Goal: Task Accomplishment & Management: Manage account settings

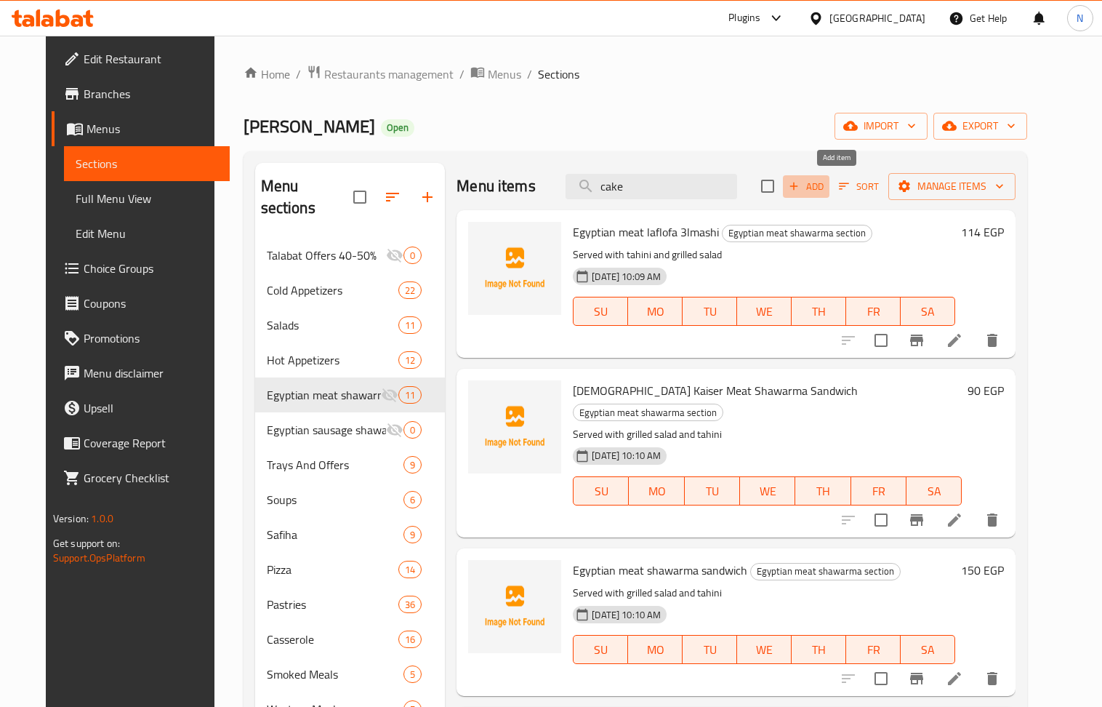
click at [826, 192] on span "Add" at bounding box center [805, 186] width 39 height 17
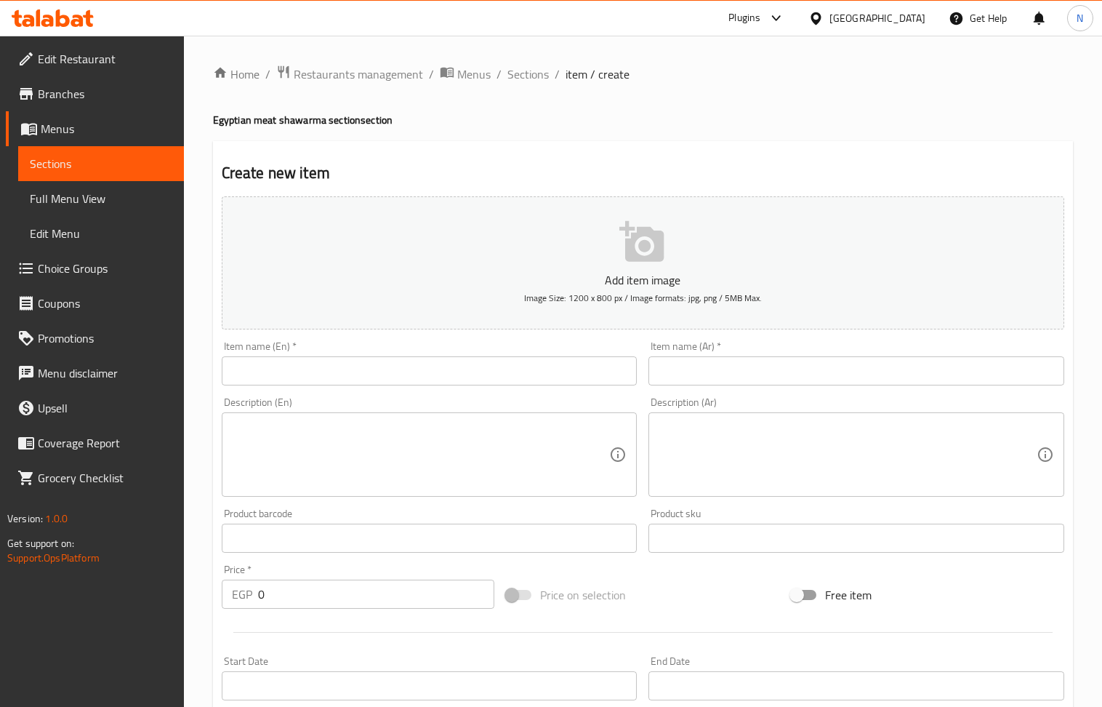
drag, startPoint x: 784, startPoint y: 370, endPoint x: 720, endPoint y: 341, distance: 70.3
click at [784, 370] on input "text" at bounding box center [856, 370] width 416 height 29
paste input "تورته شاورما لحم 4 اشخاص (2دور) [DEMOGRAPHIC_DATA]"
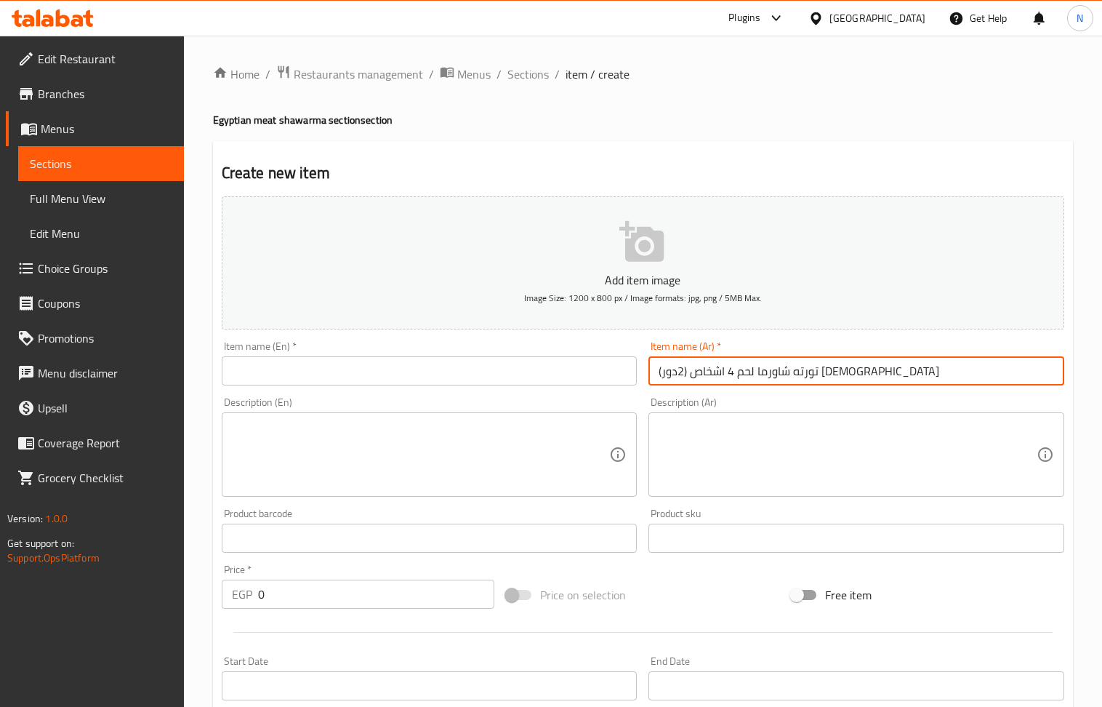
type input "تورته شاورما لحم 4 اشخاص (2دور) [DEMOGRAPHIC_DATA]"
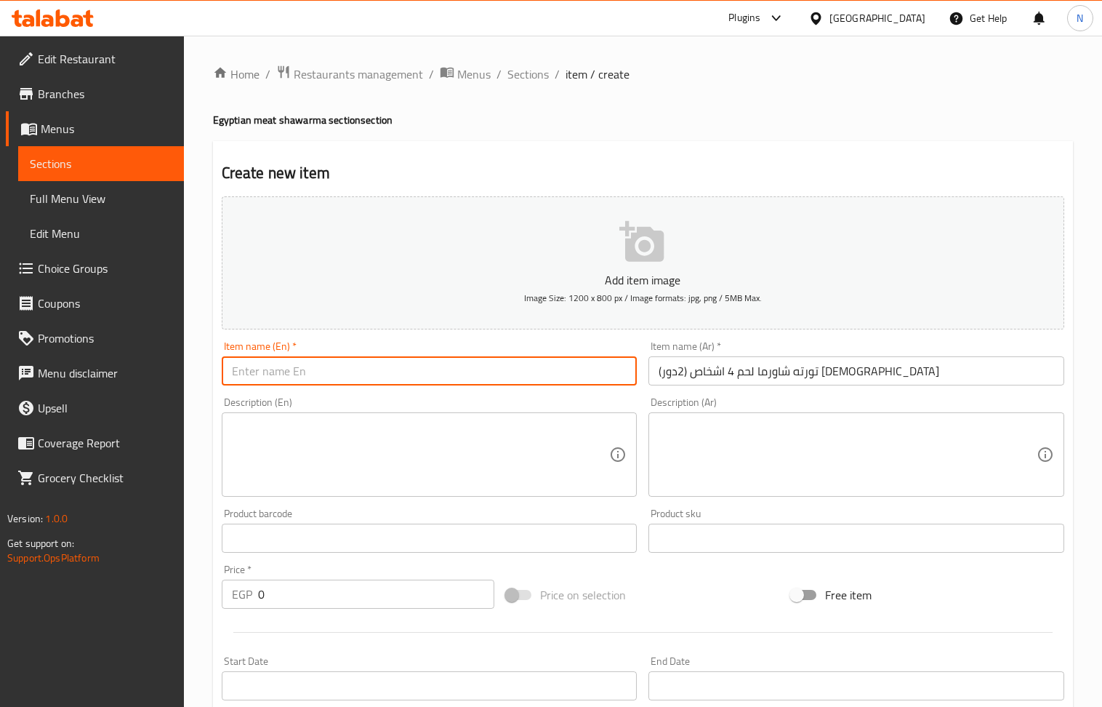
drag, startPoint x: 379, startPoint y: 364, endPoint x: 361, endPoint y: 377, distance: 22.6
click at [379, 364] on input "text" at bounding box center [430, 370] width 416 height 29
paste input "Egyptian meat shawarma cake for 4 people (2 layers)"
click at [373, 372] on input "Egyptian meat shawarma cake for 4 people (2 layers)" at bounding box center [430, 370] width 416 height 29
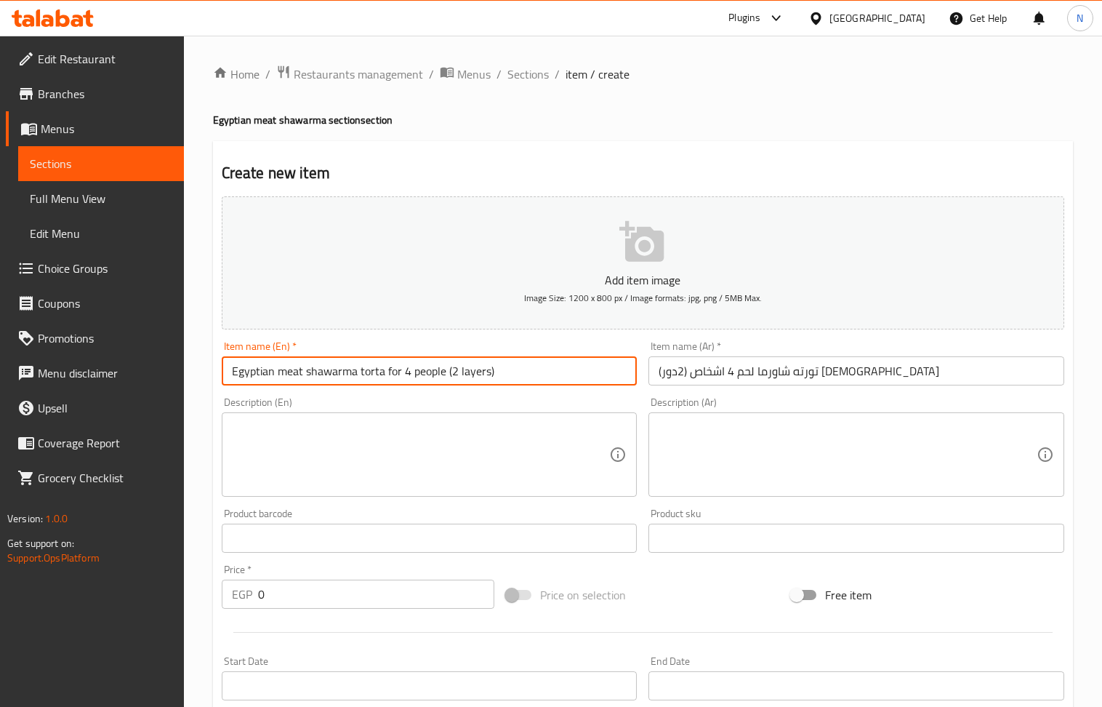
type input "Egyptian meat shawarma torta for 4 people (2 layers)"
click at [792, 437] on textarea at bounding box center [848, 454] width 378 height 69
paste textarea "20قطعه /بما يساوي 4 وجبات عربي مع بطاطا وكلوسلو وطحينه وسلطه مشوية"
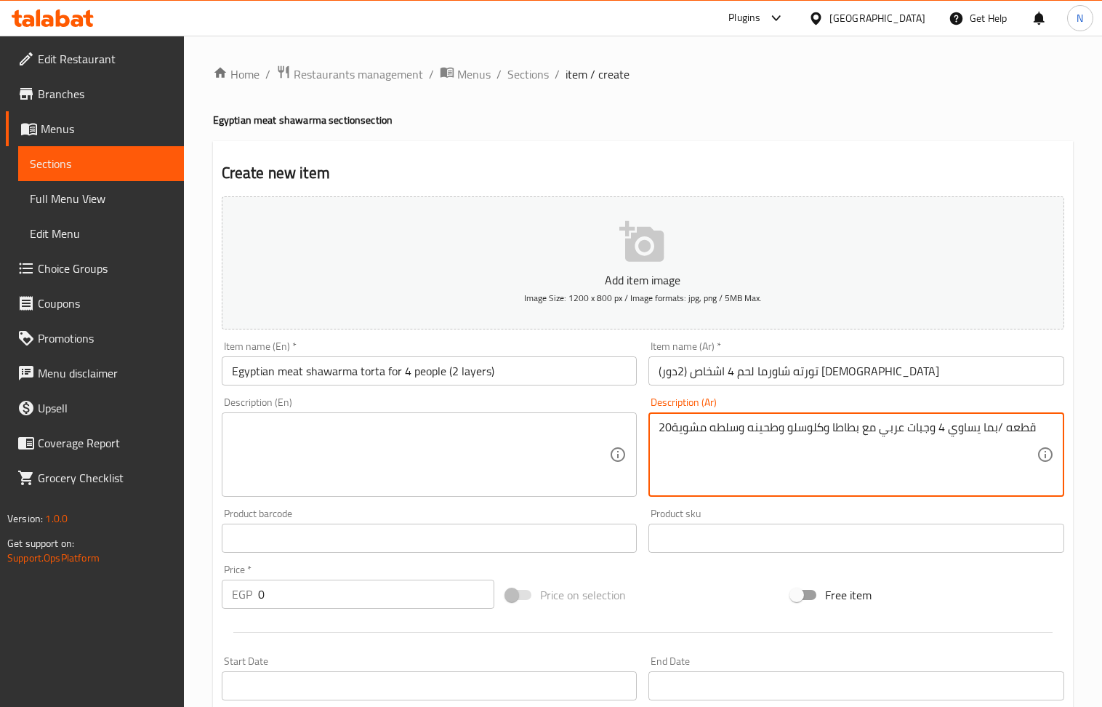
type textarea "20قطعه /بما يساوي 4 وجبات عربي مع بطاطا وكلوسلو وطحينه وسلطه مشوية"
click at [525, 434] on textarea at bounding box center [421, 454] width 378 height 69
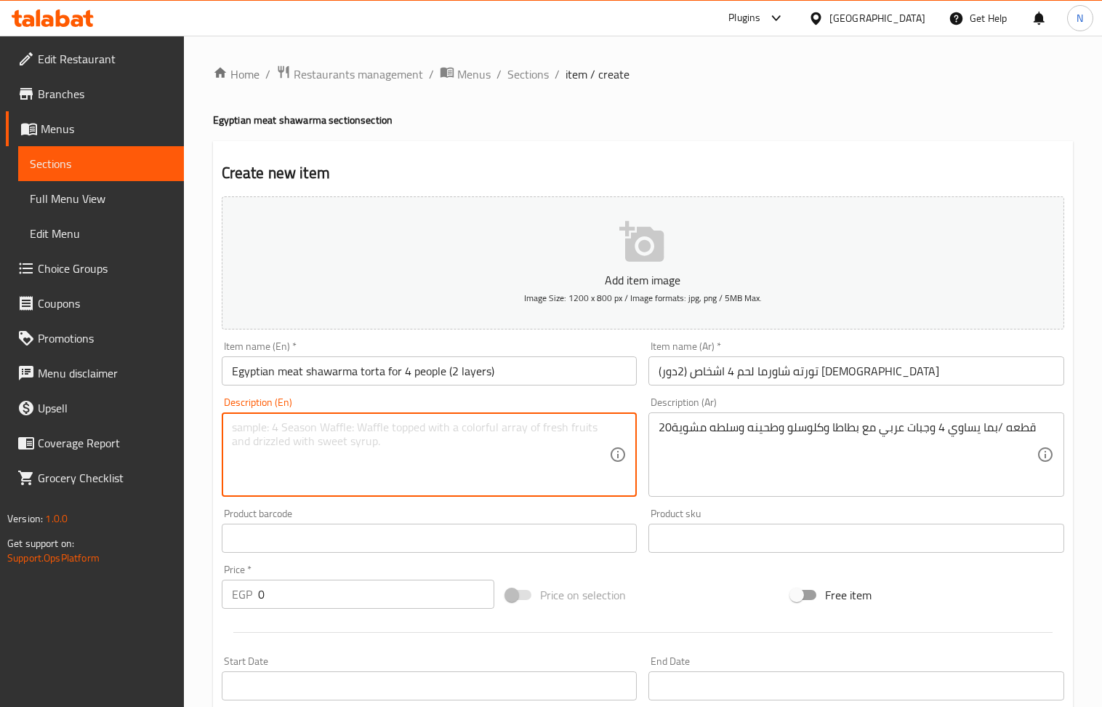
paste textarea "20 pieces / equal to 4 Arabic meals with potatoes, coleslaw, tahini and grilled…"
type textarea "20 pieces / equal to 4 Arabic meals with potatoes, coleslaw, tahini and grilled…"
click at [342, 590] on input "0" at bounding box center [376, 593] width 237 height 29
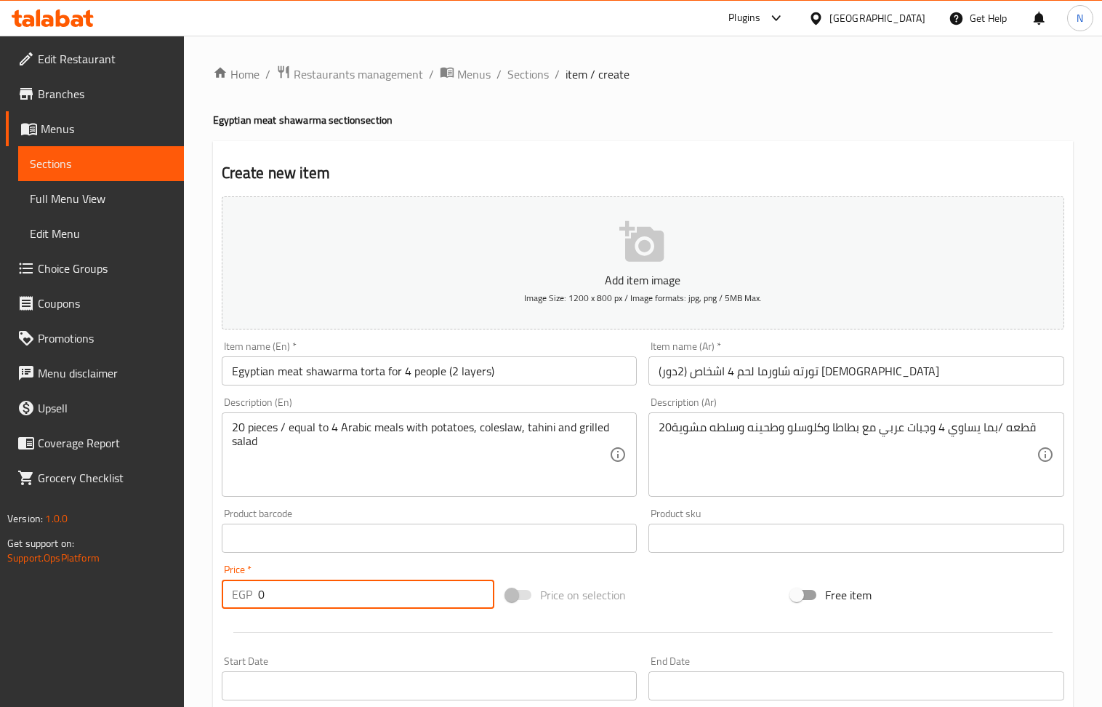
click at [342, 590] on input "0" at bounding box center [376, 593] width 237 height 29
paste input "1098"
type input "1098"
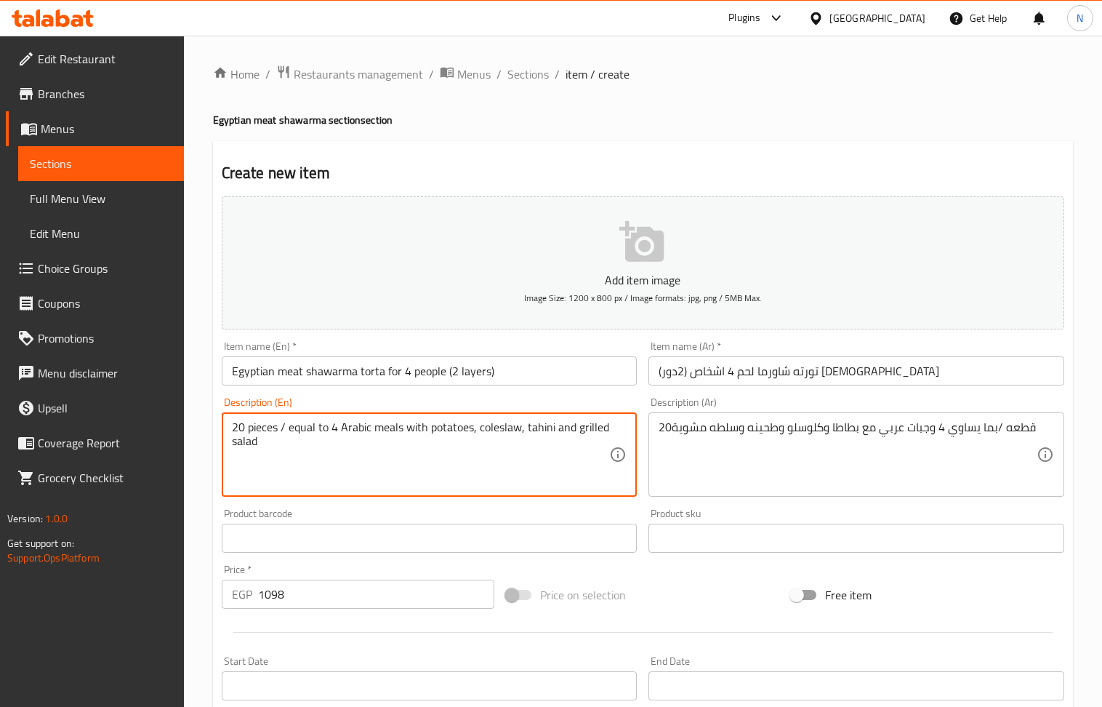
scroll to position [320, 0]
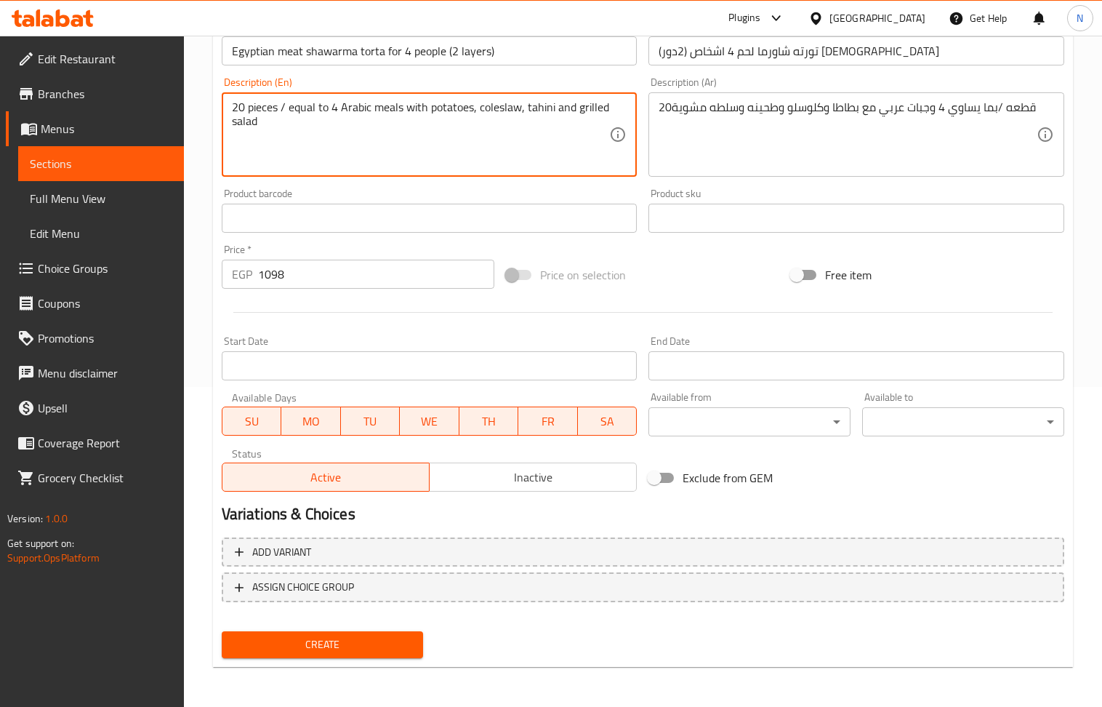
click at [372, 640] on span "Create" at bounding box center [322, 644] width 179 height 18
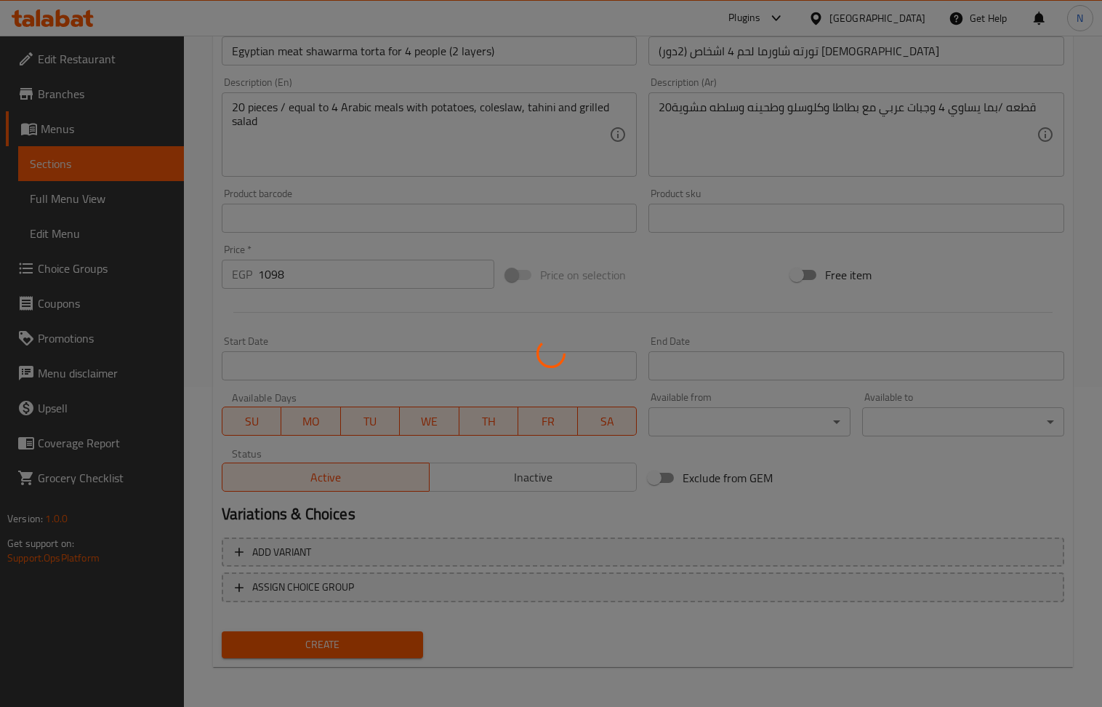
type input "0"
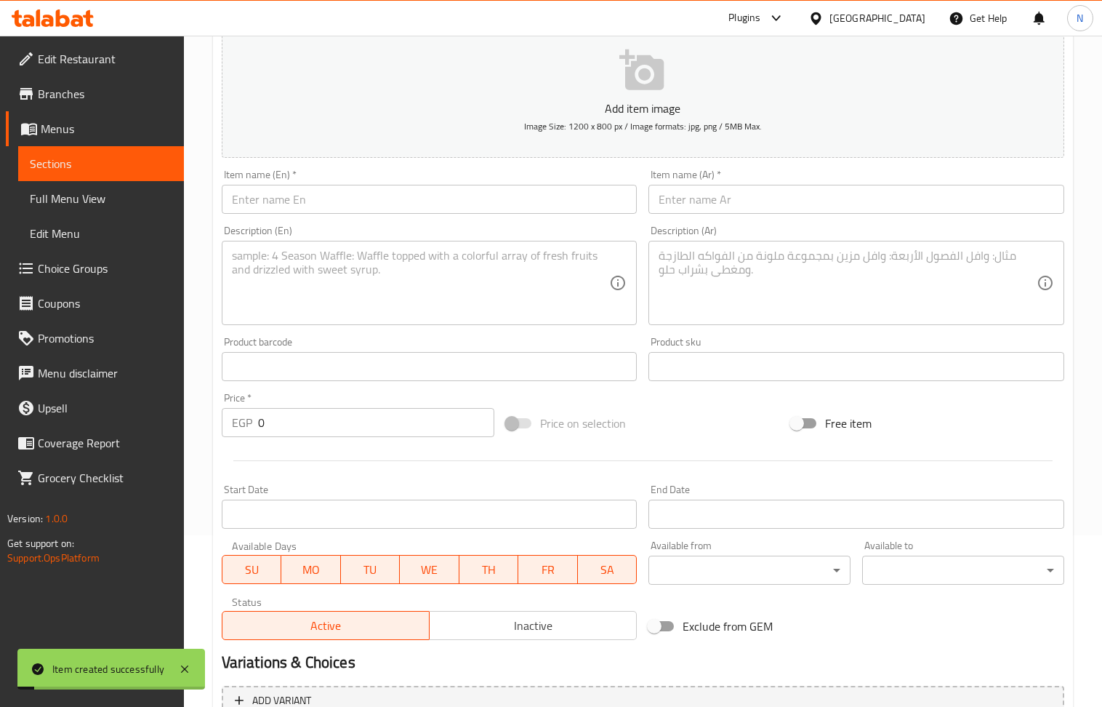
scroll to position [29, 0]
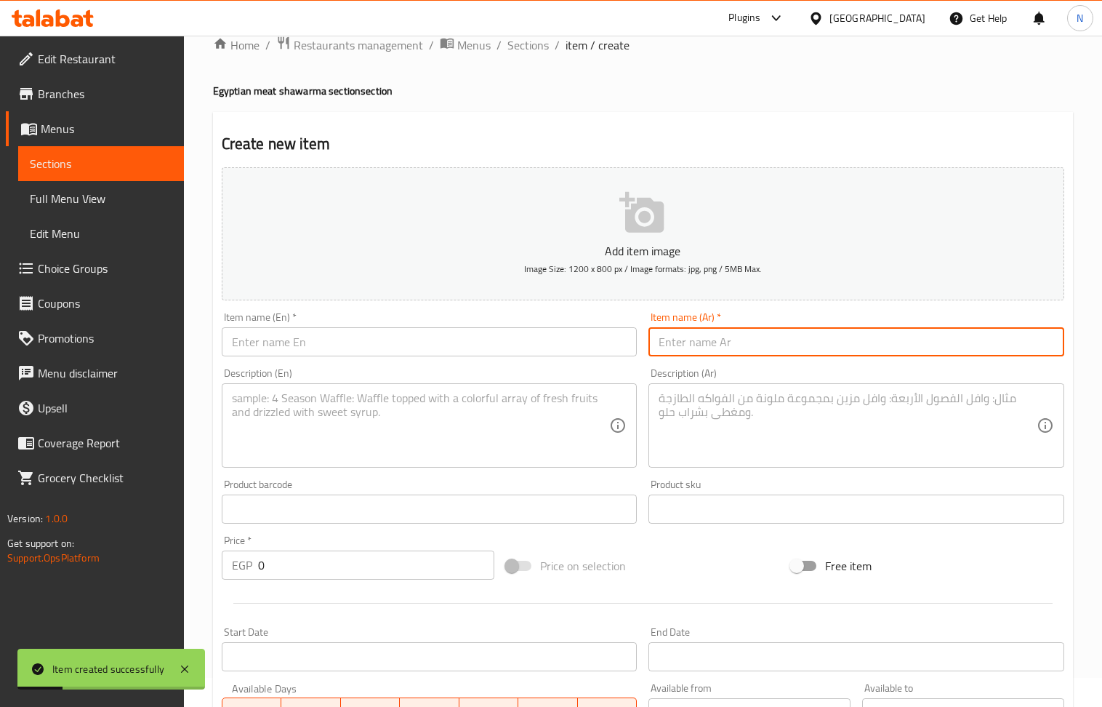
drag, startPoint x: 743, startPoint y: 342, endPoint x: 493, endPoint y: 147, distance: 317.0
click at [743, 342] on input "text" at bounding box center [856, 341] width 416 height 29
paste input "تورته شاورما لحم 8 اشخاص (3دور) مصري"
type input "تورته شاورما لحم 8 اشخاص (3دور) مصري"
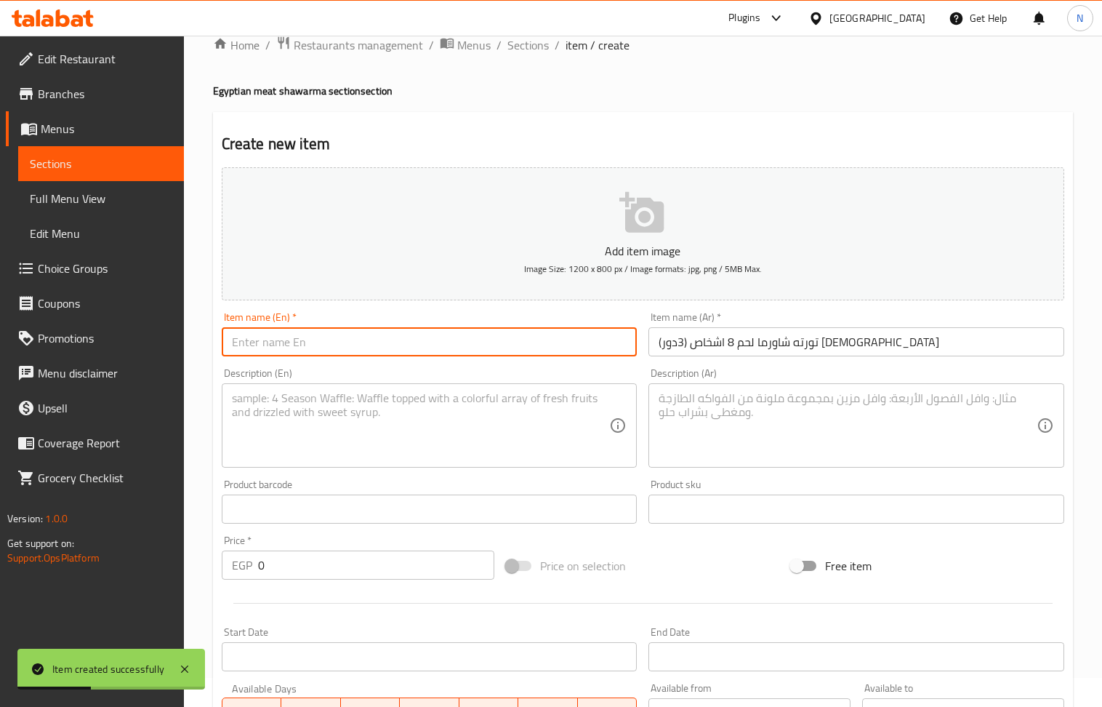
click at [338, 356] on input "text" at bounding box center [430, 341] width 416 height 29
paste input "Egyptian meat shawarma cake for 8 people (3 layers)"
type input "Egyptian meat shawarma cake for 8 people (3 layers)"
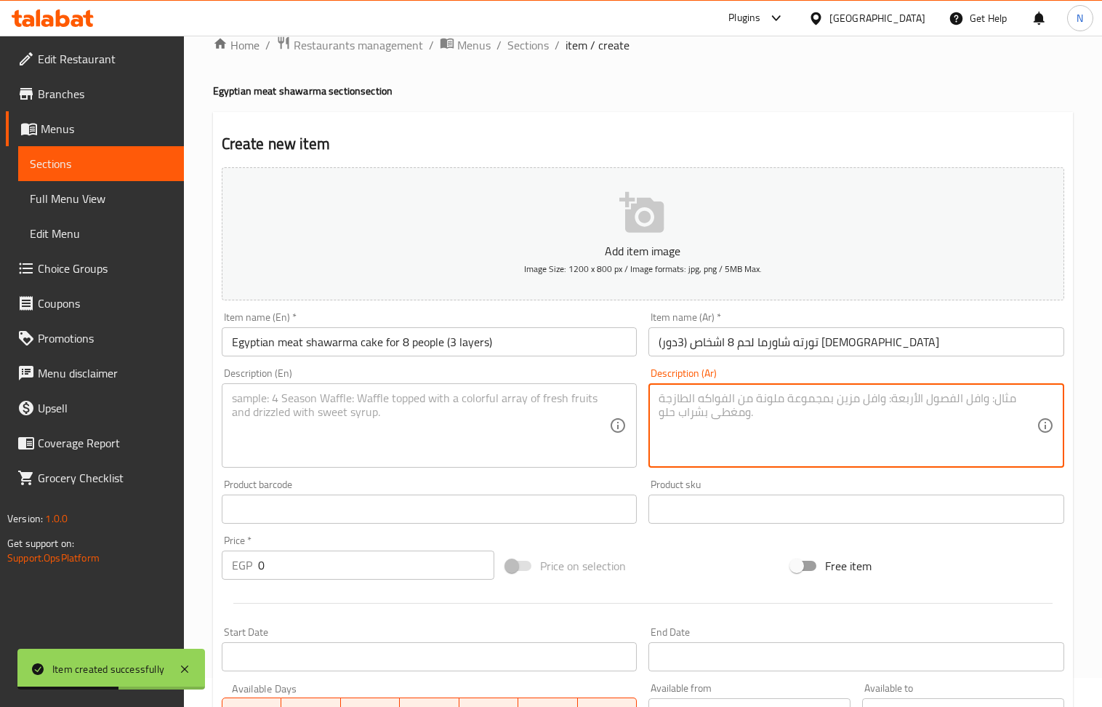
click at [765, 454] on textarea at bounding box center [848, 425] width 378 height 69
paste textarea "40قطعه /بما يساوي 8وجبات عربي مع بطاطا وكلوسلو وطحينه وسلطه مشوية"
type textarea "40قطعه /بما يساوي 8وجبات عربي مع بطاطا وكلوسلو وطحينه وسلطه مشوية"
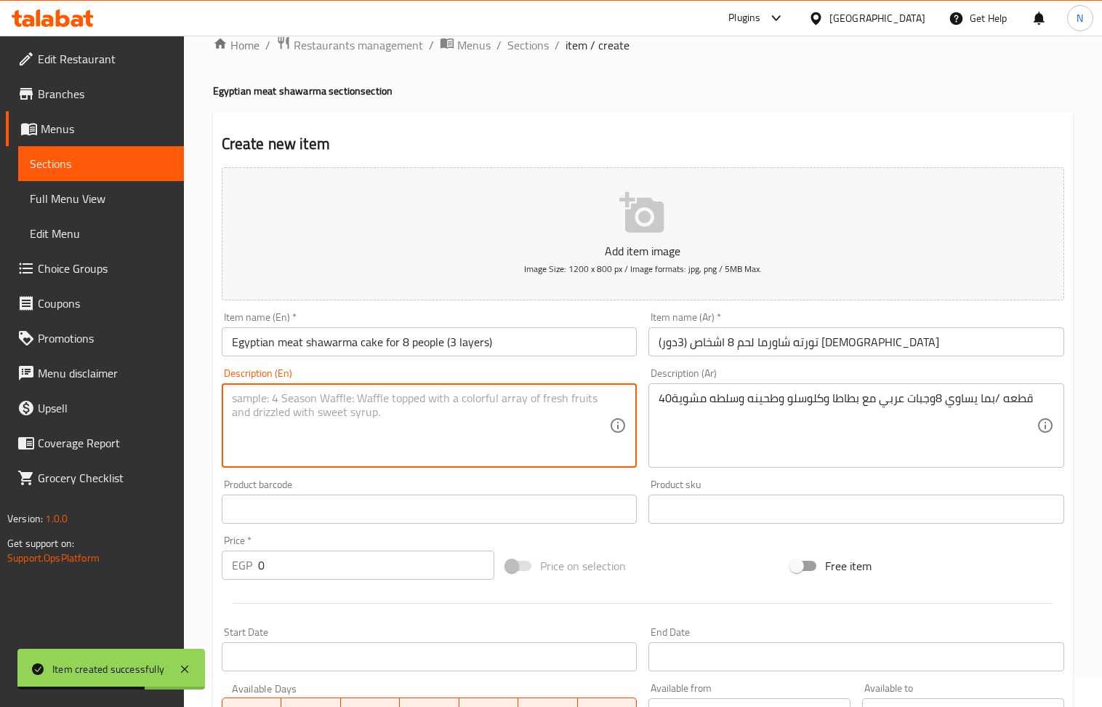
drag, startPoint x: 343, startPoint y: 425, endPoint x: 330, endPoint y: 387, distance: 40.0
click at [343, 417] on textarea at bounding box center [421, 425] width 378 height 69
paste textarea "40 pieces / equal to 8 Arabic meals with potatoes, coleslaw, tahini and grilled…"
type textarea "40 pieces / equal to 8 Arabic meals with potatoes, coleslaw, tahini and grilled…"
click at [338, 559] on input "0" at bounding box center [376, 564] width 237 height 29
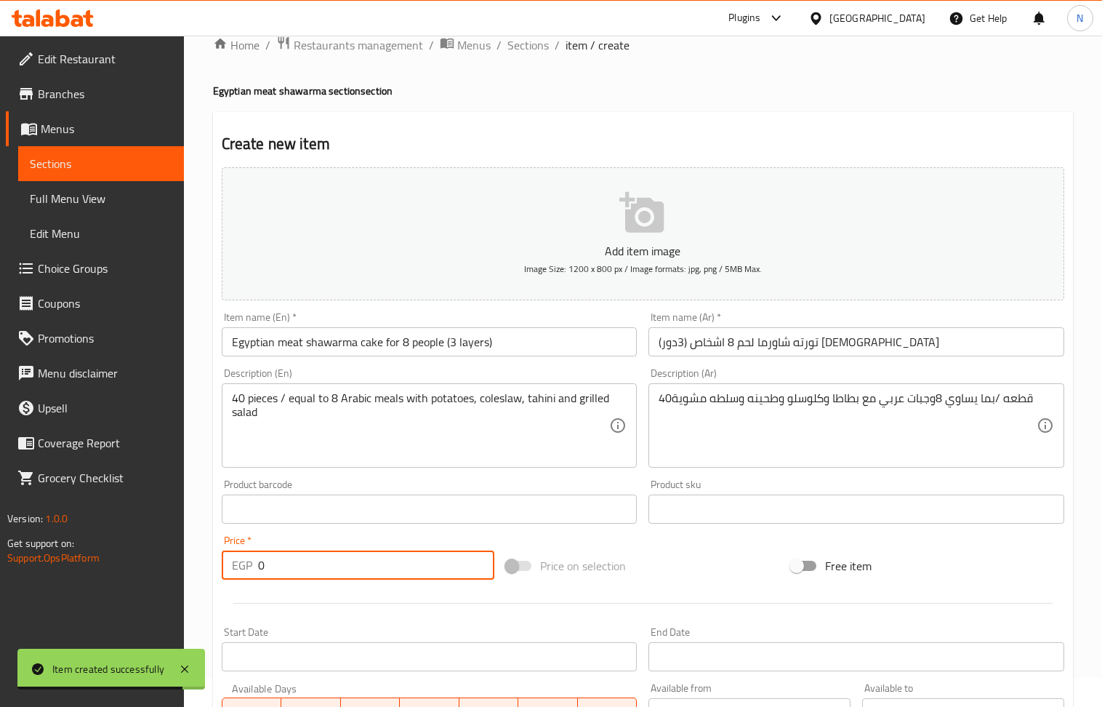
click at [338, 559] on input "0" at bounding box center [376, 564] width 237 height 29
paste input "2178"
type input "2178"
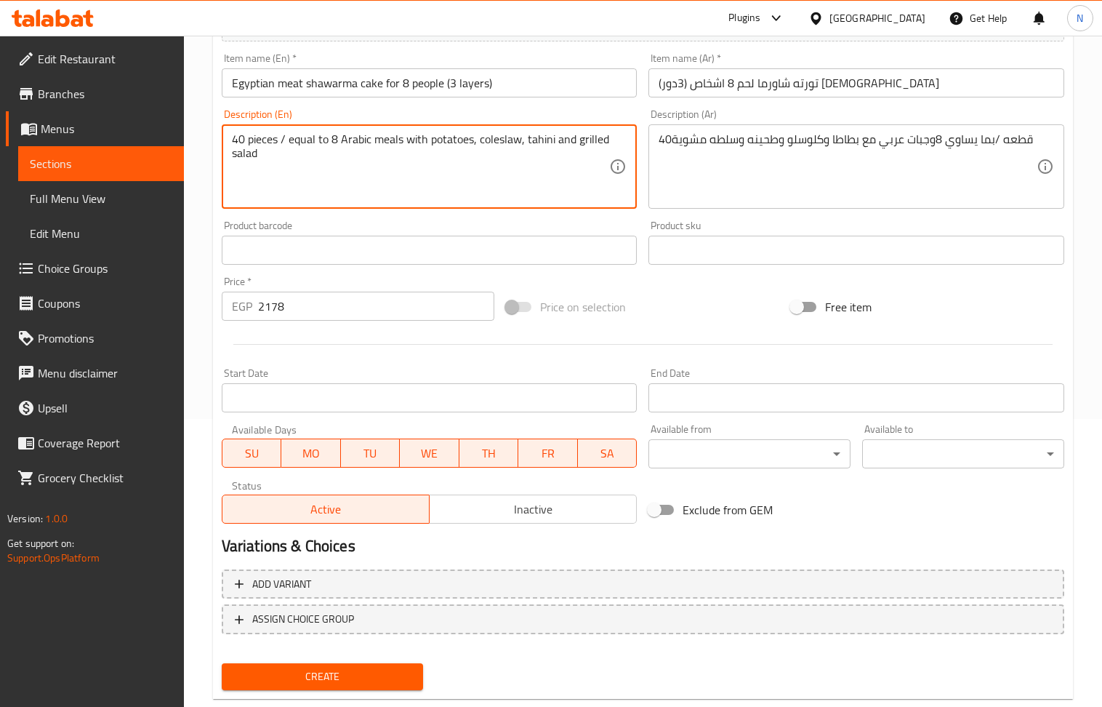
scroll to position [320, 0]
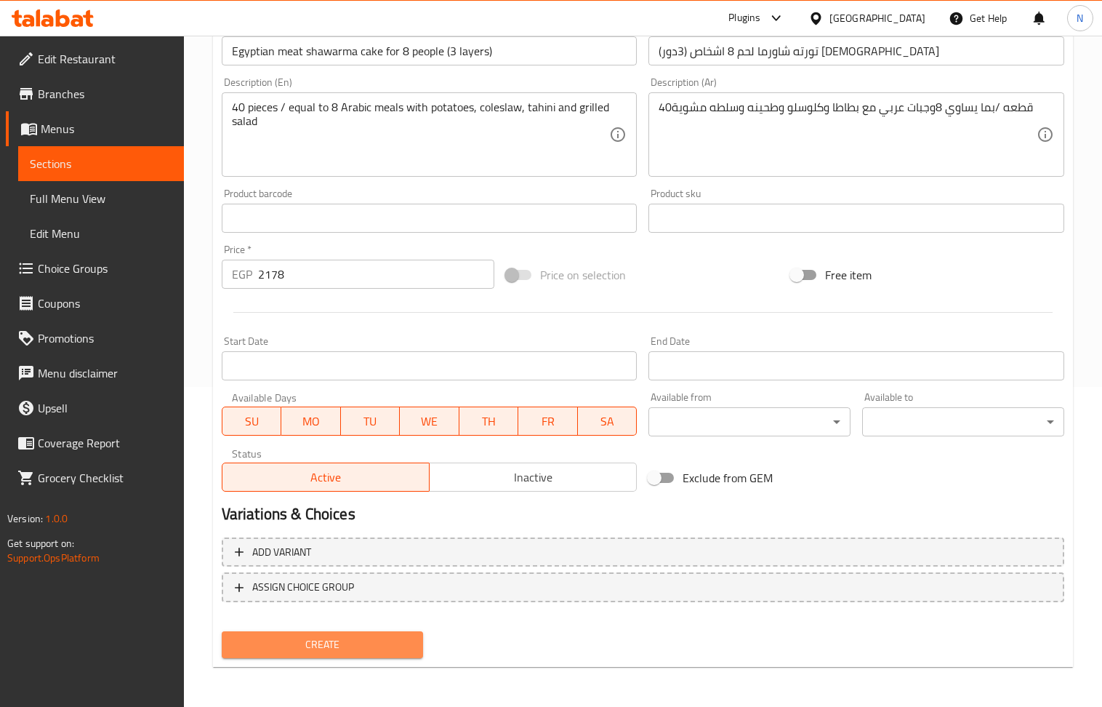
click at [353, 649] on span "Create" at bounding box center [322, 644] width 179 height 18
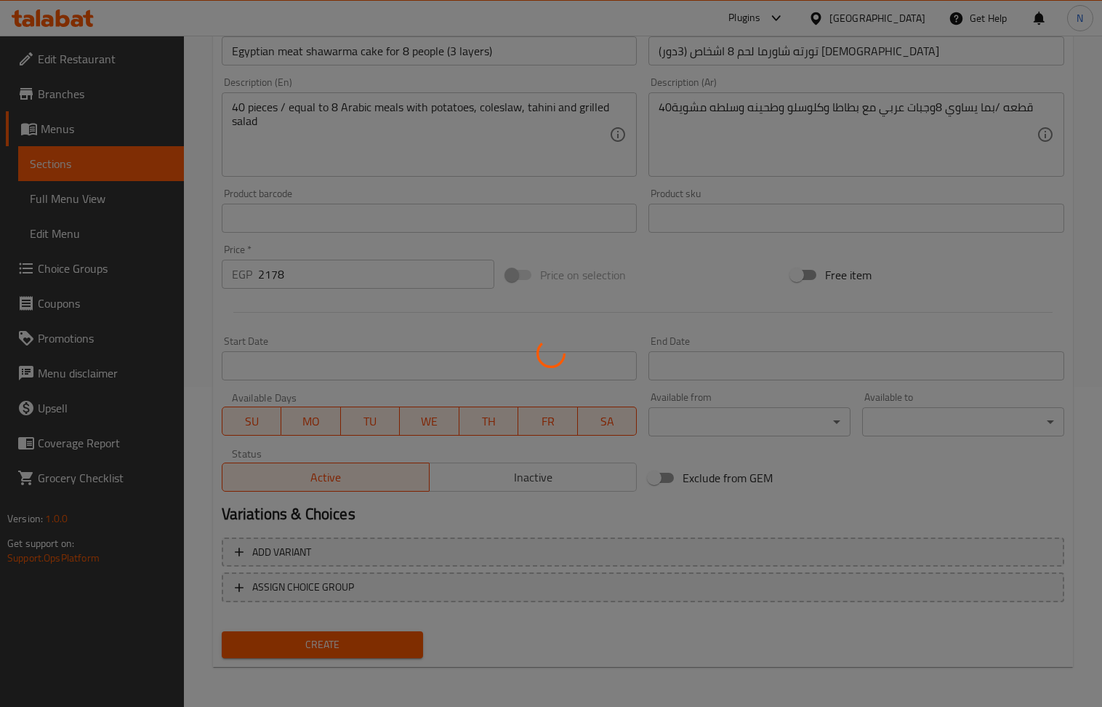
scroll to position [0, 0]
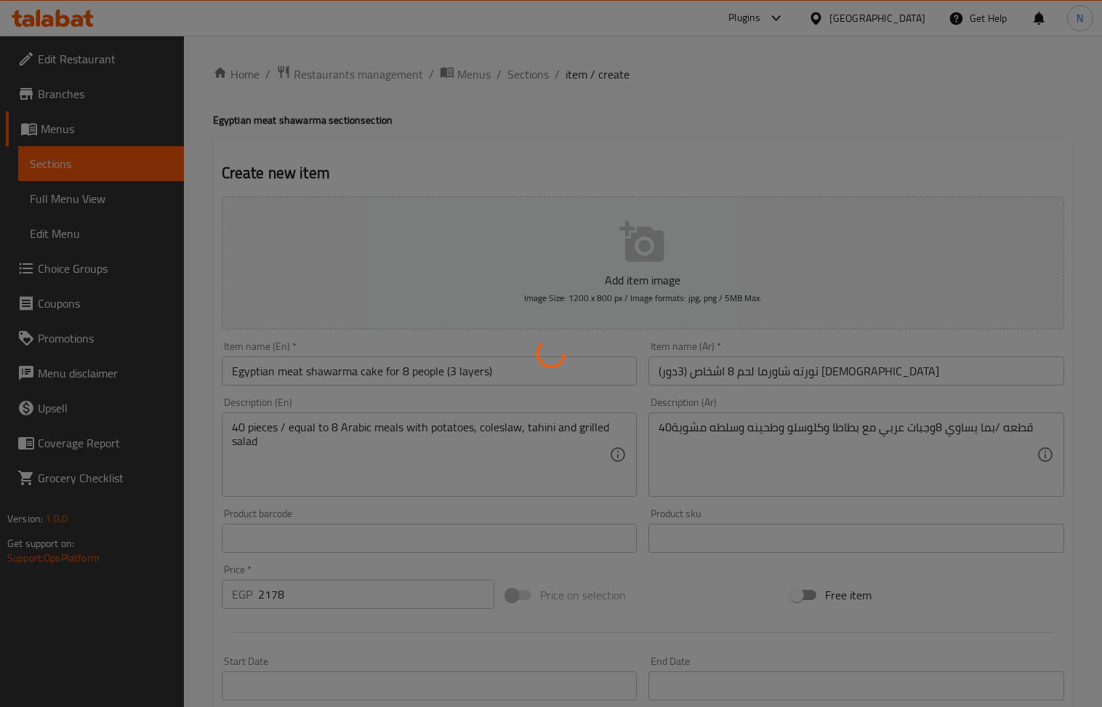
type input "0"
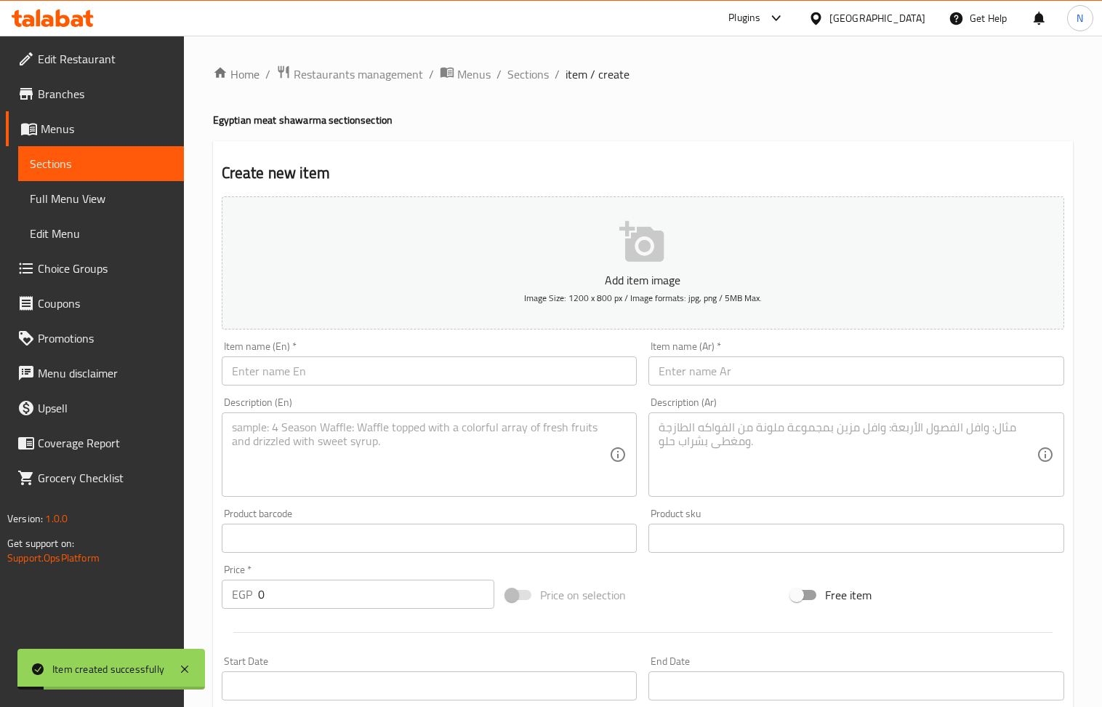
drag, startPoint x: 753, startPoint y: 370, endPoint x: 541, endPoint y: 273, distance: 233.2
click at [753, 370] on input "text" at bounding box center [856, 370] width 416 height 29
paste input "1/4 كيلو شاورما لحم مصري"
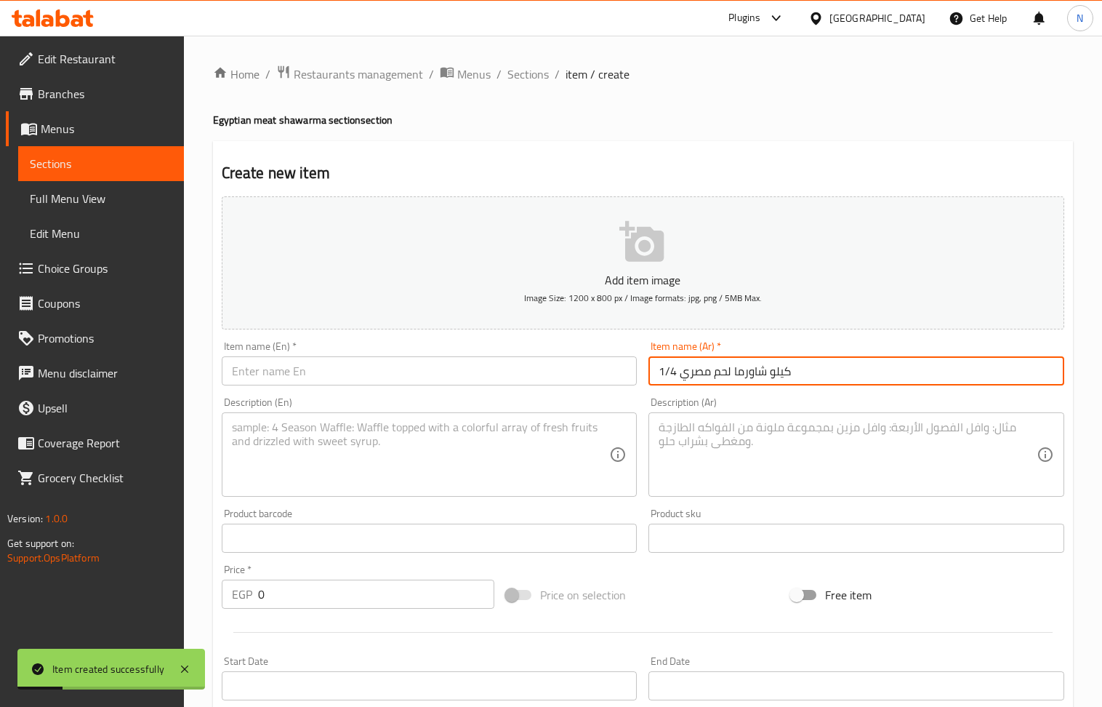
type input "1/4 كيلو شاورما لحم مصري"
drag, startPoint x: 312, startPoint y: 369, endPoint x: 163, endPoint y: 6, distance: 392.8
click at [312, 369] on input "text" at bounding box center [430, 370] width 416 height 29
paste input "1/4 kilo Egyptian meat shawarma"
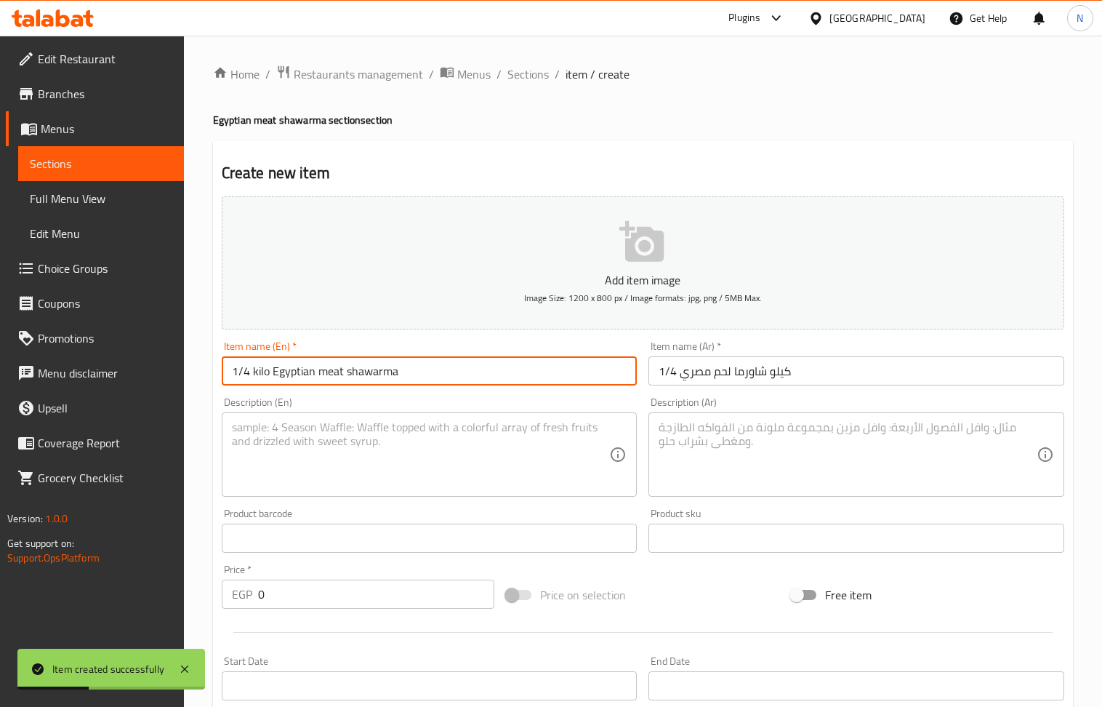
type input "1/4 kilo Egyptian meat shawarma"
click at [692, 468] on textarea at bounding box center [848, 454] width 378 height 69
paste textarea "يقدم مع بطاطس مدوره وطحينه وكول سلو ومخلل و و فنجان دبس وفنجان هريس هوسلطه مشوية"
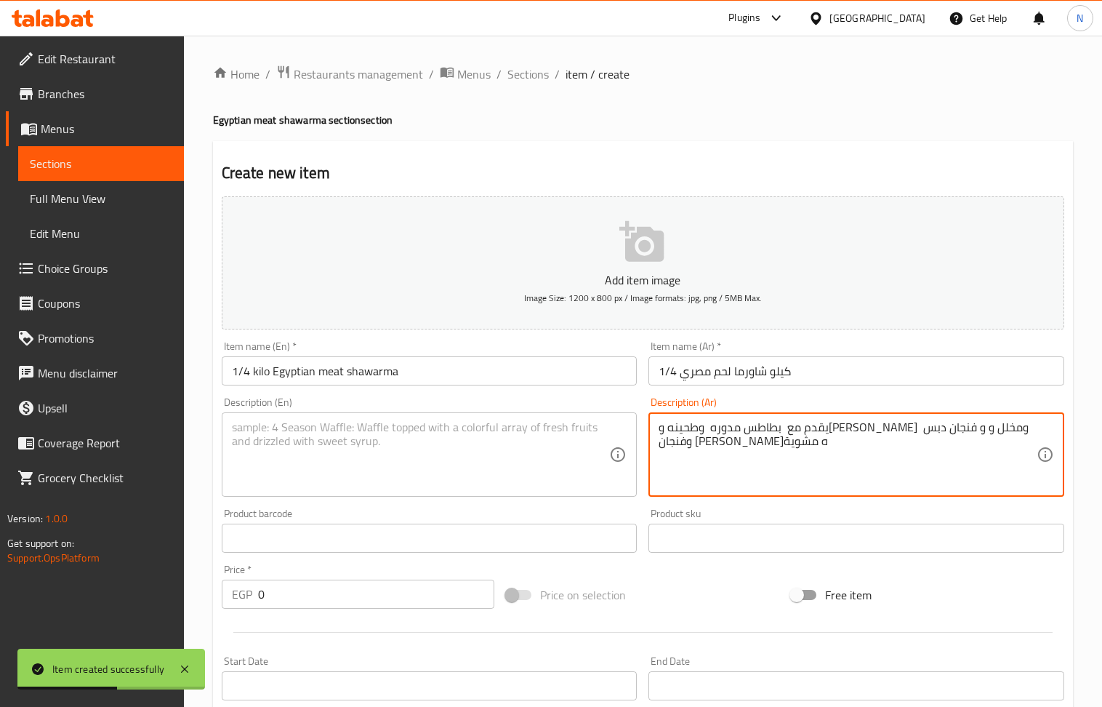
type textarea "يقدم مع بطاطس مدوره وطحينه وكول سلو ومخلل و و فنجان دبس وفنجان هريس هوسلطه مشوية"
click at [396, 434] on textarea at bounding box center [421, 454] width 378 height 69
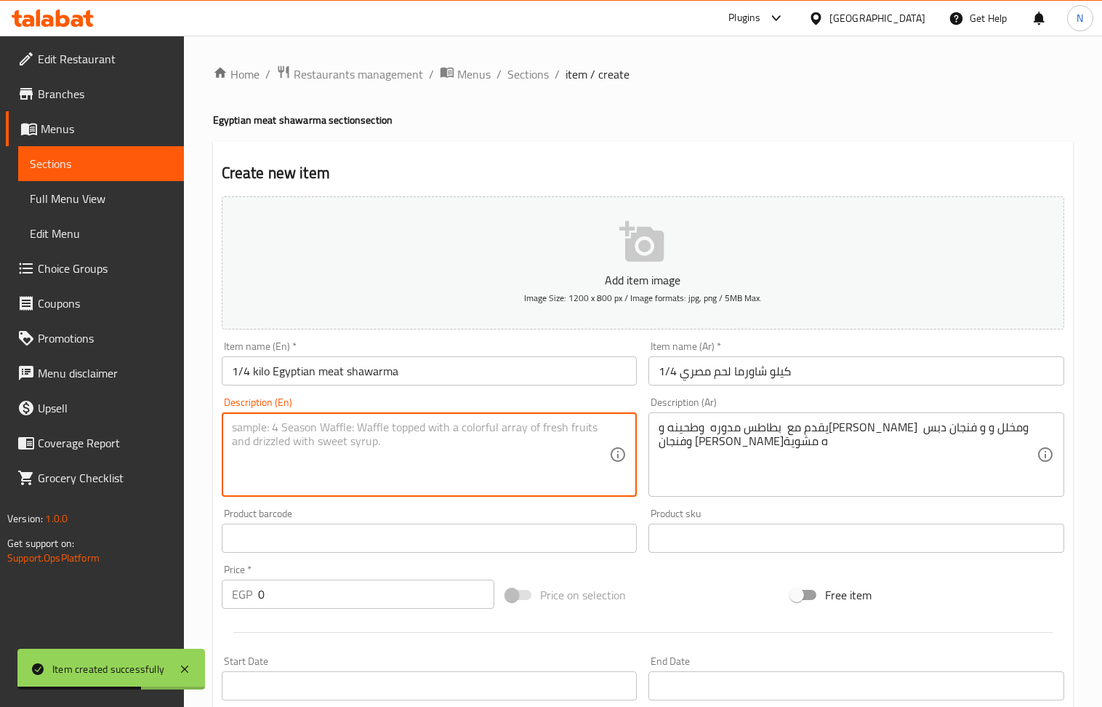
paste textarea "Served with mashed potatoes, tahini, coleslaw, pickles, a cup of molasses, a cu…"
type textarea "Served with mashed potatoes, tahini, coleslaw, pickles, a cup of molasses, a cu…"
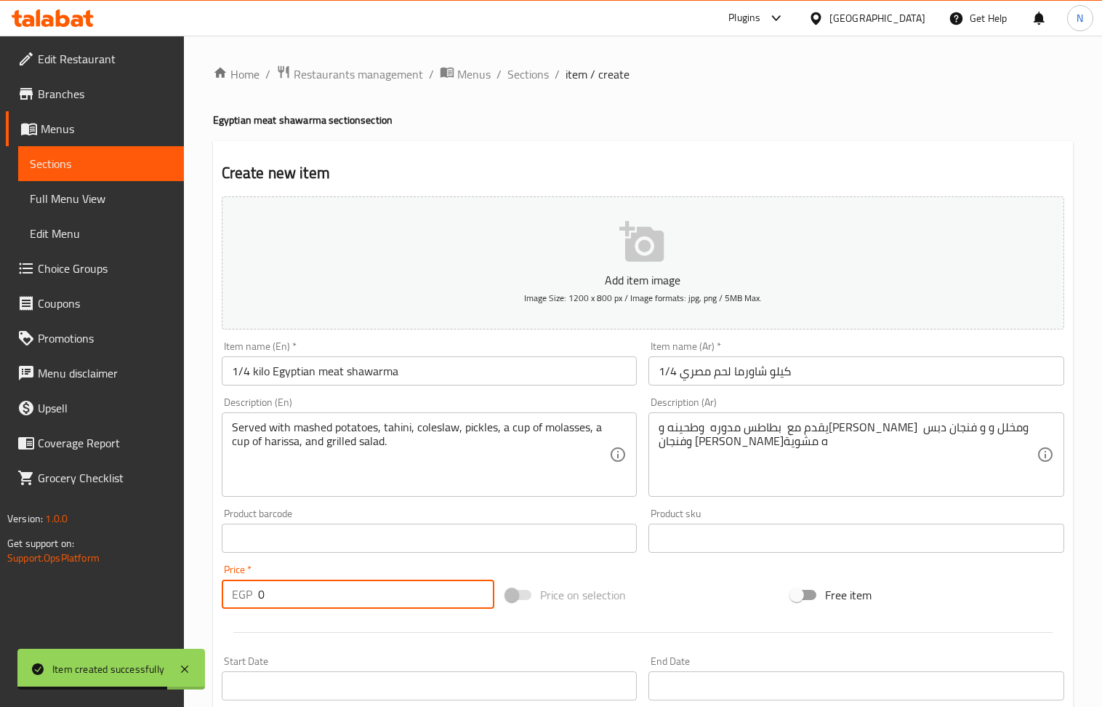
click at [326, 582] on input "0" at bounding box center [376, 593] width 237 height 29
click at [329, 588] on input "0" at bounding box center [376, 593] width 237 height 29
drag, startPoint x: 329, startPoint y: 588, endPoint x: 336, endPoint y: 568, distance: 21.6
click at [329, 589] on input "0" at bounding box center [376, 593] width 237 height 29
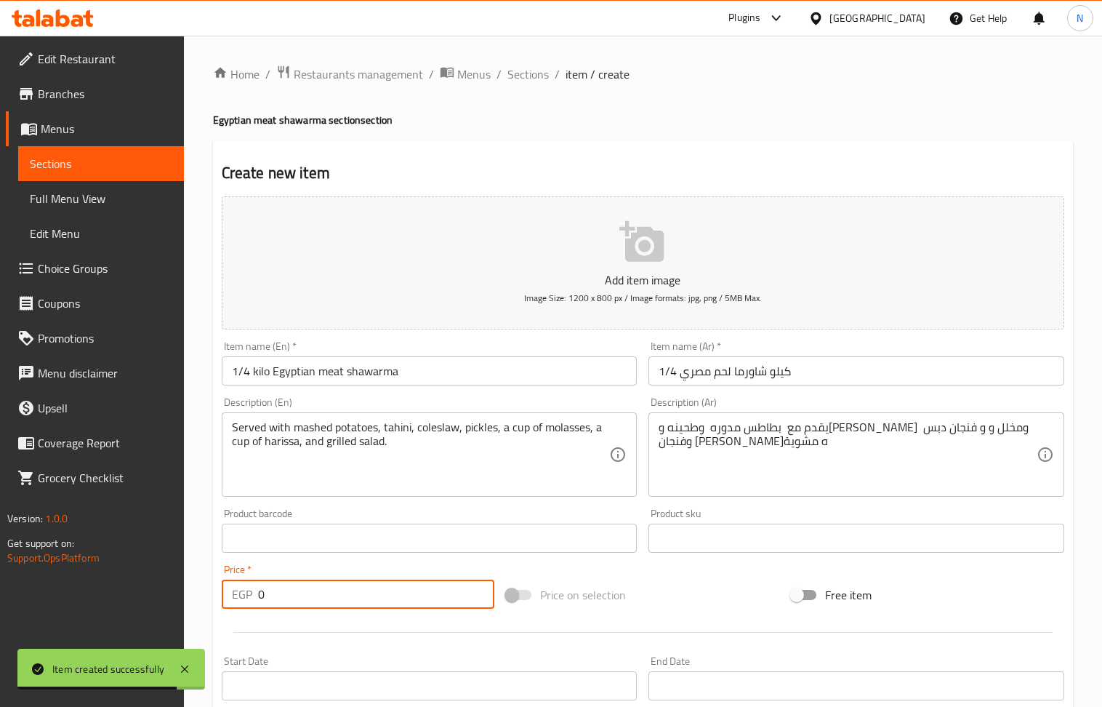
paste input "336"
type input "336"
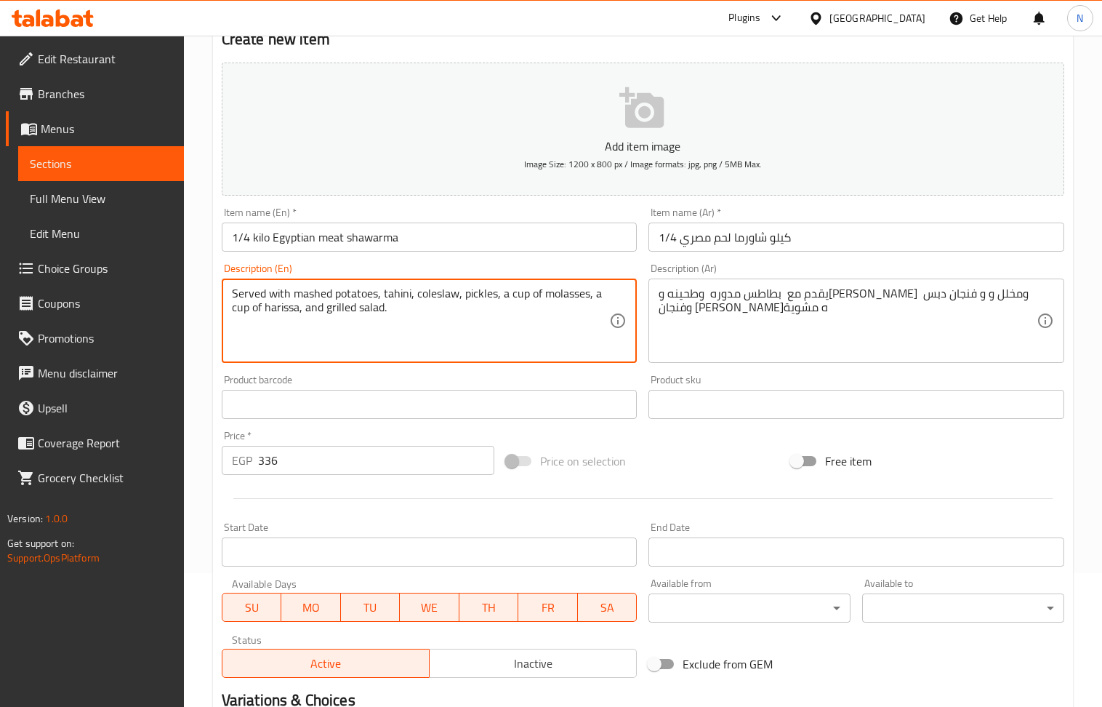
scroll to position [320, 0]
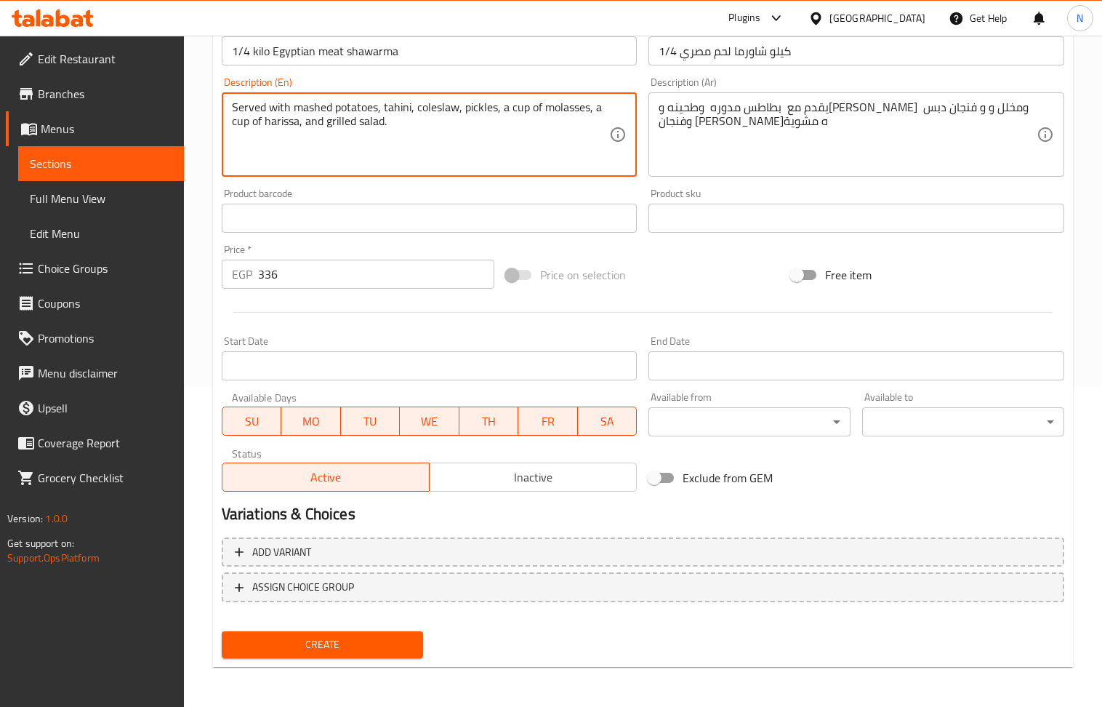
click at [385, 644] on span "Create" at bounding box center [322, 644] width 179 height 18
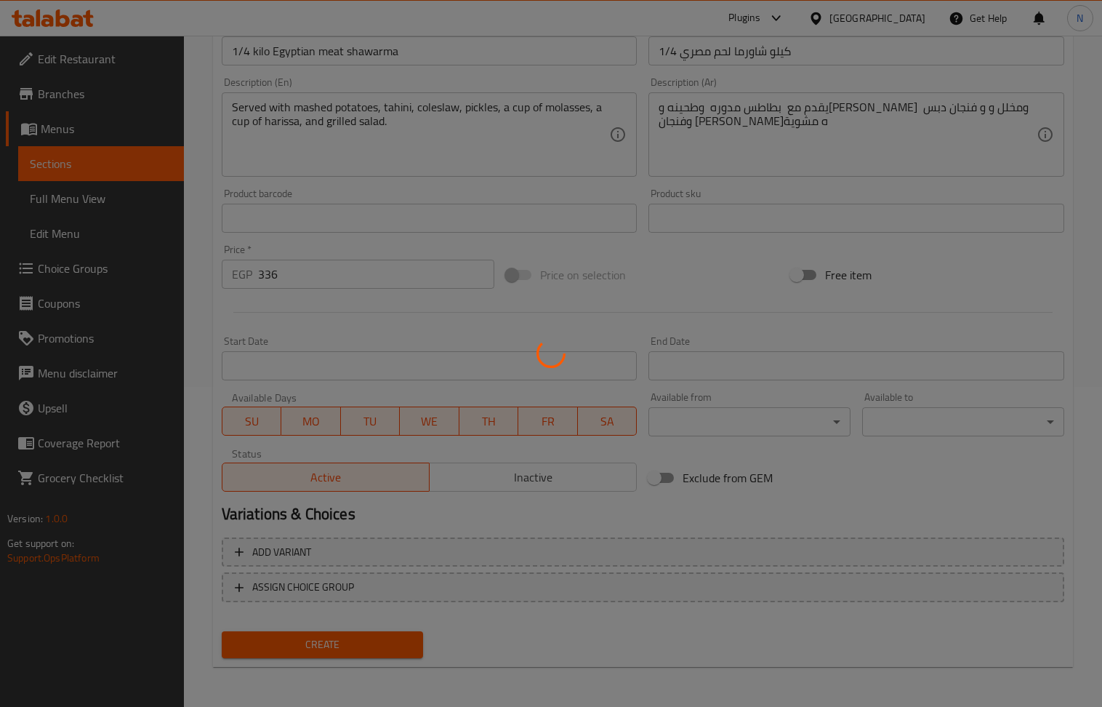
type input "0"
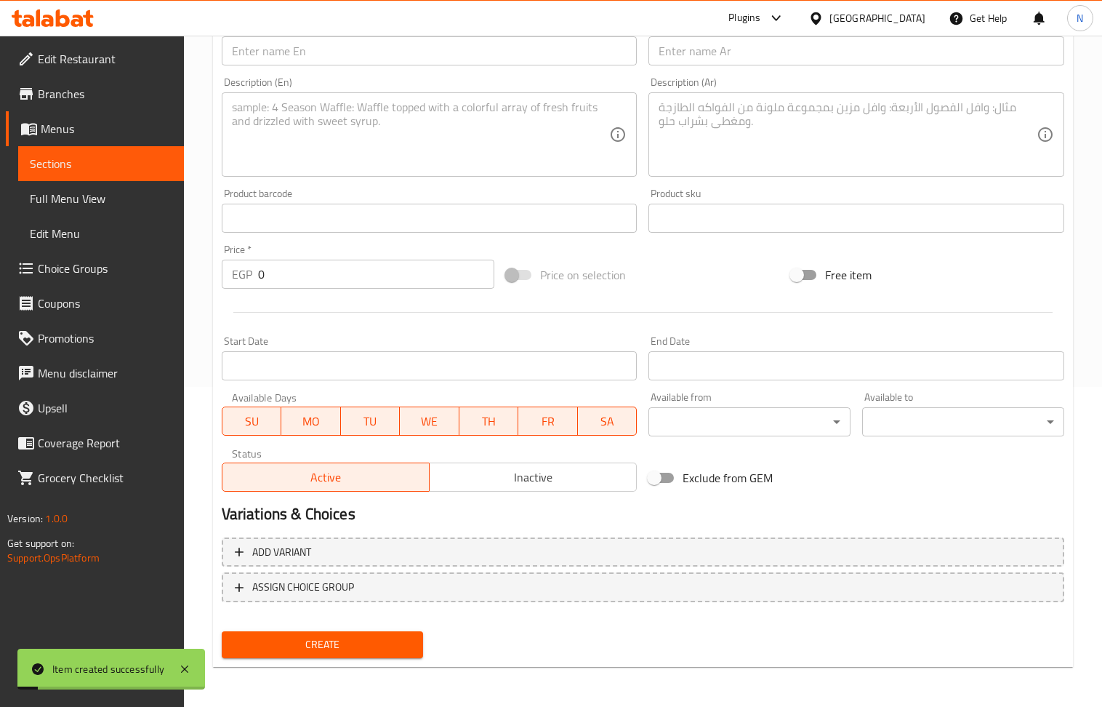
scroll to position [126, 0]
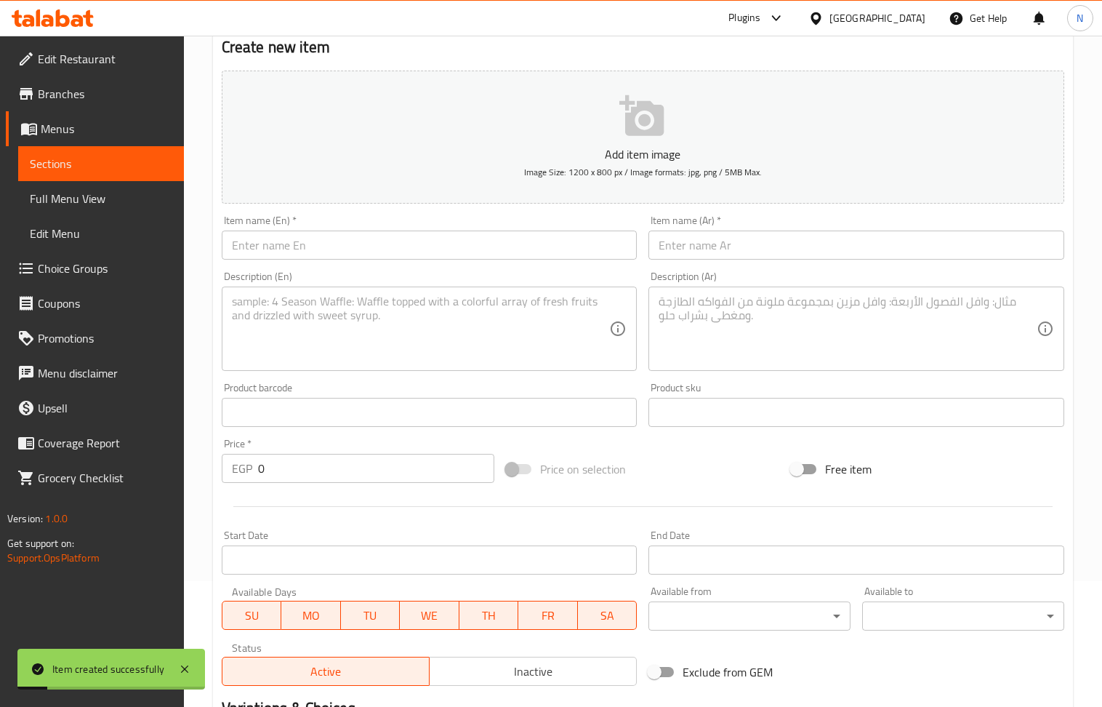
click at [690, 242] on input "text" at bounding box center [856, 244] width 416 height 29
paste input "1/2 كيلو شاورما لحم مصري"
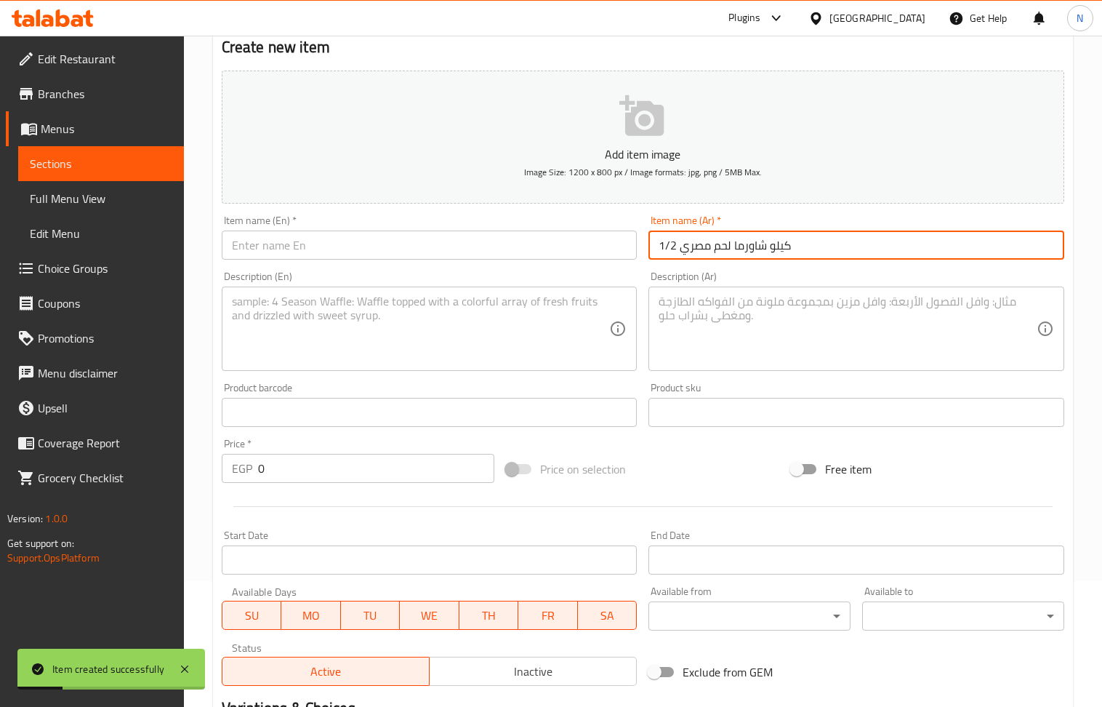
type input "1/2 كيلو شاورما لحم مصري"
click at [320, 262] on div "Item name (En)   * Item name (En) *" at bounding box center [429, 237] width 427 height 56
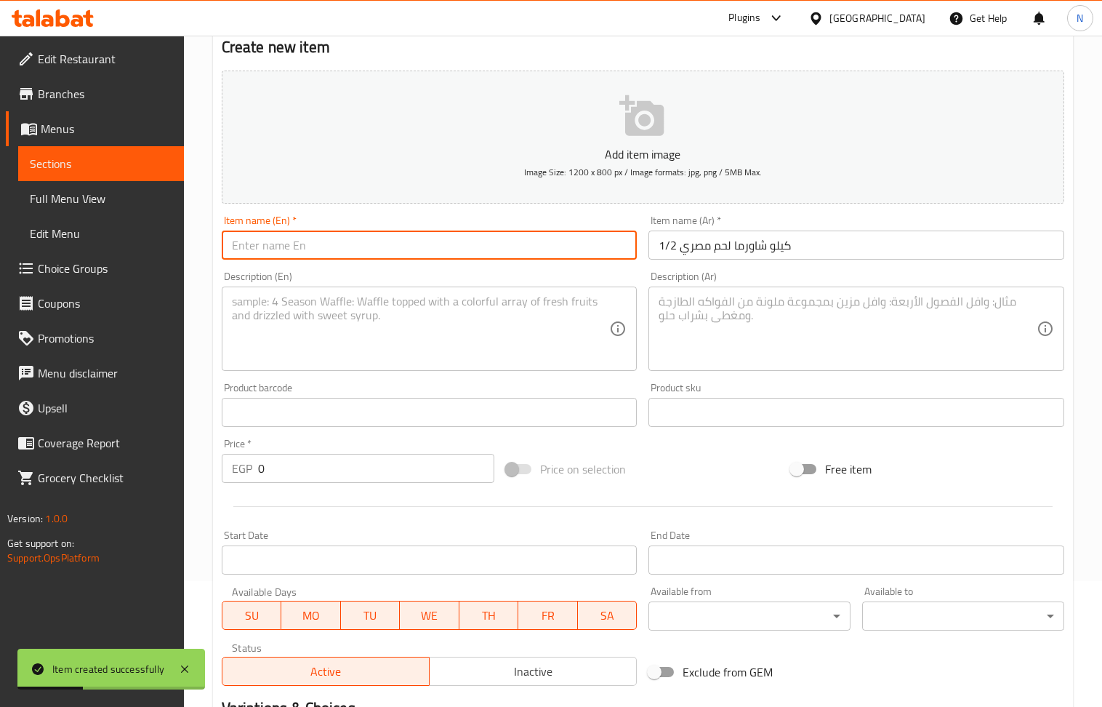
drag, startPoint x: 314, startPoint y: 249, endPoint x: 166, endPoint y: 71, distance: 231.7
click at [312, 247] on input "text" at bounding box center [430, 244] width 416 height 29
paste input "1/2 kilo Egyptian meat shawarma"
type input "1/2 kilo Egyptian meat shawarma"
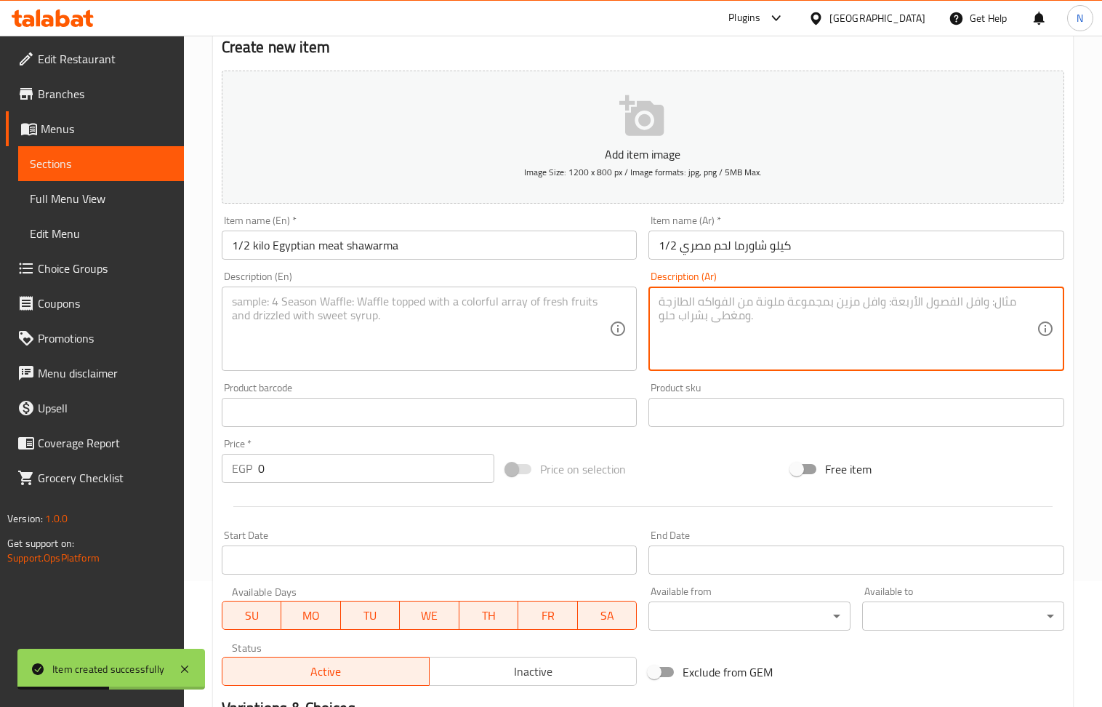
click at [806, 345] on textarea at bounding box center [848, 328] width 378 height 69
paste textarea "يقدم مع بطاطس مدوره وطحينه وكول سلو ومخلل و فنجان دبس وفنجان هريسه وسلطه مشوية"
type textarea "يقدم مع بطاطس مدوره وطحينه وكول سلو ومخلل و فنجان دبس وفنجان هريسه وسلطه مشوية"
drag, startPoint x: 352, startPoint y: 329, endPoint x: 137, endPoint y: 44, distance: 357.0
click at [350, 327] on textarea at bounding box center [421, 328] width 378 height 69
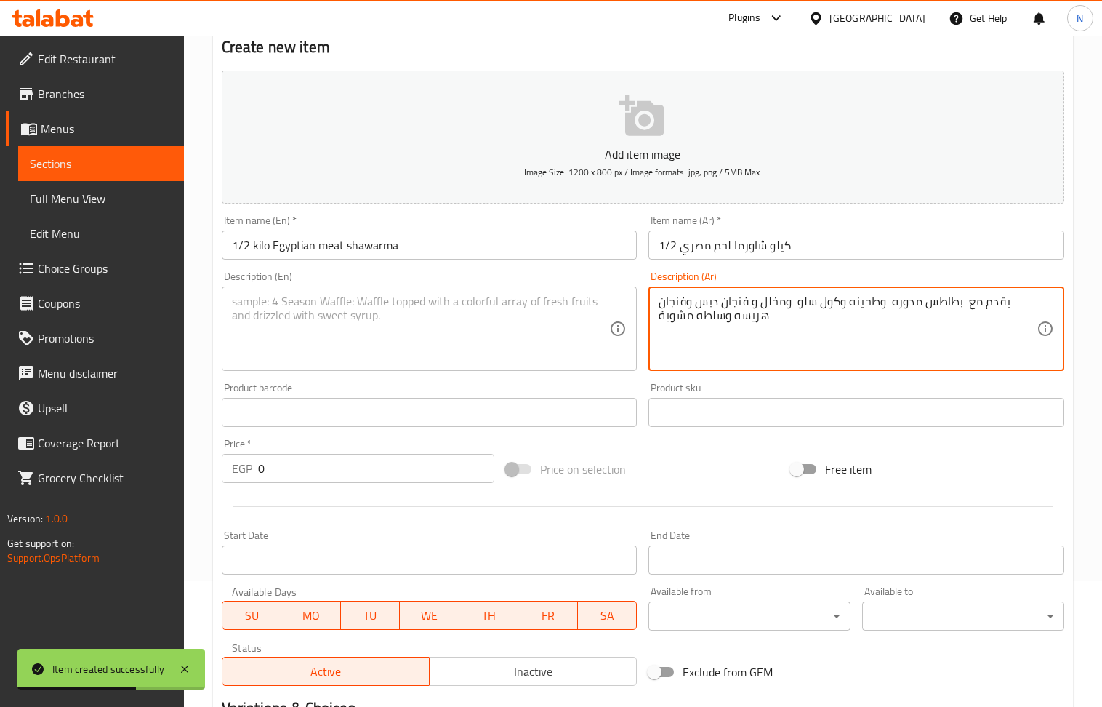
paste textarea "Served with round potatoes, tahini, coleslaw, pickles, a cup of molasses, a cup…"
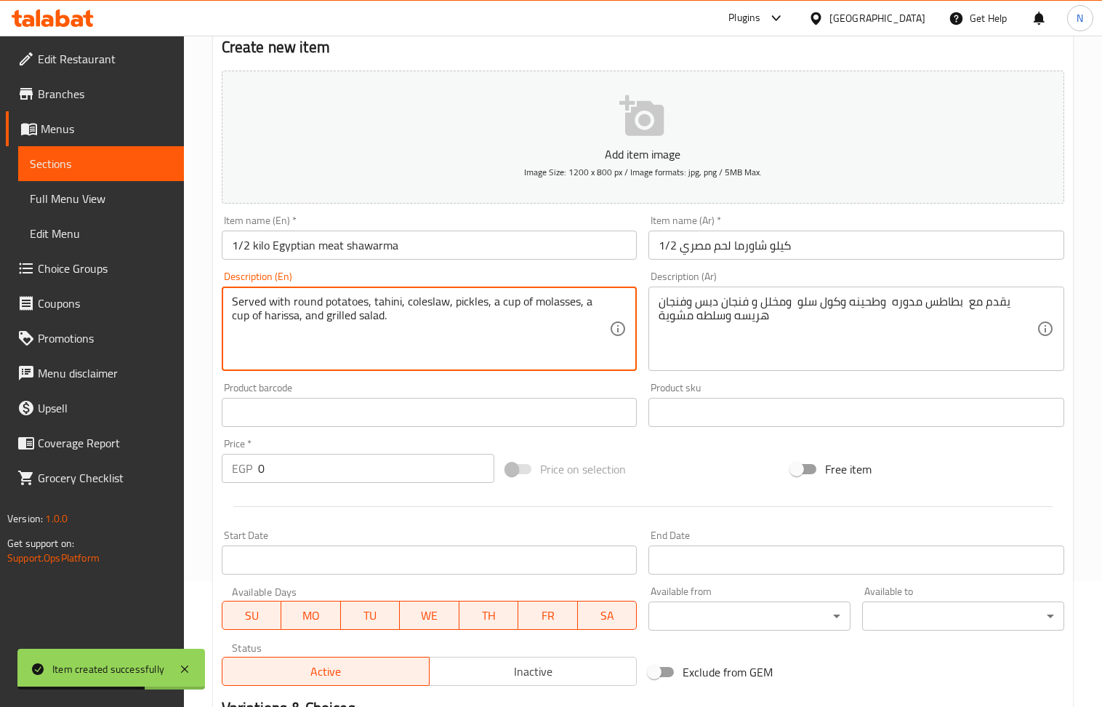
type textarea "Served with round potatoes, tahini, coleslaw, pickles, a cup of molasses, a cup…"
click at [359, 472] on input "0" at bounding box center [376, 468] width 237 height 29
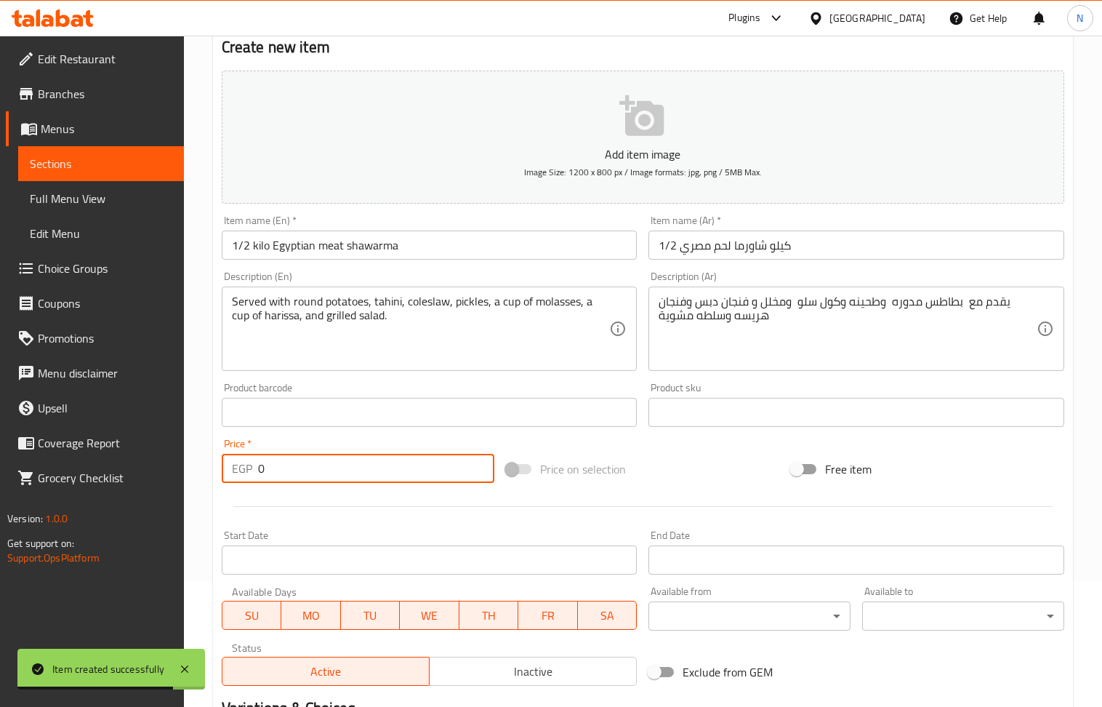
click at [359, 472] on input "0" at bounding box center [376, 468] width 237 height 29
paste input "642"
type input "642"
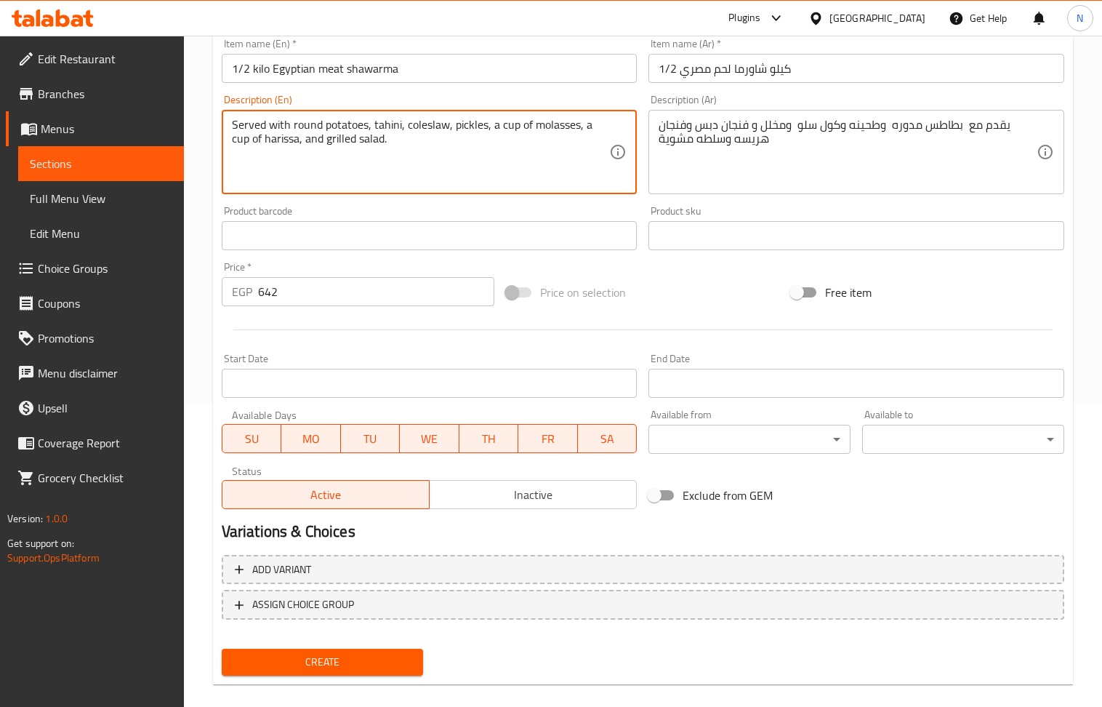
scroll to position [320, 0]
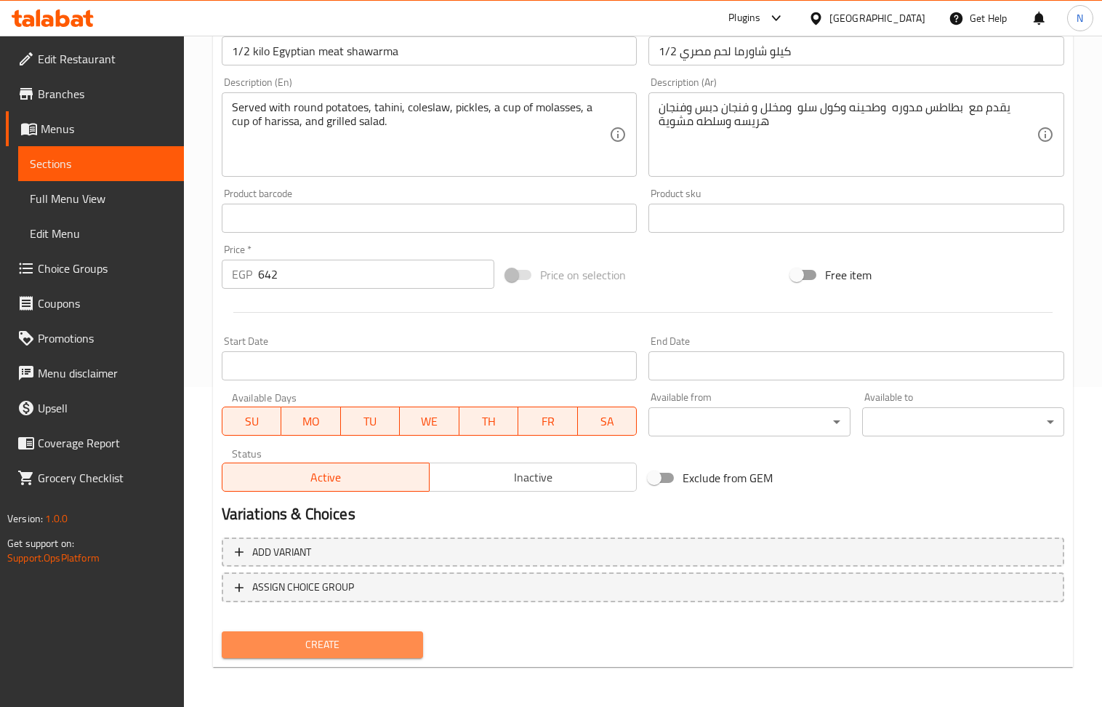
click at [353, 643] on span "Create" at bounding box center [322, 644] width 179 height 18
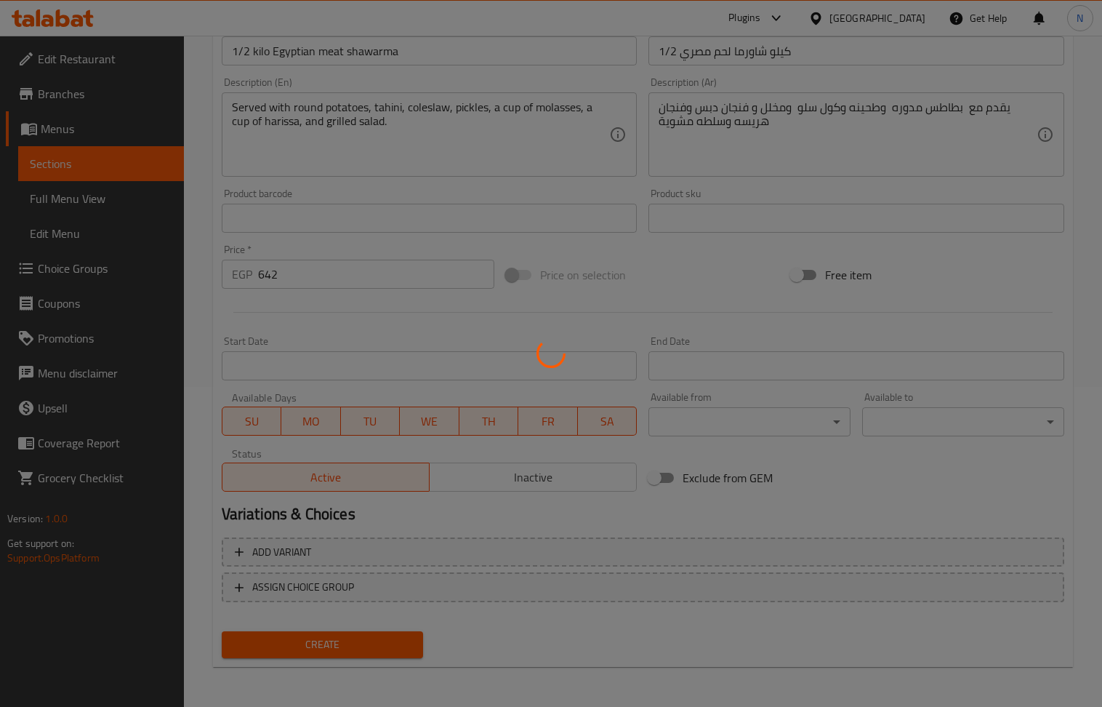
type input "0"
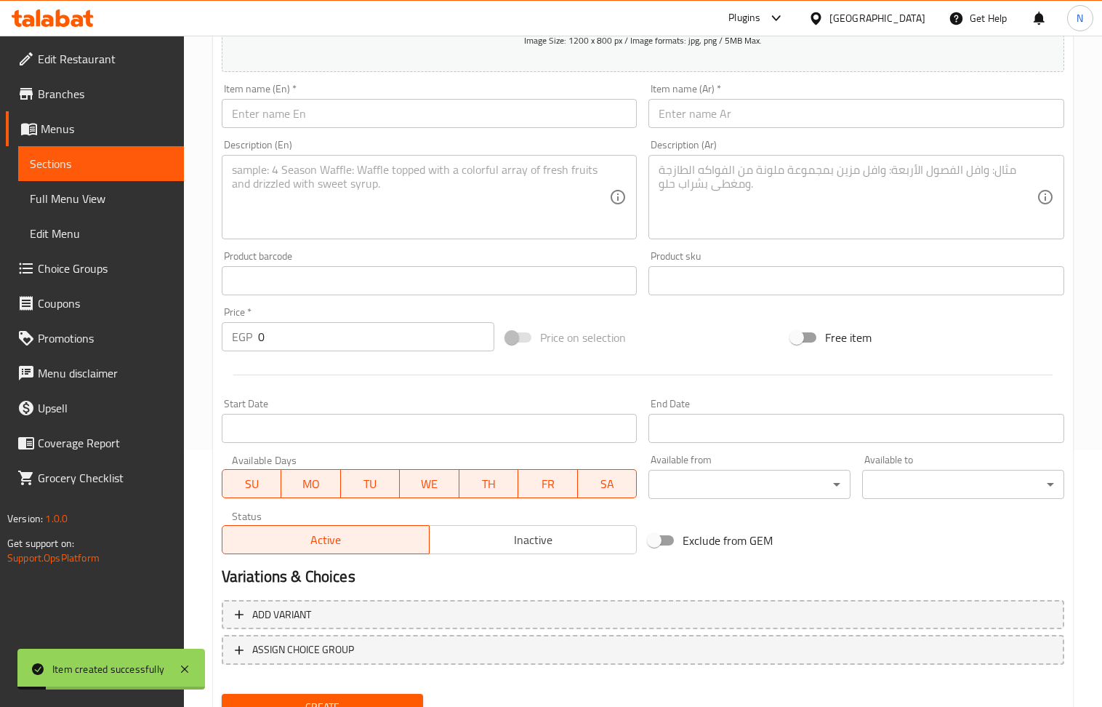
scroll to position [222, 0]
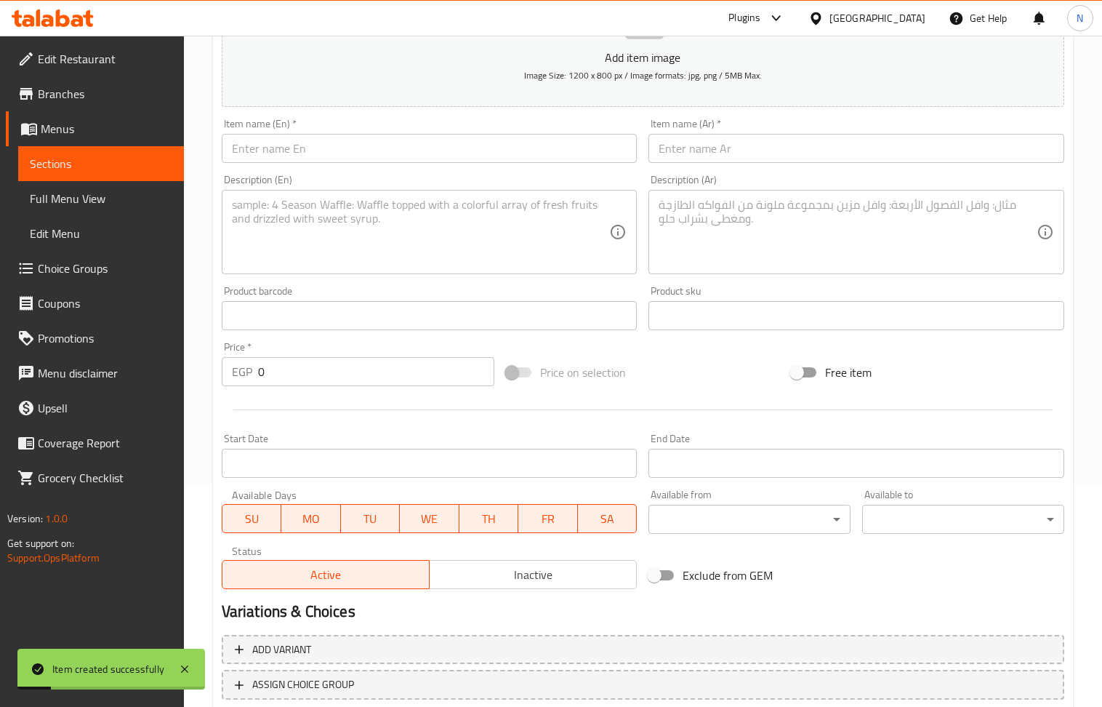
drag, startPoint x: 708, startPoint y: 151, endPoint x: 692, endPoint y: 146, distance: 16.8
click at [708, 151] on input "text" at bounding box center [856, 148] width 416 height 29
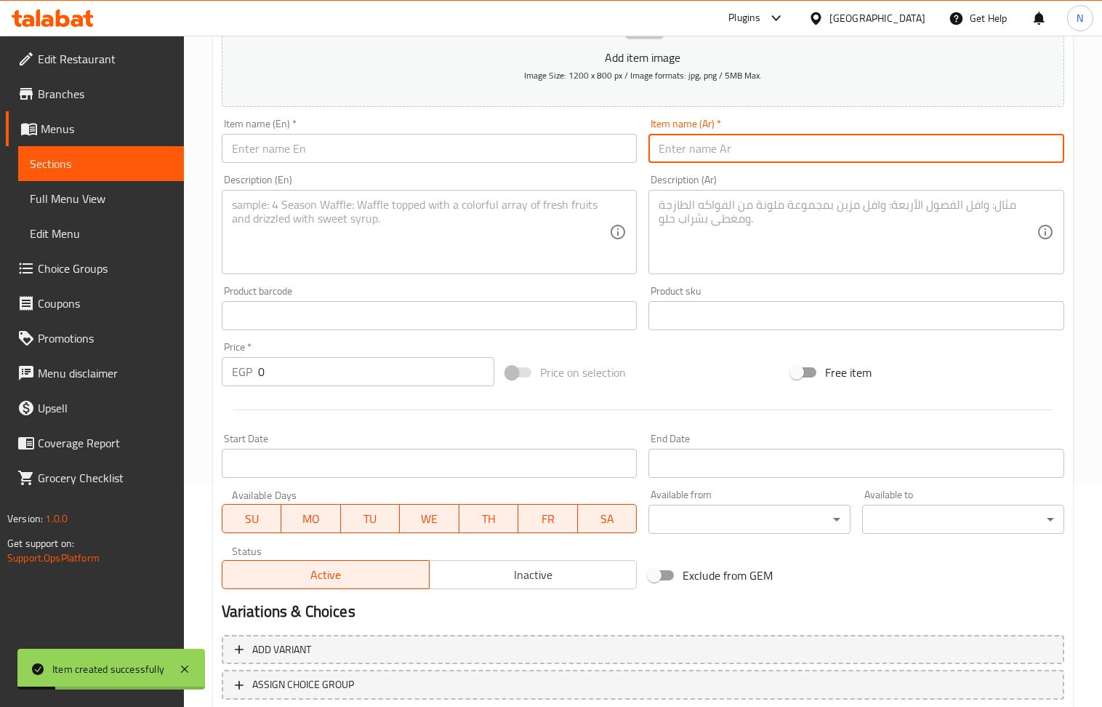
paste input "وجبه شاورما لحم عربي مصري"
type input "وجبه شاورما لحم عربي مصري"
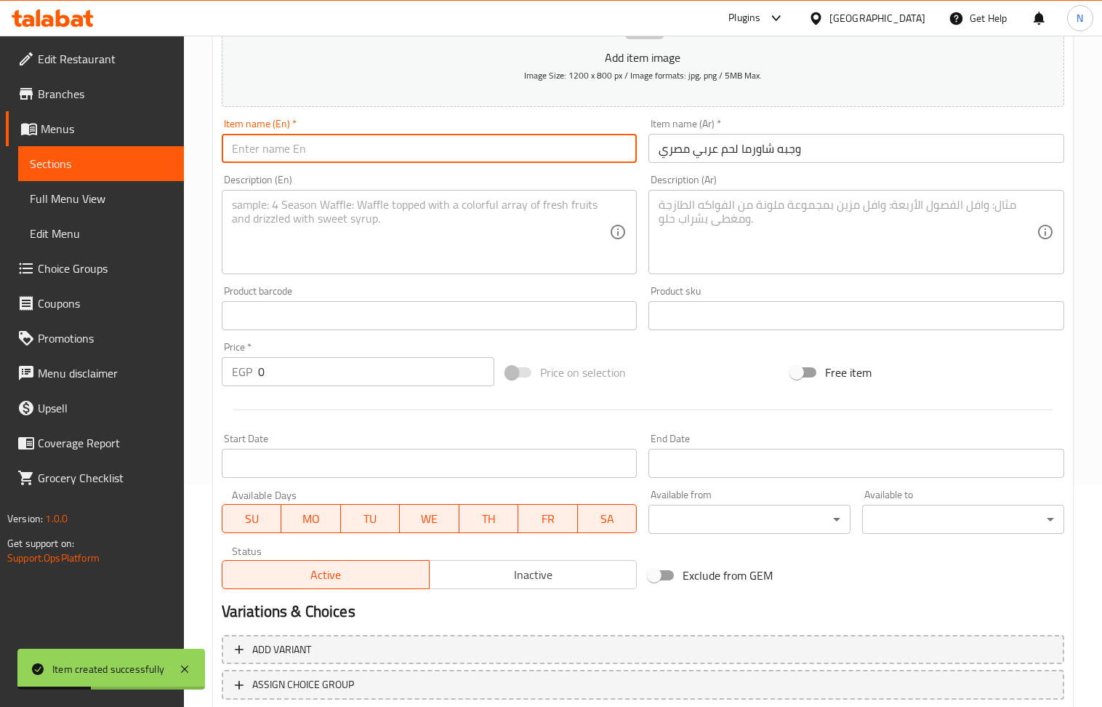
drag, startPoint x: 361, startPoint y: 152, endPoint x: 157, endPoint y: 22, distance: 242.2
click at [361, 152] on input "text" at bounding box center [430, 148] width 416 height 29
paste input "Egyptian Arabic meat shawarma meal"
type input "Egyptian Arabic meat shawarma meal"
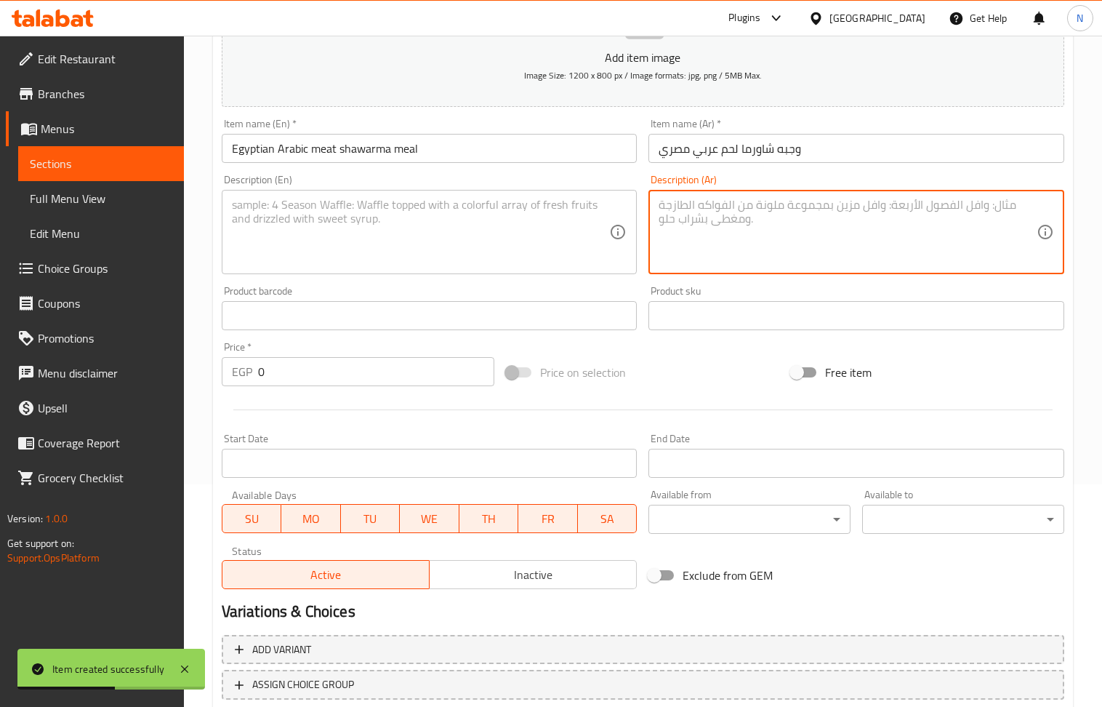
click at [757, 224] on textarea at bounding box center [848, 232] width 378 height 69
paste textarea "ساندوتش طحينه وسلطه مشوية متقطع 5 قطع يقدم مع بطاطس وطحينه وكول سلو وسلطه مشوية"
type textarea "ساندوتش طحينه وسلطه مشوية متقطع 5 قطع يقدم مع بطاطس وطحينه وكول سلو وسلطه مشوية"
click at [350, 238] on textarea at bounding box center [421, 232] width 378 height 69
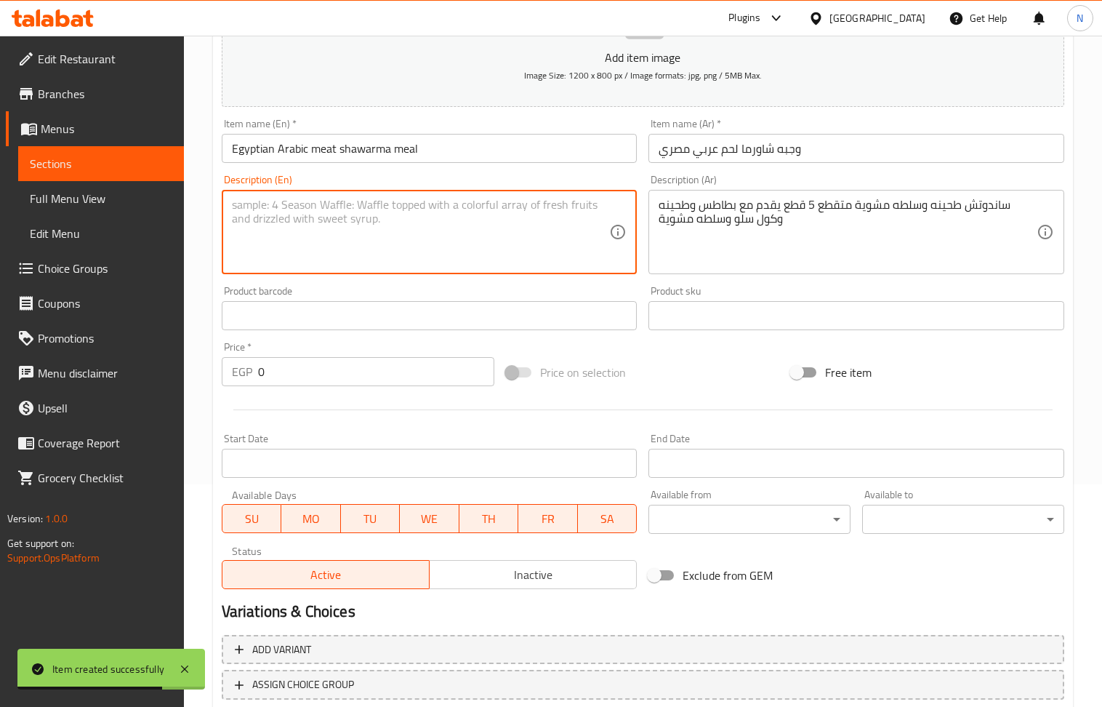
paste textarea "5-piece grilled tahini and salad sandwich served with fries, tahini, coleslaw, …"
type textarea "5-piece grilled tahini and salad sandwich served with fries, tahini, coleslaw, …"
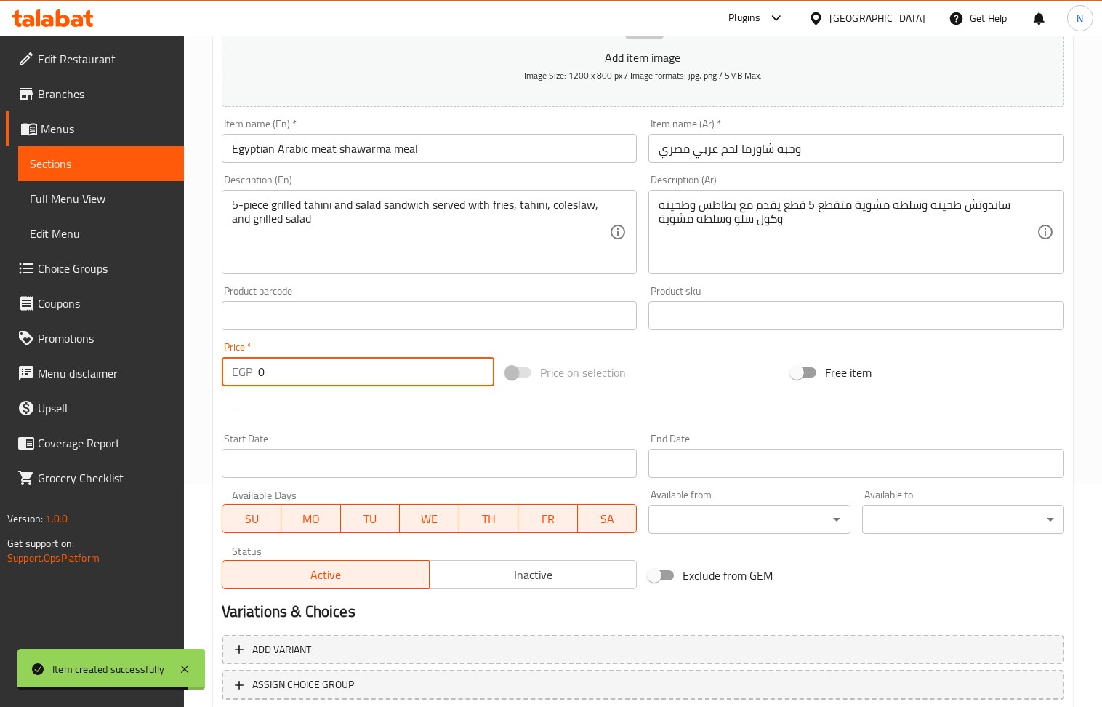
click at [315, 369] on input "0" at bounding box center [376, 371] width 237 height 29
paste input "282"
type input "282"
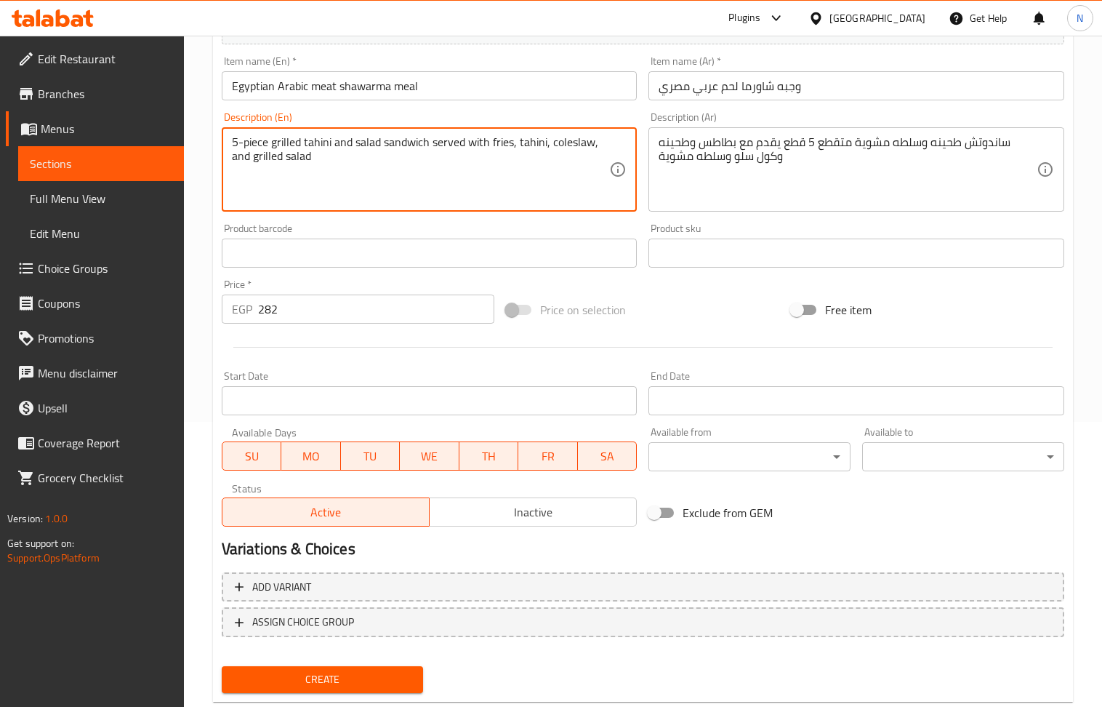
scroll to position [320, 0]
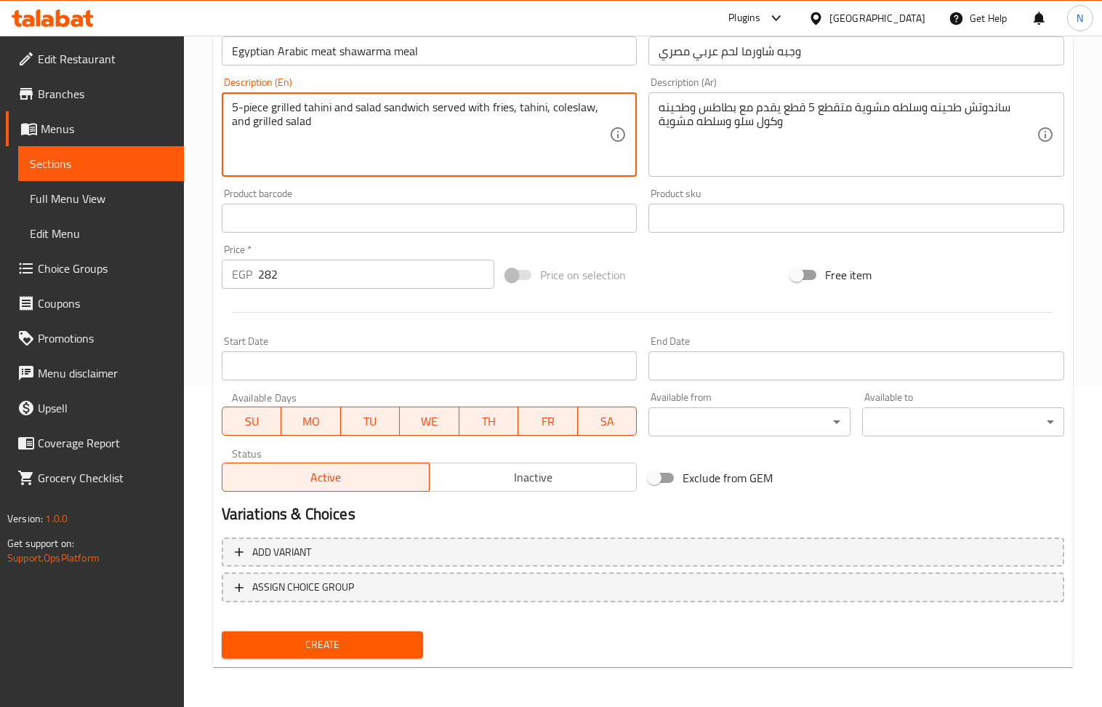
click at [323, 645] on span "Create" at bounding box center [322, 644] width 179 height 18
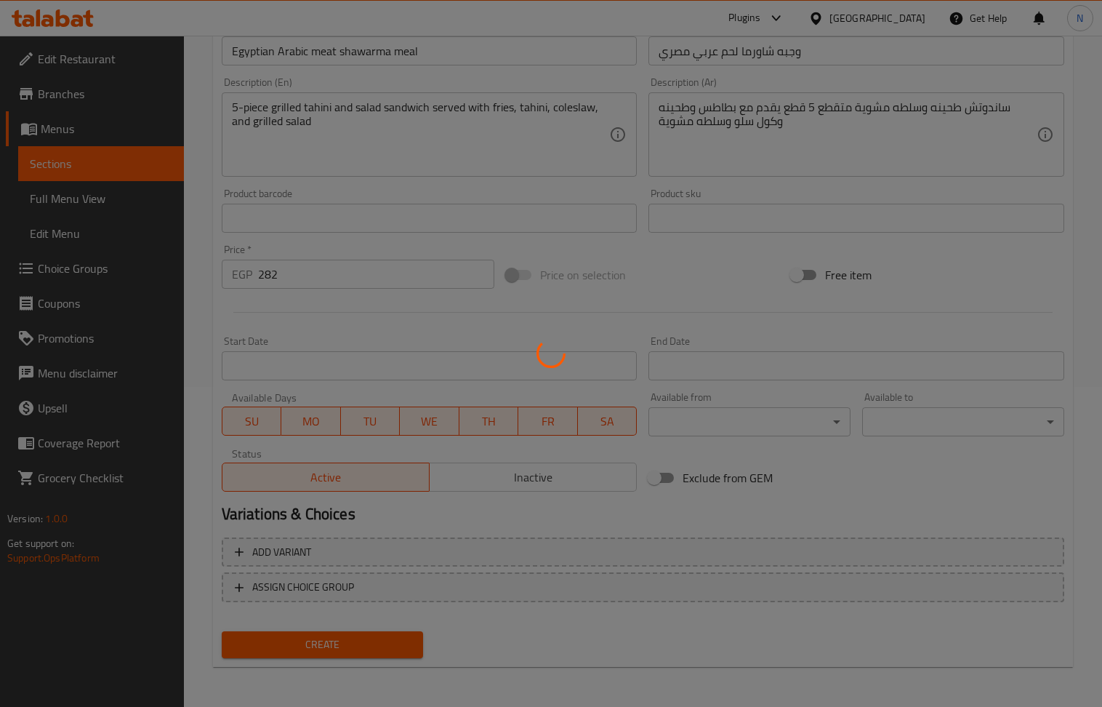
type input "0"
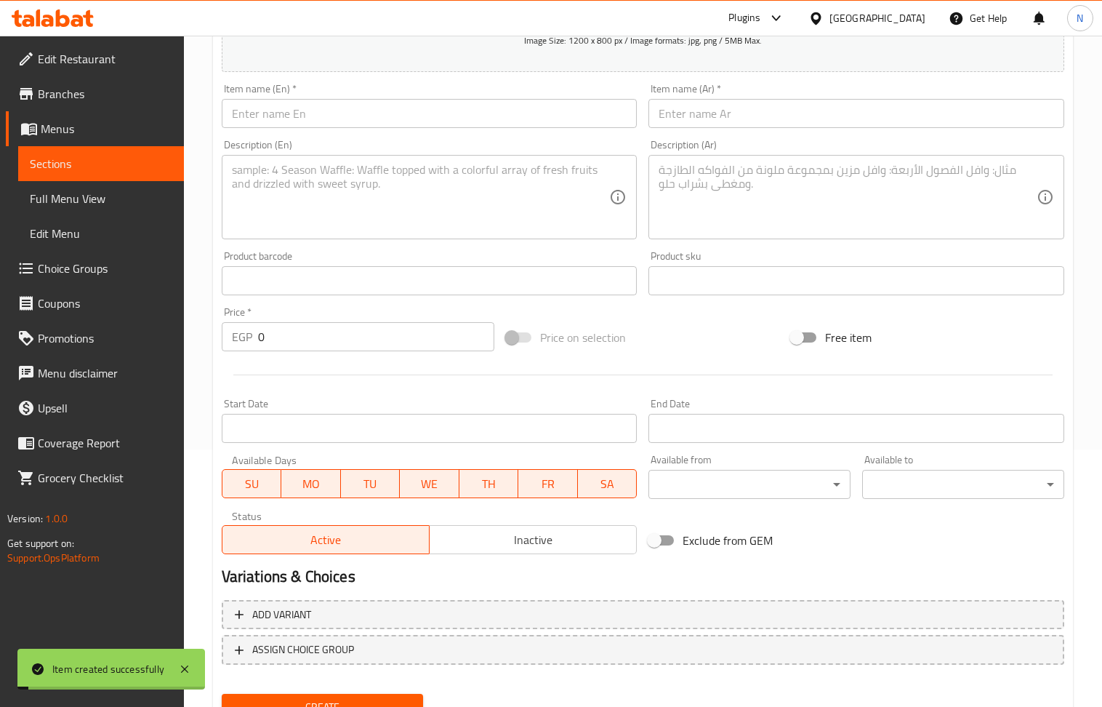
scroll to position [222, 0]
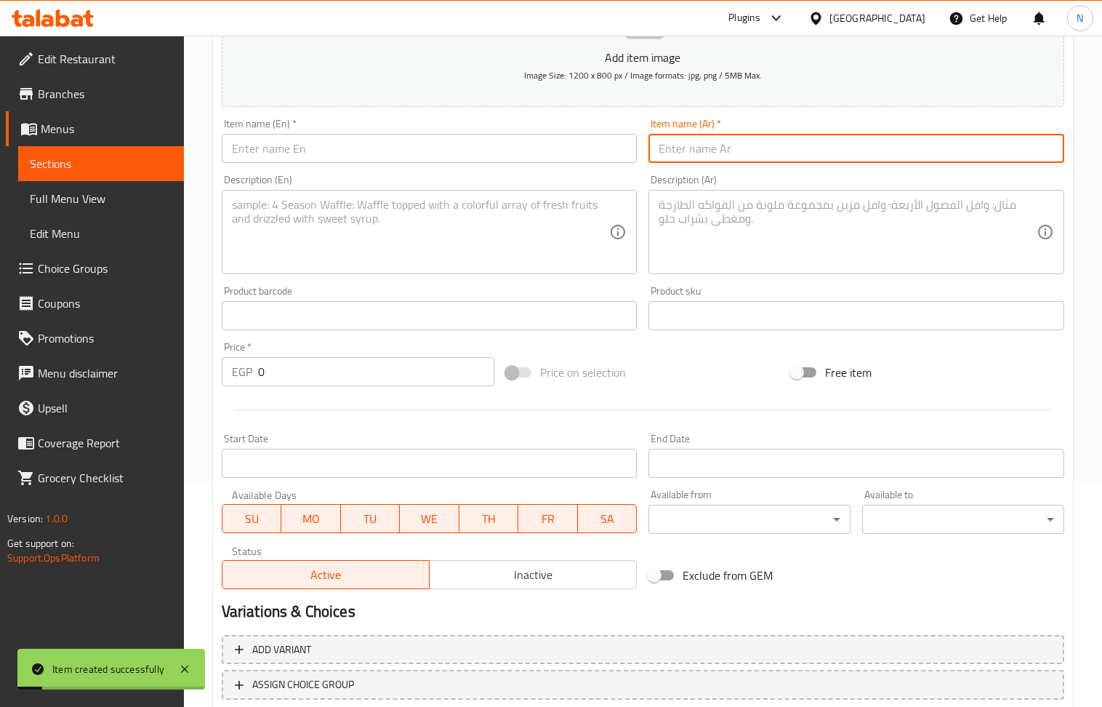
click at [691, 151] on input "text" at bounding box center [856, 148] width 416 height 29
paste input "وجبه شاورما لحم عربي مع مشروم+موزاريلا مصري"
type input "وجبه شاورما لحم عربي مع مشروم+موزاريلا مصري"
click at [309, 154] on input "text" at bounding box center [430, 148] width 416 height 29
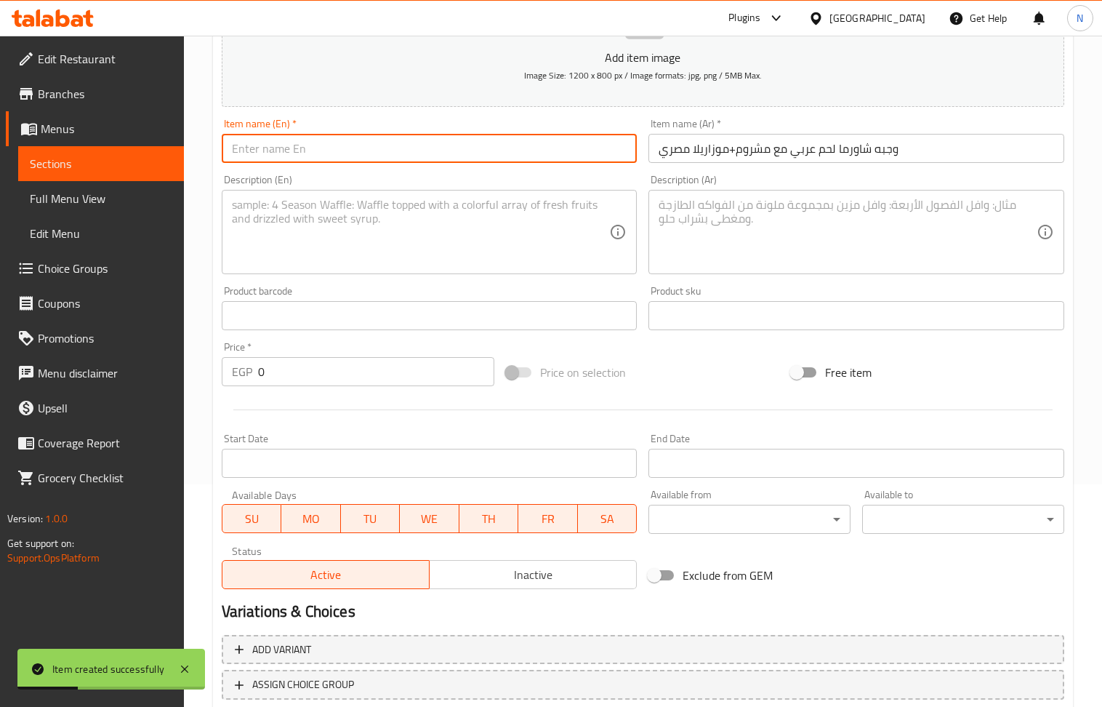
paste input "Arabic meat shawarma meal with mushrooms and Egyptian mozzarella"
type input "Arabic meat shawarma meal with mushrooms and Egyptian mozzarella"
click at [808, 250] on textarea at bounding box center [848, 232] width 378 height 69
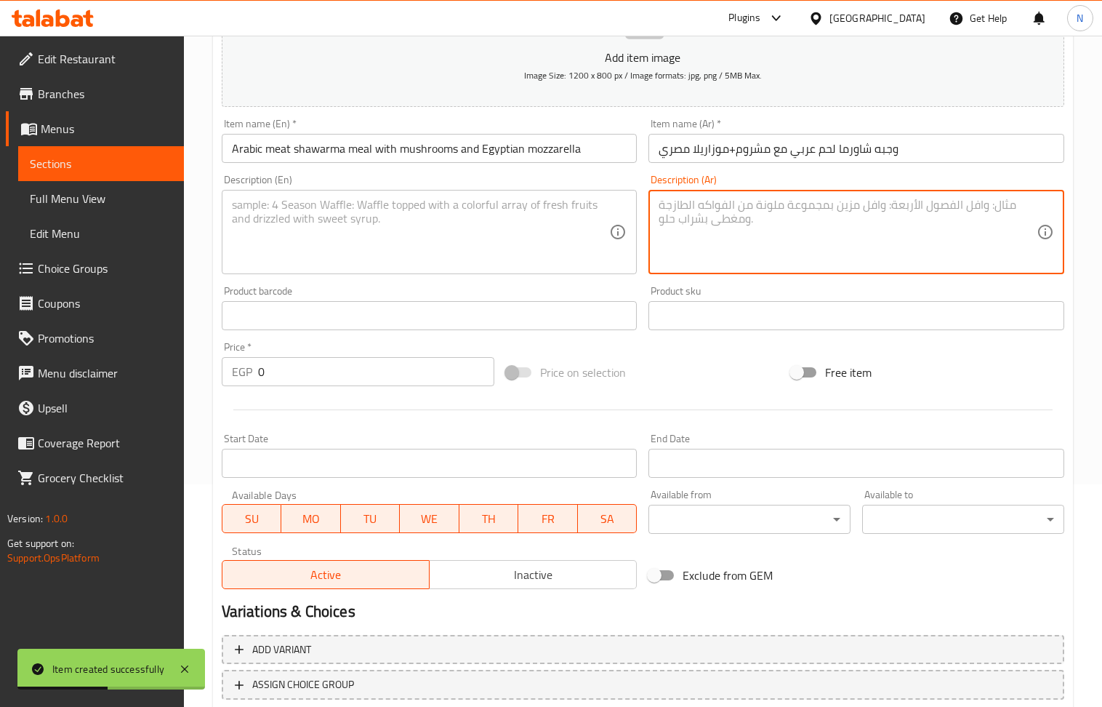
paste textarea "4قطع متقطع مثلث طحينه وسلطه مشوية ومشروم وموزاريلا داخل السندوتش يقدم مع بطاطس …"
type textarea "4قطع متقطع مثلث طحينه وسلطه مشوية ومشروم وموزاريلا داخل السندوتش يقدم مع بطاطس …"
click at [350, 211] on textarea at bounding box center [421, 232] width 378 height 69
paste textarea "4 pieces of triangular tahini, grilled salad, mushrooms and mozzarella inside t…"
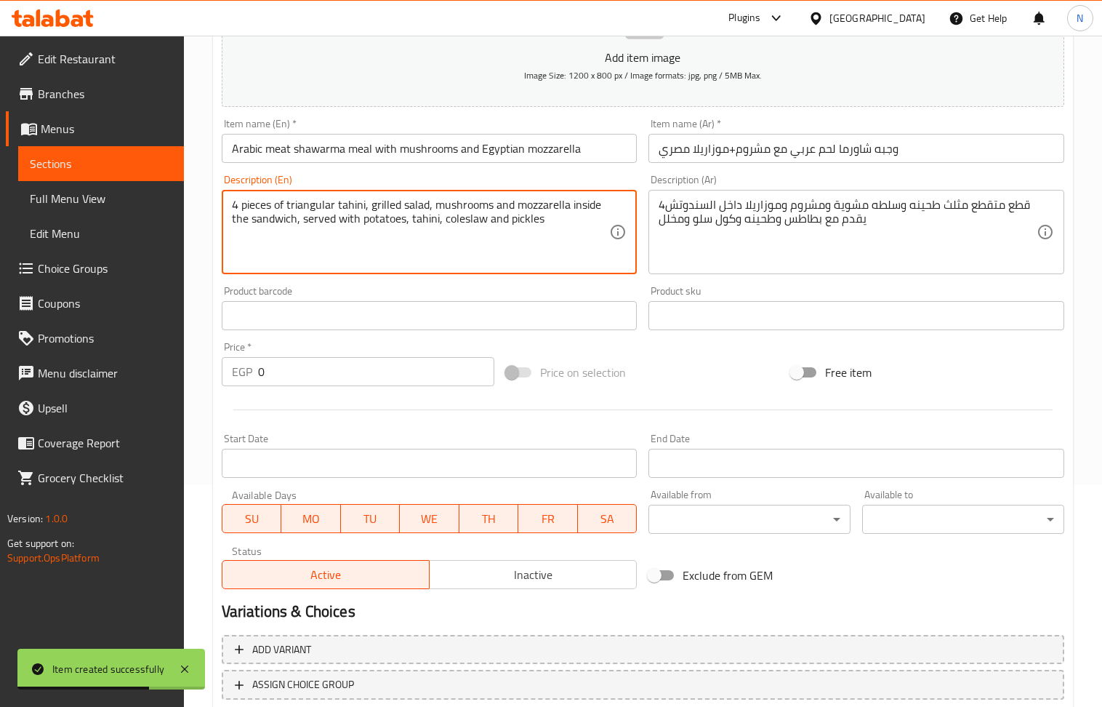
type textarea "4 pieces of triangular tahini, grilled salad, mushrooms and mozzarella inside t…"
click at [311, 376] on input "0" at bounding box center [376, 371] width 237 height 29
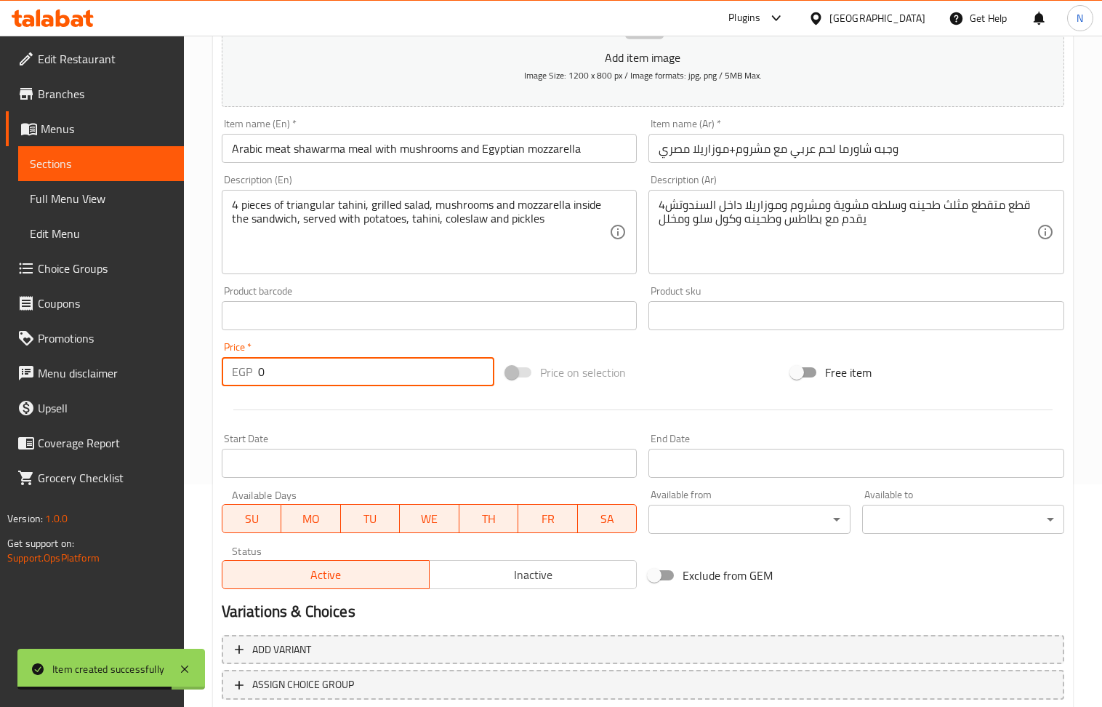
click at [311, 376] on input "0" at bounding box center [376, 371] width 237 height 29
paste input "312"
type input "312"
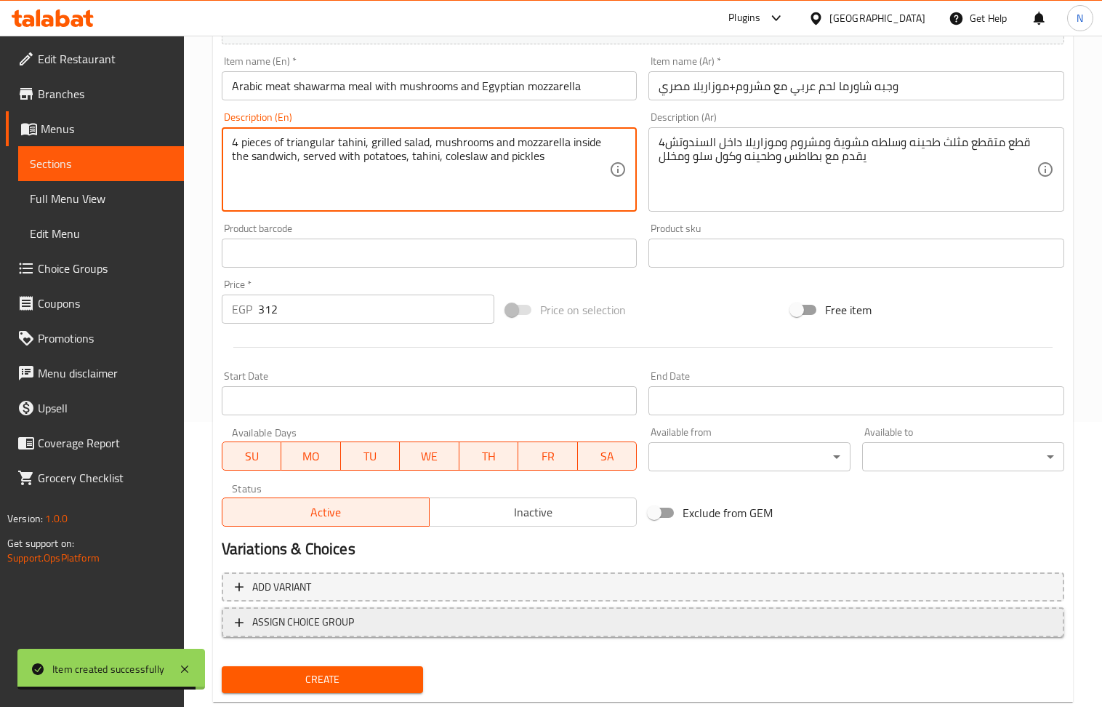
scroll to position [320, 0]
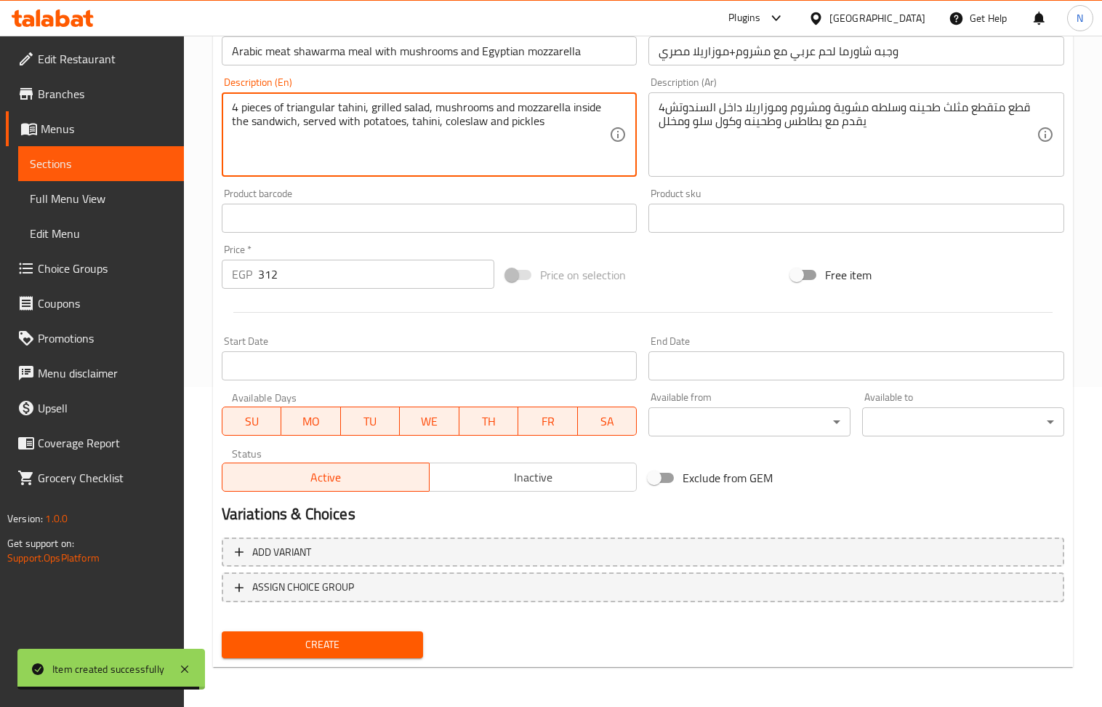
click at [356, 643] on span "Create" at bounding box center [322, 644] width 179 height 18
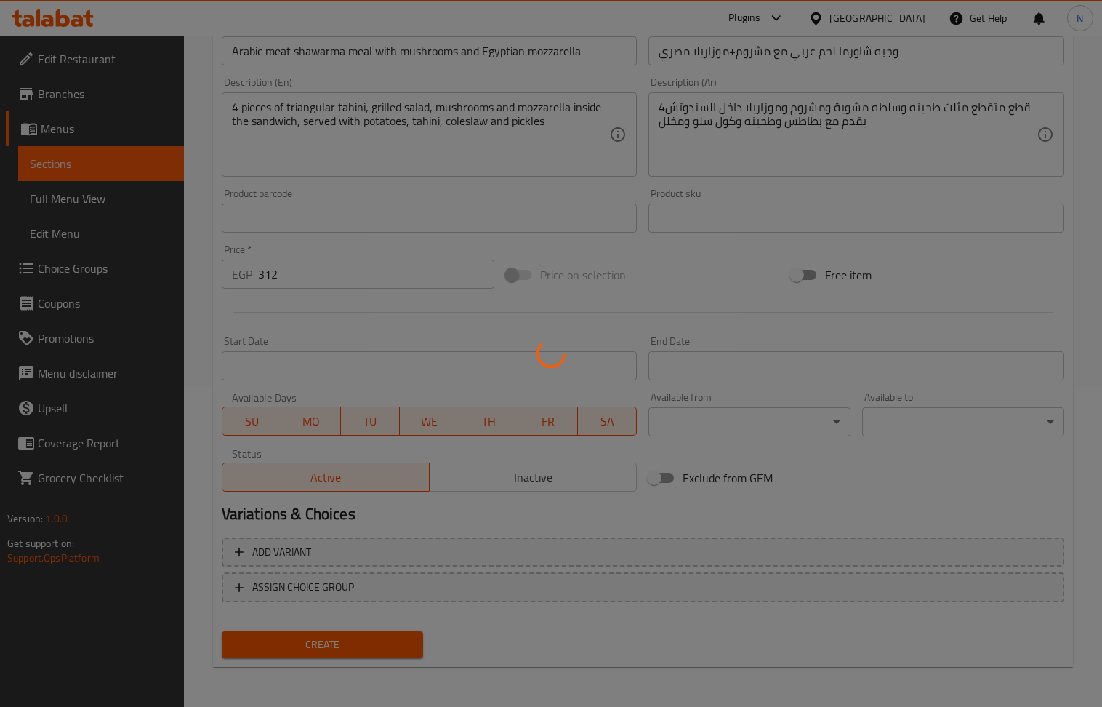
type input "0"
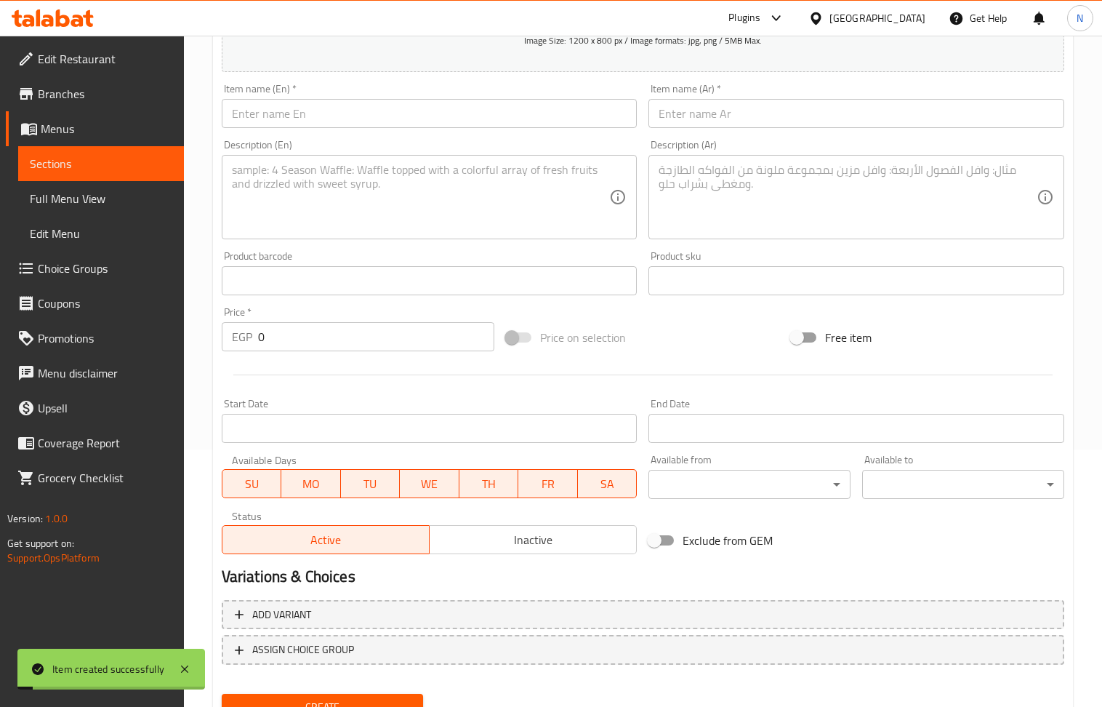
scroll to position [222, 0]
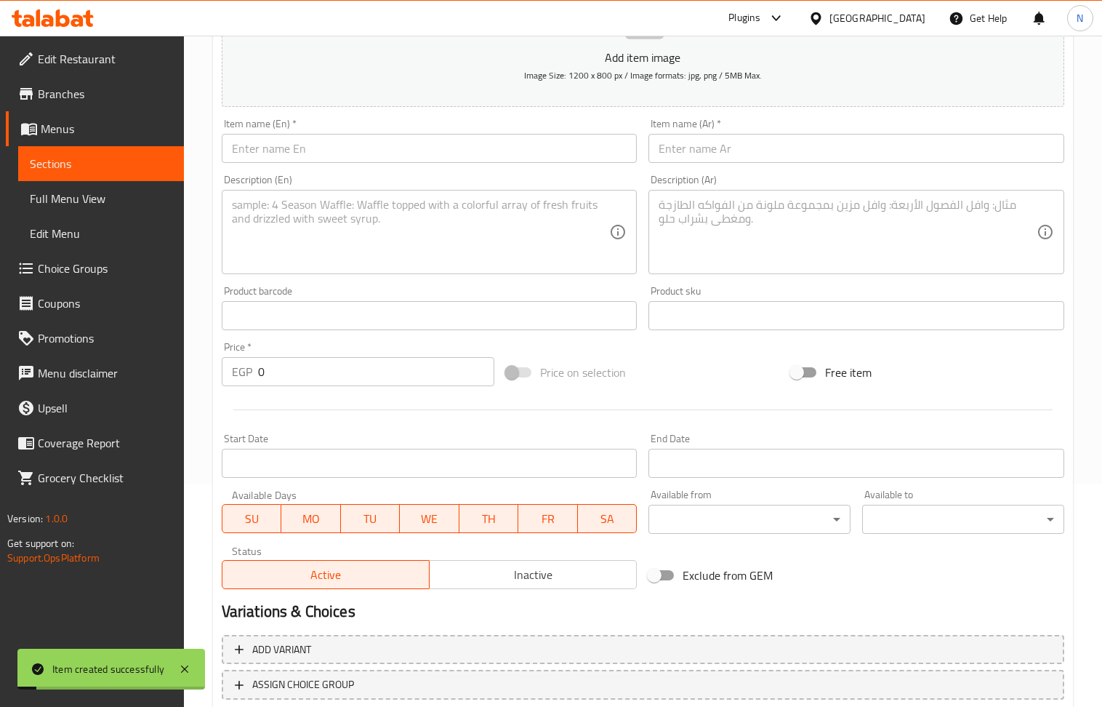
click at [698, 156] on input "text" at bounding box center [856, 148] width 416 height 29
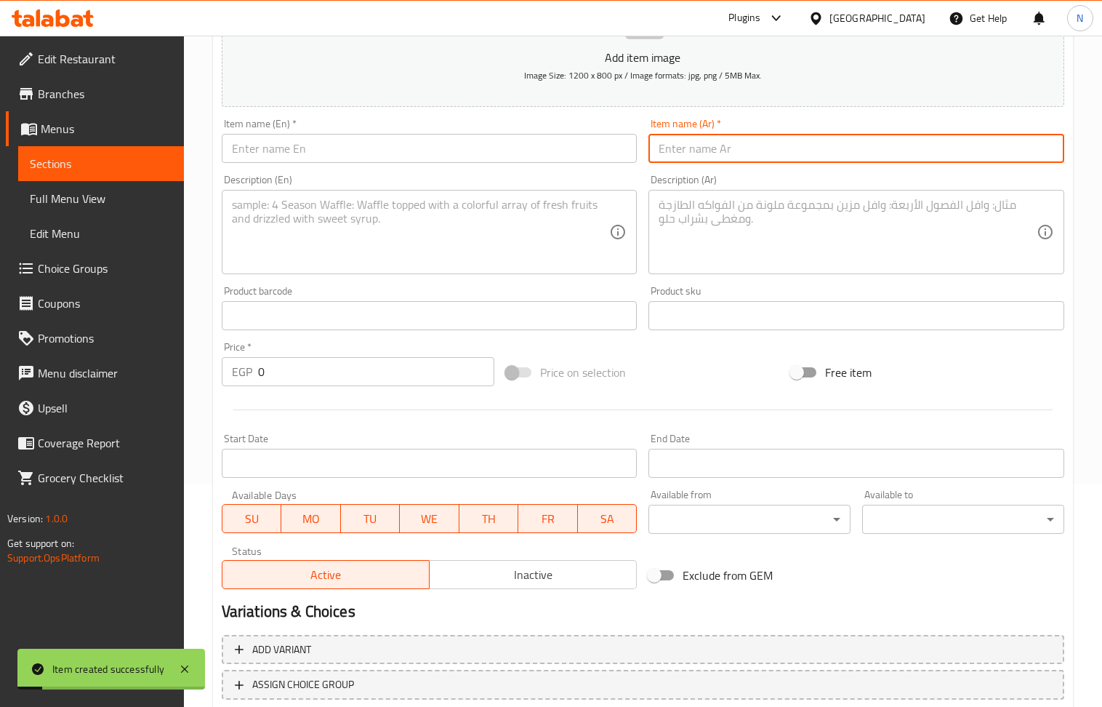
paste input "وجبه شاورما لحمه كايزر مصري"
type input "وجبه شاورما لحمه كايزر مصري"
click at [376, 172] on div "Description (En) Description (En)" at bounding box center [429, 224] width 427 height 111
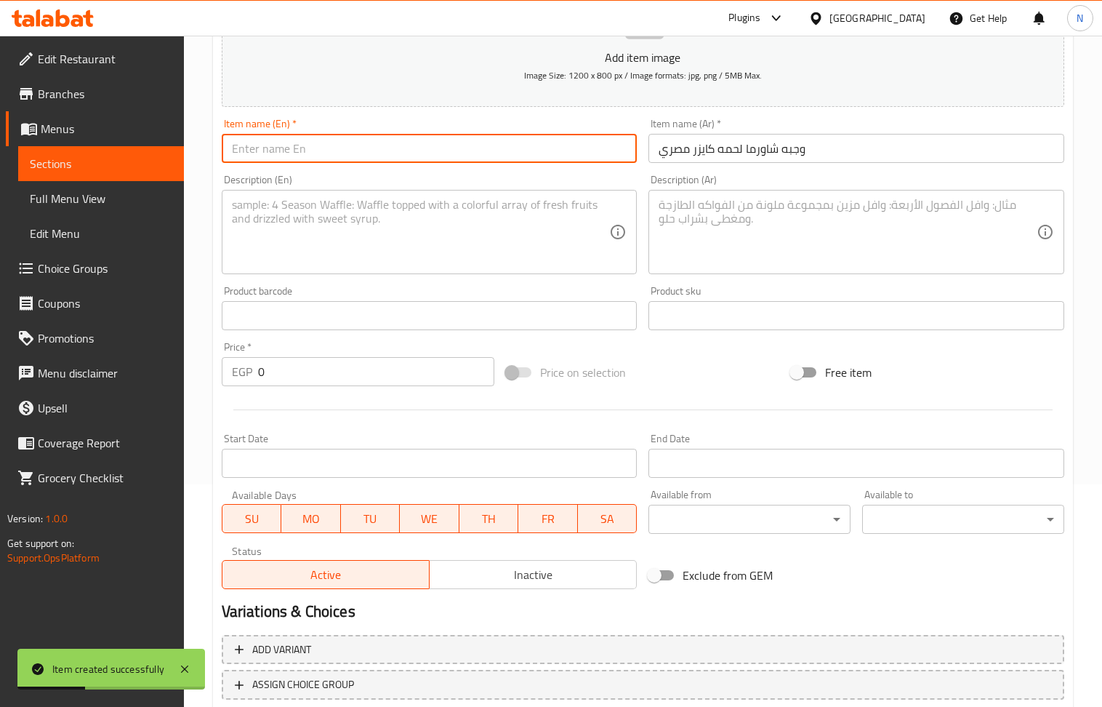
click at [358, 156] on input "text" at bounding box center [430, 148] width 416 height 29
paste input "Egyptian Kaiser Meat Shawarma Meal"
type input "Egyptian Kaiser Meat Shawarma Meal"
click at [779, 231] on textarea at bounding box center [848, 232] width 378 height 69
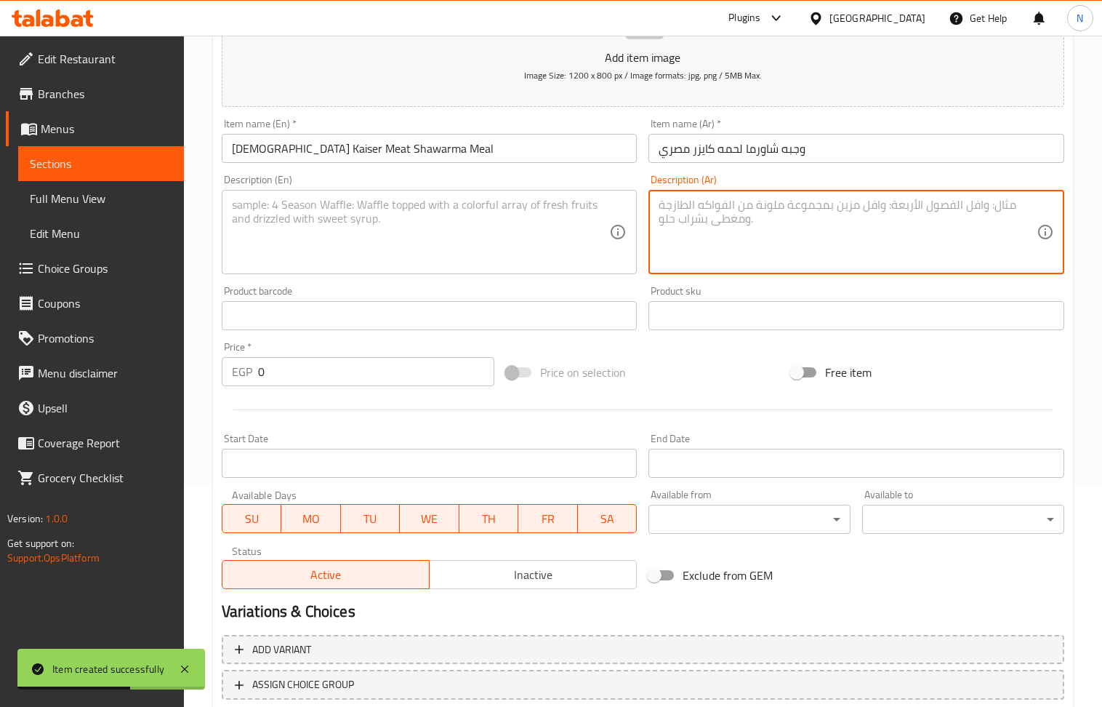
paste textarea "ساندوتش طحينه وسلطه مشوية متقطع 5 قطع يقدم مع بطاطس وطحينه وكول سلووسلطه مشوية"
type textarea "ساندوتش طحينه وسلطه مشوية متقطع 5 قطع يقدم مع بطاطس وطحينه وكول سلووسلطه مشوية"
drag, startPoint x: 366, startPoint y: 238, endPoint x: 177, endPoint y: 7, distance: 298.6
click at [358, 225] on textarea at bounding box center [421, 232] width 378 height 69
paste textarea "5-piece grilled tahini and salad sandwich served with fries, tahini, coleslaw, …"
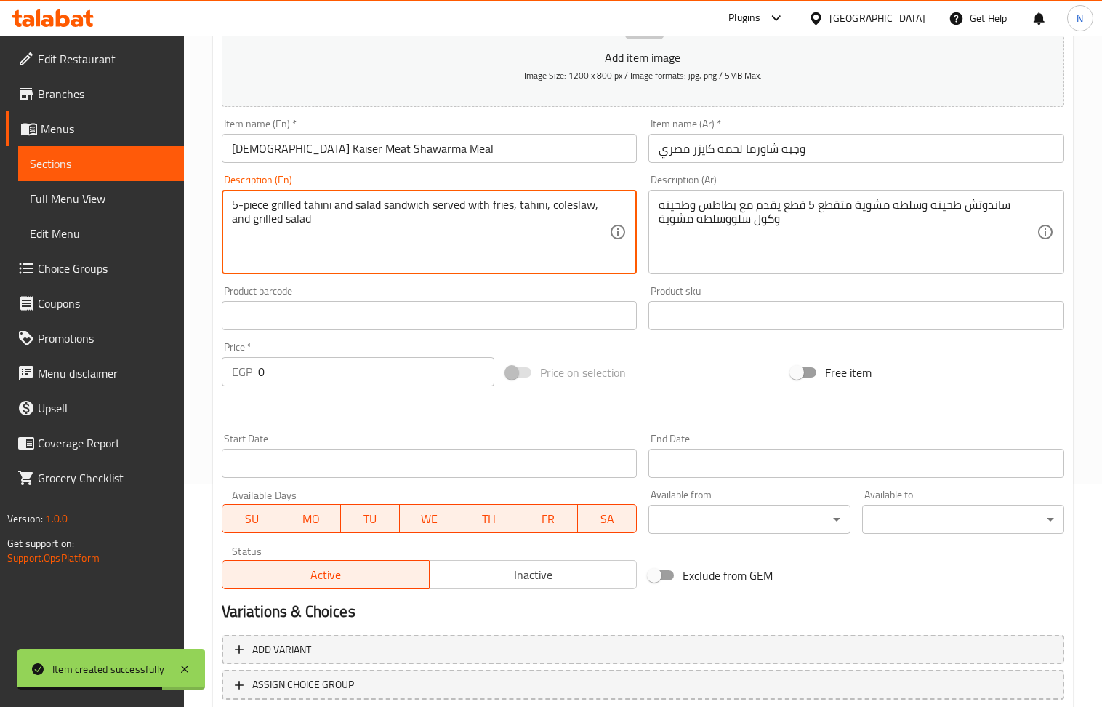
type textarea "5-piece grilled tahini and salad sandwich served with fries, tahini, coleslaw, …"
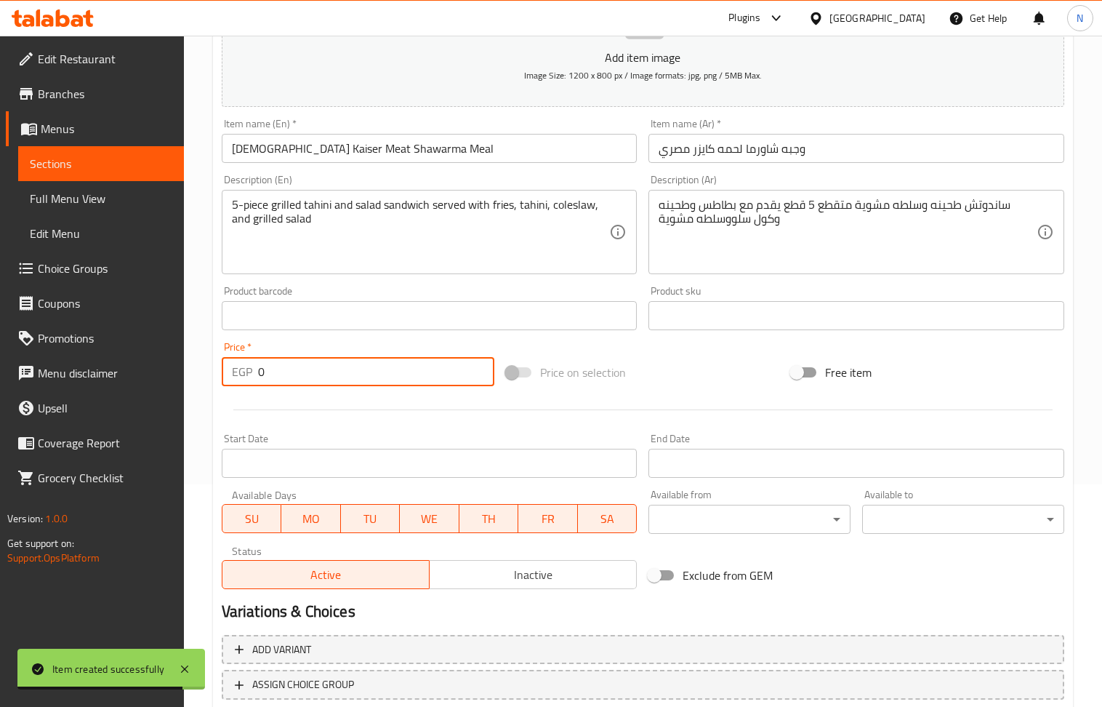
click at [375, 367] on input "0" at bounding box center [376, 371] width 237 height 29
paste input "294"
type input "294"
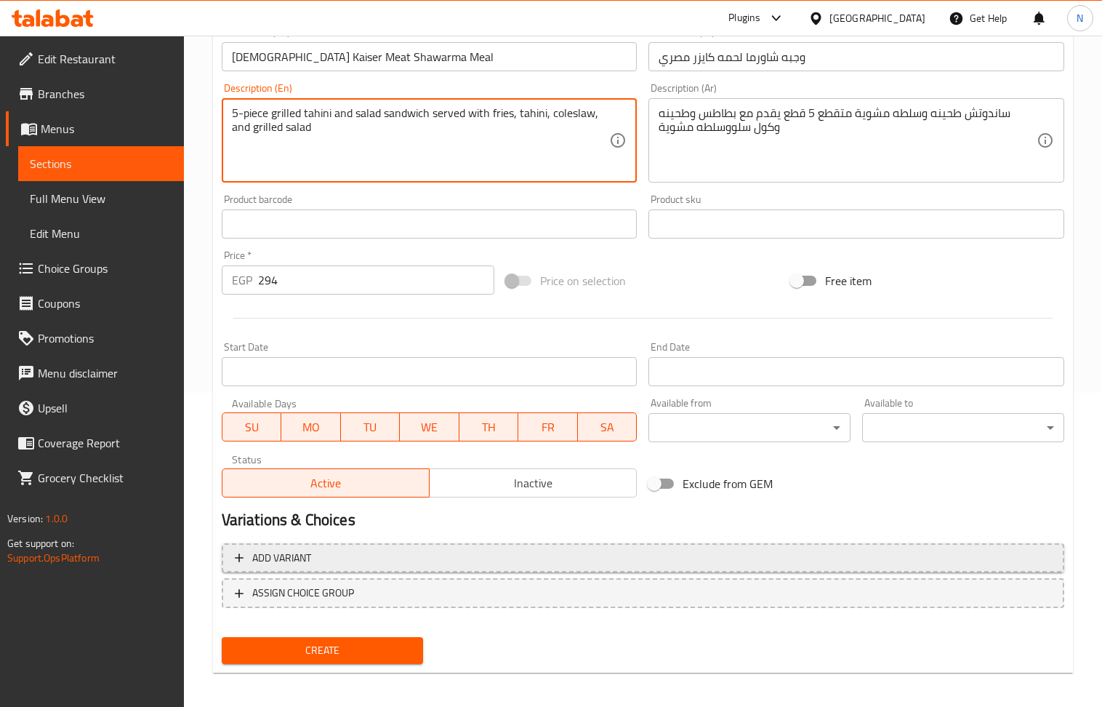
scroll to position [320, 0]
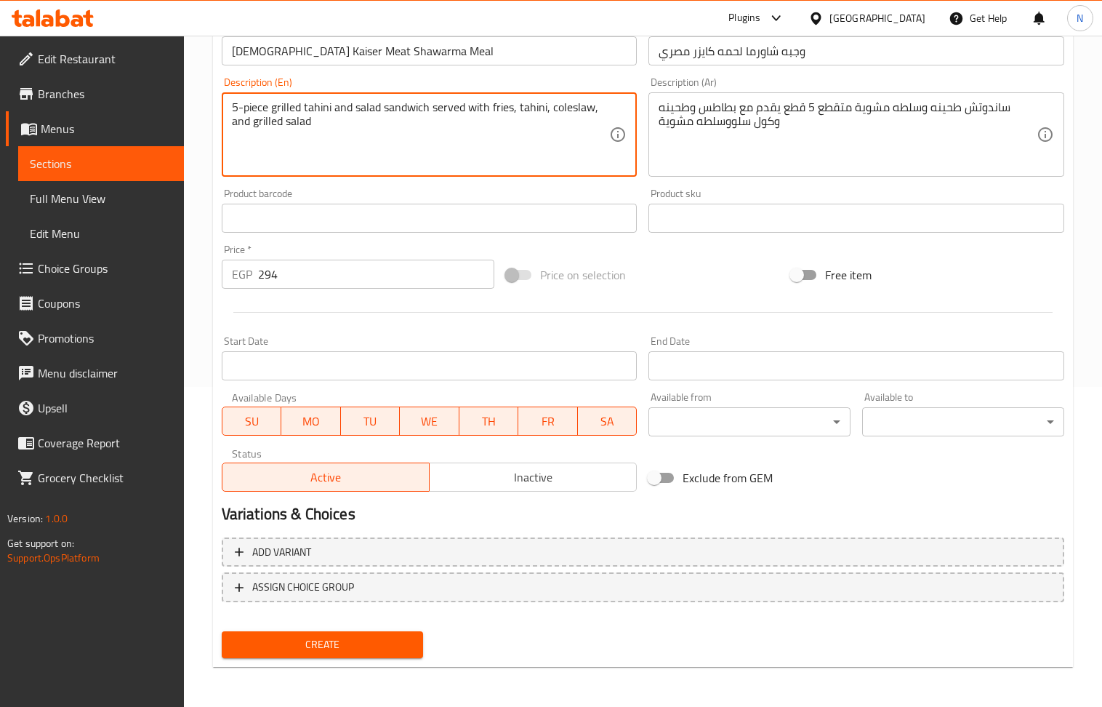
drag, startPoint x: 337, startPoint y: 632, endPoint x: 318, endPoint y: 595, distance: 42.6
click at [337, 634] on button "Create" at bounding box center [323, 644] width 202 height 27
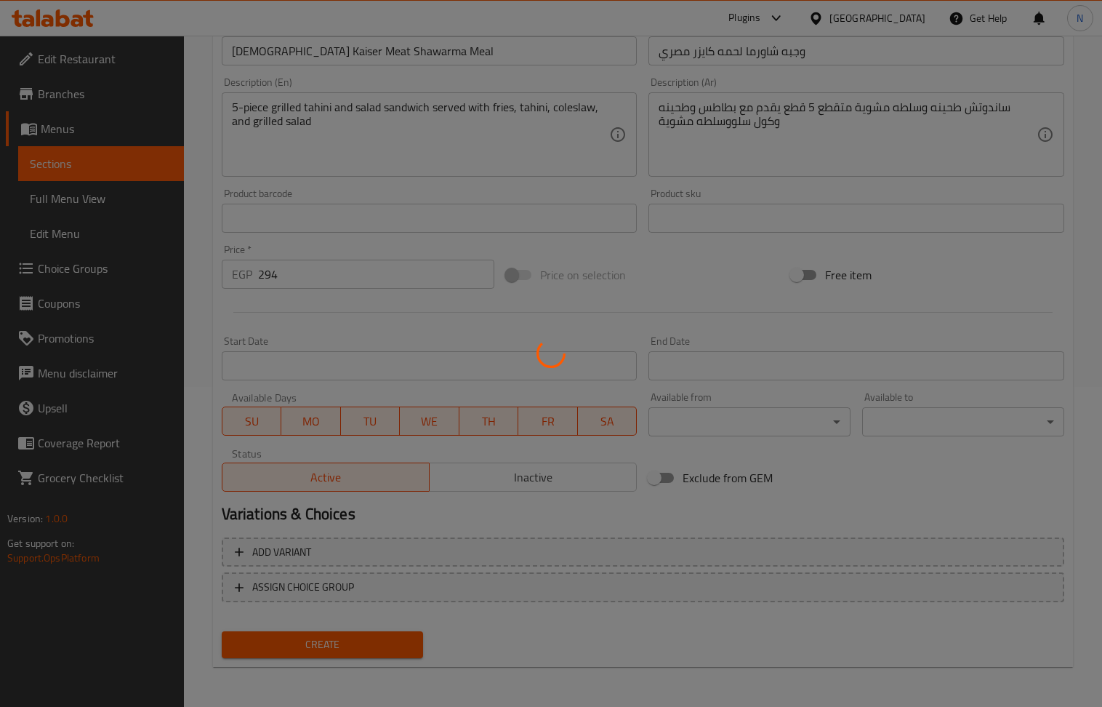
type input "0"
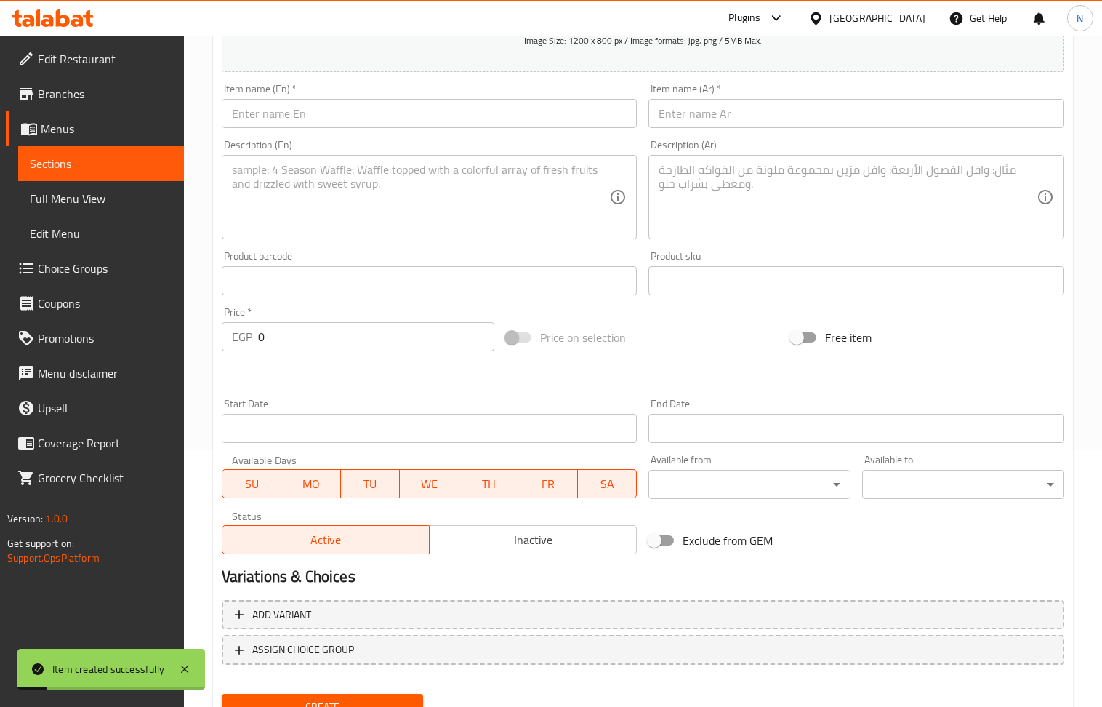
scroll to position [222, 0]
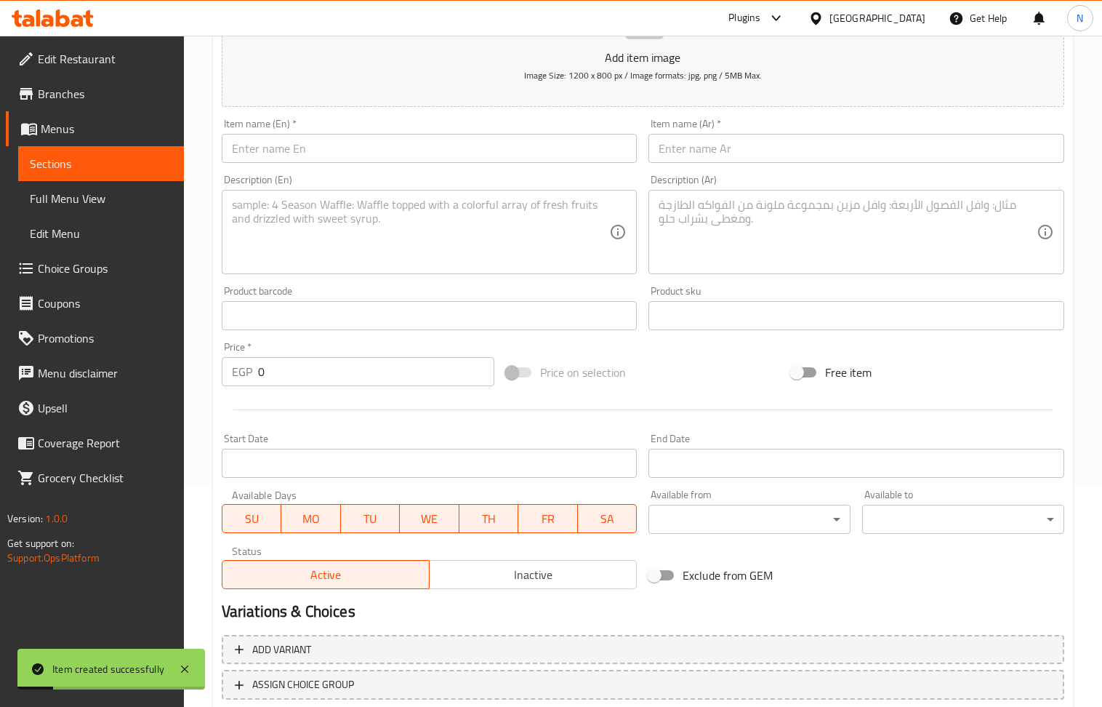
click at [701, 154] on input "text" at bounding box center [856, 148] width 416 height 29
paste input "فته شاورما لحم مصري"
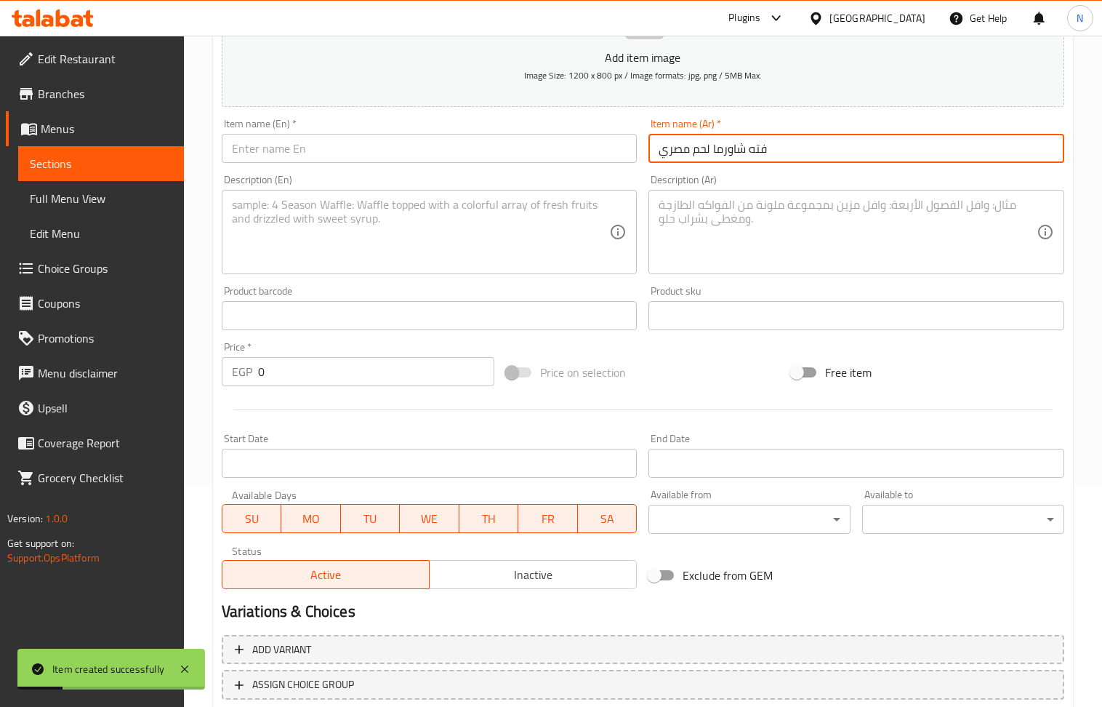
type input "فته شاورما لحم مصري"
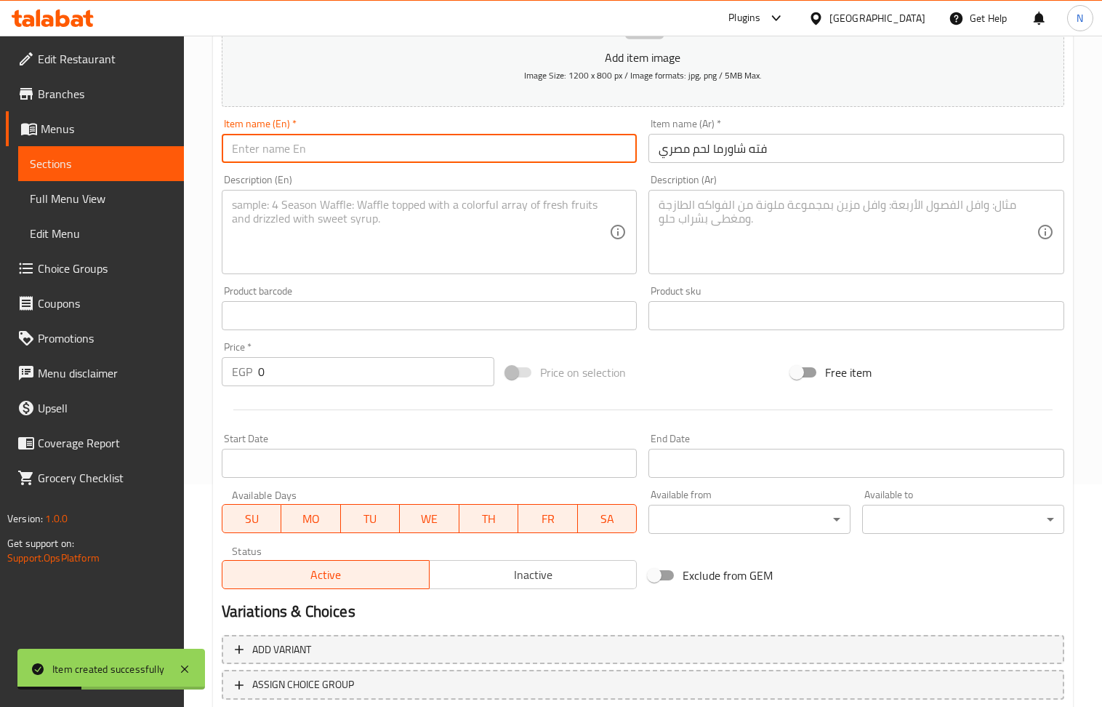
click at [364, 161] on input "text" at bounding box center [430, 148] width 416 height 29
paste input "Egyptian meat shawarma fatteh"
type input "Egyptian meat shawarma fatteh"
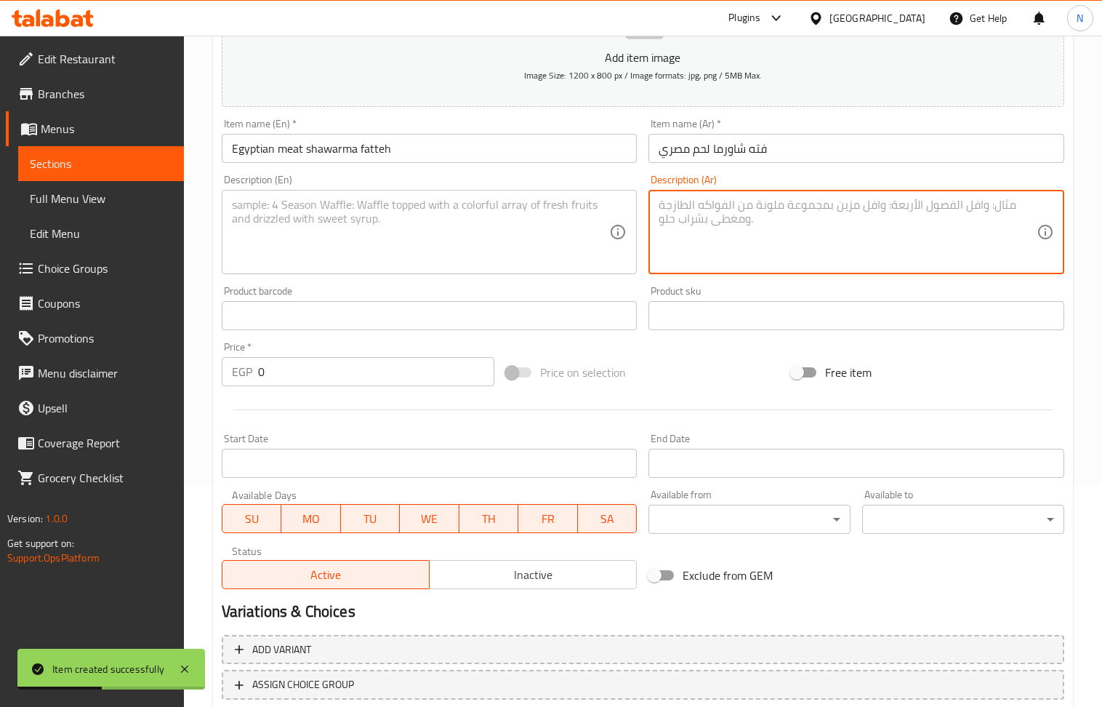
click at [806, 263] on textarea at bounding box center [848, 232] width 378 height 69
paste textarea "شاورما لحمه وارز وعيش محمص وطحينه وسلطه مشوية"
type textarea "شاورما لحمه وارز وعيش محمص وطحينه وسلطه مشوية"
click at [379, 225] on textarea at bounding box center [421, 232] width 378 height 69
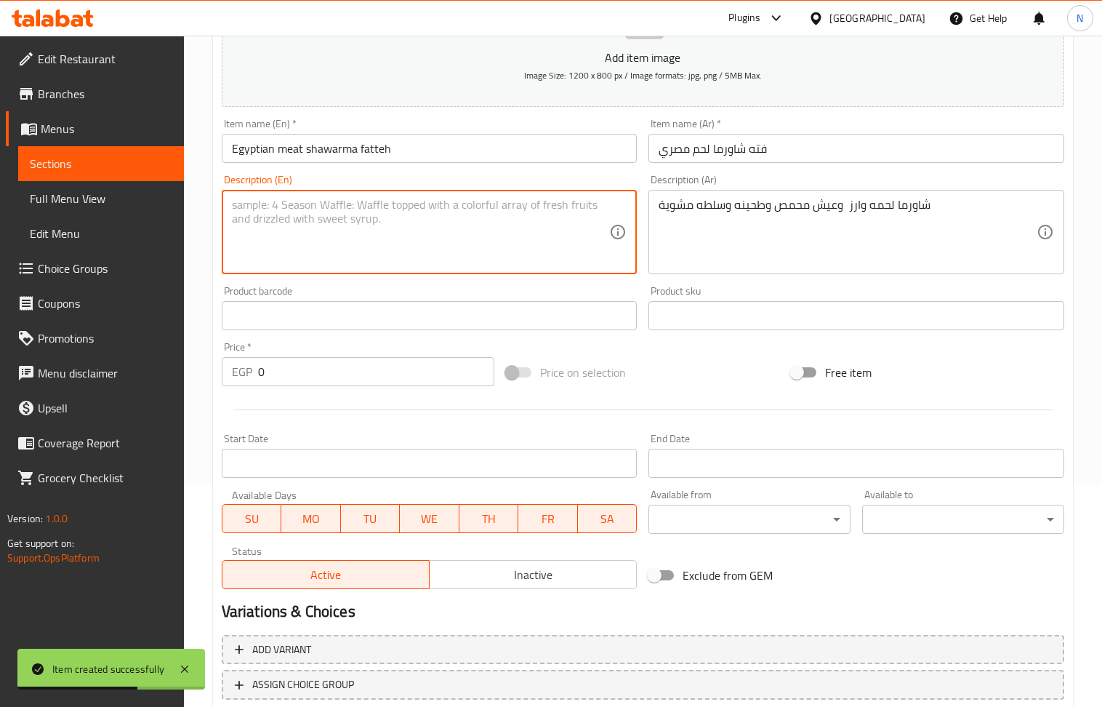
paste textarea "Meat shawarma, rice, toasted bread, tahini, and grilled salad"
type textarea "Meat shawarma, rice, toasted bread, tahini, and grilled salad"
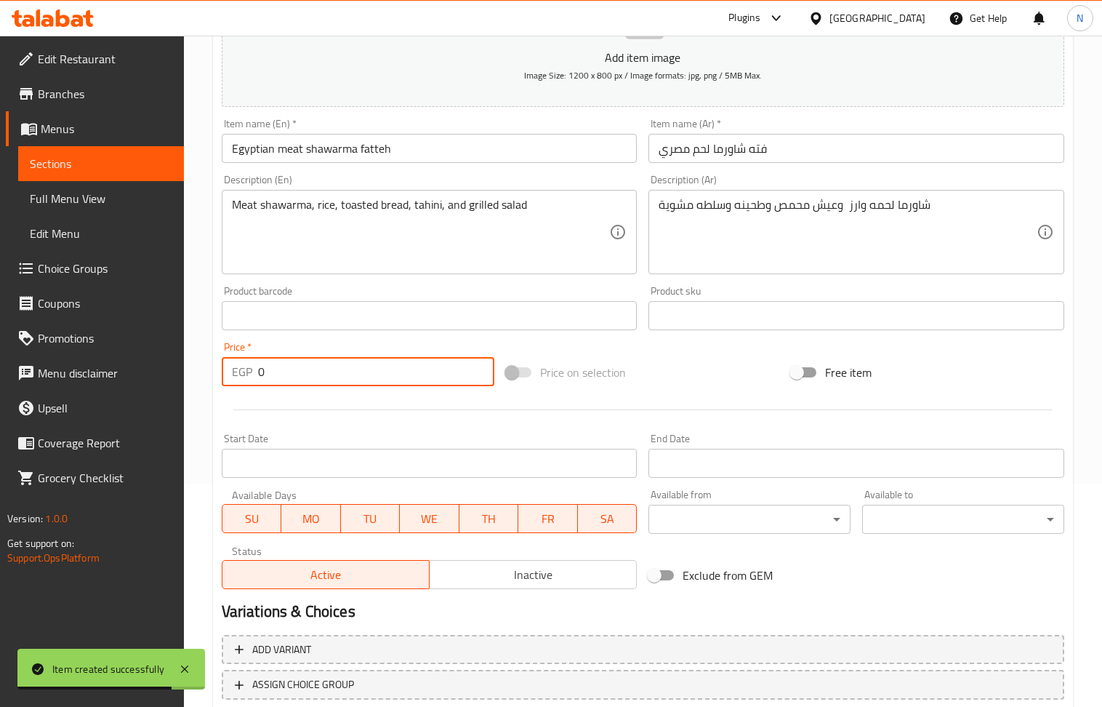
click at [366, 378] on input "0" at bounding box center [376, 371] width 237 height 29
paste input "324"
type input "324"
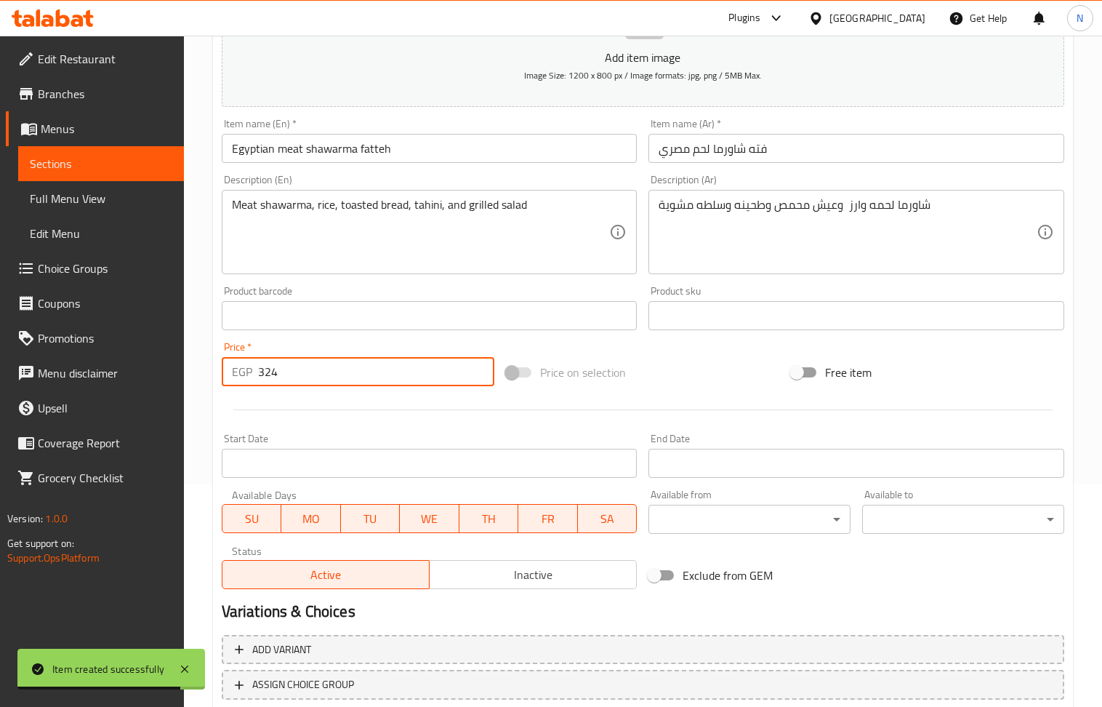
click at [378, 288] on div "Product barcode Product barcode" at bounding box center [430, 308] width 416 height 44
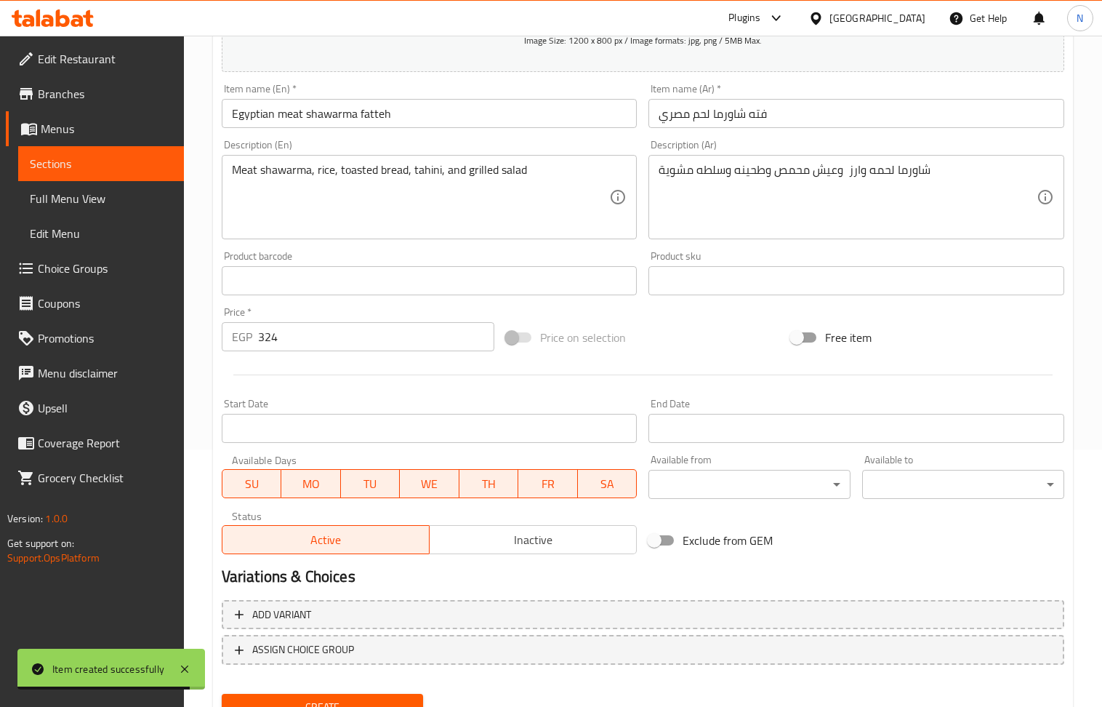
scroll to position [320, 0]
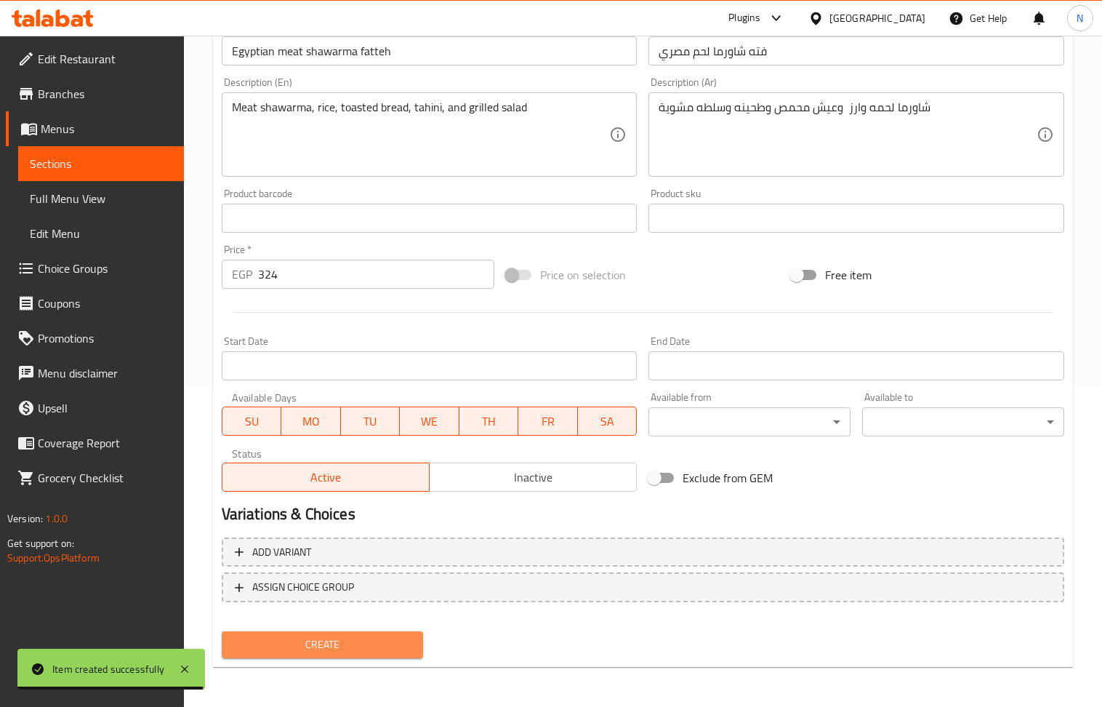
click at [338, 652] on span "Create" at bounding box center [322, 644] width 179 height 18
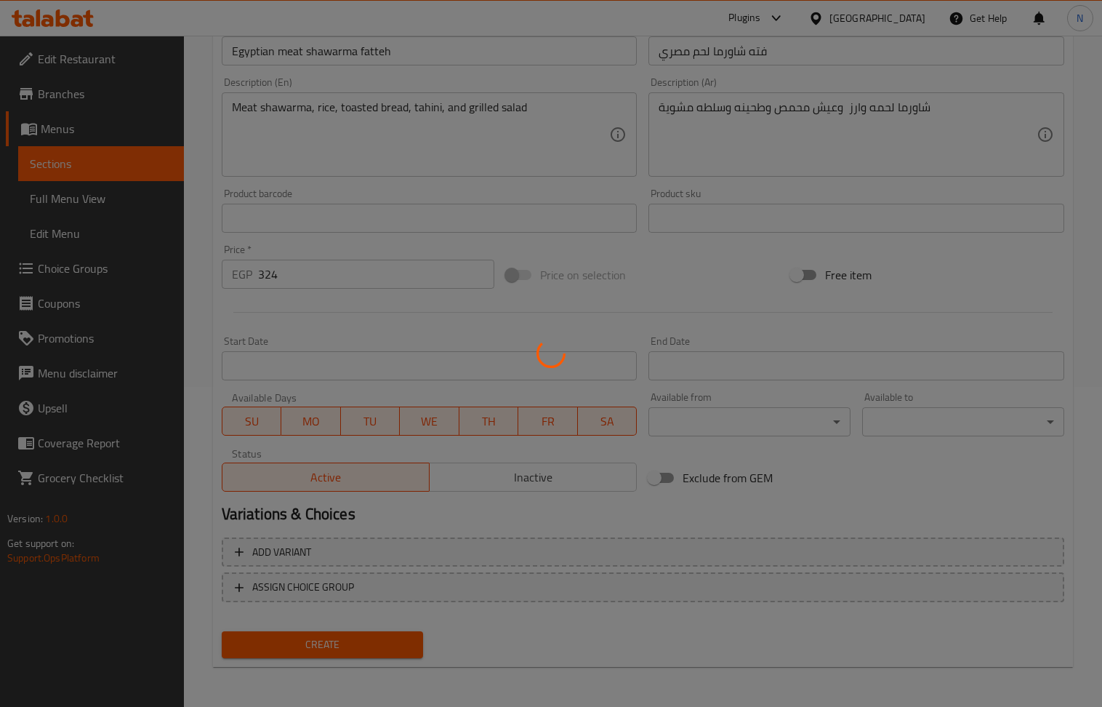
type input "0"
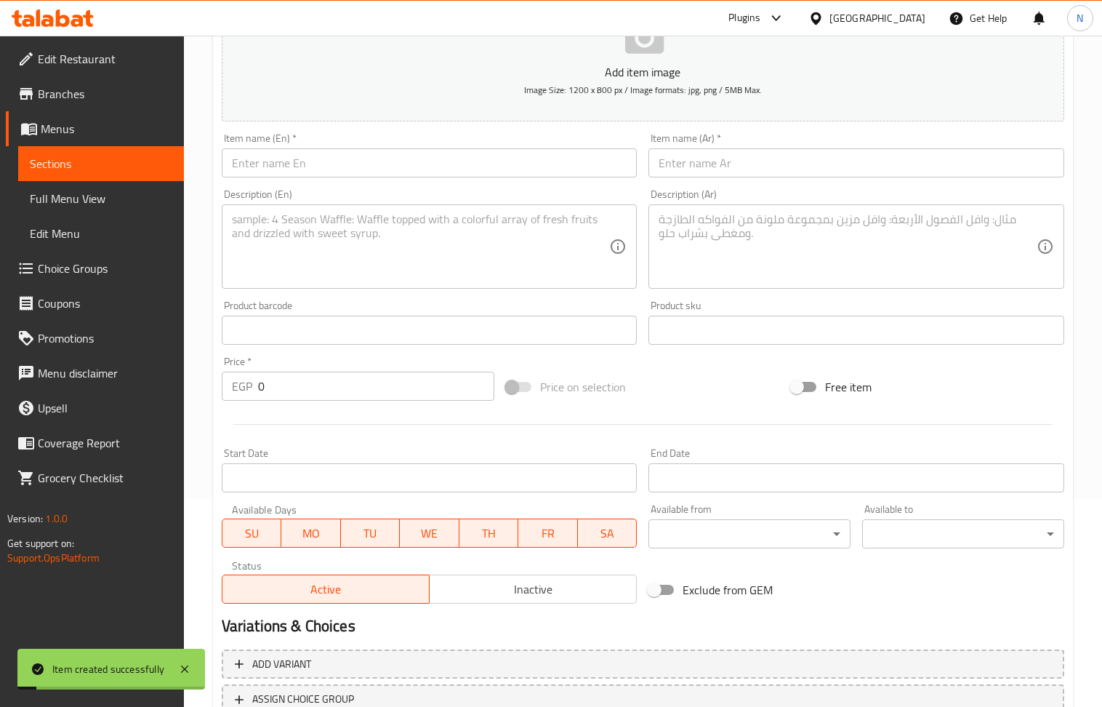
scroll to position [29, 0]
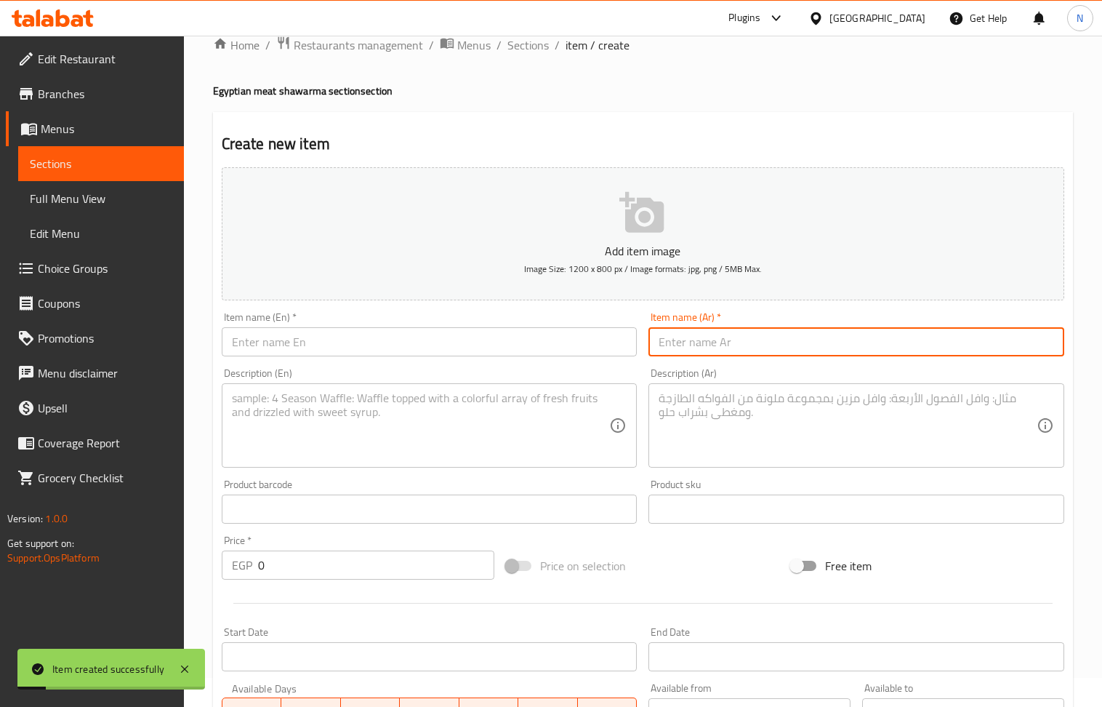
click at [684, 342] on input "text" at bounding box center [856, 341] width 416 height 29
paste input "فته شاورما لحم مع مشروم+موزاريلا مصري"
type input "فته شاورما لحم مع مشروم+موزاريلا مصري"
click at [504, 367] on div "Description (En) Description (En)" at bounding box center [429, 417] width 427 height 111
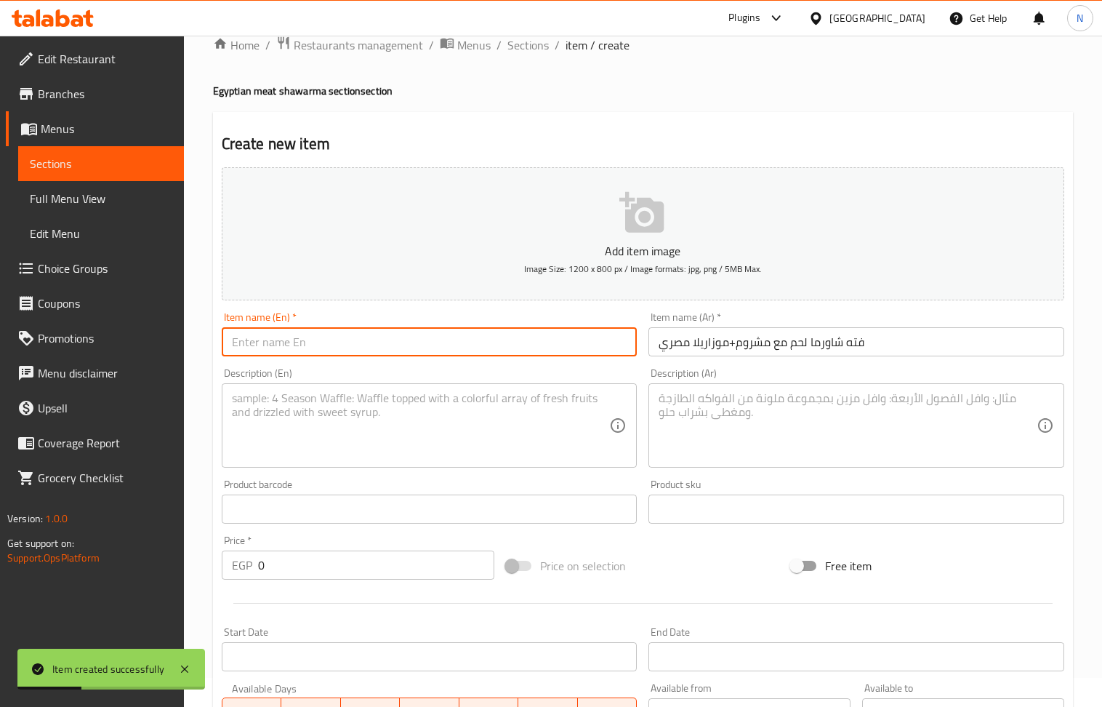
click at [494, 341] on input "text" at bounding box center [430, 341] width 416 height 29
paste input "Meat shawarma fatteh with mushrooms and Egyptian mozzarella"
type input "Meat shawarma fatteh with mushrooms and Egyptian mozzarella"
click at [394, 422] on textarea at bounding box center [421, 425] width 378 height 69
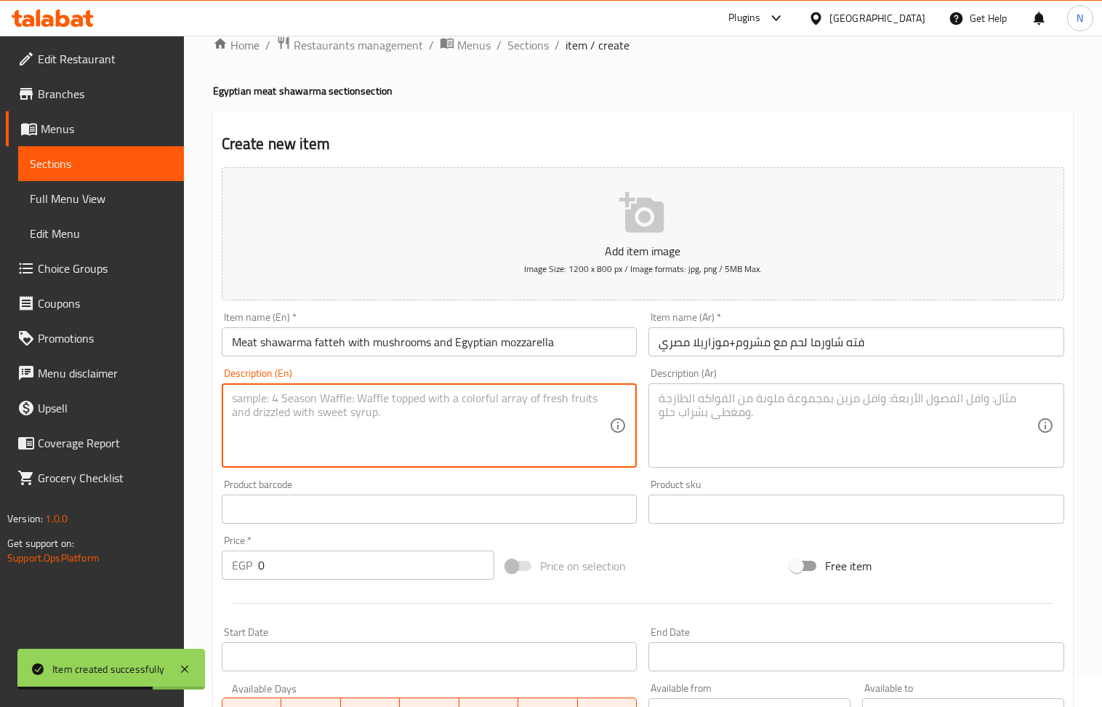
click at [745, 423] on textarea at bounding box center [848, 425] width 378 height 69
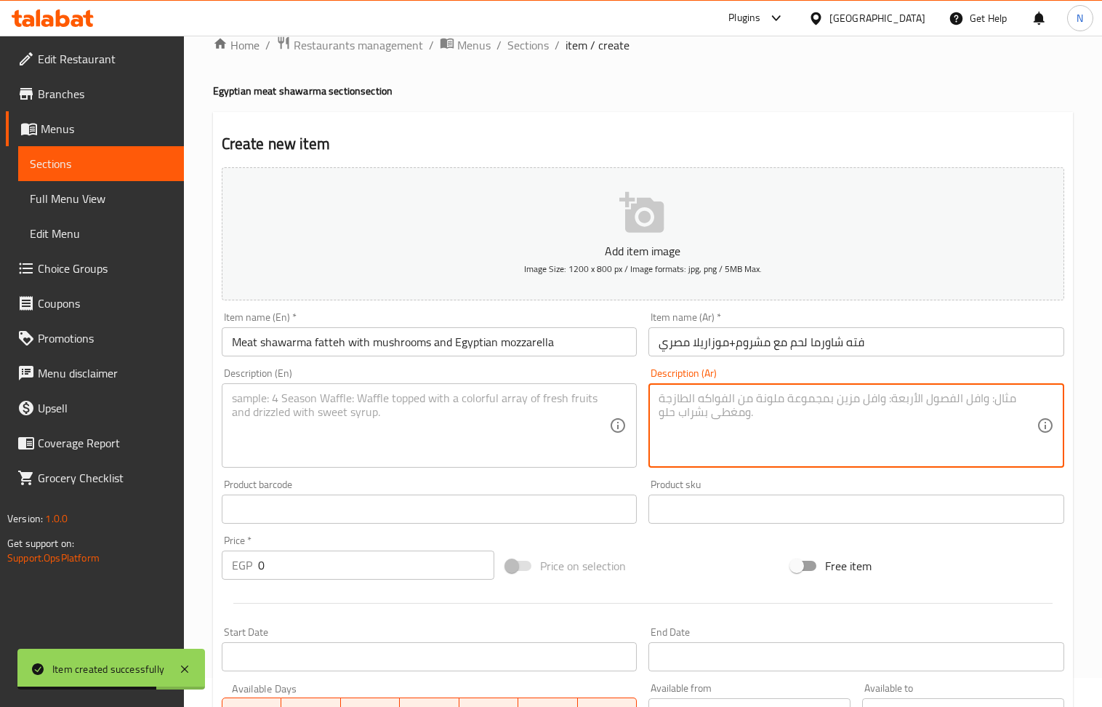
paste textarea "شاورما لحمه وارز وعيش محمص وطحينهوسلطه مشوية عليها مشروم وموزاريلا"
type textarea "شاورما لحمه وارز وعيش محمص وطحينهوسلطه مشوية عليها مشروم وموزاريلا"
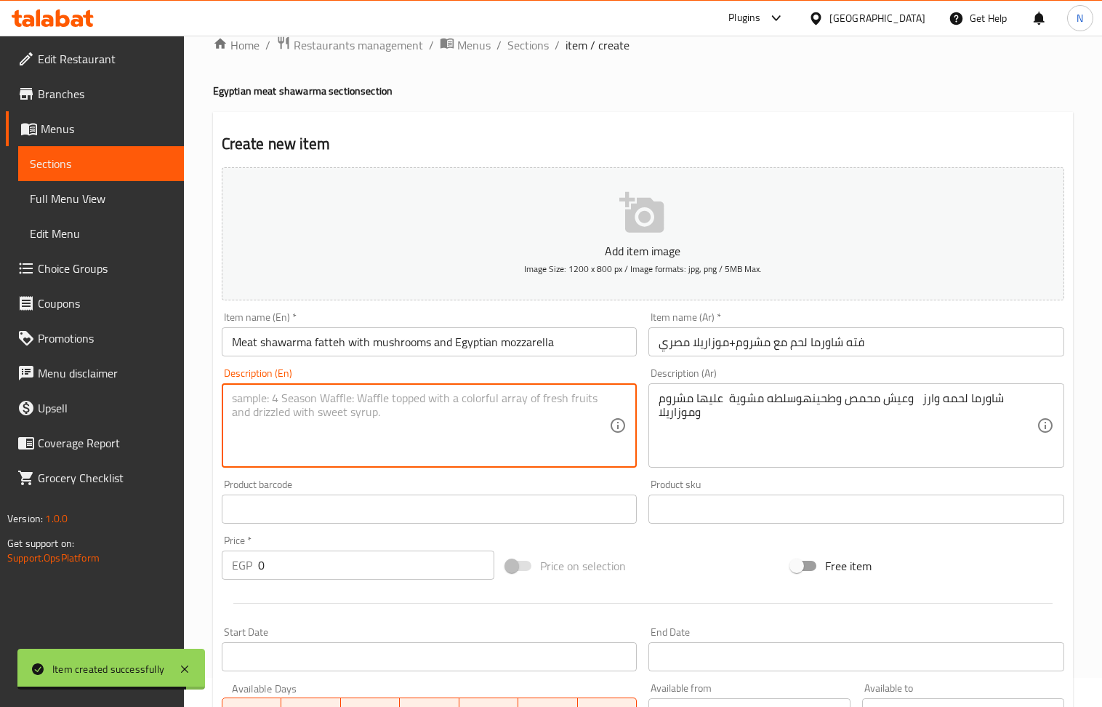
click at [428, 443] on textarea at bounding box center [421, 425] width 378 height 69
paste textarea "Meat shawarma, rice, toasted bread, flour, and grilled salad topped with mushro…"
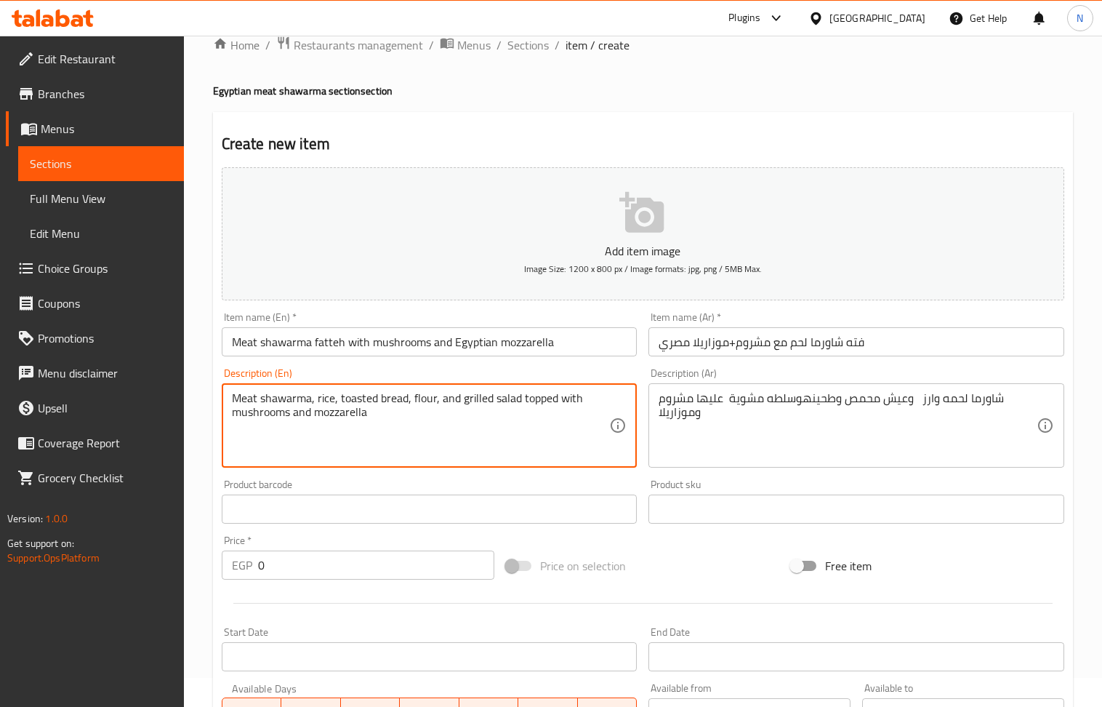
type textarea "Meat shawarma, rice, toasted bread, flour, and grilled salad topped with mushro…"
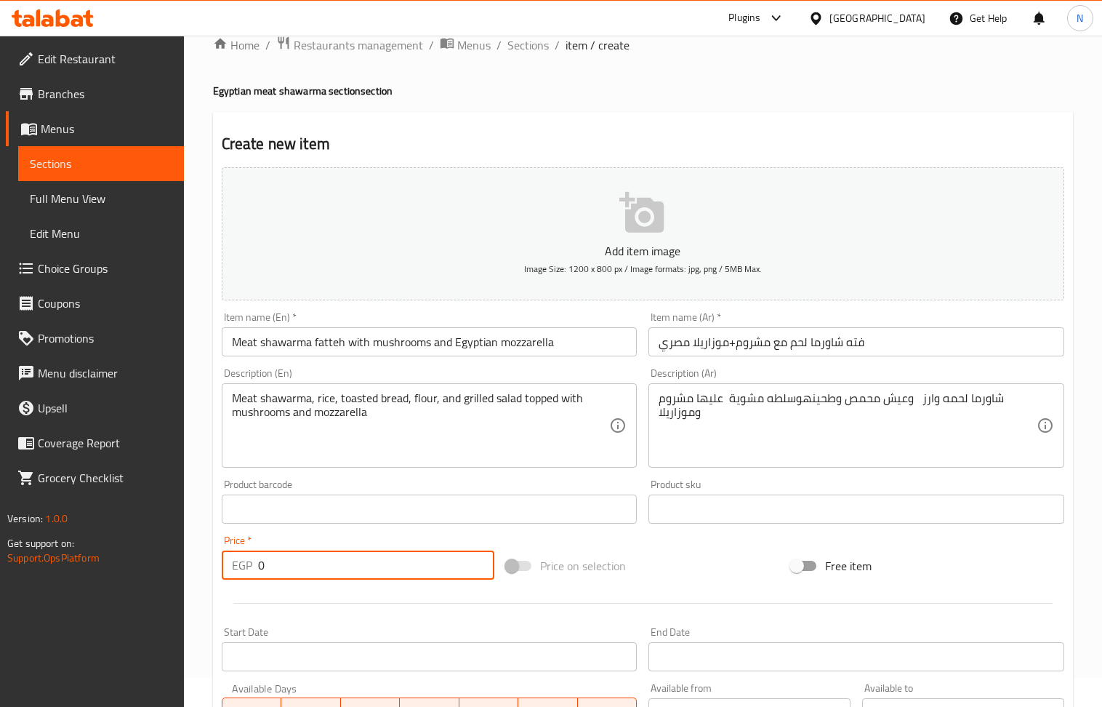
click at [326, 576] on input "0" at bounding box center [376, 564] width 237 height 29
paste input "354"
type input "354"
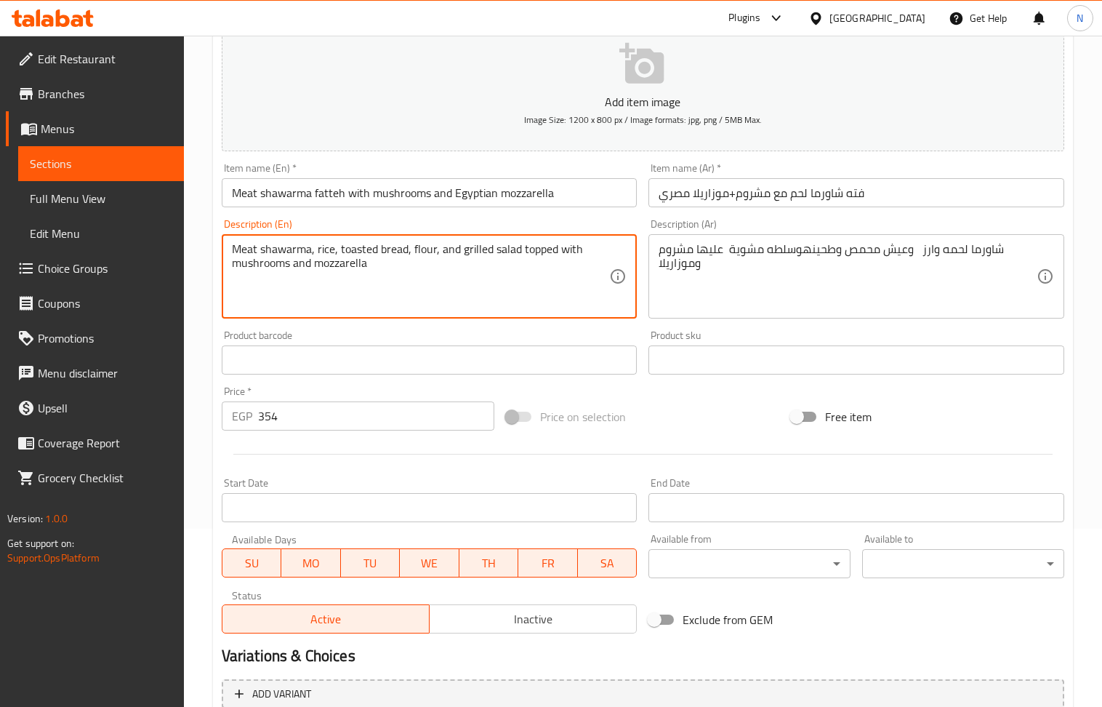
scroll to position [320, 0]
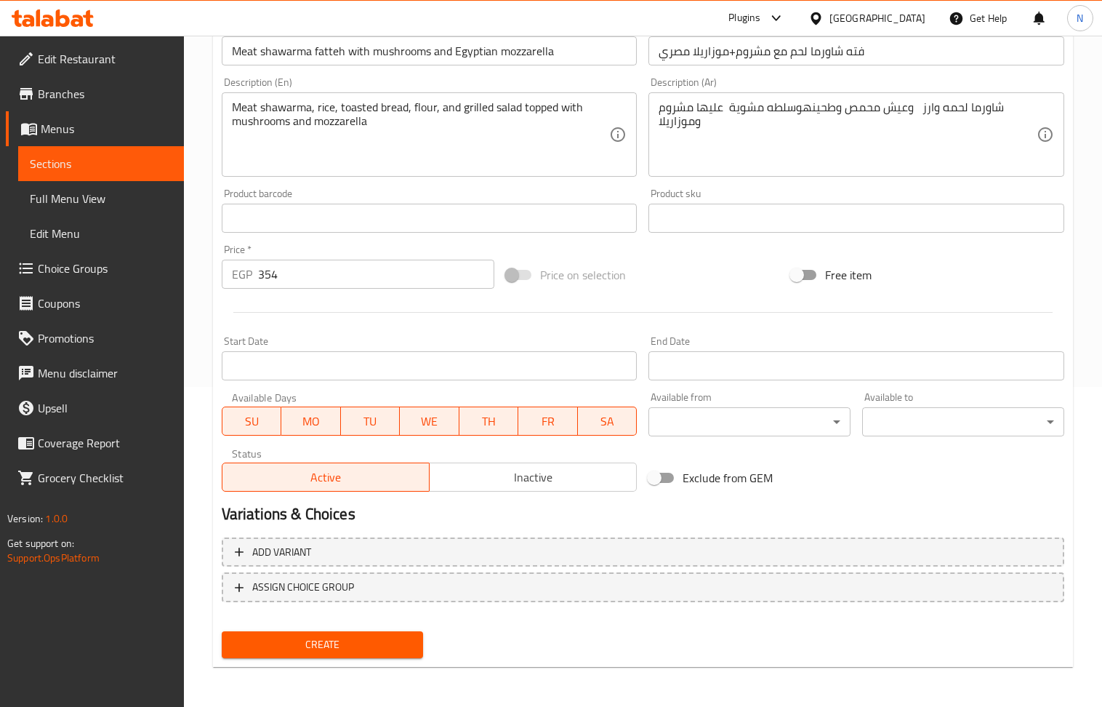
click at [314, 661] on div "Create" at bounding box center [323, 644] width 214 height 39
click at [318, 646] on span "Create" at bounding box center [322, 644] width 179 height 18
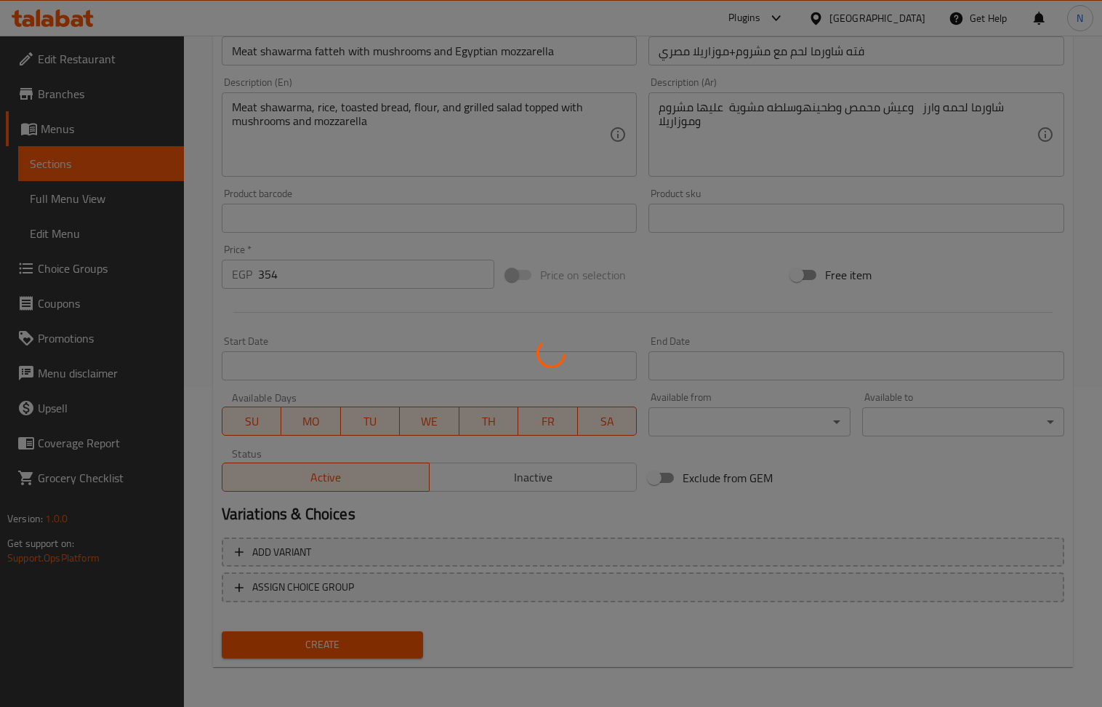
type input "0"
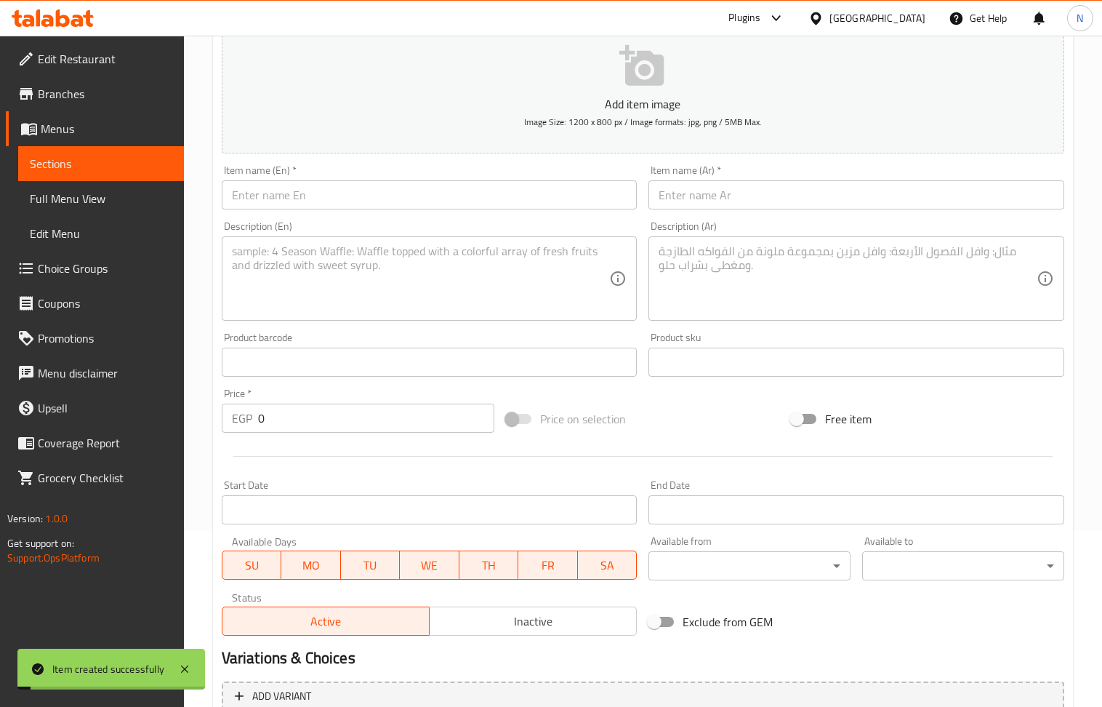
scroll to position [29, 0]
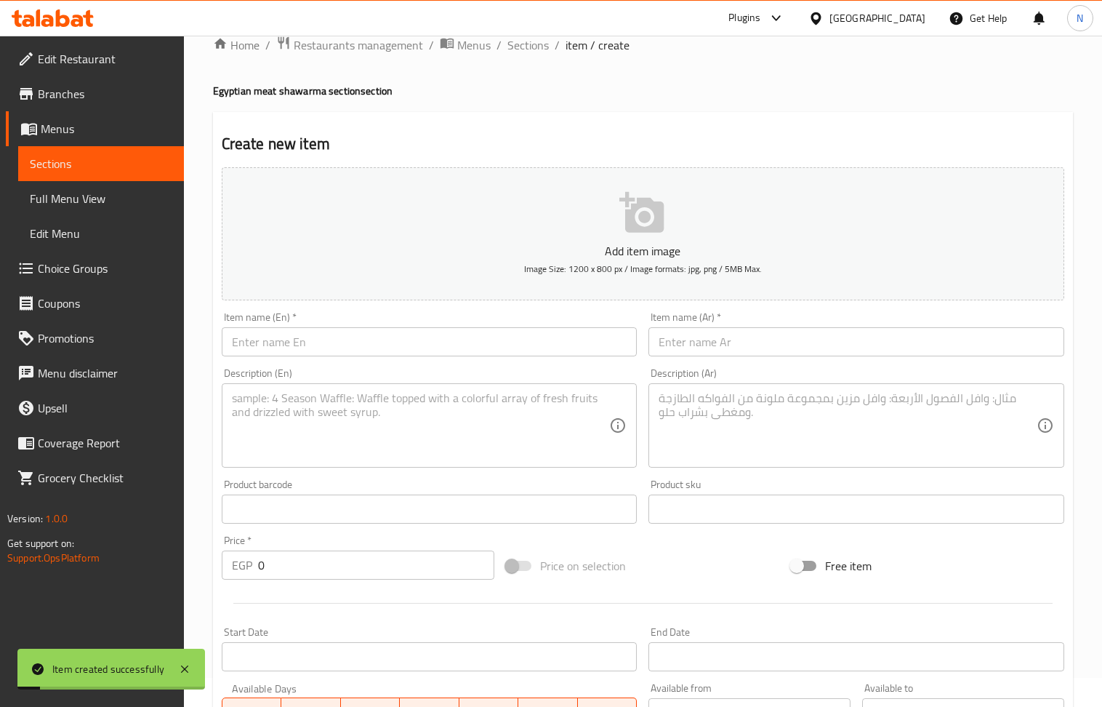
click at [686, 341] on input "text" at bounding box center [856, 341] width 416 height 29
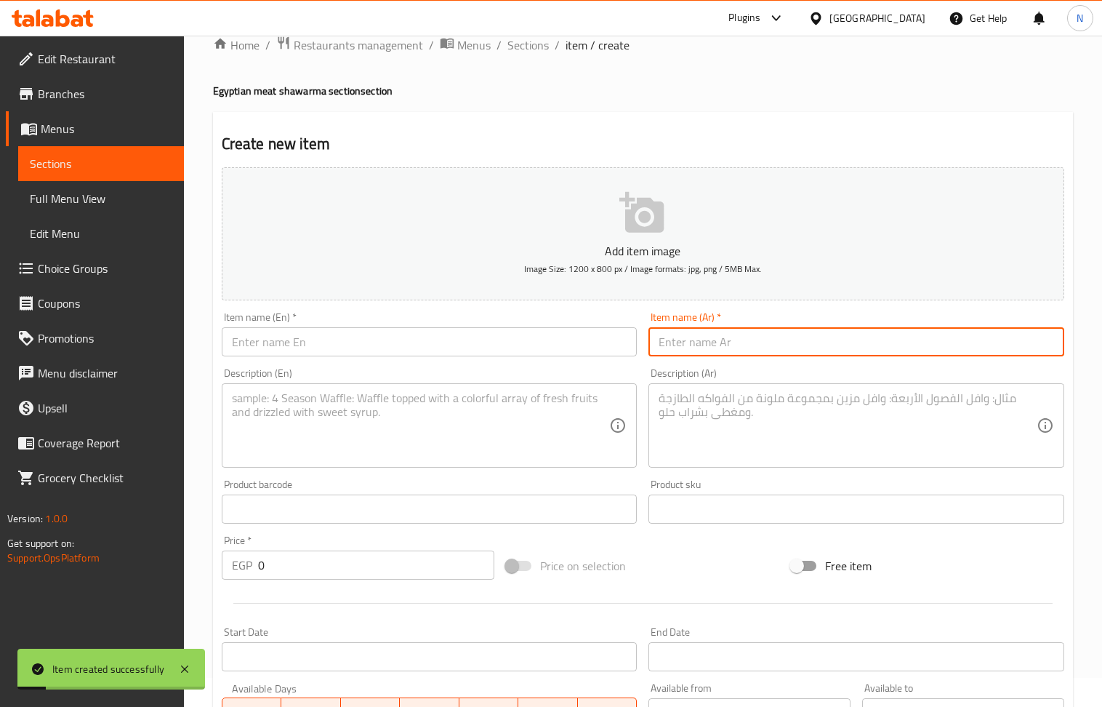
paste input "فته شاورما لحم دبل مصري"
type input "فته شاورما لحم دبل مصري"
click at [341, 331] on input "text" at bounding box center [430, 341] width 416 height 29
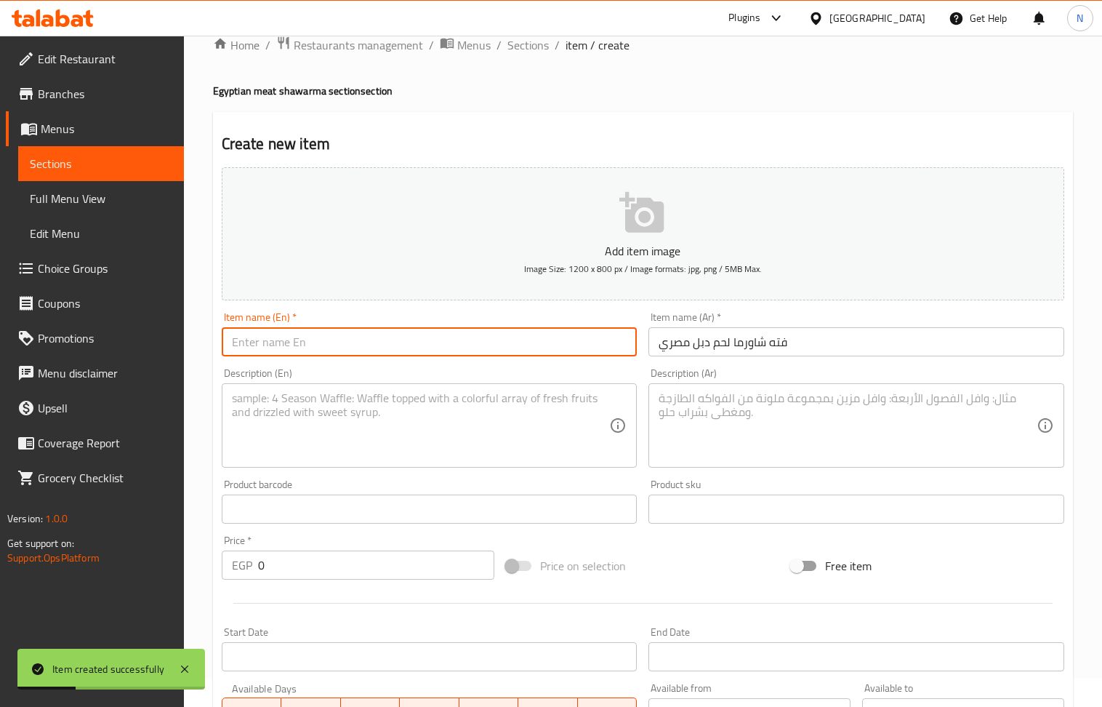
paste input "Egyptian double meat shawarma fatteh"
type input "Egyptian double meat shawarma fatteh"
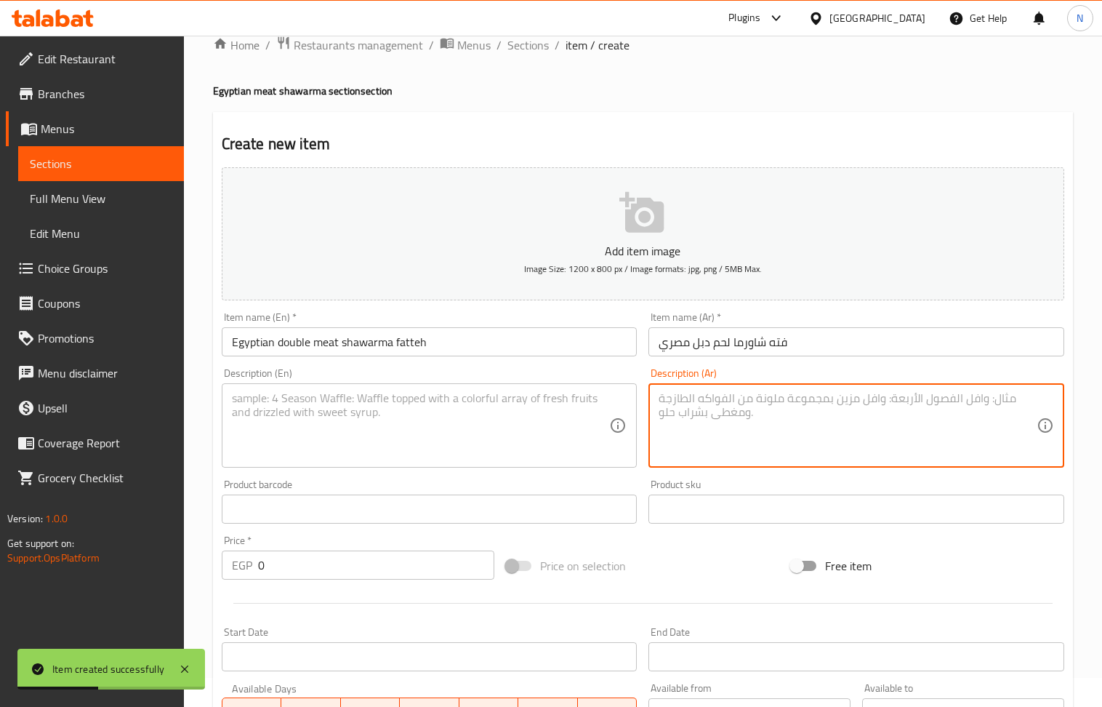
click at [772, 413] on textarea at bounding box center [848, 425] width 378 height 69
paste textarea "شاورما لحمه وارز وعيش محمص وطحينه وسلطه مشوية"
type textarea "شاورما لحمه وارز وعيش محمص وطحينه وسلطه مشوية"
drag, startPoint x: 349, startPoint y: 435, endPoint x: 222, endPoint y: 118, distance: 341.5
click at [347, 436] on textarea at bounding box center [421, 425] width 378 height 69
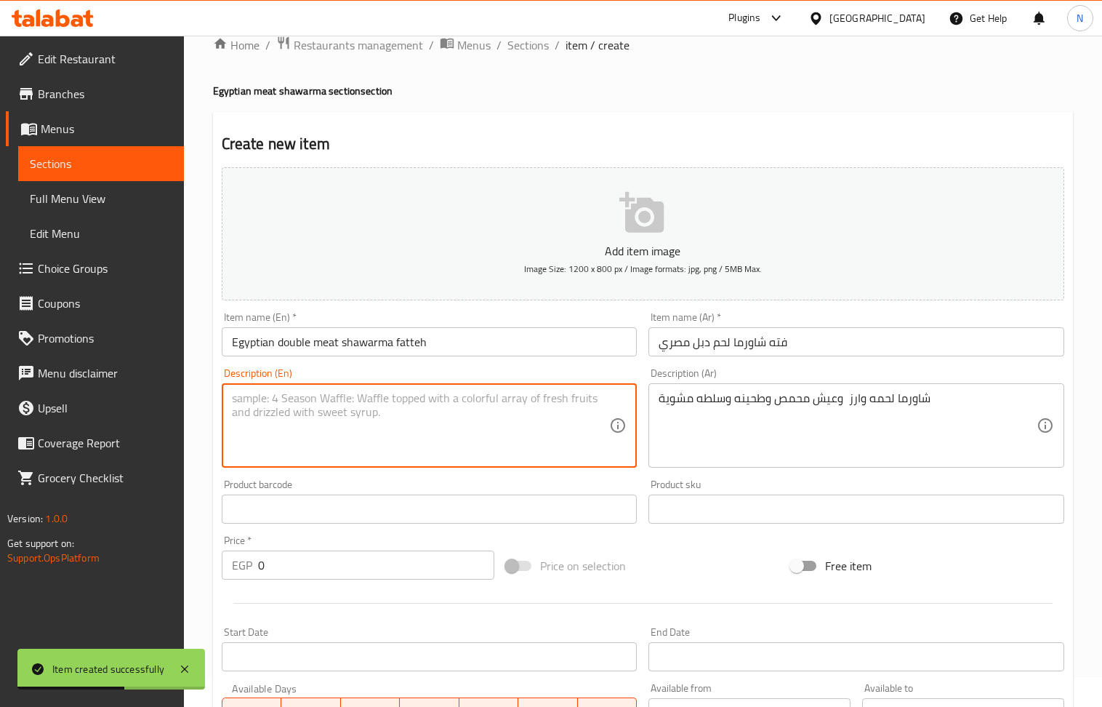
paste textarea "Meat shawarma, rice, toasted bread, tahini, and grilled salad"
type textarea "Meat shawarma, rice, toasted bread, tahini, and grilled salad"
click at [272, 571] on input "0" at bounding box center [376, 564] width 237 height 29
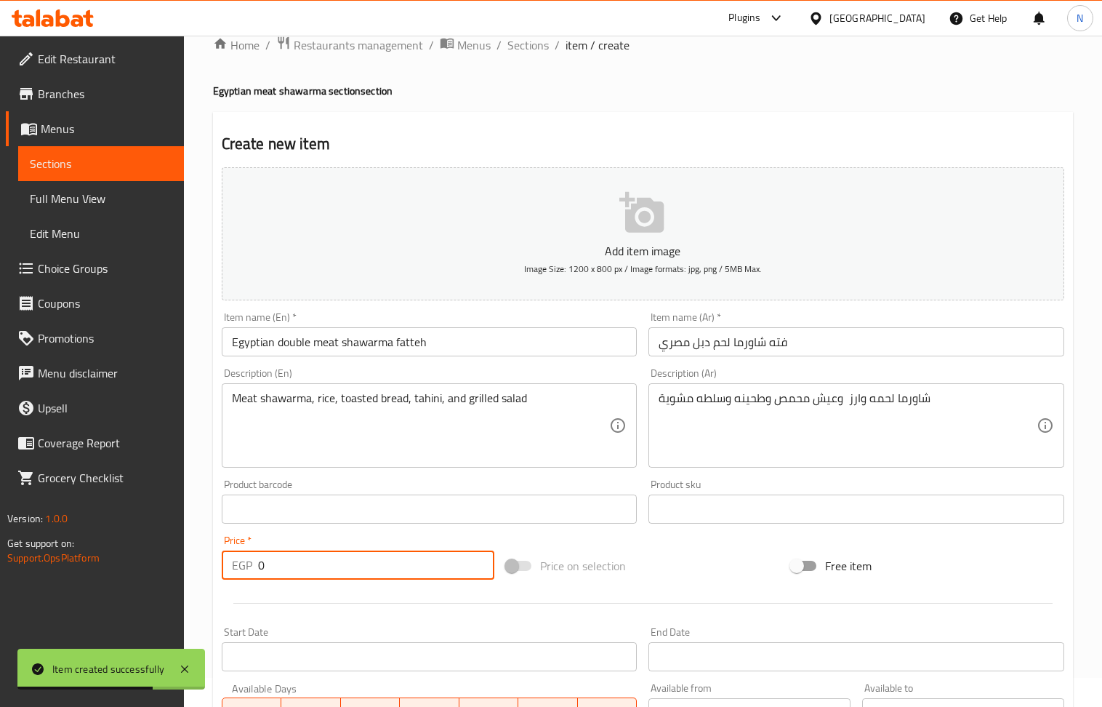
click at [272, 571] on input "0" at bounding box center [376, 564] width 237 height 29
paste input "45"
type input "450"
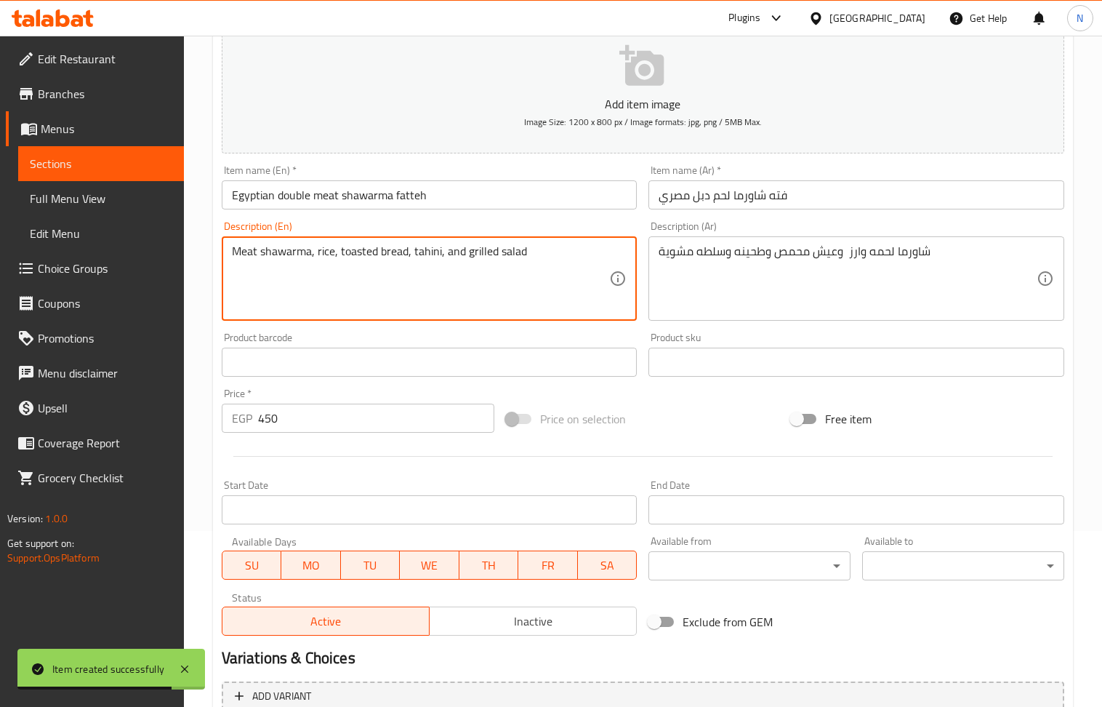
scroll to position [320, 0]
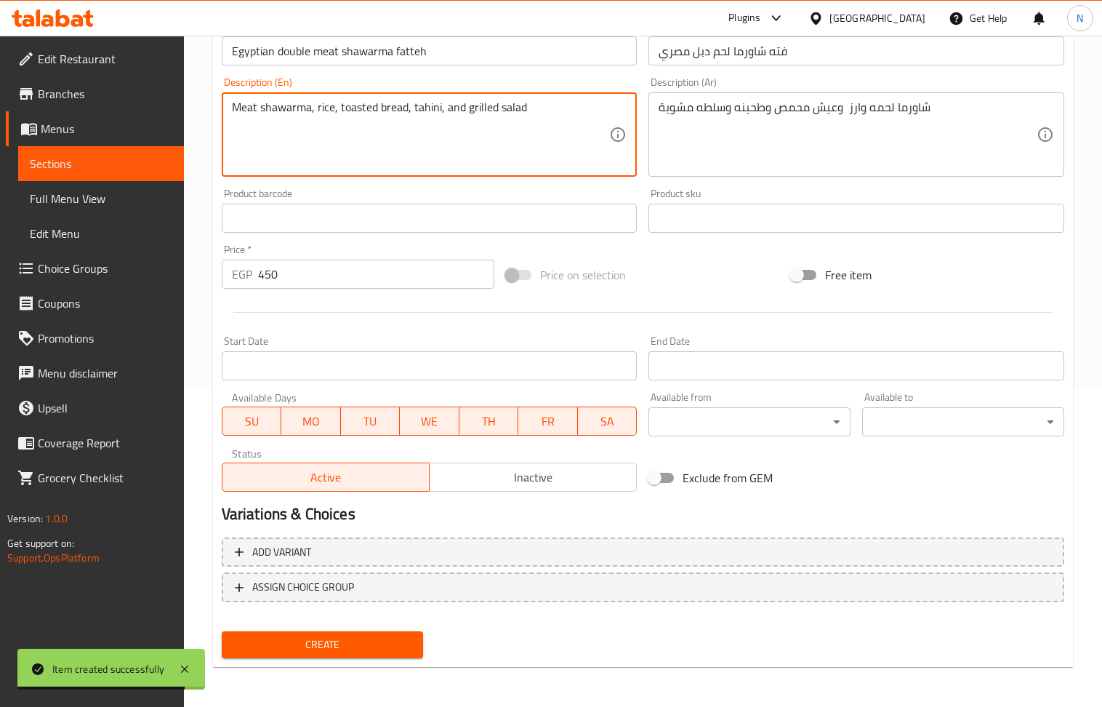
click at [334, 640] on span "Create" at bounding box center [322, 644] width 179 height 18
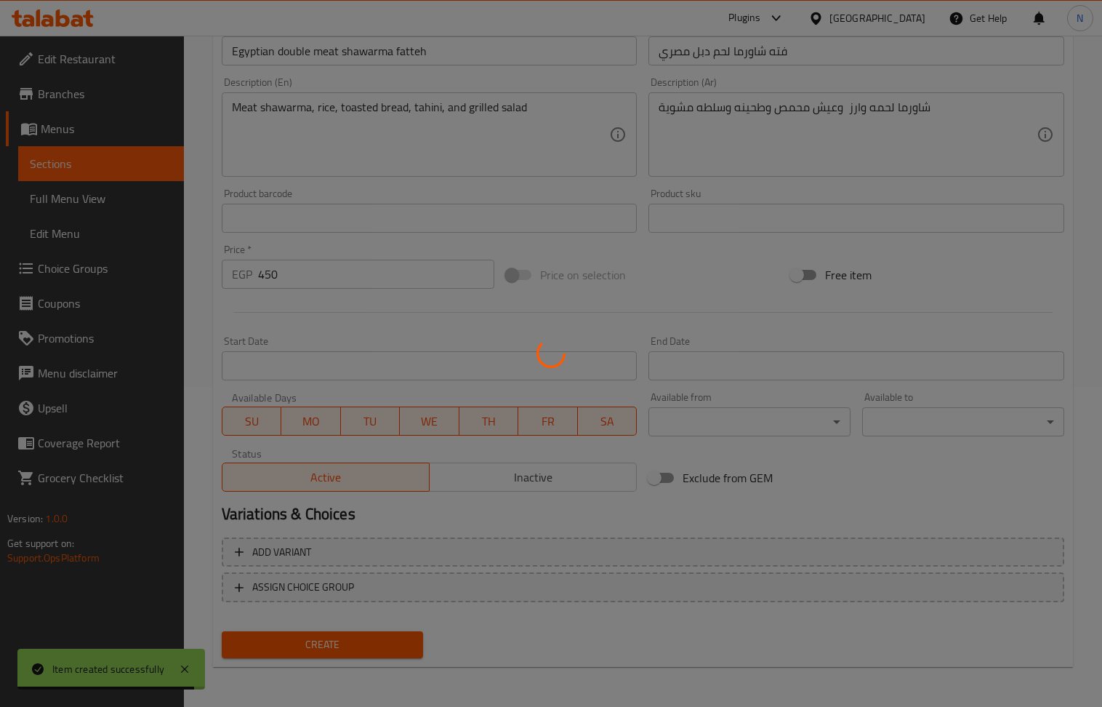
type input "0"
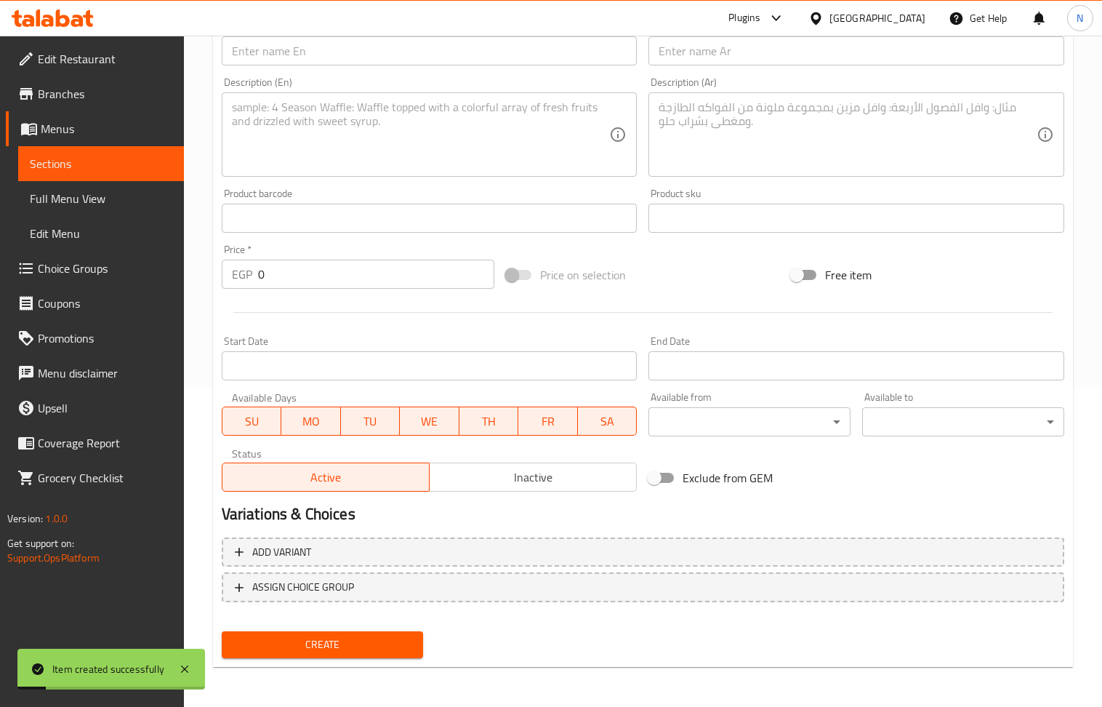
scroll to position [0, 0]
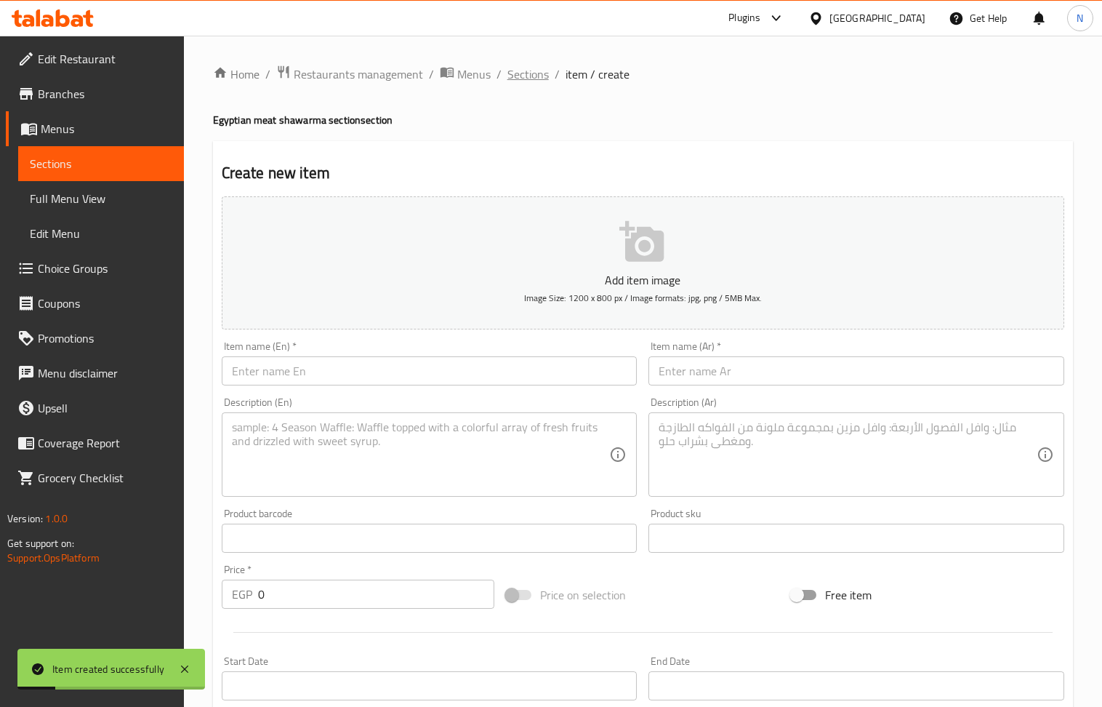
click at [521, 76] on span "Sections" at bounding box center [527, 73] width 41 height 17
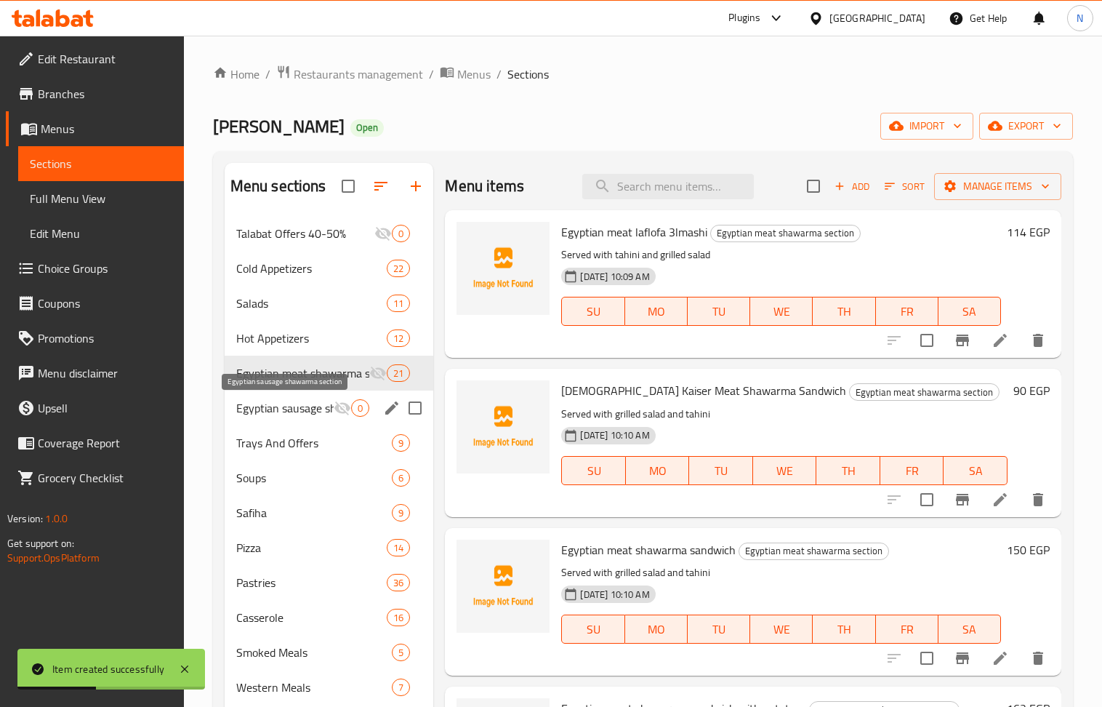
click at [289, 414] on span "Egyptian sausage shawarma section" at bounding box center [285, 407] width 98 height 17
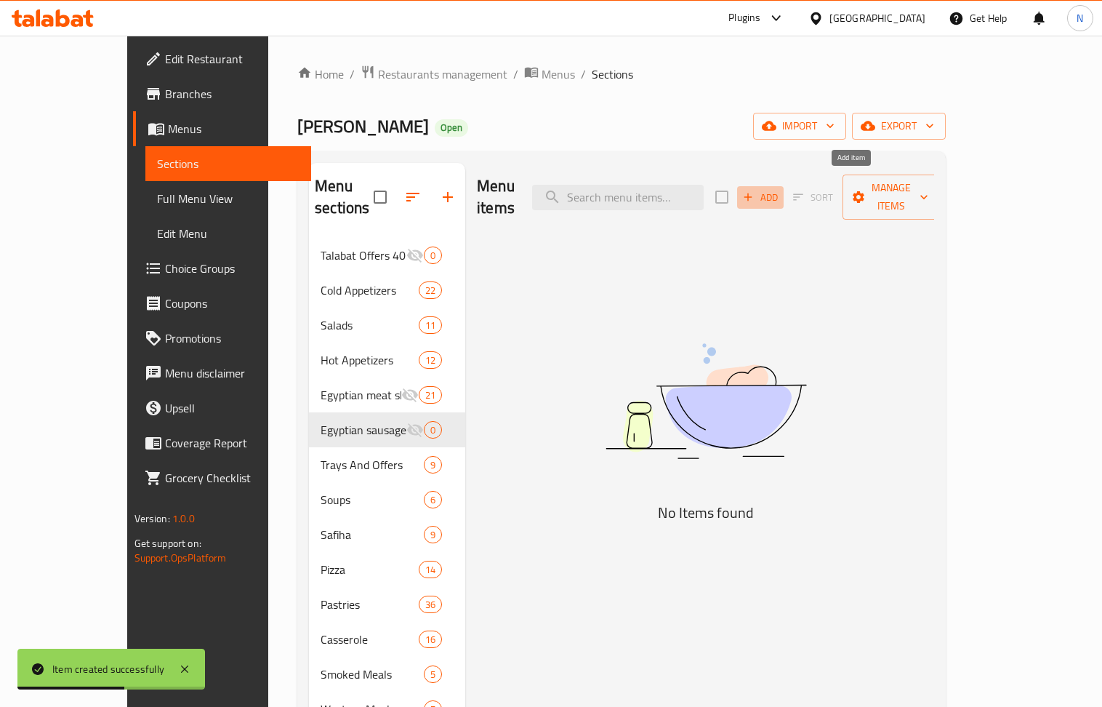
click at [784, 186] on button "Add" at bounding box center [760, 197] width 47 height 23
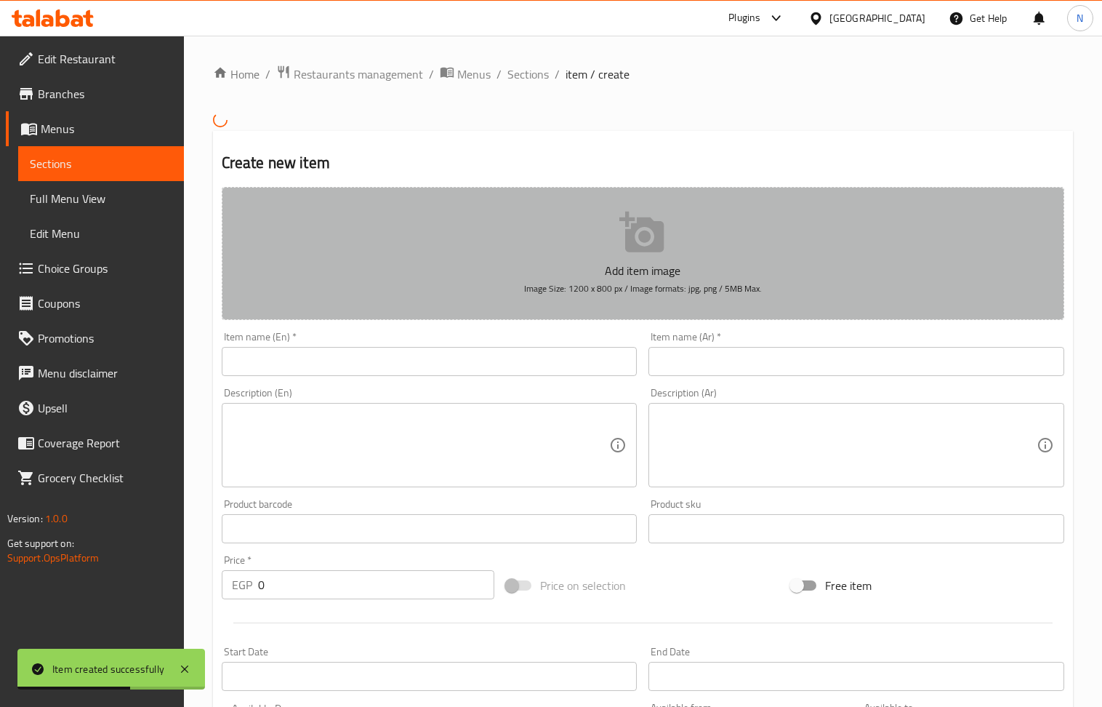
click at [853, 195] on button "Add item image Image Size: 1200 x 800 px / Image formats: jpg, png / 5MB Max." at bounding box center [643, 253] width 842 height 133
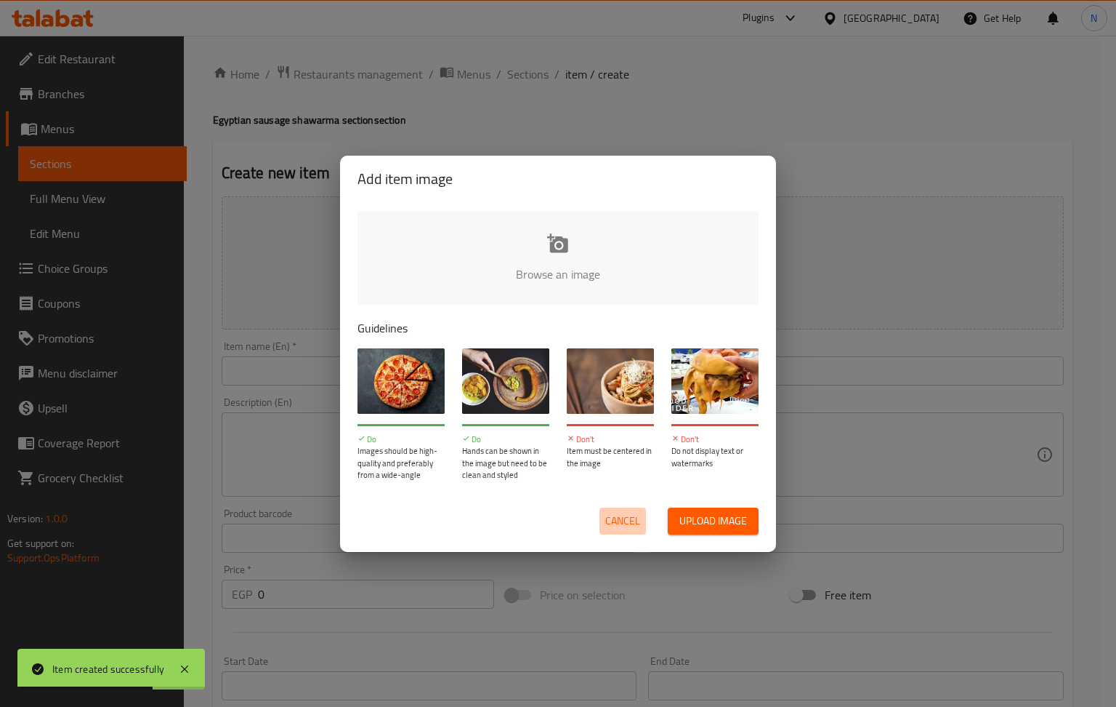
click at [635, 523] on span "Cancel" at bounding box center [622, 521] width 35 height 18
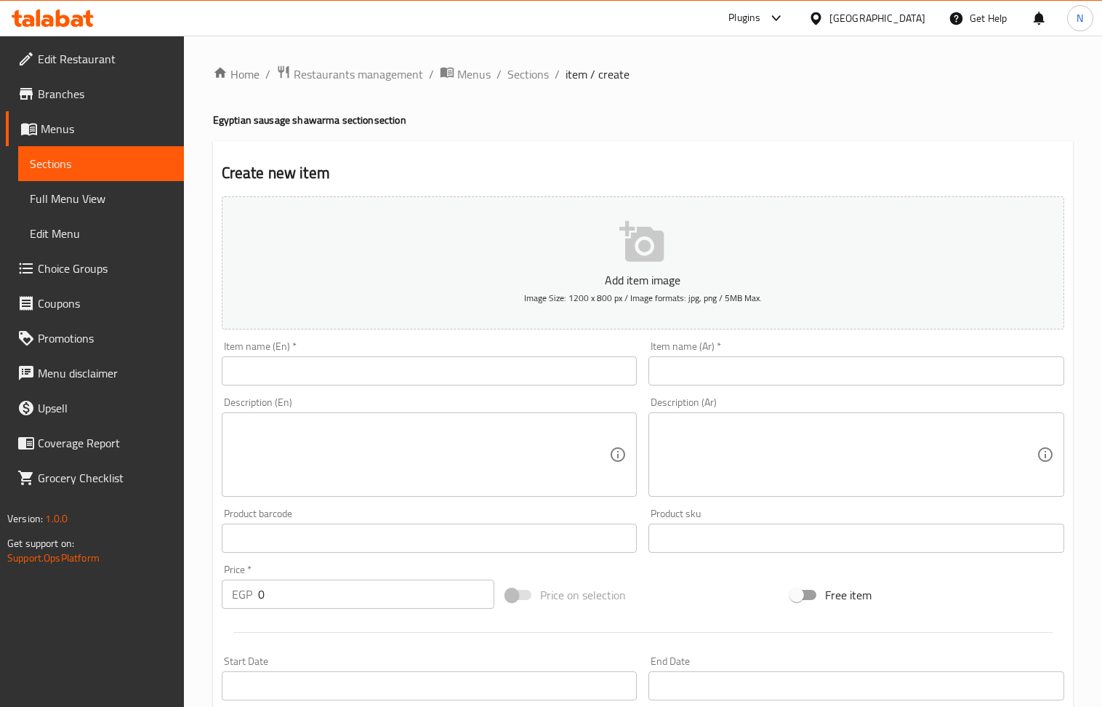
drag, startPoint x: 832, startPoint y: 384, endPoint x: 773, endPoint y: 338, distance: 74.6
click at [832, 384] on input "text" at bounding box center [856, 370] width 416 height 29
paste input "لفلوفه عالماشى سجق مصري"
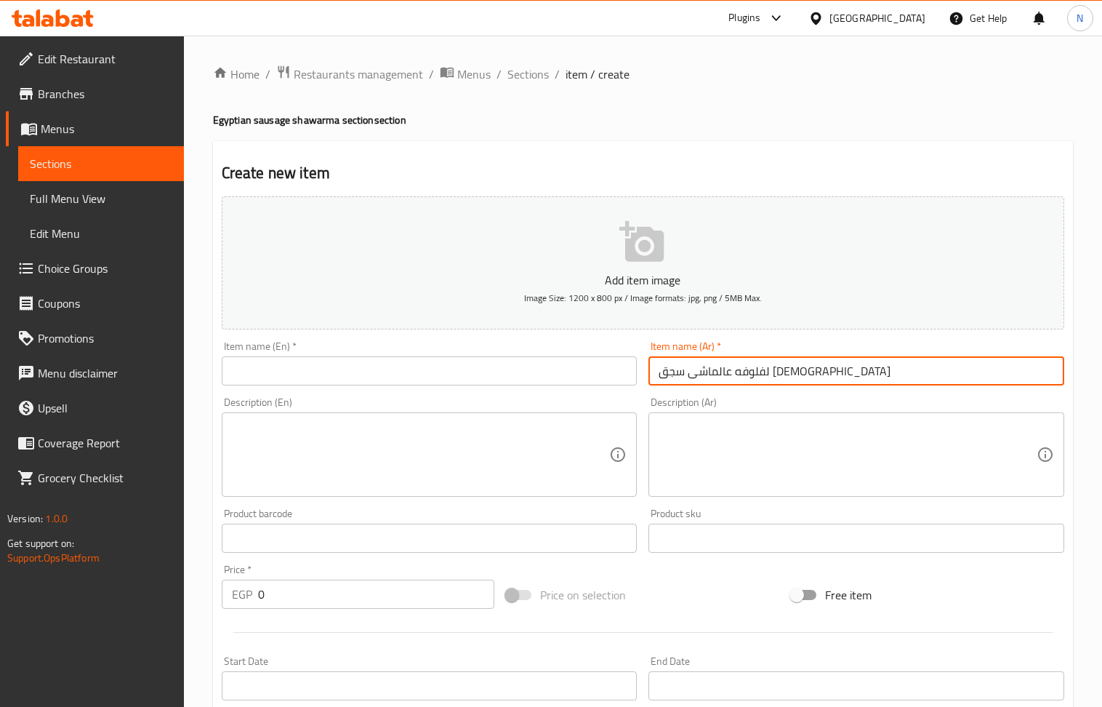
type input "لفلوفه عالماشى سجق مصري"
click at [338, 364] on input "text" at bounding box center [430, 370] width 416 height 29
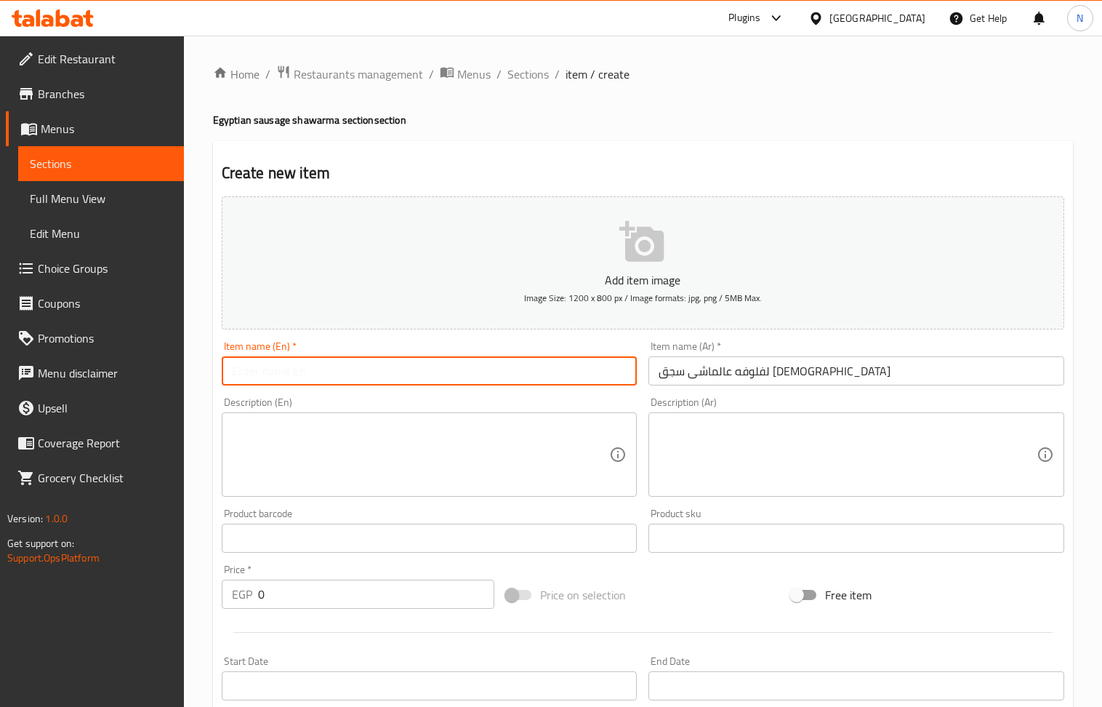
paste input "Egyptian sausage on the go"
drag, startPoint x: 394, startPoint y: 382, endPoint x: 321, endPoint y: 385, distance: 72.7
click at [321, 385] on input "Egyptian sausage on the go" at bounding box center [430, 370] width 416 height 29
type input "Egyptian sausage laflofa 3lmashi"
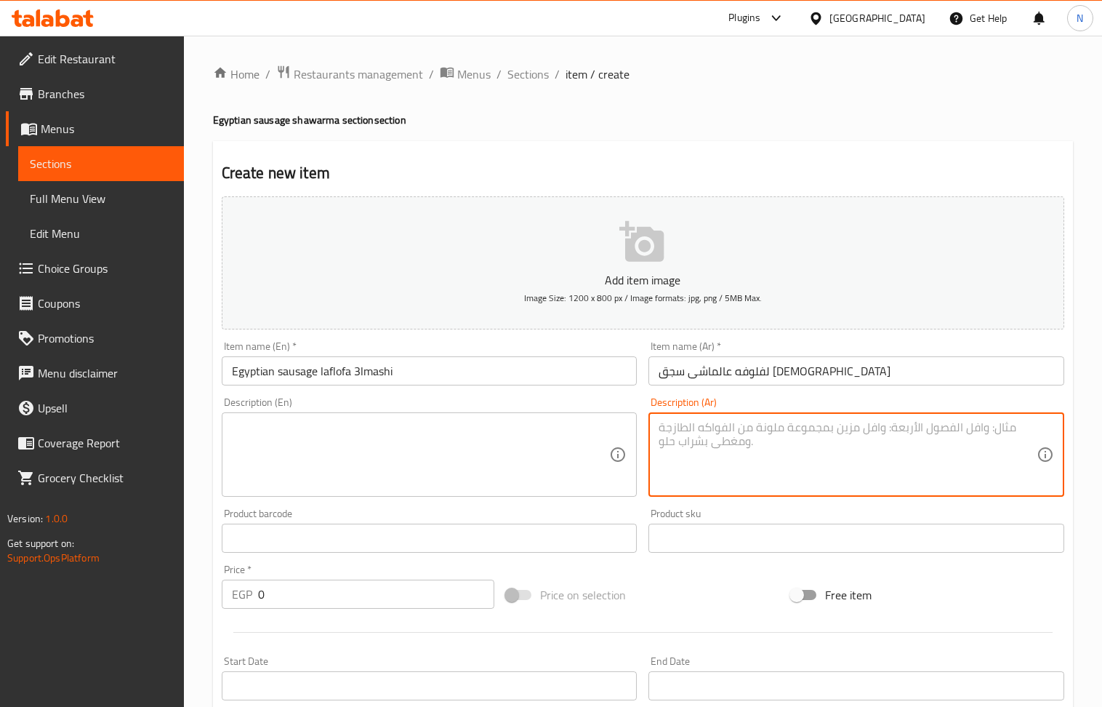
click at [739, 440] on textarea at bounding box center [848, 454] width 378 height 69
paste textarea "تقدم مع طحينه وسلطه مشويه"
type textarea "تقدم مع طحينه وسلطه مشويه"
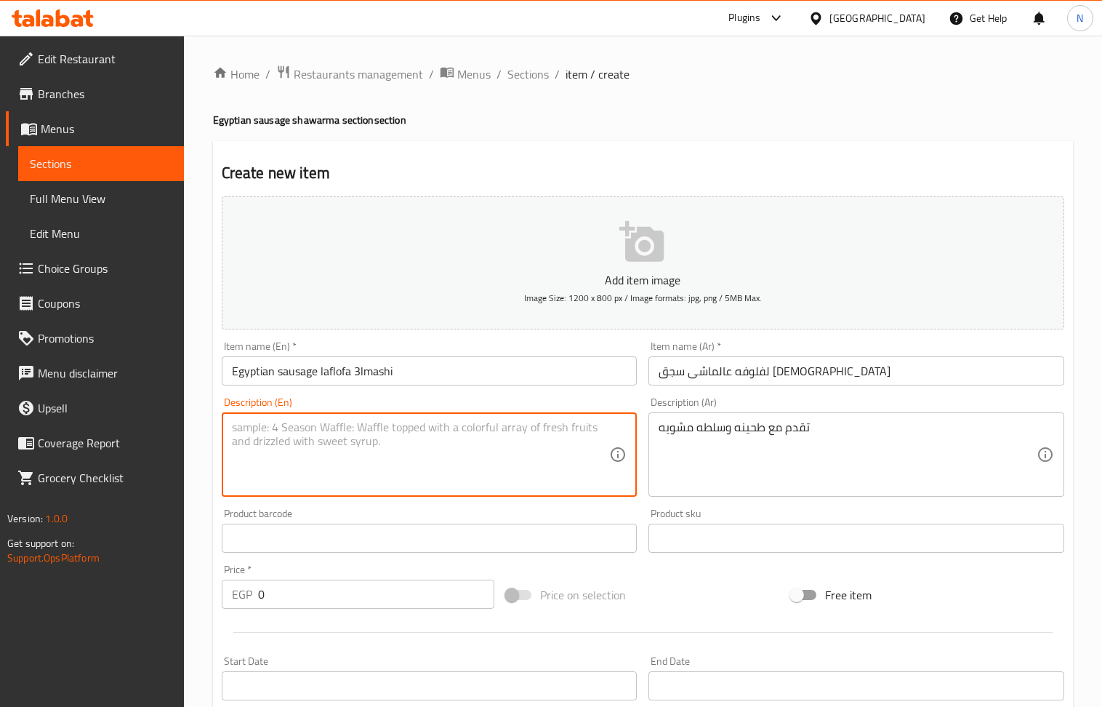
click at [345, 428] on textarea at bounding box center [421, 454] width 378 height 69
paste textarea "Served with tahini and grilled salad"
type textarea "Served with tahini and grilled salad"
click at [318, 597] on input "0" at bounding box center [376, 593] width 237 height 29
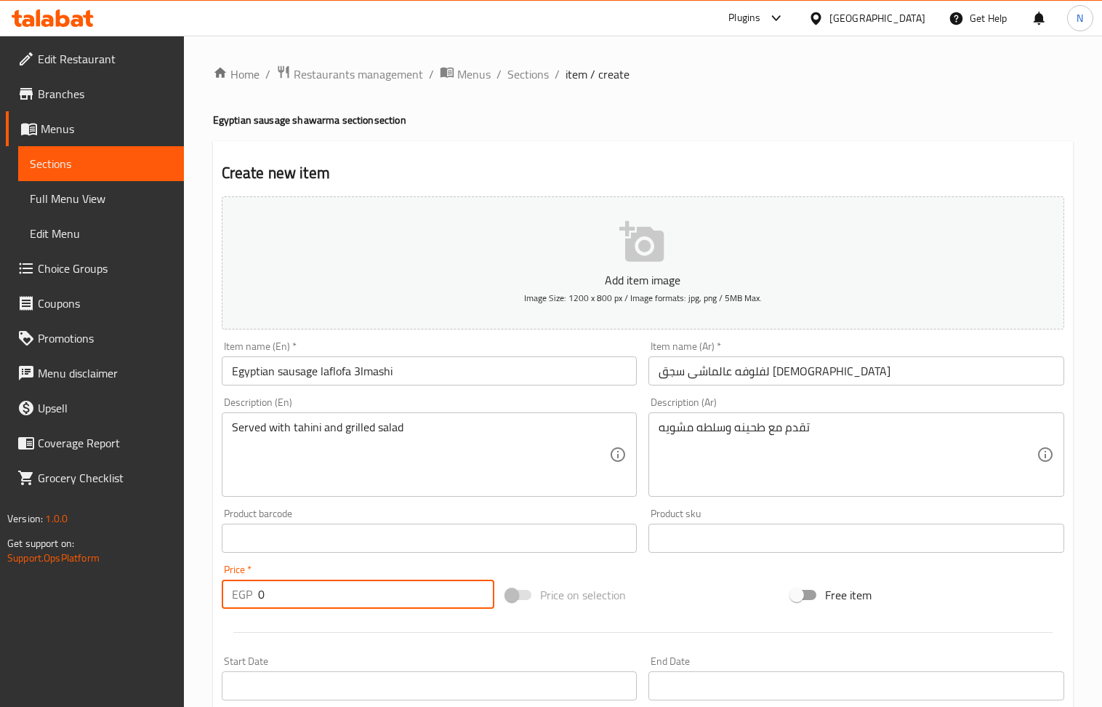
click at [318, 597] on input "0" at bounding box center [376, 593] width 237 height 29
paste input "114"
type input "114"
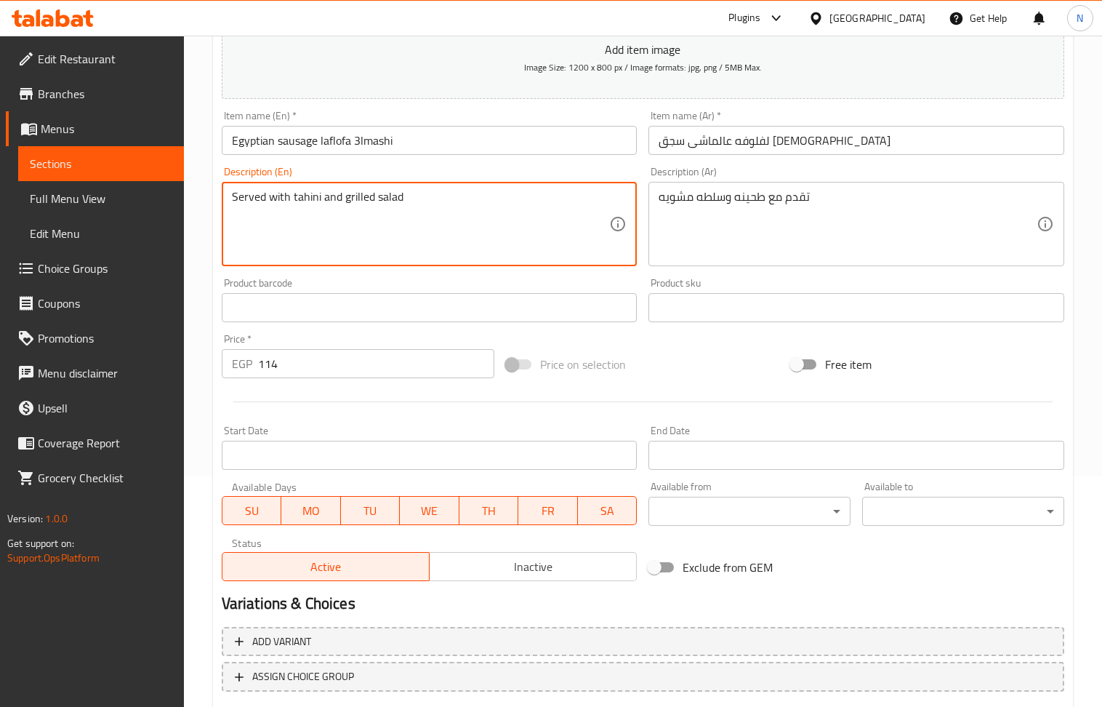
scroll to position [320, 0]
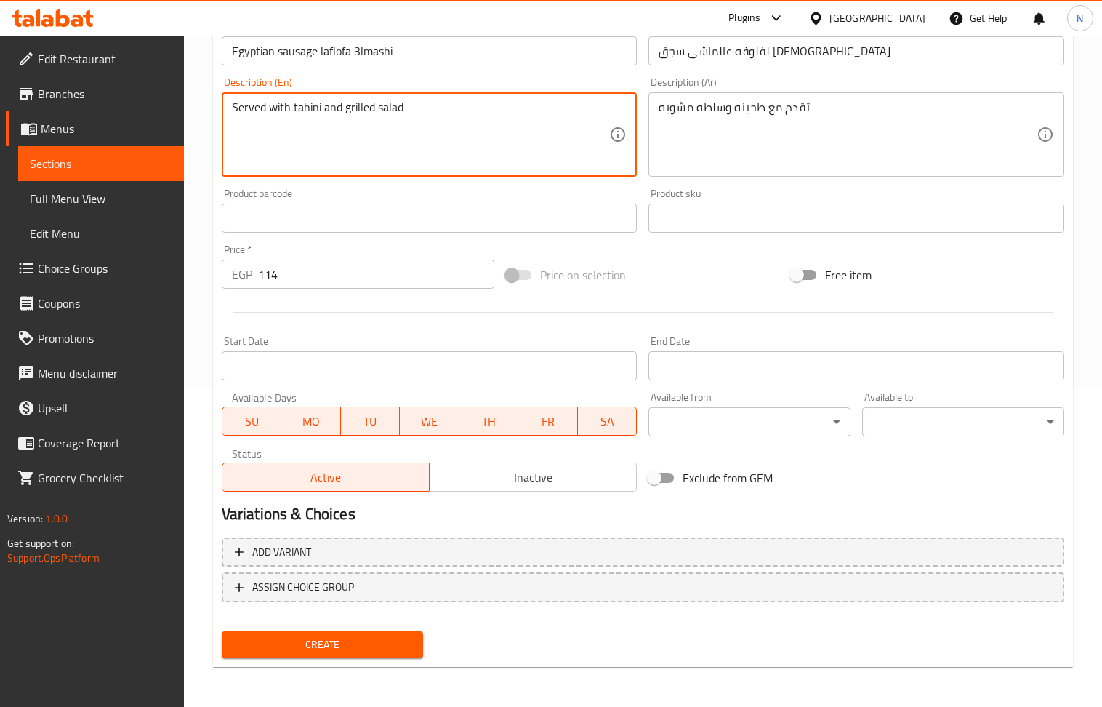
click at [341, 651] on span "Create" at bounding box center [322, 644] width 179 height 18
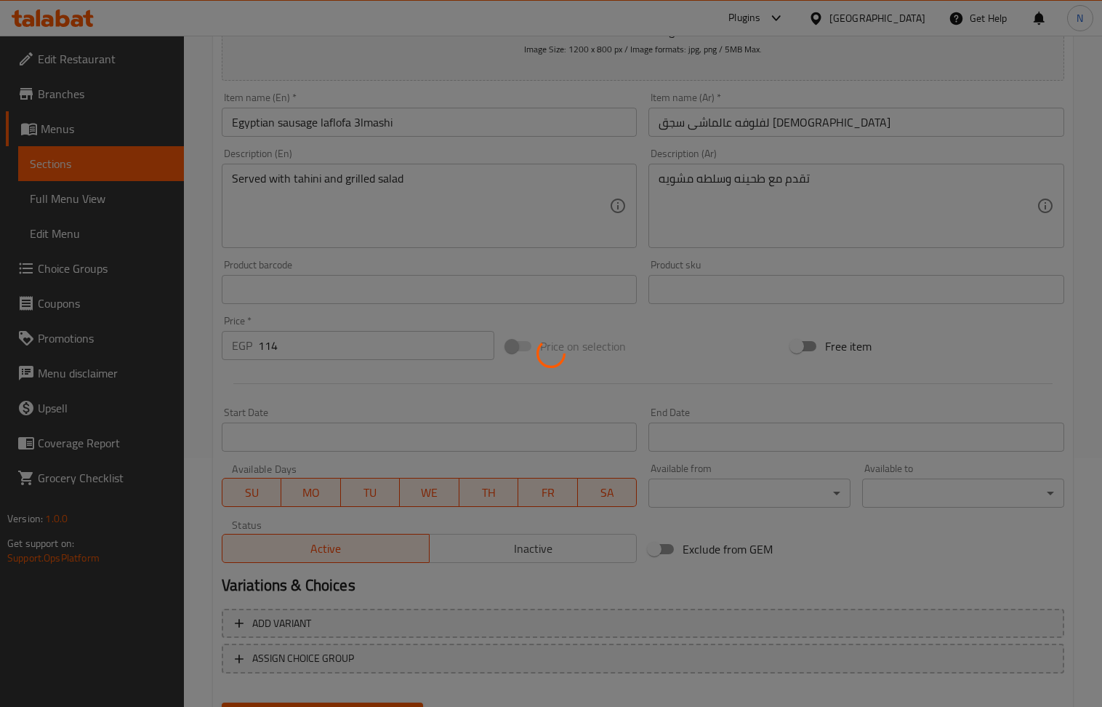
scroll to position [126, 0]
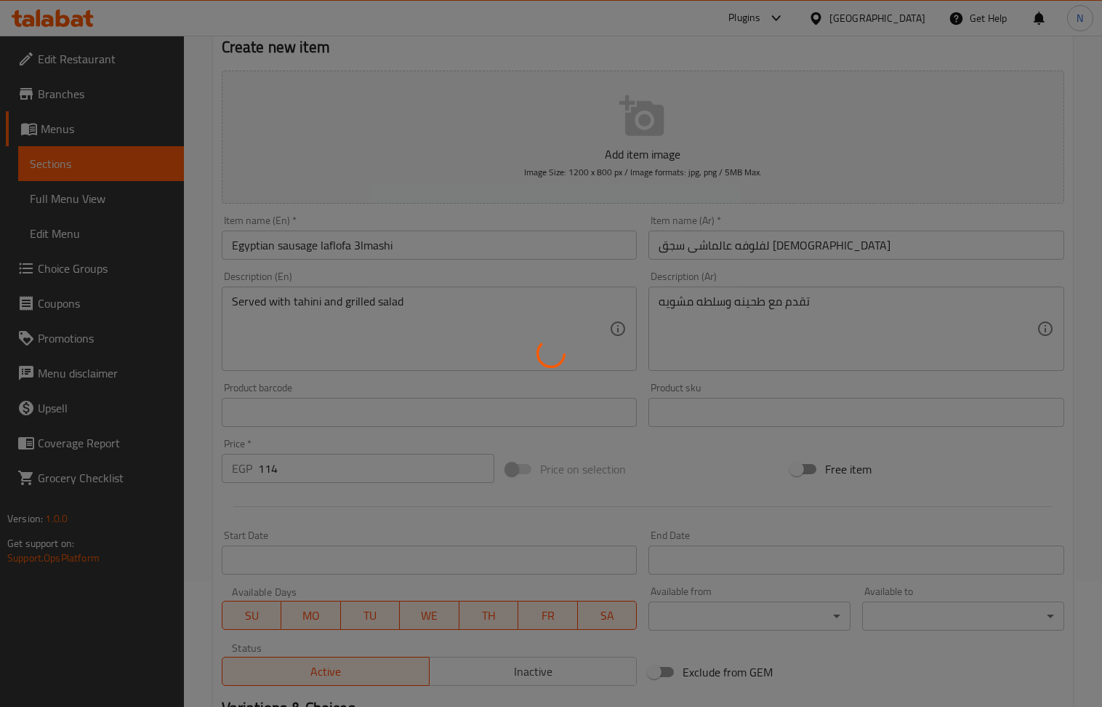
type input "0"
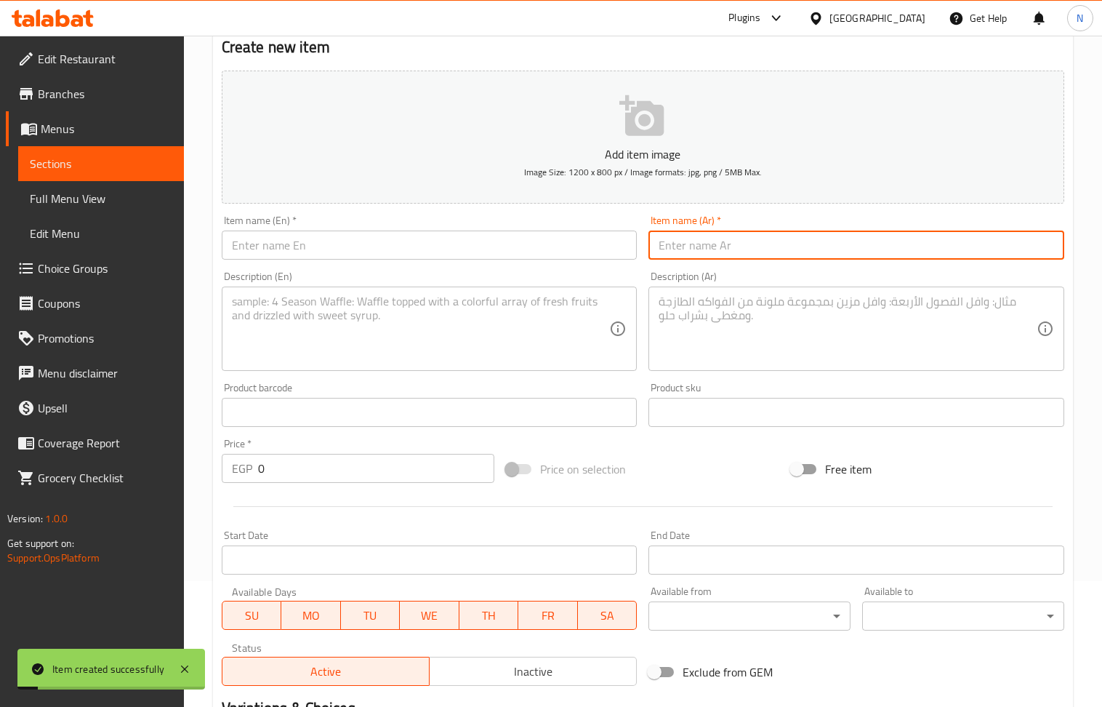
drag, startPoint x: 690, startPoint y: 244, endPoint x: 504, endPoint y: 114, distance: 227.1
click at [690, 244] on input "text" at bounding box center [856, 244] width 416 height 29
paste input "ساندوتش شاورما سجق كايزر مصري"
type input "ساندوتش شاورما سجق كايزر مصري"
drag, startPoint x: 318, startPoint y: 239, endPoint x: 313, endPoint y: 233, distance: 8.3
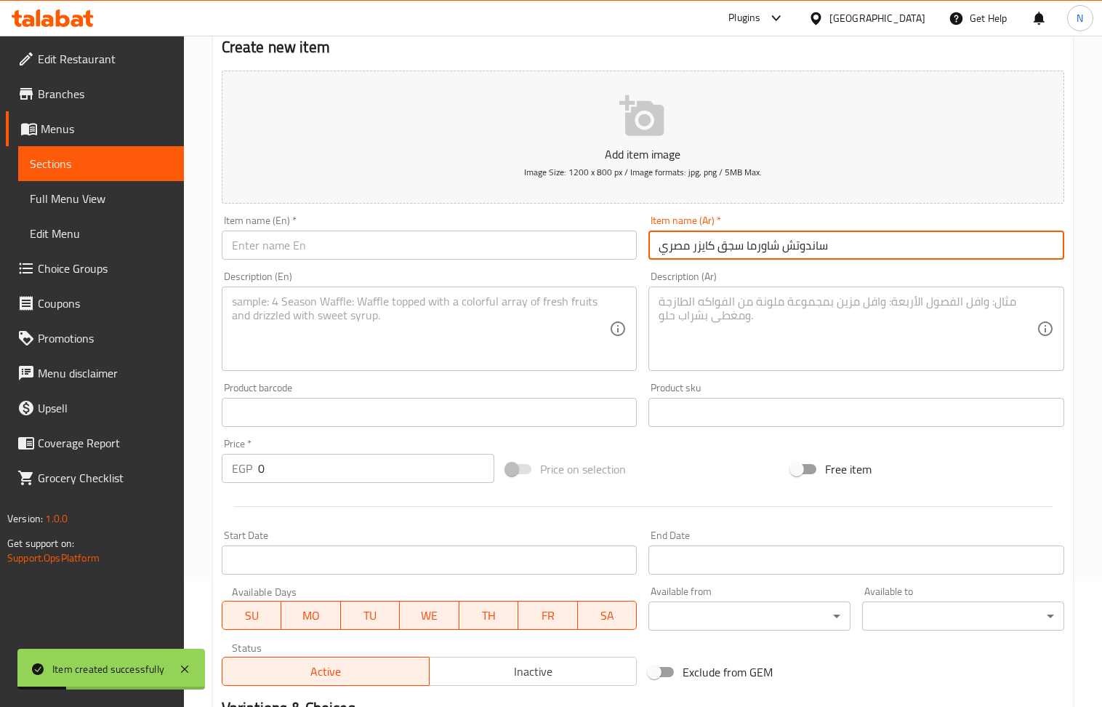
click at [318, 239] on input "text" at bounding box center [430, 244] width 416 height 29
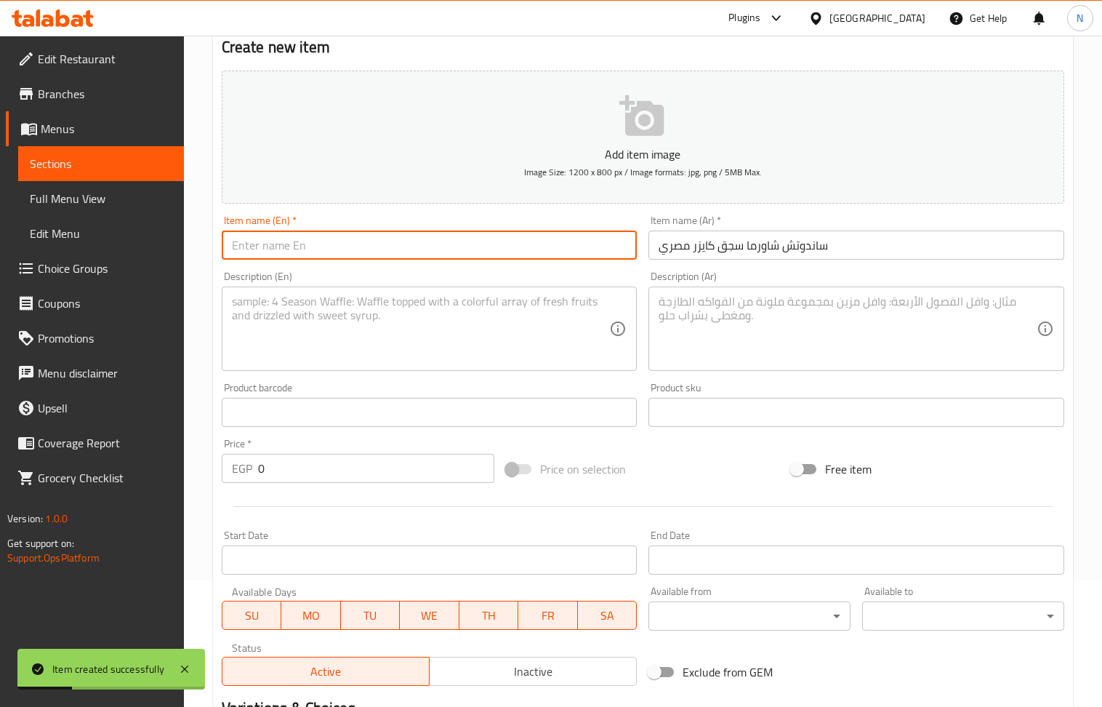
paste input "Egyptian Kaiser Shawarma Sausage Sandwich"
type input "Egyptian Kaiser Shawarma Sausage Sandwich"
click at [770, 332] on textarea at bounding box center [848, 328] width 378 height 69
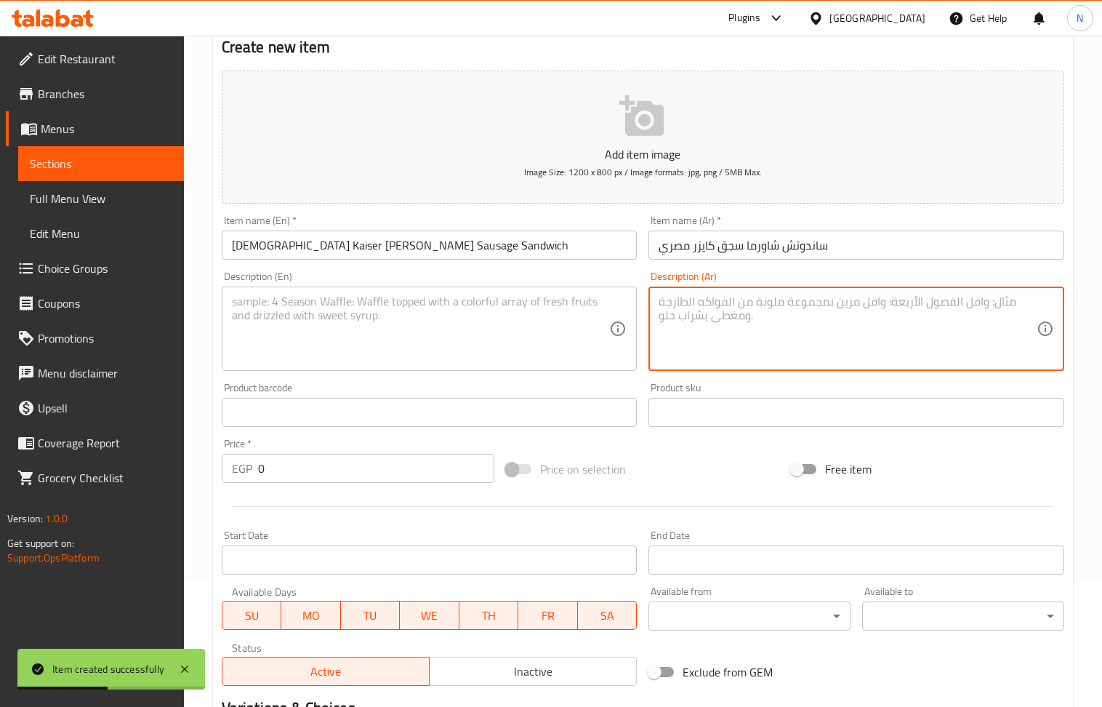
paste textarea "تقدم مع طحينه وسلطه مشويه"
type textarea "تقدم مع طحينه وسلطه مشويه"
click at [321, 309] on textarea at bounding box center [421, 328] width 378 height 69
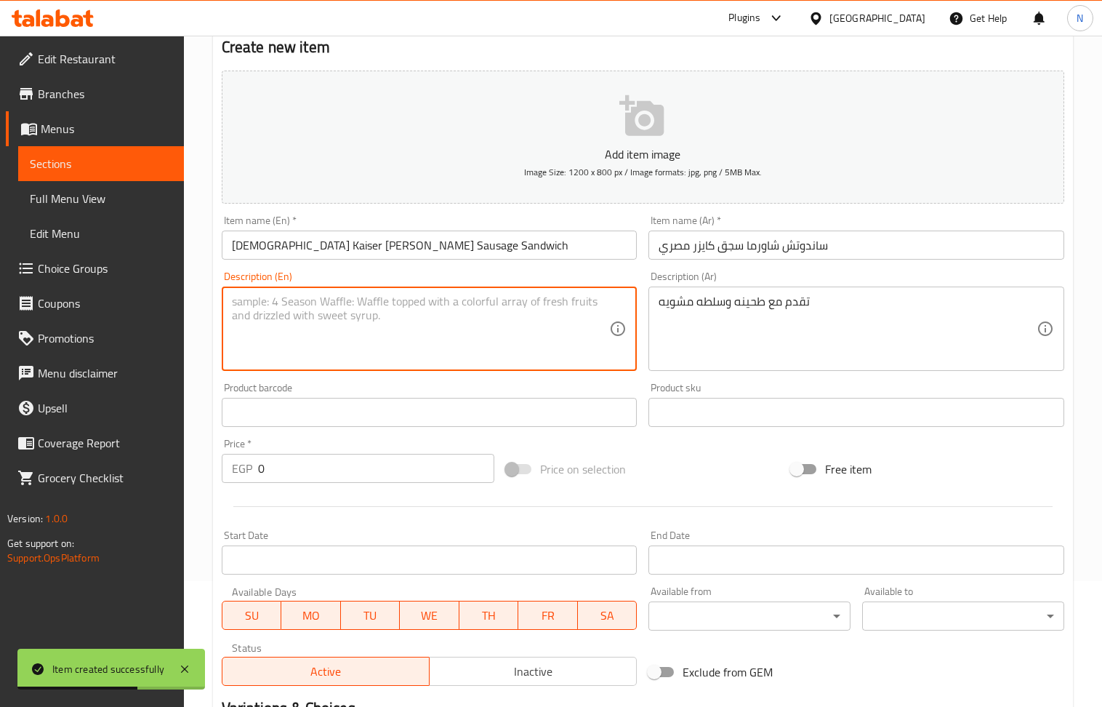
paste textarea "Served with tahini and grilled salad"
type textarea "Served with tahini and grilled salad"
click at [318, 477] on input "0" at bounding box center [376, 468] width 237 height 29
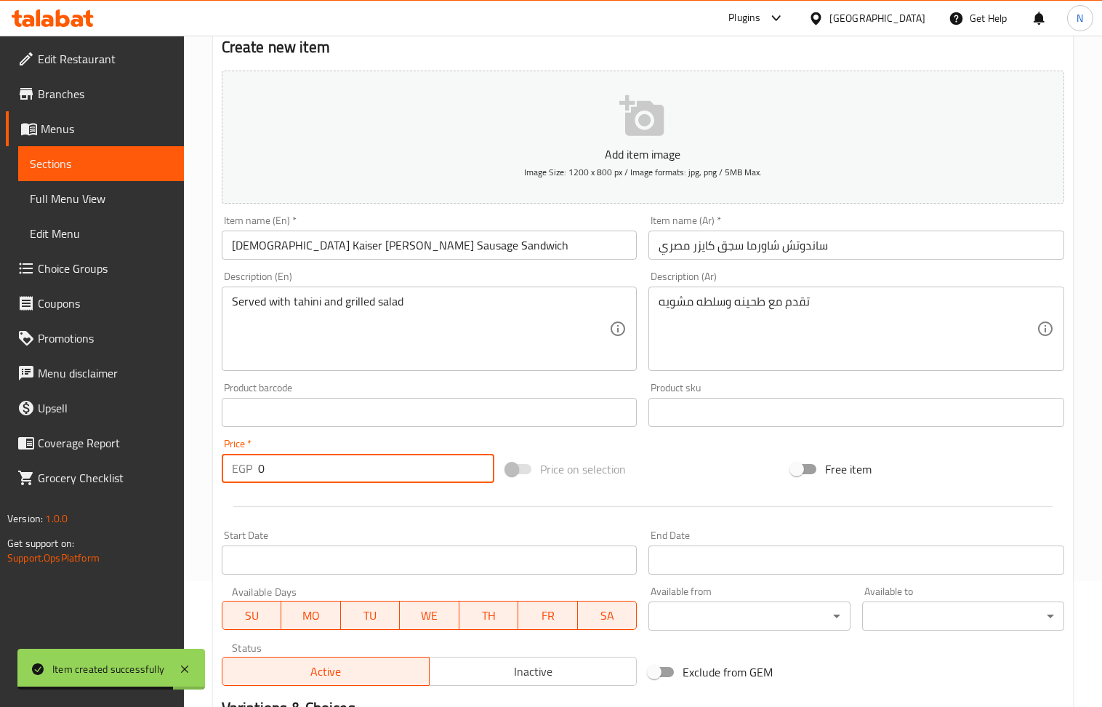
click at [318, 477] on input "0" at bounding box center [376, 468] width 237 height 29
paste input "9"
type input "90"
click at [365, 371] on div "Served with tahini and grilled salad Description (En)" at bounding box center [430, 328] width 416 height 84
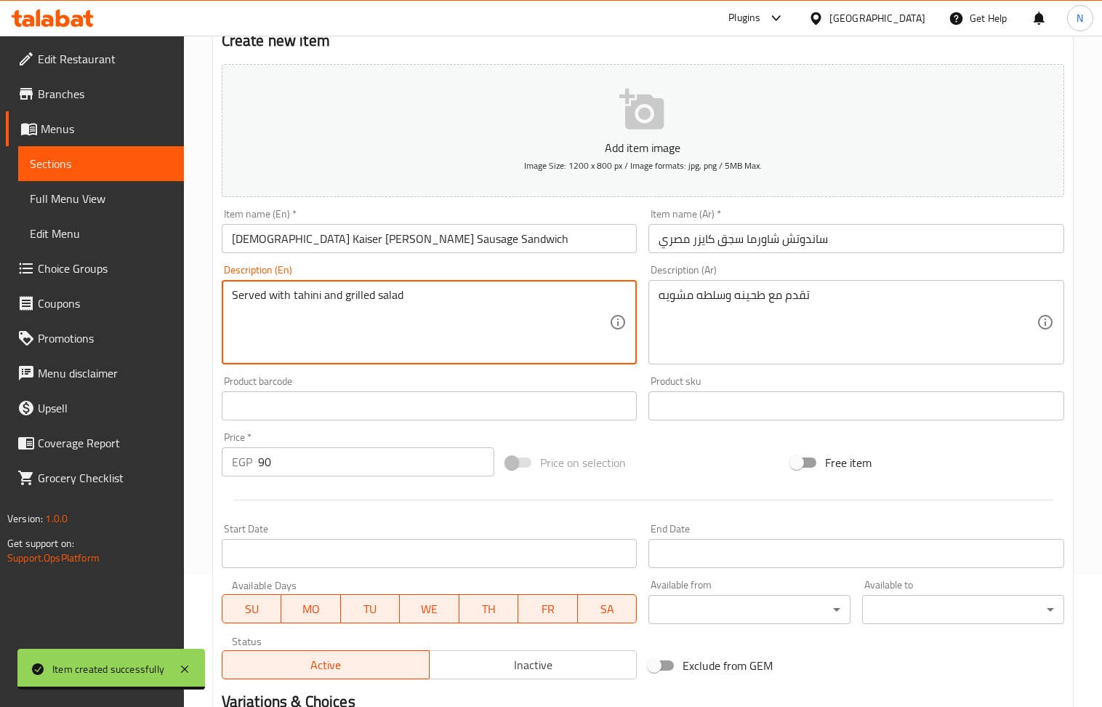
scroll to position [320, 0]
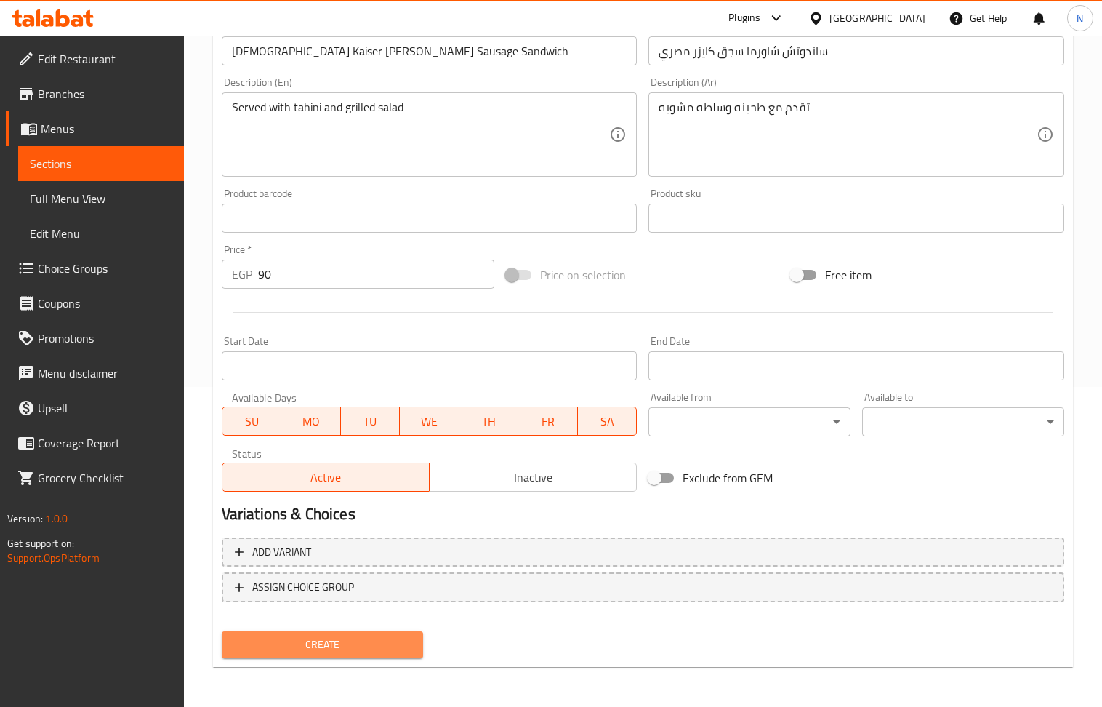
click at [329, 640] on span "Create" at bounding box center [322, 644] width 179 height 18
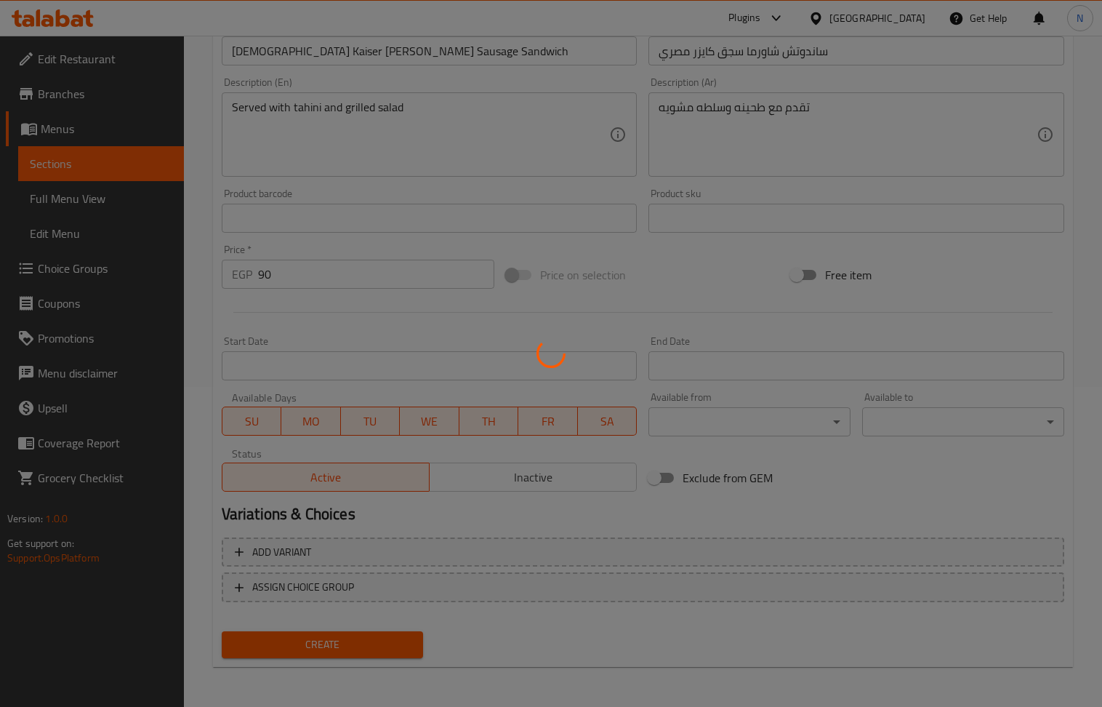
type input "0"
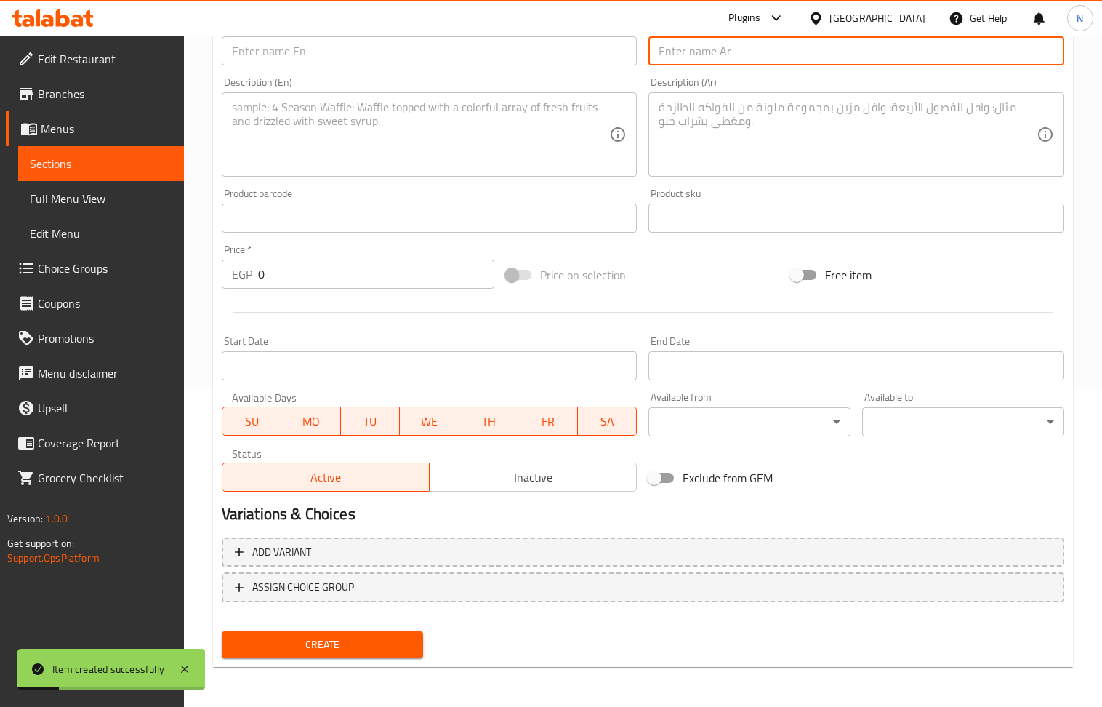
drag, startPoint x: 701, startPoint y: 62, endPoint x: 446, endPoint y: 1, distance: 262.9
click at [698, 62] on input "text" at bounding box center [856, 50] width 416 height 29
paste input "ساندوتش شاورما سجق صاج مصري"
type input "ساندوتش شاورما سجق صاج مصري"
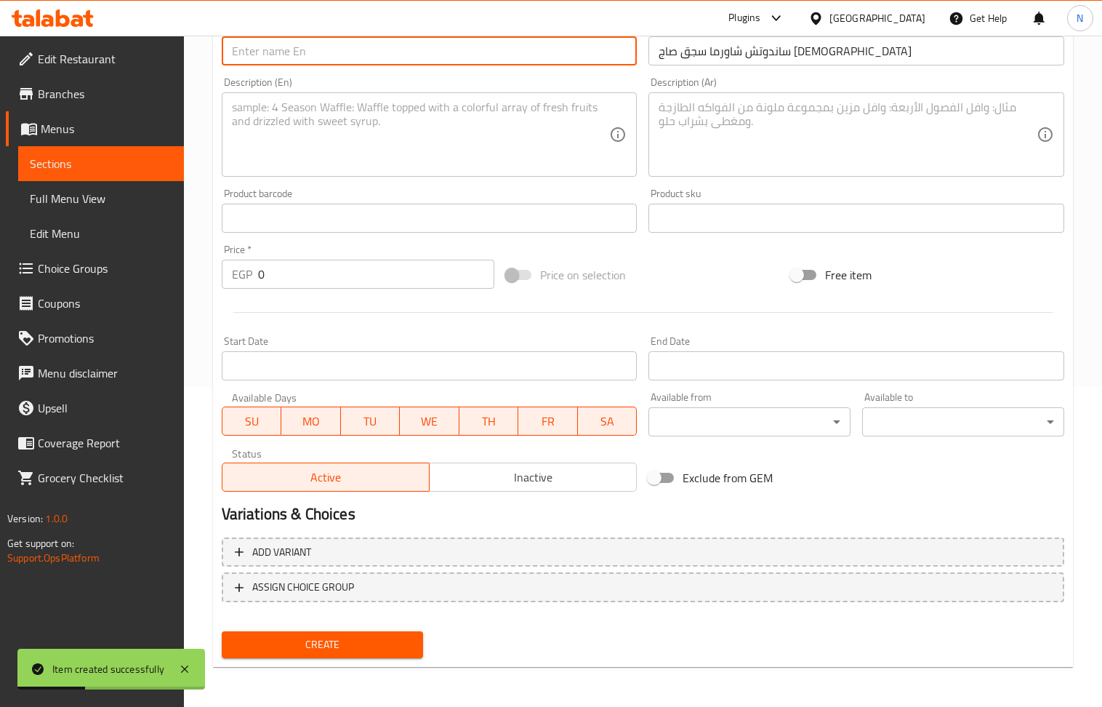
drag, startPoint x: 305, startPoint y: 55, endPoint x: 216, endPoint y: 1, distance: 104.3
click at [305, 55] on input "text" at bounding box center [430, 50] width 416 height 29
paste input "Egyptian Sausage Shawarma Sandwich"
type input "Egyptian Sausage Shawarma Sandwich"
click at [744, 156] on textarea at bounding box center [848, 134] width 378 height 69
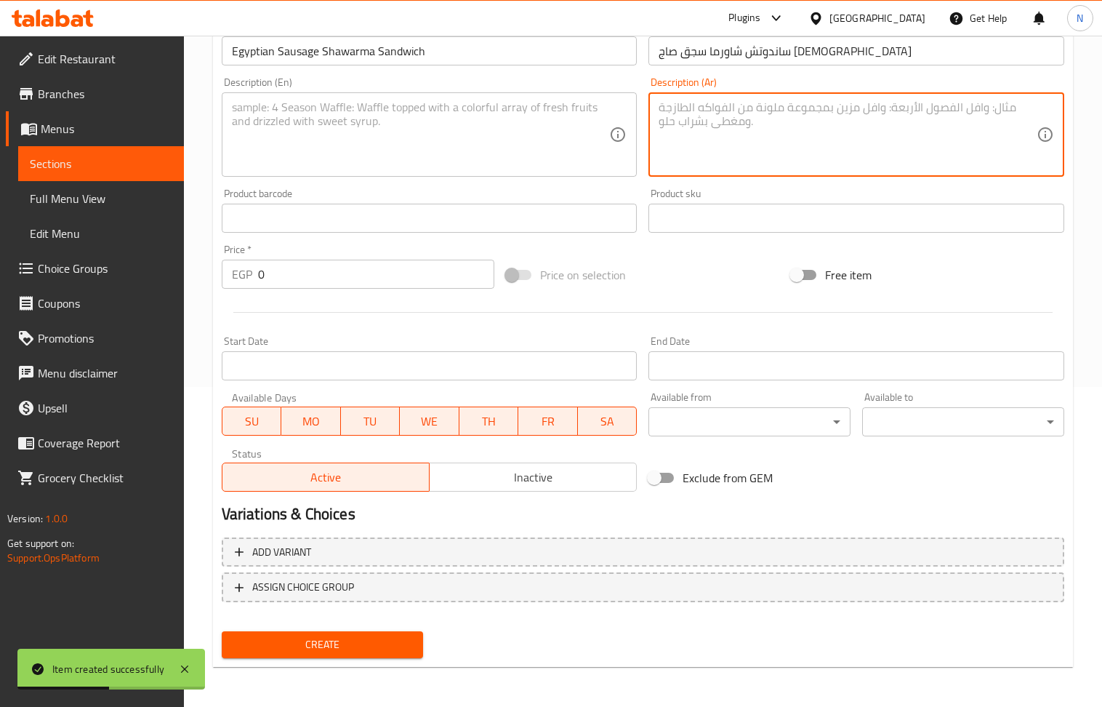
paste textarea "تقدم مع طحينه وسلطه مشويه"
type textarea "تقدم مع طحينه وسلطه مشويه"
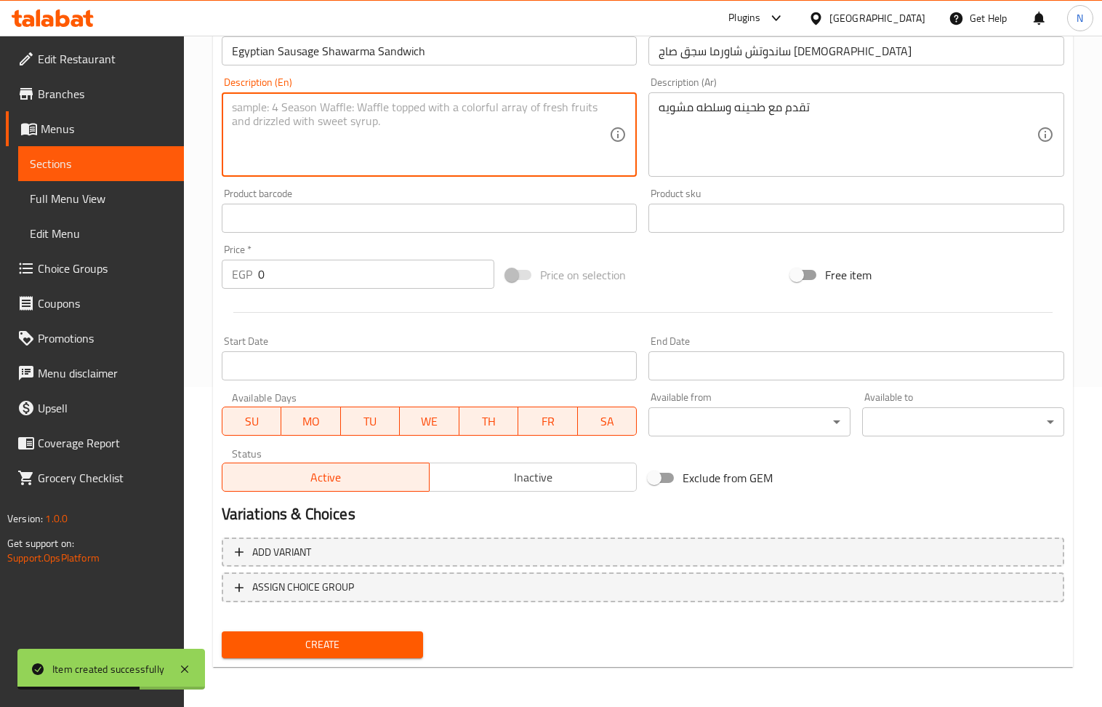
click at [320, 144] on textarea at bounding box center [421, 134] width 378 height 69
paste textarea "Served with tahini and grilled salad"
type textarea "Served with tahini and grilled salad"
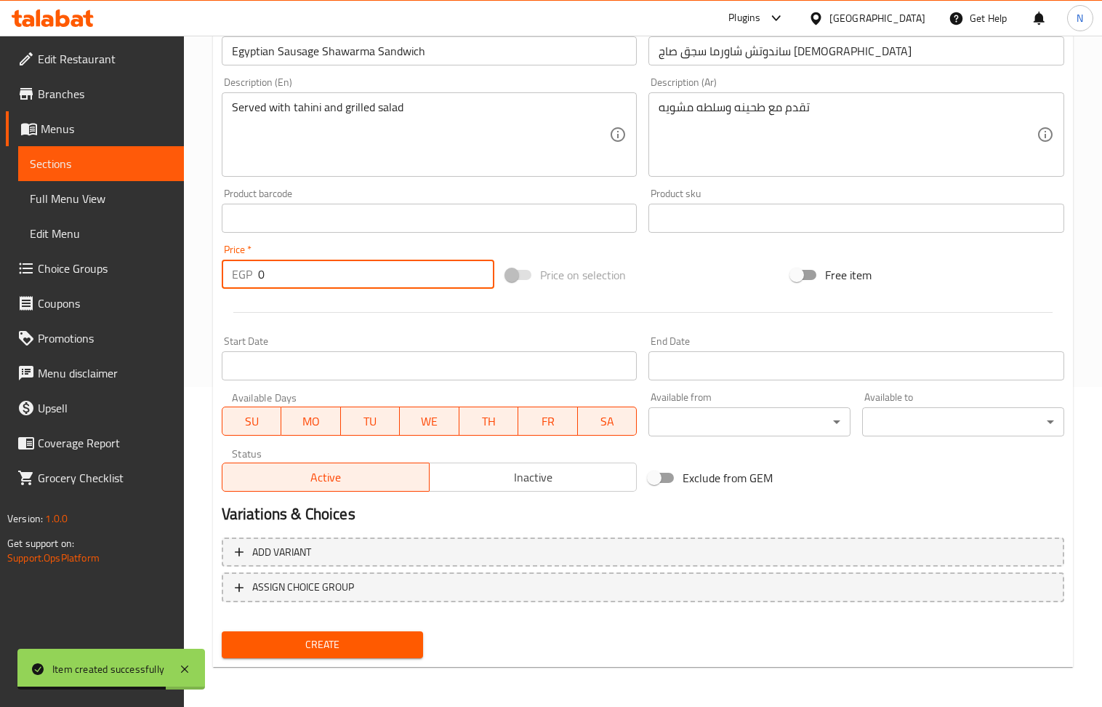
click at [375, 280] on input "0" at bounding box center [376, 273] width 237 height 29
paste input "15"
type input "150"
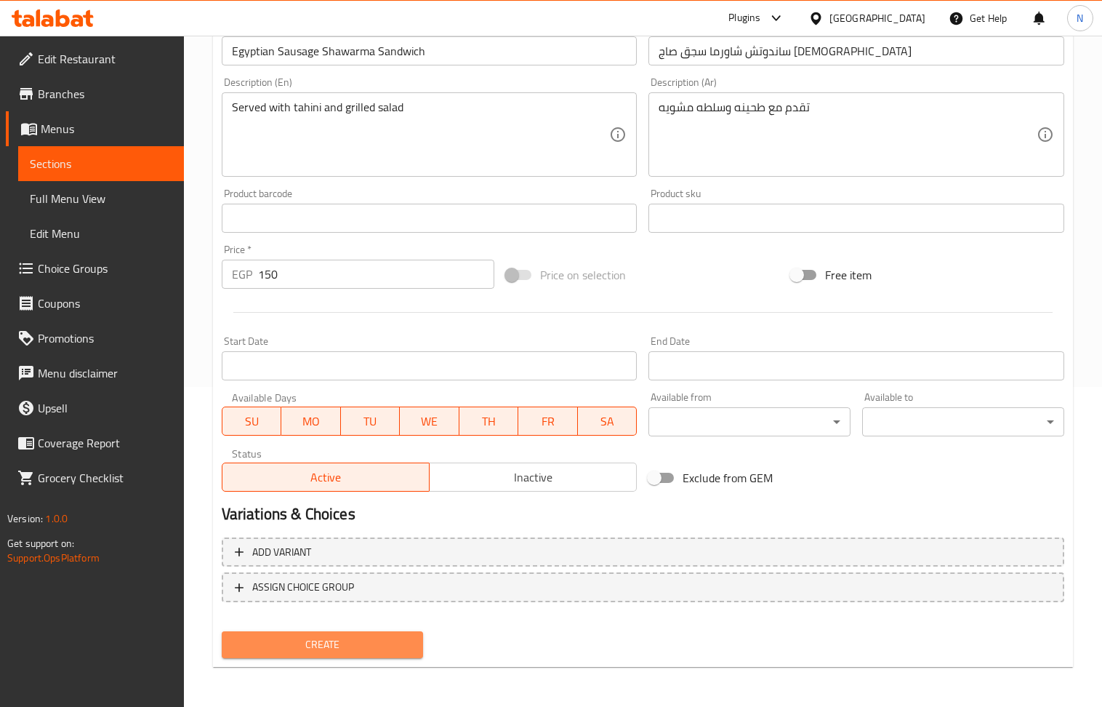
click at [330, 648] on span "Create" at bounding box center [322, 644] width 179 height 18
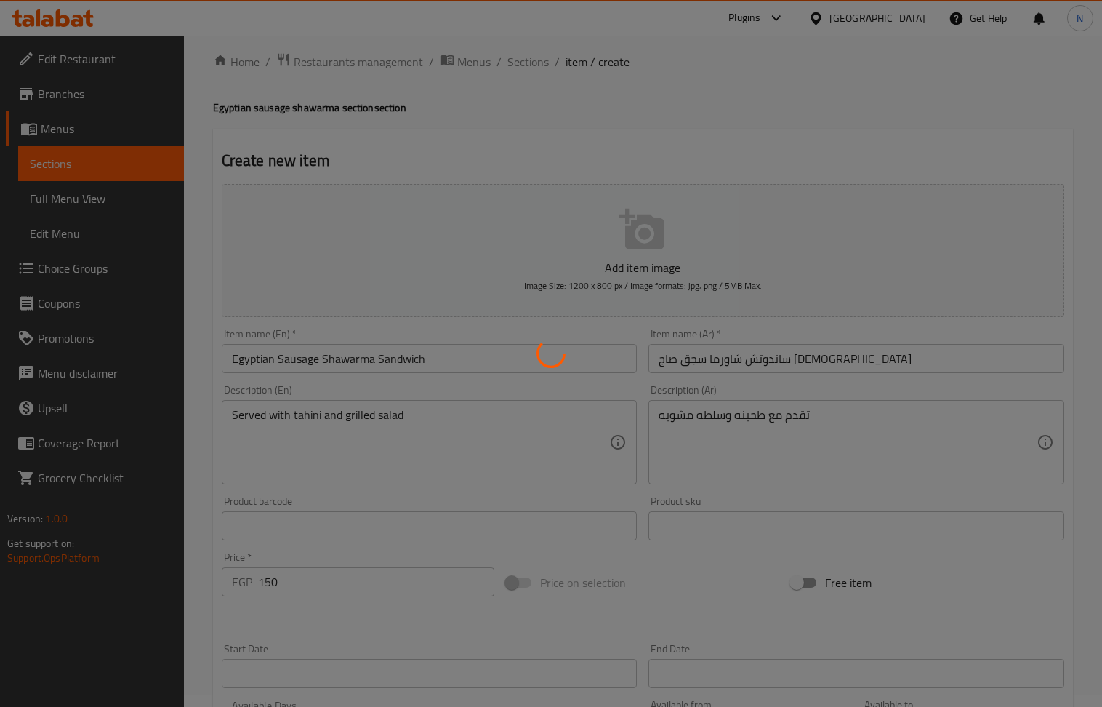
scroll to position [0, 0]
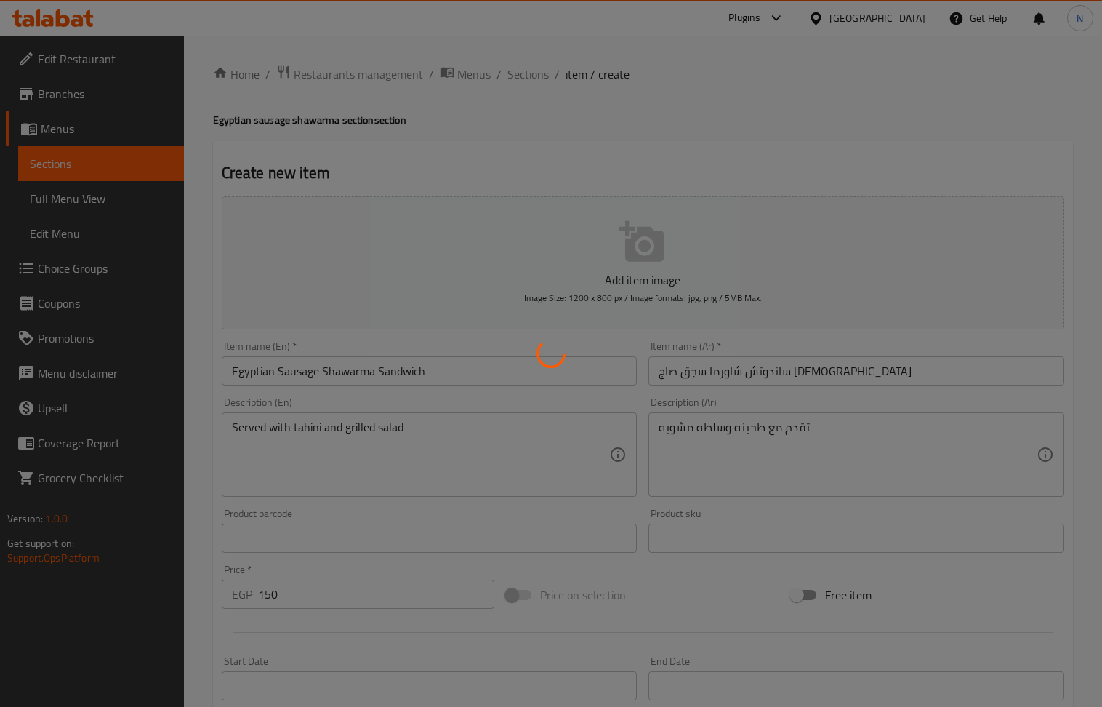
type input "0"
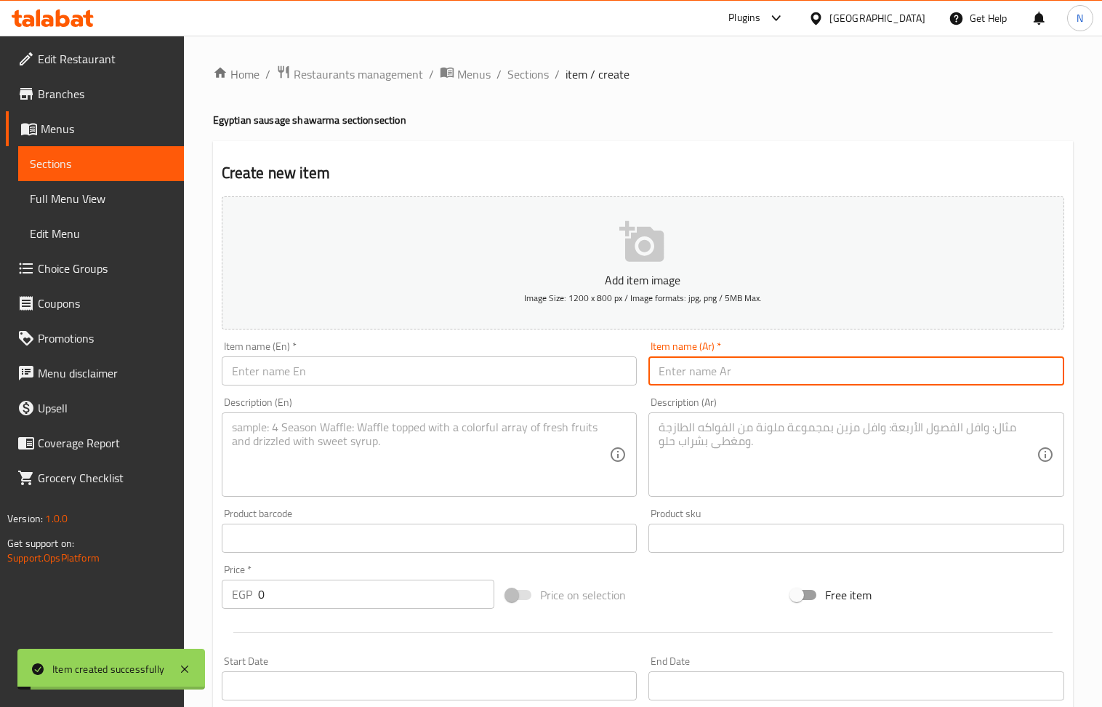
drag, startPoint x: 728, startPoint y: 376, endPoint x: 465, endPoint y: 179, distance: 328.7
click at [728, 376] on input "text" at bounding box center [856, 370] width 416 height 29
paste input "ساندوتش شاورما سجق بالبطاطس مصري"
type input "ساندوتش شاورما سجق بالبطاطس مصري"
click at [344, 359] on input "text" at bounding box center [430, 370] width 416 height 29
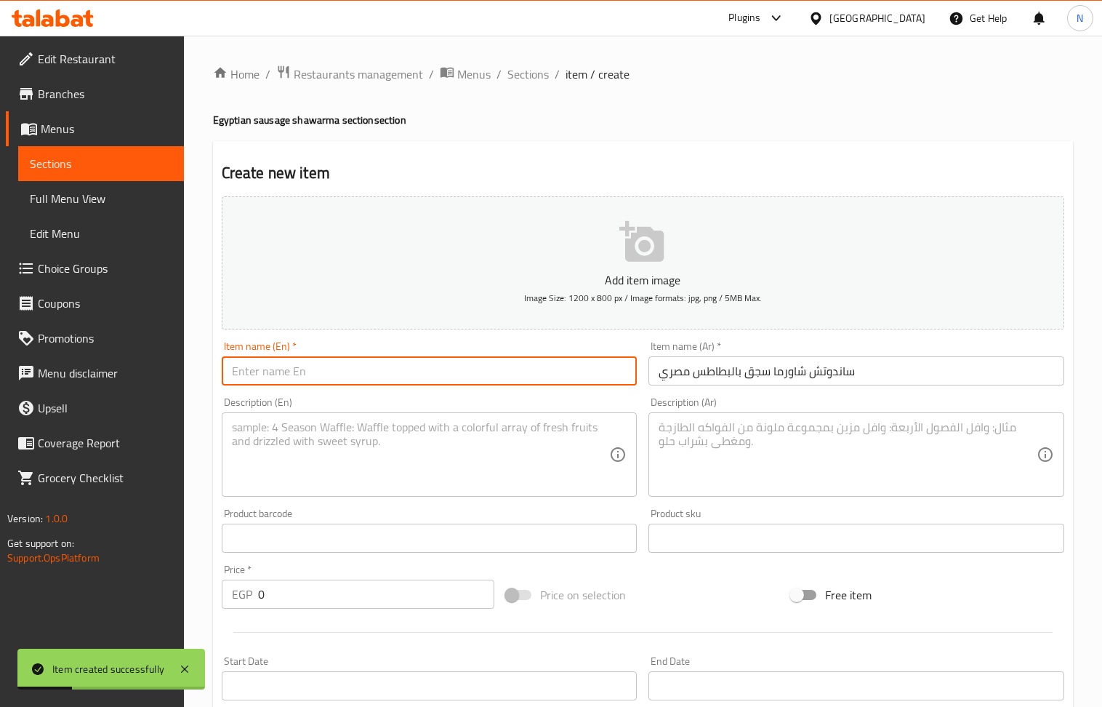
paste input "Egyptian sausage shawarma sandwich with potatoes"
type input "Egyptian sausage shawarma sandwich with potatoes"
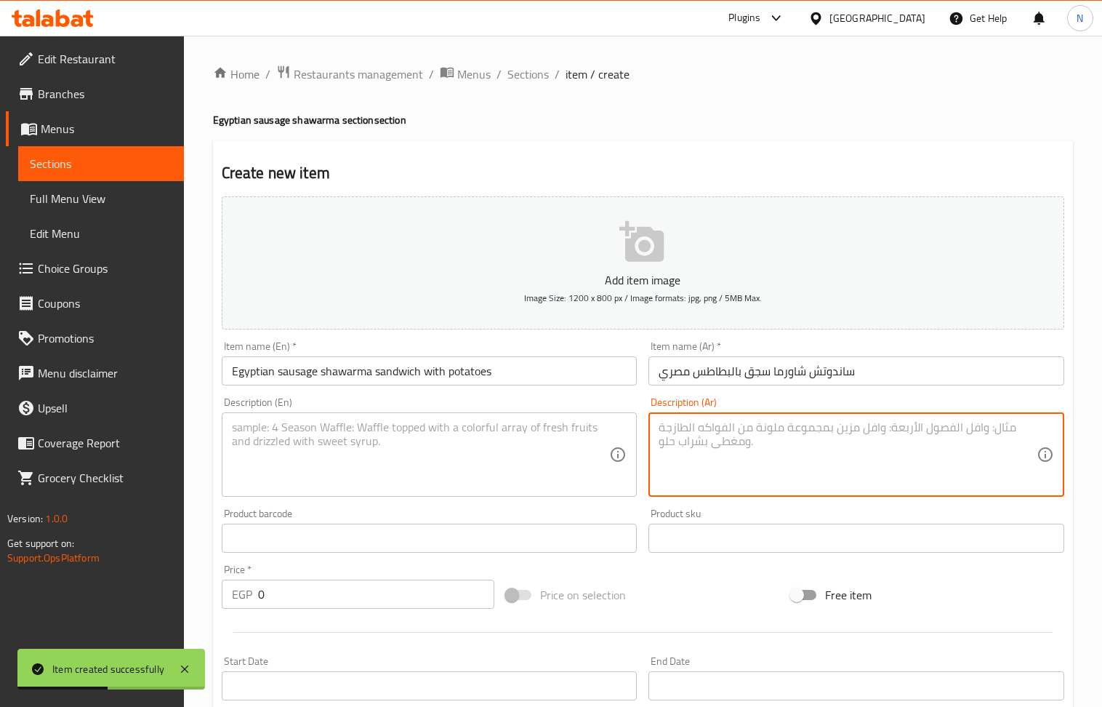
drag, startPoint x: 837, startPoint y: 459, endPoint x: 804, endPoint y: 443, distance: 37.1
click at [836, 459] on textarea at bounding box center [848, 454] width 378 height 69
paste textarea "تقدم مع طحينه وسلطه مشويه +بطاطس"
type textarea "تقدم مع طحينه وسلطه مشويه +بطاطس"
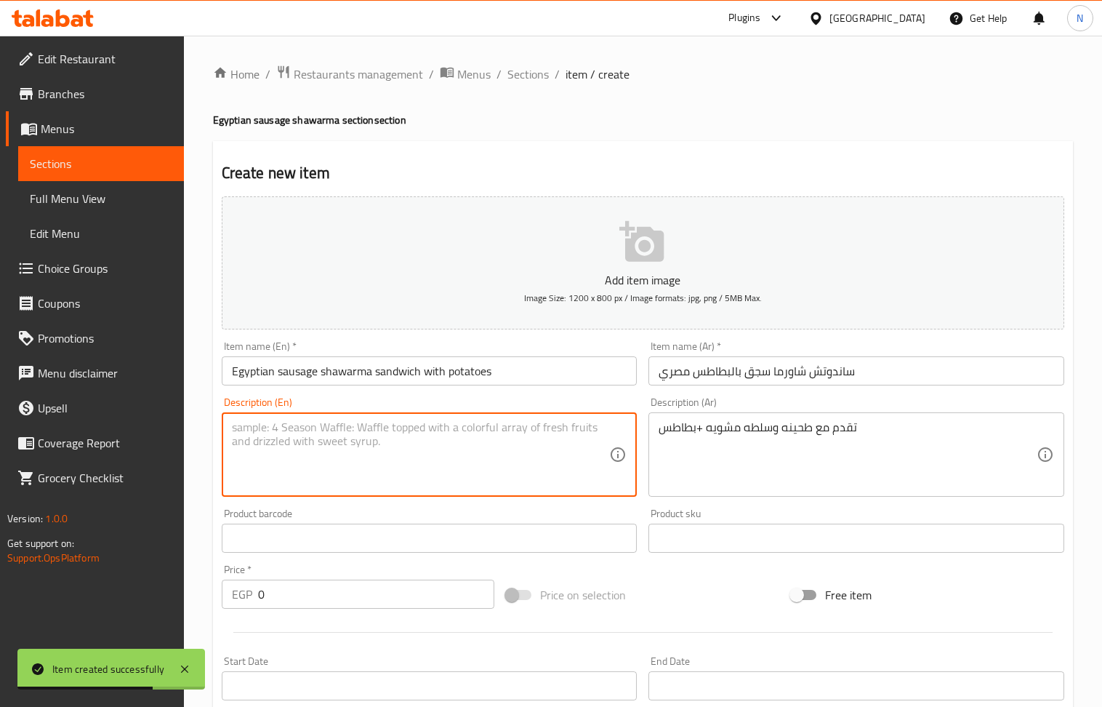
click at [361, 452] on textarea at bounding box center [421, 454] width 378 height 69
paste textarea "Served with tahini, grilled salad and potatoes"
type textarea "Served with tahini, grilled salad and potatoes"
click at [381, 599] on input "0" at bounding box center [376, 593] width 237 height 29
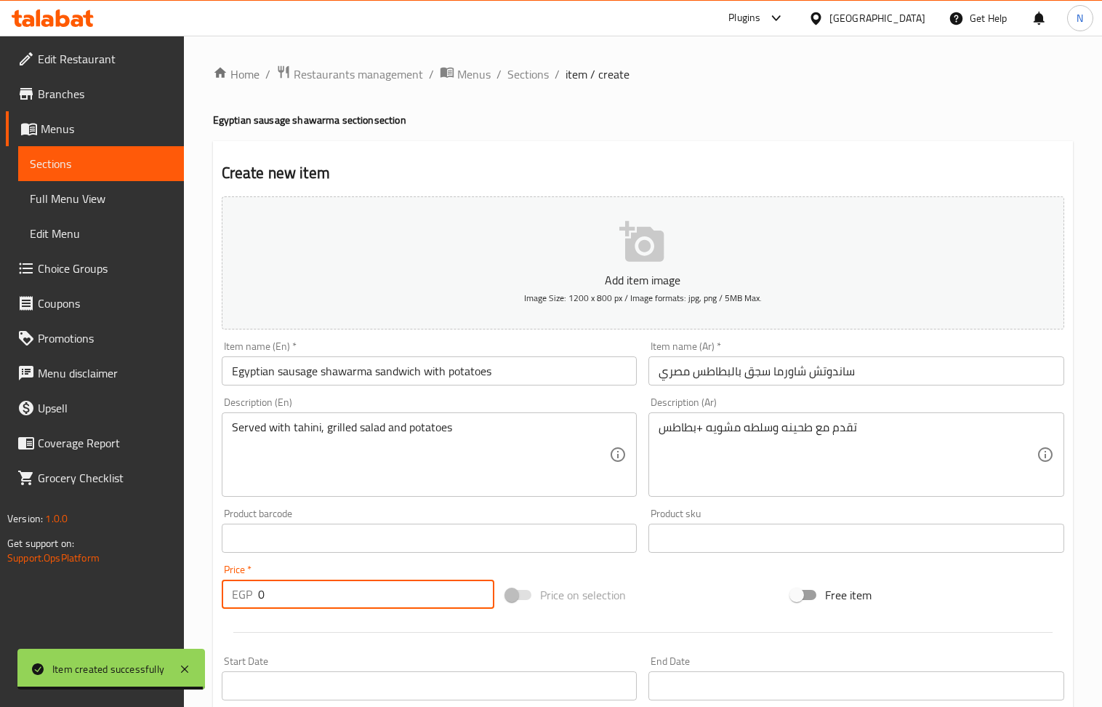
click at [381, 599] on input "0" at bounding box center [376, 593] width 237 height 29
paste input "162"
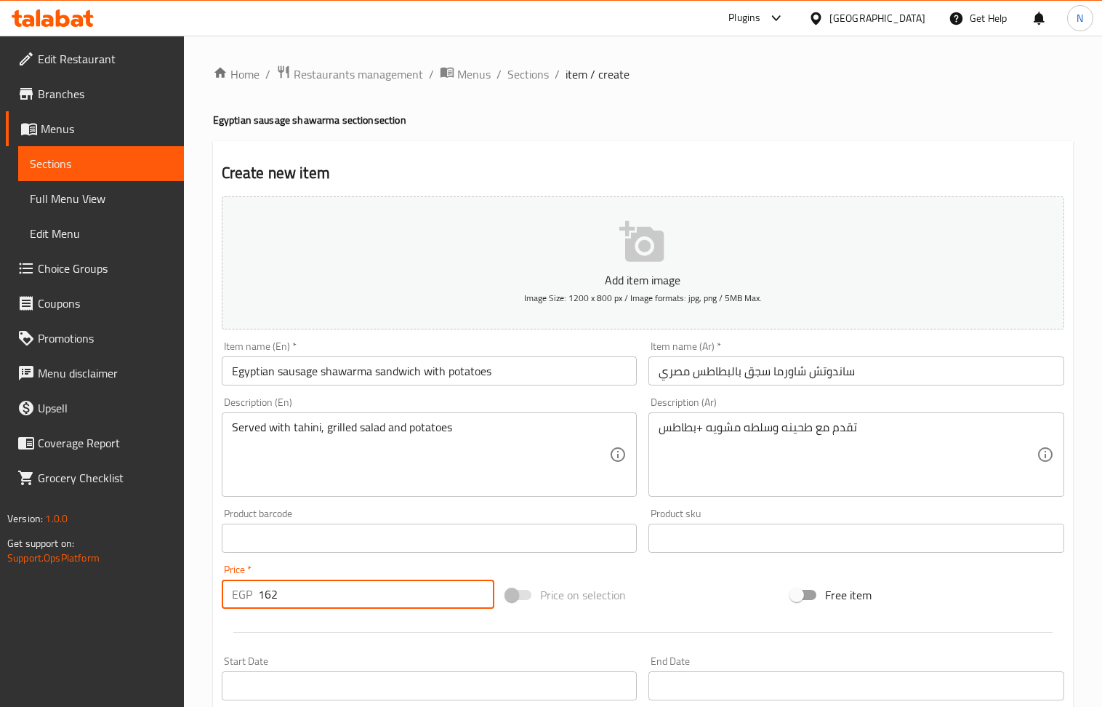
type input "162"
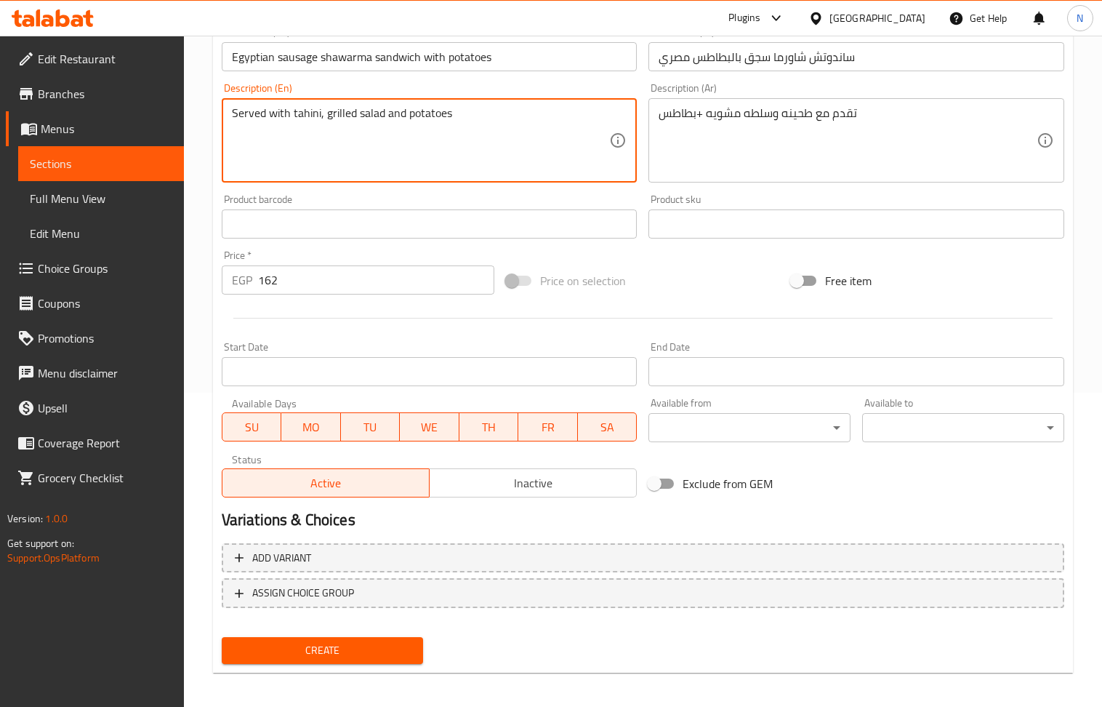
scroll to position [320, 0]
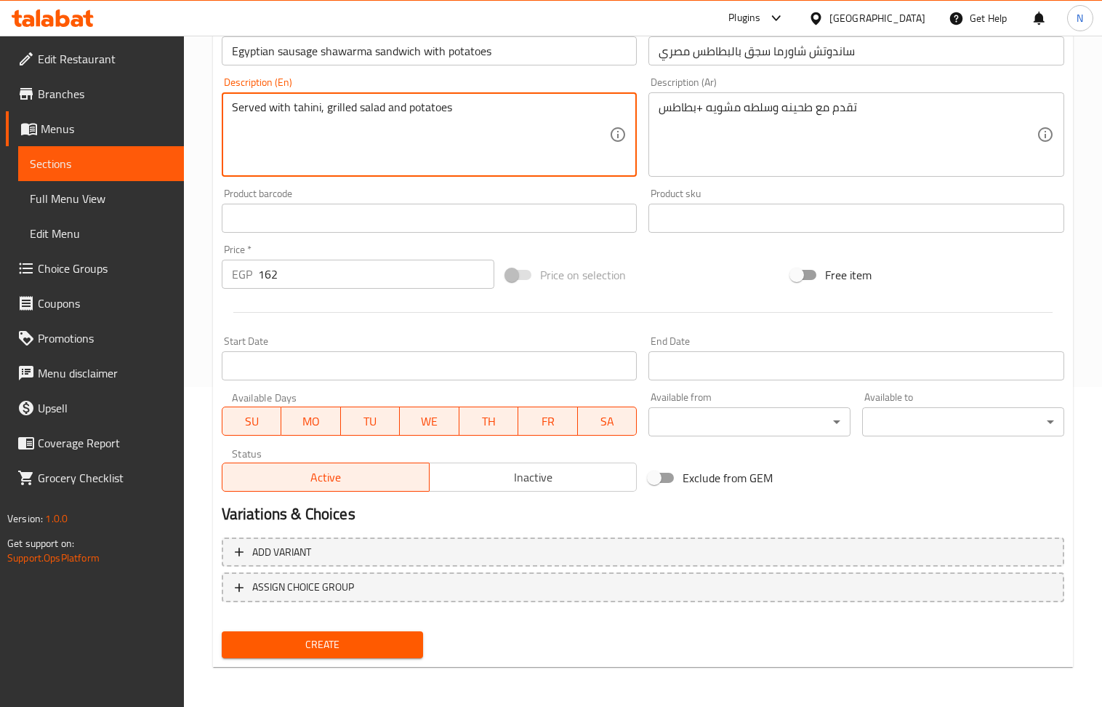
click at [337, 641] on span "Create" at bounding box center [322, 644] width 179 height 18
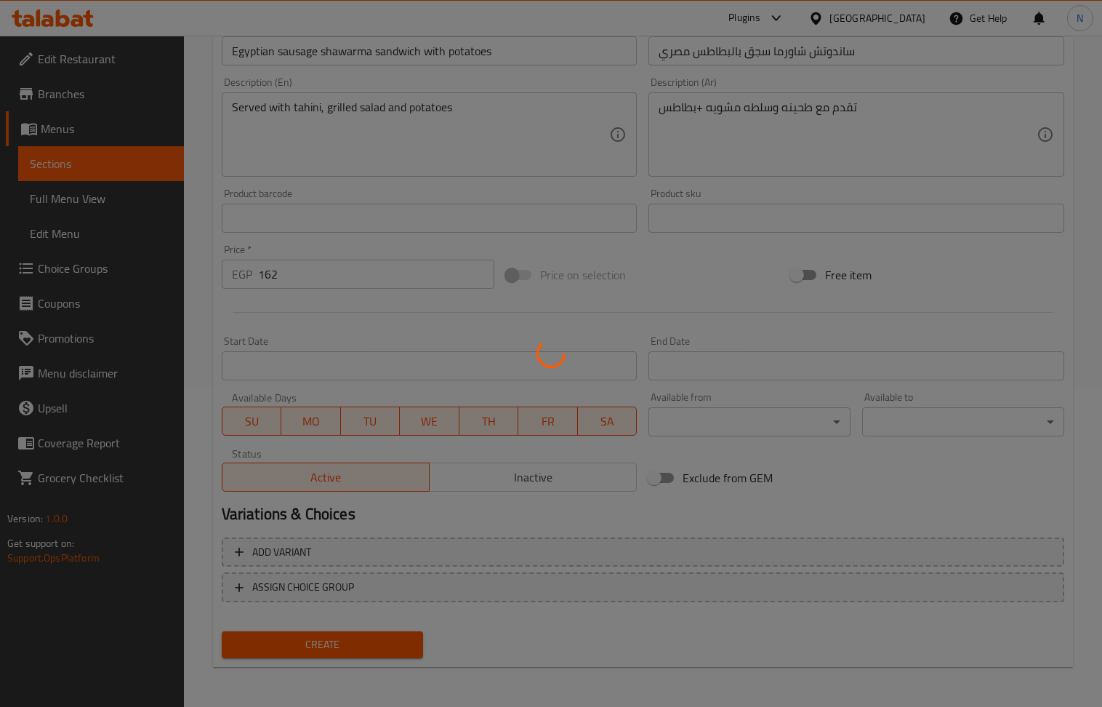
type input "0"
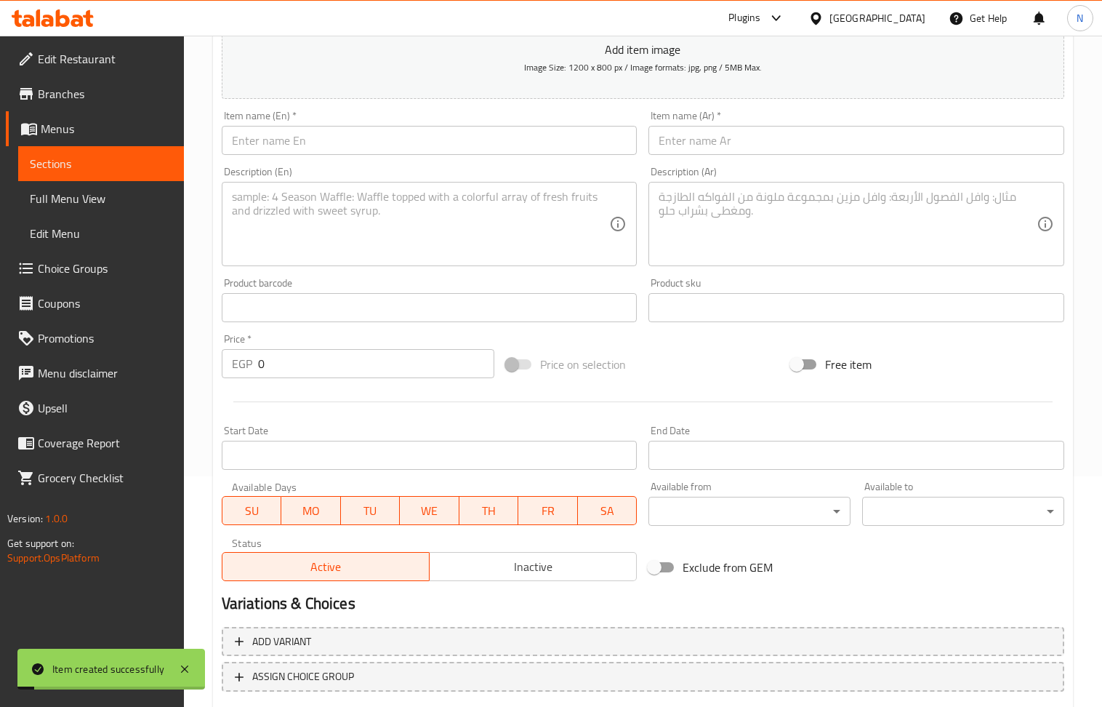
scroll to position [126, 0]
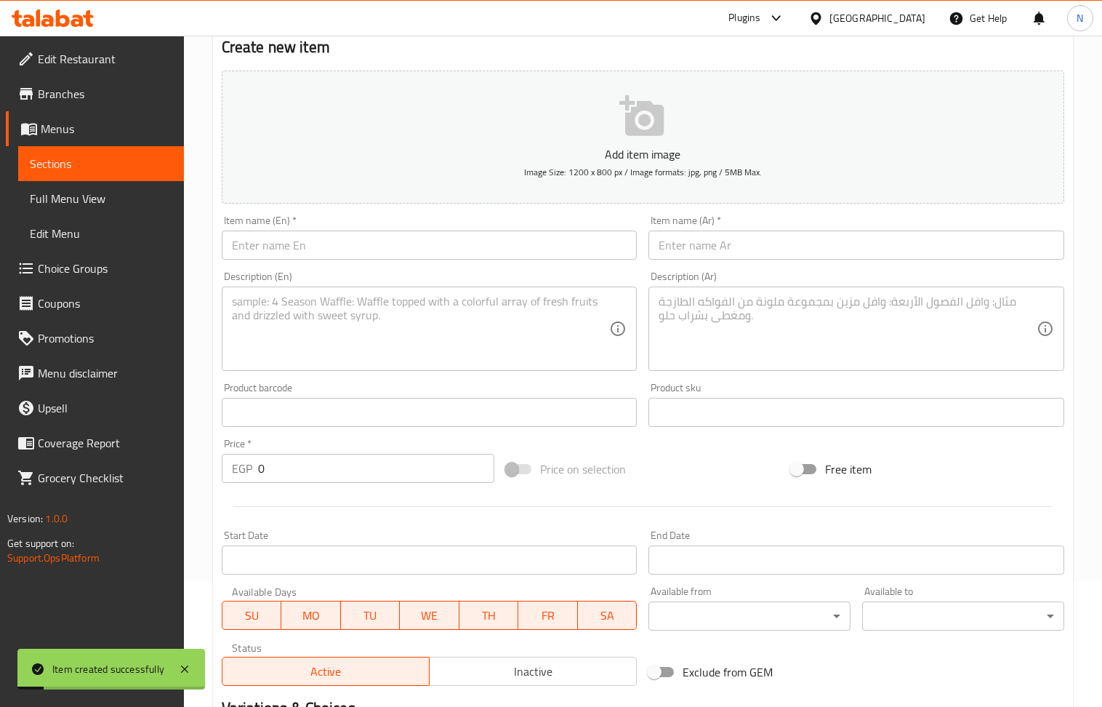
click at [701, 250] on input "text" at bounding box center [856, 244] width 416 height 29
paste input "ساندوتش شاورما سجق مع مشروم+موزريلا مصري"
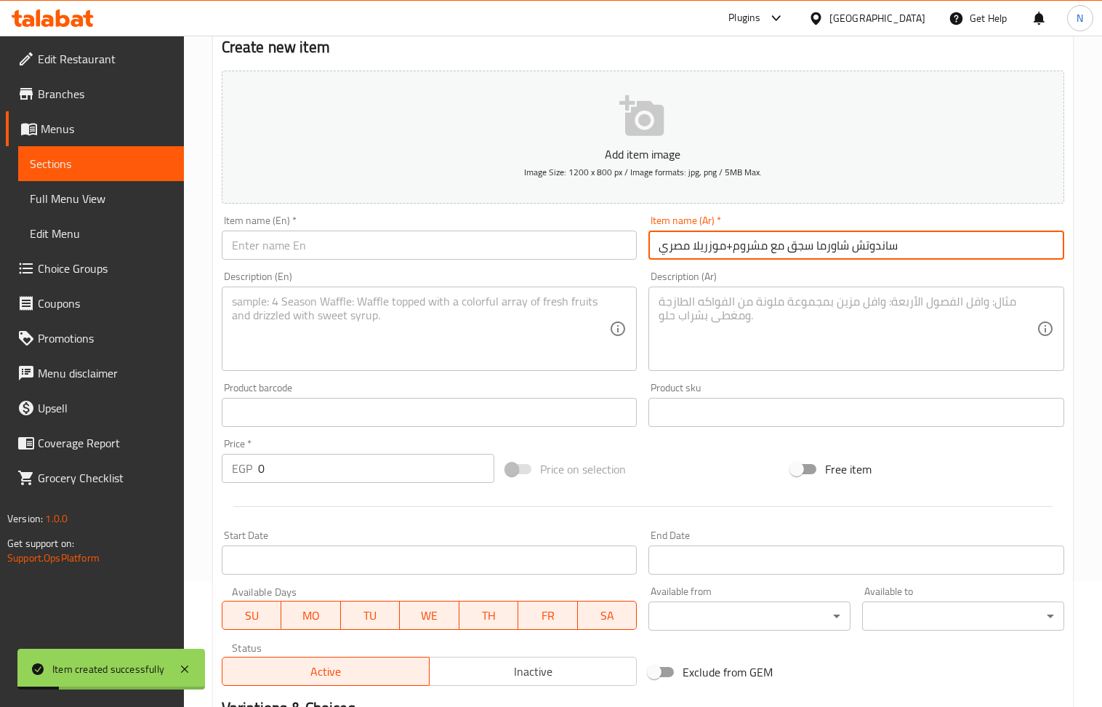
type input "ساندوتش شاورما سجق مع مشروم+موزريلا مصري"
click at [370, 259] on input "text" at bounding box center [430, 244] width 416 height 29
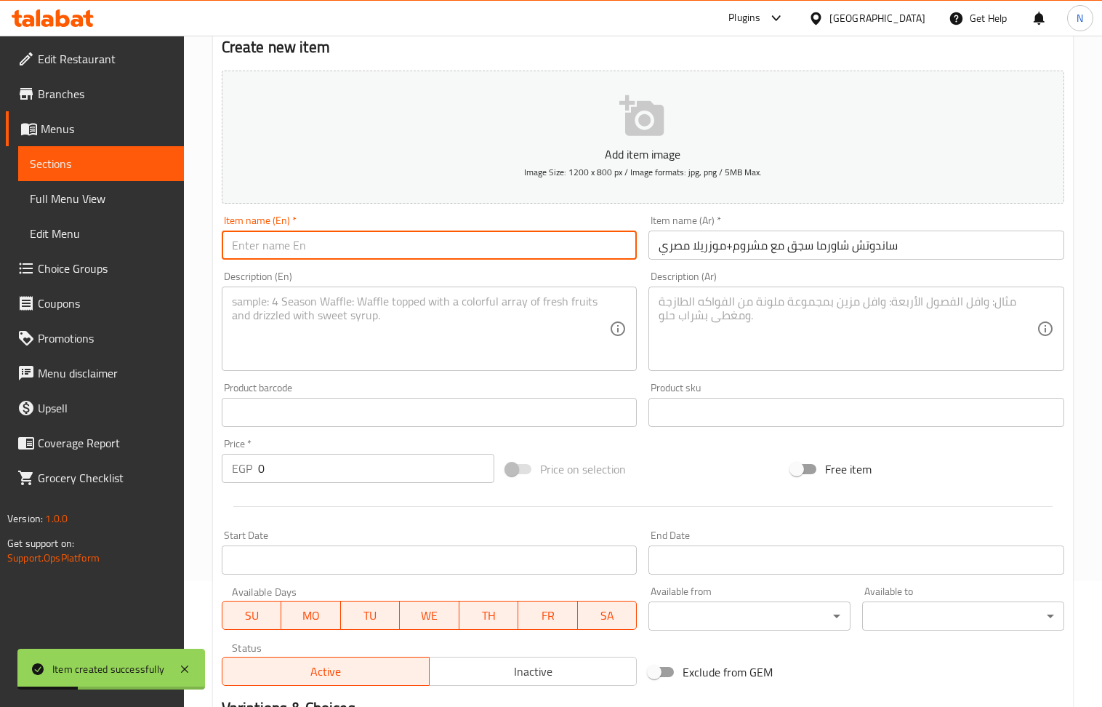
paste input "Sausage shawarma sandwich with mushrooms and Egyptian mozzarella"
type input "Sausage shawarma sandwich with mushrooms and Egyptian mozzarella"
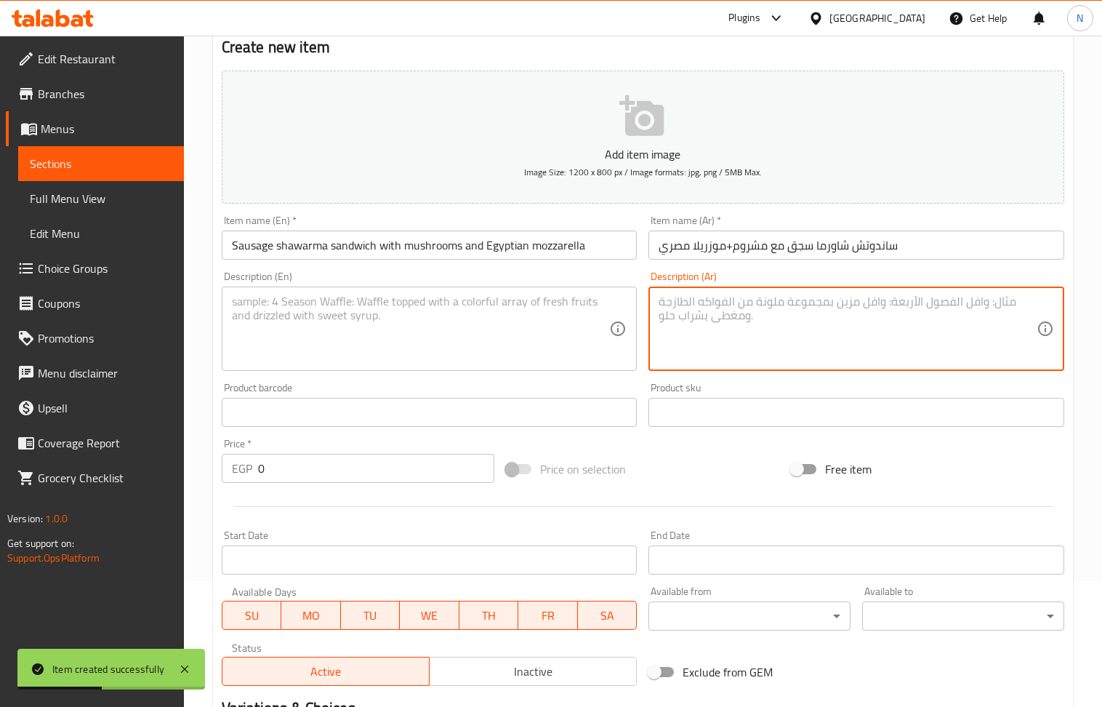
drag, startPoint x: 812, startPoint y: 323, endPoint x: 363, endPoint y: 9, distance: 547.5
click at [811, 323] on textarea at bounding box center [848, 328] width 378 height 69
paste textarea "تقدم مع طحينه وسلطه مشويه + مشروم وموزريلا"
type textarea "تقدم مع طحينه وسلطه مشويه + مشروم وموزريلا"
click at [381, 336] on textarea at bounding box center [421, 328] width 378 height 69
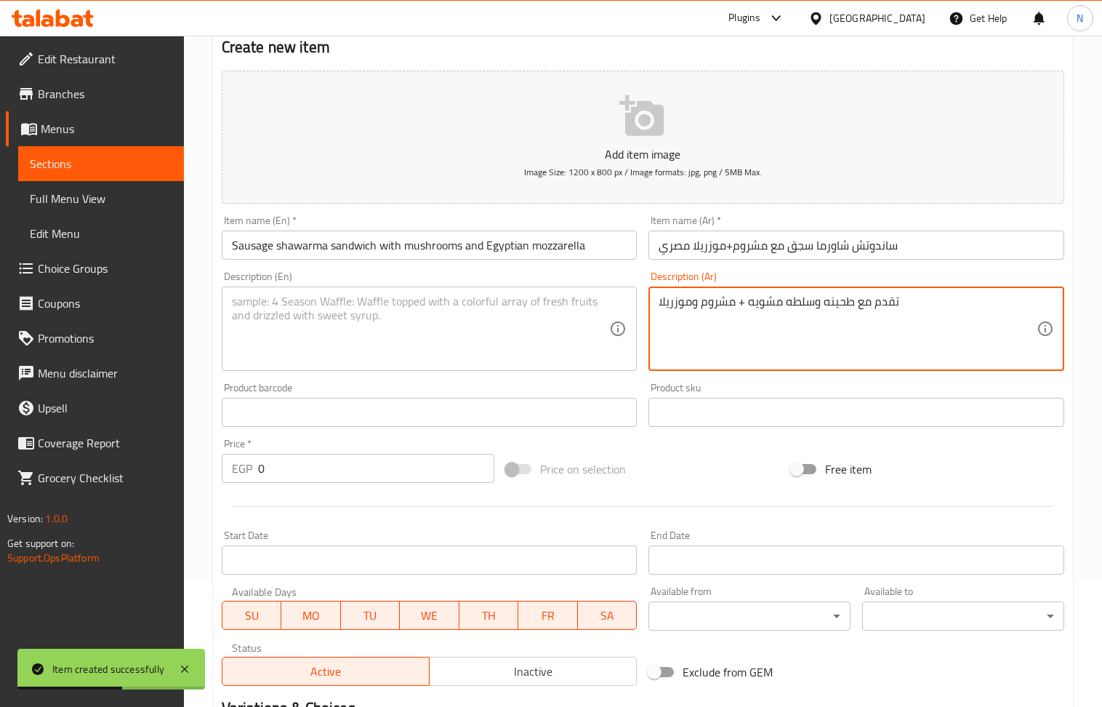
paste textarea "Served with tahini and grilled salad + mushrooms and mozzarella"
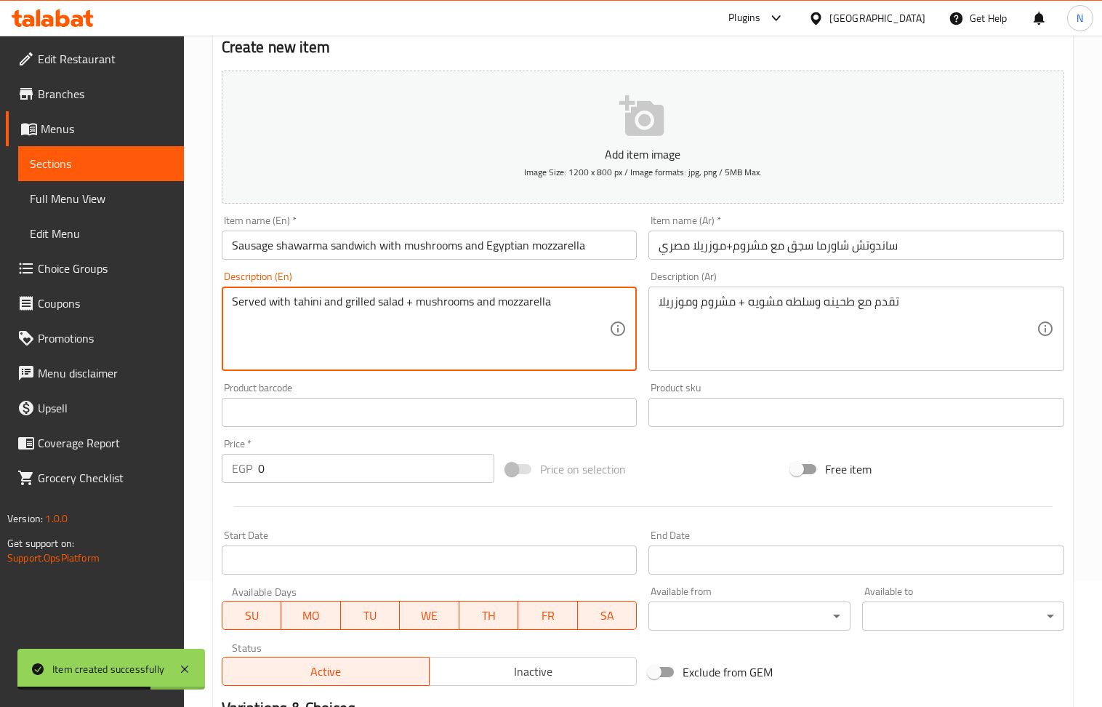
type textarea "Served with tahini and grilled salad + mushrooms and mozzarella"
click at [315, 471] on input "0" at bounding box center [376, 468] width 237 height 29
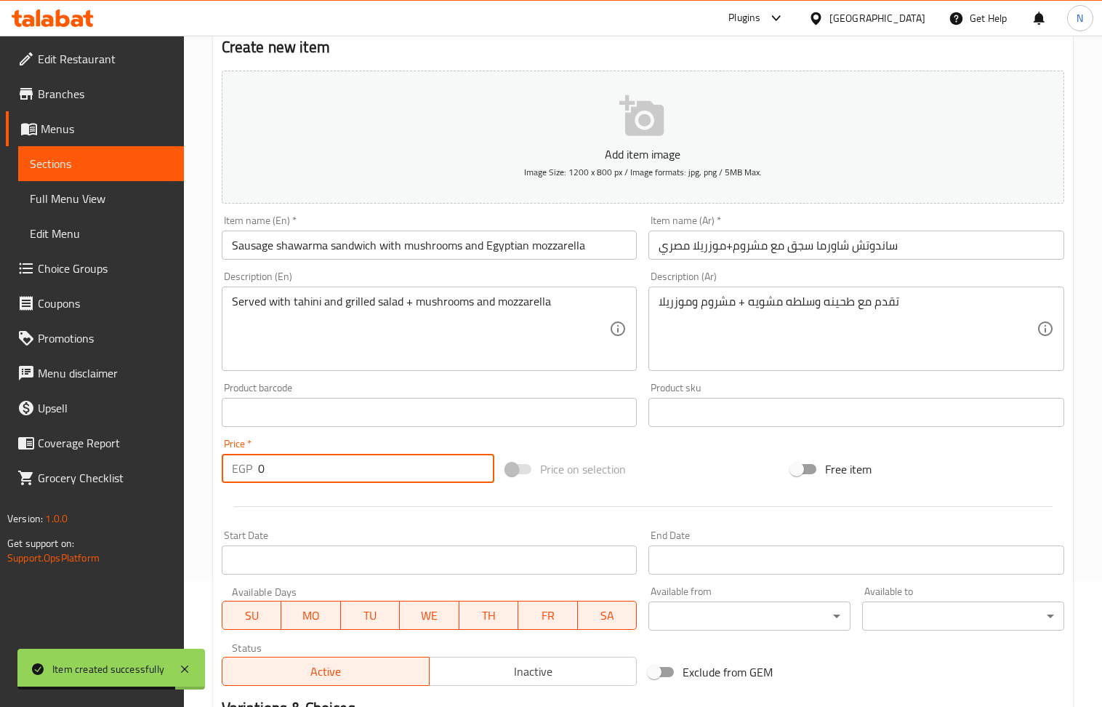
click at [315, 471] on input "0" at bounding box center [376, 468] width 237 height 29
paste input "18"
type input "180"
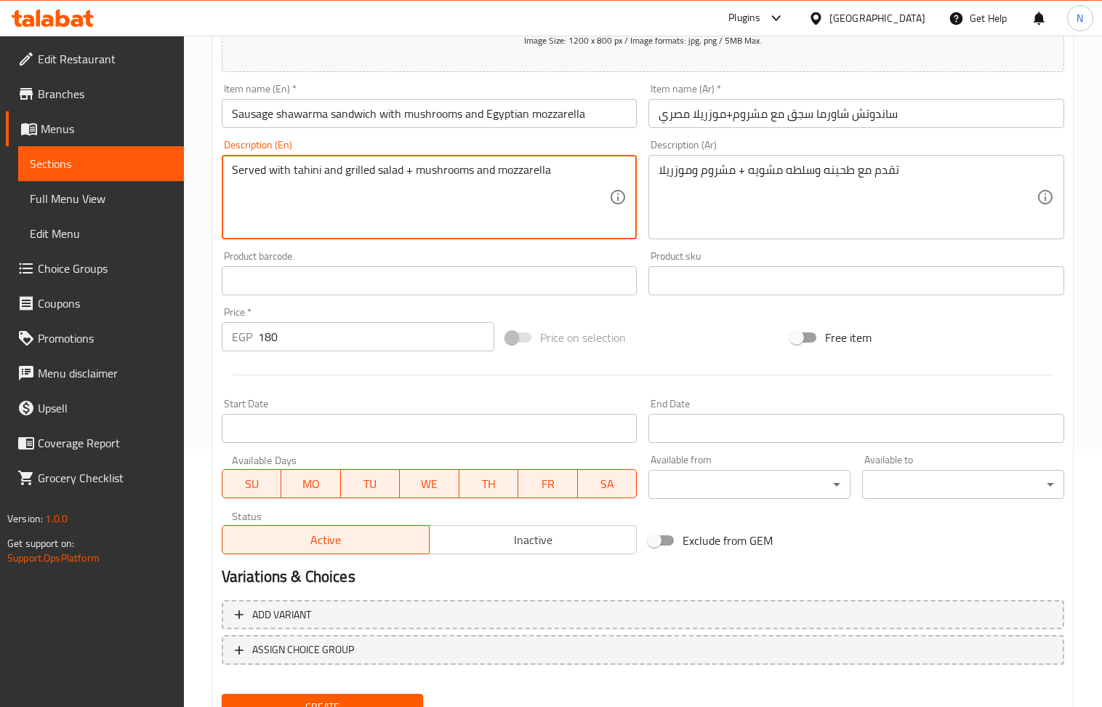
scroll to position [222, 0]
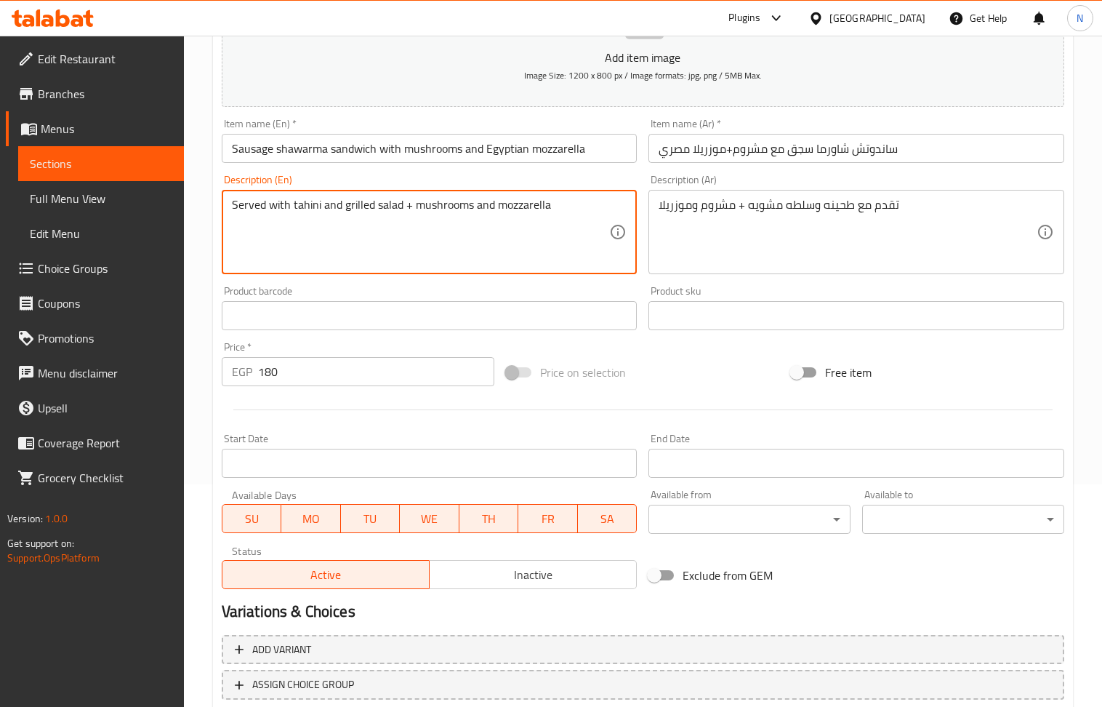
click at [404, 211] on textarea "Served with tahini and grilled salad + mushrooms and mozzarella" at bounding box center [421, 232] width 378 height 69
type textarea "Served with tahini and grilled salad and mushrooms and mozzarella"
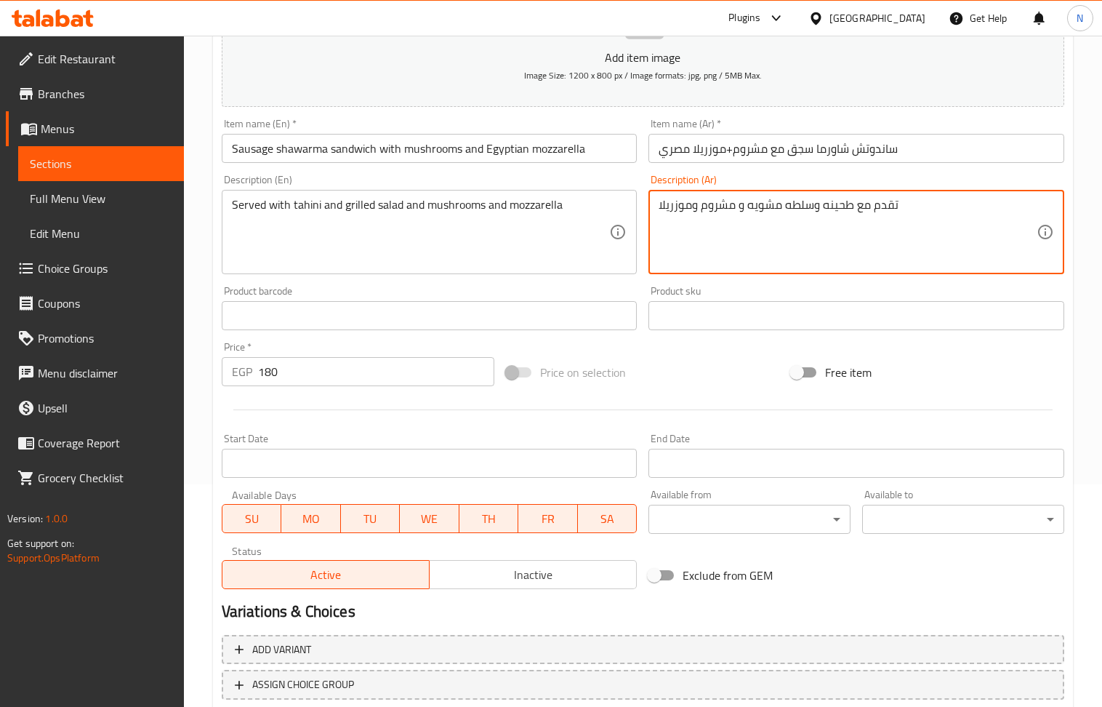
type textarea "تقدم مع طحينه وسلطه مشويه و مشروم وموزريلا"
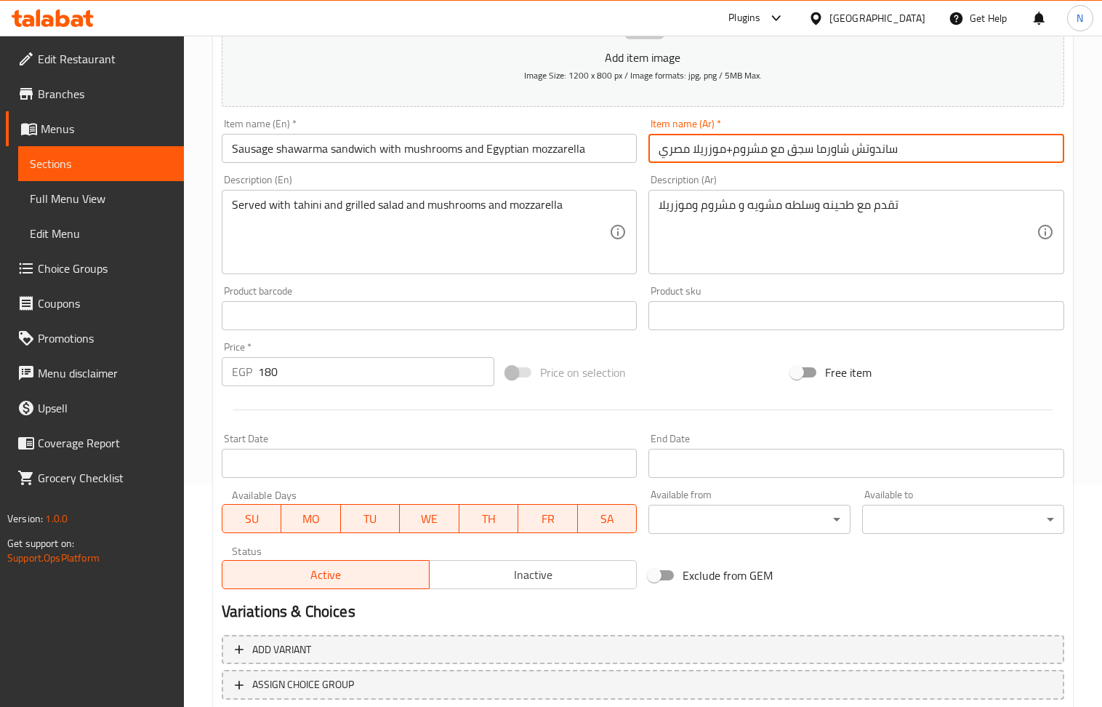
click at [730, 151] on input "ساندوتش شاورما سجق مع مشروم+موزريلا مصري" at bounding box center [856, 148] width 416 height 29
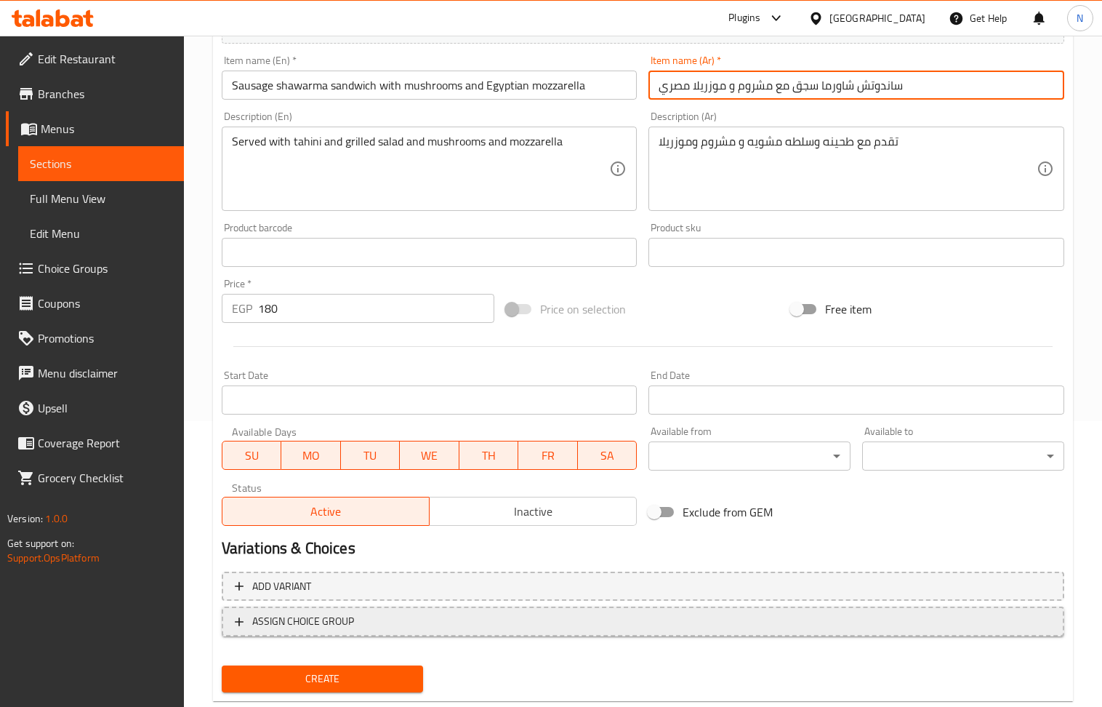
scroll to position [320, 0]
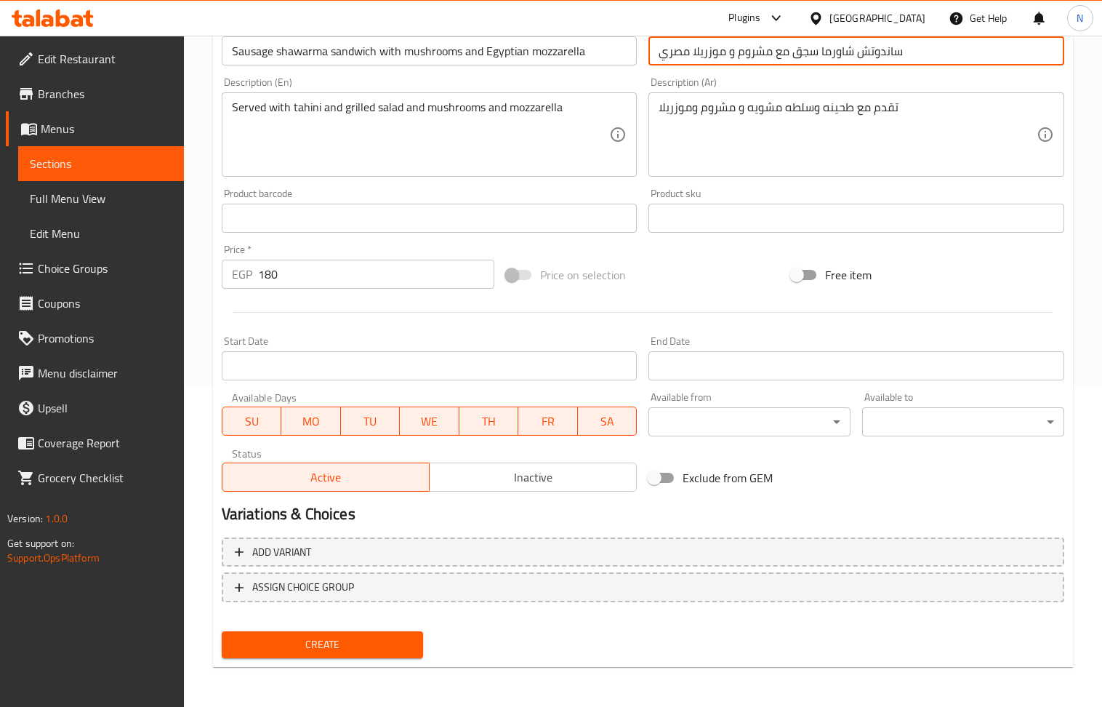
type input "ساندوتش شاورما سجق مع مشروم و موزريلا مصري"
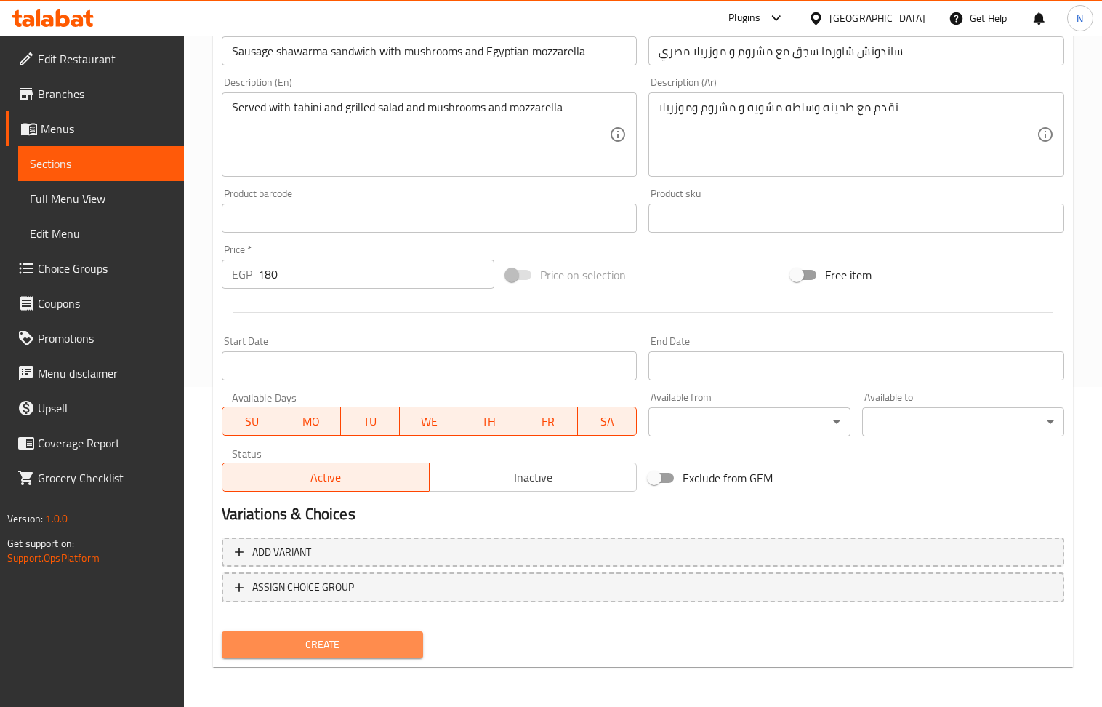
click at [368, 656] on button "Create" at bounding box center [323, 644] width 202 height 27
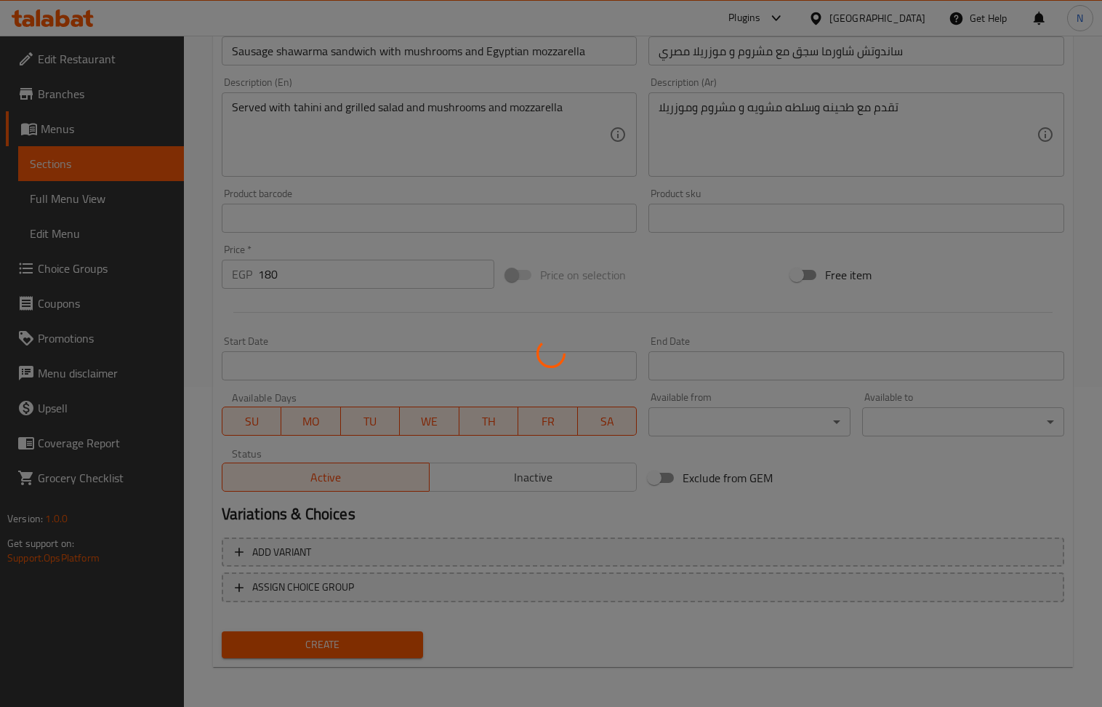
type input "0"
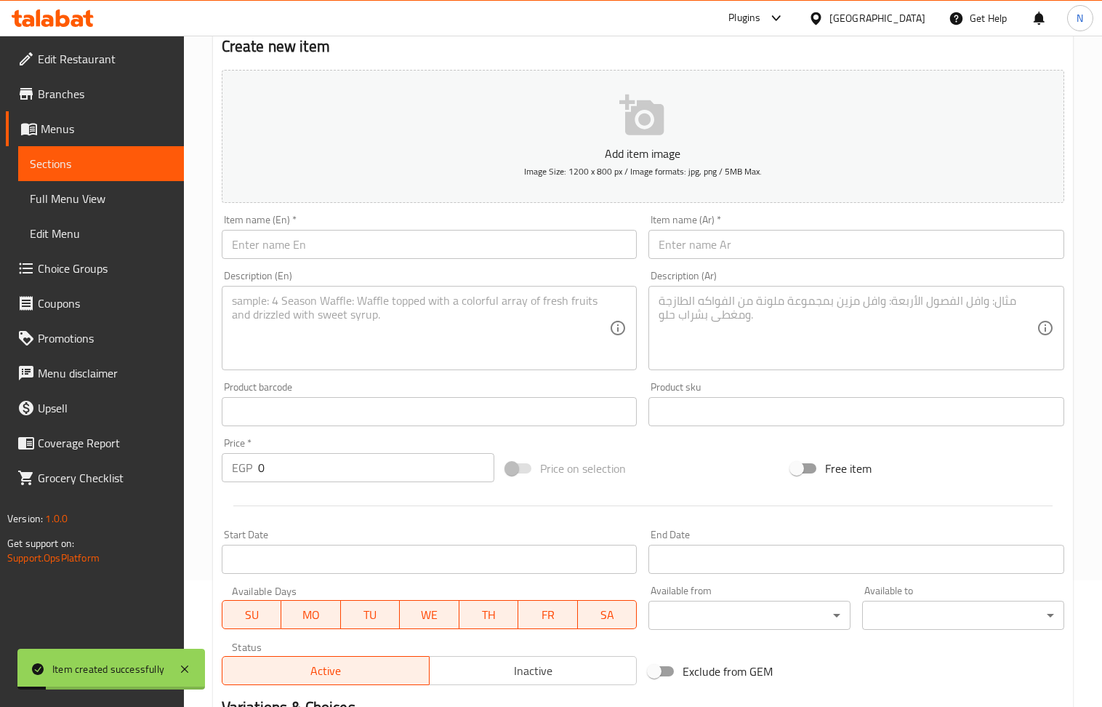
scroll to position [126, 0]
click at [680, 250] on input "text" at bounding box center [856, 244] width 416 height 29
paste input "ساندوتش شاورما سجق فينو مصري"
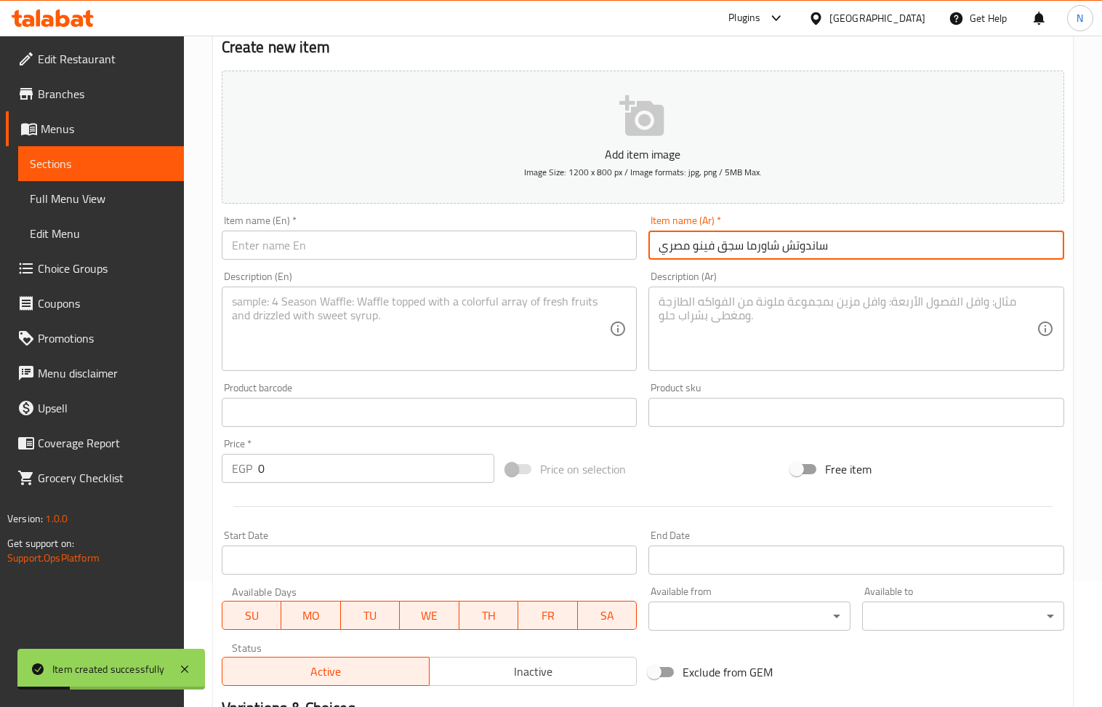
type input "ساندوتش شاورما سجق فينو مصري"
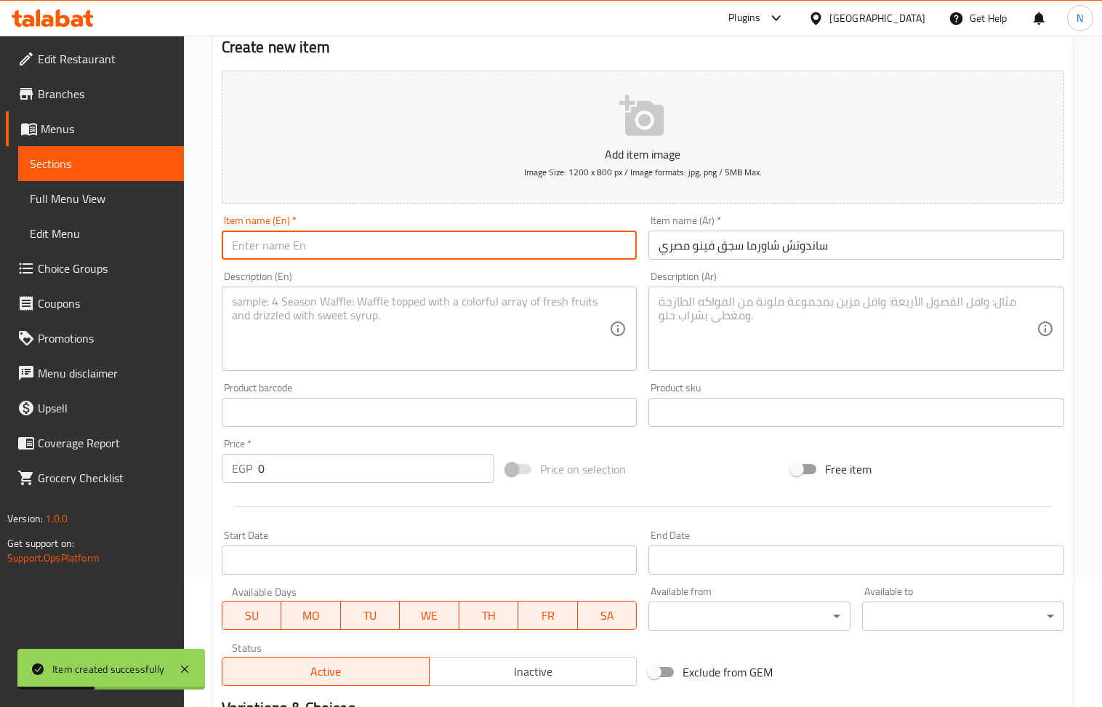
click at [327, 236] on input "text" at bounding box center [430, 244] width 416 height 29
paste input "Egyptian Fino Sausage Shawarma Sandwich"
type input "Egyptian Fino Sausage Shawarma Sandwich"
click at [765, 347] on textarea at bounding box center [848, 328] width 378 height 69
paste textarea "تقدم مع طحينه وسلطه مشويه"
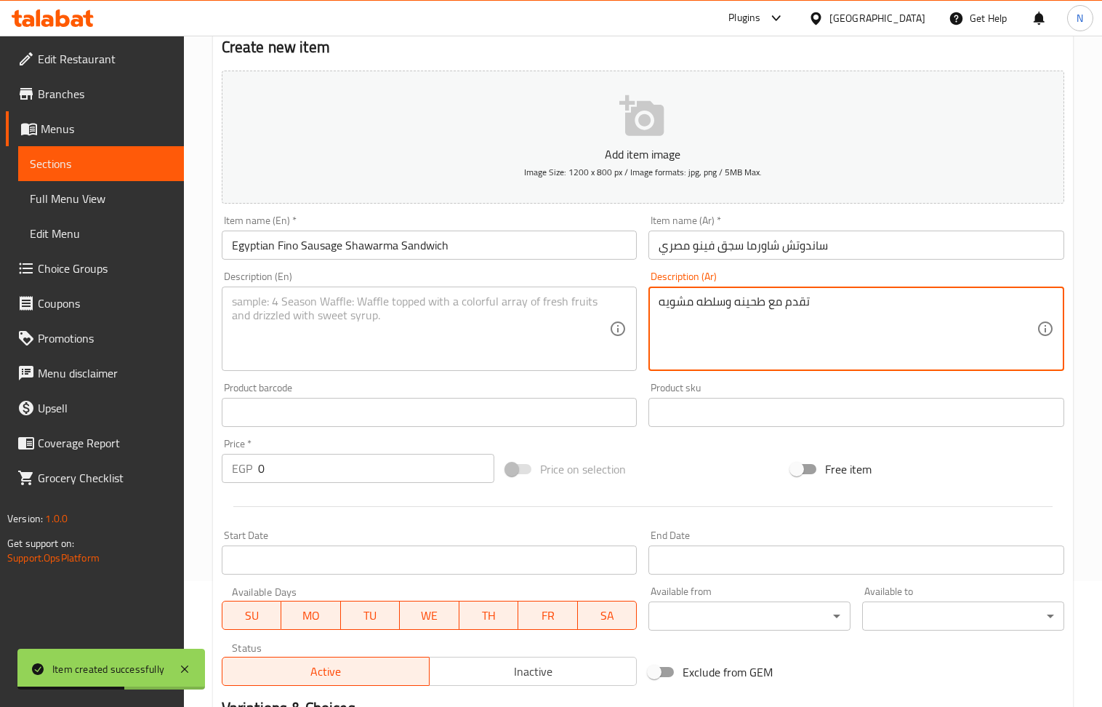
type textarea "تقدم مع طحينه وسلطه مشويه"
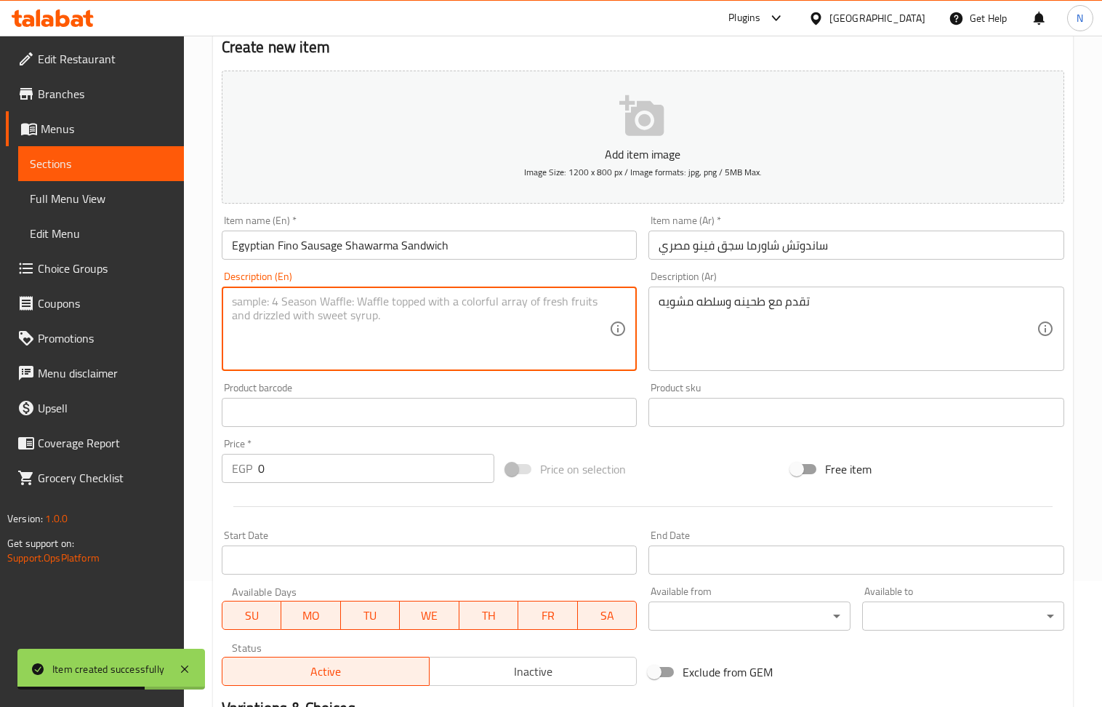
click at [365, 318] on textarea at bounding box center [421, 328] width 378 height 69
paste textarea "Served with tahini and grilled salad"
type textarea "Served with tahini and grilled salad"
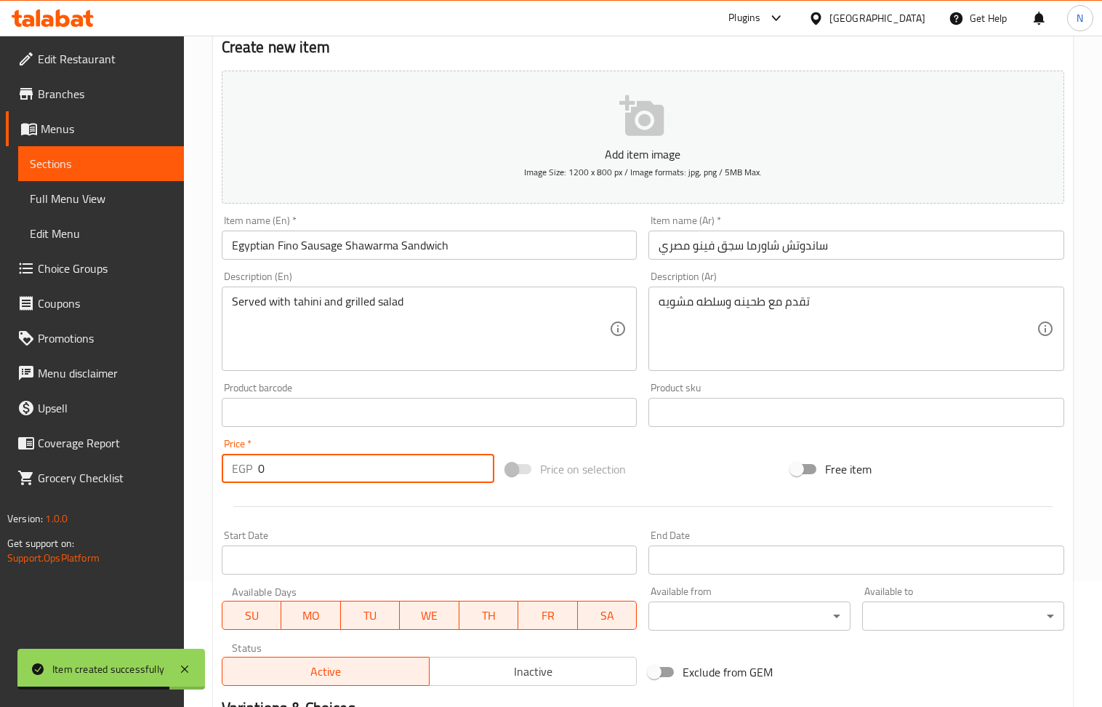
click at [321, 478] on input "0" at bounding box center [376, 468] width 237 height 29
paste input "186"
type input "186"
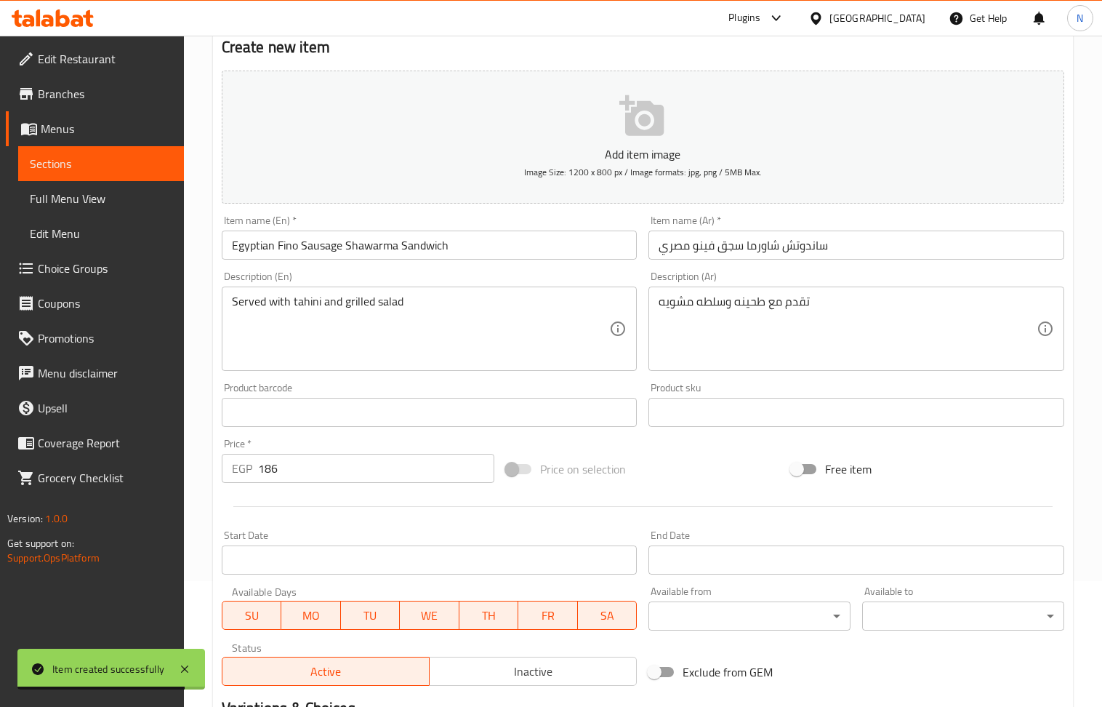
click at [390, 364] on div "Served with tahini and grilled salad Description (En)" at bounding box center [430, 328] width 416 height 84
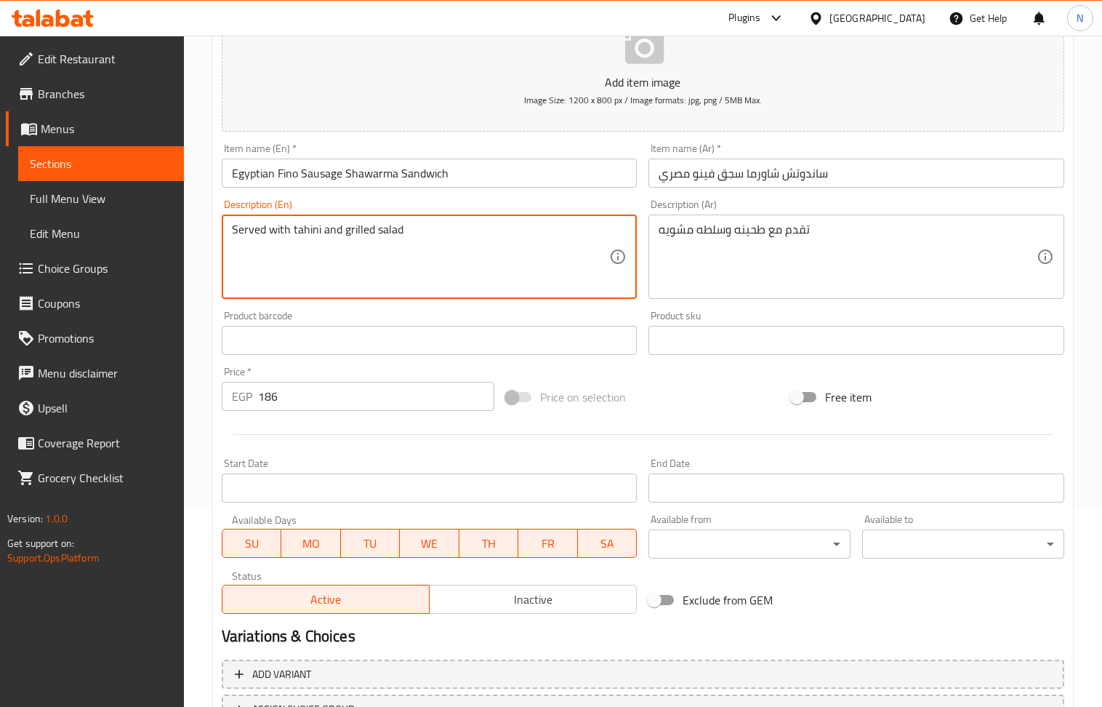
scroll to position [320, 0]
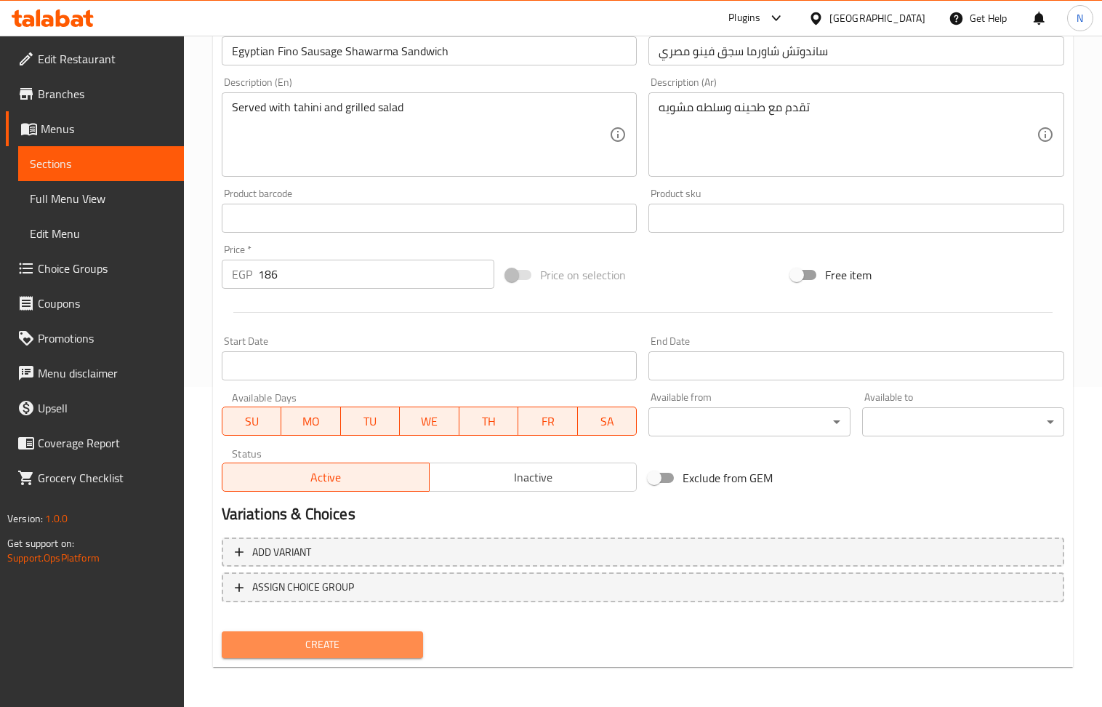
click at [350, 650] on span "Create" at bounding box center [322, 644] width 179 height 18
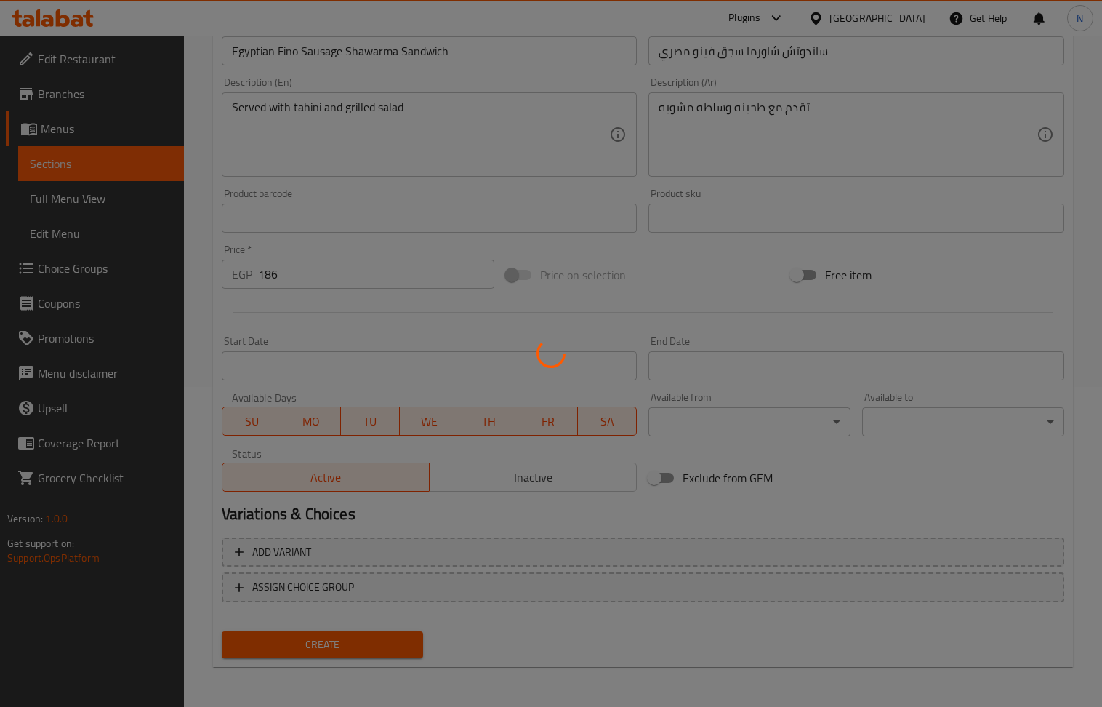
type input "0"
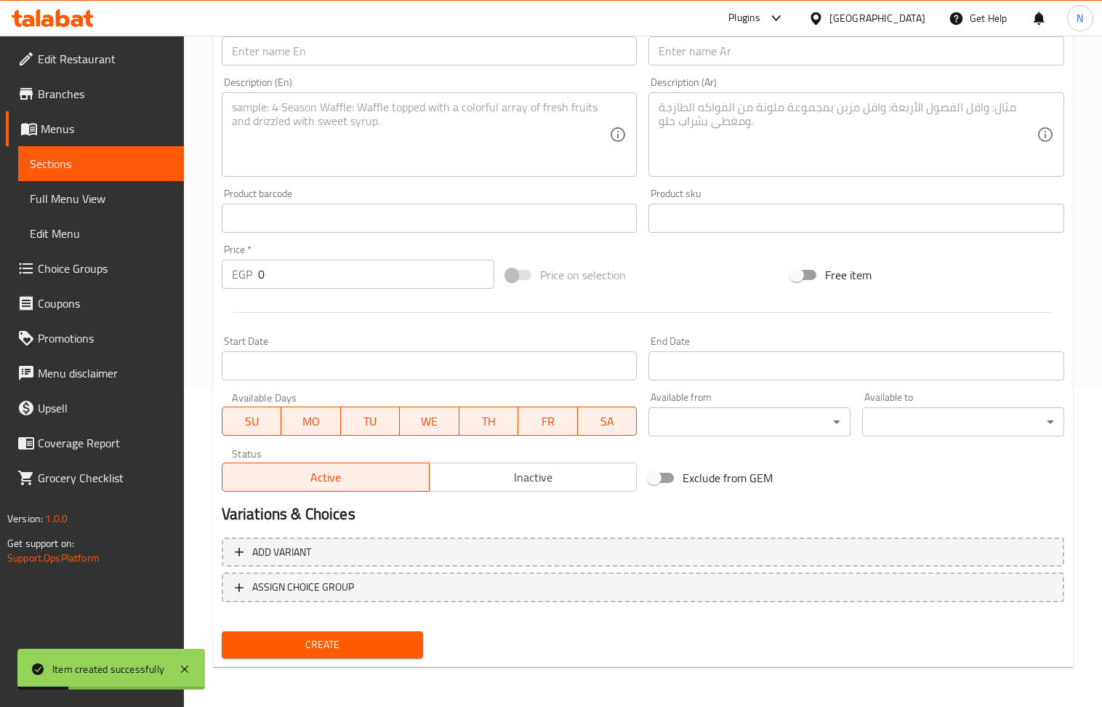
drag, startPoint x: 693, startPoint y: 58, endPoint x: 617, endPoint y: 52, distance: 76.5
click at [693, 57] on input "text" at bounding box center [856, 50] width 416 height 29
paste input "ساندوتش شاورما سجق فينو مع مشروم وموزريلا مصري"
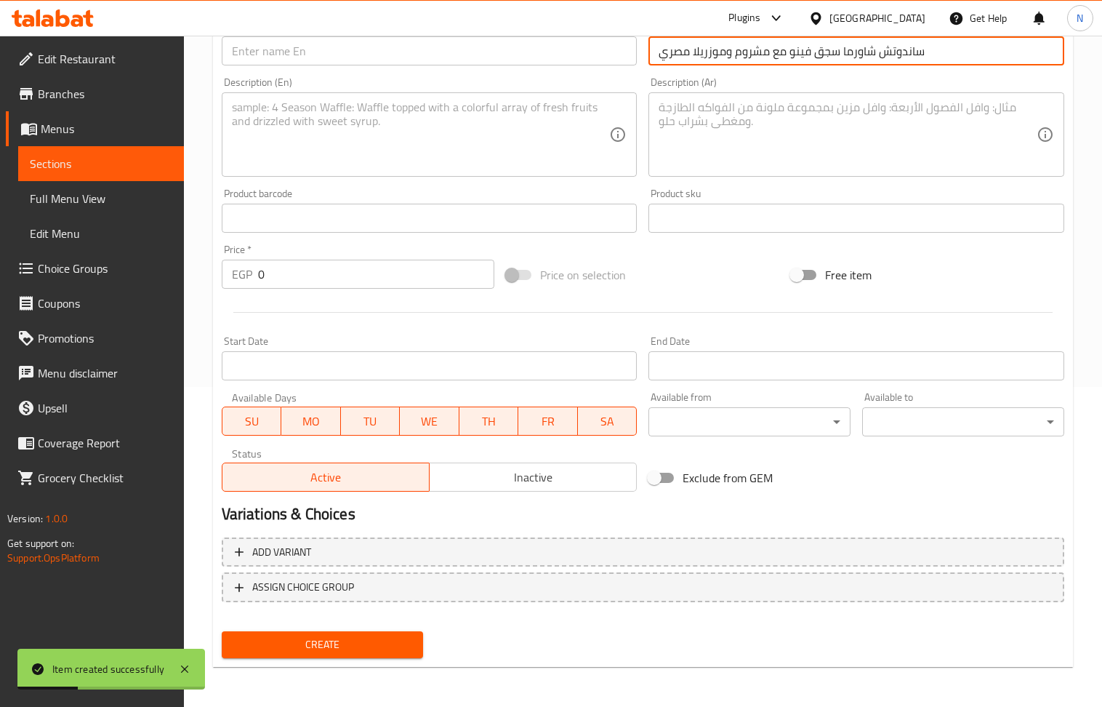
type input "ساندوتش شاورما سجق فينو مع مشروم وموزريلا مصري"
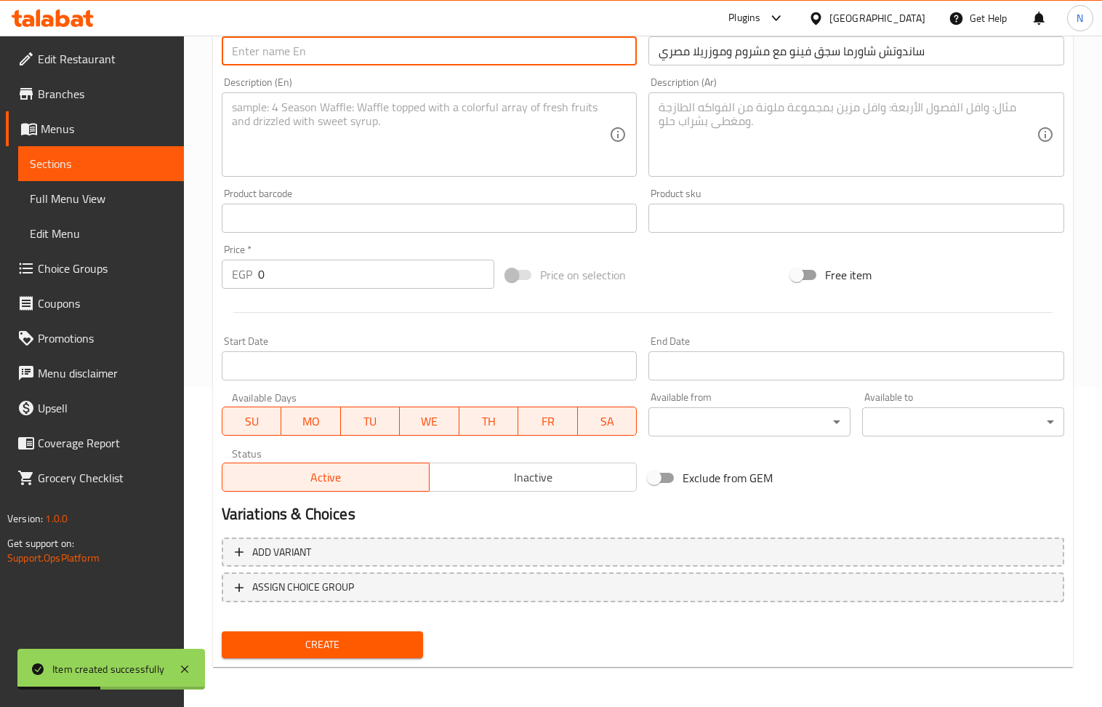
drag, startPoint x: 336, startPoint y: 57, endPoint x: 253, endPoint y: 27, distance: 88.1
click at [336, 57] on input "text" at bounding box center [430, 50] width 416 height 29
paste input "Fino sausage shawarma sandwich with mushrooms and Egyptian mozzarella"
type input "Fino sausage shawarma sandwich with mushrooms and Egyptian mozzarella"
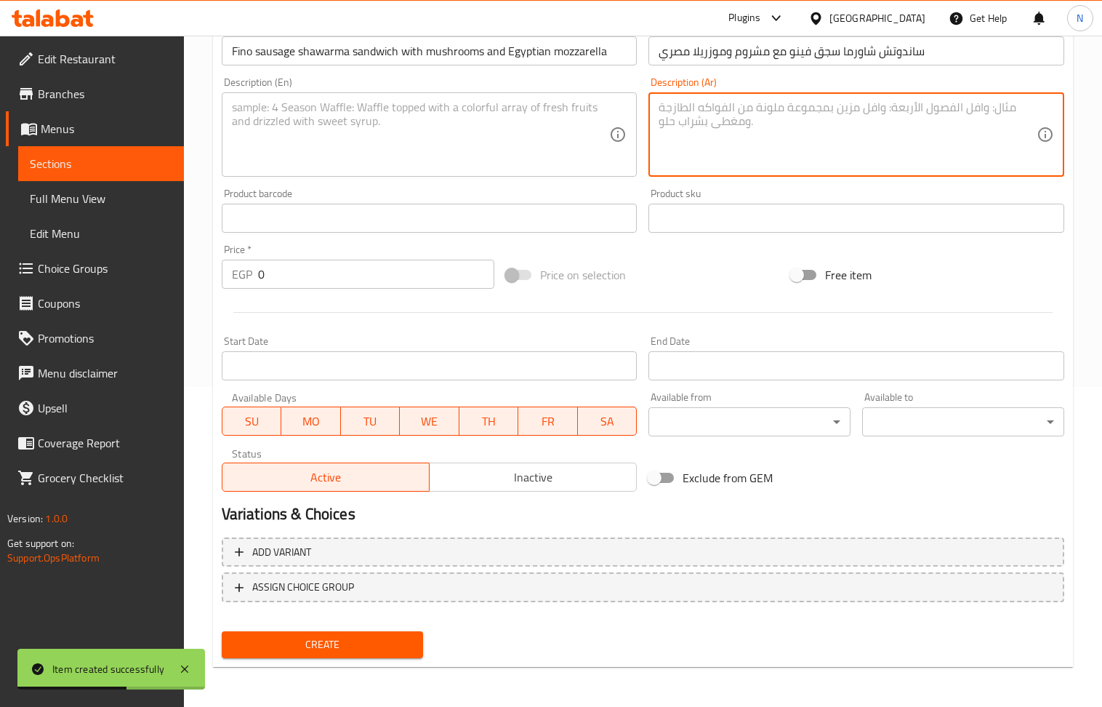
click at [684, 140] on textarea at bounding box center [848, 134] width 378 height 69
paste textarea "تقدم مع طحينه وسلطه مشويه +مشروم وموزريلا"
type textarea "تقدم مع طحينه وسلطه مشويه +مشروم وموزريلا"
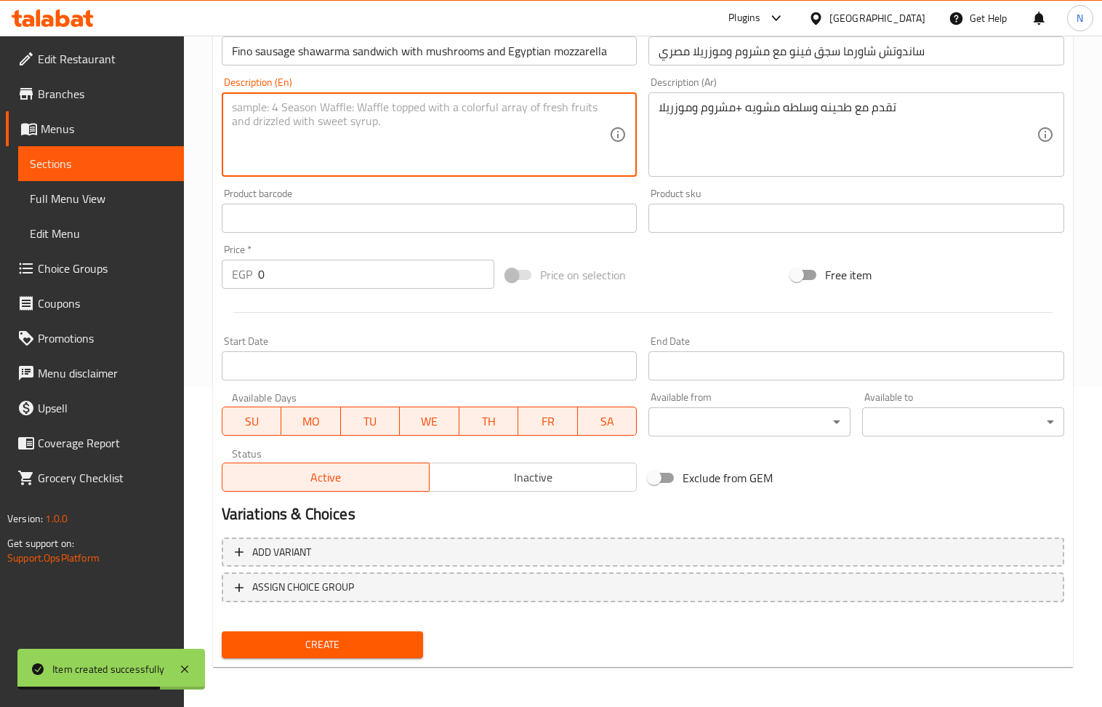
drag, startPoint x: 355, startPoint y: 145, endPoint x: 224, endPoint y: 9, distance: 189.7
click at [352, 144] on textarea at bounding box center [421, 134] width 378 height 69
paste textarea "Served with tahini, grilled salad, mushrooms and mozzarella"
type textarea "Served with tahini, grilled salad, mushrooms and mozzarella"
click at [321, 276] on input "0" at bounding box center [376, 273] width 237 height 29
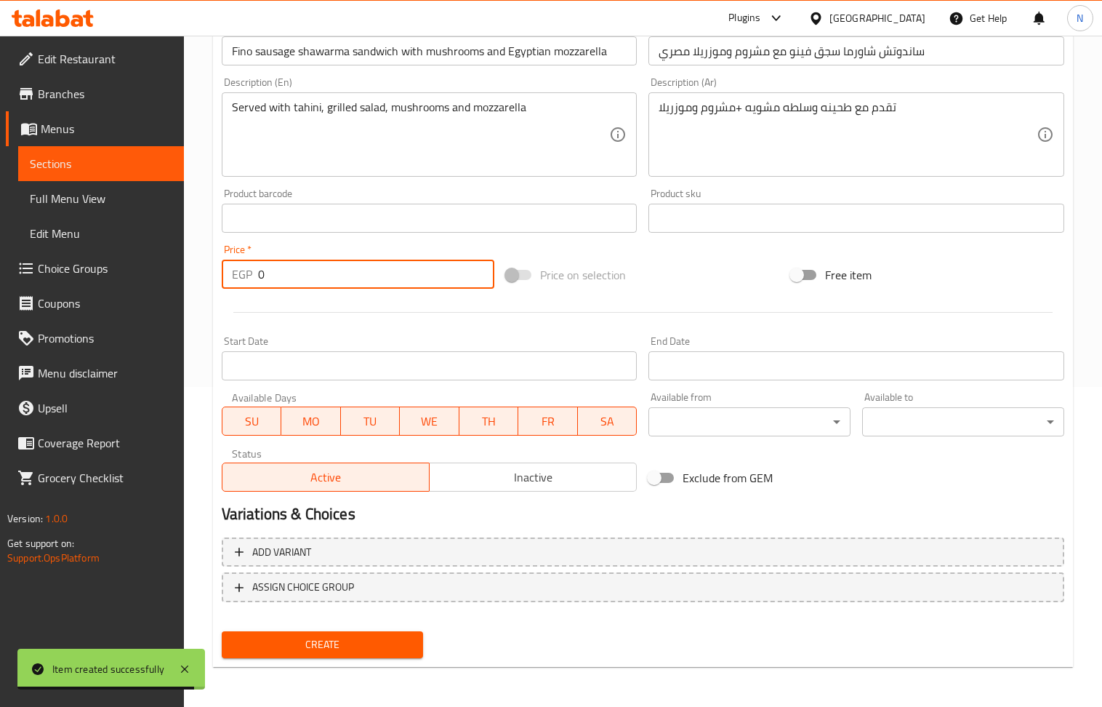
click at [321, 276] on input "0" at bounding box center [376, 273] width 237 height 29
paste input "216"
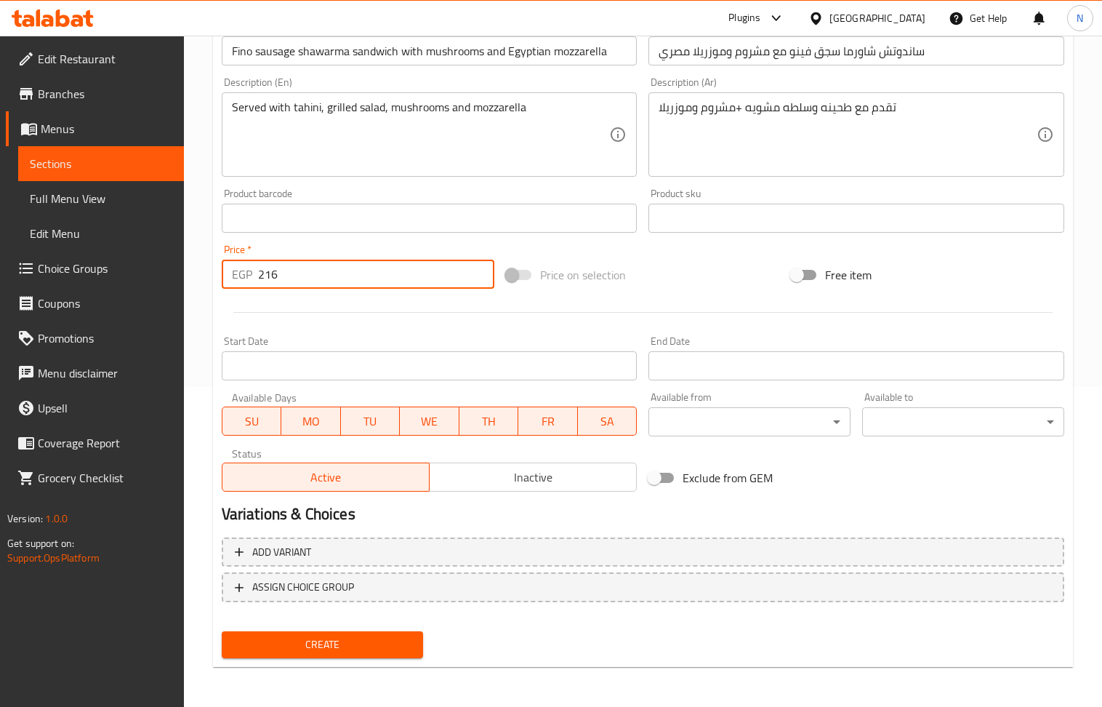
type input "216"
click at [438, 174] on div "Served with tahini, grilled salad, mushrooms and mozzarella Description (En)" at bounding box center [430, 134] width 416 height 84
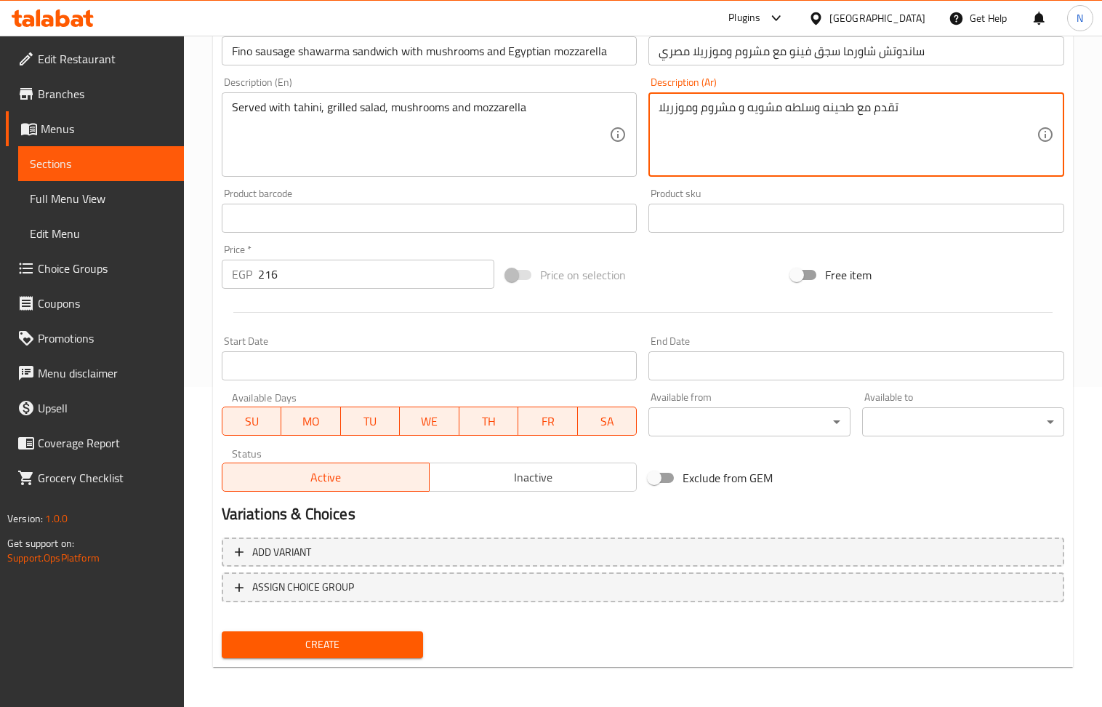
type textarea "تقدم مع طحينه وسلطه مشويه و مشروم وموزريلا"
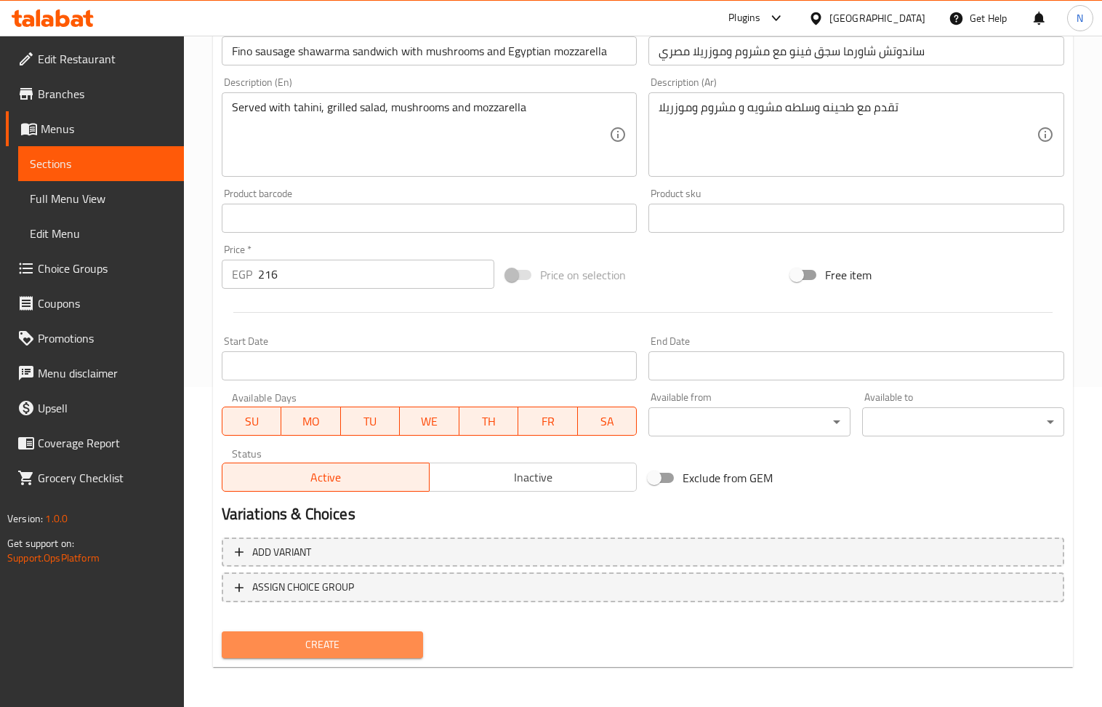
click at [334, 651] on span "Create" at bounding box center [322, 644] width 179 height 18
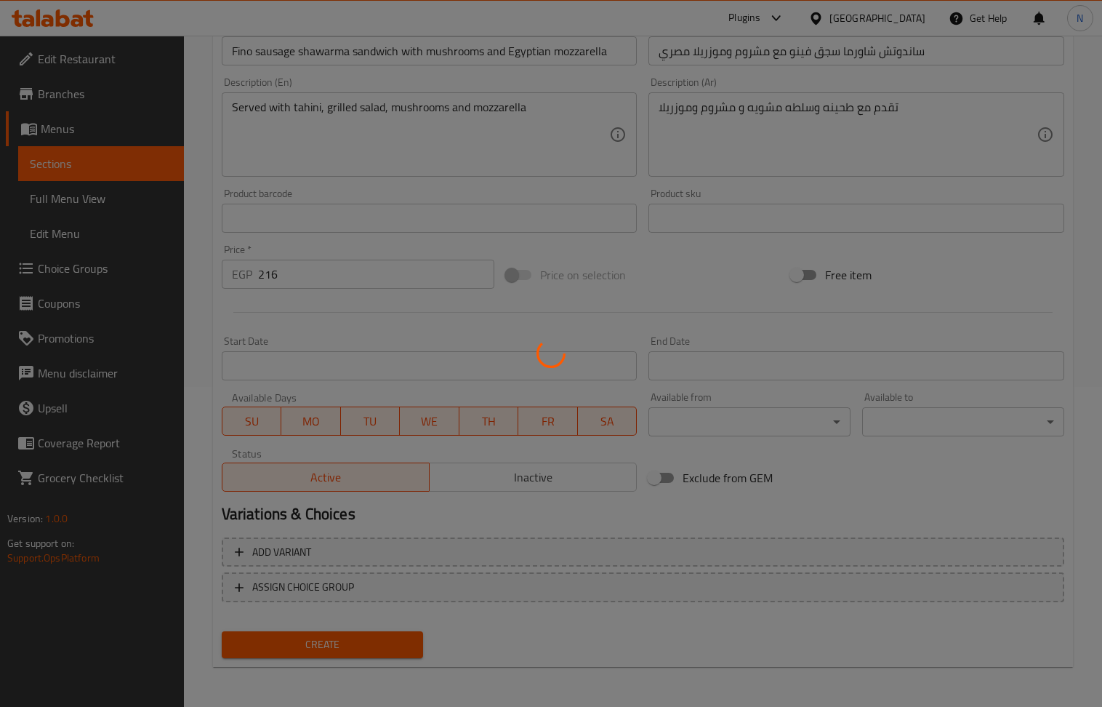
type input "0"
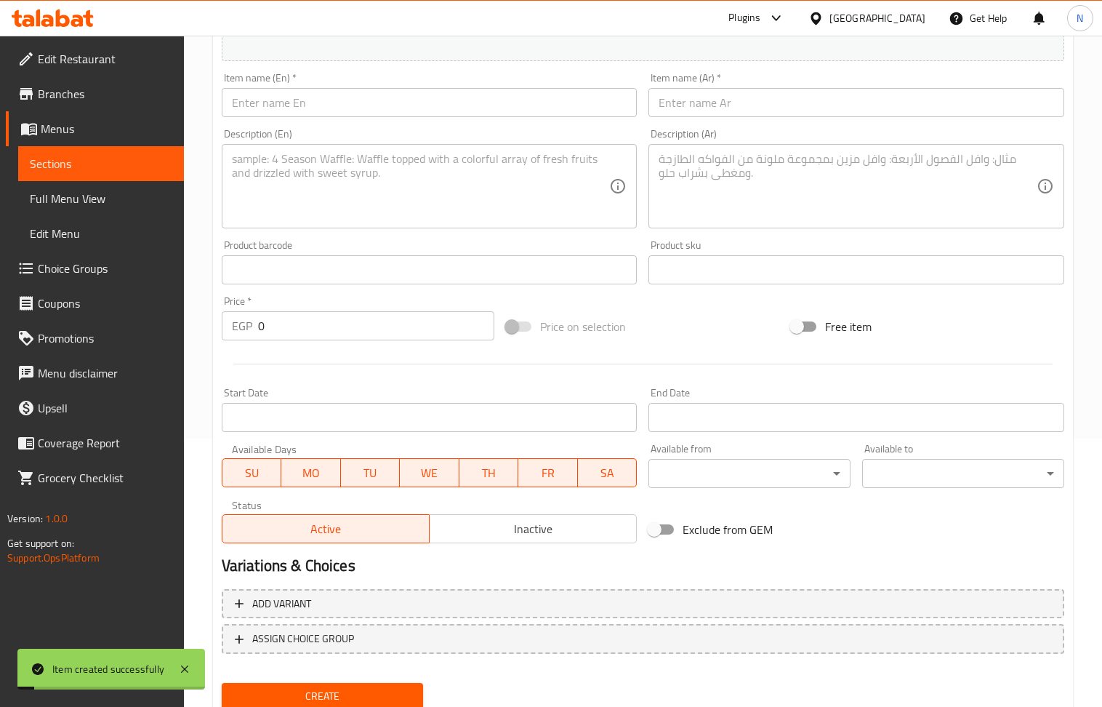
scroll to position [222, 0]
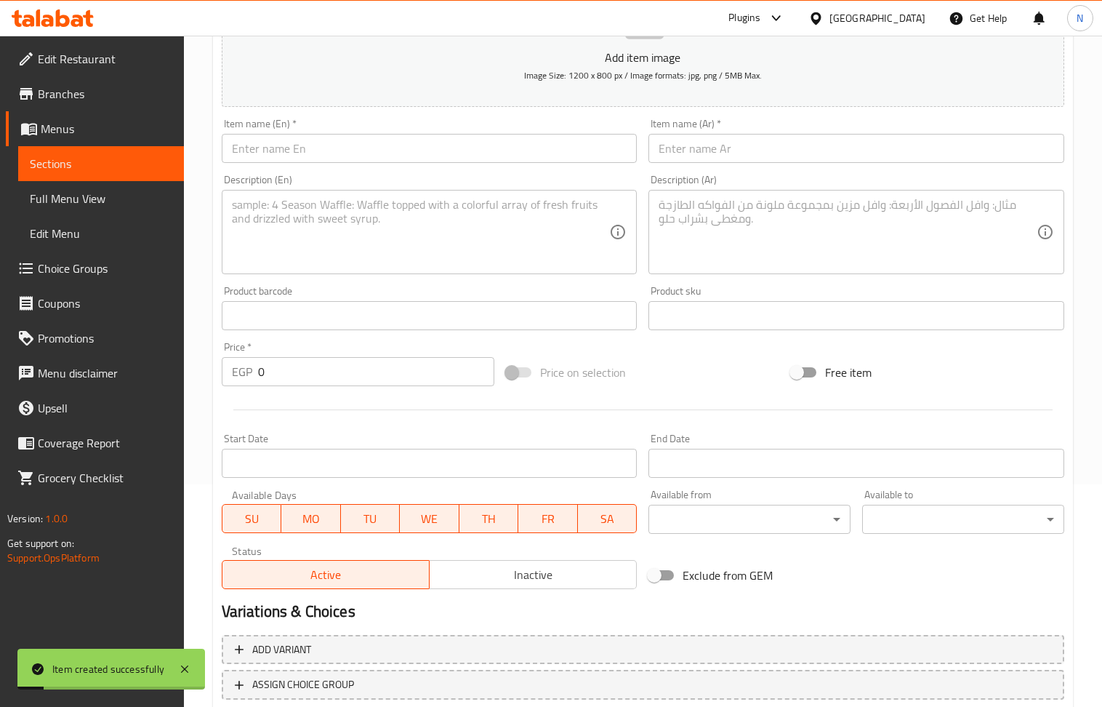
click at [698, 152] on input "text" at bounding box center [856, 148] width 416 height 29
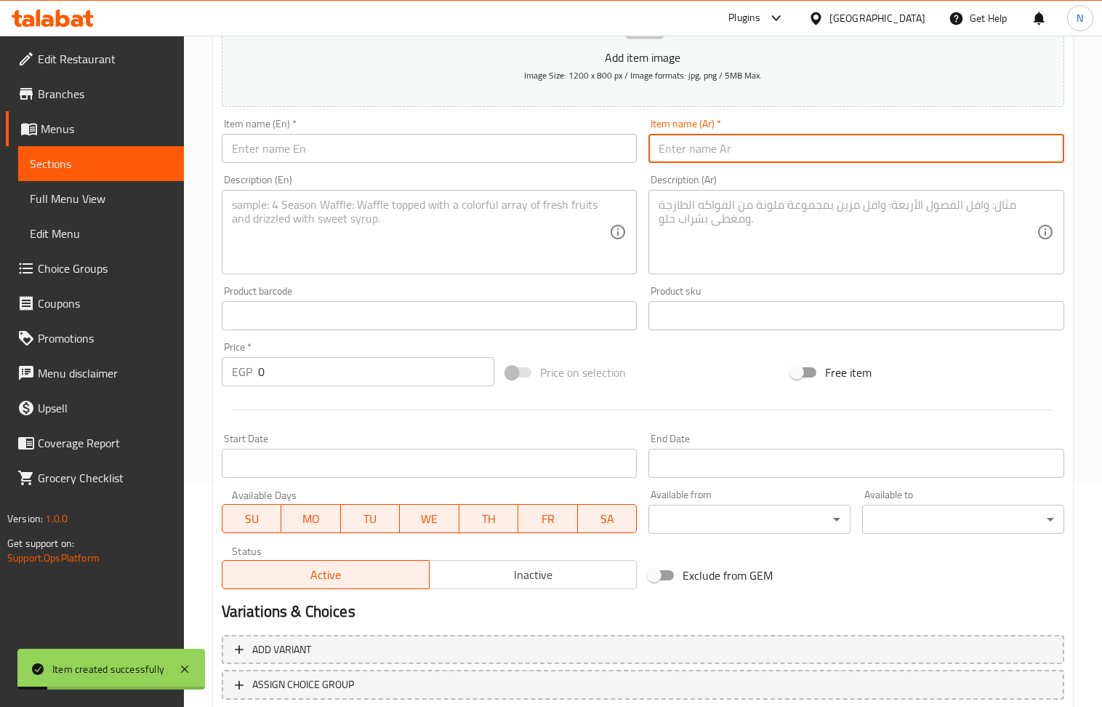
paste input "وجبة شاورما سجق عربى مصري"
type input "وجبة شاورما سجق عربى مصري"
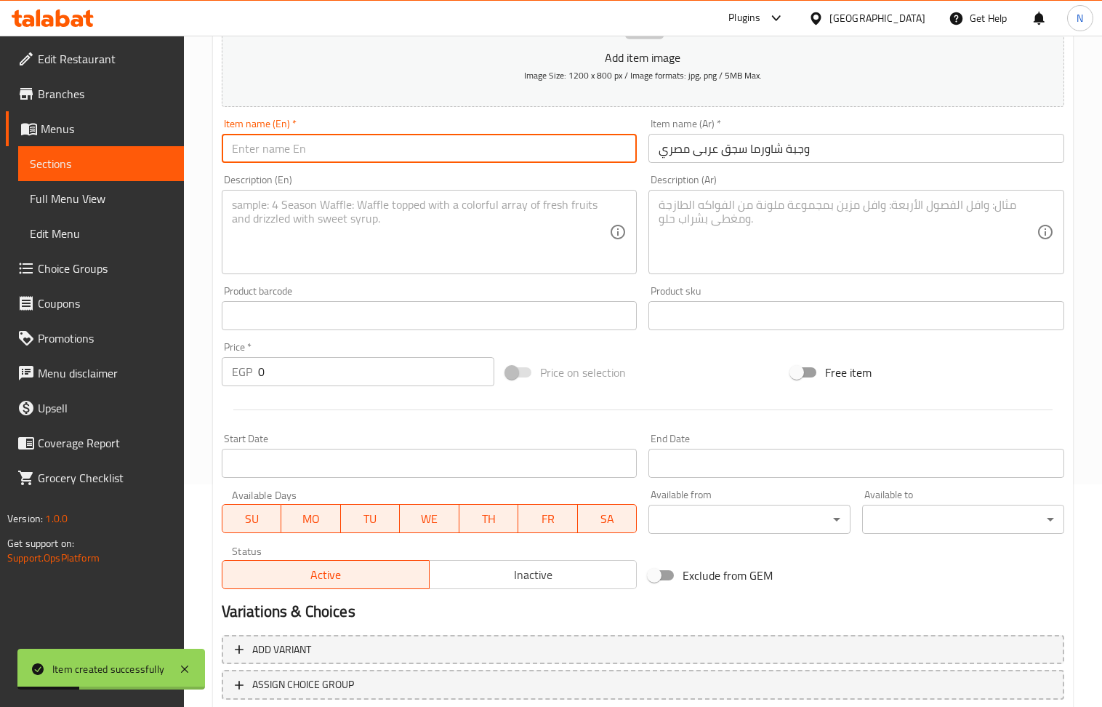
drag, startPoint x: 333, startPoint y: 158, endPoint x: 198, endPoint y: 49, distance: 172.7
click at [333, 158] on input "text" at bounding box center [430, 148] width 416 height 29
paste input "Egyptian Arabic Sausage Shawarma Meal"
type input "Egyptian Arabic Sausage Shawarma Meal"
click at [746, 271] on div "Description (Ar)" at bounding box center [856, 232] width 416 height 84
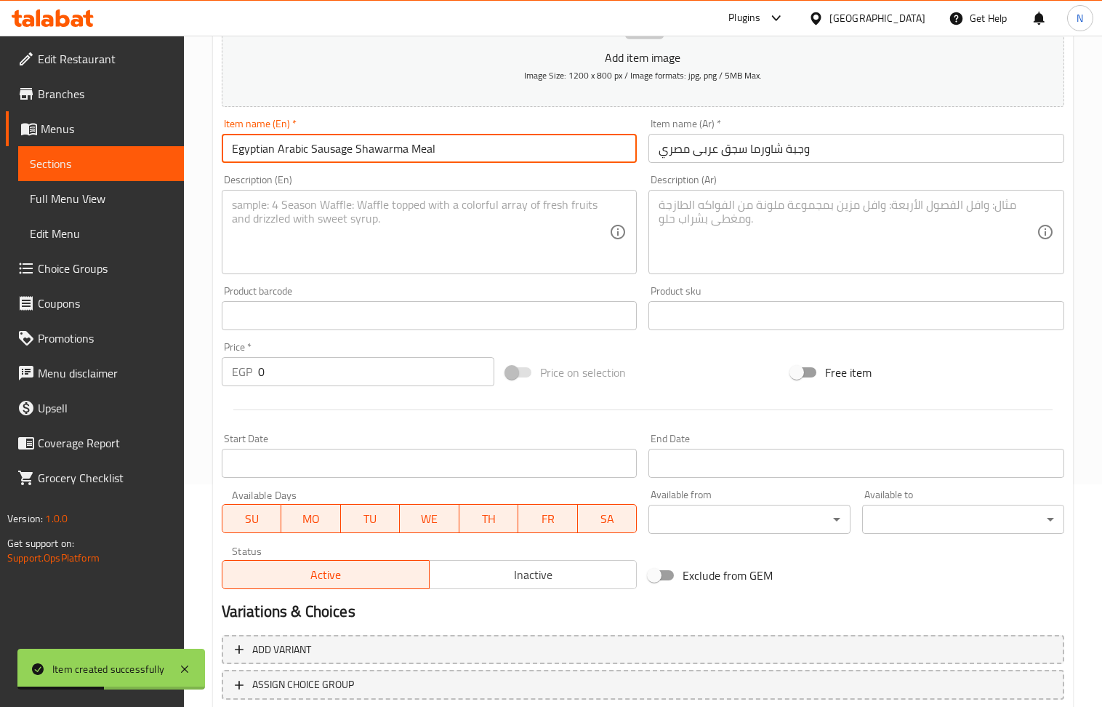
paste textarea "تقدم مع طحينه +سلطه مشويه وداخل العلبة بطاطا+وطحينه"
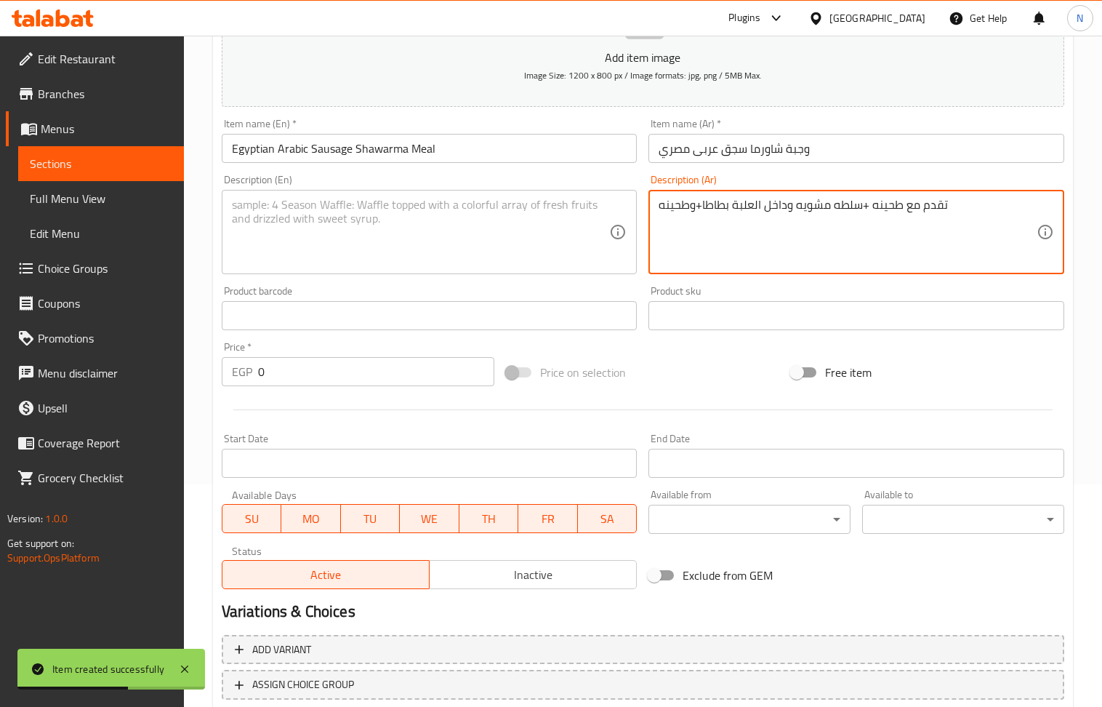
type textarea "تقدم مع طحينه +سلطه مشويه وداخل العلبة بطاطا+وطحينه"
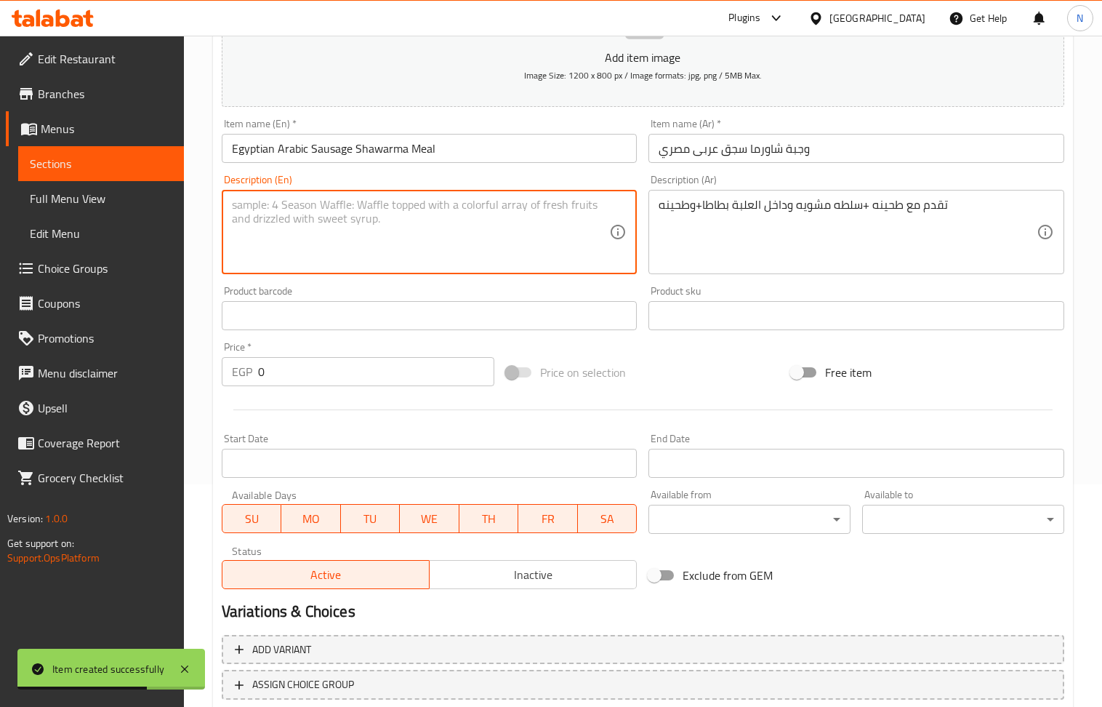
click at [373, 234] on textarea at bounding box center [421, 232] width 378 height 69
paste textarea "Served with tahini + grilled salad, and inside the box are potatoes + tahini"
type textarea "Served with tahini + grilled salad, and inside the box are potatoes + tahini"
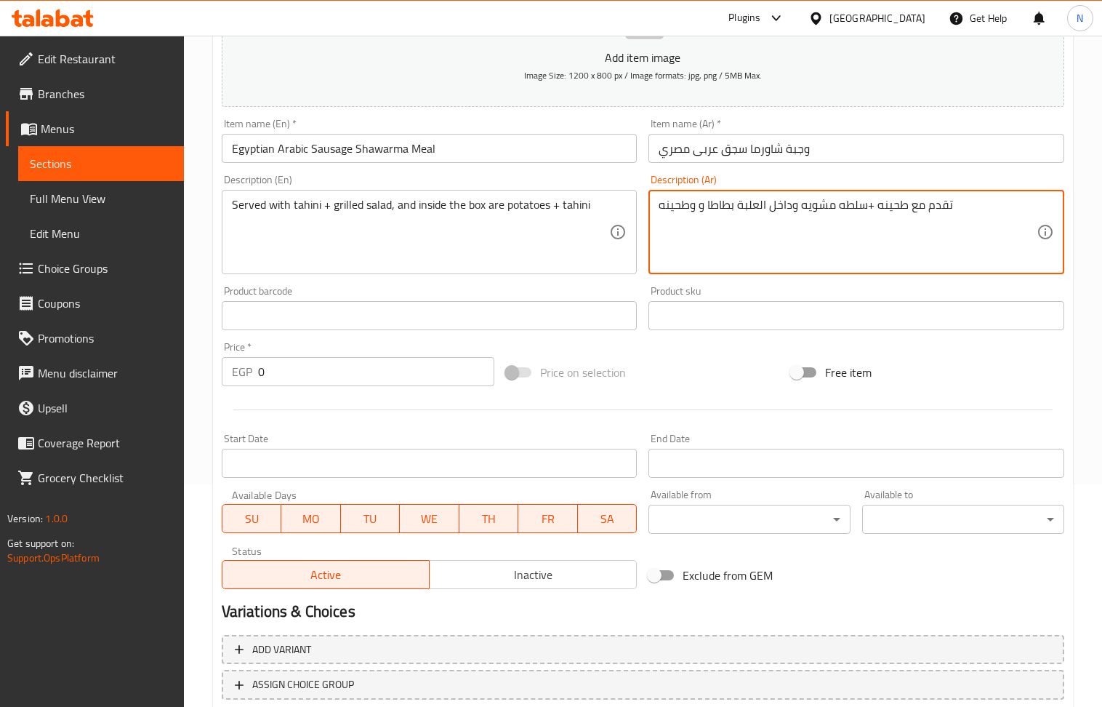
type textarea "تقدم مع طحينه +سلطه مشويه وداخل العلبة بطاطا و وطحينه"
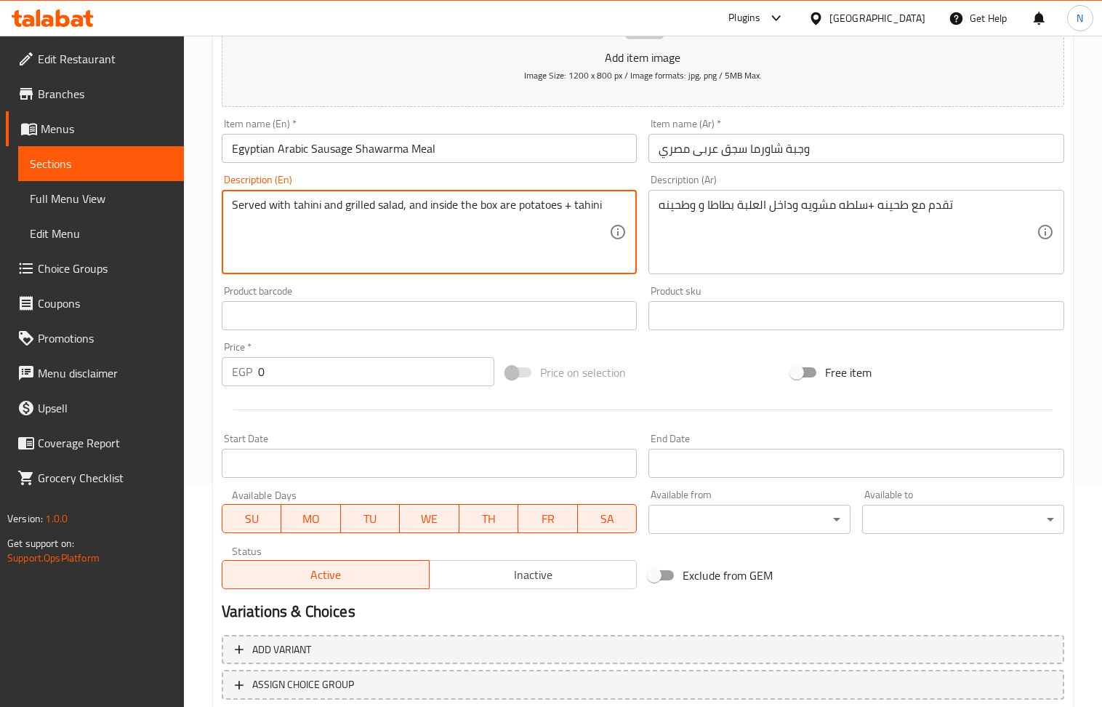
type textarea "Served with tahini and grilled salad, and inside the box are potatoes + tahini"
click at [307, 367] on input "0" at bounding box center [376, 371] width 237 height 29
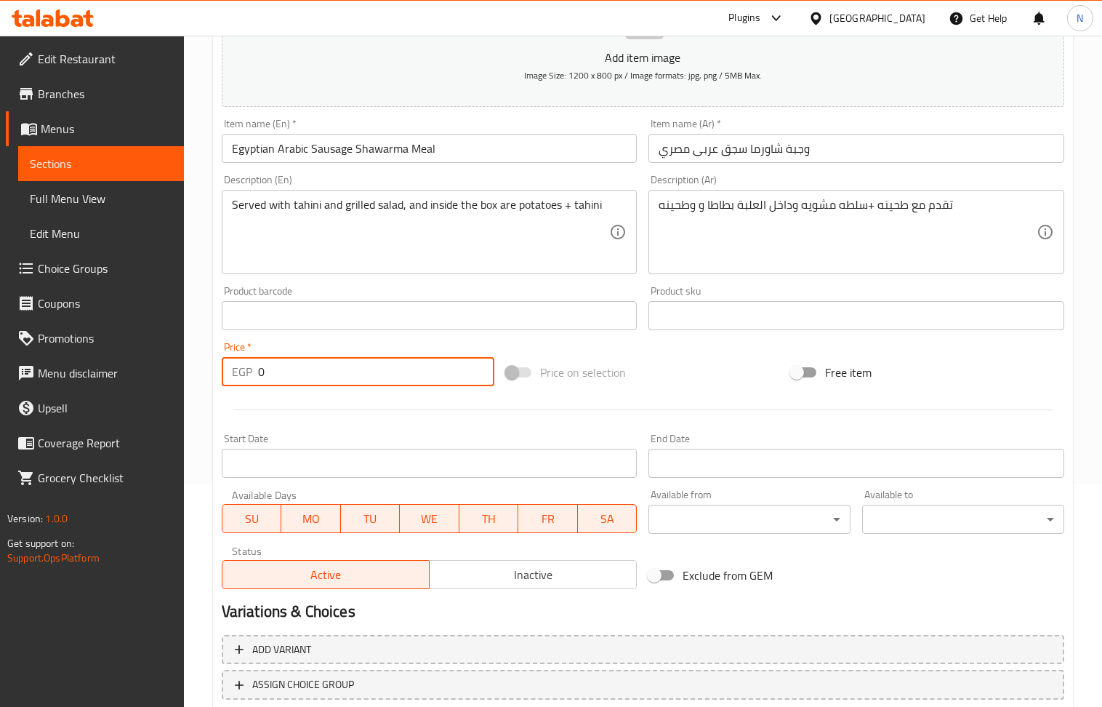
click at [307, 367] on input "0" at bounding box center [376, 371] width 237 height 29
paste input "282"
type input "282"
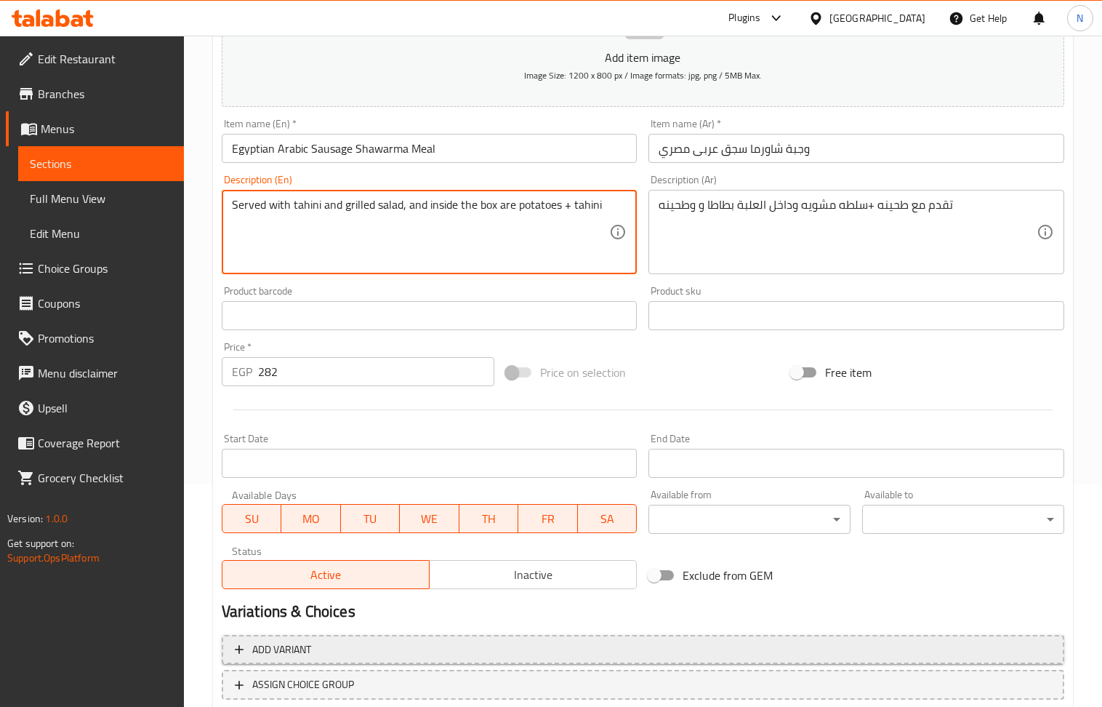
scroll to position [320, 0]
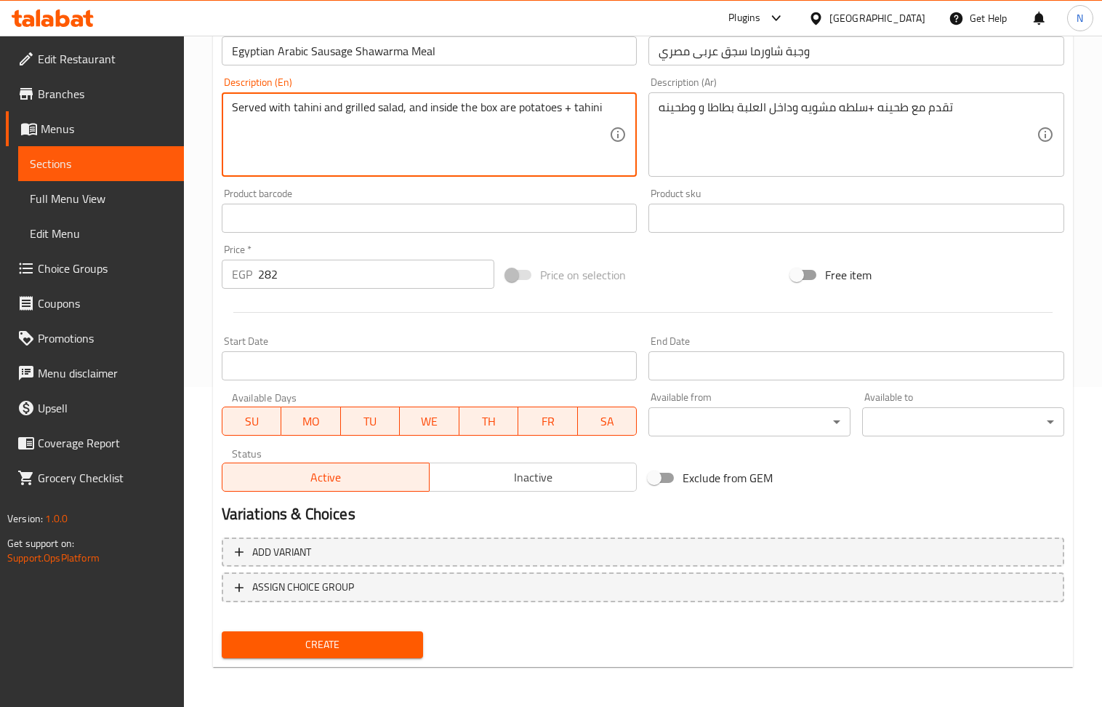
click at [283, 643] on span "Create" at bounding box center [322, 644] width 179 height 18
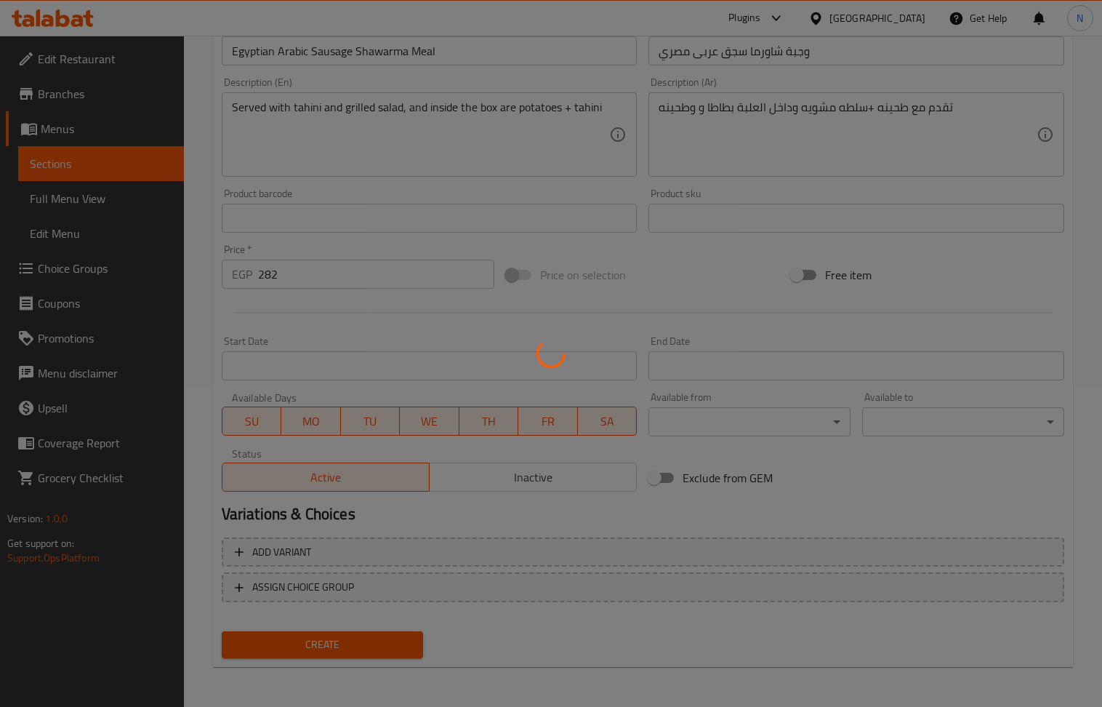
type input "0"
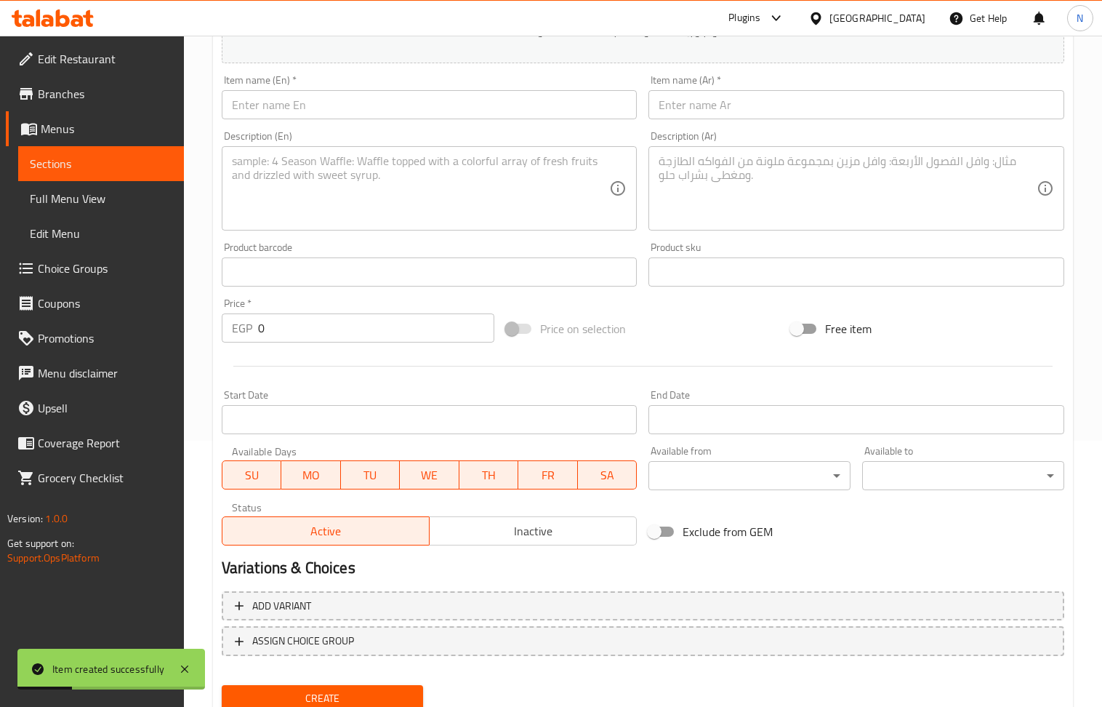
scroll to position [222, 0]
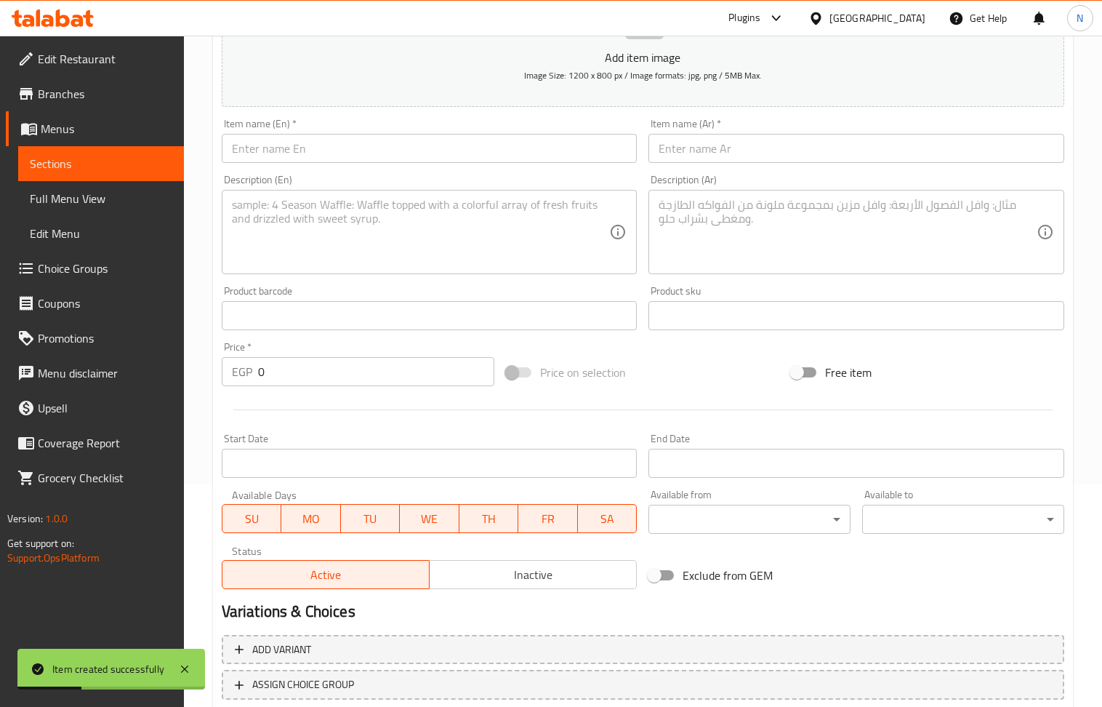
click at [687, 157] on input "text" at bounding box center [856, 148] width 416 height 29
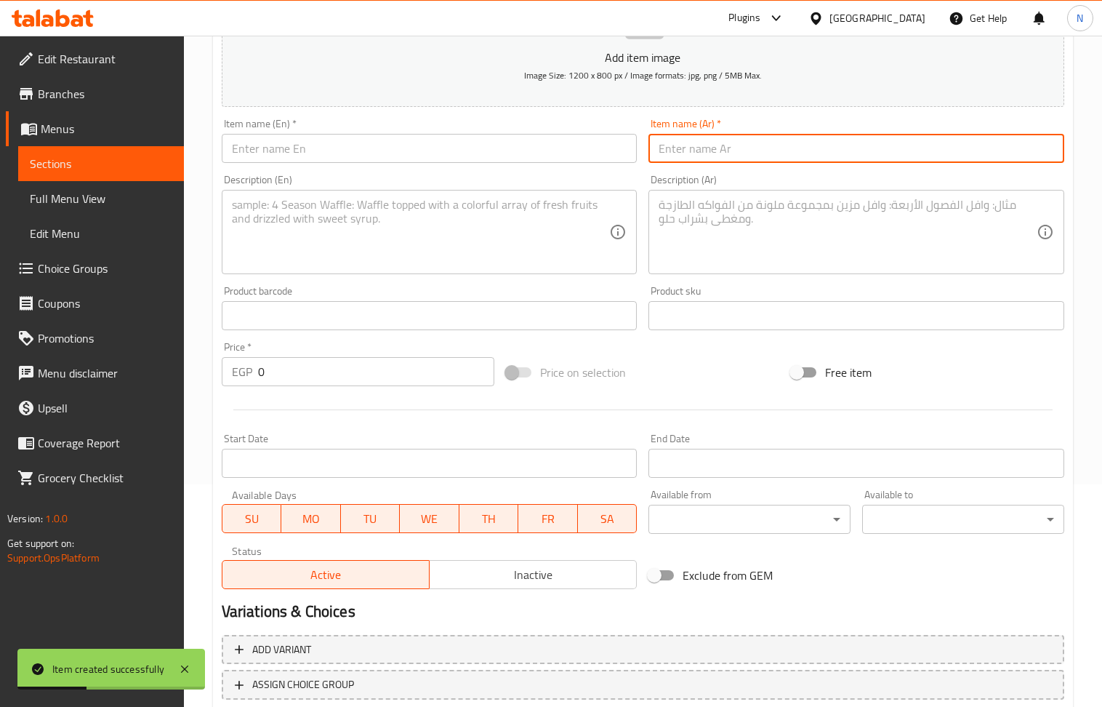
paste input "وجبة شاورما سجق عربى مع مشروم وموزريلا مصري"
type input "وجبة شاورما سجق عربى مع مشروم وموزريلا مصري"
click at [361, 148] on input "text" at bounding box center [430, 148] width 416 height 29
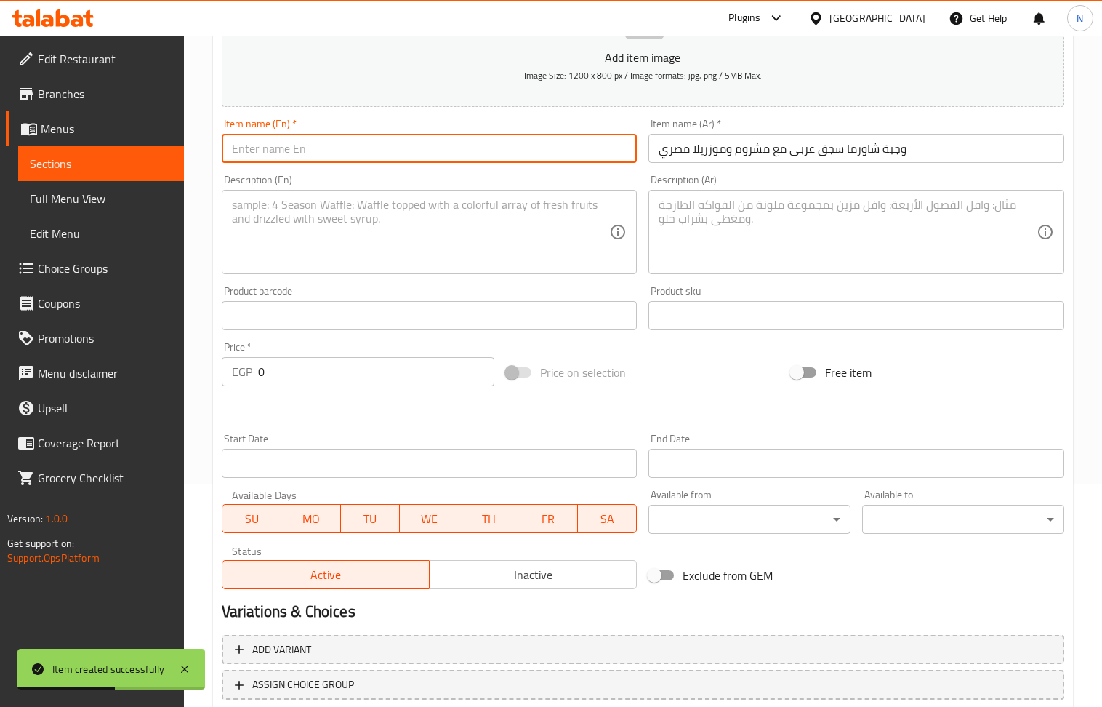
paste input "Arabic sausage shawarma meal with mushrooms and Egyptian mozzarella"
type input "Arabic sausage shawarma meal with mushrooms and Egyptian mozzarella"
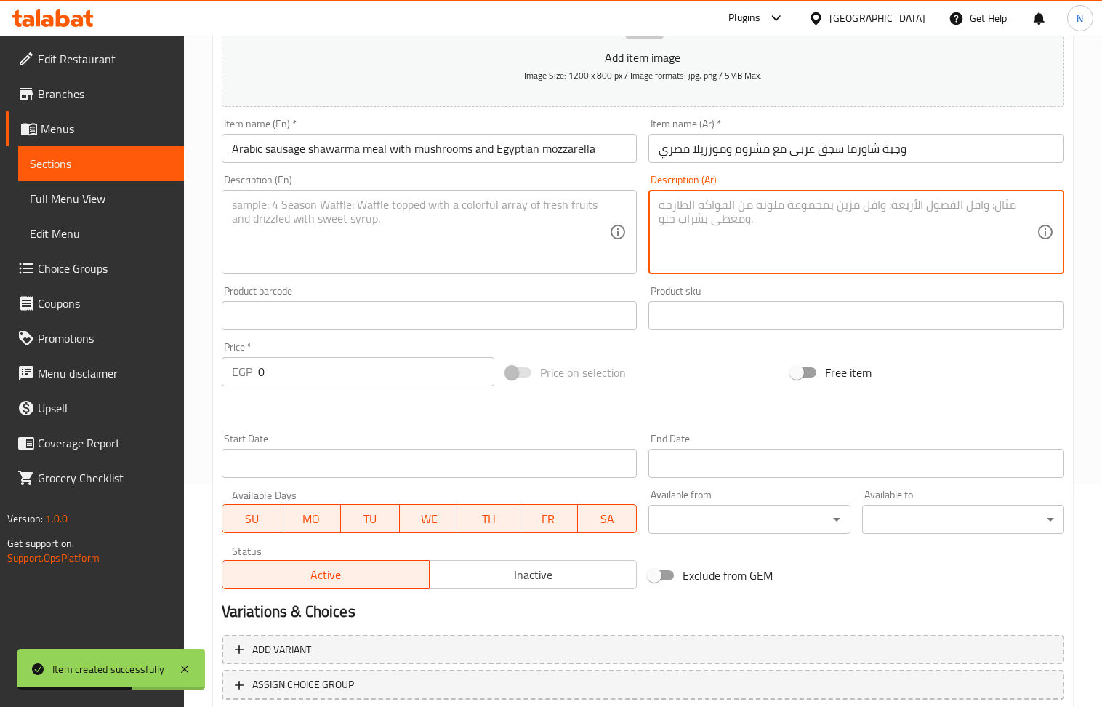
click at [751, 245] on textarea at bounding box center [848, 232] width 378 height 69
paste textarea "تقدم مع طحينه +سلطه مشويه وداخل العلبة بطاطا+وطحينه+مشروم وموزريلا"
type textarea "تقدم مع طحينه +سلطه مشويه وداخل العلبة بطاطا+وطحينه+مشروم وموزريلا"
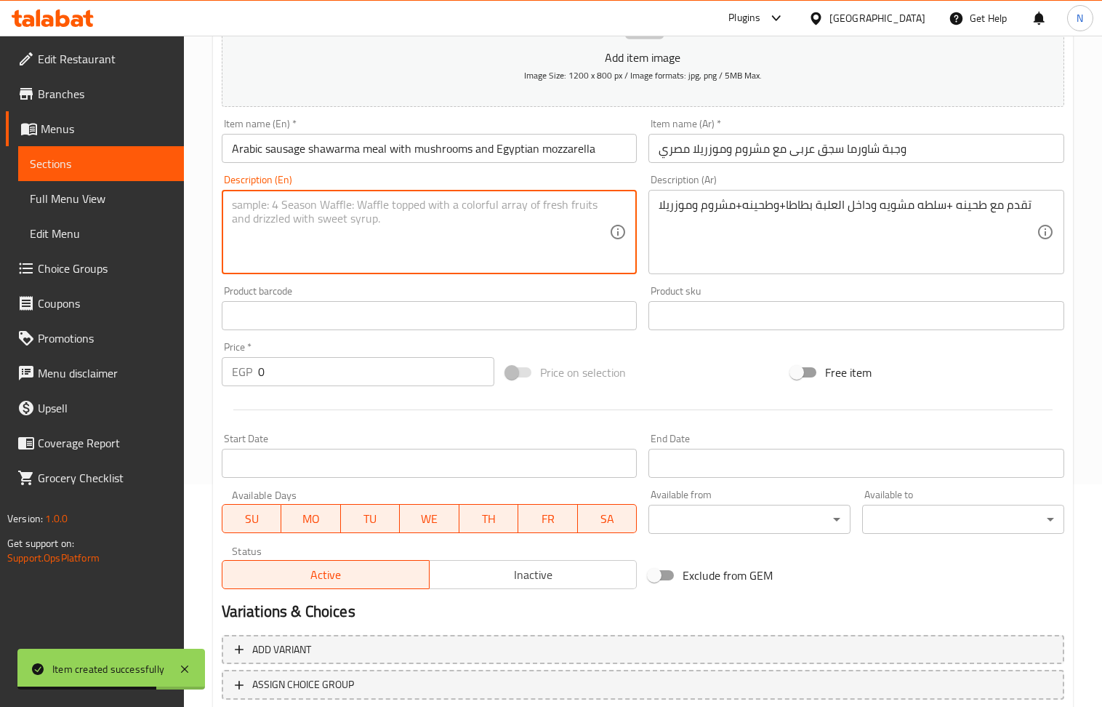
click at [374, 240] on textarea at bounding box center [421, 232] width 378 height 69
paste textarea "Served with tahini + grilled salad. Inside the box are potatoes + tahini + mush…"
type textarea "Served with tahini + grilled salad. Inside the box are potatoes + tahini + mush…"
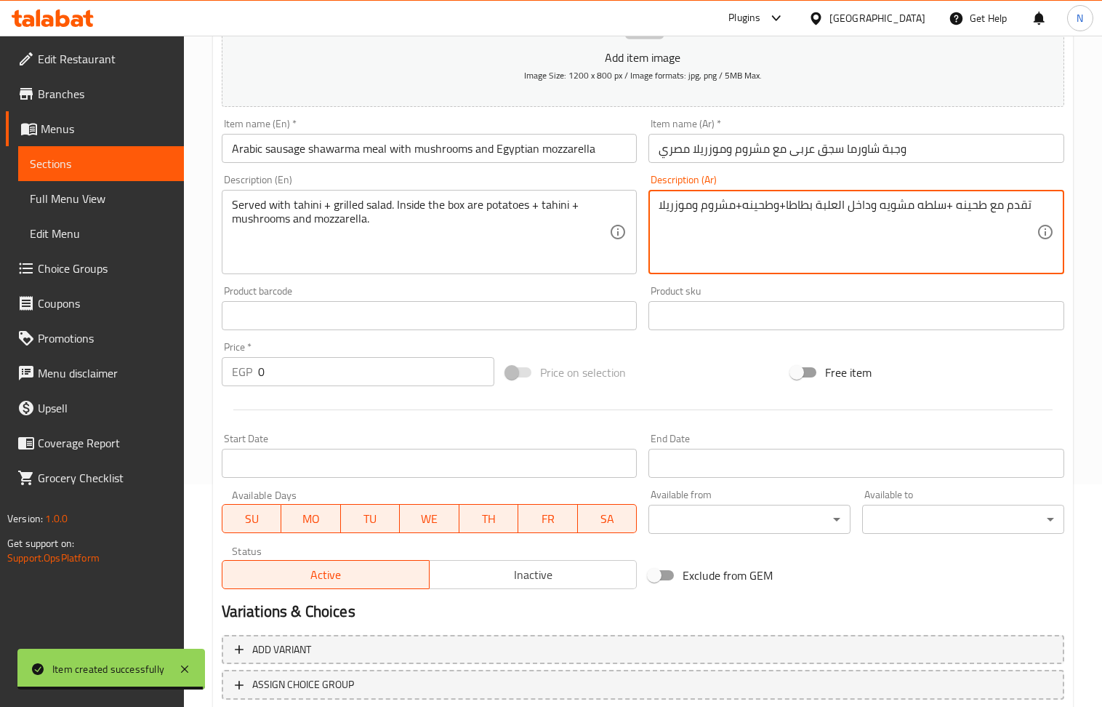
drag, startPoint x: 946, startPoint y: 214, endPoint x: 954, endPoint y: 214, distance: 8.0
click at [786, 207] on textarea "تقدم مع طحينه، سلطه مشويه وداخل العلبة بطاطا+وطحينه+مشروم وموزريلا" at bounding box center [848, 232] width 378 height 69
click at [738, 207] on textarea "تقدم مع طحينه، سلطه مشويه وداخل العلبة بطاطا، وطحينه+مشروم وموزريلا" at bounding box center [848, 232] width 378 height 69
type textarea "تقدم مع طحينه، سلطه مشويه وداخل العلبة بطاطا، وطحينه و مشروم وموزريلا"
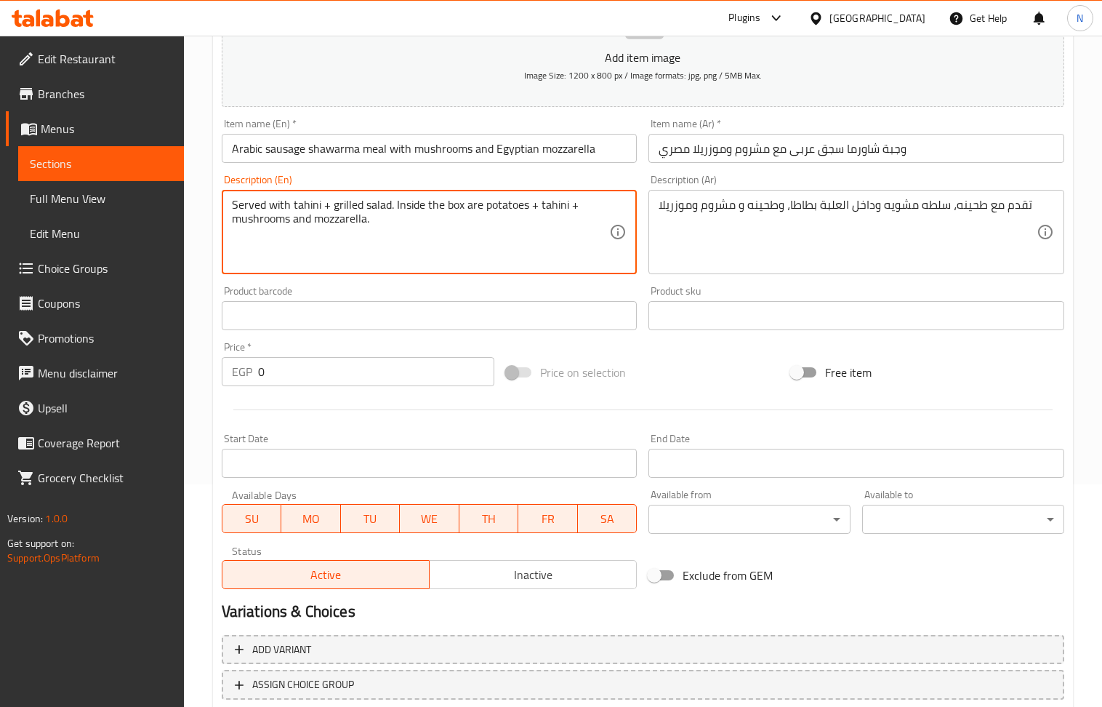
drag, startPoint x: 329, startPoint y: 209, endPoint x: 317, endPoint y: 212, distance: 12.7
click at [323, 213] on textarea "Served with tahini + grilled salad. Inside the box are potatoes + tahini + mush…" at bounding box center [421, 232] width 378 height 69
click at [331, 209] on textarea "Served with tahini + grilled salad. Inside the box are potatoes + tahini + mush…" at bounding box center [421, 232] width 378 height 69
drag, startPoint x: 327, startPoint y: 207, endPoint x: 407, endPoint y: 275, distance: 104.7
click at [318, 208] on textarea "Served with tahini + grilled salad. Inside the box are potatoes + tahini + mush…" at bounding box center [421, 232] width 378 height 69
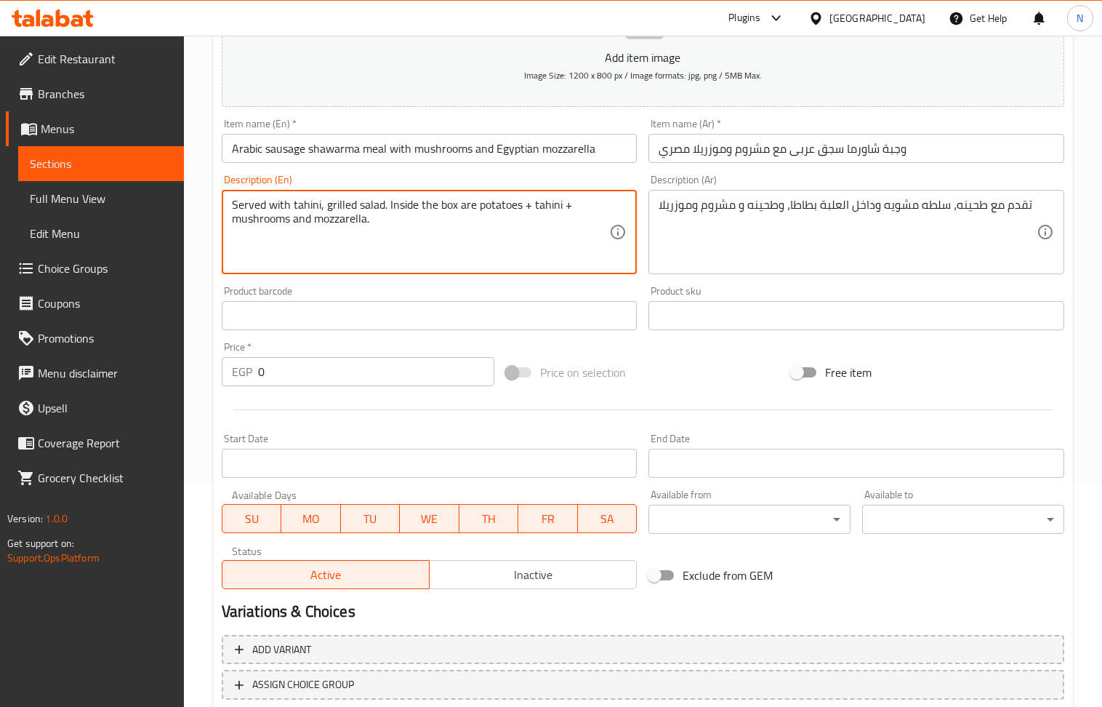
drag, startPoint x: 528, startPoint y: 207, endPoint x: 518, endPoint y: 206, distance: 9.5
click at [518, 206] on textarea "Served with tahini, grilled salad. Inside the box are potatoes + tahini + mushr…" at bounding box center [421, 232] width 378 height 69
drag, startPoint x: 563, startPoint y: 207, endPoint x: 552, endPoint y: 207, distance: 10.2
click at [552, 207] on textarea "Served with tahini, grilled salad. Inside the box are potatoes, tahini + mushro…" at bounding box center [421, 232] width 378 height 69
type textarea "Served with tahini, grilled salad. Inside the box are potatoes, tahini, mushroo…"
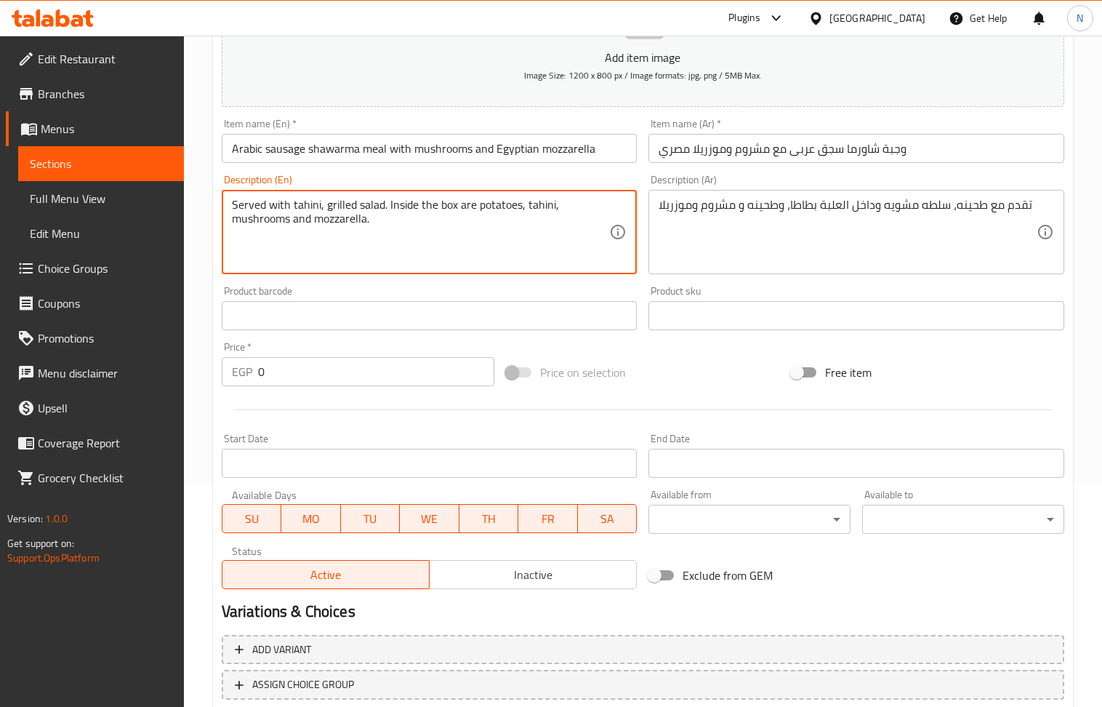
click at [353, 375] on input "0" at bounding box center [376, 371] width 237 height 29
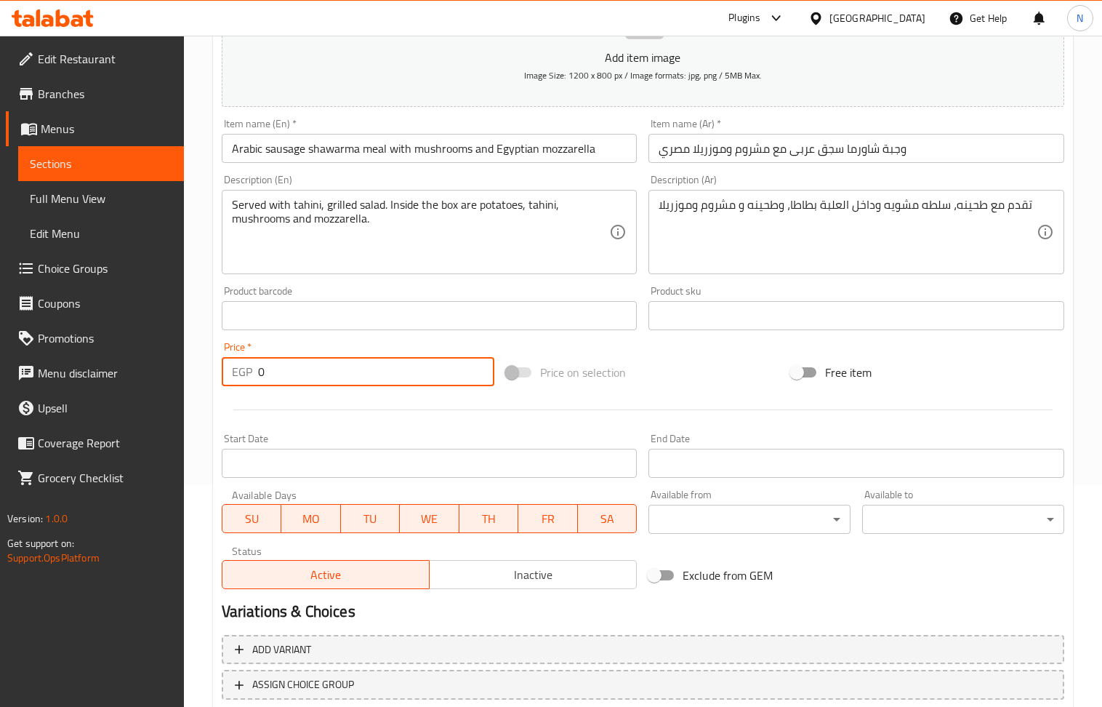
click at [353, 375] on input "0" at bounding box center [376, 371] width 237 height 29
paste input "312"
type input "312"
click at [391, 270] on div "Served with tahini, grilled salad. Inside the box are potatoes, tahini, mushroo…" at bounding box center [430, 232] width 416 height 84
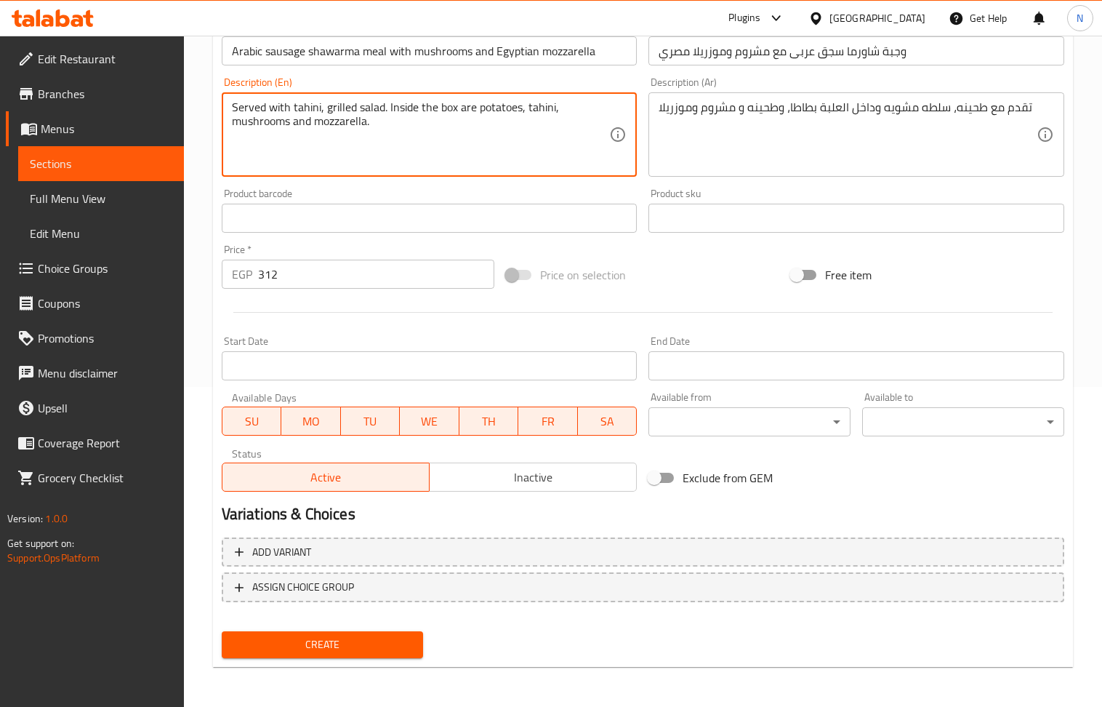
click at [367, 652] on span "Create" at bounding box center [322, 644] width 179 height 18
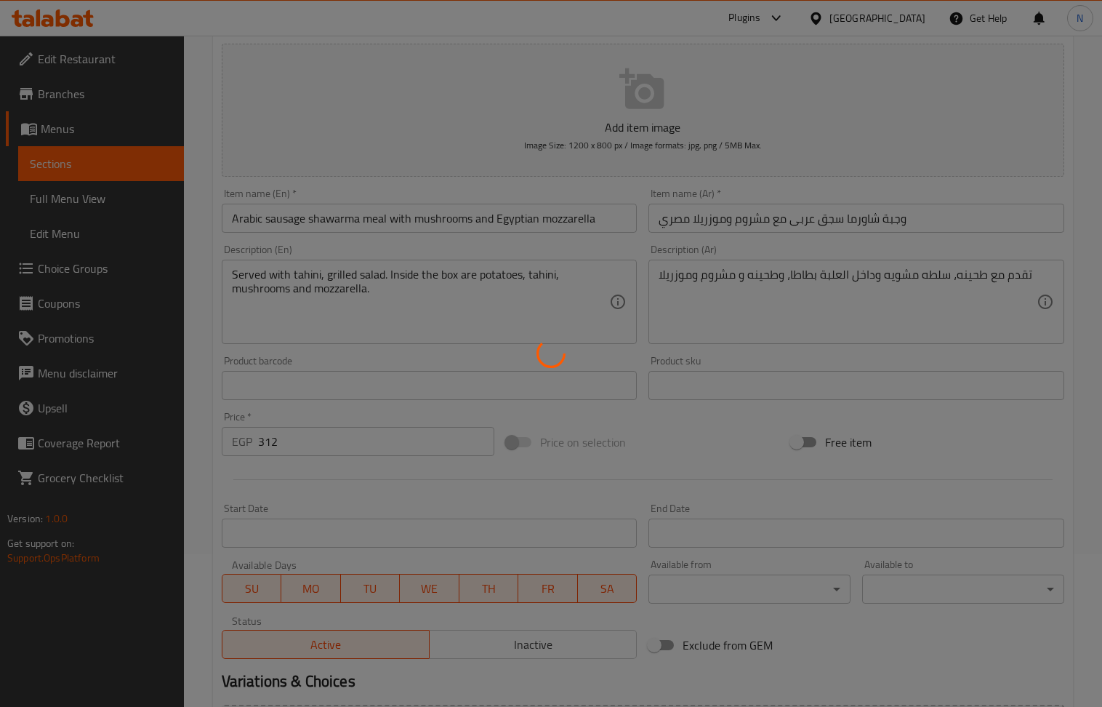
scroll to position [0, 0]
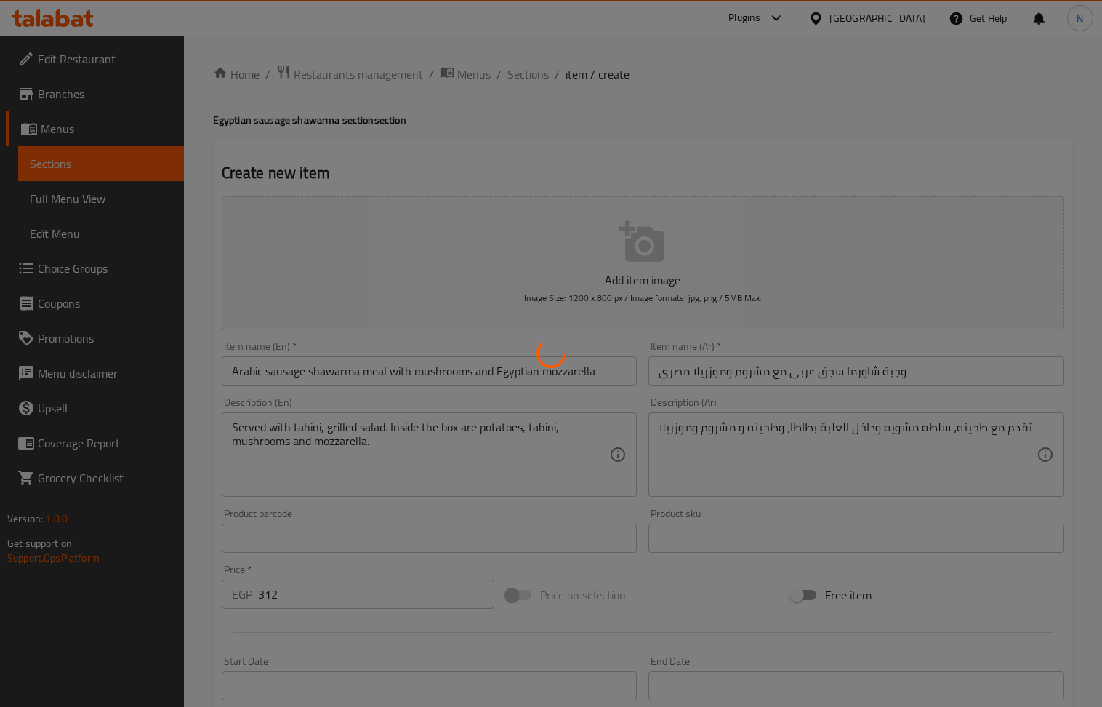
type input "0"
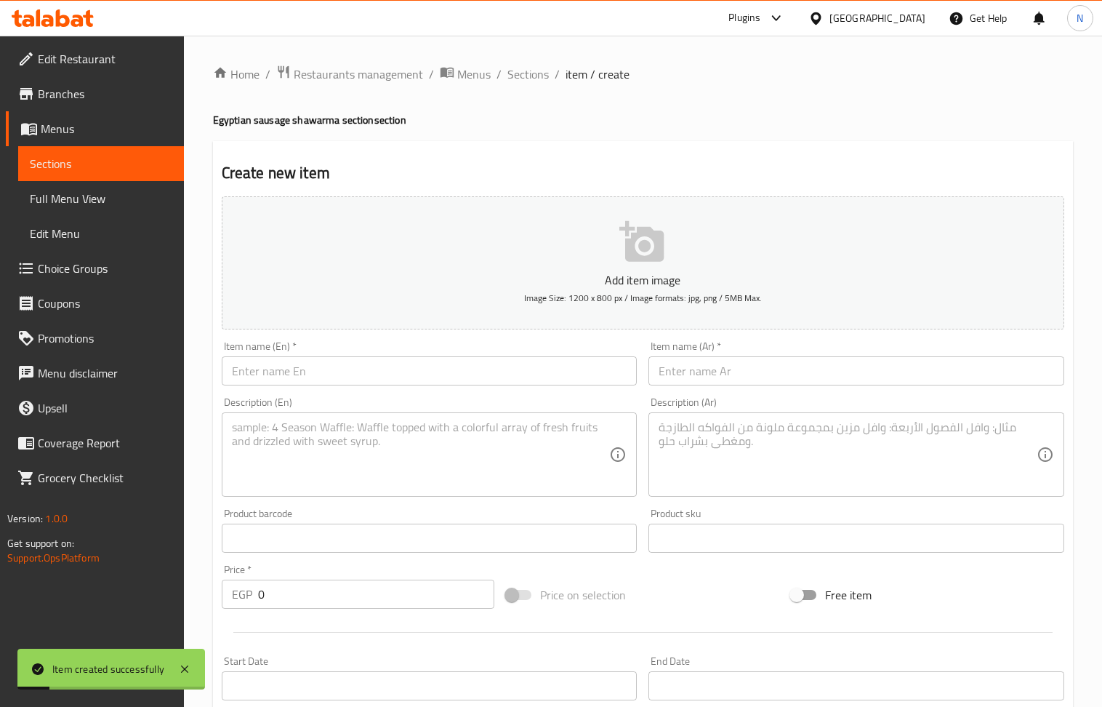
click at [724, 368] on input "text" at bounding box center [856, 370] width 416 height 29
paste input "وجبة شاورما سجق كايزر مصري"
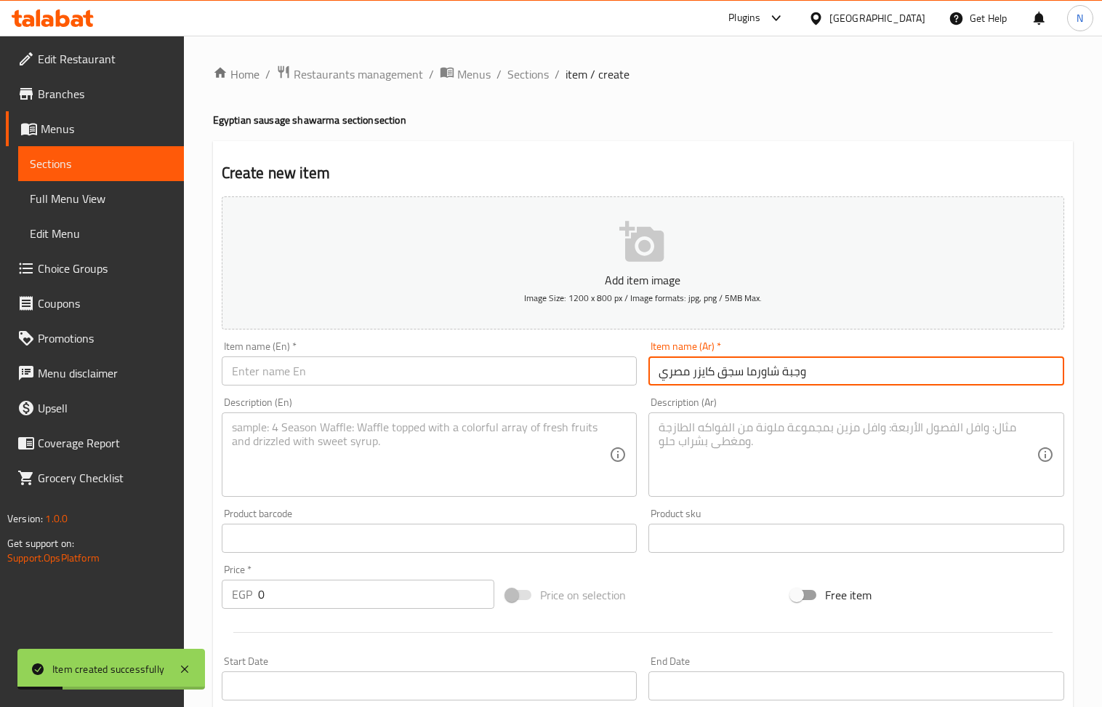
type input "وجبة شاورما سجق كايزر مصري"
click at [292, 370] on input "text" at bounding box center [430, 370] width 416 height 29
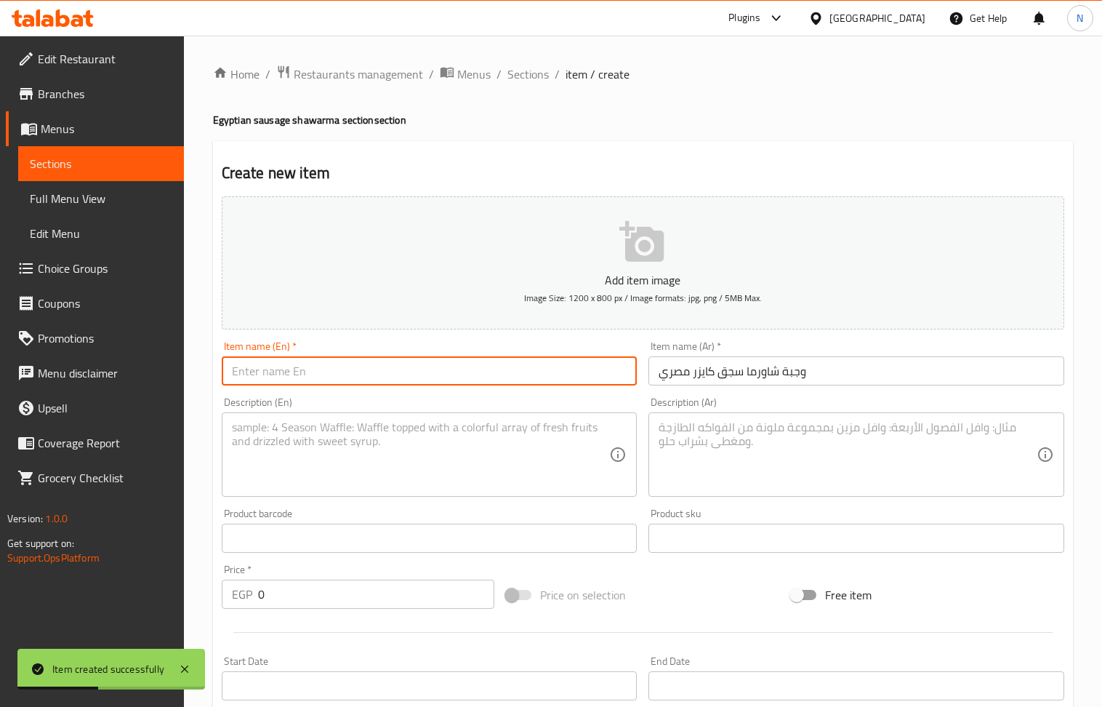
paste input "Egyptian Kaiser Sausage Shawarma Meal"
type input "Egyptian Kaiser Sausage Shawarma Meal"
click at [781, 454] on textarea at bounding box center [848, 454] width 378 height 69
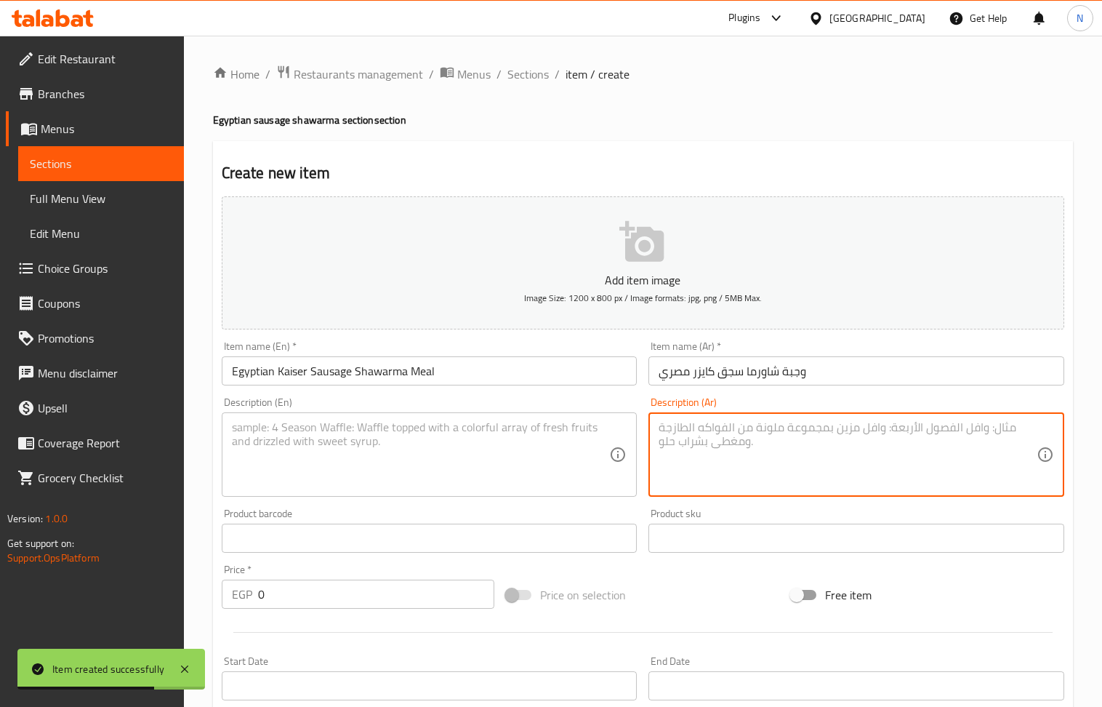
paste textarea "تقدم طحينه وسلطه مشوية وداخل العلبة بطاطا +طحينه"
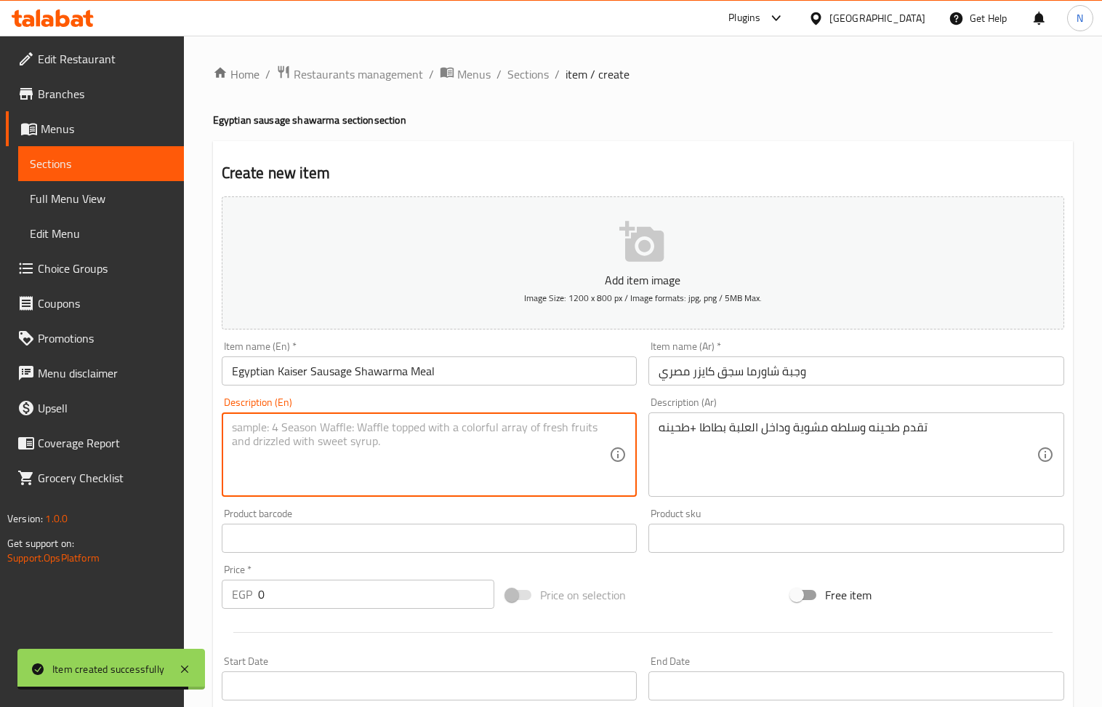
click at [311, 455] on textarea at bounding box center [421, 454] width 378 height 69
paste textarea "Tahini and grilled salad are served, and inside the box are potatoes and tahini."
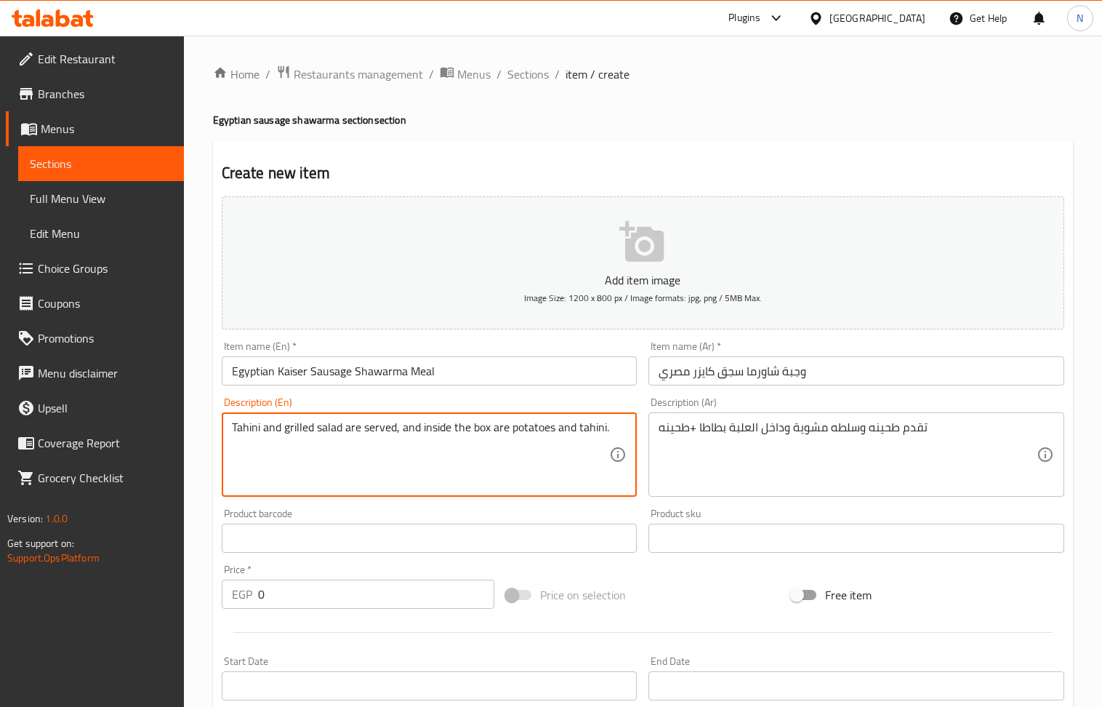
click at [335, 596] on input "0" at bounding box center [376, 593] width 237 height 29
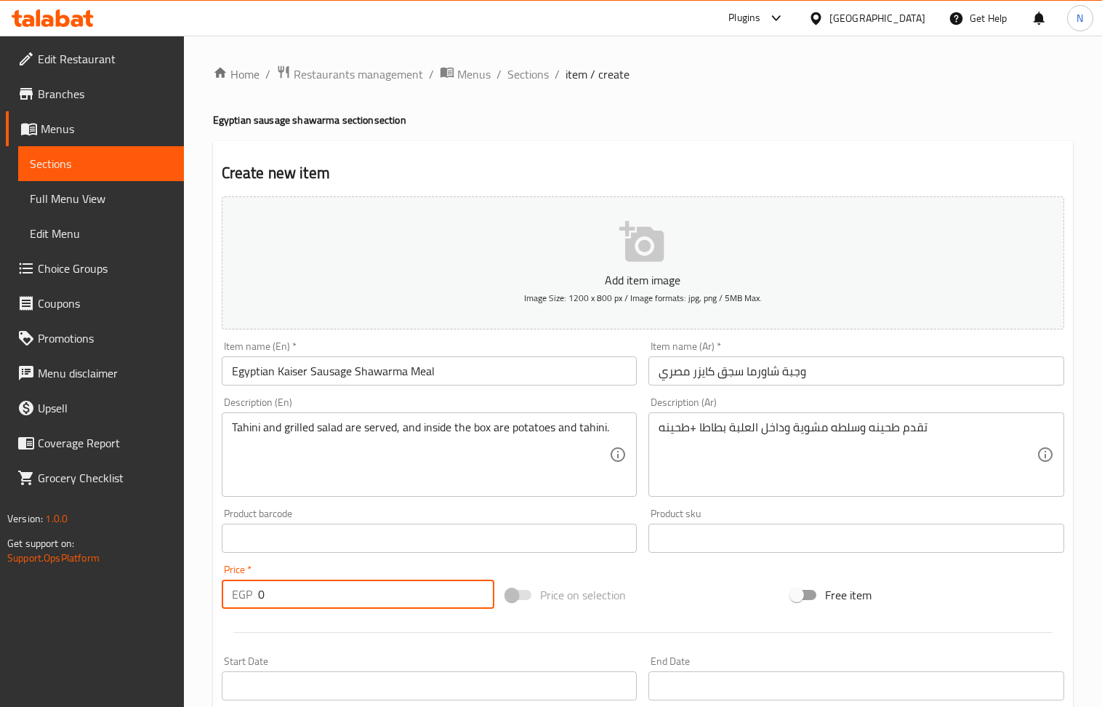
click at [335, 596] on input "0" at bounding box center [376, 593] width 237 height 29
paste input "294"
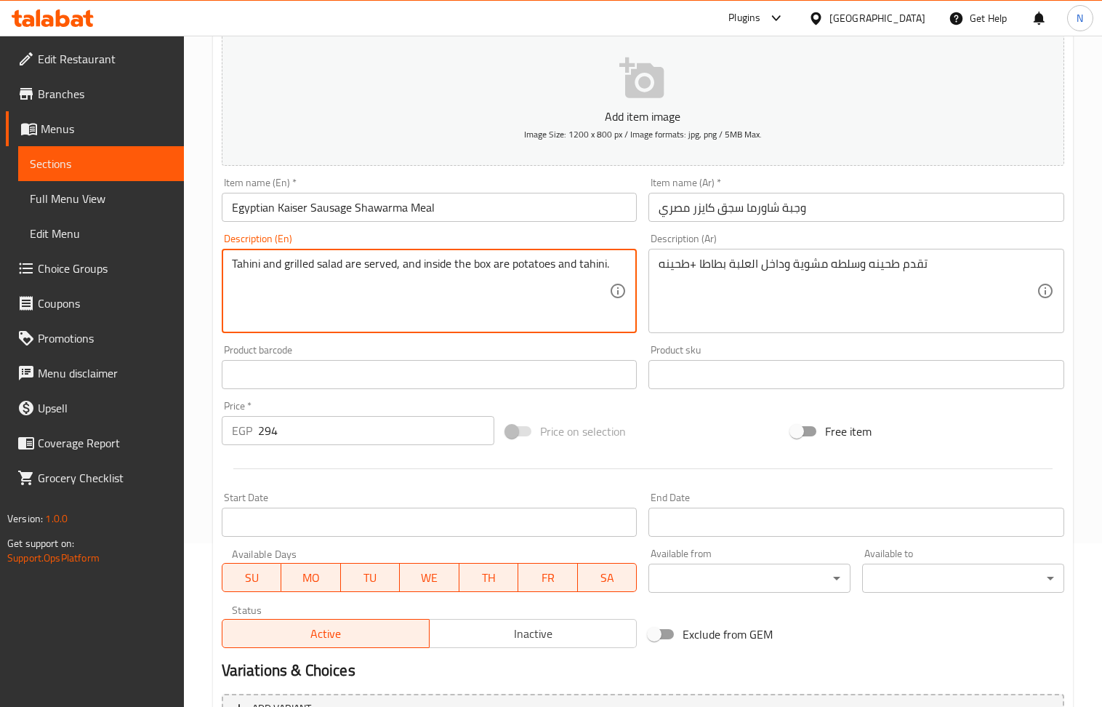
scroll to position [320, 0]
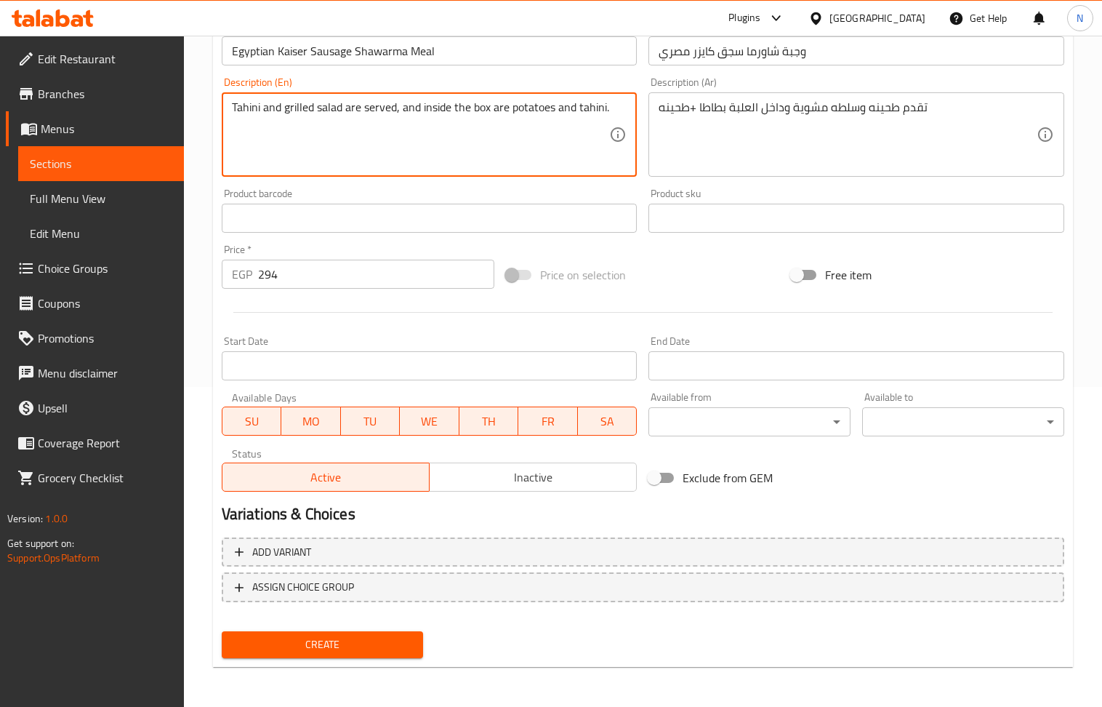
click at [298, 645] on span "Create" at bounding box center [322, 644] width 179 height 18
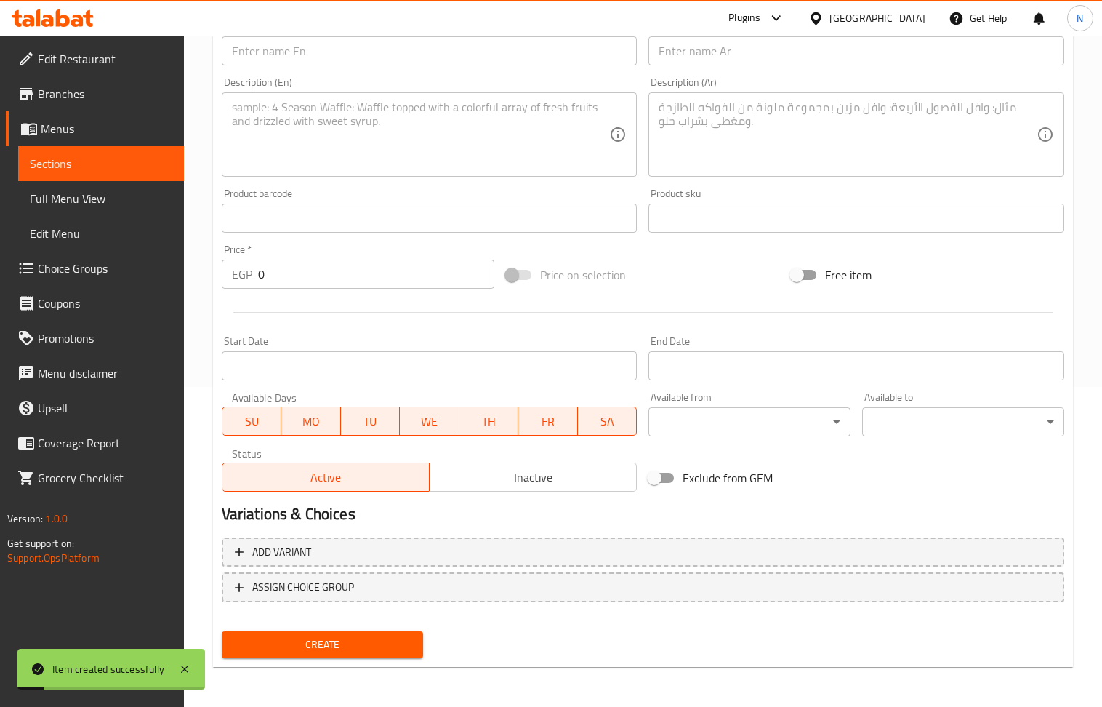
drag, startPoint x: 688, startPoint y: 56, endPoint x: 632, endPoint y: 33, distance: 59.7
click at [688, 56] on input "text" at bounding box center [856, 50] width 416 height 29
paste
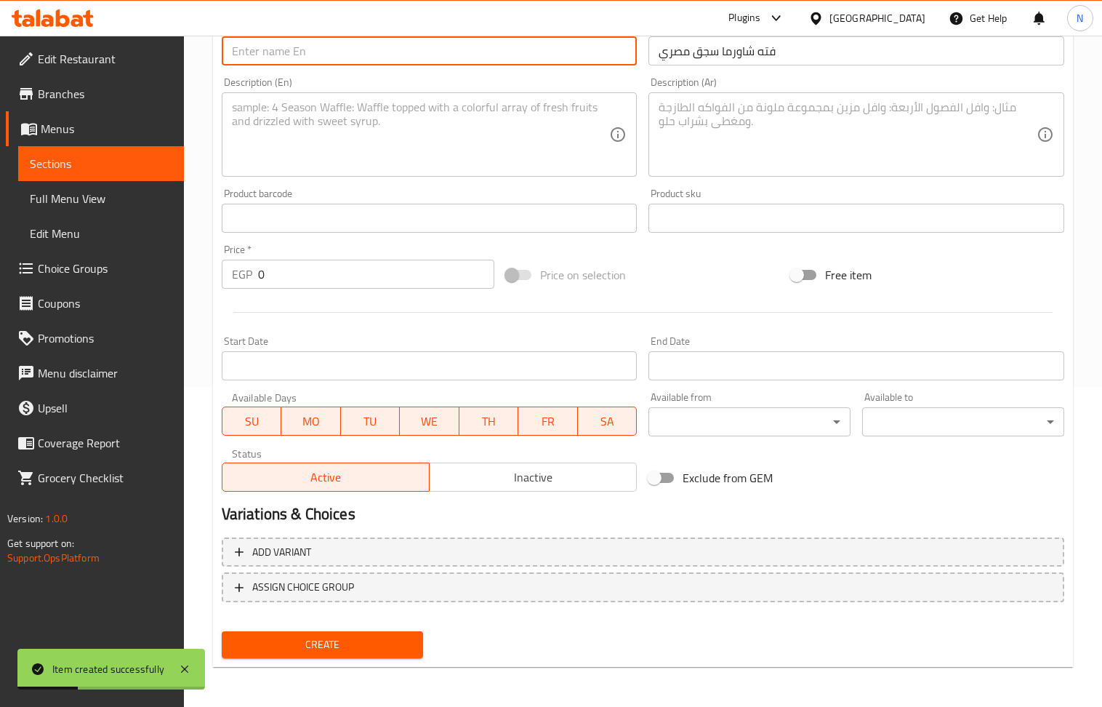
click at [303, 59] on input "text" at bounding box center [430, 50] width 416 height 29
drag, startPoint x: 711, startPoint y: 131, endPoint x: 404, endPoint y: 1, distance: 332.9
click at [711, 129] on textarea at bounding box center [848, 134] width 378 height 69
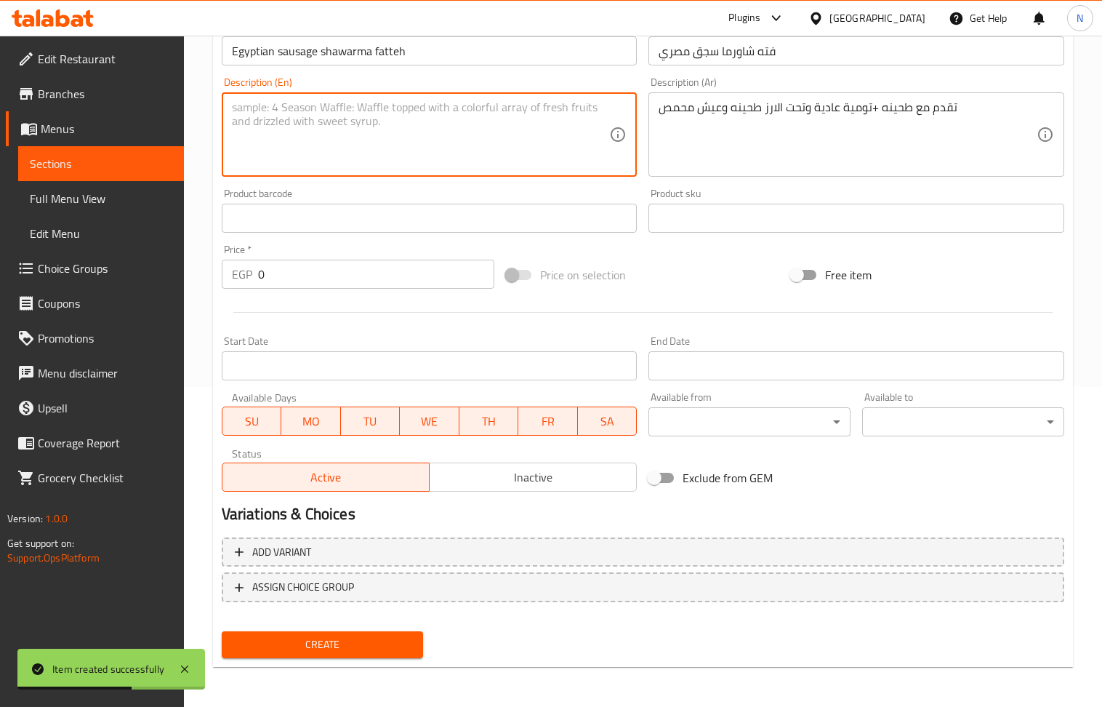
click at [337, 169] on textarea at bounding box center [421, 134] width 378 height 69
drag, startPoint x: 329, startPoint y: 109, endPoint x: 320, endPoint y: 110, distance: 8.8
click at [320, 110] on textarea "Served with tahini + regular garlic sauce, tahini under the rice and toasted br…" at bounding box center [421, 134] width 378 height 69
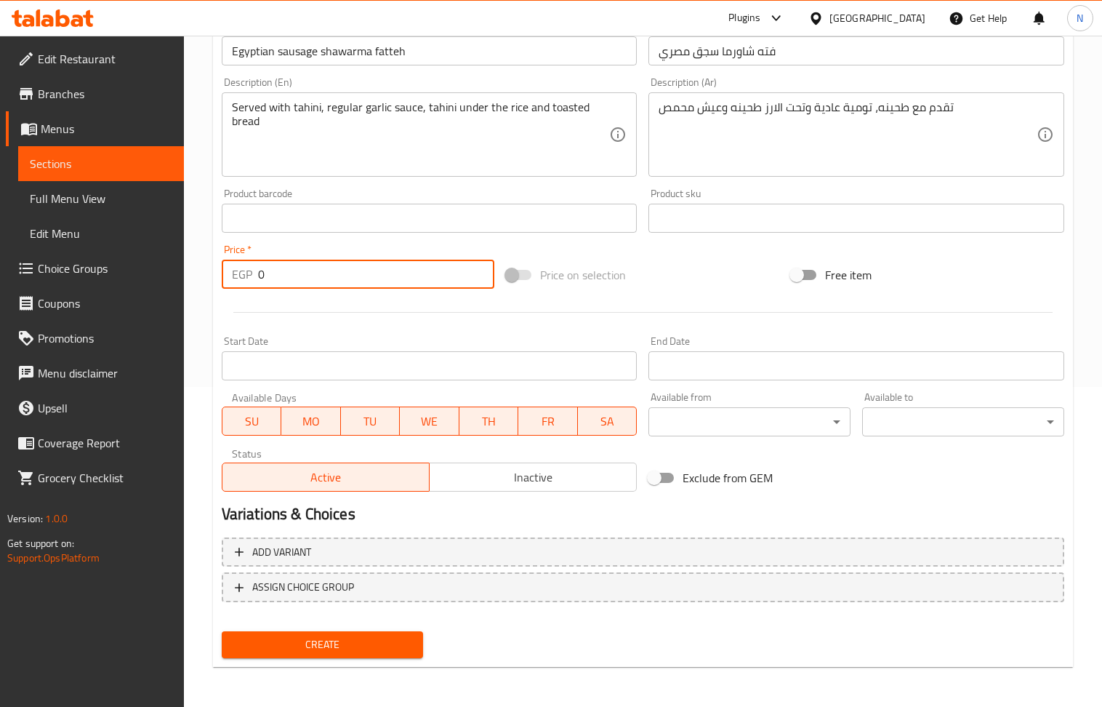
click at [344, 268] on input "0" at bounding box center [376, 273] width 237 height 29
click at [336, 646] on span "Create" at bounding box center [322, 644] width 179 height 18
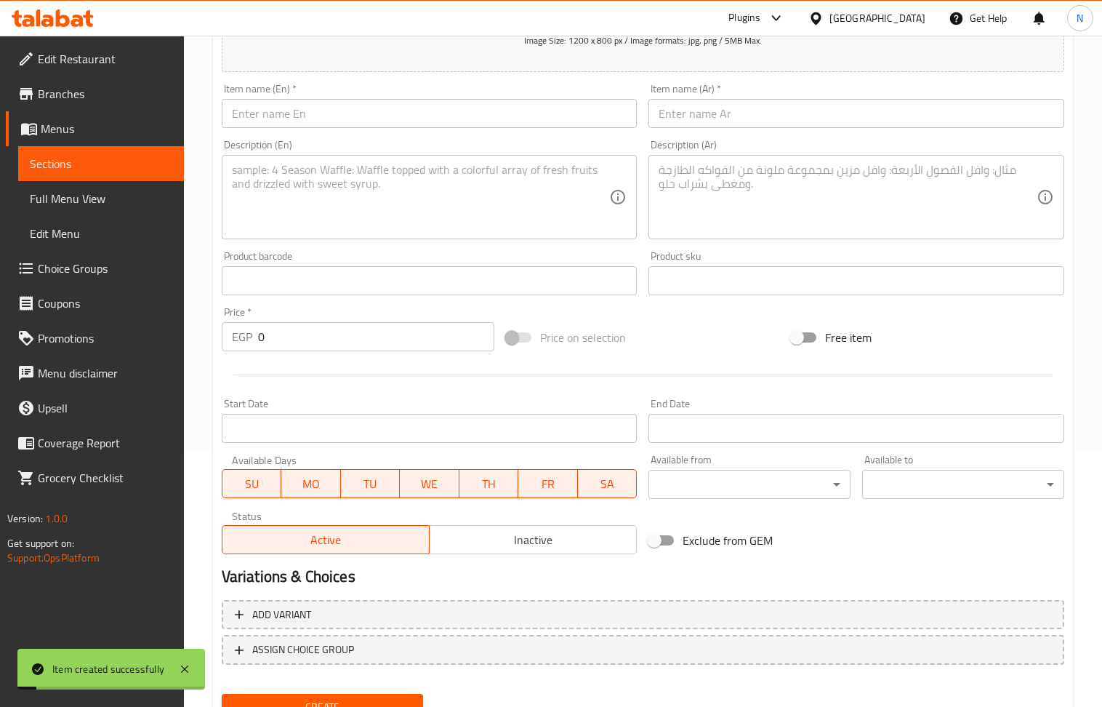
scroll to position [222, 0]
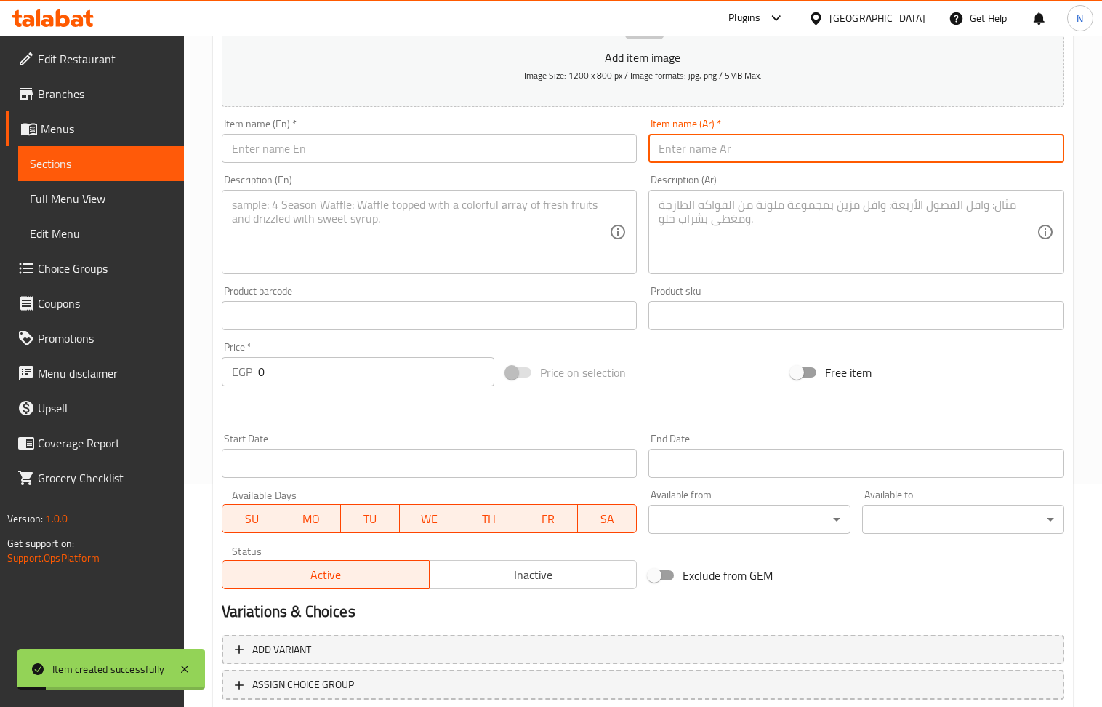
click at [686, 151] on input "text" at bounding box center [856, 148] width 416 height 29
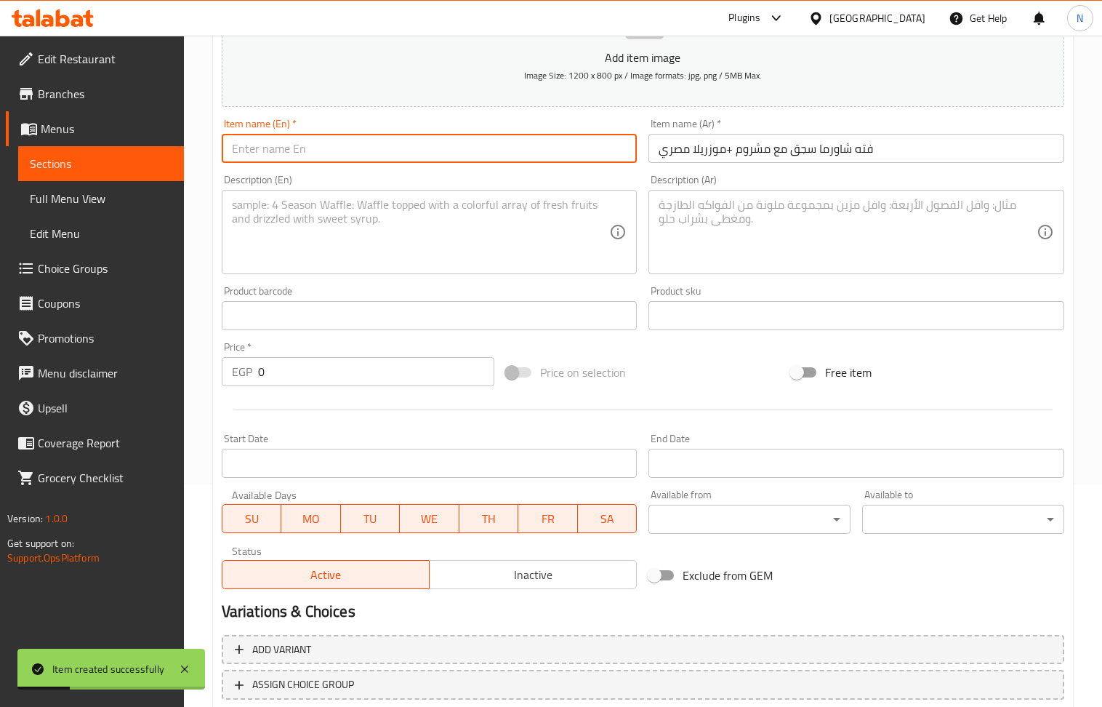
drag, startPoint x: 385, startPoint y: 149, endPoint x: 513, endPoint y: 163, distance: 128.7
click at [385, 149] on input "text" at bounding box center [430, 148] width 416 height 29
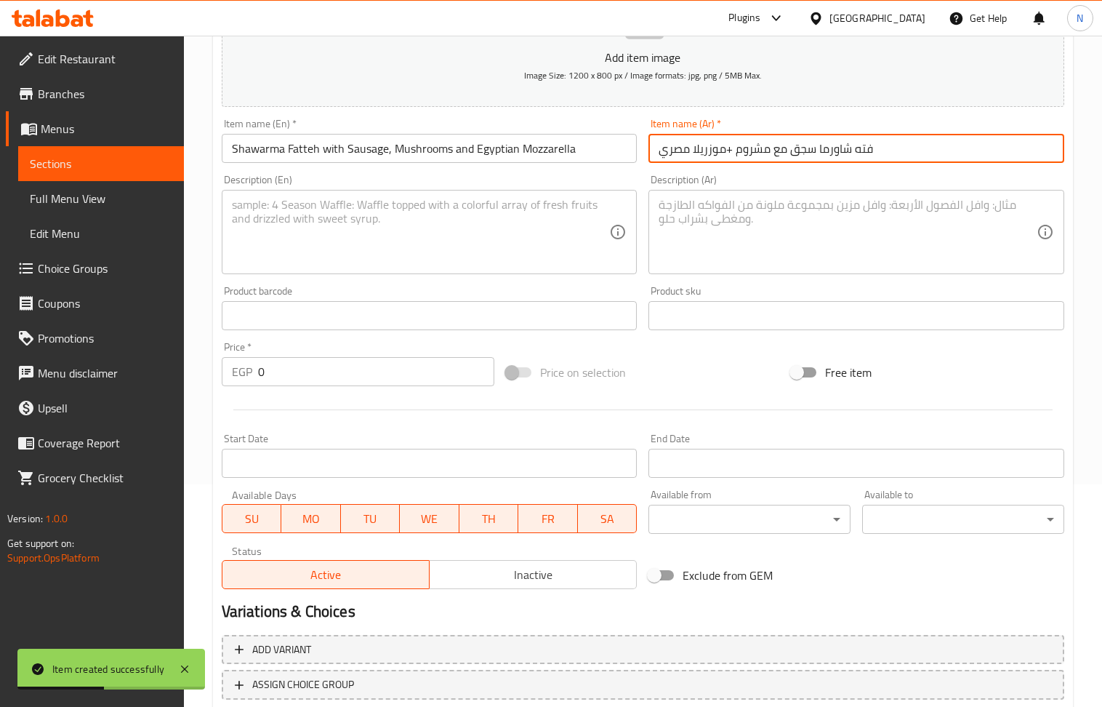
click at [730, 154] on input "فته شاورما سجق مع مشروم +موزريلا مصري" at bounding box center [856, 148] width 416 height 29
click at [768, 207] on textarea at bounding box center [848, 232] width 378 height 69
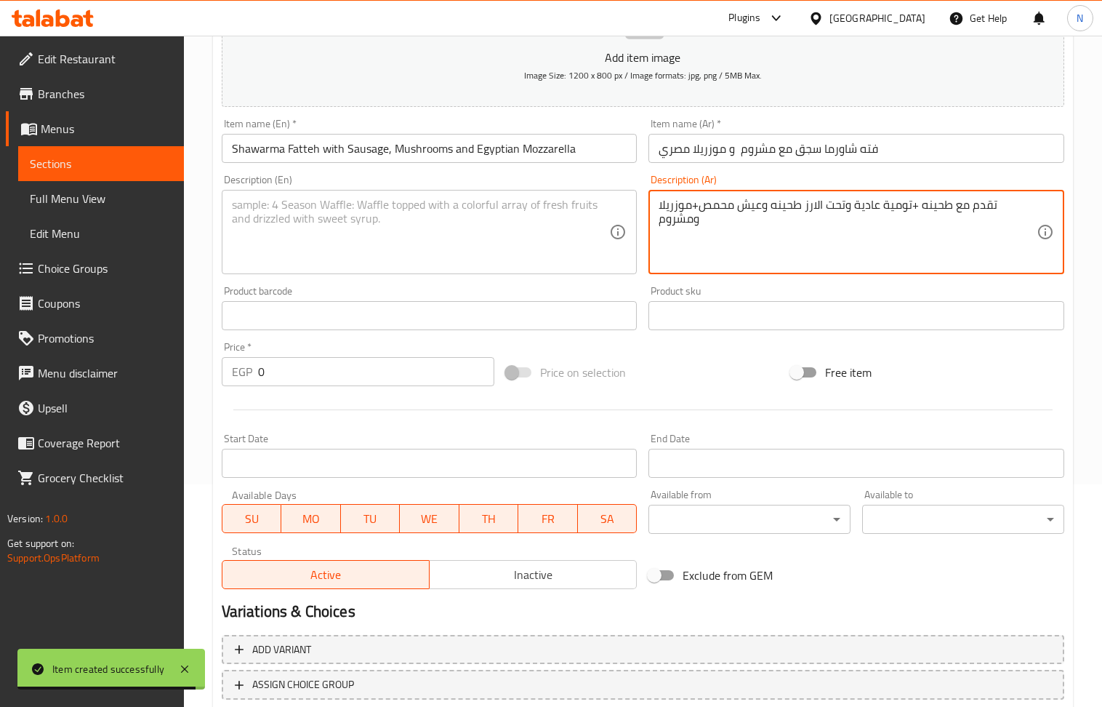
click at [355, 253] on textarea at bounding box center [421, 232] width 378 height 69
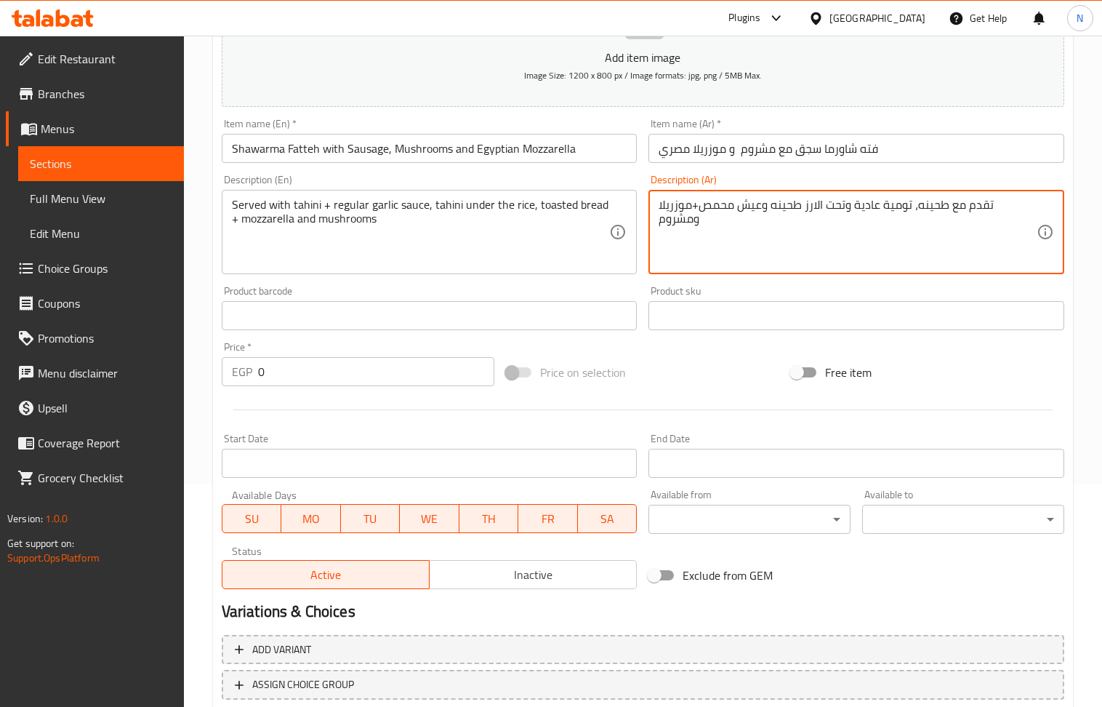
click at [741, 206] on textarea "تقدم مع طحينه، تومية عادية وتحت الارز طحينه وعيش محمص+موزريلا ومشروم" at bounding box center [848, 232] width 378 height 69
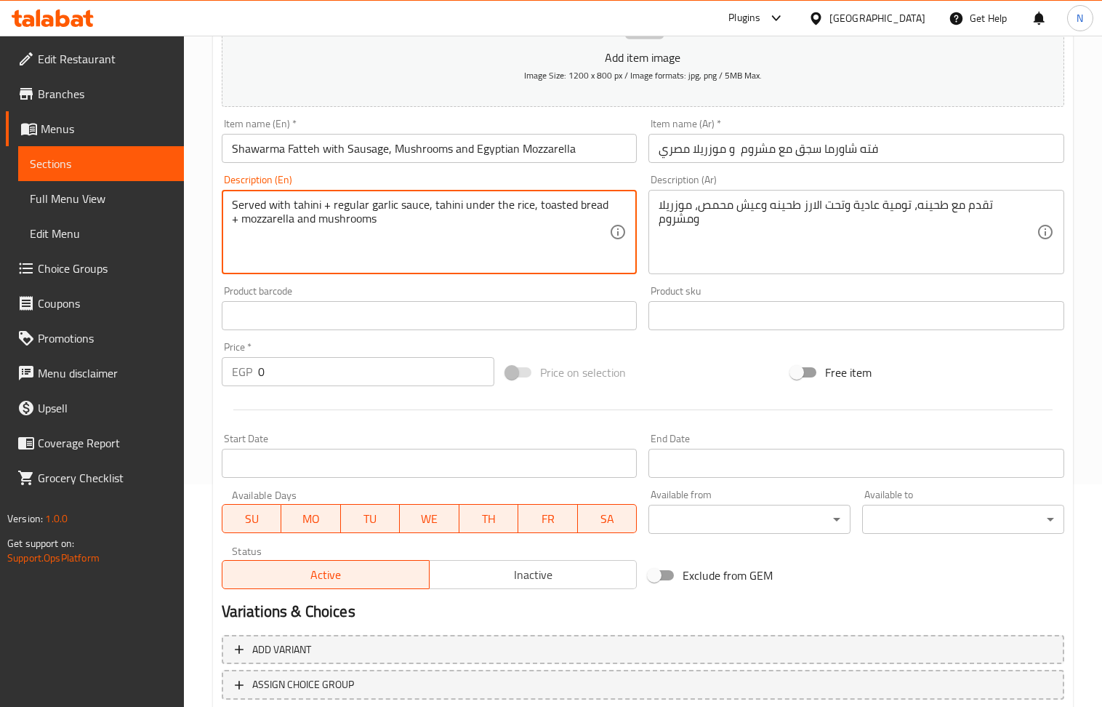
drag, startPoint x: 326, startPoint y: 201, endPoint x: 320, endPoint y: 206, distance: 8.3
drag, startPoint x: 602, startPoint y: 204, endPoint x: 595, endPoint y: 206, distance: 7.6
click at [595, 206] on textarea "Served with tahini, regular garlic sauce, tahini under the rice, toasted bread …" at bounding box center [421, 232] width 378 height 69
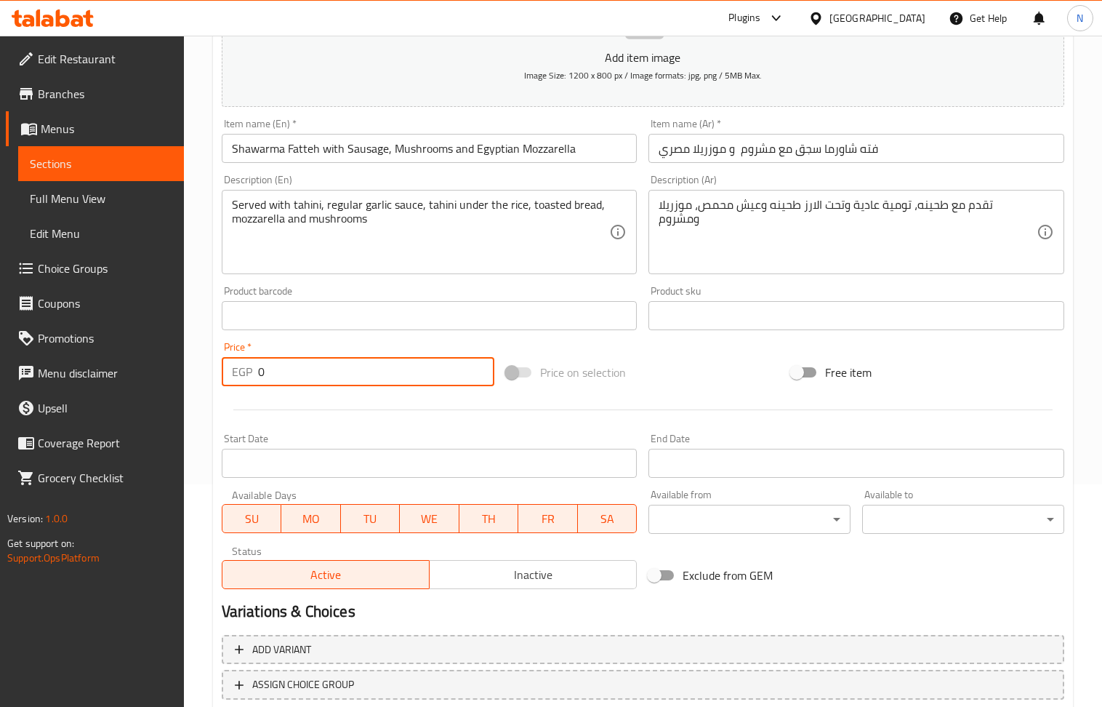
click at [331, 384] on input "0" at bounding box center [376, 371] width 237 height 29
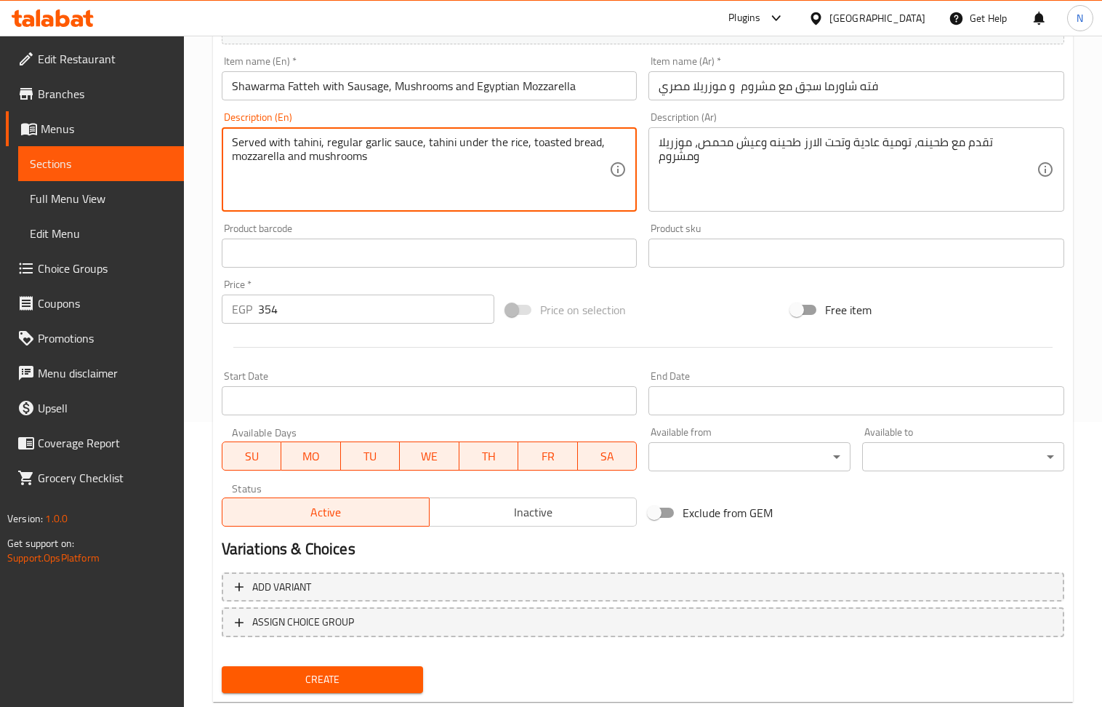
scroll to position [320, 0]
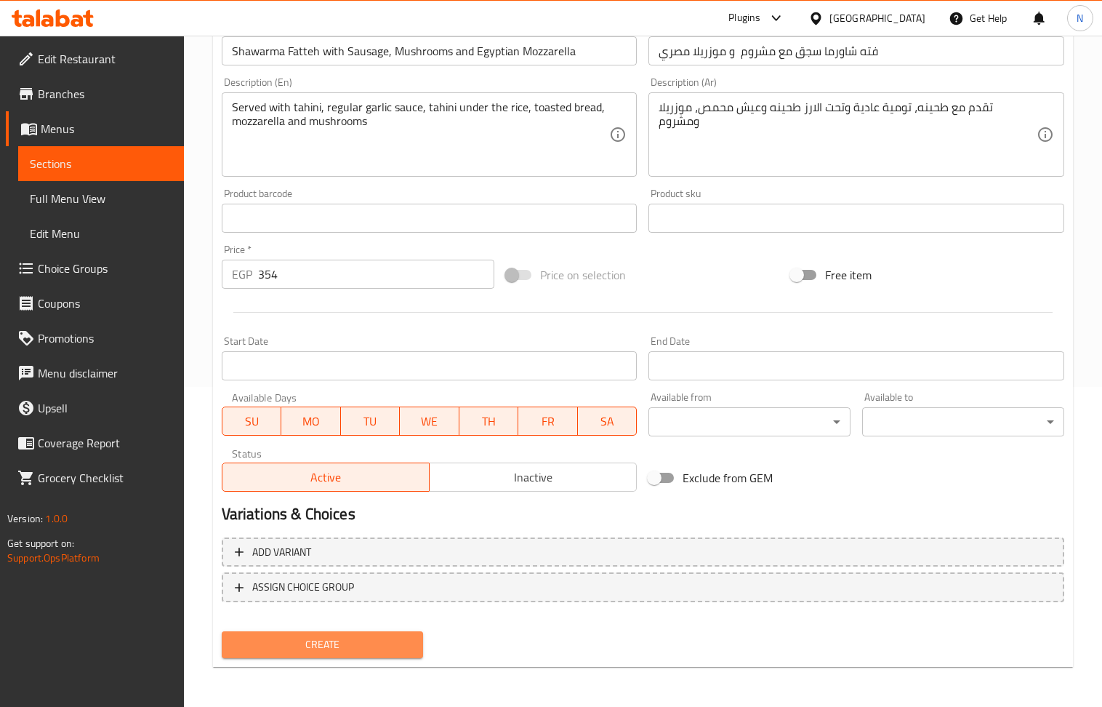
click at [347, 649] on span "Create" at bounding box center [322, 644] width 179 height 18
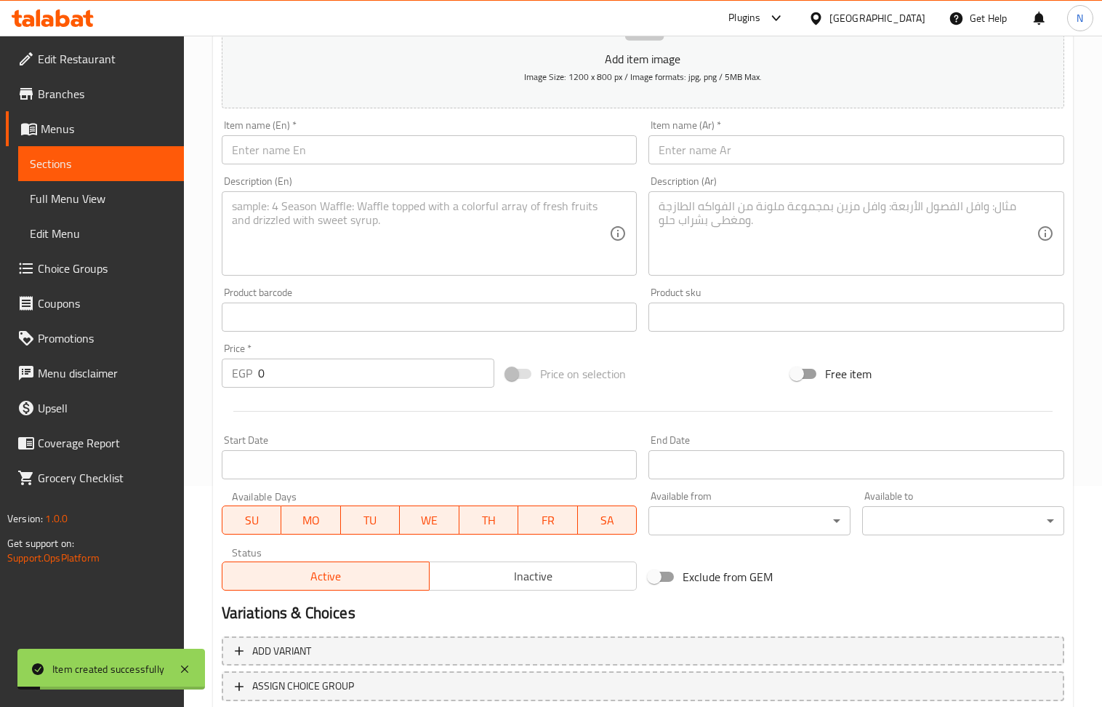
scroll to position [222, 0]
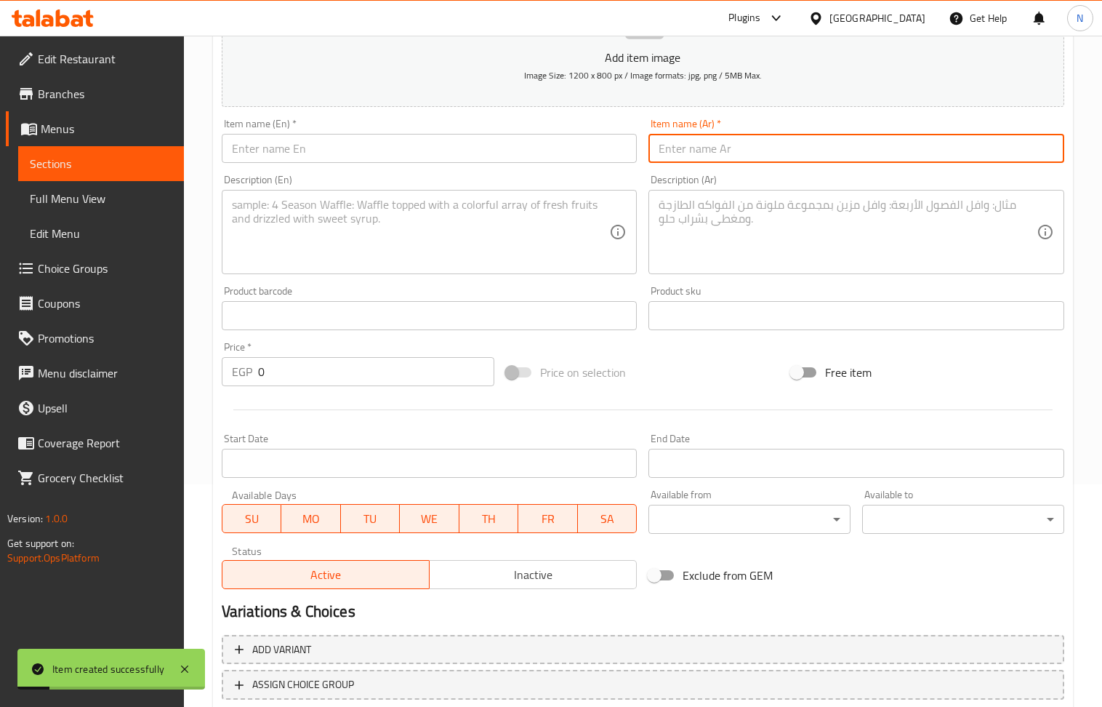
click at [701, 156] on input "text" at bounding box center [856, 148] width 416 height 29
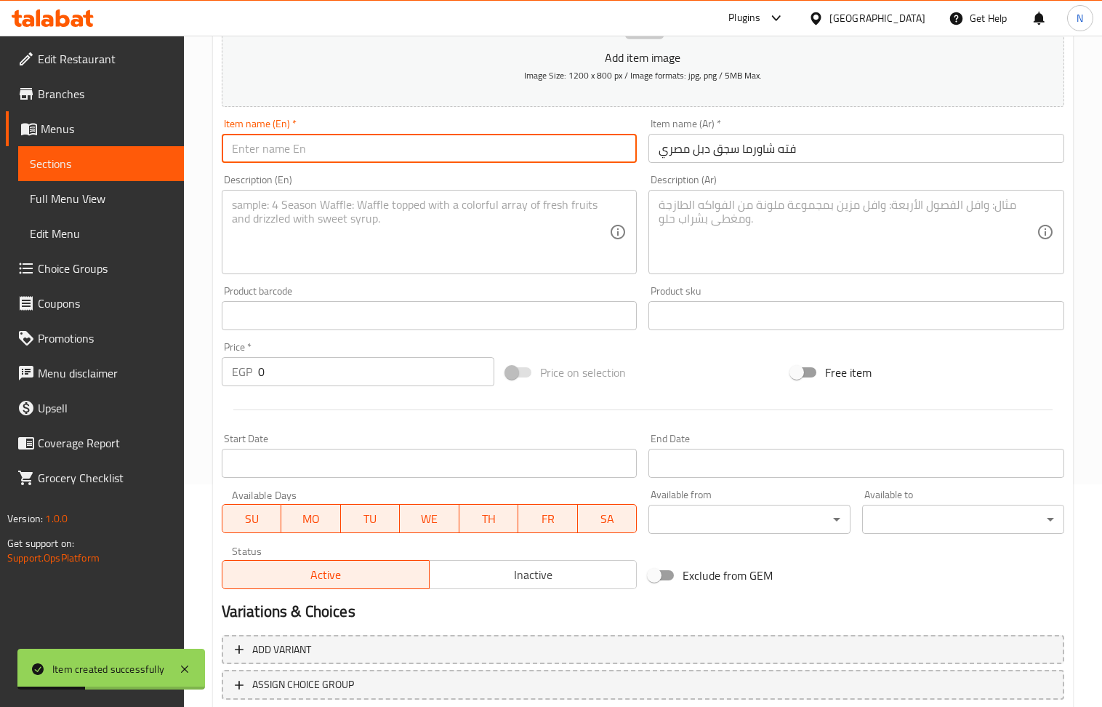
click at [308, 144] on input "text" at bounding box center [430, 148] width 416 height 29
click at [750, 214] on textarea at bounding box center [848, 232] width 378 height 69
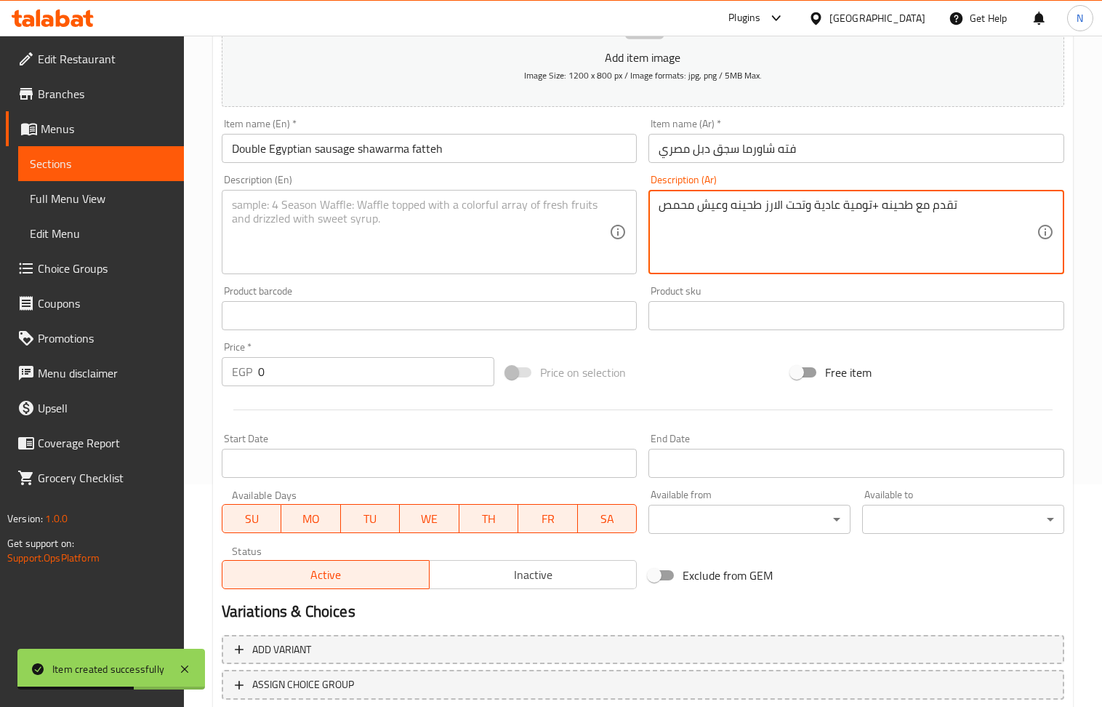
click at [310, 230] on textarea at bounding box center [421, 232] width 378 height 69
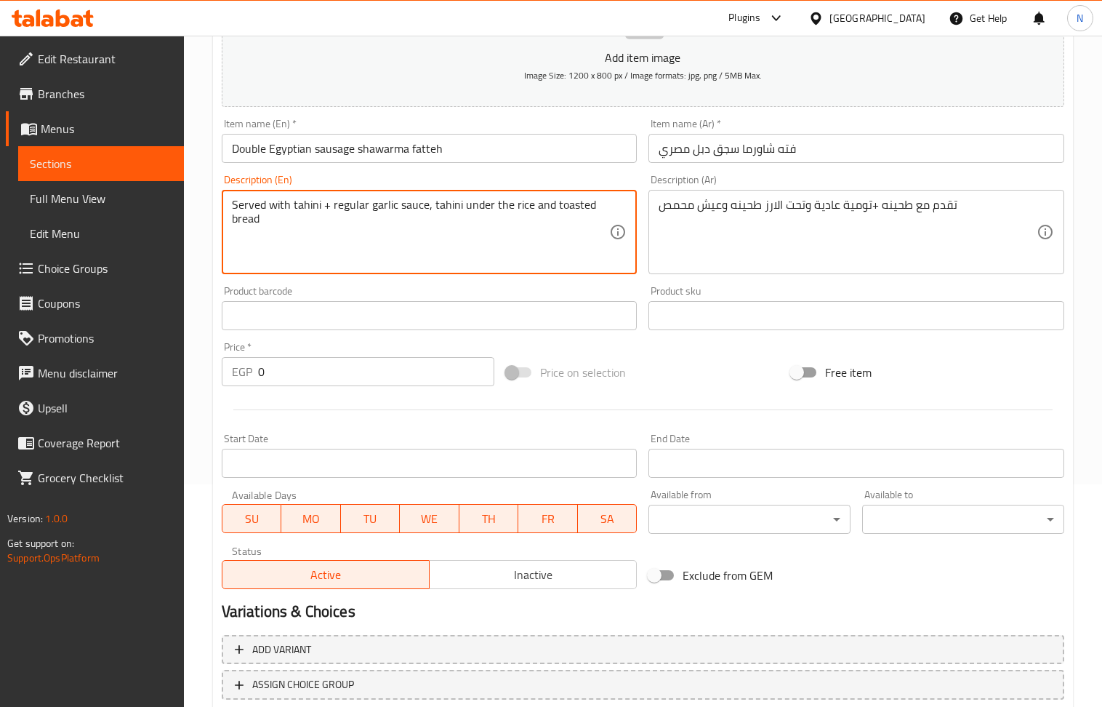
click at [323, 211] on textarea "Served with tahini + regular garlic sauce, tahini under the rice and toasted br…" at bounding box center [421, 232] width 378 height 69
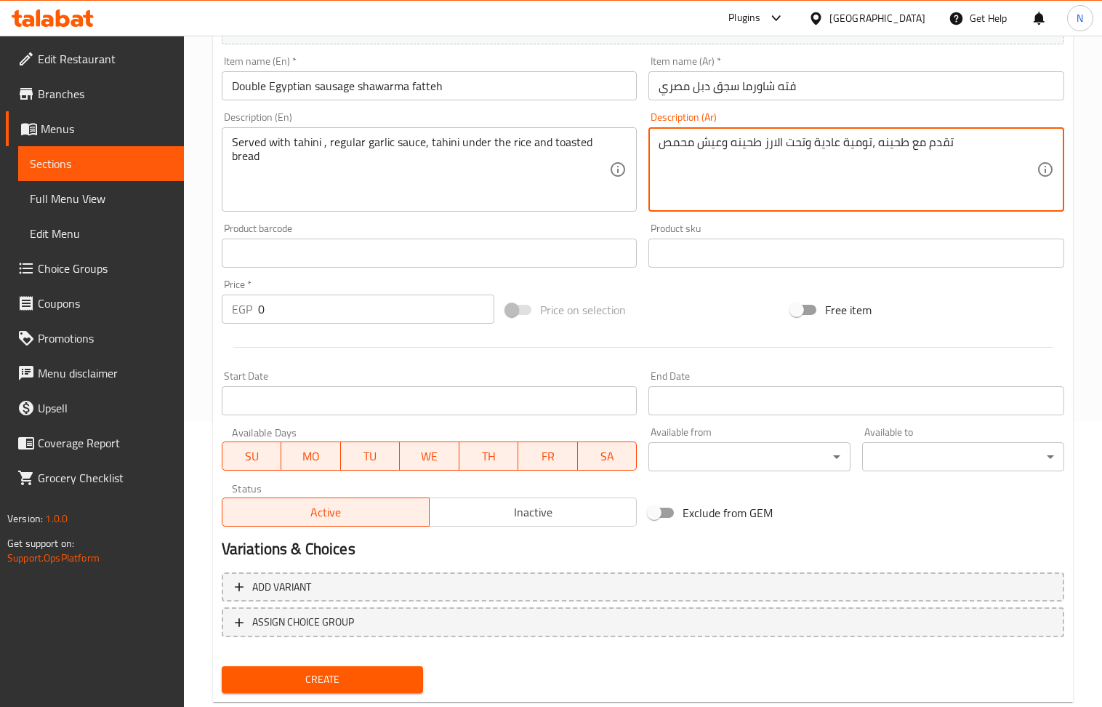
scroll to position [320, 0]
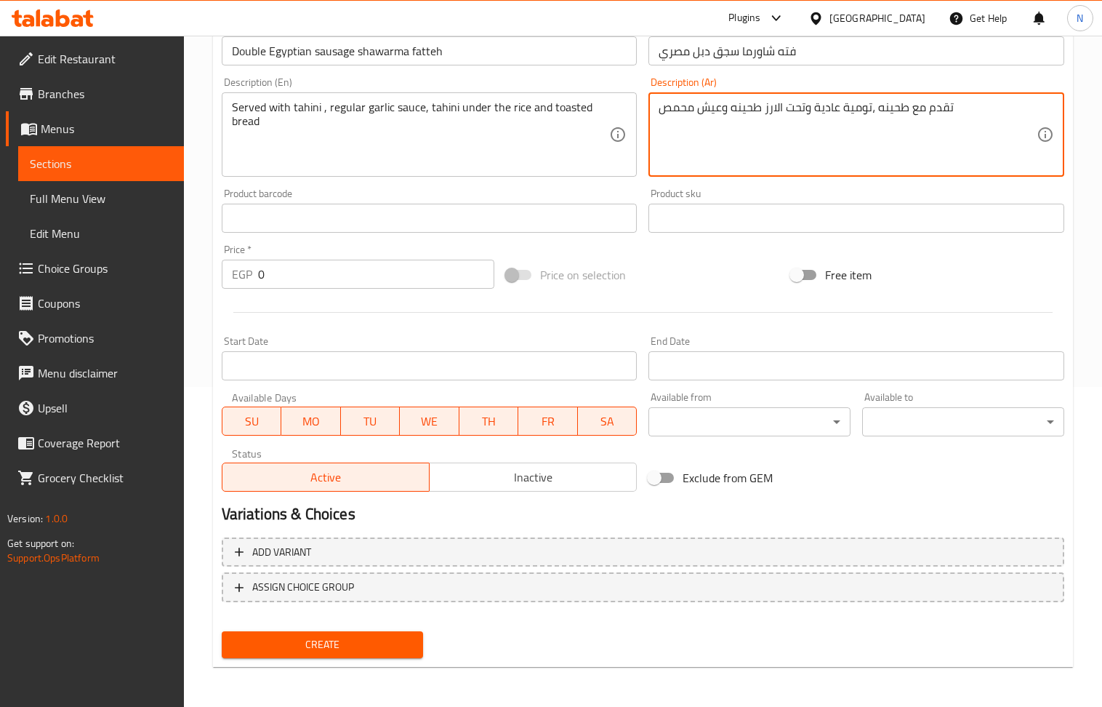
click at [306, 263] on input "0" at bounding box center [376, 273] width 237 height 29
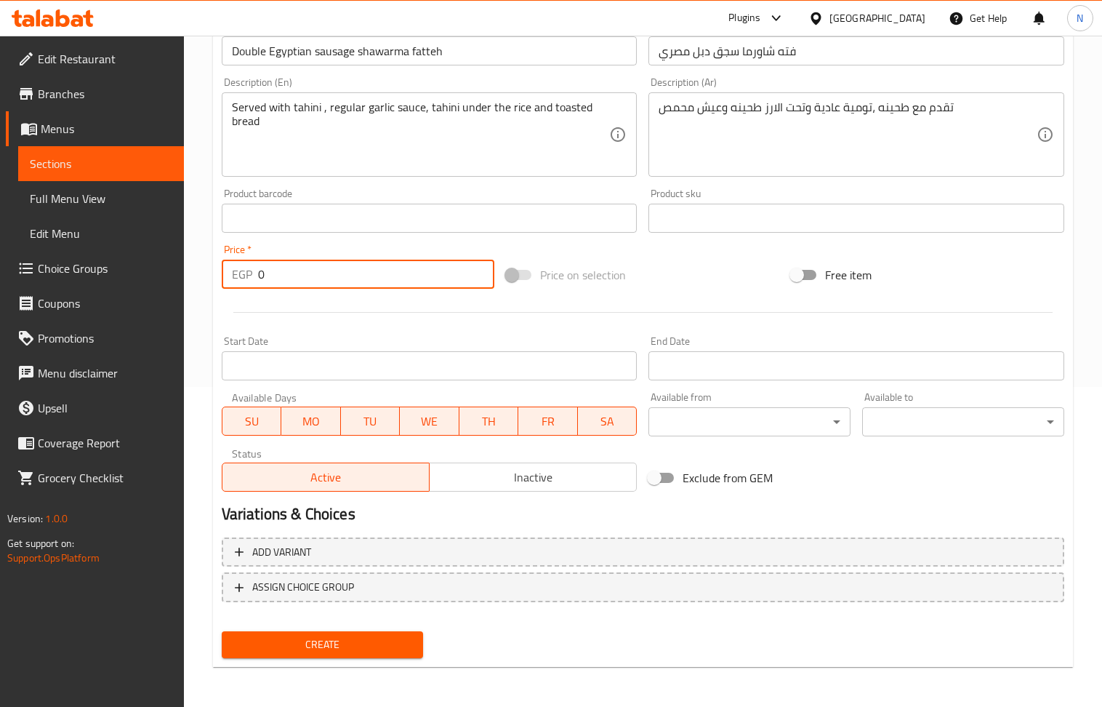
click at [306, 263] on input "0" at bounding box center [376, 273] width 237 height 29
click at [324, 635] on span "Create" at bounding box center [322, 644] width 179 height 18
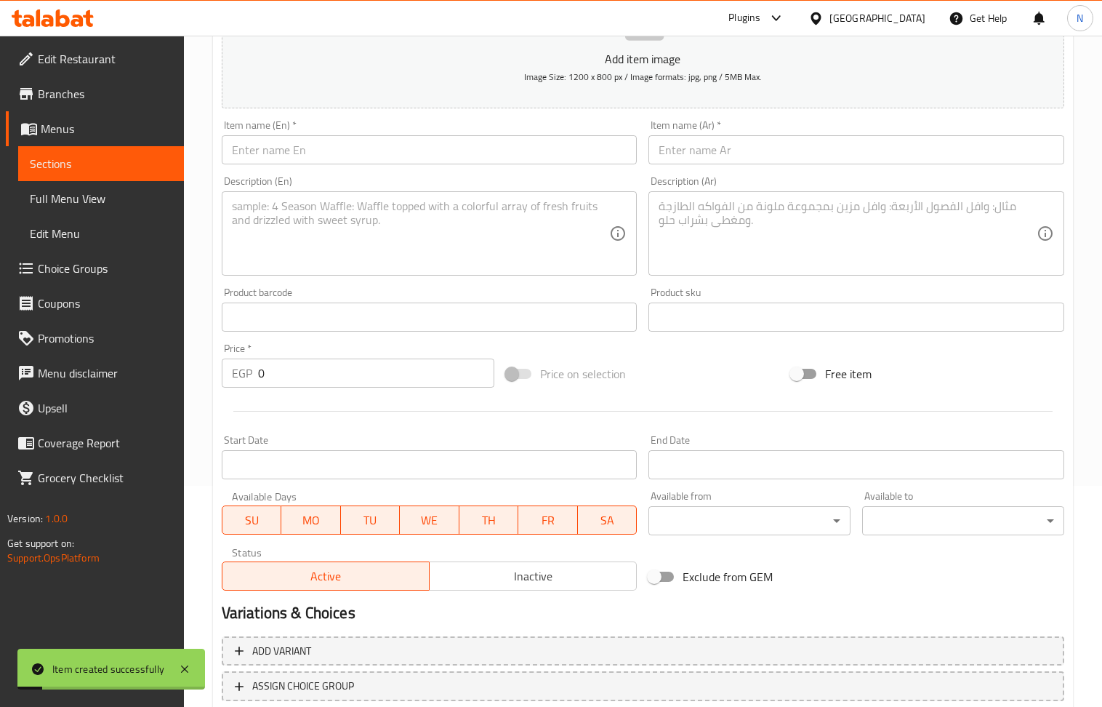
scroll to position [126, 0]
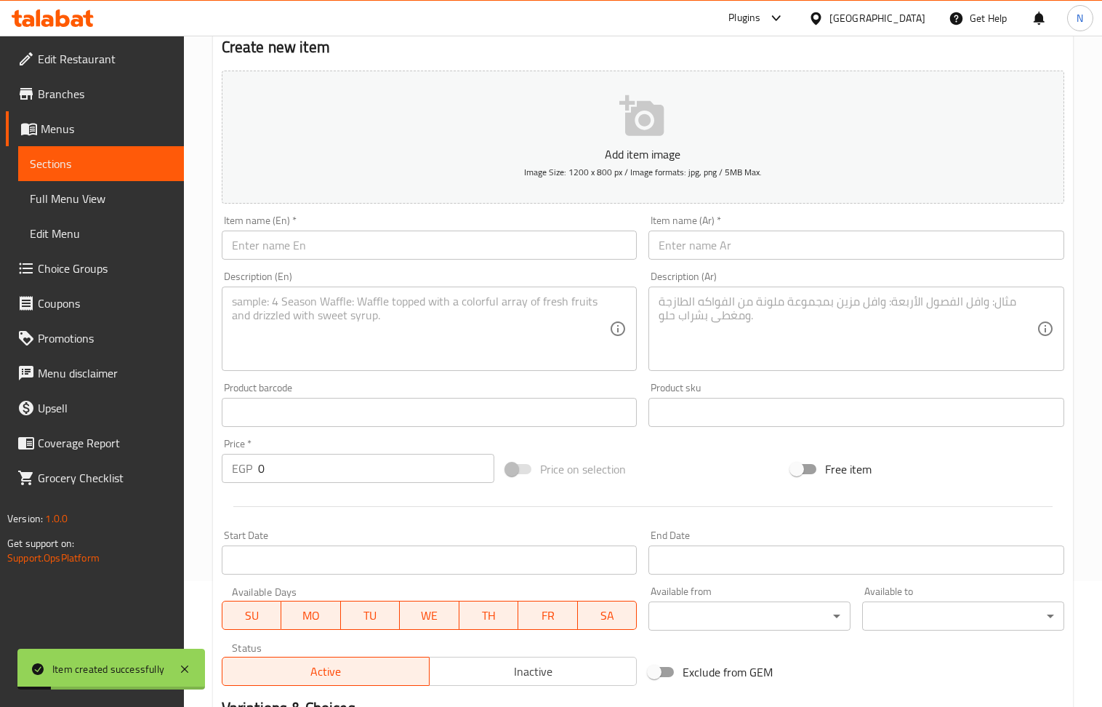
drag, startPoint x: 738, startPoint y: 244, endPoint x: 411, endPoint y: 52, distance: 379.2
click at [738, 244] on input "text" at bounding box center [856, 244] width 416 height 29
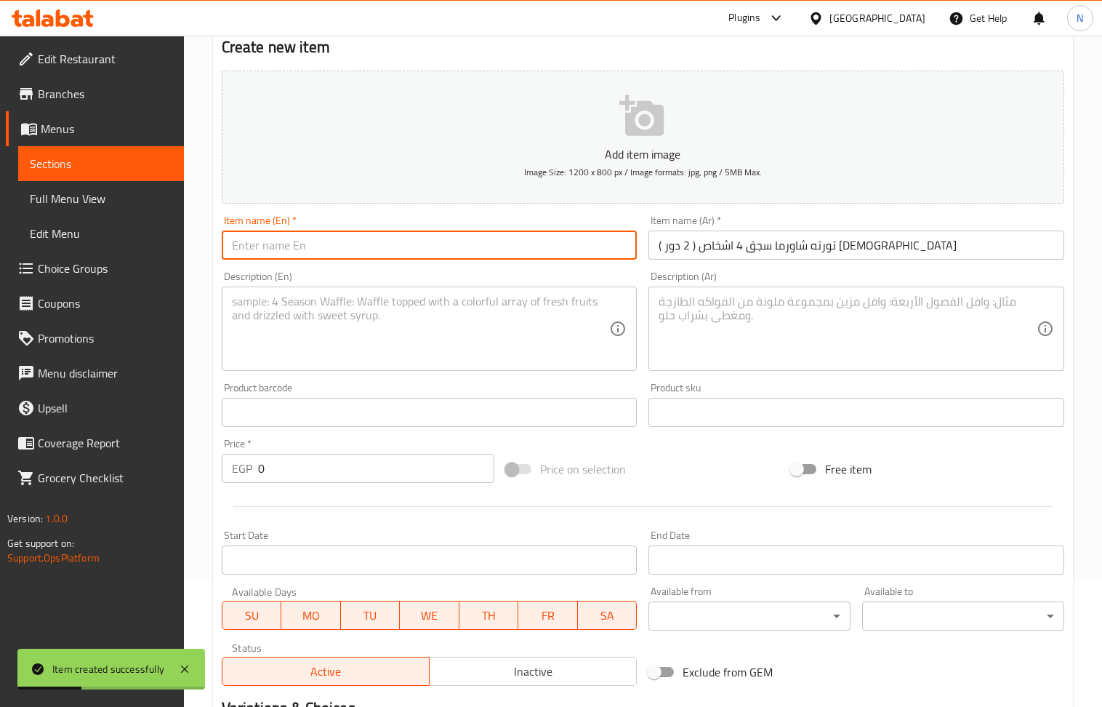
click at [342, 248] on input "text" at bounding box center [430, 244] width 416 height 29
click at [763, 340] on textarea at bounding box center [848, 328] width 378 height 69
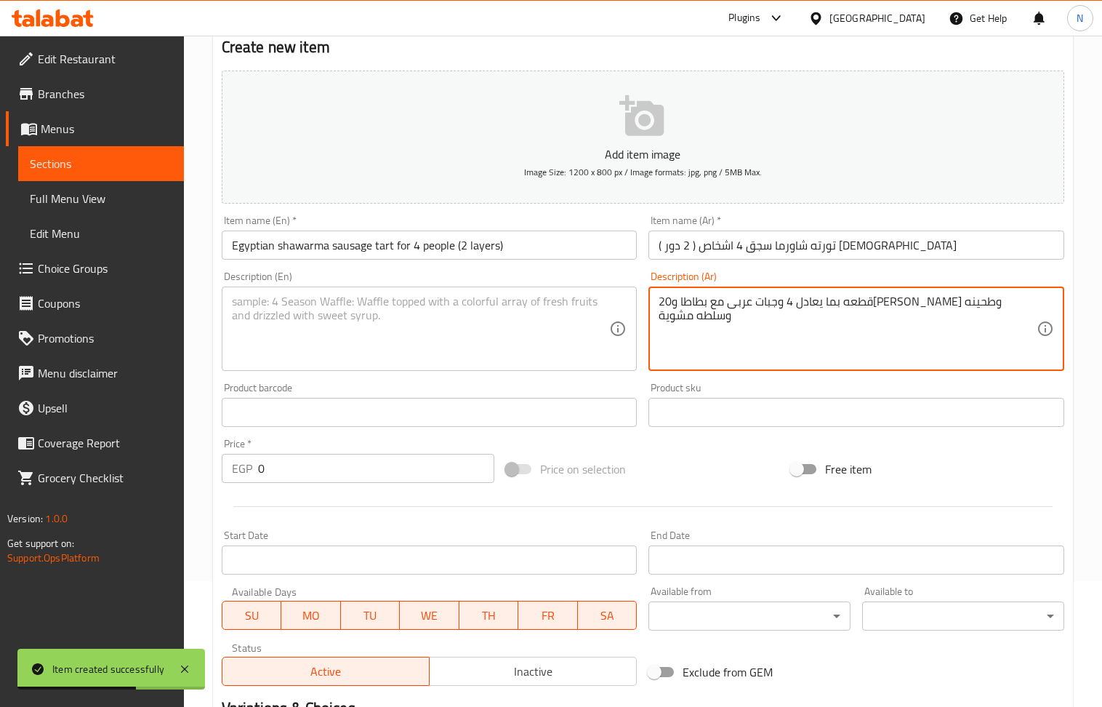
click at [323, 352] on textarea at bounding box center [421, 328] width 378 height 69
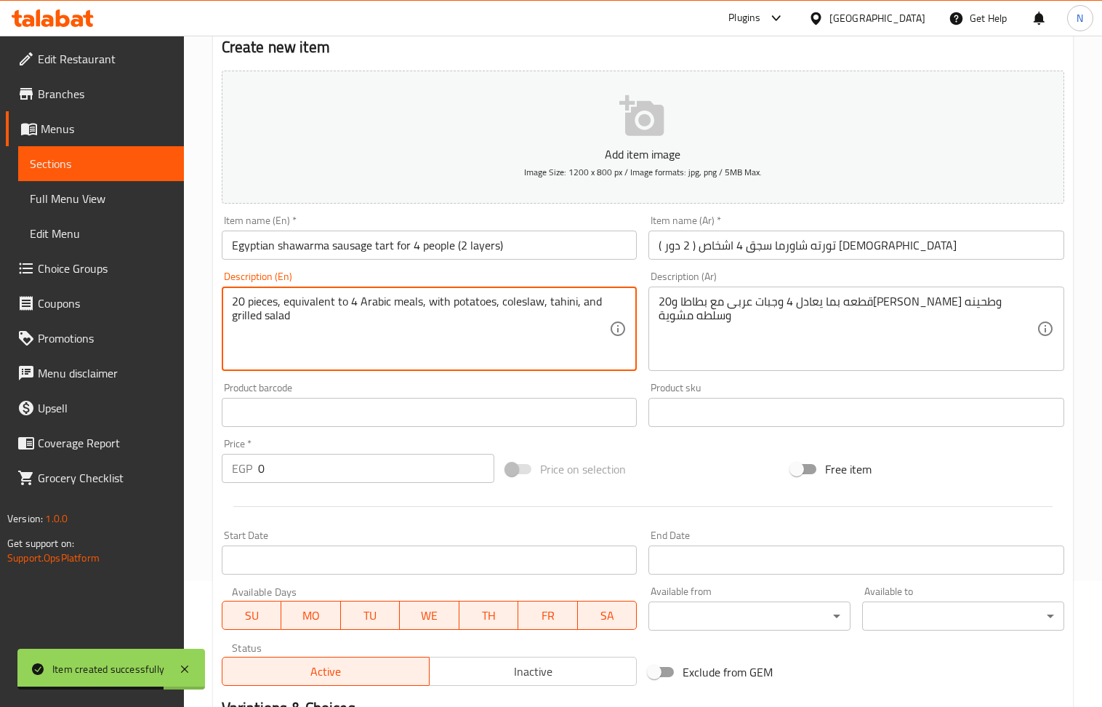
click at [367, 487] on div "Price   * EGP 0 Price *" at bounding box center [358, 460] width 285 height 56
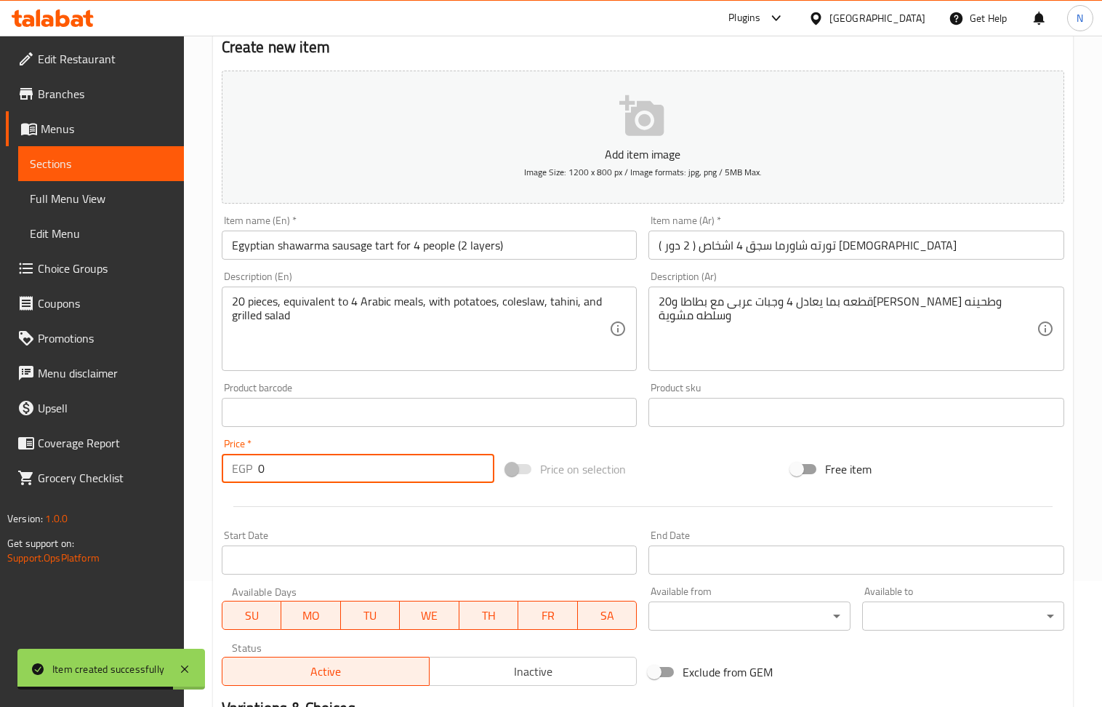
click at [350, 475] on input "0" at bounding box center [376, 468] width 237 height 29
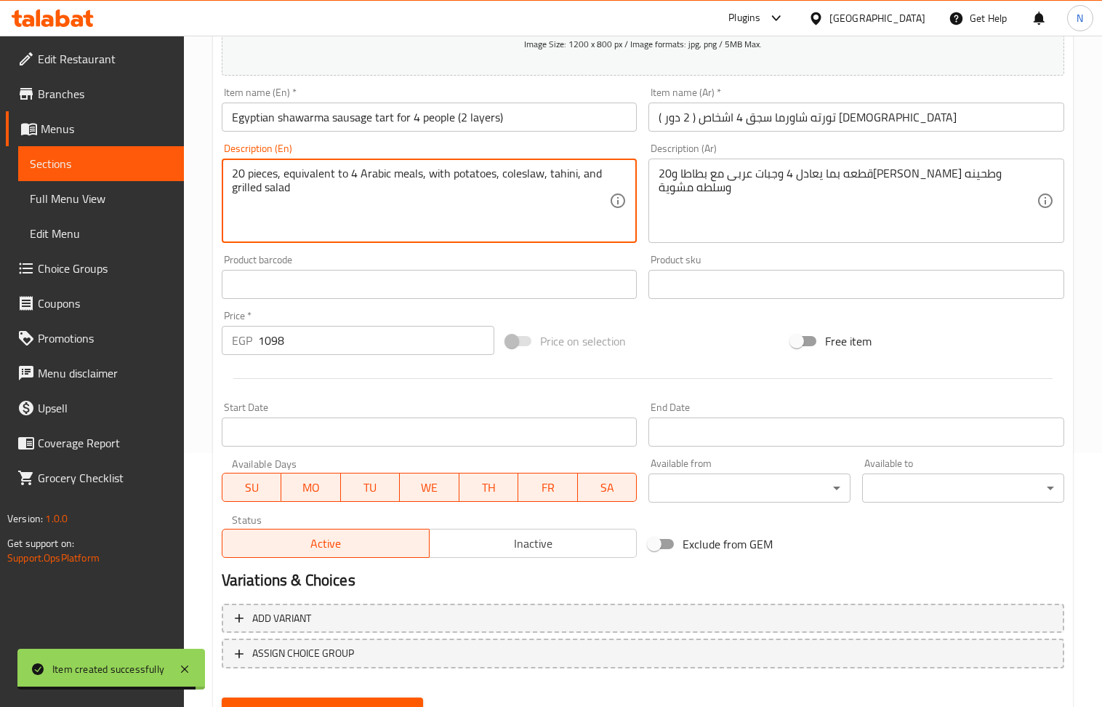
scroll to position [320, 0]
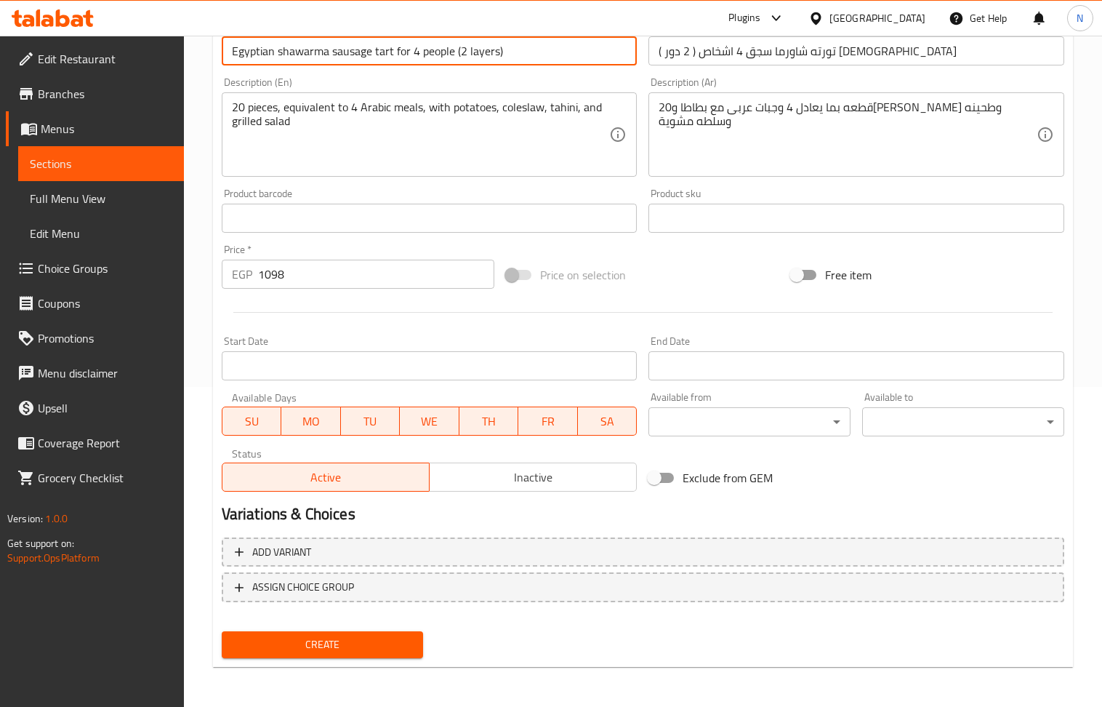
click at [387, 53] on input "Egyptian shawarma sausage tart for 4 people (2 layers)" at bounding box center [430, 50] width 416 height 29
click at [381, 654] on button "Create" at bounding box center [323, 644] width 202 height 27
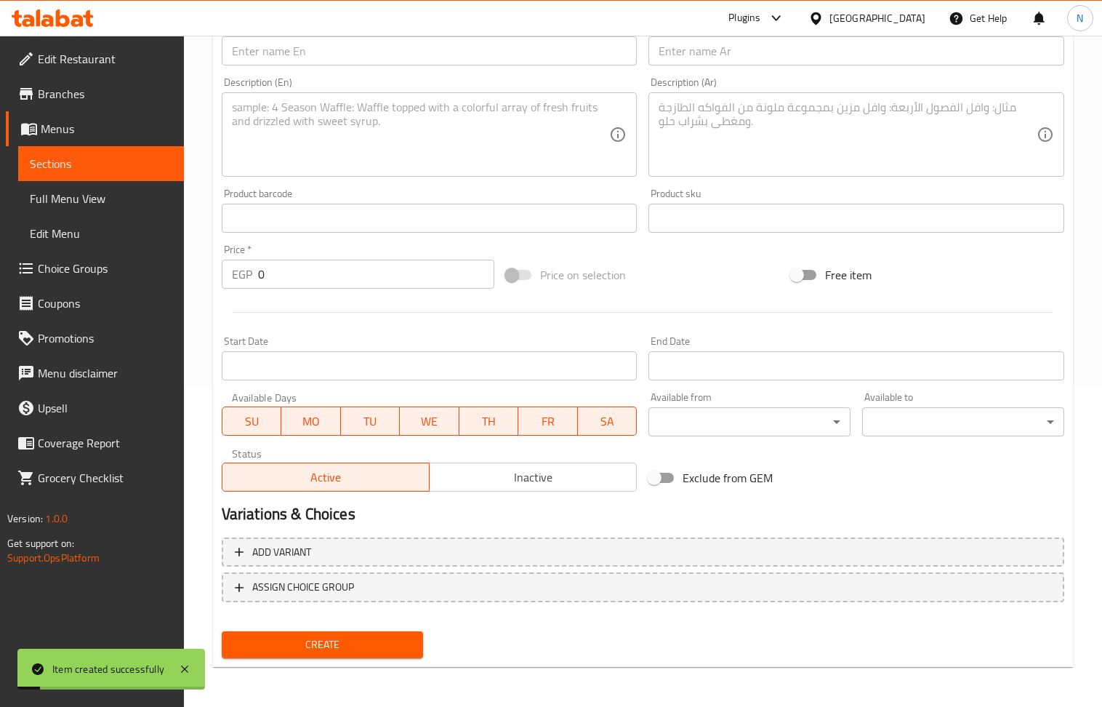
drag, startPoint x: 733, startPoint y: 65, endPoint x: 552, endPoint y: 23, distance: 185.0
click at [733, 65] on input "text" at bounding box center [856, 50] width 416 height 29
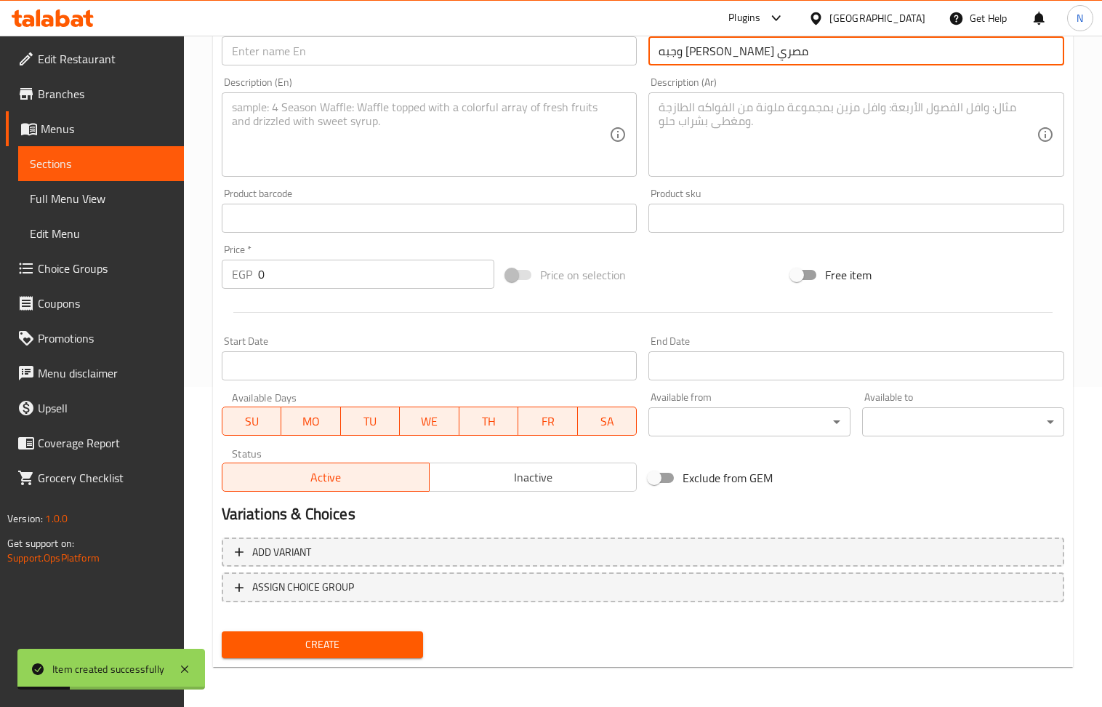
drag, startPoint x: 286, startPoint y: 55, endPoint x: 206, endPoint y: 3, distance: 95.6
click at [286, 55] on input "text" at bounding box center [430, 50] width 416 height 29
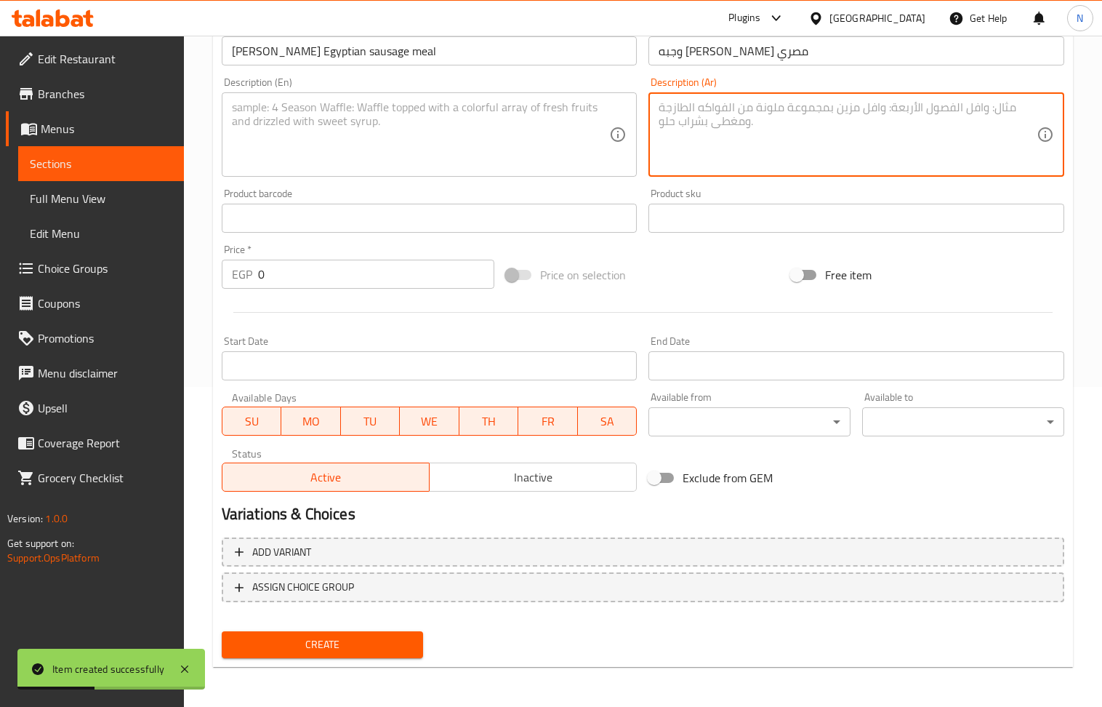
click at [734, 140] on textarea at bounding box center [848, 134] width 378 height 69
click at [318, 166] on textarea at bounding box center [421, 134] width 378 height 69
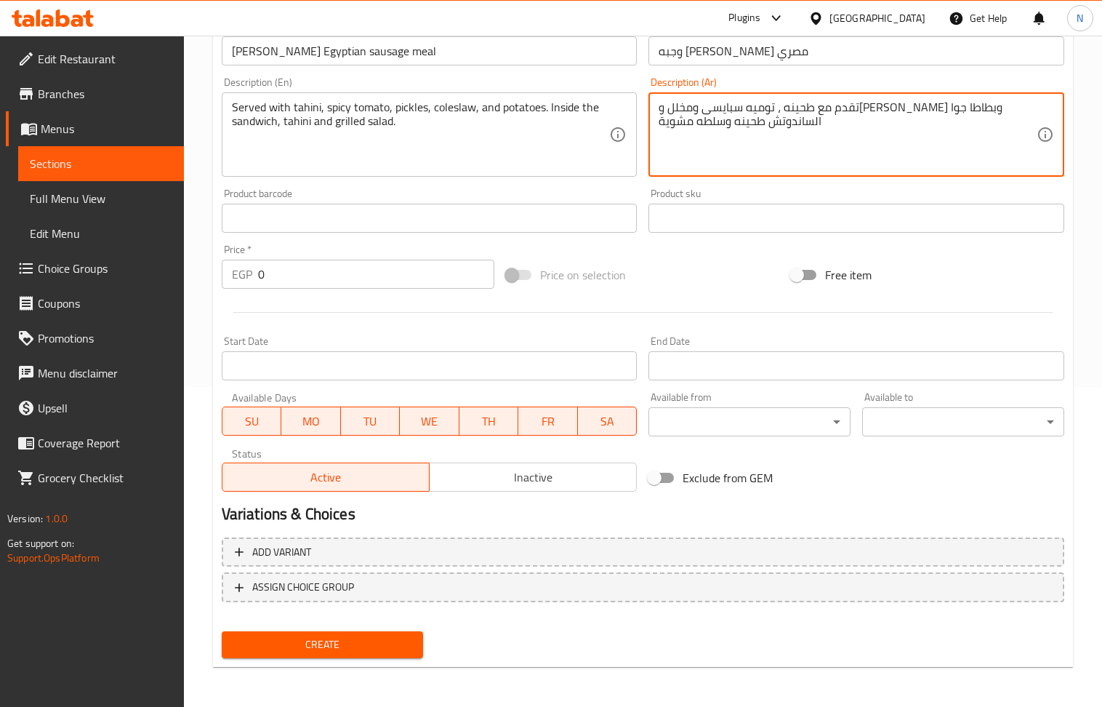
click at [353, 282] on input "0" at bounding box center [376, 273] width 237 height 29
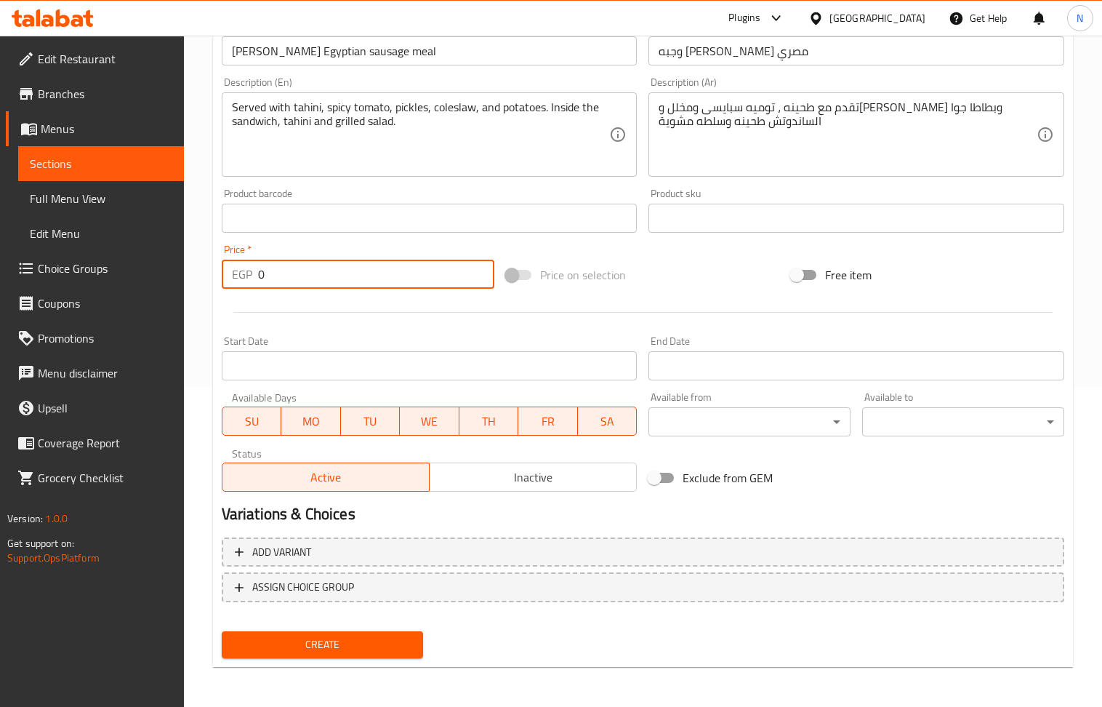
click at [353, 282] on input "0" at bounding box center [376, 273] width 237 height 29
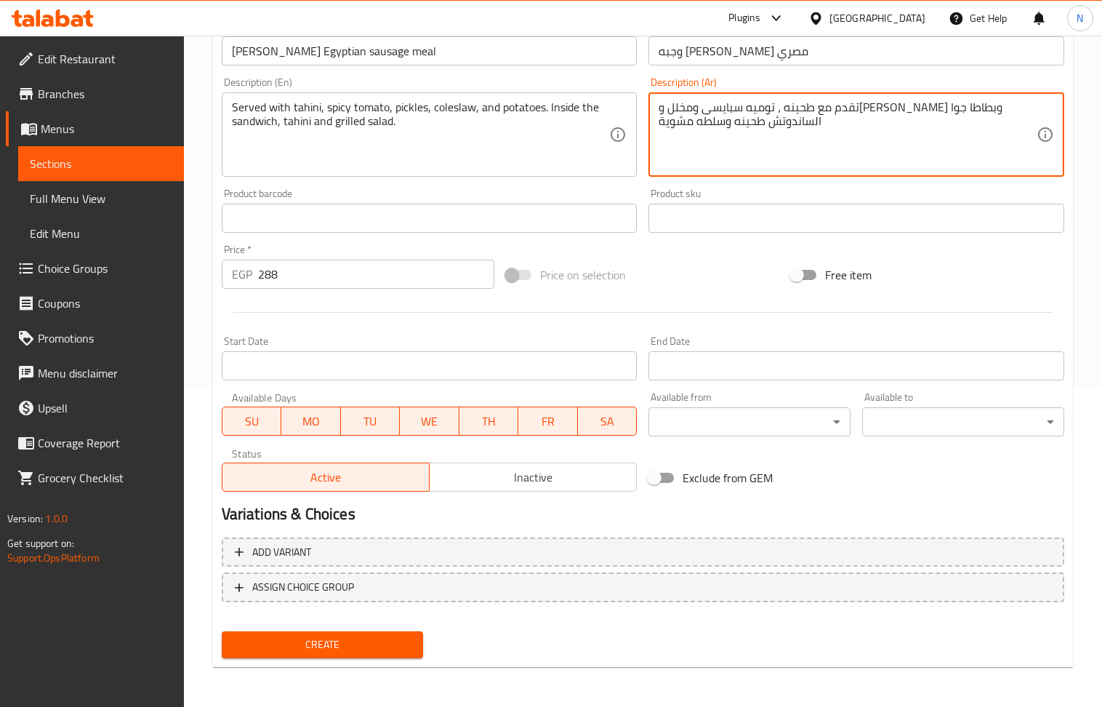
click at [722, 109] on textarea "تقدم مع طحينه ، توميه سبايسى ومخلل وكلوسلو وبطاطا جوا الساندوتش طحينه وسلطه مشو…" at bounding box center [848, 134] width 378 height 69
click at [321, 637] on span "Create" at bounding box center [322, 644] width 179 height 18
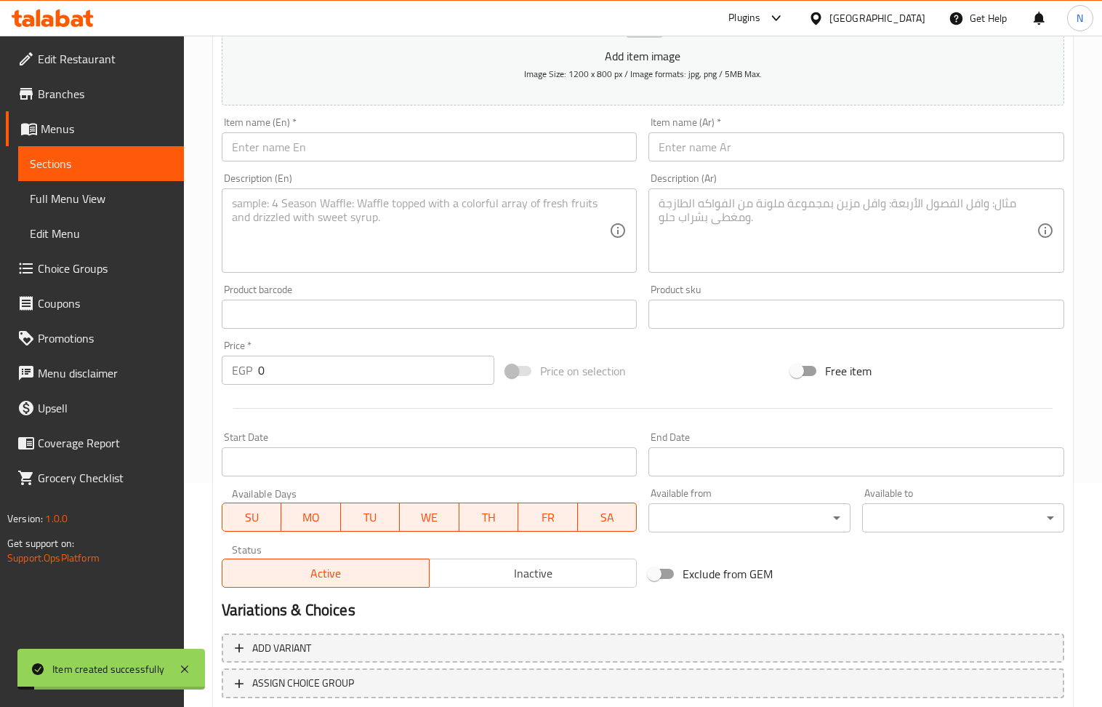
scroll to position [222, 0]
drag, startPoint x: 708, startPoint y: 154, endPoint x: 692, endPoint y: 144, distance: 19.0
click at [708, 154] on input "text" at bounding box center [856, 148] width 416 height 29
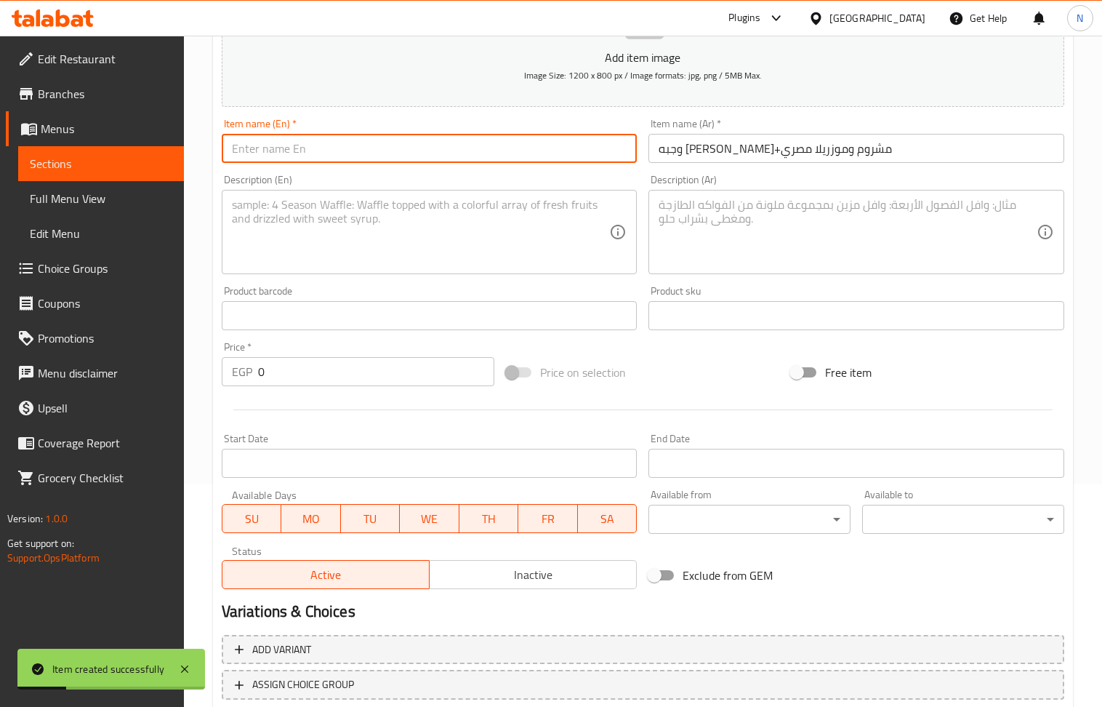
click at [312, 150] on input "text" at bounding box center [430, 148] width 416 height 29
click at [291, 156] on input "Maria meal: Egyptian sausage, mushrooms, and mozzarella" at bounding box center [430, 148] width 416 height 29
click at [377, 156] on input "Maria meal Egyptian sausage, mushrooms, and mozzarella" at bounding box center [430, 148] width 416 height 29
click at [374, 147] on input "Maria meal Egyptian sausageand mushrooms, and mozzarella" at bounding box center [430, 148] width 416 height 29
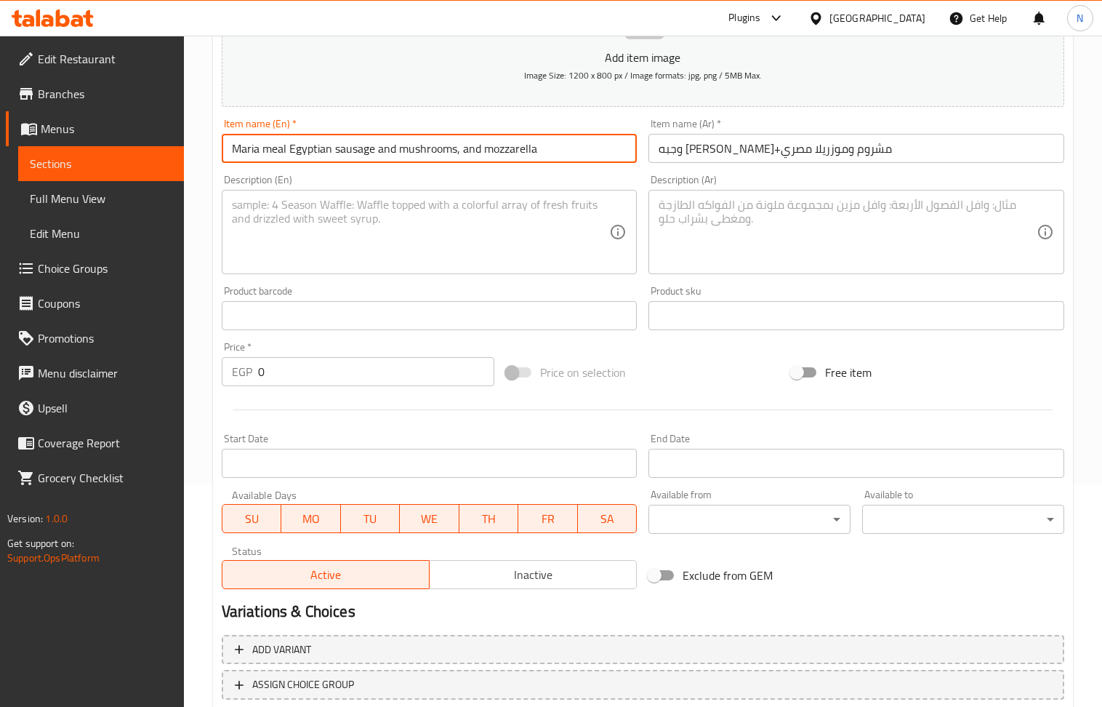
click at [457, 153] on input "Maria meal Egyptian sausage and mushrooms, and mozzarella" at bounding box center [430, 148] width 416 height 29
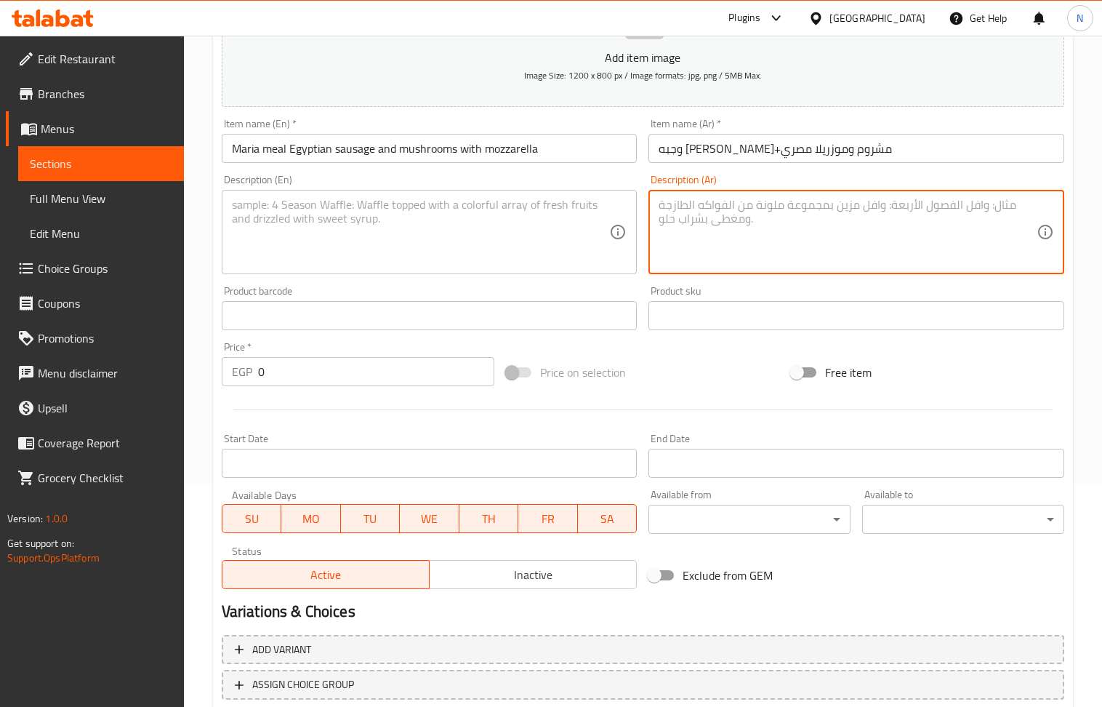
drag, startPoint x: 730, startPoint y: 228, endPoint x: 452, endPoint y: 87, distance: 311.4
click at [730, 228] on textarea at bounding box center [848, 232] width 378 height 69
click at [416, 262] on textarea at bounding box center [421, 232] width 378 height 69
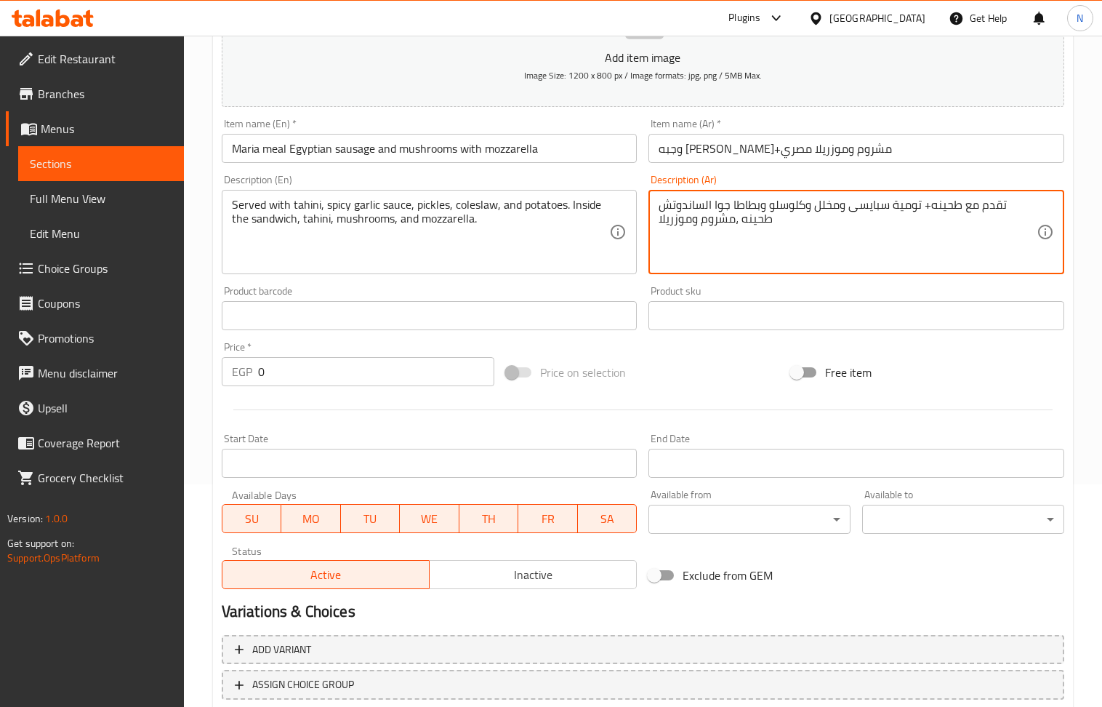
click at [925, 213] on textarea "تقدم مع طحينه+ تومية سبايسى ومخلل وكلوسلو وبطاطا جوا الساندوتش طحينه ،مشروم ومو…" at bounding box center [848, 232] width 378 height 69
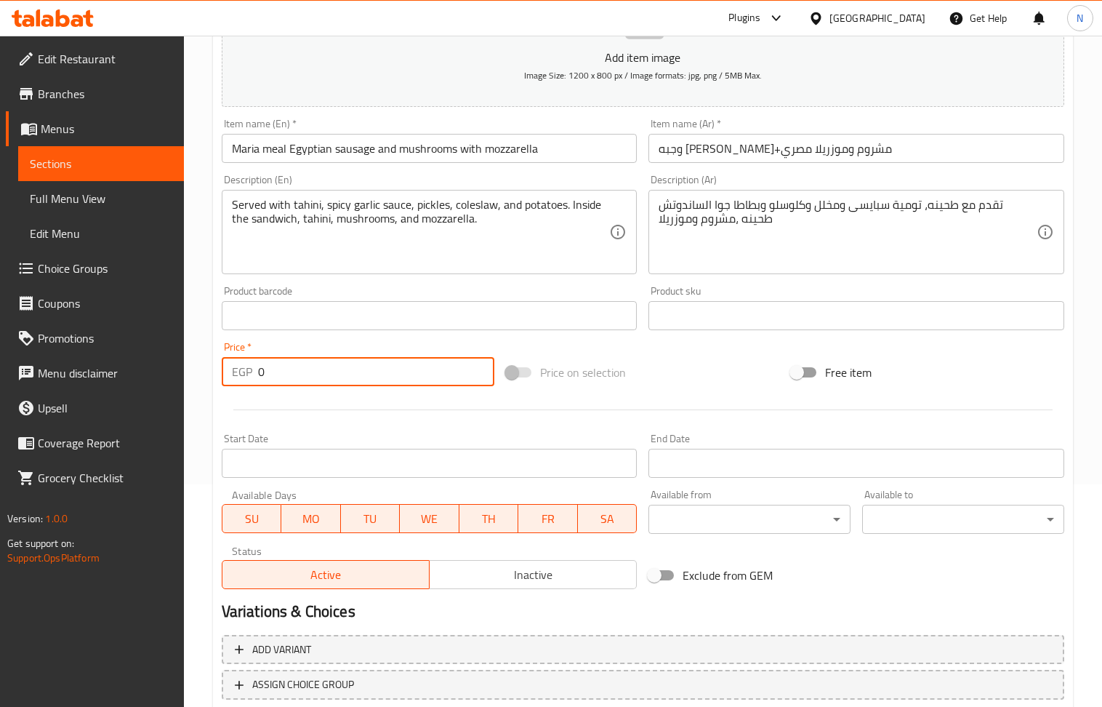
click at [307, 365] on input "0" at bounding box center [376, 371] width 237 height 29
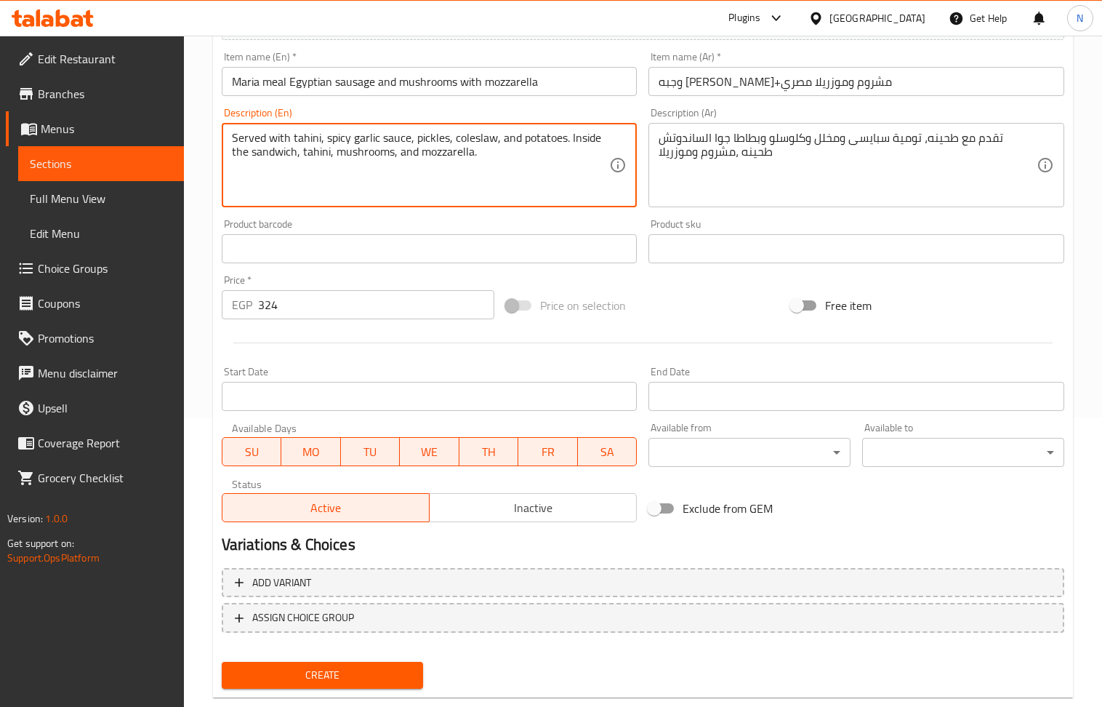
scroll to position [320, 0]
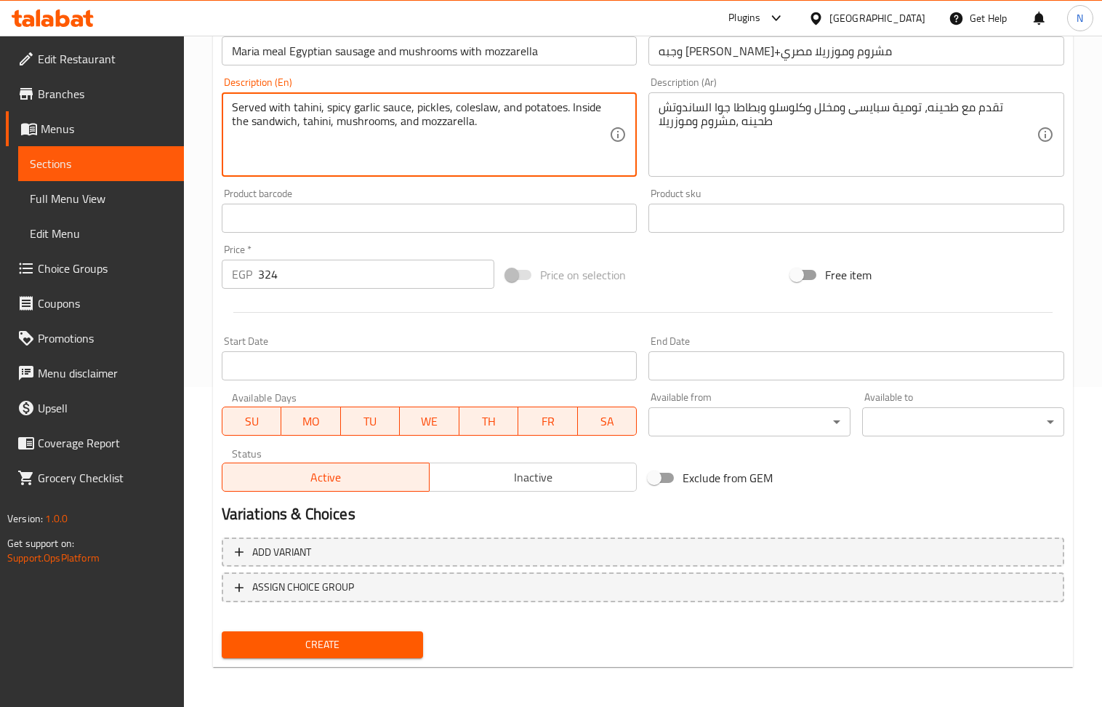
click at [332, 658] on div "Create" at bounding box center [323, 644] width 214 height 39
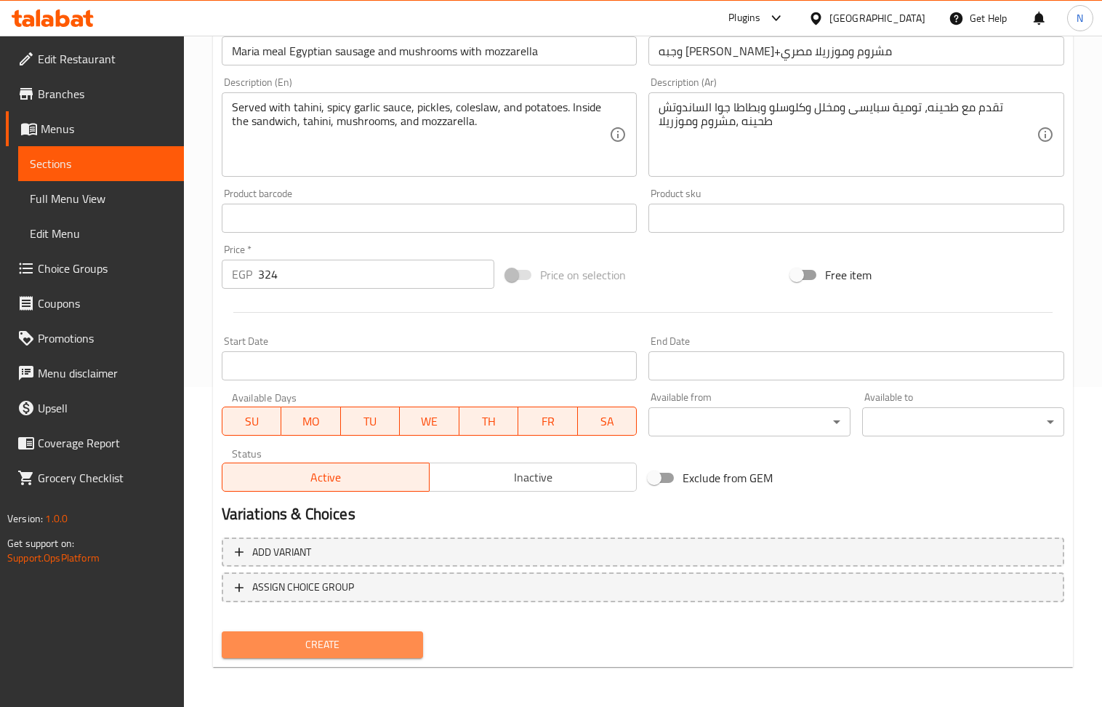
click at [329, 650] on span "Create" at bounding box center [322, 644] width 179 height 18
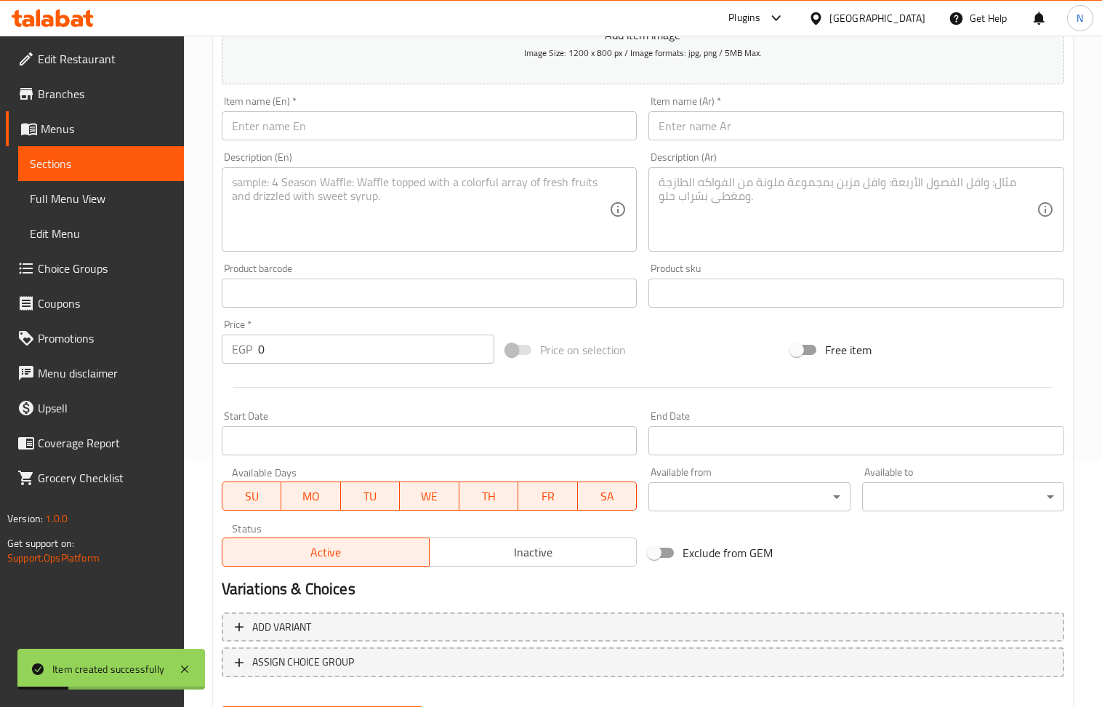
scroll to position [222, 0]
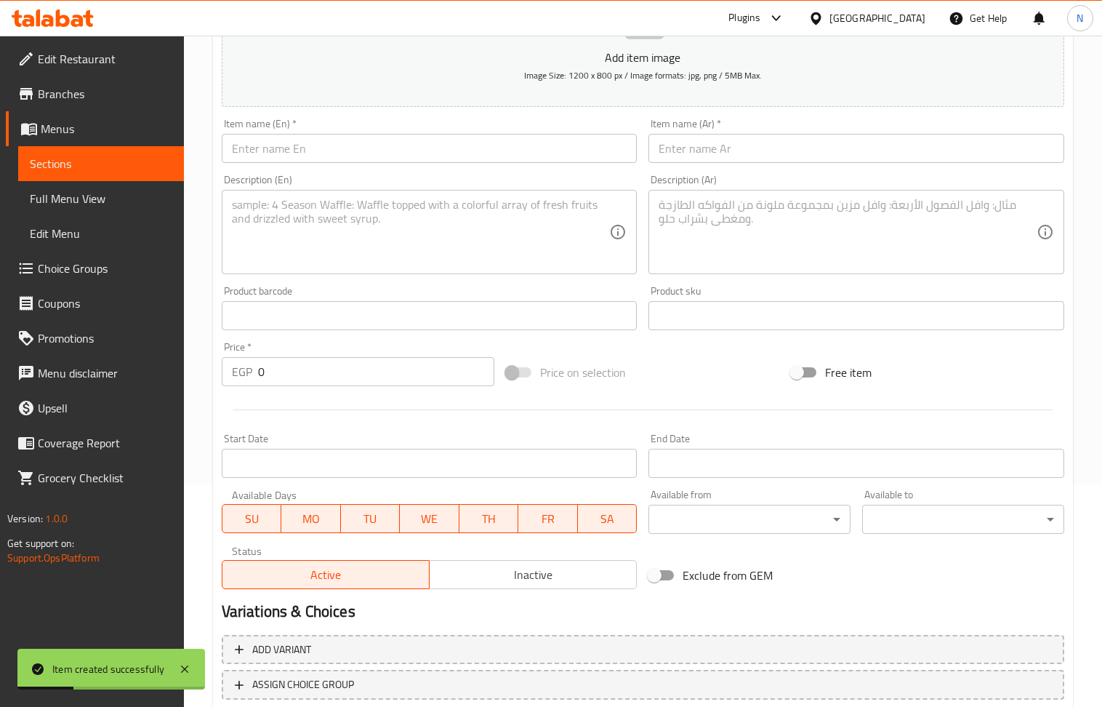
click at [685, 151] on input "text" at bounding box center [856, 148] width 416 height 29
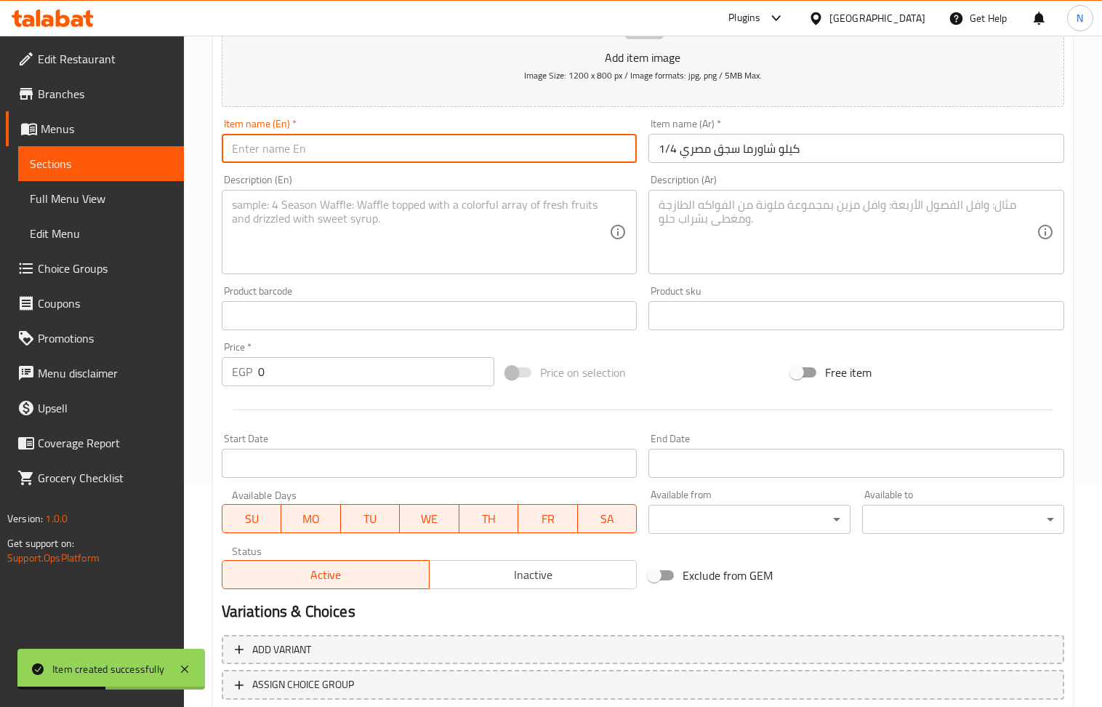
click at [336, 160] on input "text" at bounding box center [430, 148] width 416 height 29
click at [744, 257] on textarea at bounding box center [848, 232] width 378 height 69
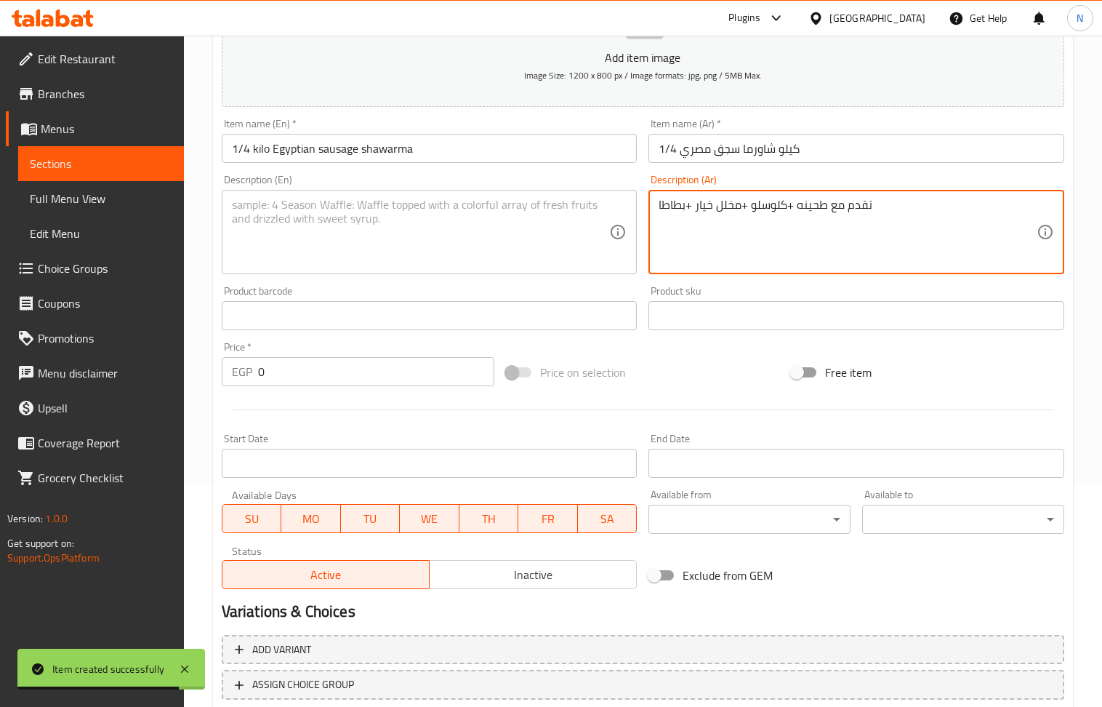
click at [355, 239] on textarea at bounding box center [421, 232] width 378 height 69
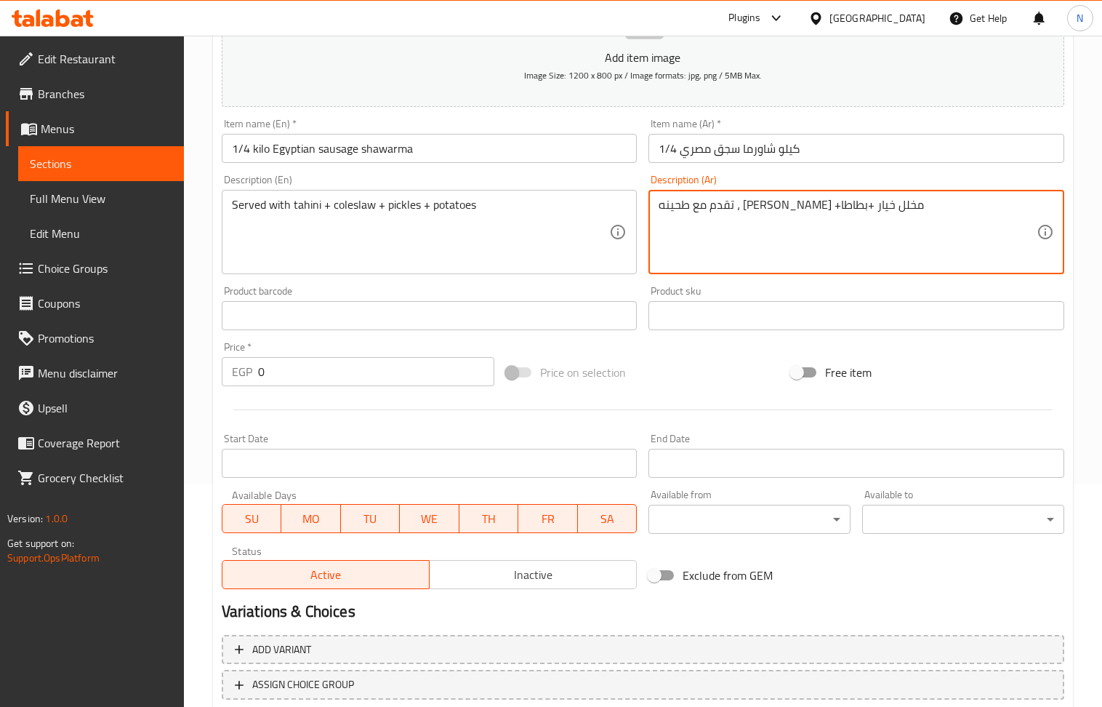
click at [740, 209] on textarea "تقدم مع طحينه ، كلوسلو +مخلل خيار +بطاطا" at bounding box center [848, 232] width 378 height 69
click at [691, 206] on textarea "تقدم مع طحينه ، كلوسلو ،مخلل خيار +بطاطا" at bounding box center [848, 232] width 378 height 69
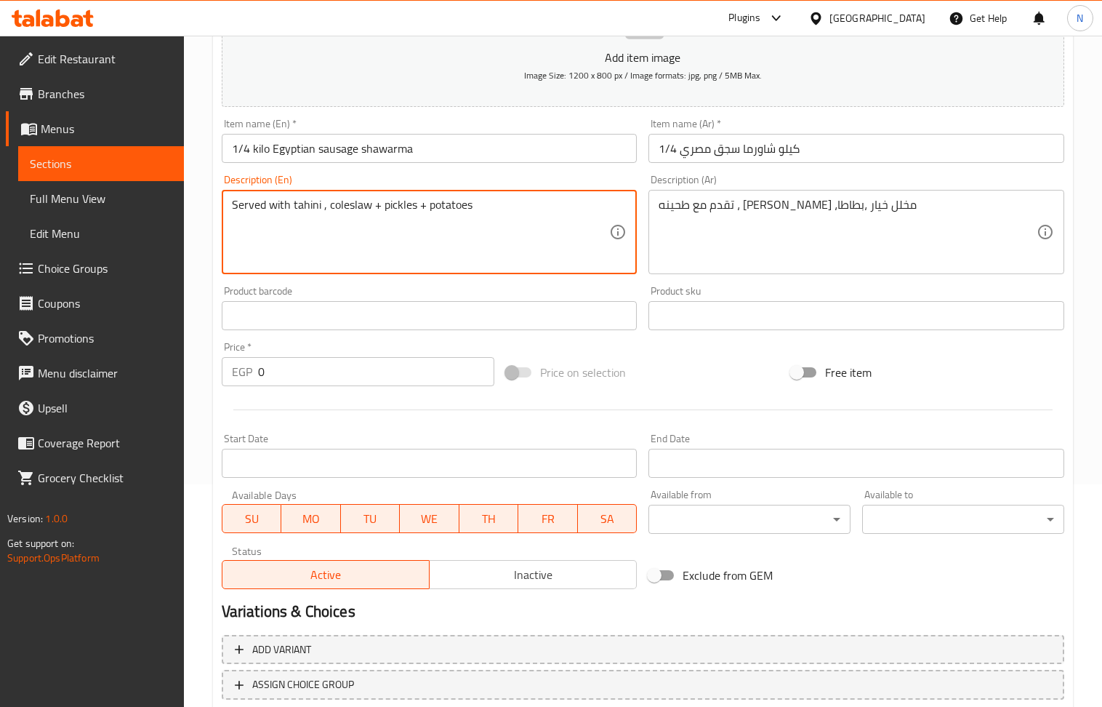
drag, startPoint x: 374, startPoint y: 206, endPoint x: 460, endPoint y: 352, distance: 169.2
click at [381, 225] on textarea "Served with tahini , coleslaw + pickles + potatoes" at bounding box center [421, 232] width 378 height 69
click at [315, 361] on input "0" at bounding box center [376, 371] width 237 height 29
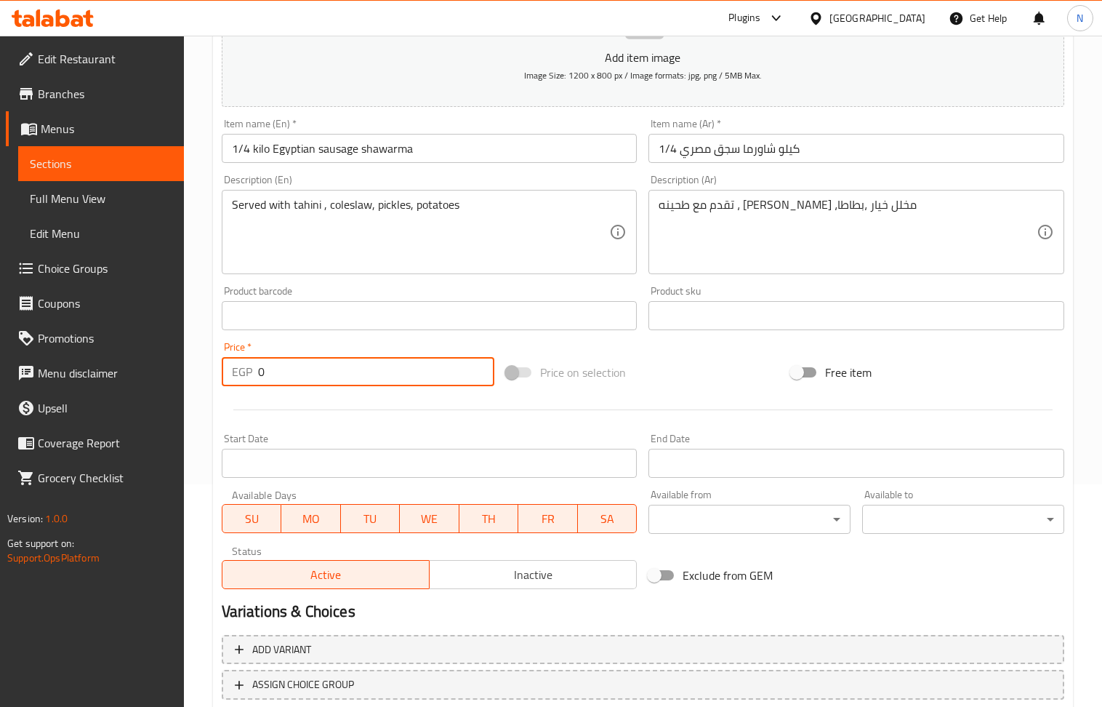
click at [315, 361] on input "0" at bounding box center [376, 371] width 237 height 29
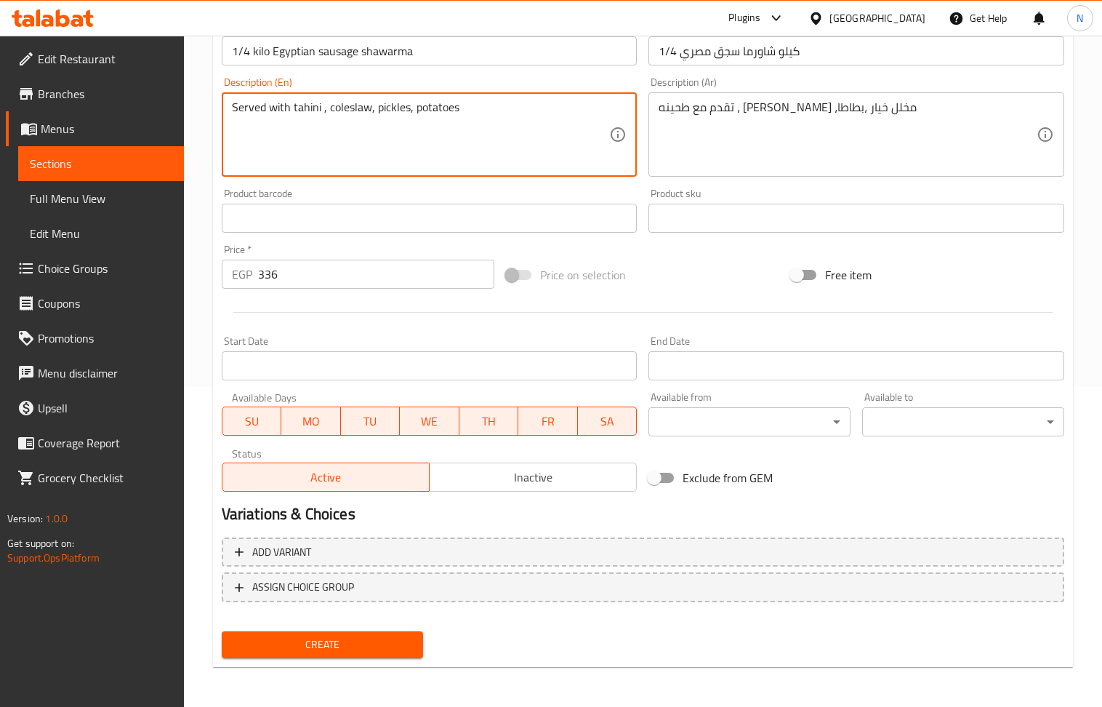
click at [335, 646] on span "Create" at bounding box center [322, 644] width 179 height 18
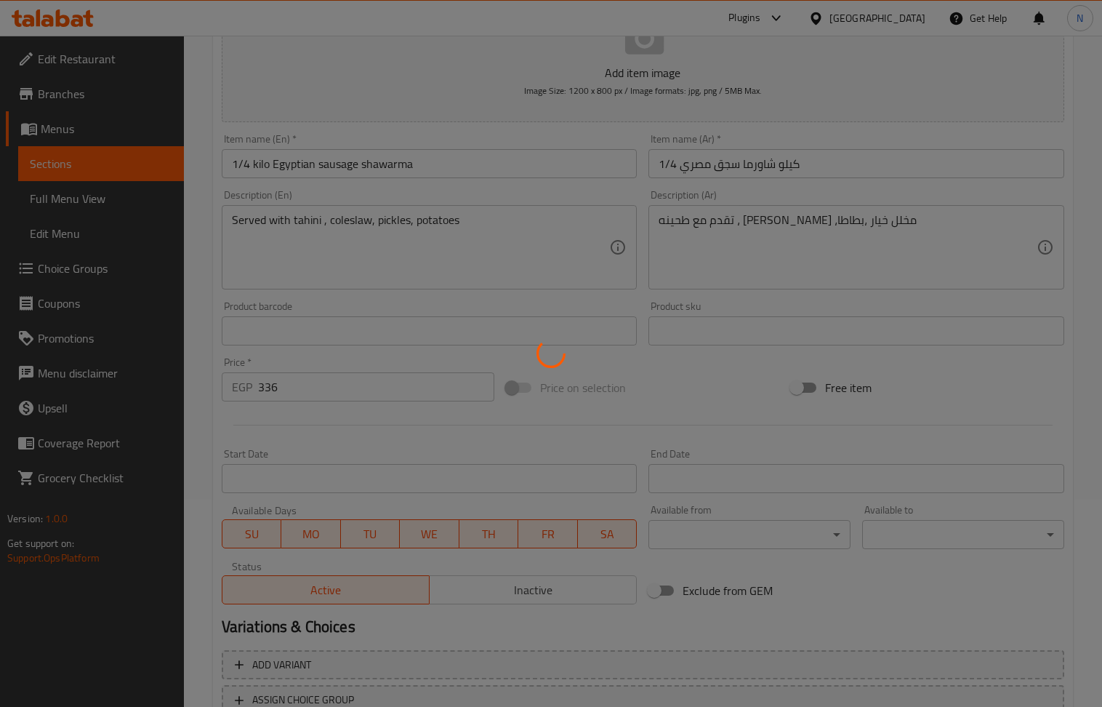
scroll to position [29, 0]
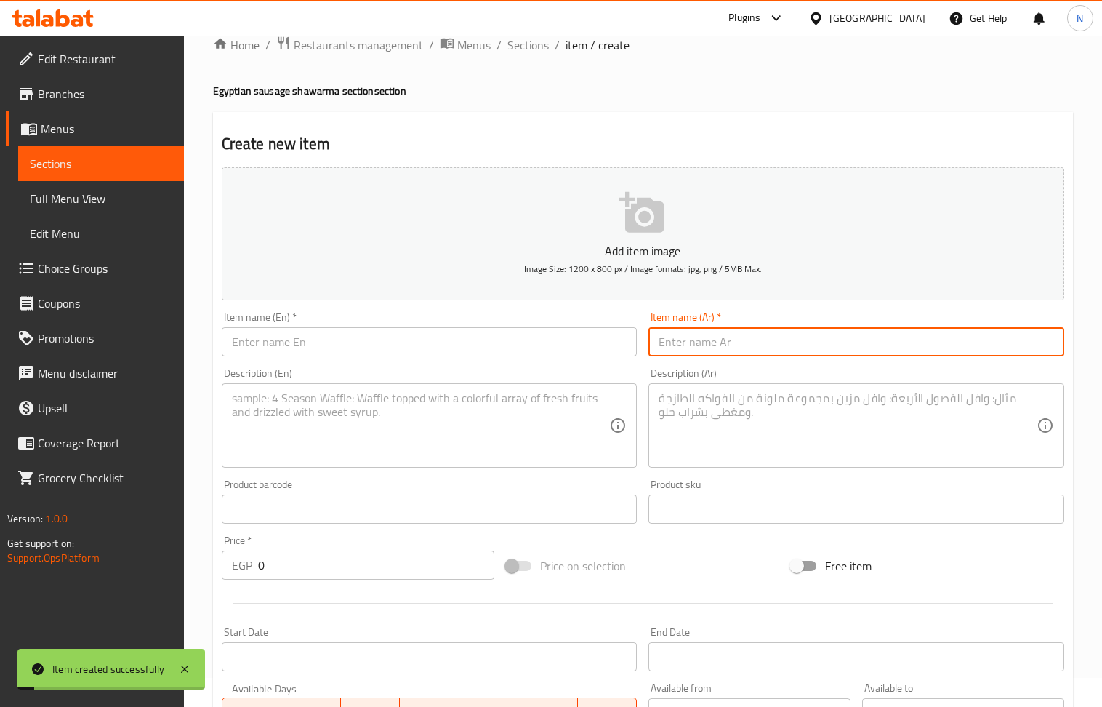
click at [717, 345] on input "text" at bounding box center [856, 341] width 416 height 29
drag, startPoint x: 349, startPoint y: 347, endPoint x: 246, endPoint y: 254, distance: 139.4
click at [349, 347] on input "text" at bounding box center [430, 341] width 416 height 29
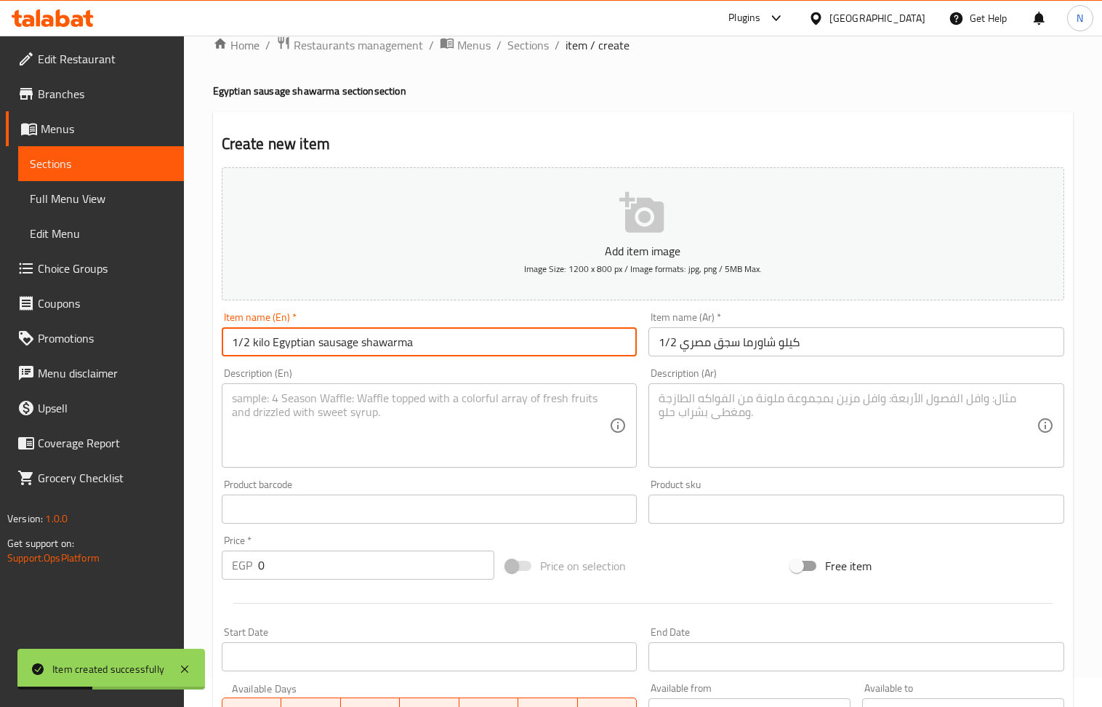
click at [705, 462] on div "Description (Ar)" at bounding box center [856, 425] width 416 height 84
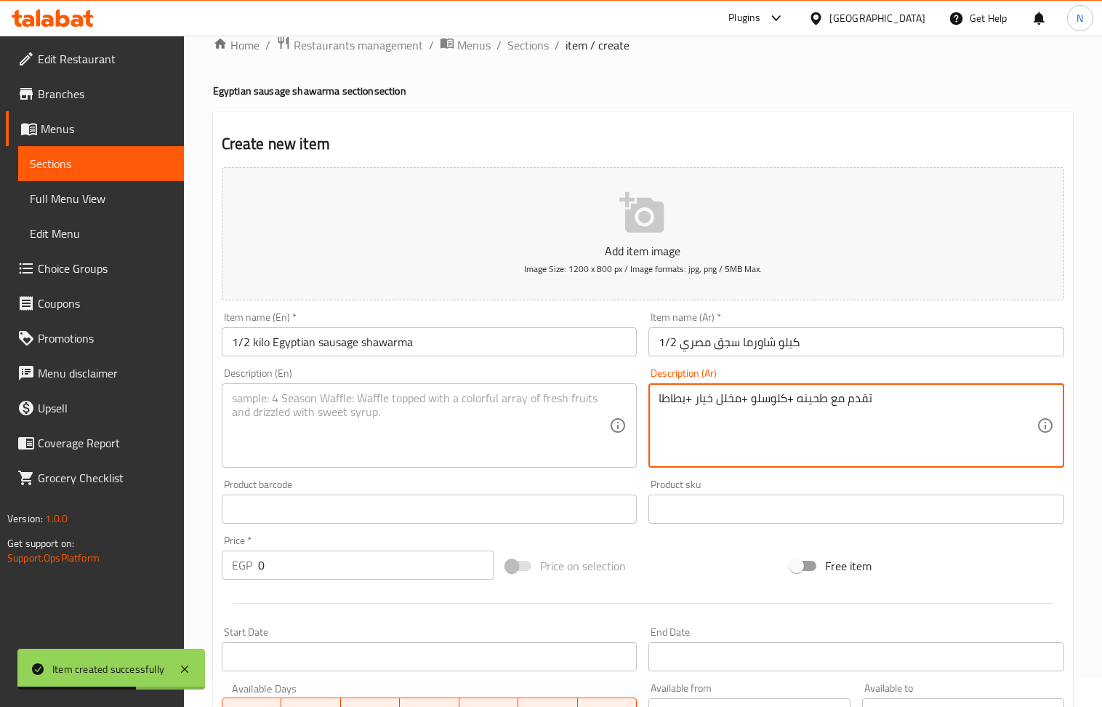
click at [363, 359] on div "Item name (En)   * 1/2 kilo Egyptian sausage shawarma Item name (En) *" at bounding box center [429, 334] width 427 height 56
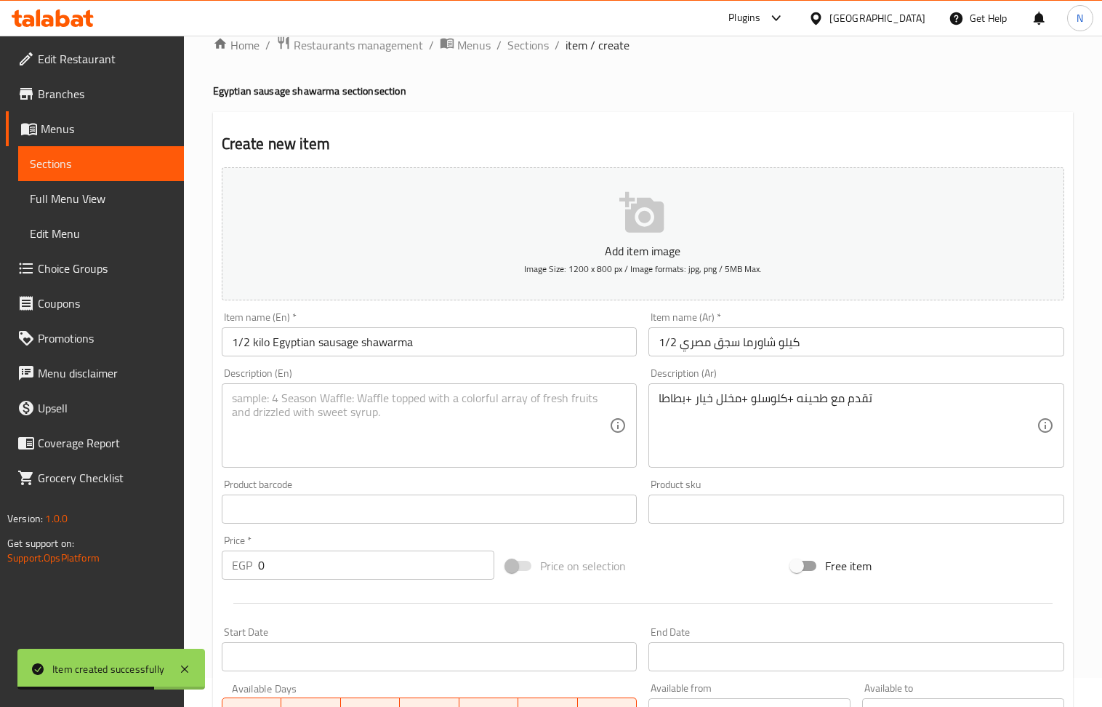
click at [367, 414] on textarea at bounding box center [421, 425] width 378 height 69
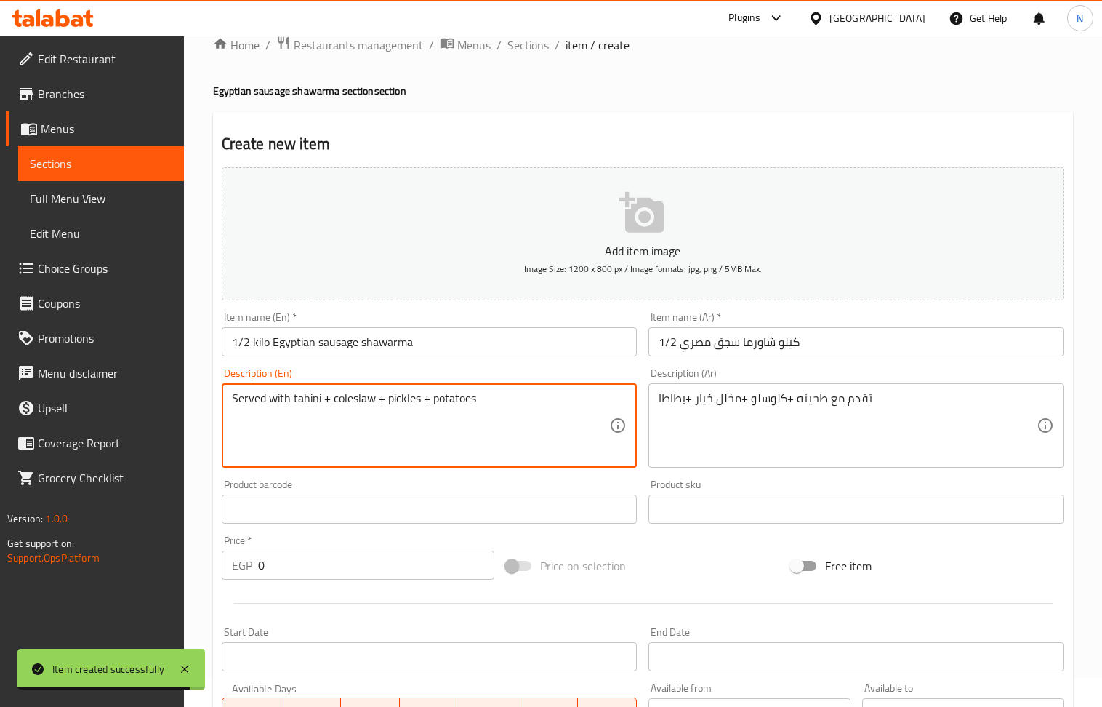
click at [367, 579] on input "0" at bounding box center [376, 564] width 237 height 29
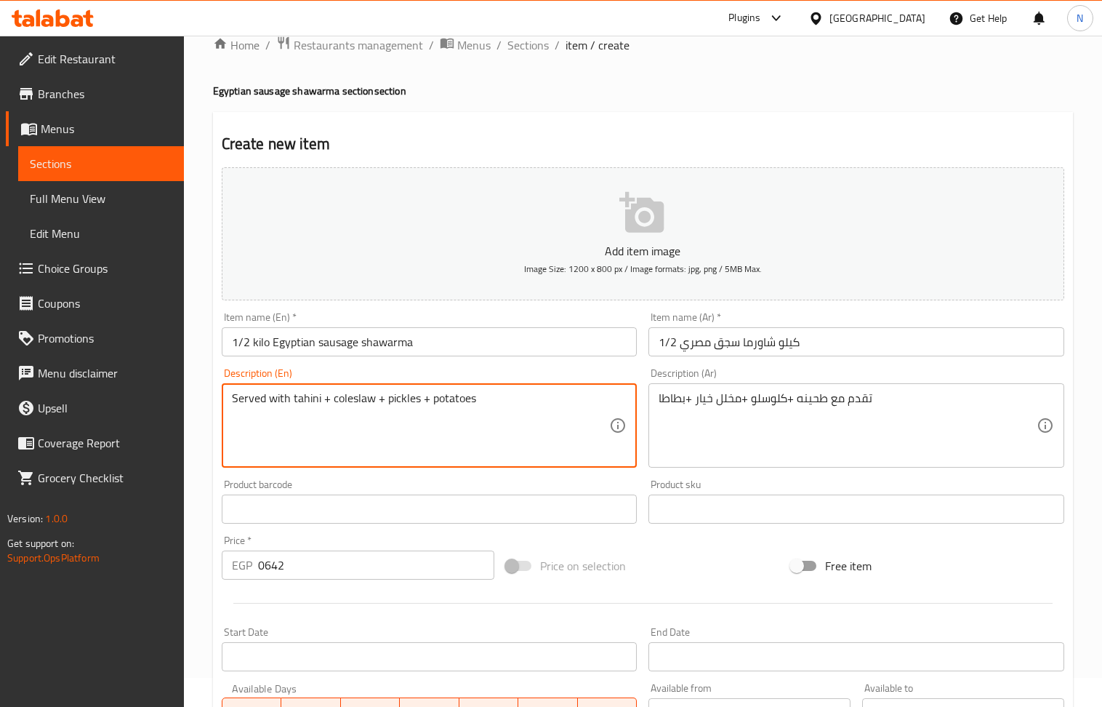
drag, startPoint x: 326, startPoint y: 405, endPoint x: 318, endPoint y: 410, distance: 9.5
drag, startPoint x: 376, startPoint y: 403, endPoint x: 368, endPoint y: 406, distance: 8.5
click at [368, 406] on textarea "Served with tahini, coleslaw + pickles + potatoes" at bounding box center [421, 425] width 378 height 69
click at [407, 401] on textarea "Served with tahini, coleslaw, pickles + potatoes" at bounding box center [421, 425] width 378 height 69
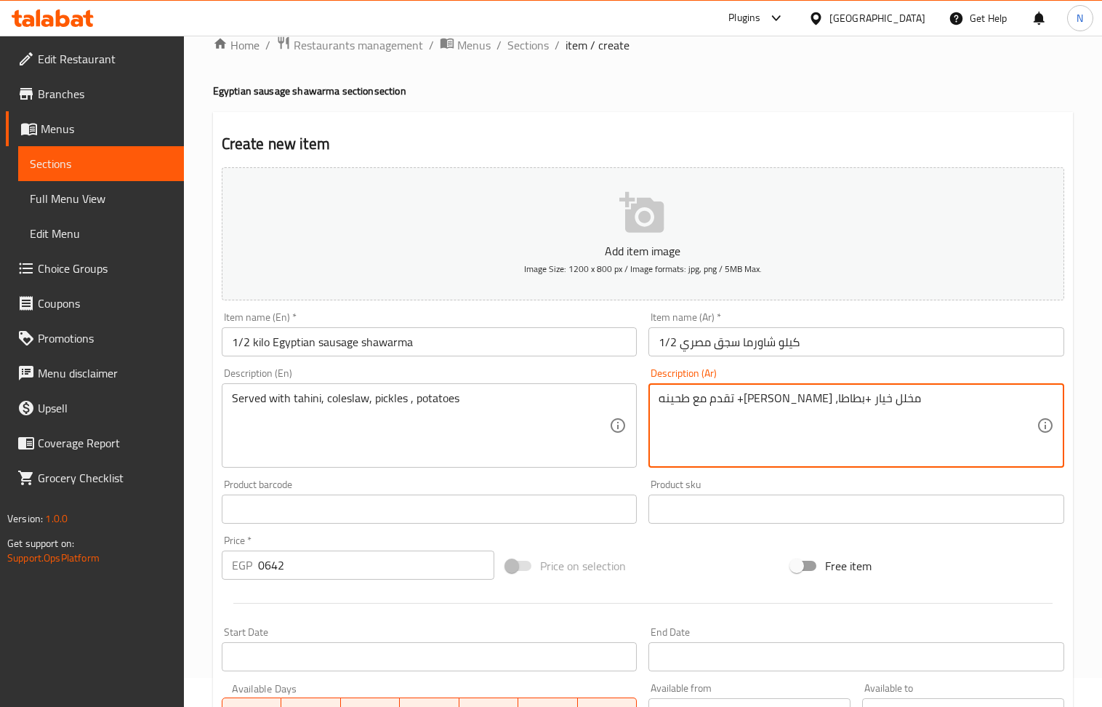
click at [786, 403] on textarea "تقدم مع طحينه +كلوسلو ،مخلل خيار +بطاطا" at bounding box center [848, 425] width 378 height 69
click at [690, 404] on textarea "تقدم مع طحينه ،كلوسلو ،مخلل خيار +بطاطا" at bounding box center [848, 425] width 378 height 69
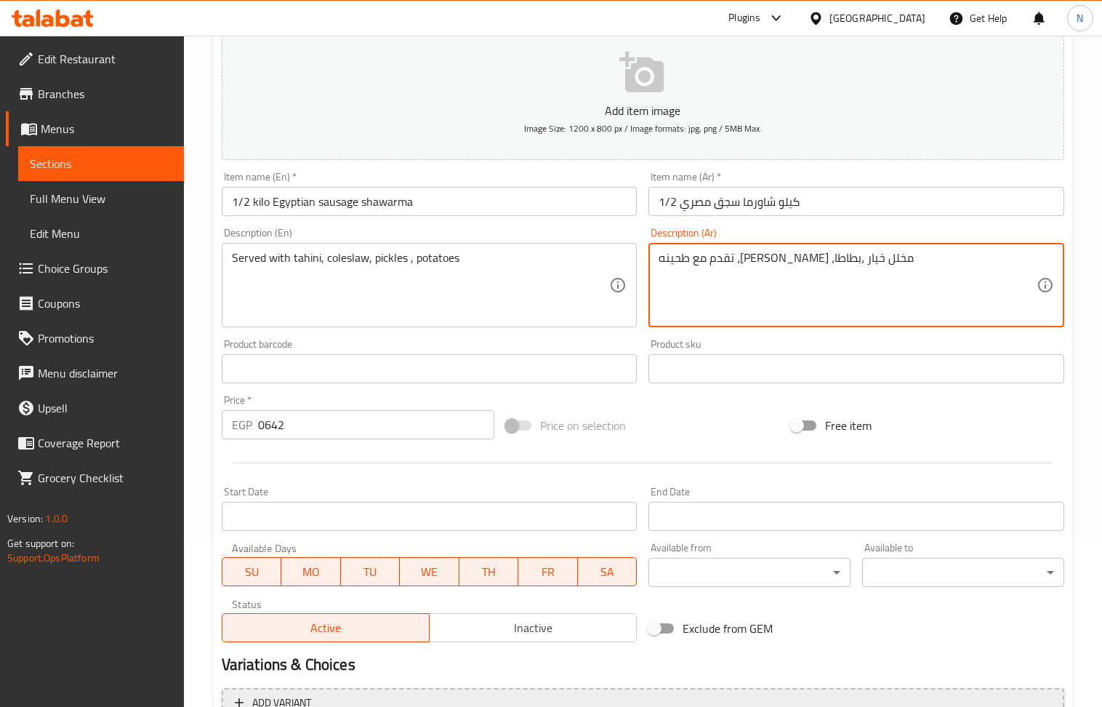
scroll to position [320, 0]
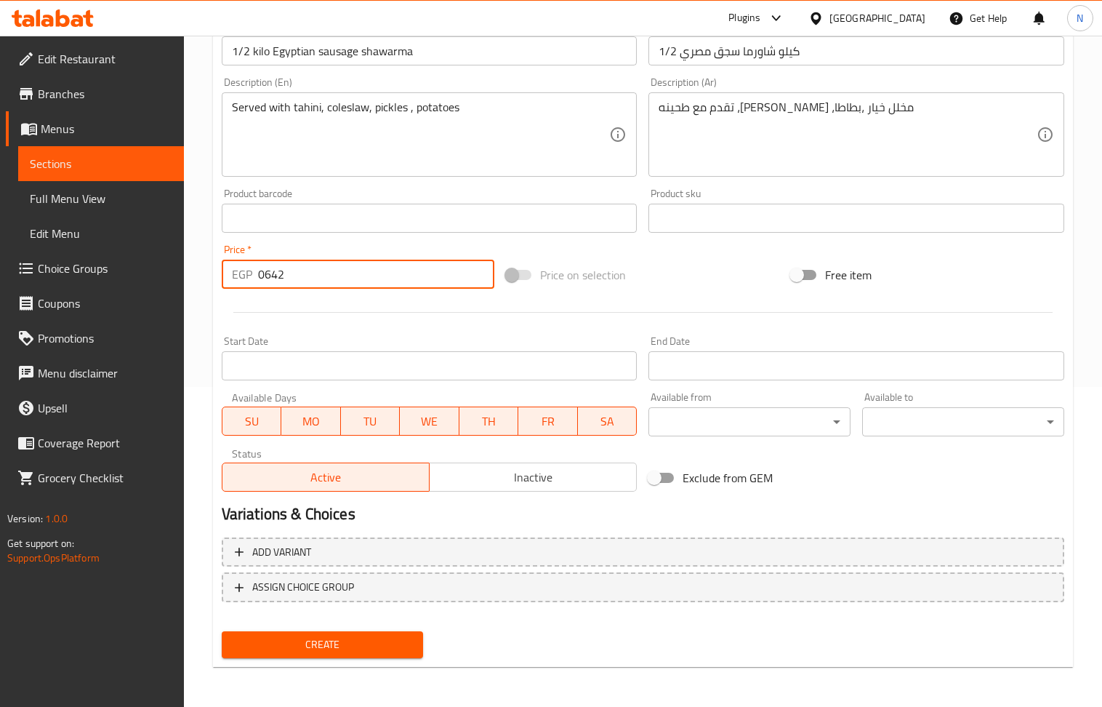
click at [266, 277] on input "0642" at bounding box center [376, 273] width 237 height 29
click at [343, 648] on span "Create" at bounding box center [322, 644] width 179 height 18
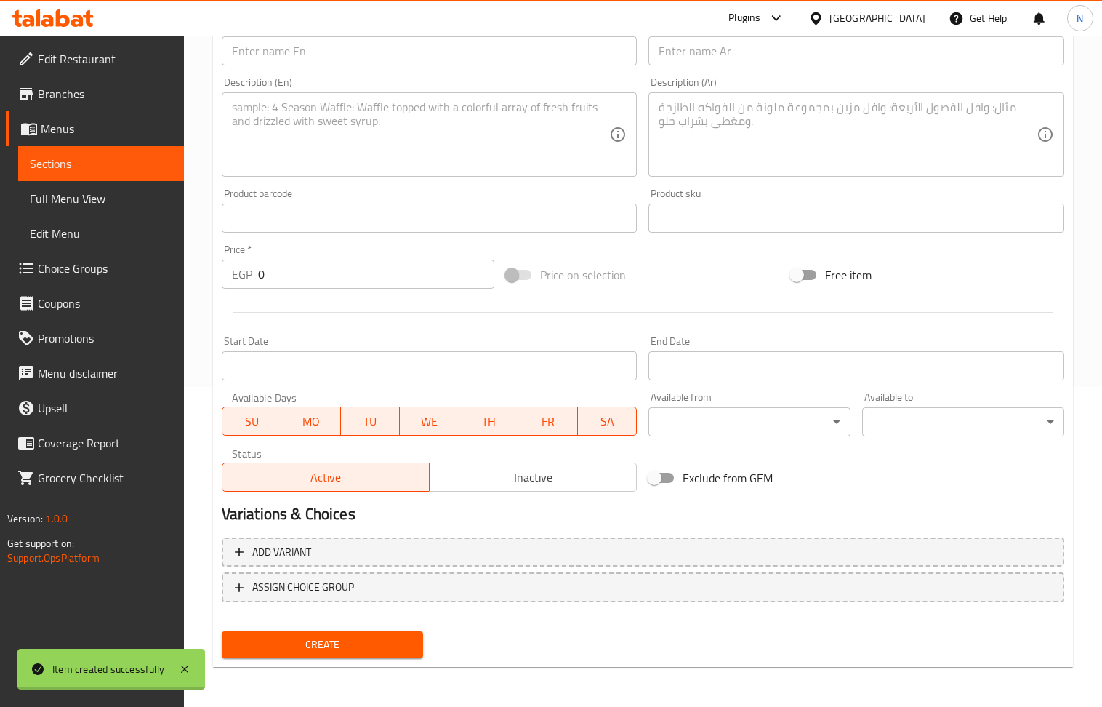
scroll to position [0, 0]
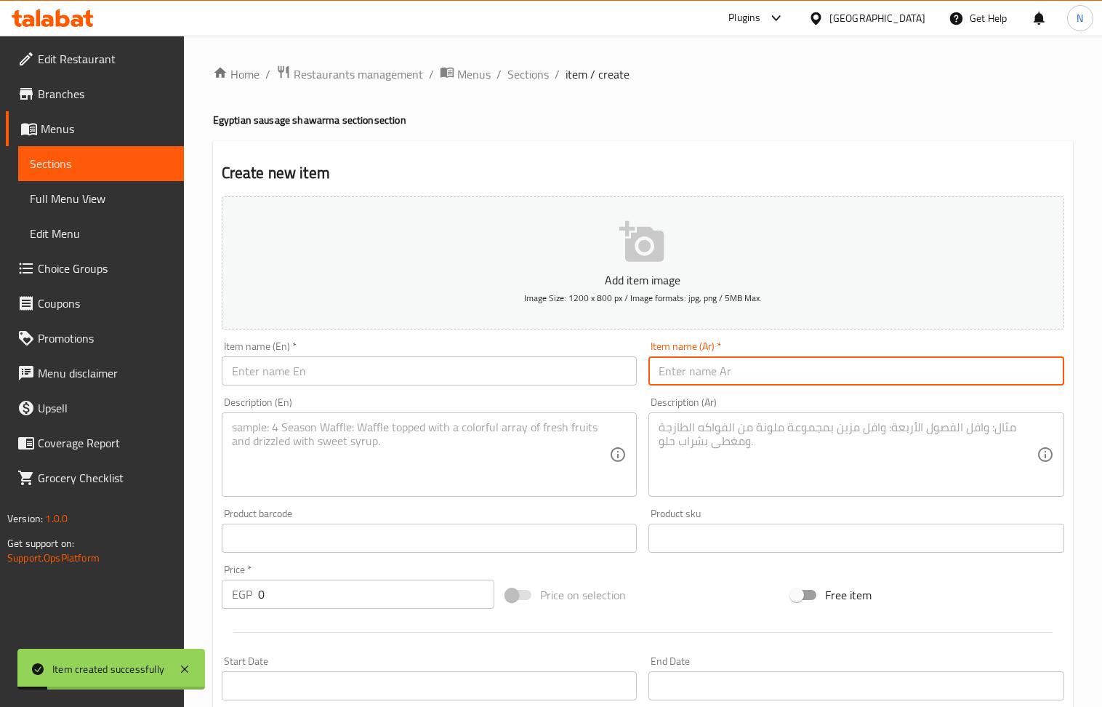
click at [728, 361] on input "text" at bounding box center [856, 370] width 416 height 29
drag, startPoint x: 393, startPoint y: 372, endPoint x: 254, endPoint y: 205, distance: 217.8
click at [393, 372] on input "text" at bounding box center [430, 370] width 416 height 29
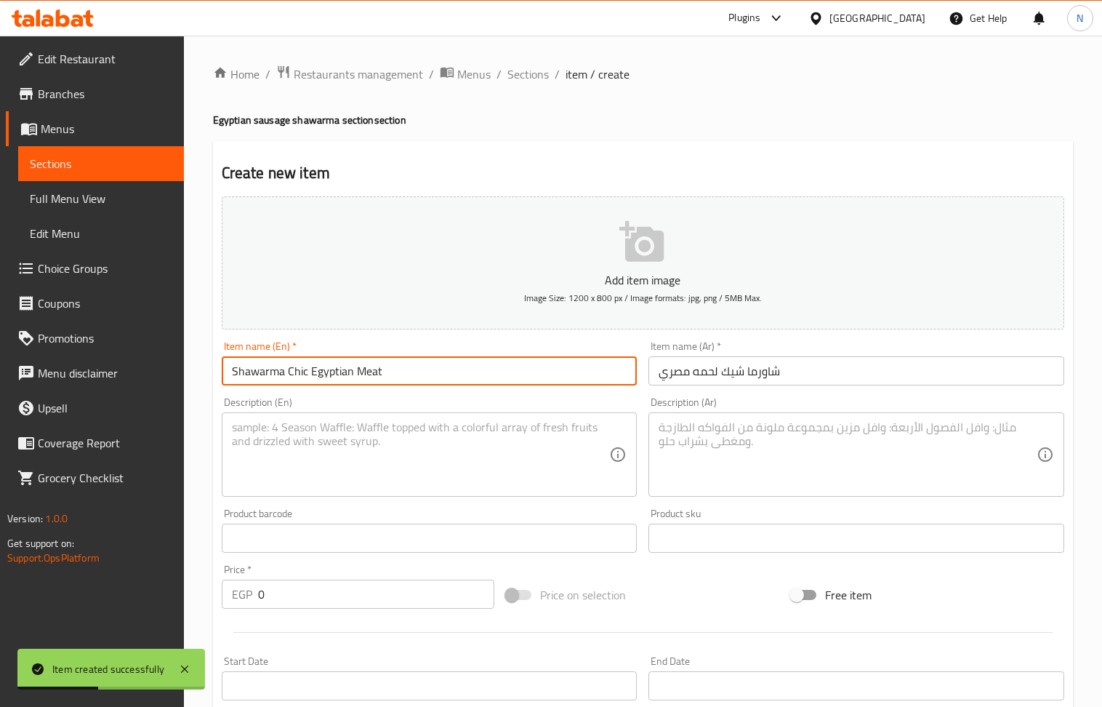
click at [721, 432] on textarea at bounding box center [848, 454] width 378 height 69
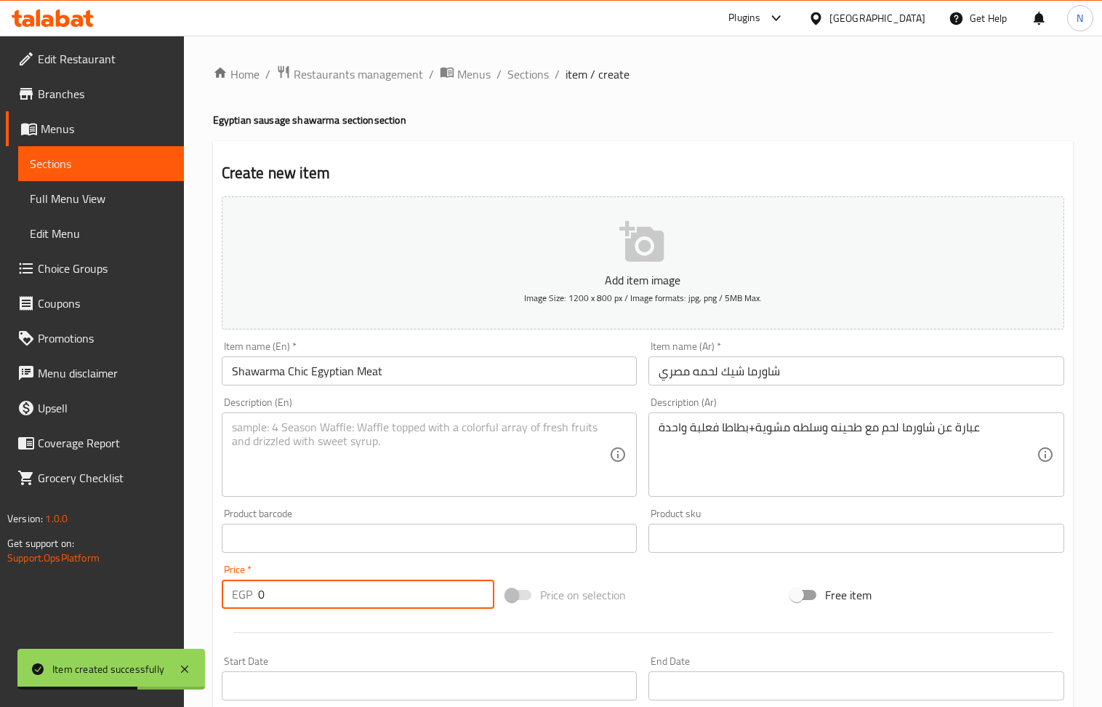
click at [406, 594] on input "0" at bounding box center [376, 593] width 237 height 29
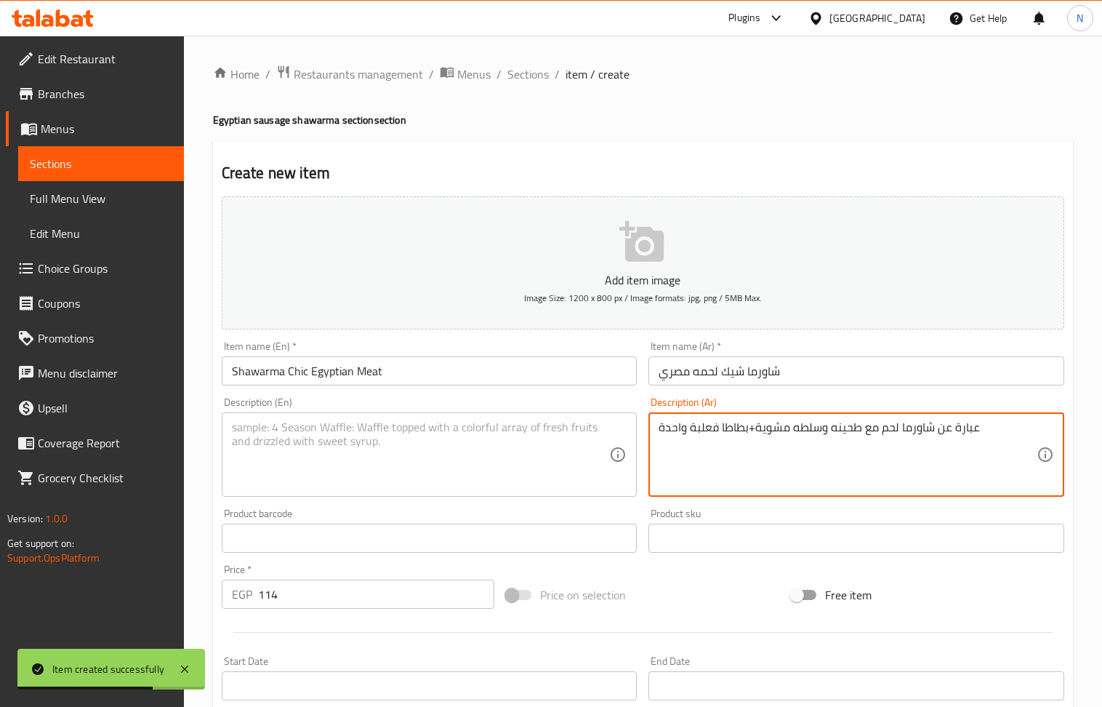
click at [829, 465] on textarea "عبارة عن شاورما لحم مع طحينه وسلطه مشوية+بطاطا فعلبة واحدة" at bounding box center [848, 454] width 378 height 69
click at [369, 440] on textarea at bounding box center [421, 454] width 378 height 69
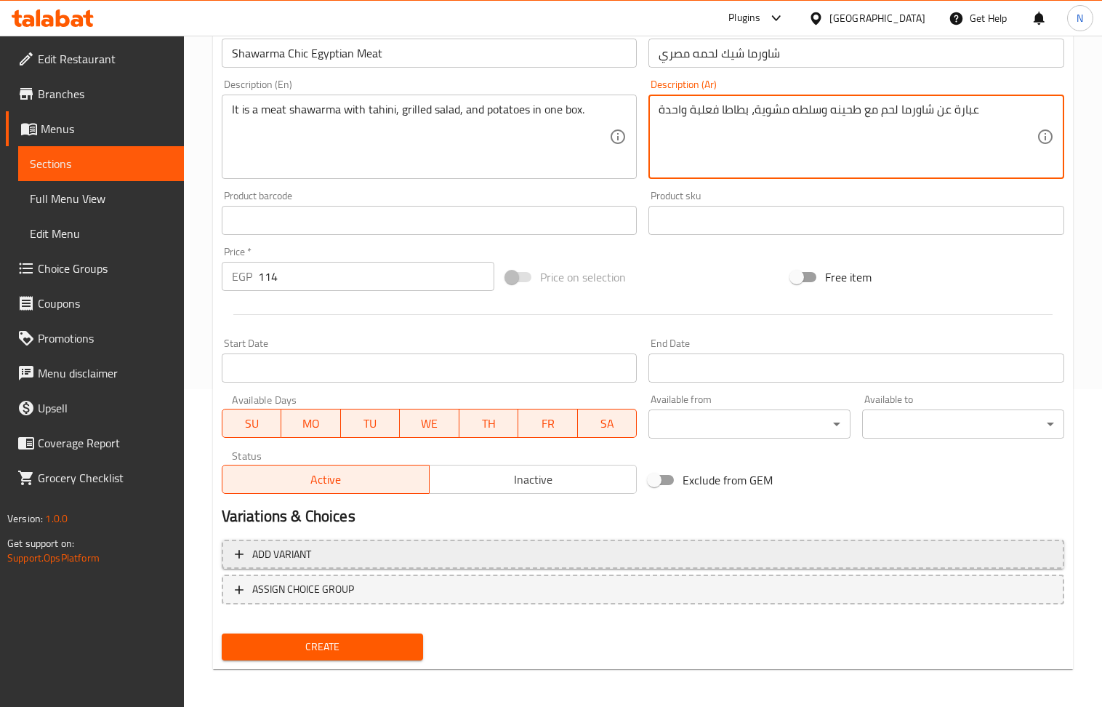
scroll to position [320, 0]
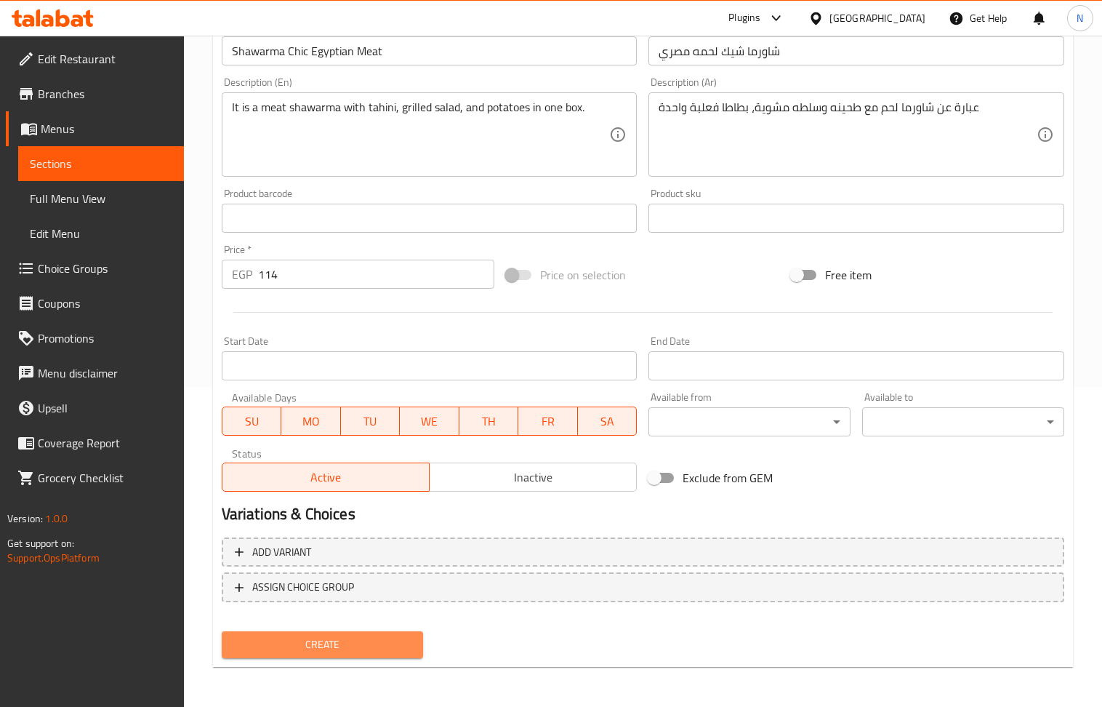
click at [350, 643] on span "Create" at bounding box center [322, 644] width 179 height 18
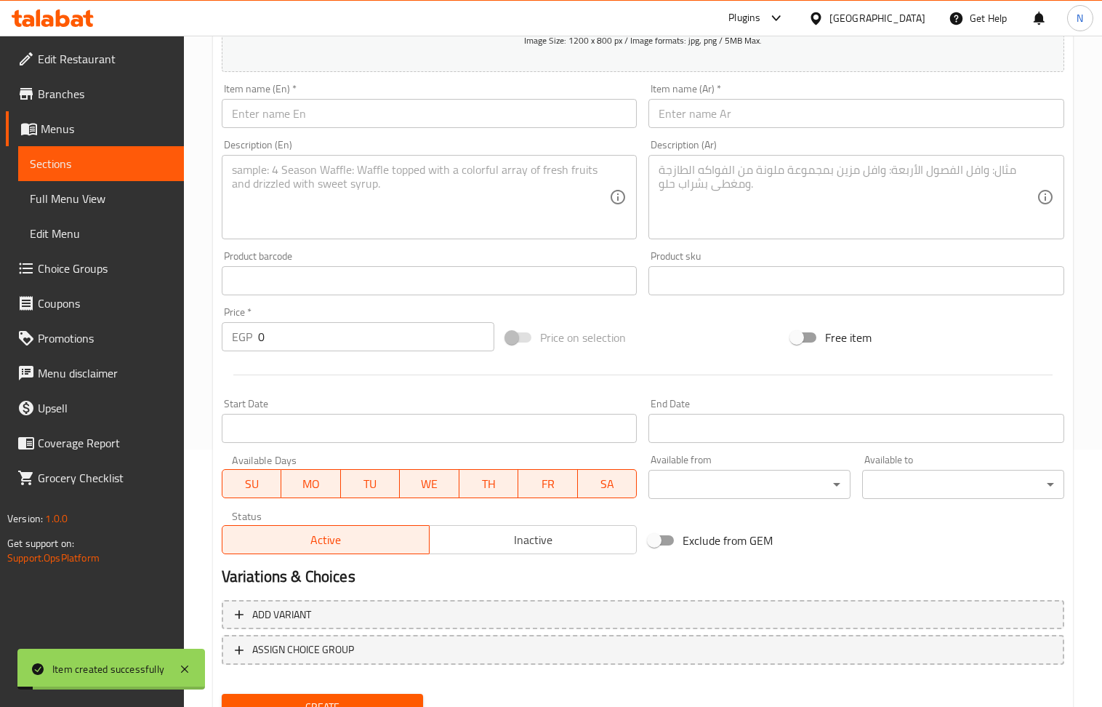
scroll to position [222, 0]
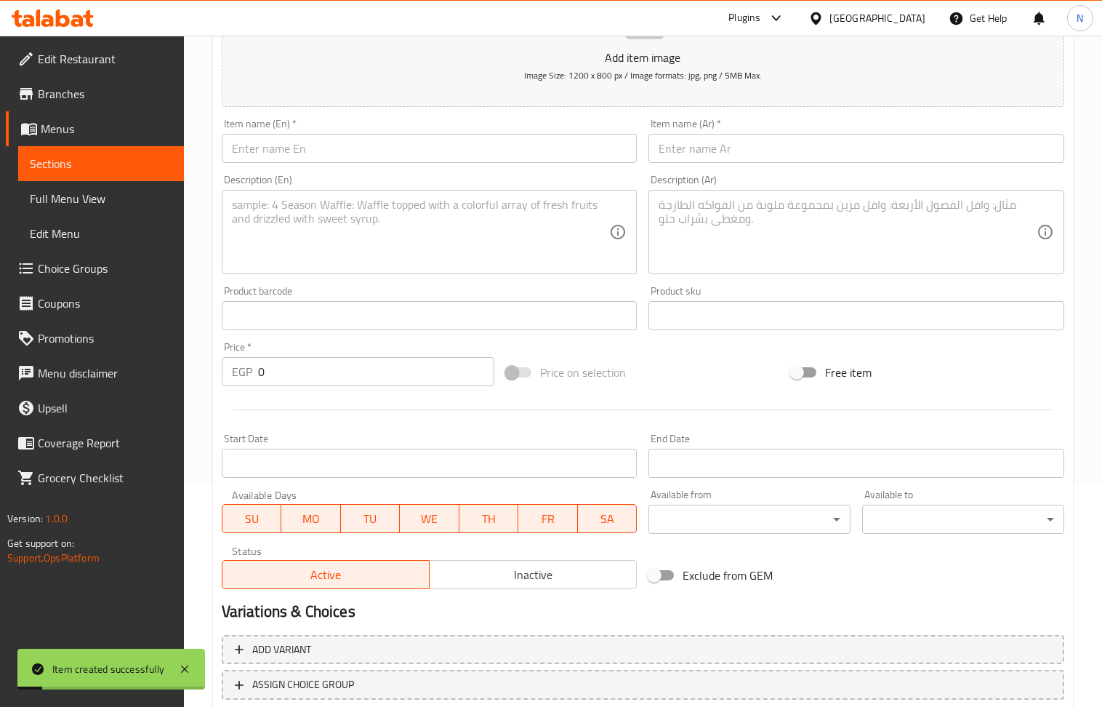
drag, startPoint x: 684, startPoint y: 155, endPoint x: 645, endPoint y: 141, distance: 40.9
click at [684, 155] on input "text" at bounding box center [856, 148] width 416 height 29
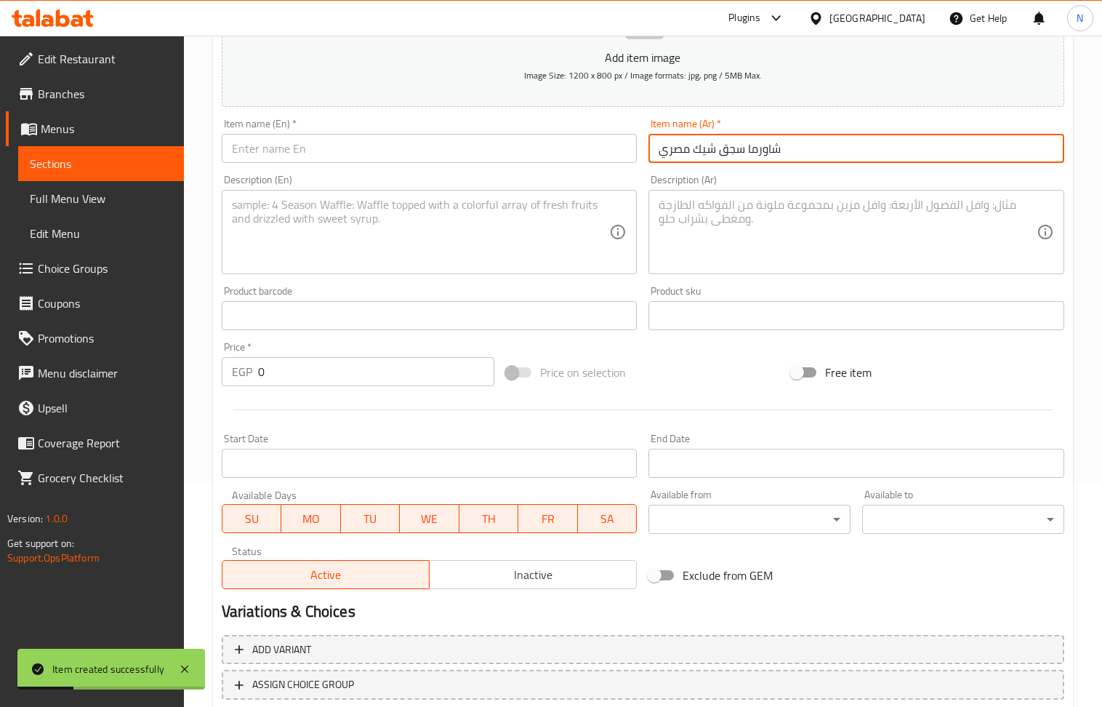
drag, startPoint x: 324, startPoint y: 156, endPoint x: 250, endPoint y: 21, distance: 153.6
click at [324, 156] on input "text" at bounding box center [430, 148] width 416 height 29
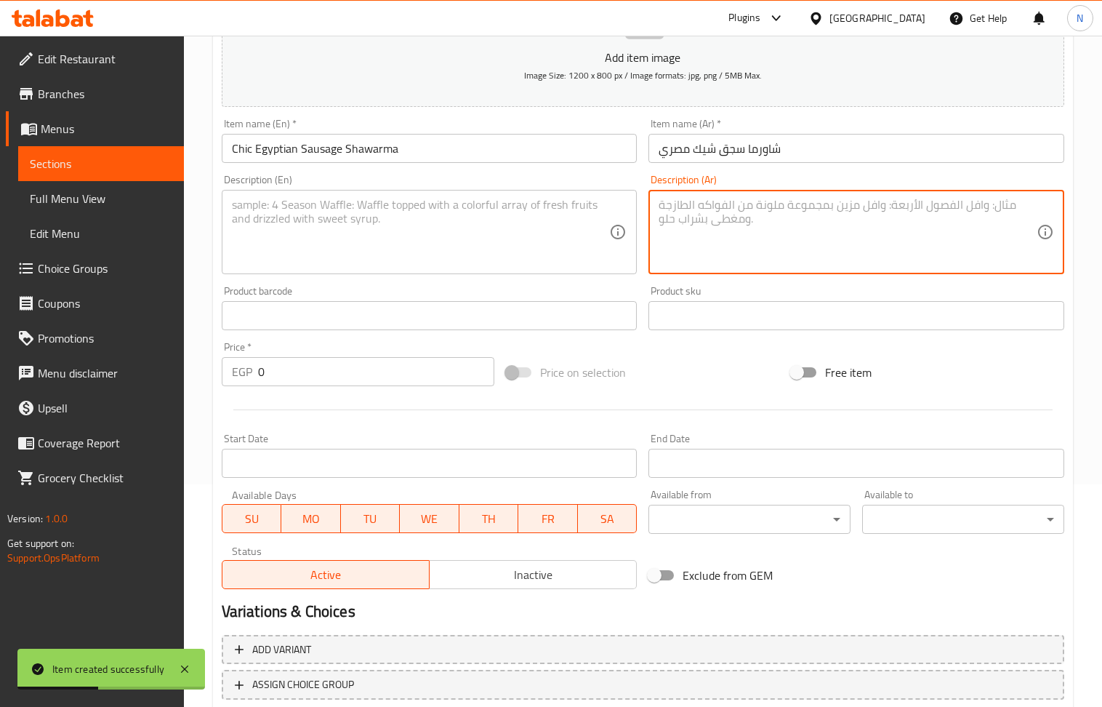
drag, startPoint x: 722, startPoint y: 251, endPoint x: 361, endPoint y: 4, distance: 437.3
click at [716, 249] on textarea at bounding box center [848, 232] width 378 height 69
drag, startPoint x: 411, startPoint y: 251, endPoint x: 221, endPoint y: 82, distance: 253.8
click at [411, 249] on textarea at bounding box center [421, 232] width 378 height 69
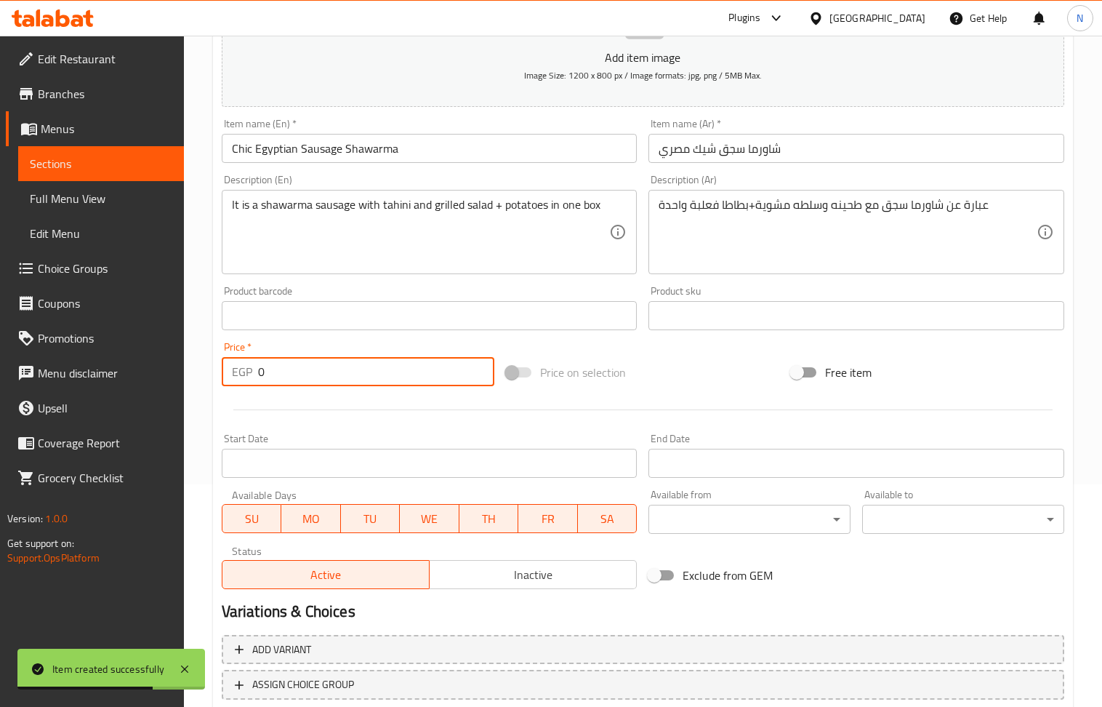
click at [326, 381] on input "0" at bounding box center [376, 371] width 237 height 29
click at [241, 153] on input "Chic Egyptian Sausage Shawarma" at bounding box center [430, 148] width 416 height 29
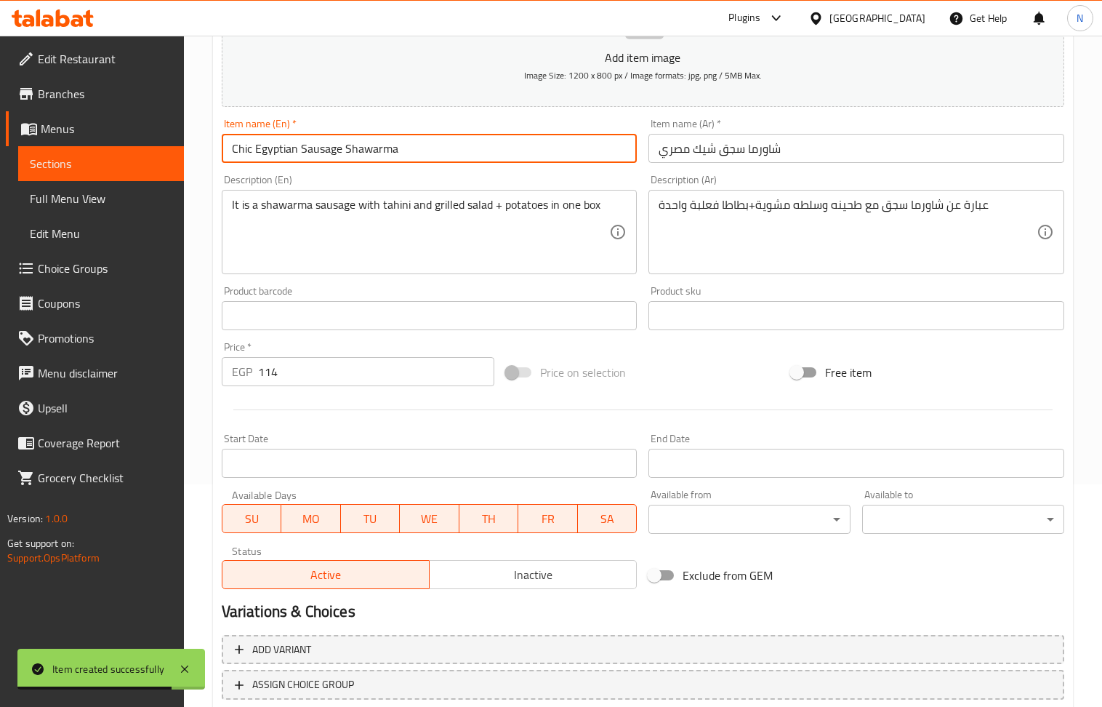
click at [241, 153] on input "Chic Egyptian Sausage Shawarma" at bounding box center [430, 148] width 416 height 29
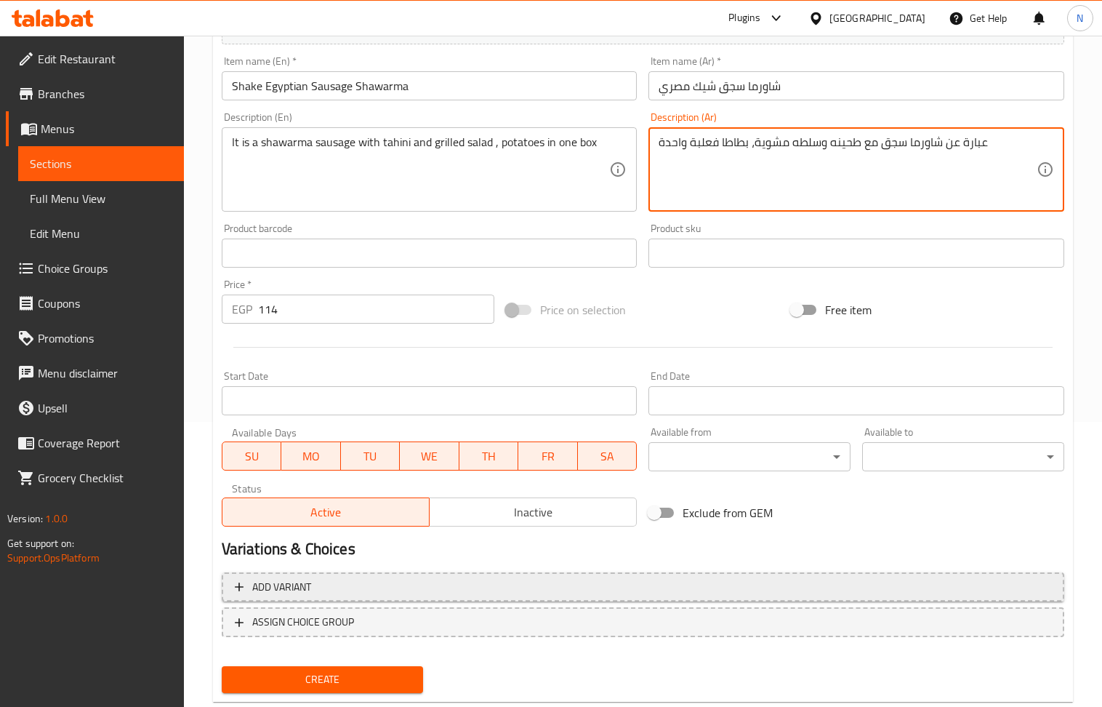
scroll to position [320, 0]
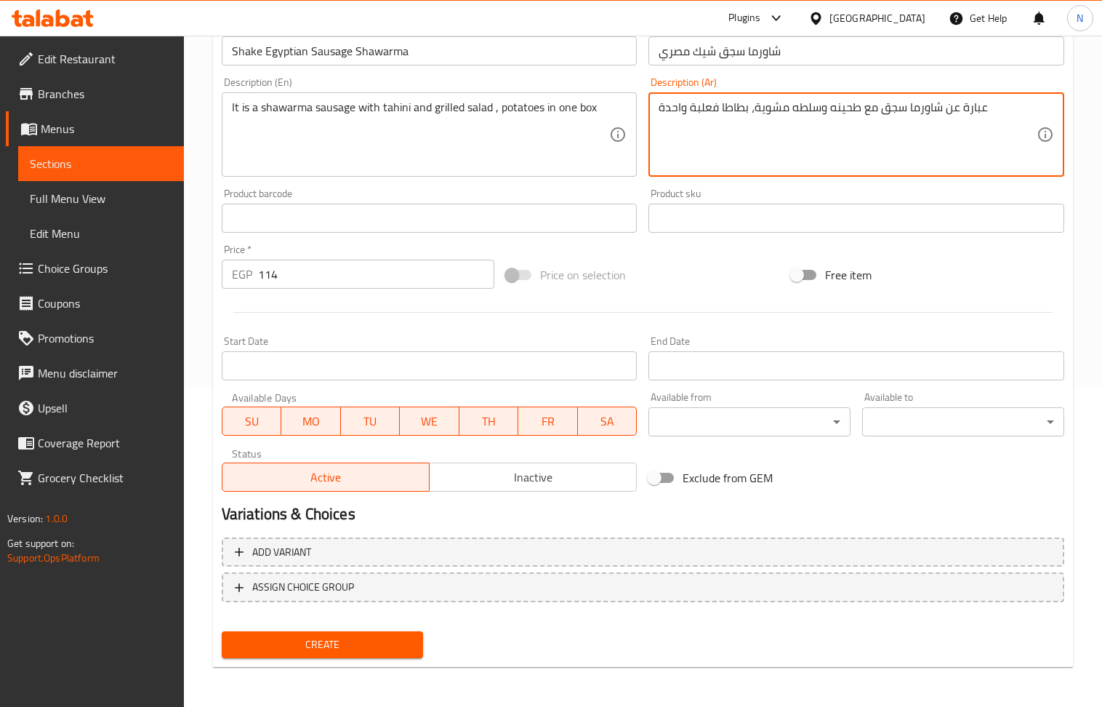
click at [326, 651] on span "Create" at bounding box center [322, 644] width 179 height 18
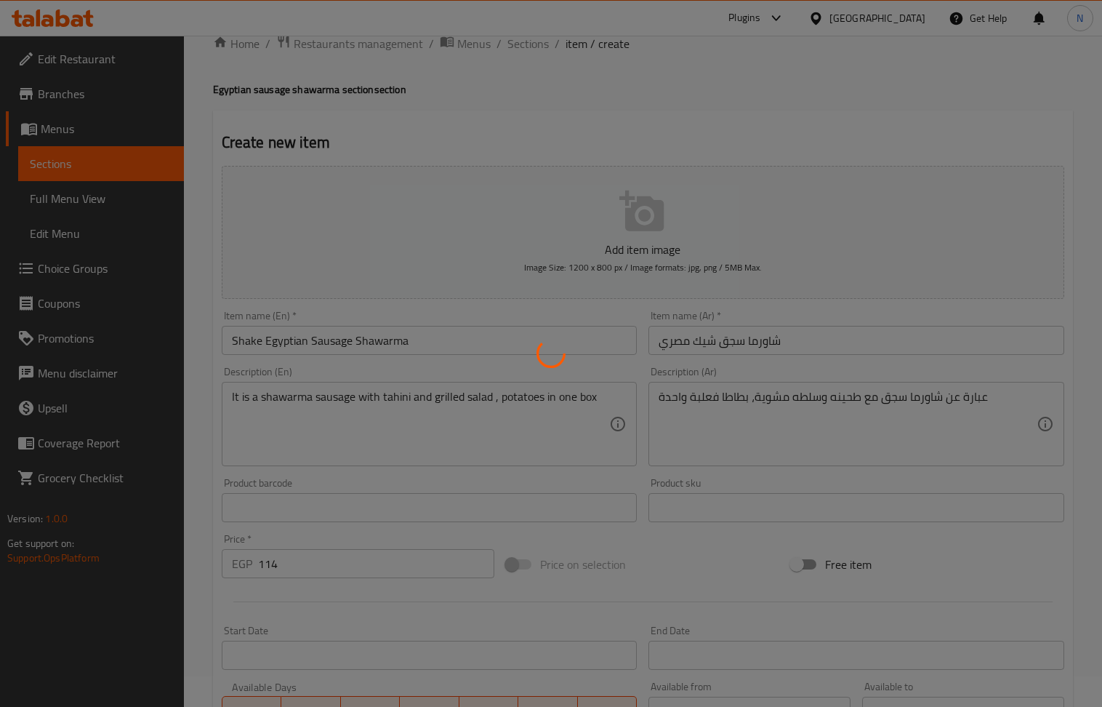
scroll to position [0, 0]
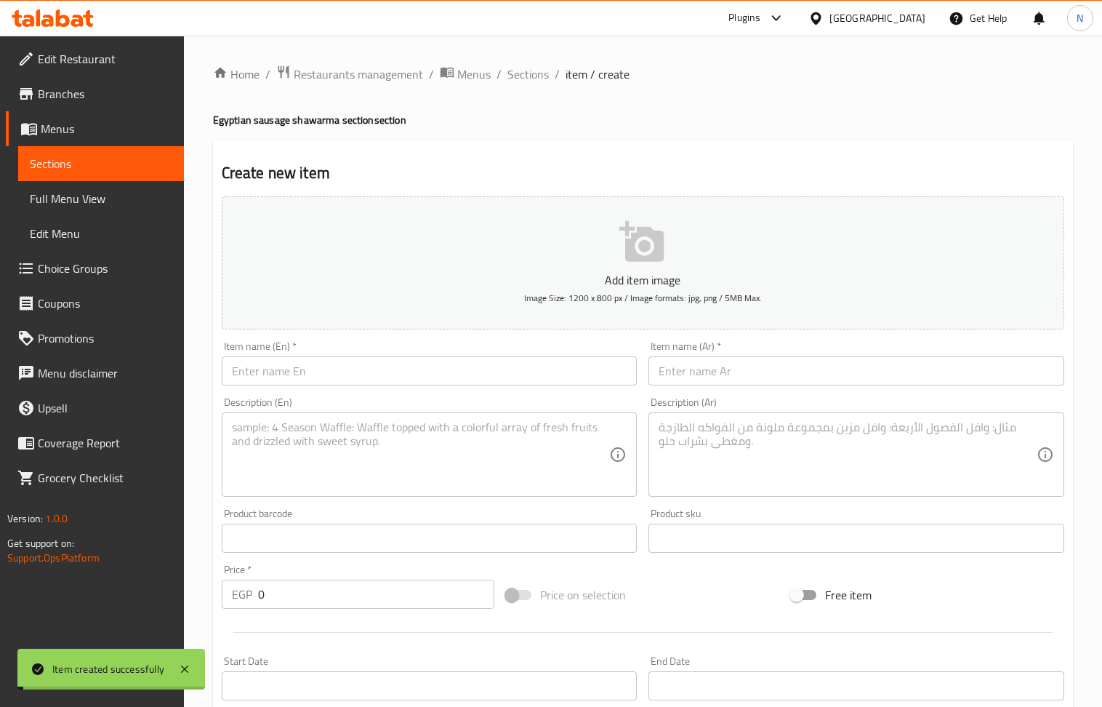
click at [528, 85] on div "Home / Restaurants management / Menus / Sections / item / create Egyptian sausa…" at bounding box center [643, 531] width 860 height 933
click at [528, 79] on span "Sections" at bounding box center [527, 73] width 41 height 17
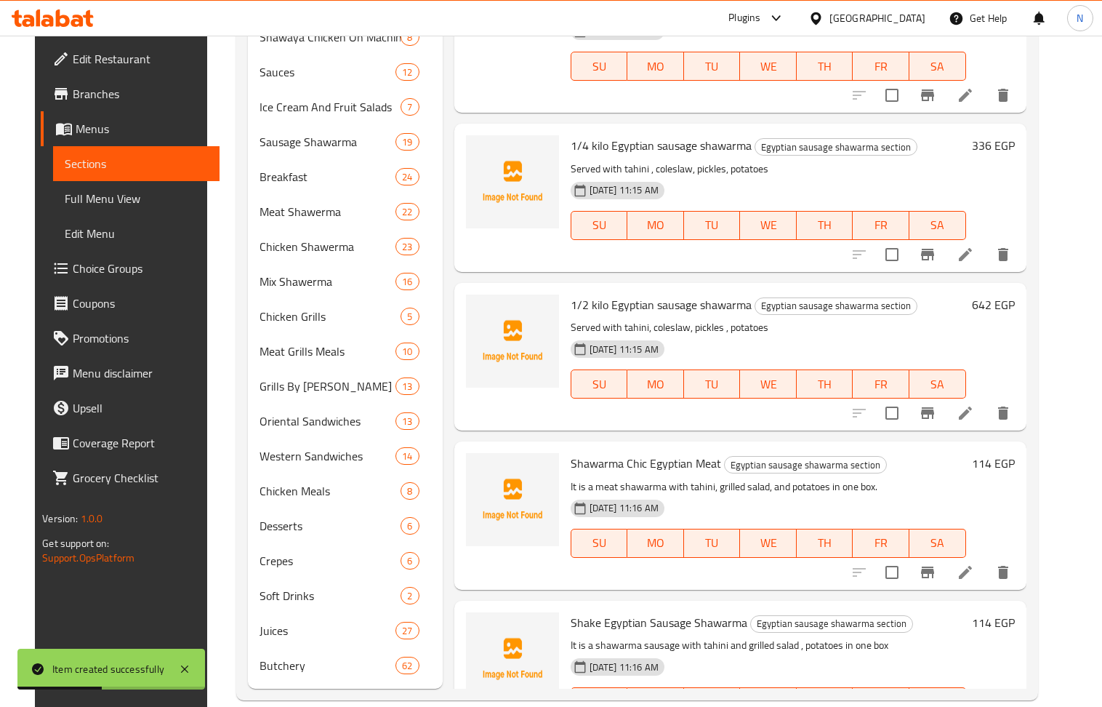
scroll to position [743, 0]
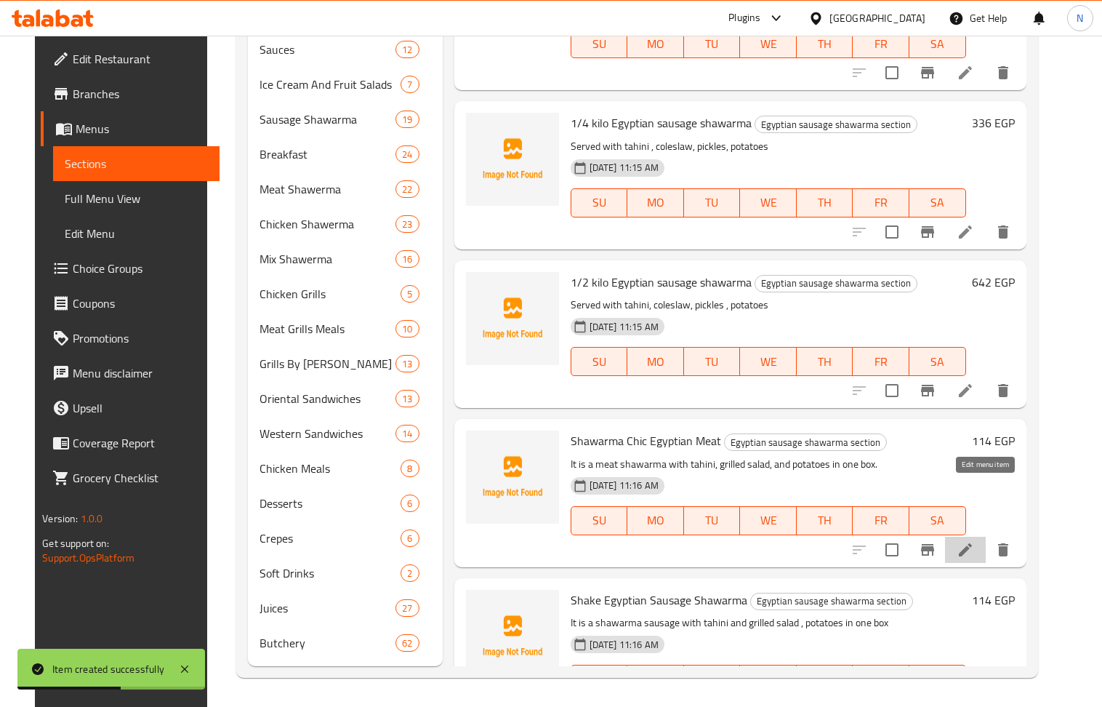
click at [974, 541] on icon at bounding box center [965, 549] width 17 height 17
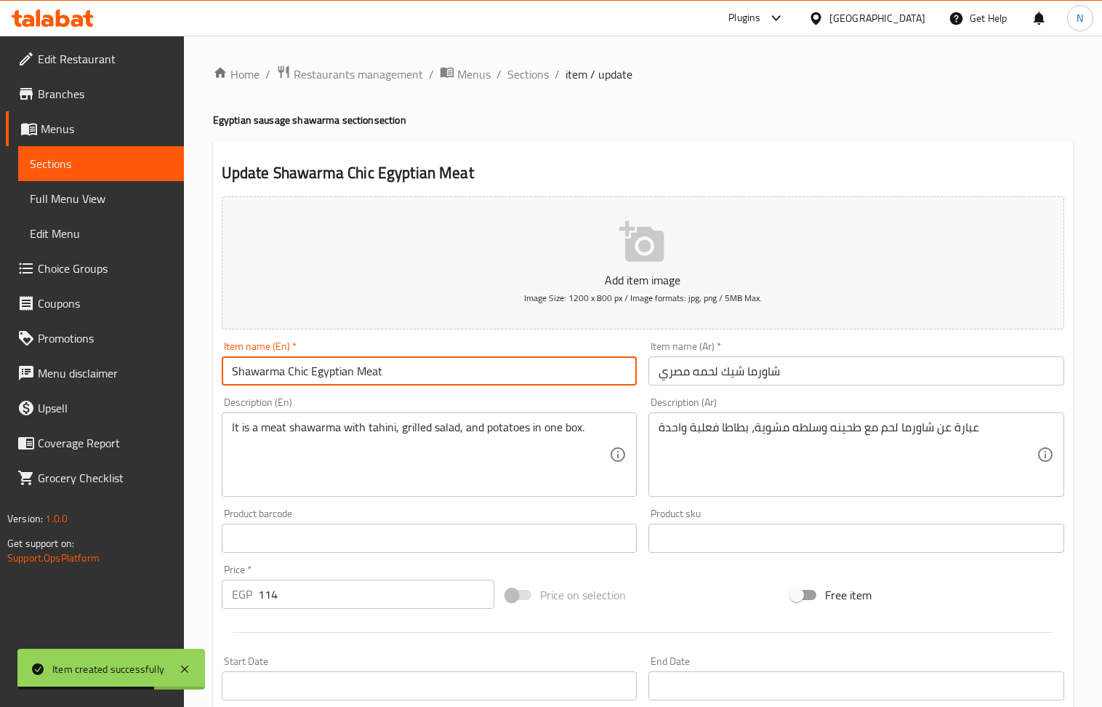
click at [288, 376] on input "Shawarma Chic Egyptian Meat" at bounding box center [430, 370] width 416 height 29
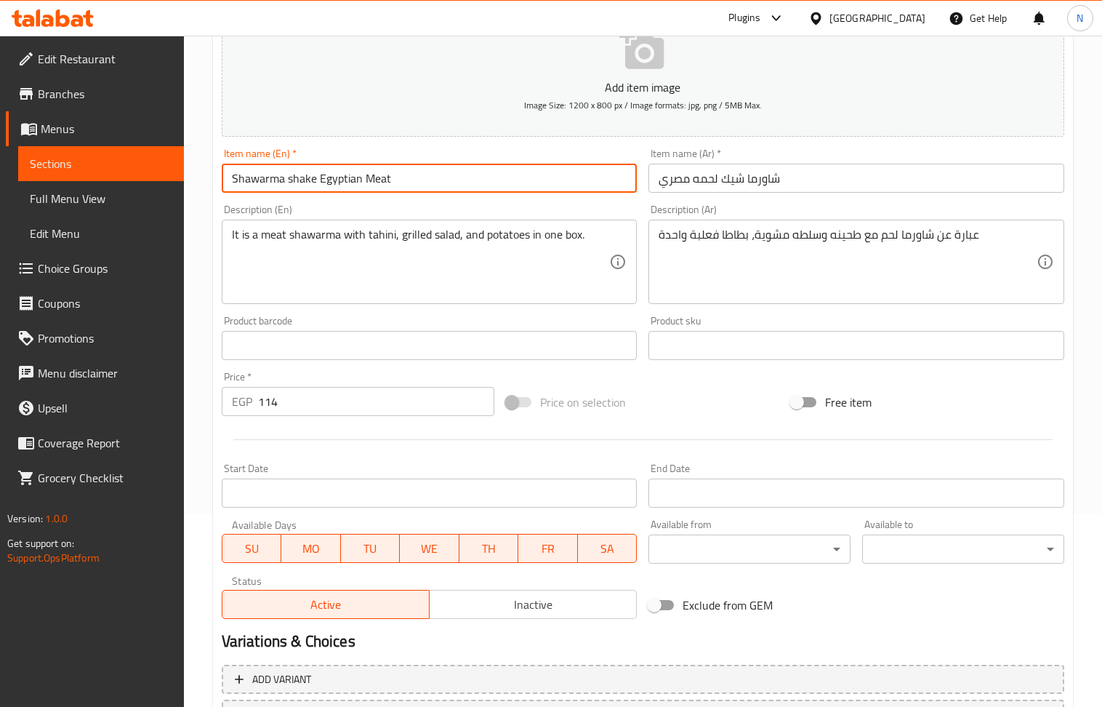
scroll to position [320, 0]
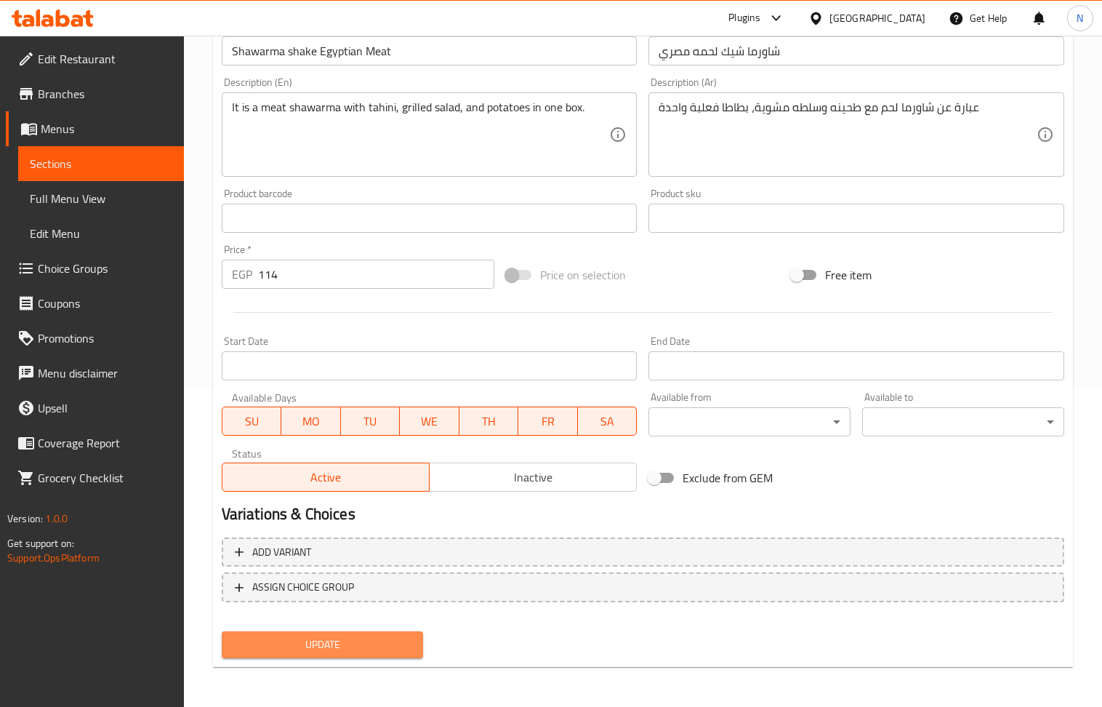
click at [355, 646] on span "Update" at bounding box center [322, 644] width 179 height 18
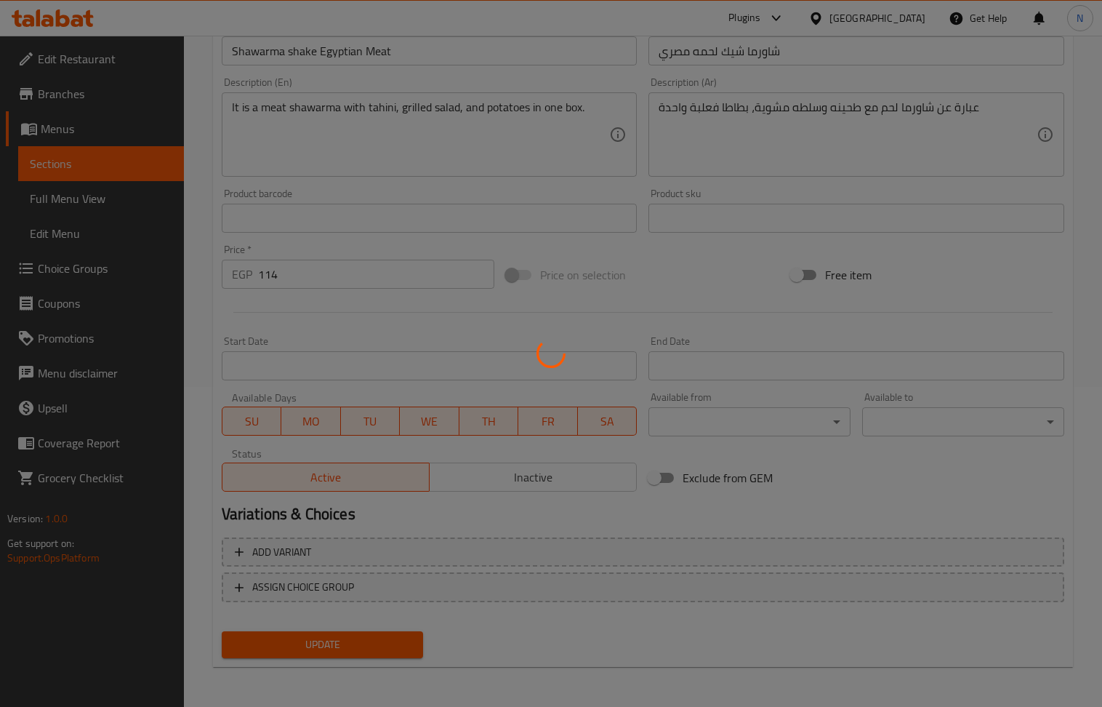
scroll to position [0, 0]
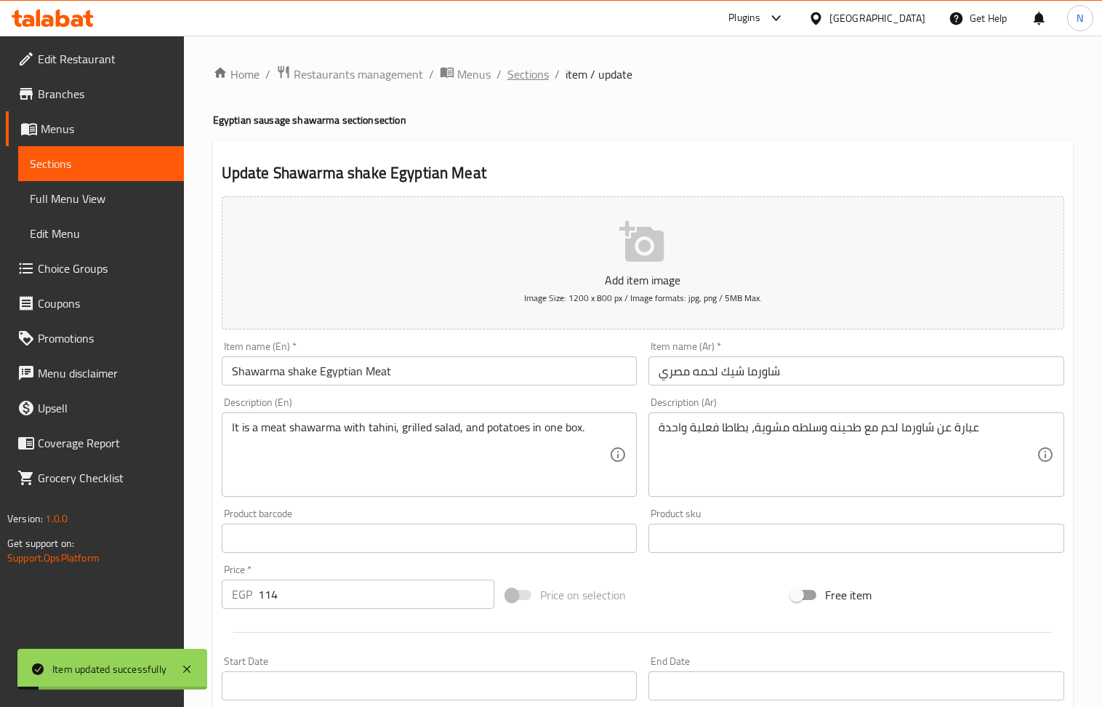
click at [529, 76] on span "Sections" at bounding box center [527, 73] width 41 height 17
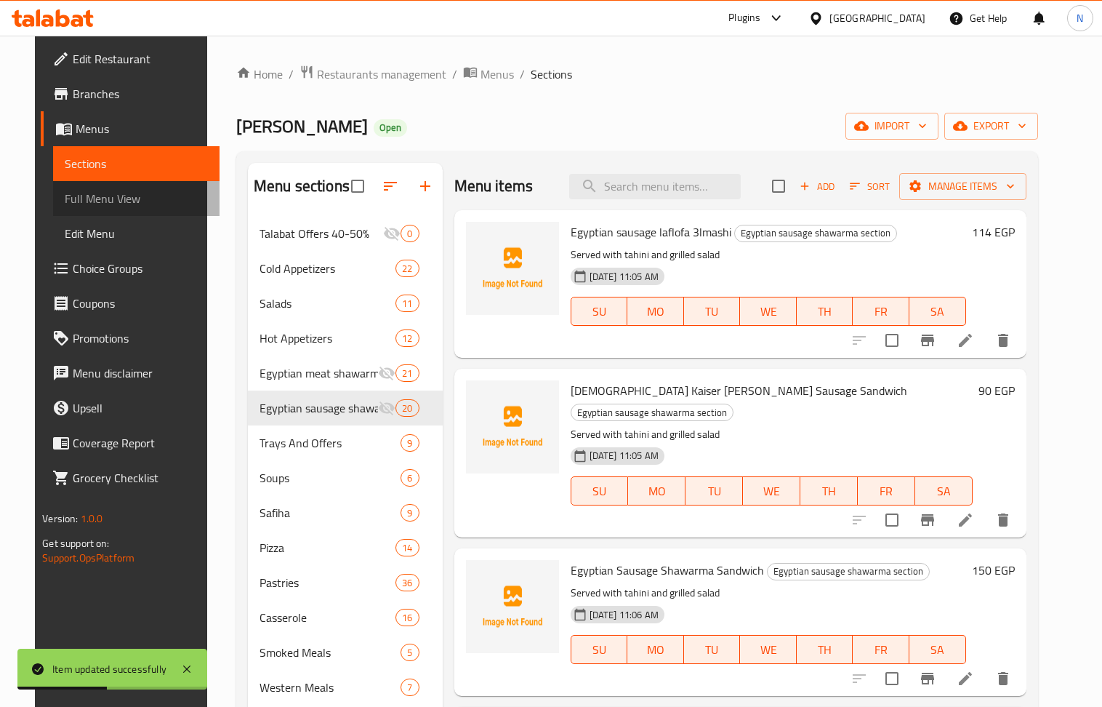
click at [94, 196] on span "Full Menu View" at bounding box center [136, 198] width 142 height 17
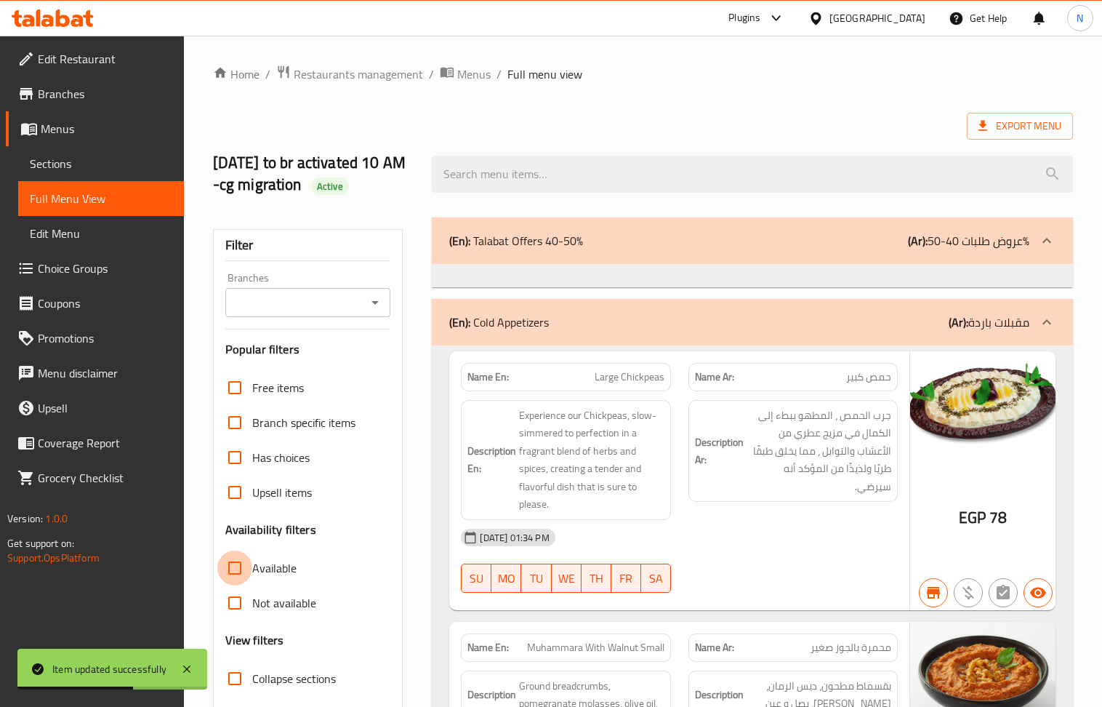
click at [230, 577] on input "Available" at bounding box center [234, 567] width 35 height 35
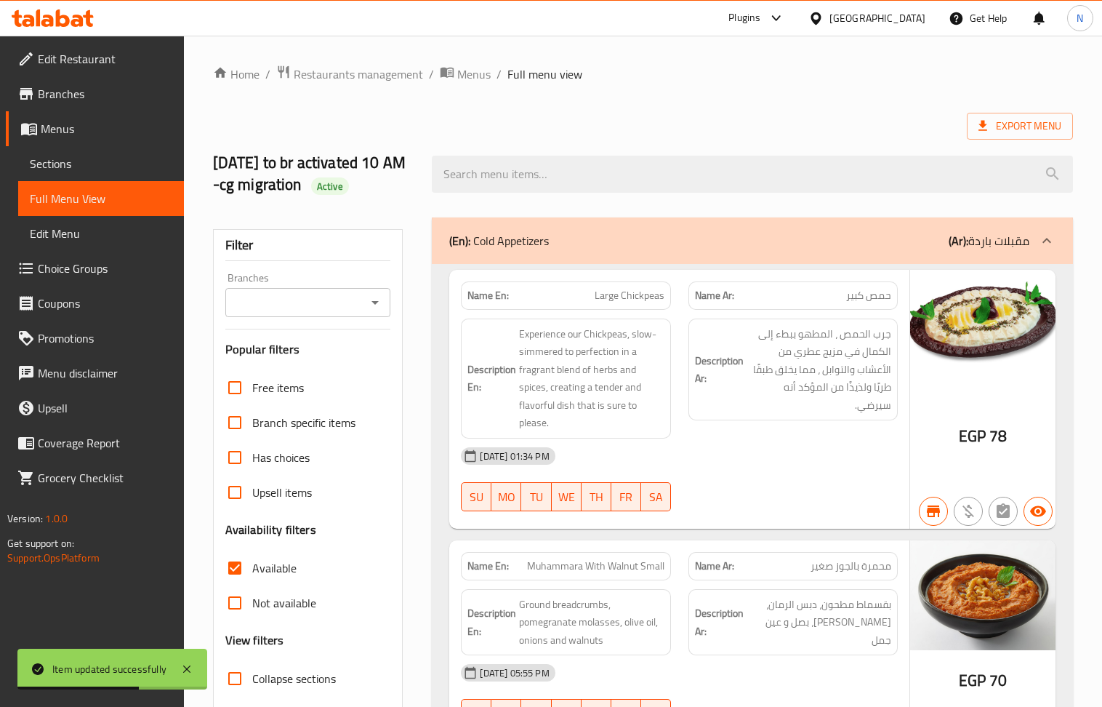
scroll to position [97, 0]
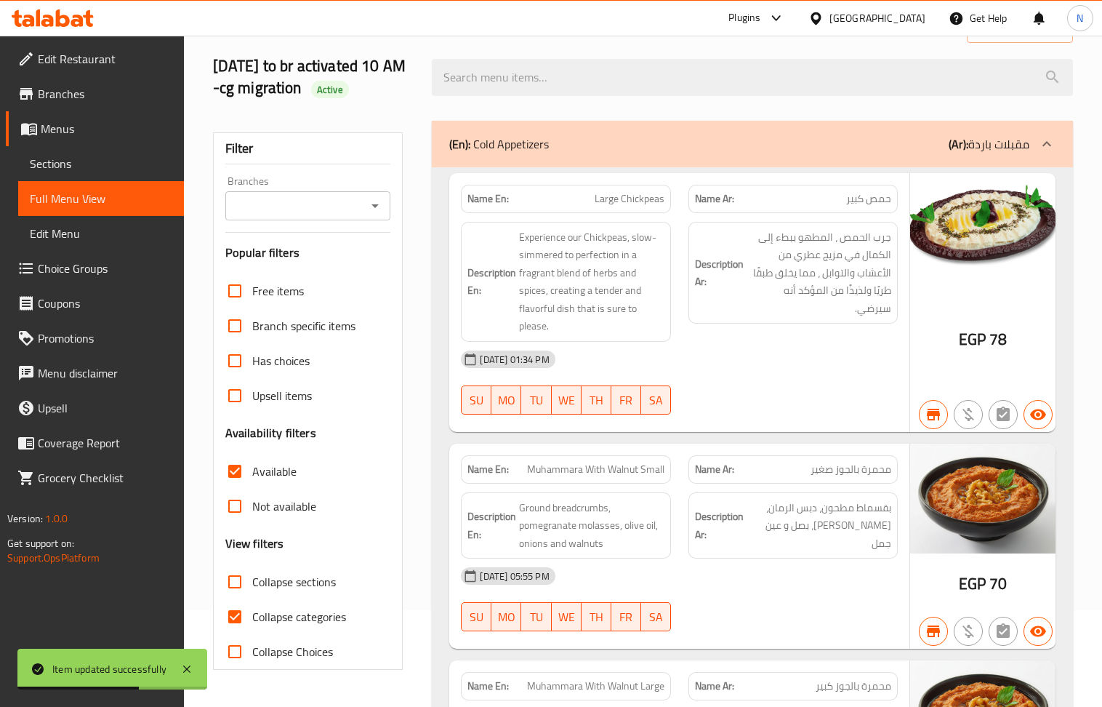
click at [236, 617] on input "Collapse categories" at bounding box center [234, 616] width 35 height 35
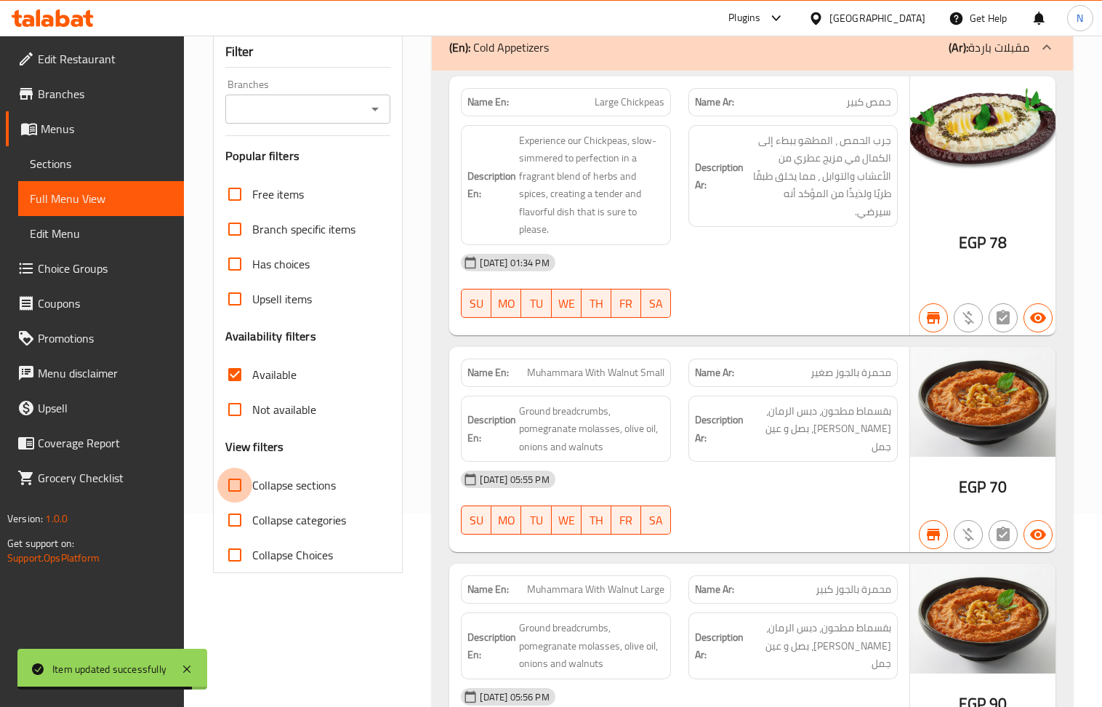
click at [236, 486] on input "Collapse sections" at bounding box center [234, 484] width 35 height 35
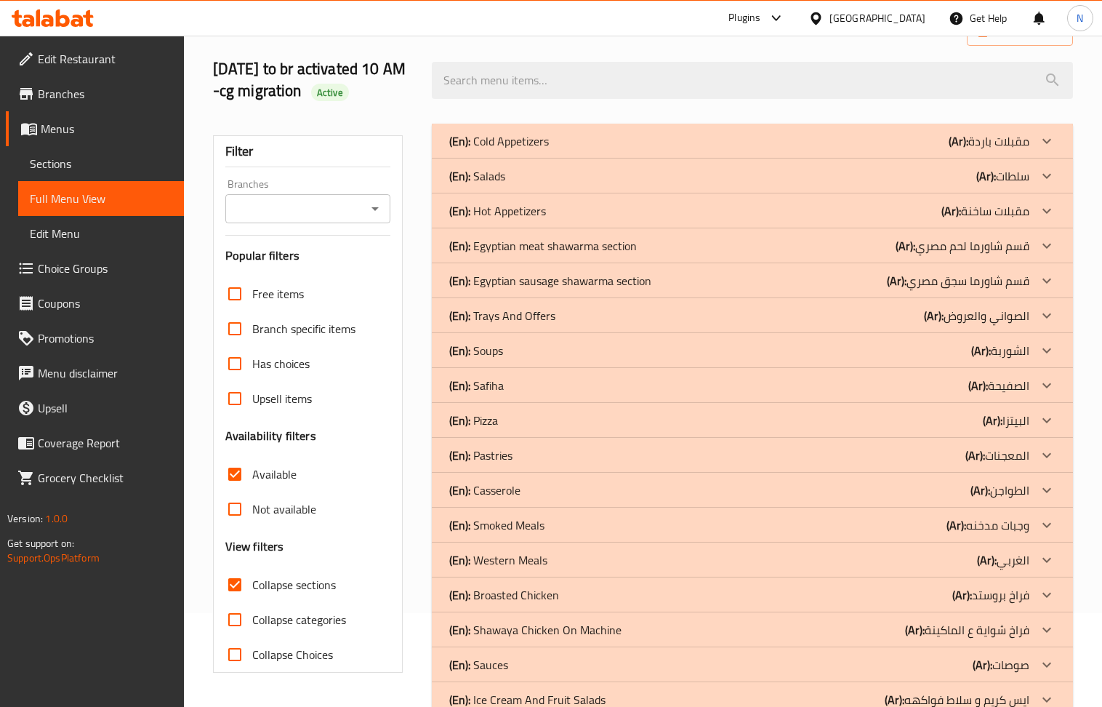
scroll to position [0, 0]
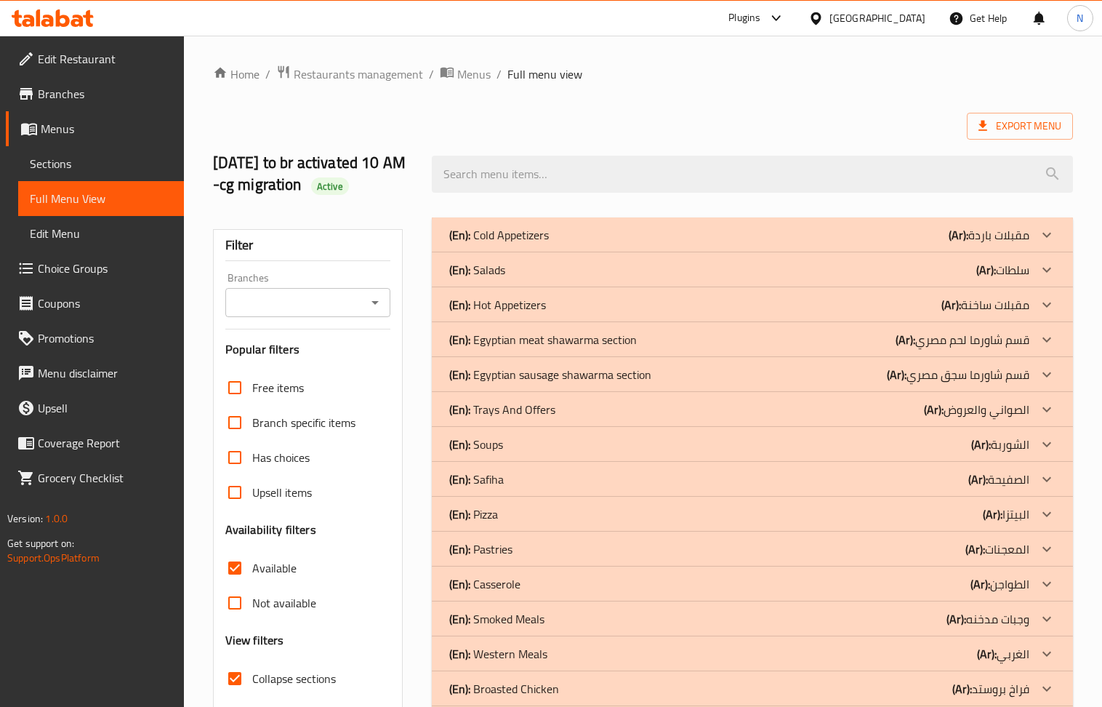
click at [717, 333] on div "(En): Egyptian meat shawarma section (Ar): قسم شاورما لحم مصري" at bounding box center [738, 339] width 579 height 17
click at [669, 364] on div "(En): Egyptian sausage shawarma section (Ar): قسم شاورما سجق مصري" at bounding box center [752, 374] width 640 height 35
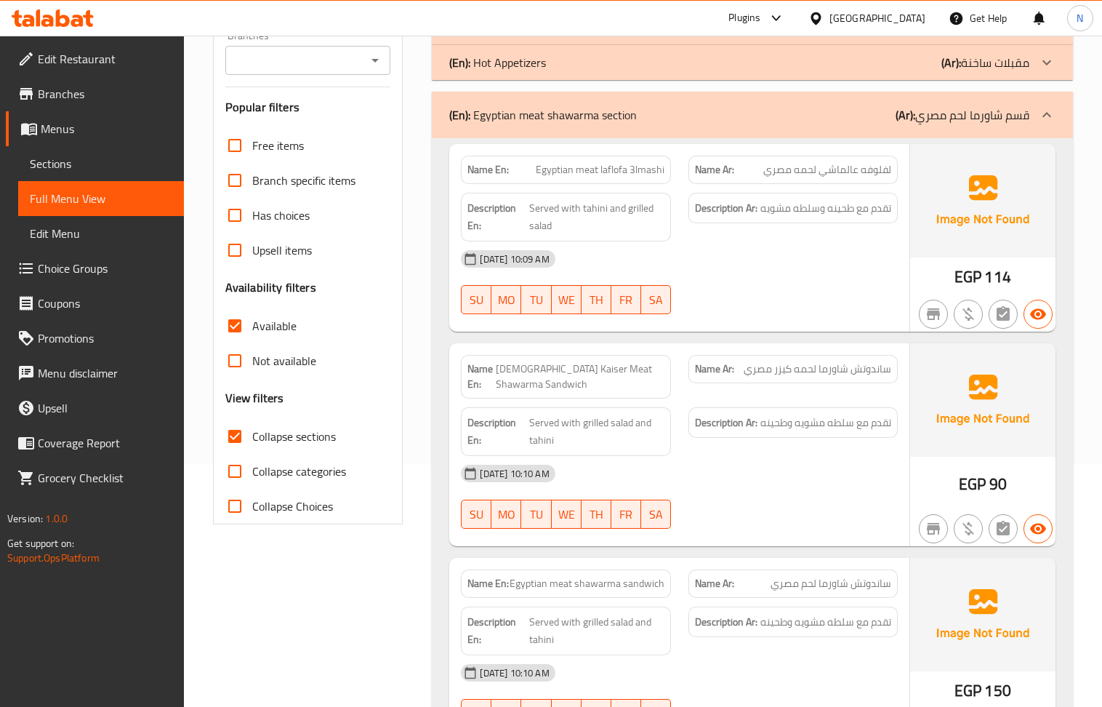
scroll to position [193, 0]
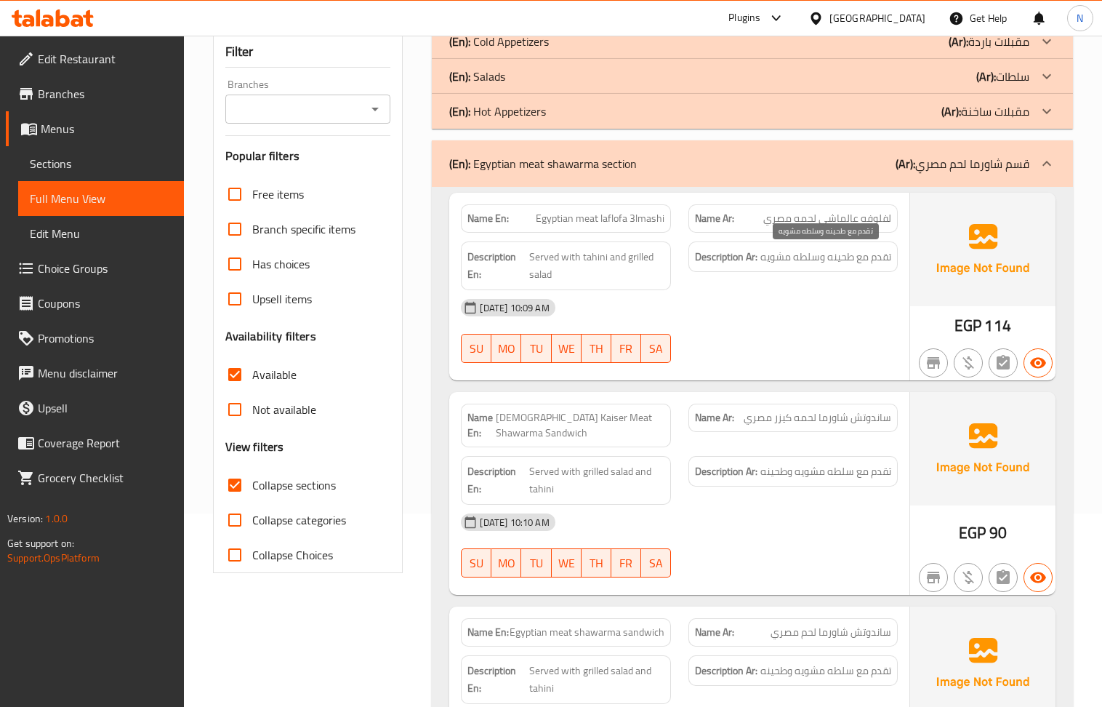
click at [853, 266] on span "تقدم مع طحينه وسلطه مشويه" at bounding box center [825, 257] width 131 height 18
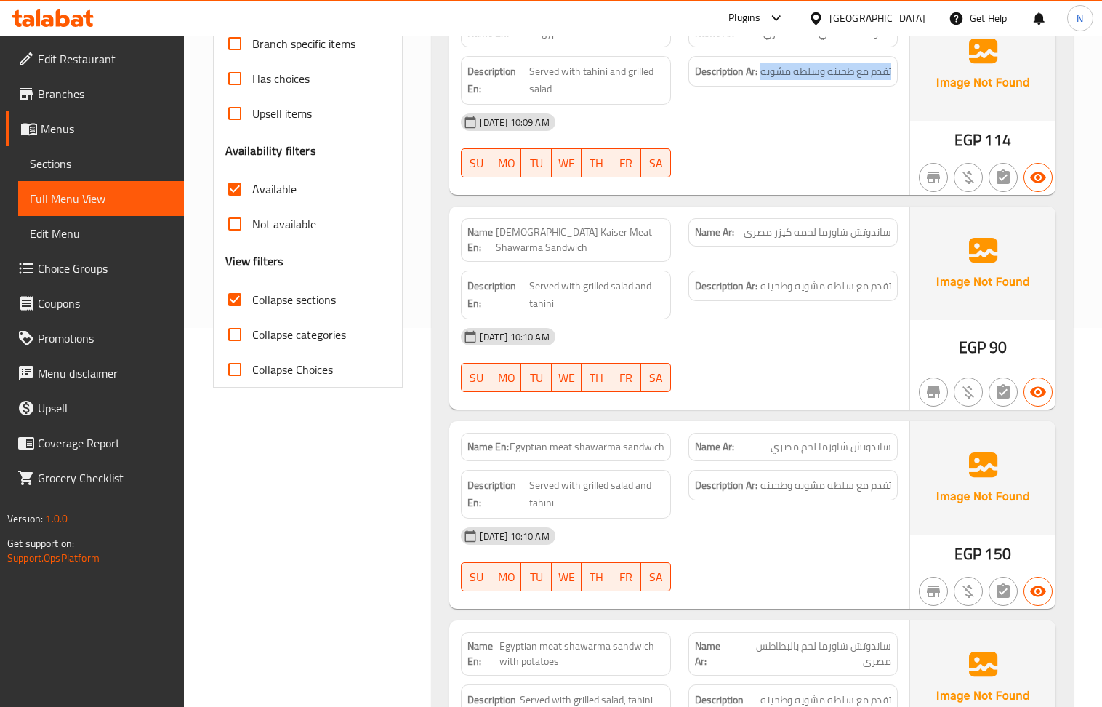
scroll to position [387, 0]
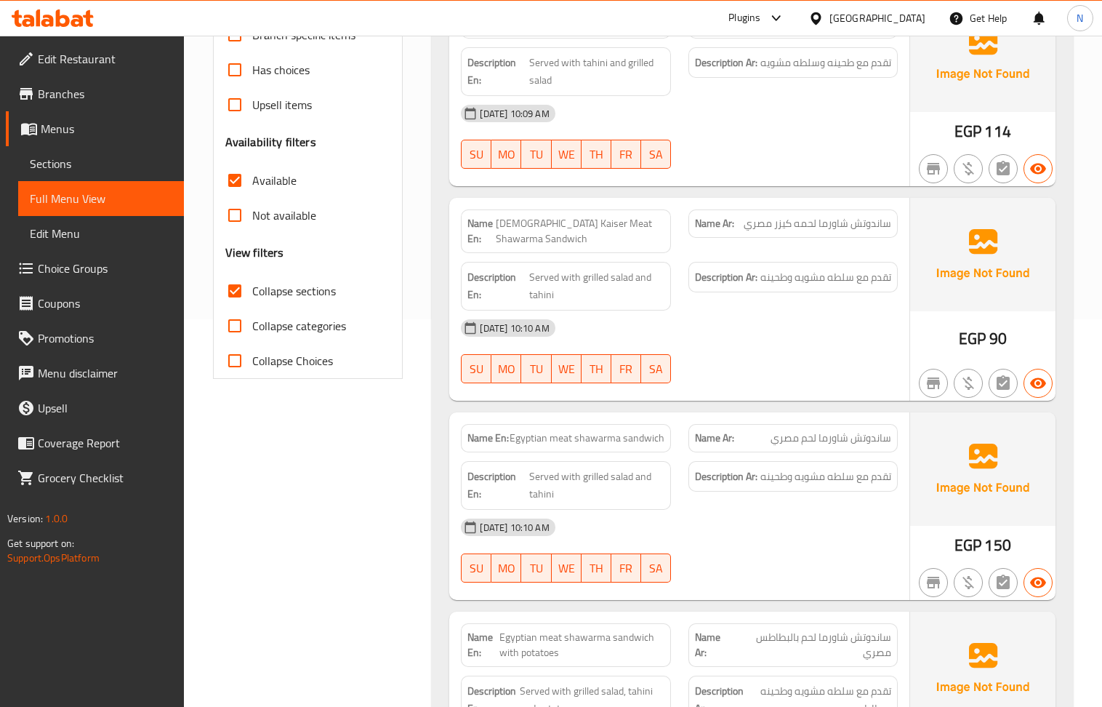
click at [587, 228] on span "Egyptian Kaiser Meat Shawarma Sandwich" at bounding box center [580, 231] width 169 height 31
click at [845, 279] on span "تقدم مع سلطه مشويه وطحينه" at bounding box center [825, 277] width 131 height 18
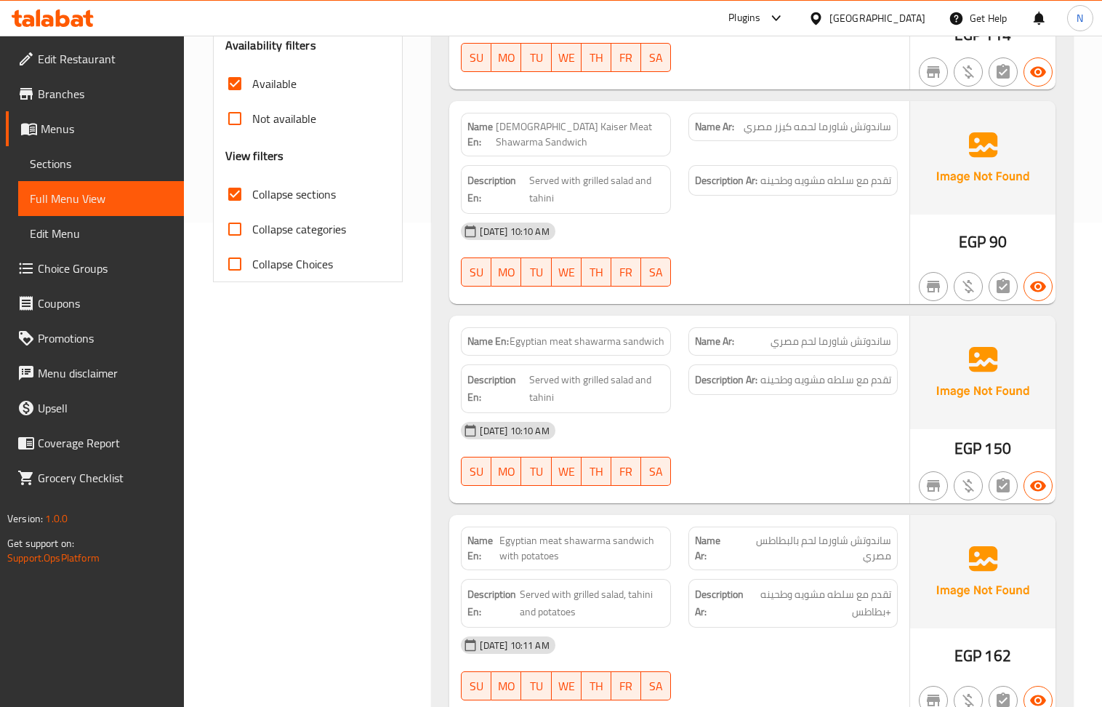
click at [798, 349] on span "ساندوتش شاورما لحم مصري" at bounding box center [830, 341] width 121 height 15
click at [837, 452] on div "12-10-2025 10:10 AM SU MO TU WE TH FR SA" at bounding box center [679, 453] width 454 height 81
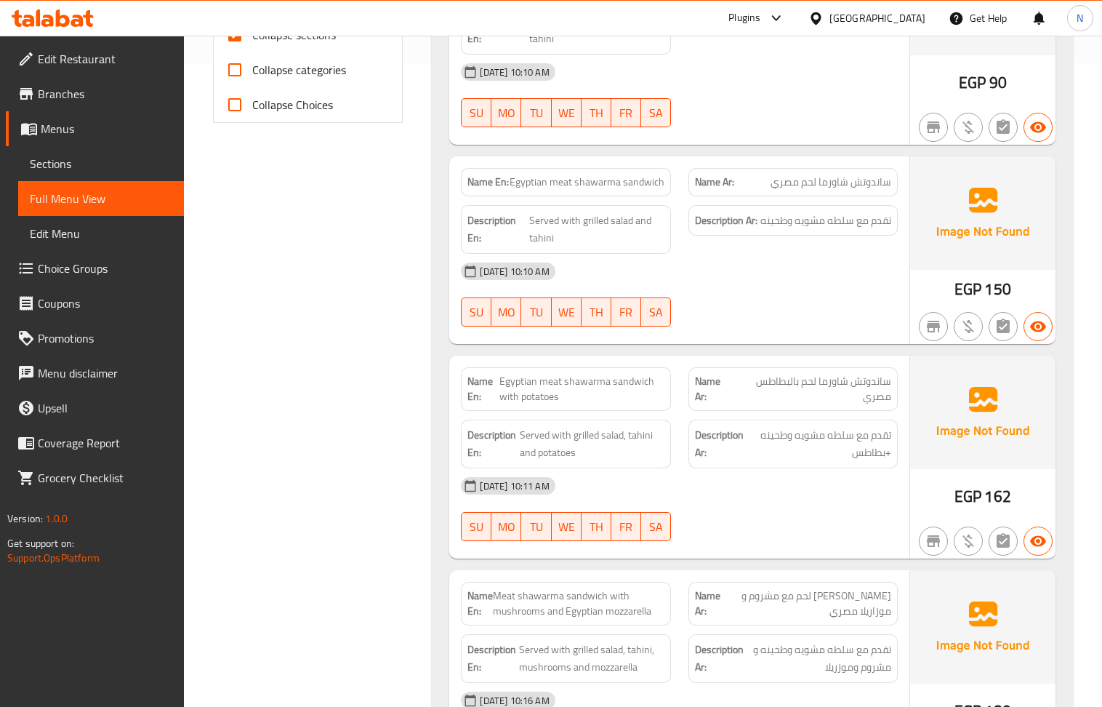
scroll to position [678, 0]
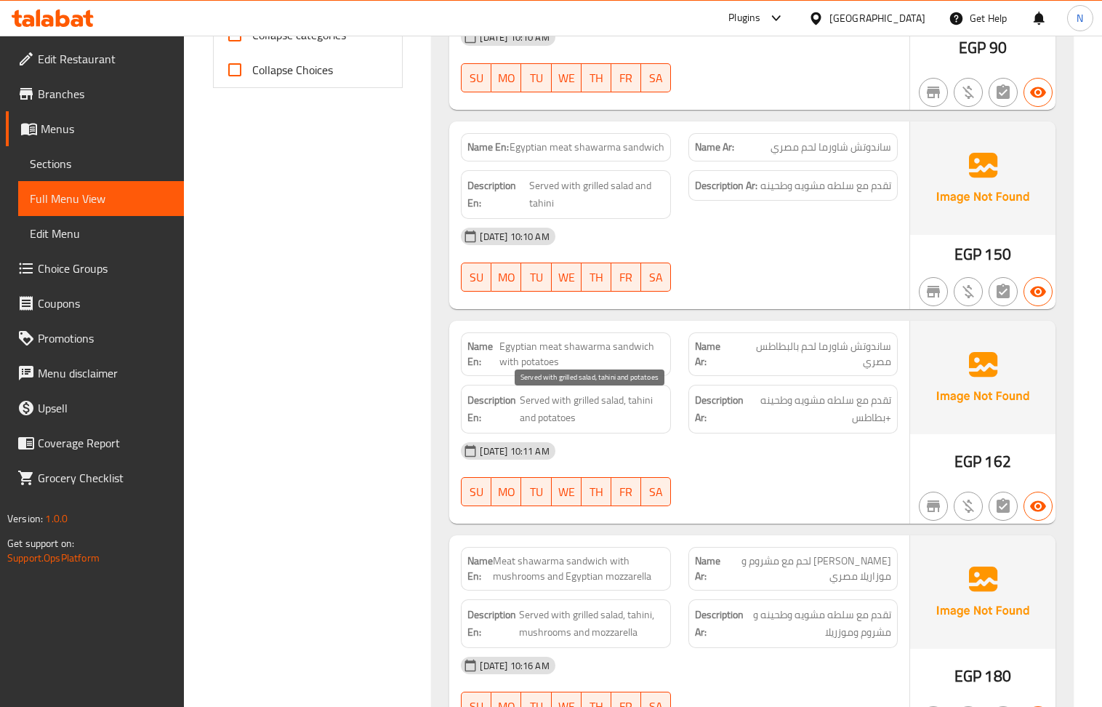
click at [621, 408] on span "Served with grilled salad, tahini and potatoes" at bounding box center [592, 409] width 145 height 36
click at [842, 410] on span "تقدم مع سلطه مشويه وطحينه +بطاطس" at bounding box center [820, 409] width 142 height 36
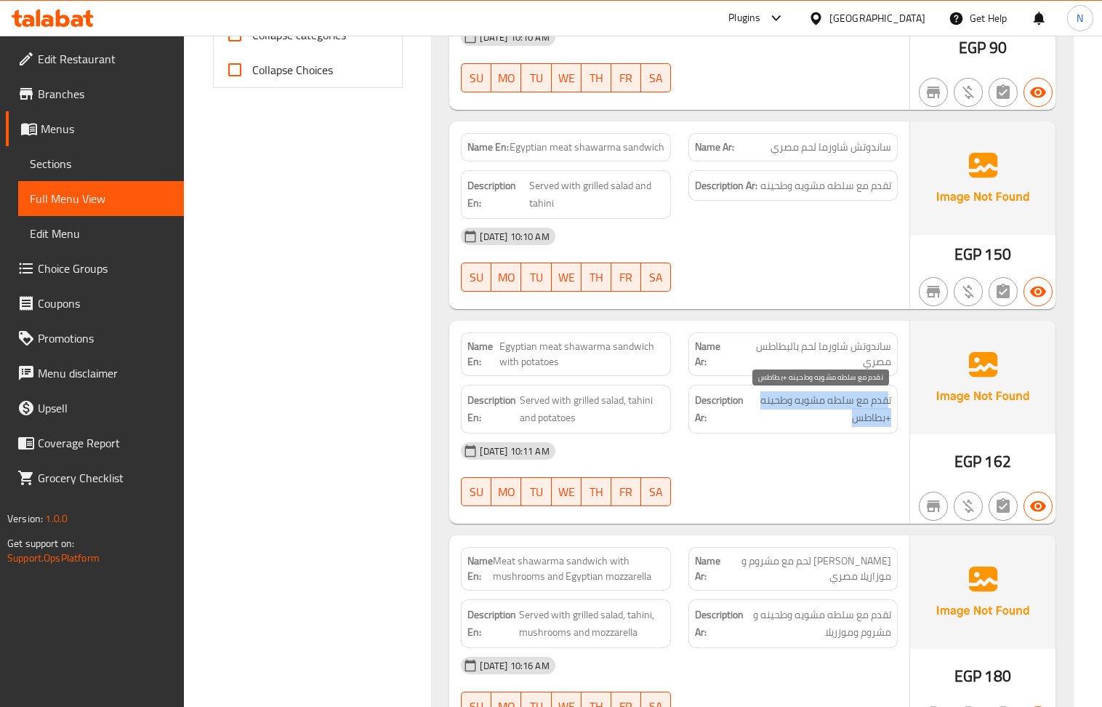
click at [842, 410] on span "تقدم مع سلطه مشويه وطحينه +بطاطس" at bounding box center [820, 409] width 142 height 36
click at [565, 361] on span "Egyptian meat shawarma sandwich with potatoes" at bounding box center [581, 354] width 165 height 31
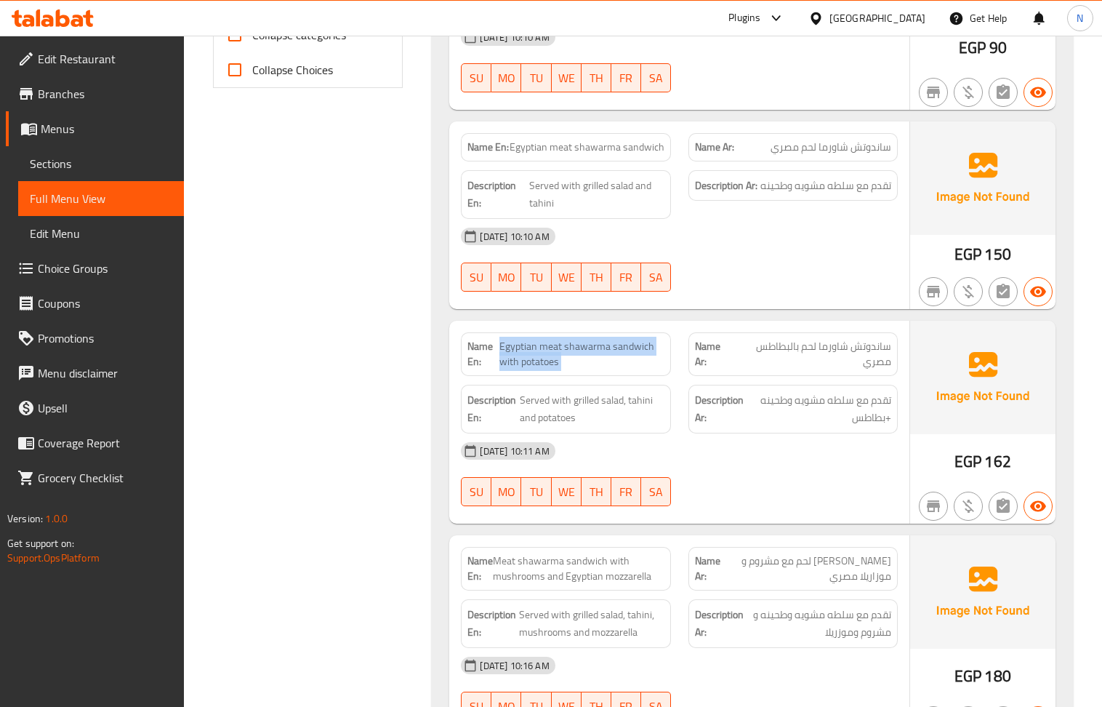
click at [565, 361] on span "Egyptian meat shawarma sandwich with potatoes" at bounding box center [581, 354] width 165 height 31
copy span "Egyptian meat shawarma sandwich with potatoes"
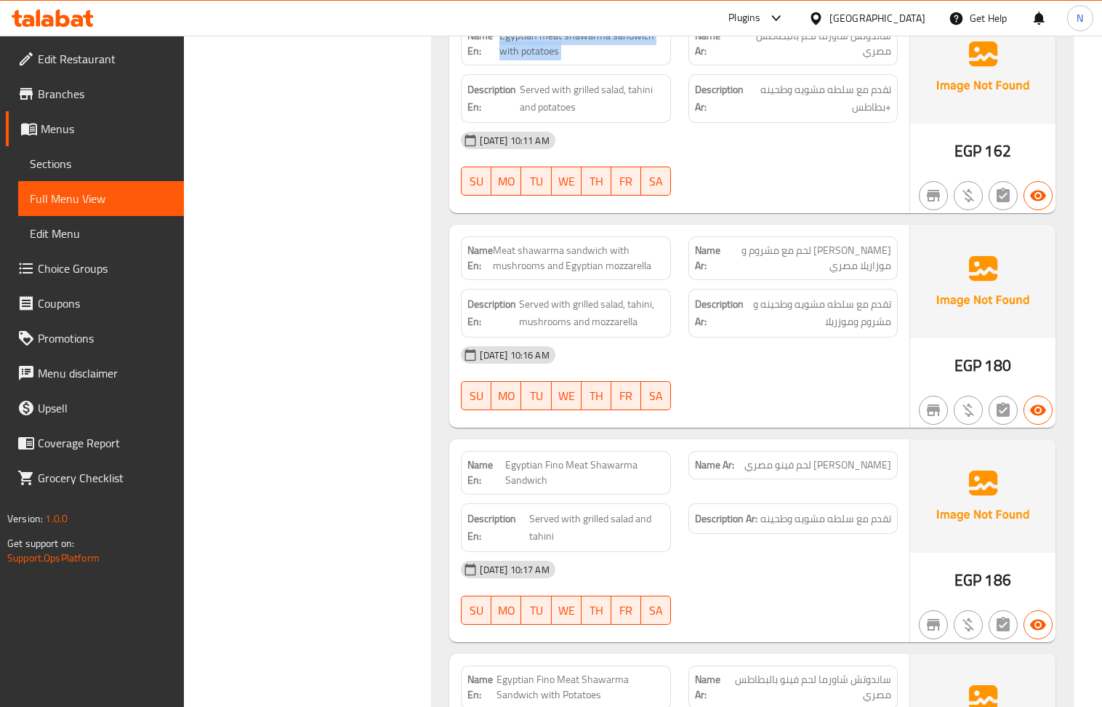
scroll to position [1066, 0]
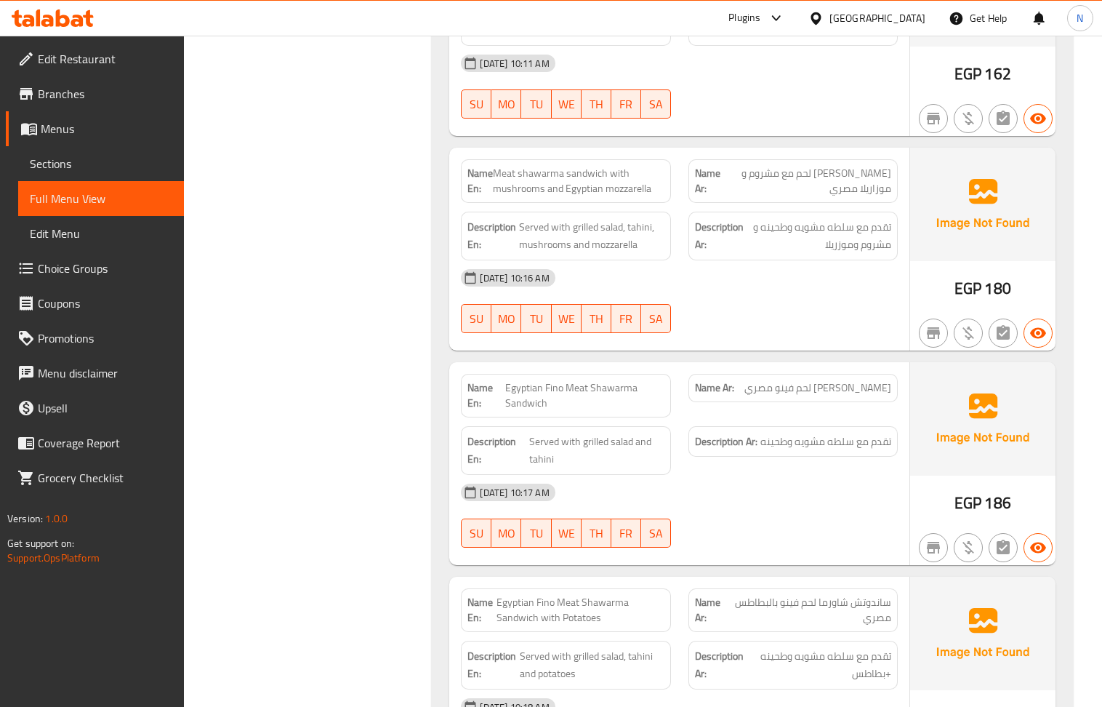
click at [833, 395] on span "ساندوتش شاورما لحم فينو مصري" at bounding box center [817, 387] width 147 height 15
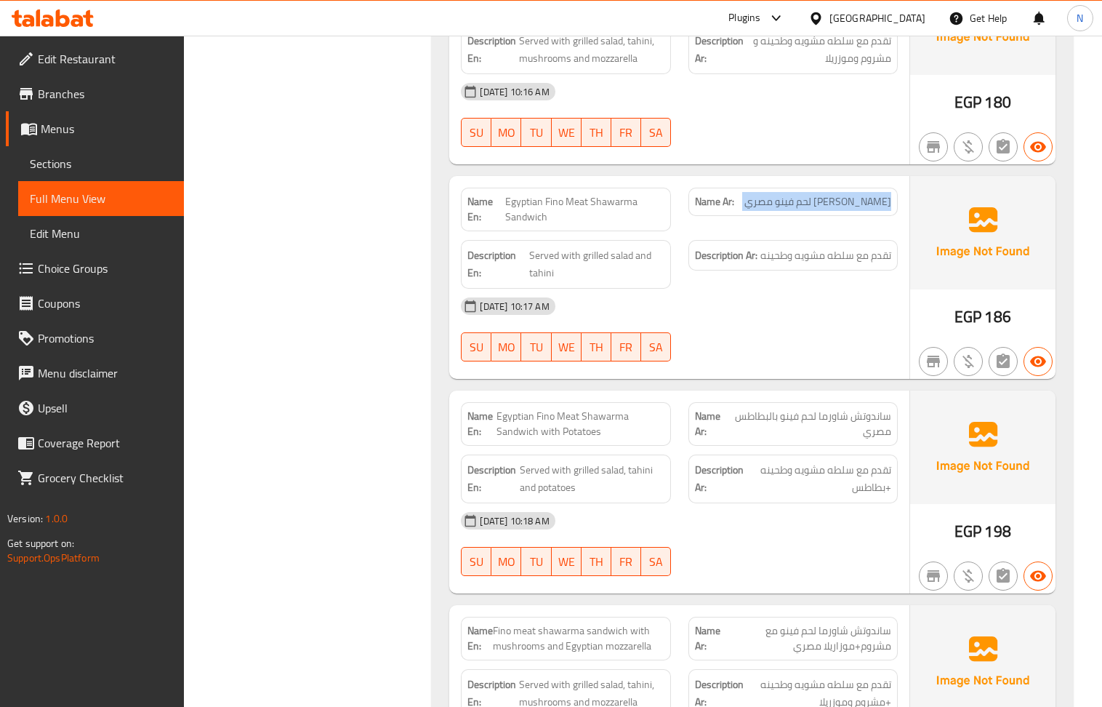
scroll to position [1260, 0]
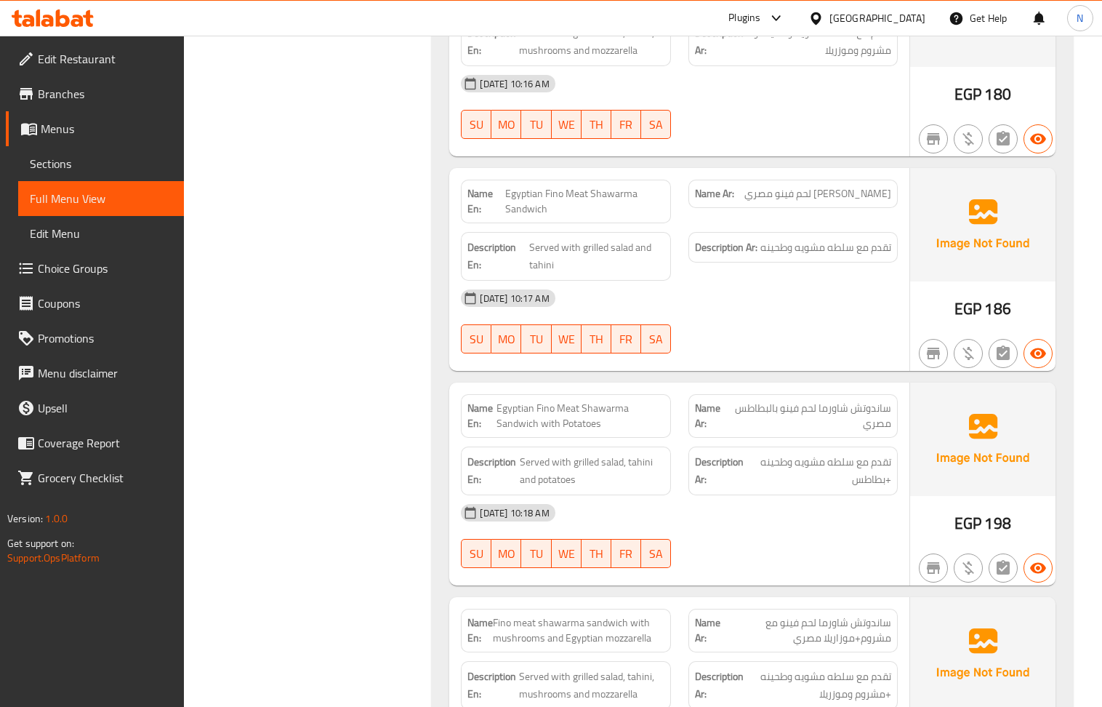
click at [584, 422] on span "Egyptian Fino Meat Shawarma Sandwich with Potatoes" at bounding box center [579, 415] width 167 height 31
copy span "Egyptian Fino Meat Shawarma Sandwich with Potatoes"
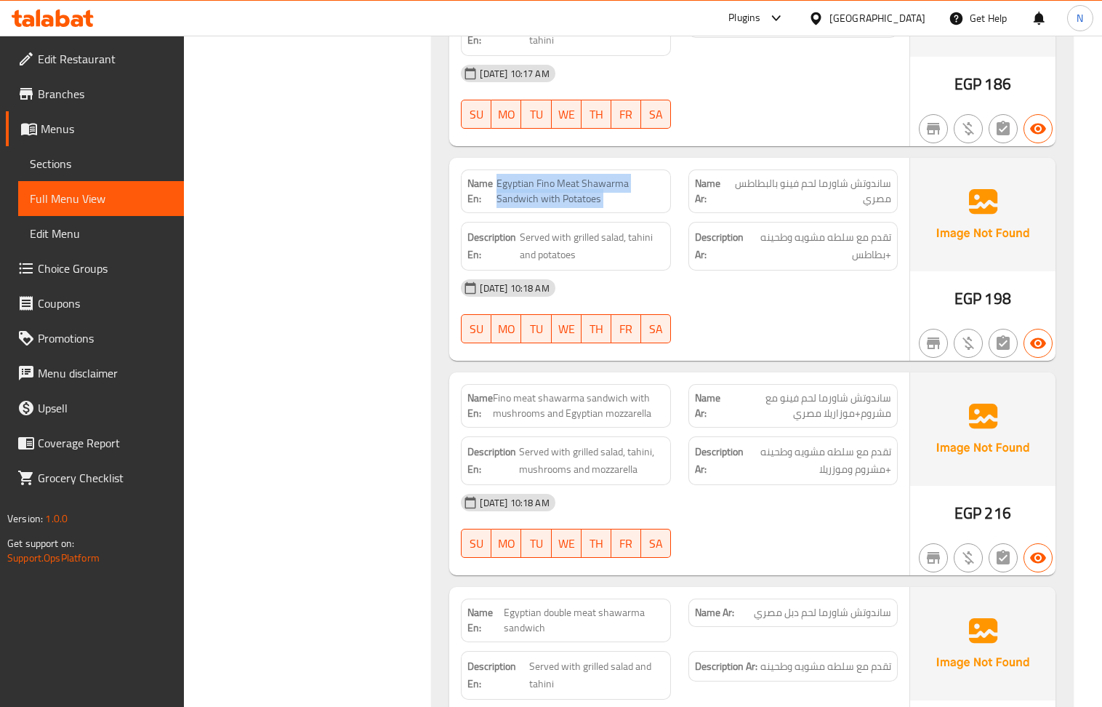
scroll to position [1550, 0]
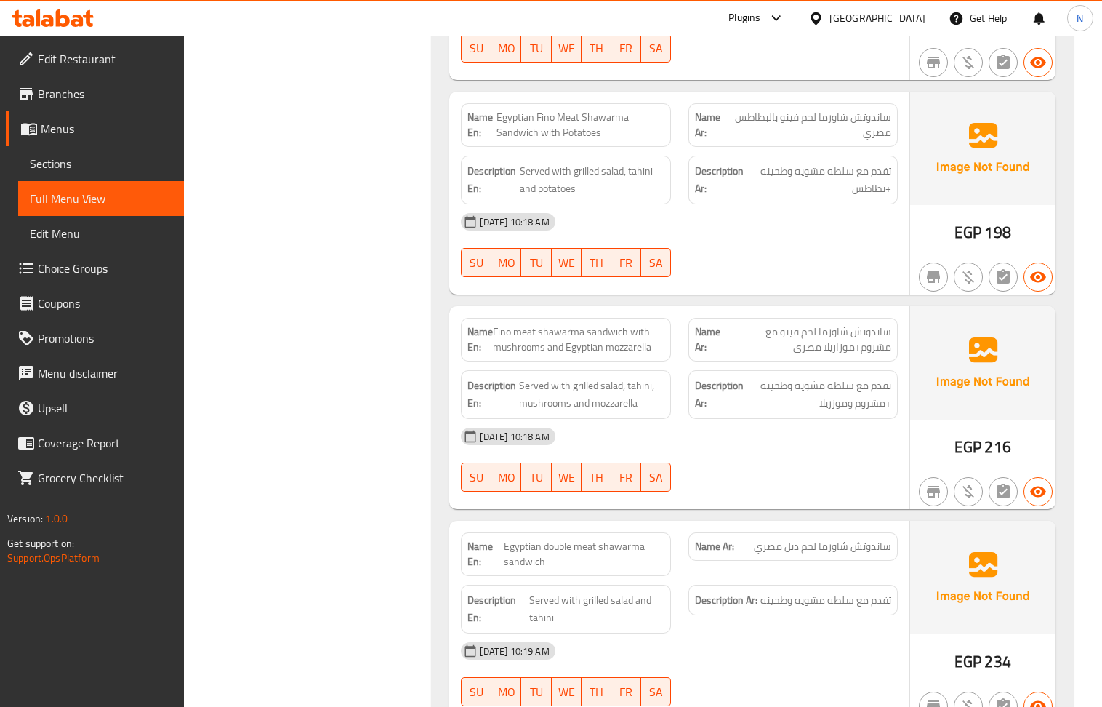
click at [628, 338] on span "Fino meat shawarma sandwich with mushrooms and Egyptian mozzarella" at bounding box center [578, 339] width 171 height 31
copy span "Fino meat shawarma sandwich with mushrooms and Egyptian mozzarella"
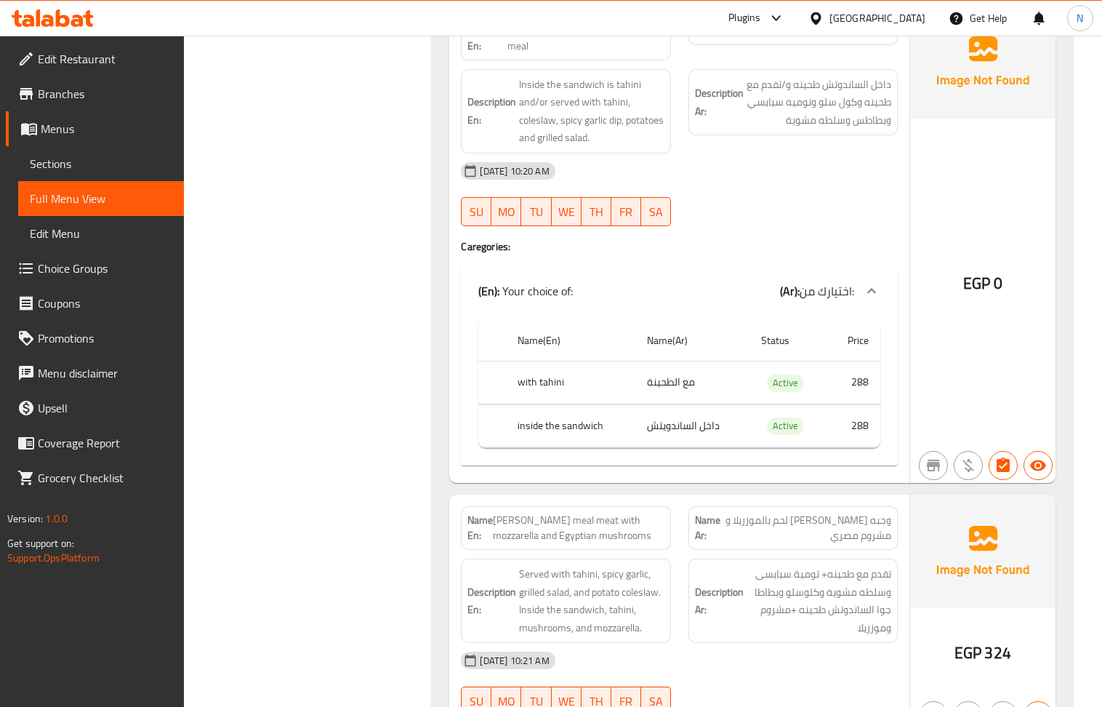
scroll to position [2326, 0]
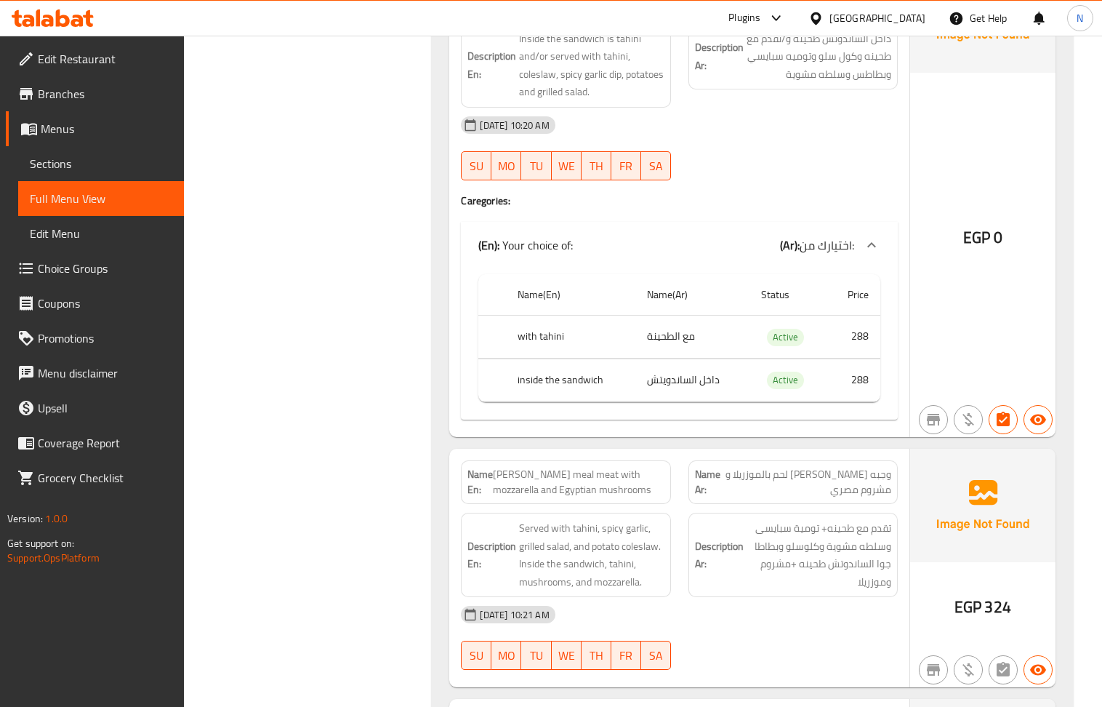
click at [544, 481] on span "Maria's meal meat with mozzarella and Egyptian mushrooms" at bounding box center [578, 482] width 171 height 31
copy span "Maria's meal meat with mozzarella and Egyptian mushrooms"
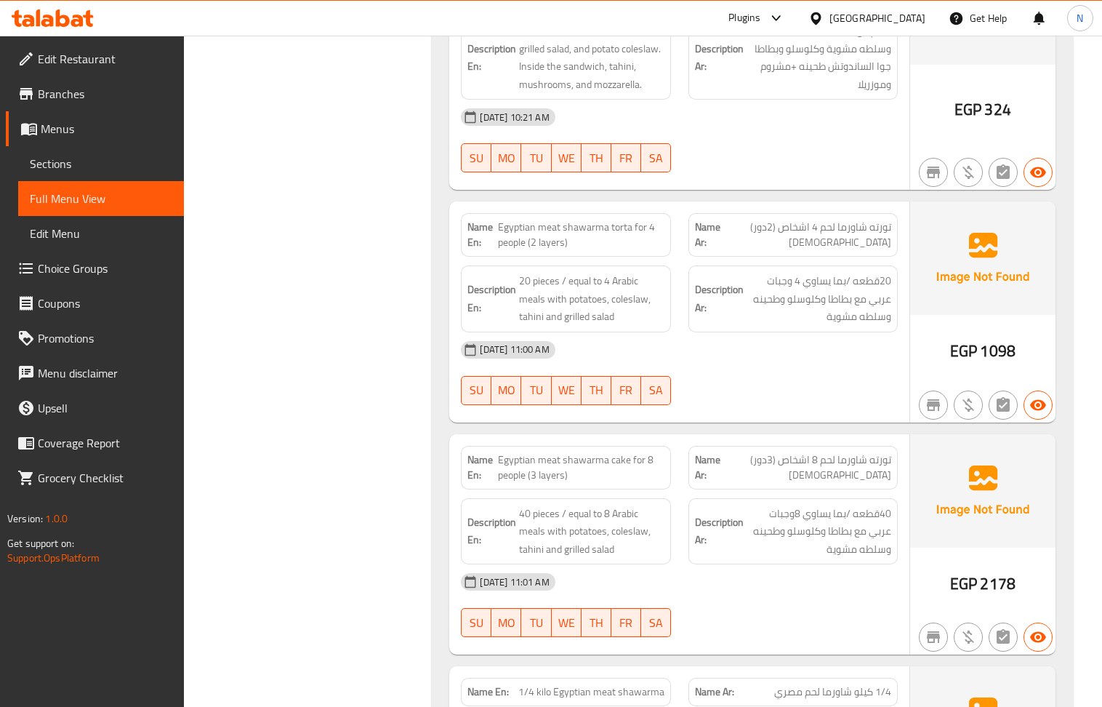
scroll to position [2907, 0]
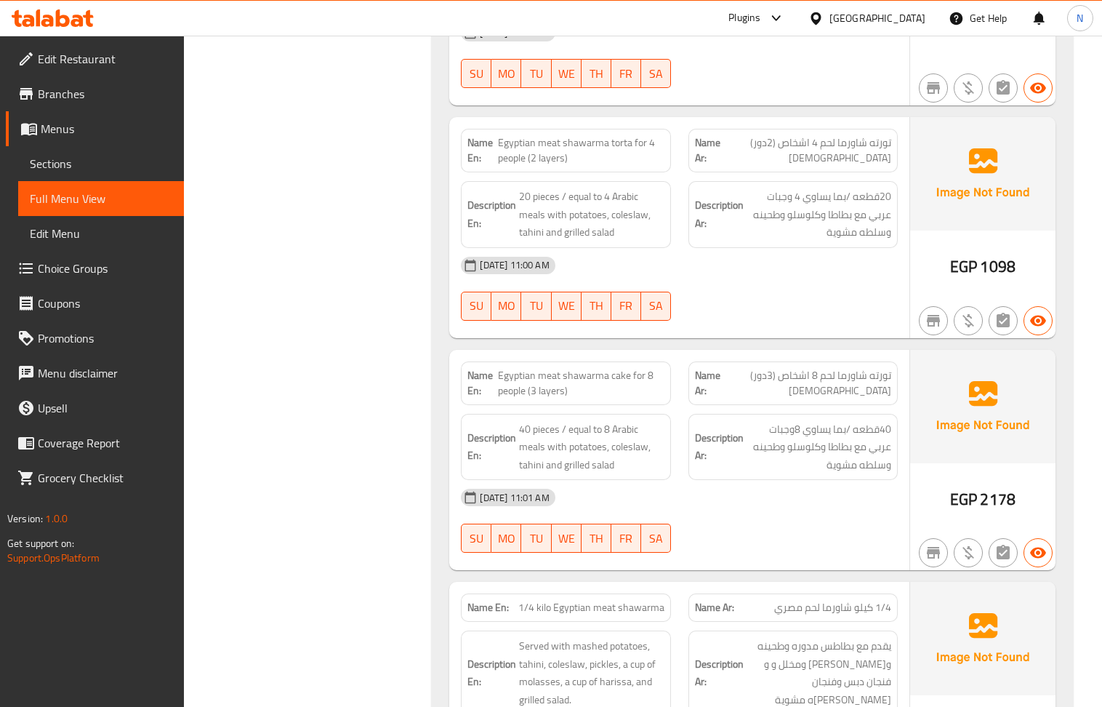
click at [536, 391] on span "Egyptian meat shawarma cake for 8 people (3 layers)" at bounding box center [581, 383] width 166 height 31
drag, startPoint x: 536, startPoint y: 391, endPoint x: 356, endPoint y: 45, distance: 390.1
click at [536, 391] on span "Egyptian meat shawarma cake for 8 people (3 layers)" at bounding box center [581, 383] width 166 height 31
copy span "Egyptian meat shawarma cake for 8 people (3 layers)"
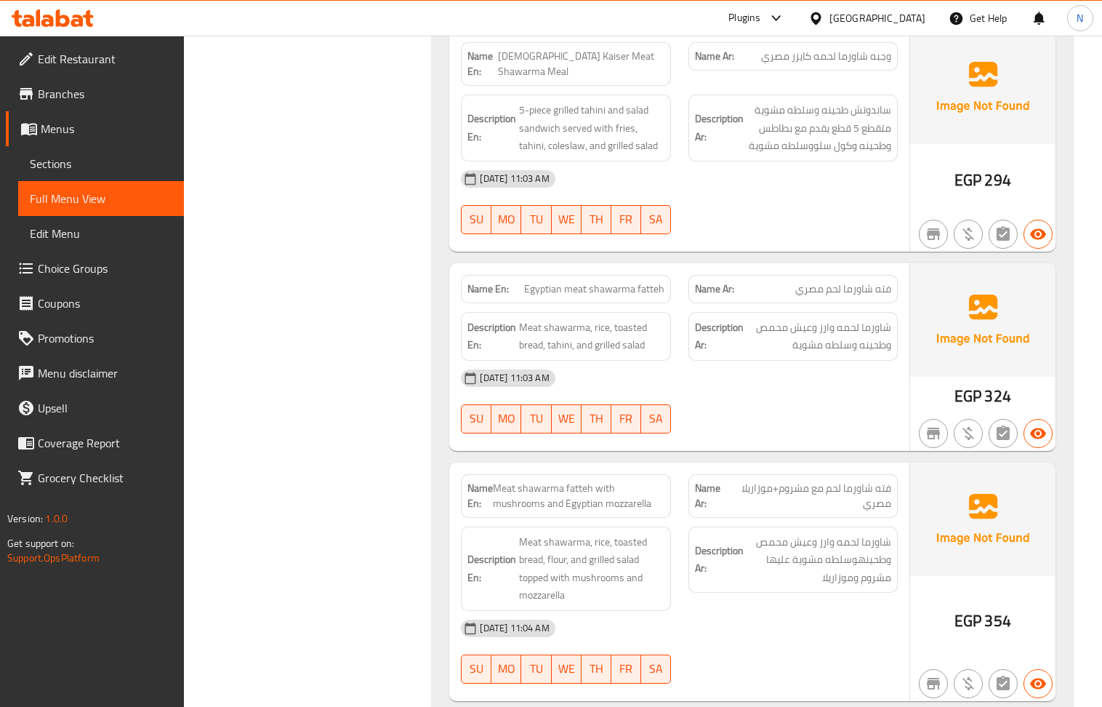
scroll to position [4458, 0]
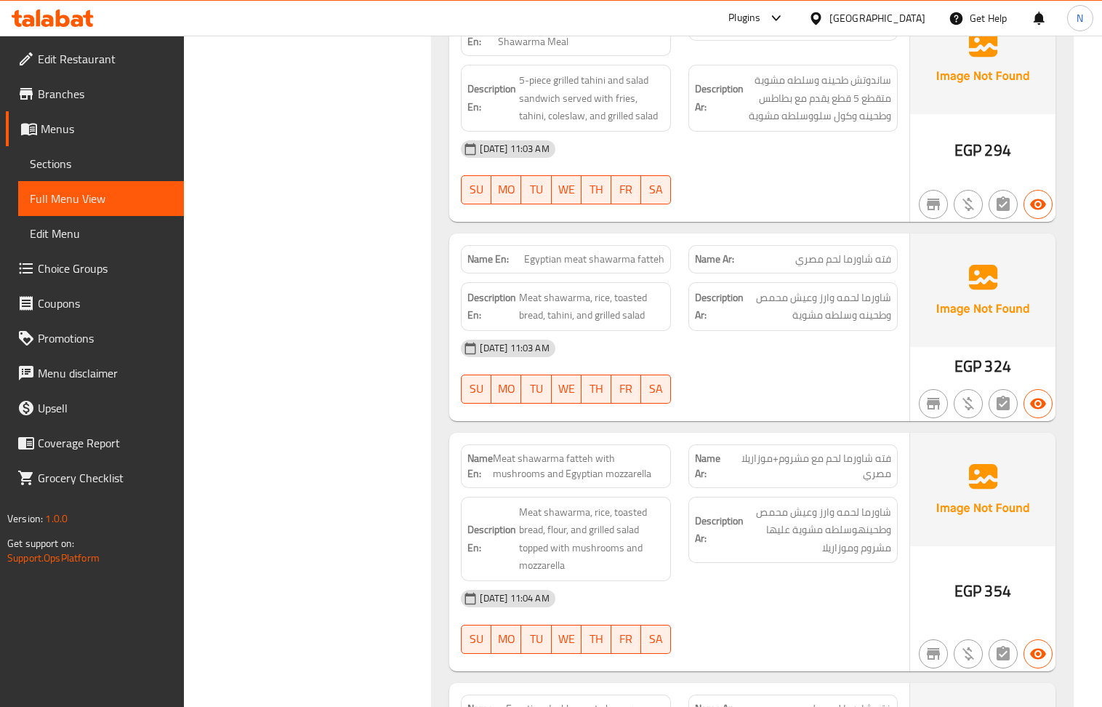
click at [579, 472] on span "Meat shawarma fatteh with mushrooms and Egyptian mozzarella" at bounding box center [578, 466] width 171 height 31
copy span "Meat shawarma fatteh with mushrooms and Egyptian mozzarella"
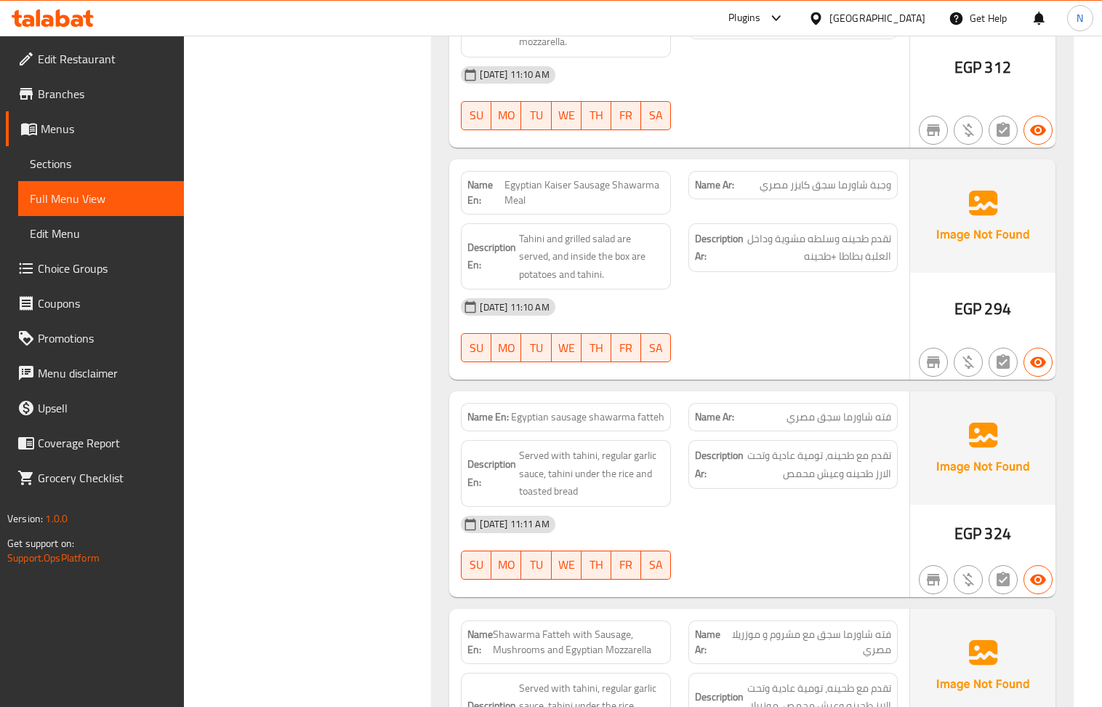
scroll to position [7269, 0]
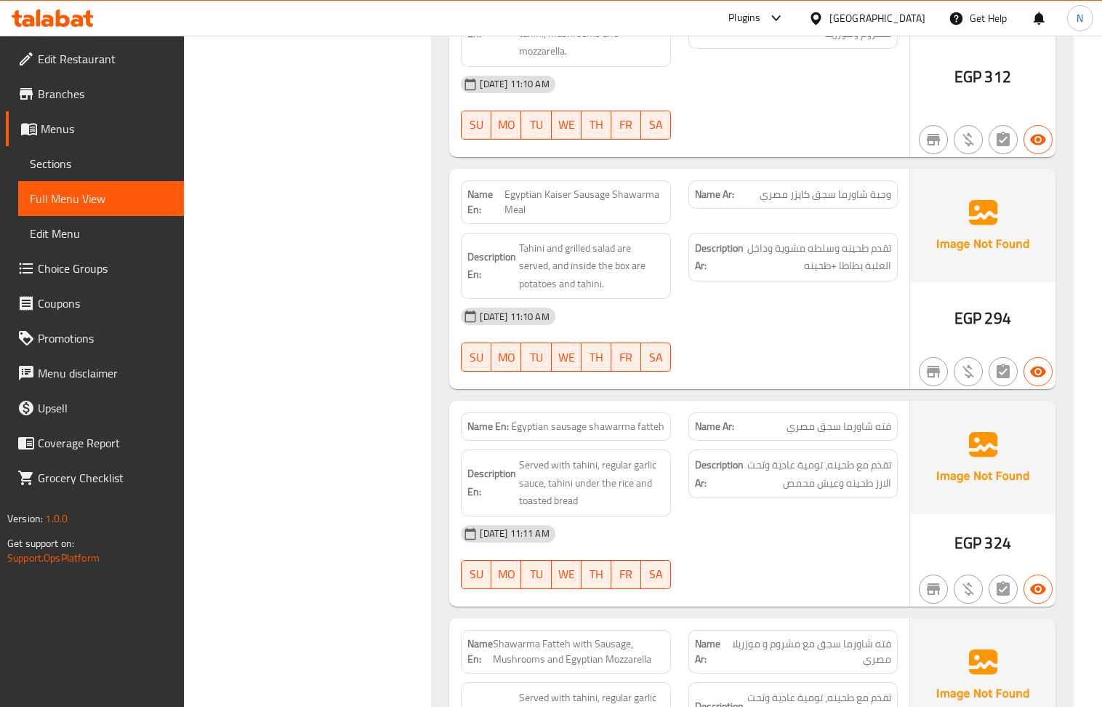
click at [637, 196] on span "Egyptian Kaiser Sausage Shawarma Meal" at bounding box center [583, 202] width 159 height 31
copy span "Egyptian Kaiser Sausage Shawarma Meal"
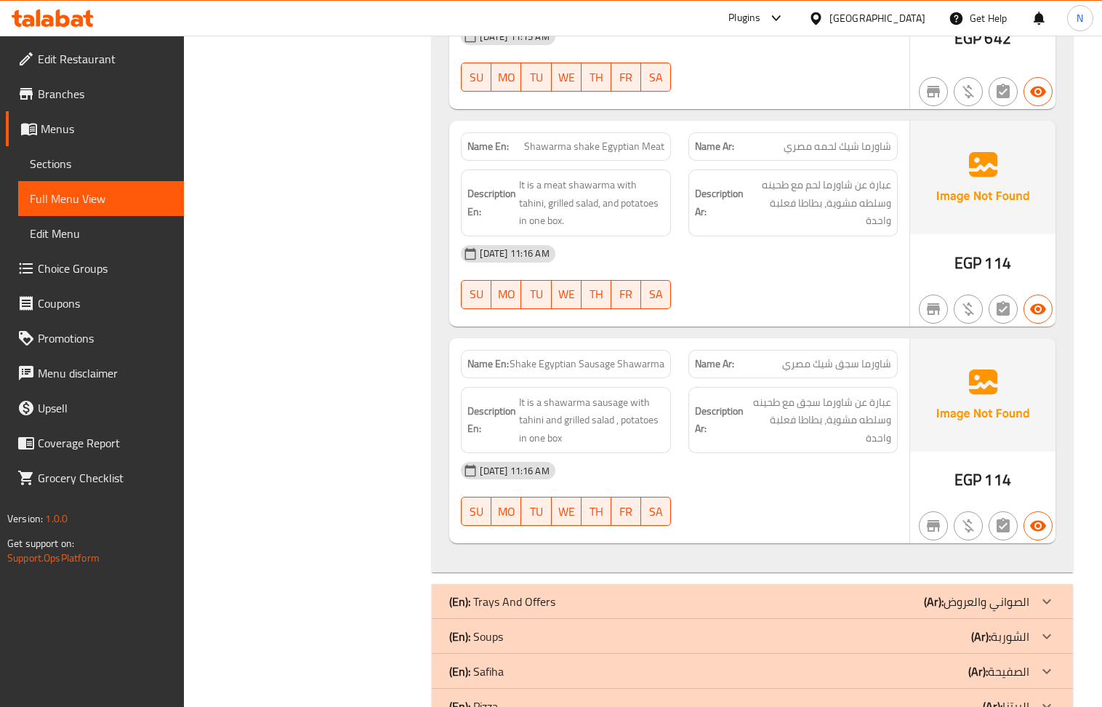
scroll to position [9497, 0]
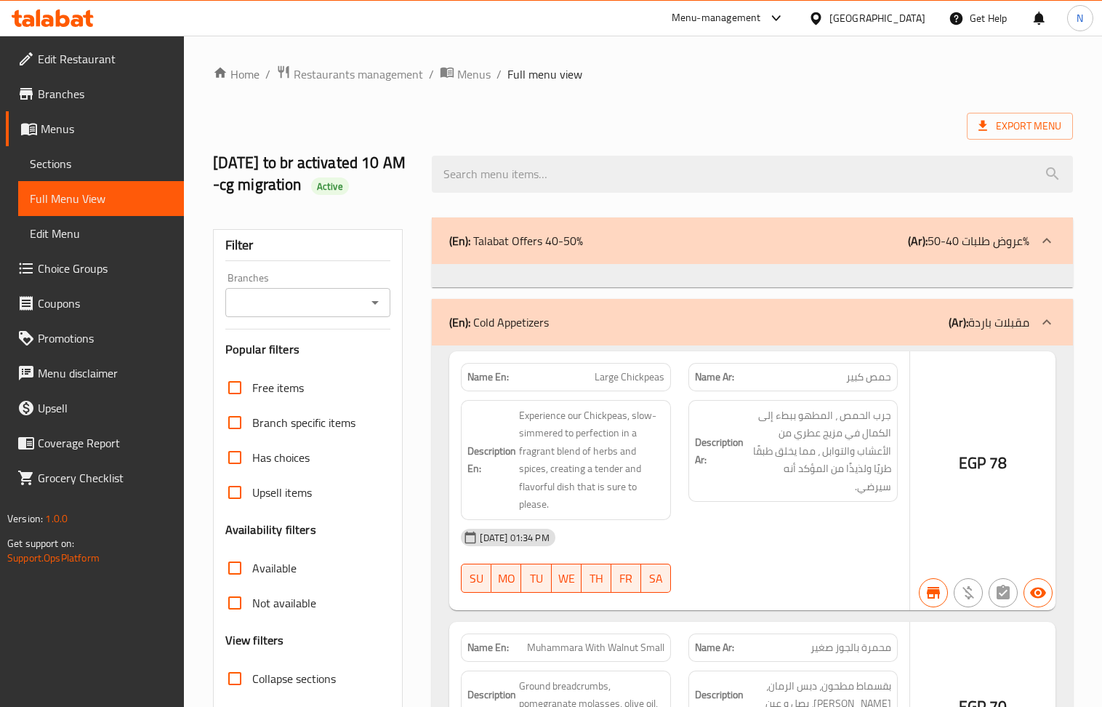
click at [80, 166] on div at bounding box center [551, 353] width 1102 height 707
click at [70, 161] on div at bounding box center [551, 353] width 1102 height 707
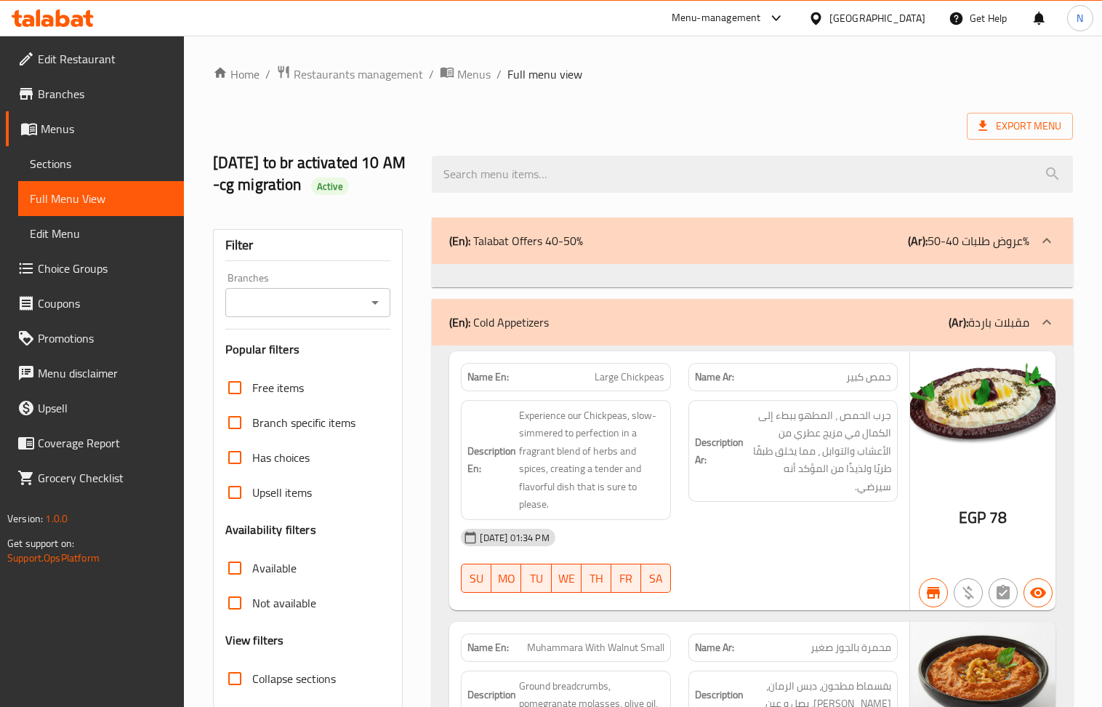
click at [76, 158] on span "Sections" at bounding box center [101, 163] width 142 height 17
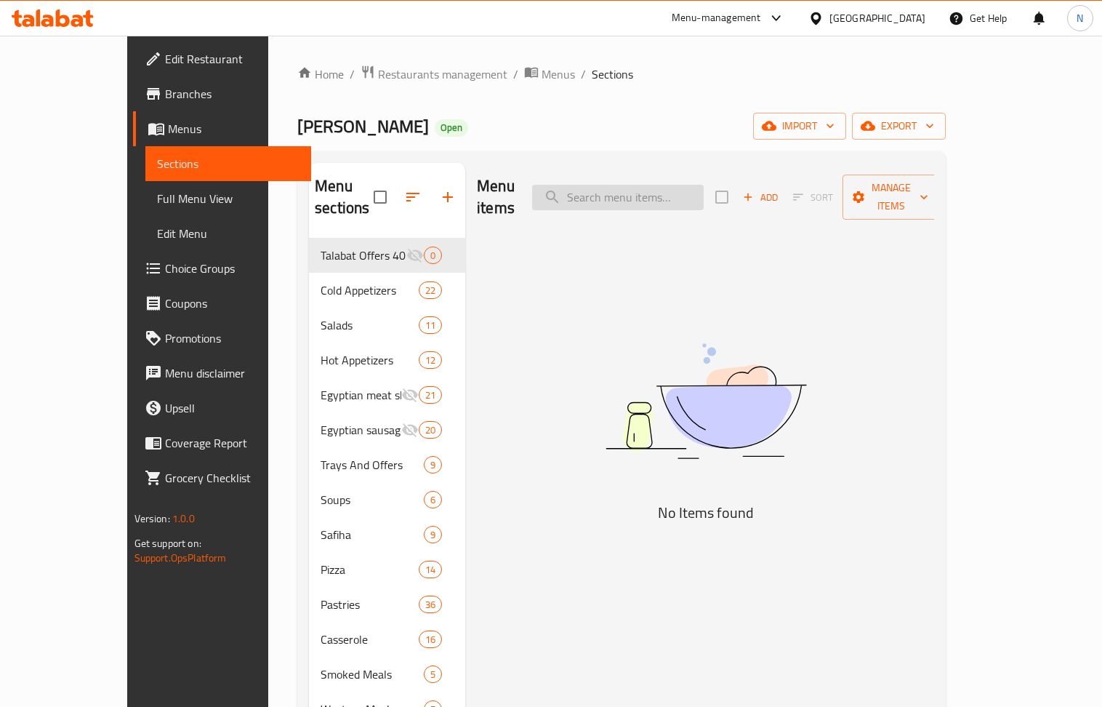
click at [675, 185] on input "search" at bounding box center [618, 197] width 172 height 25
paste input "Egyptian meat shawarma sandwich with potatoes"
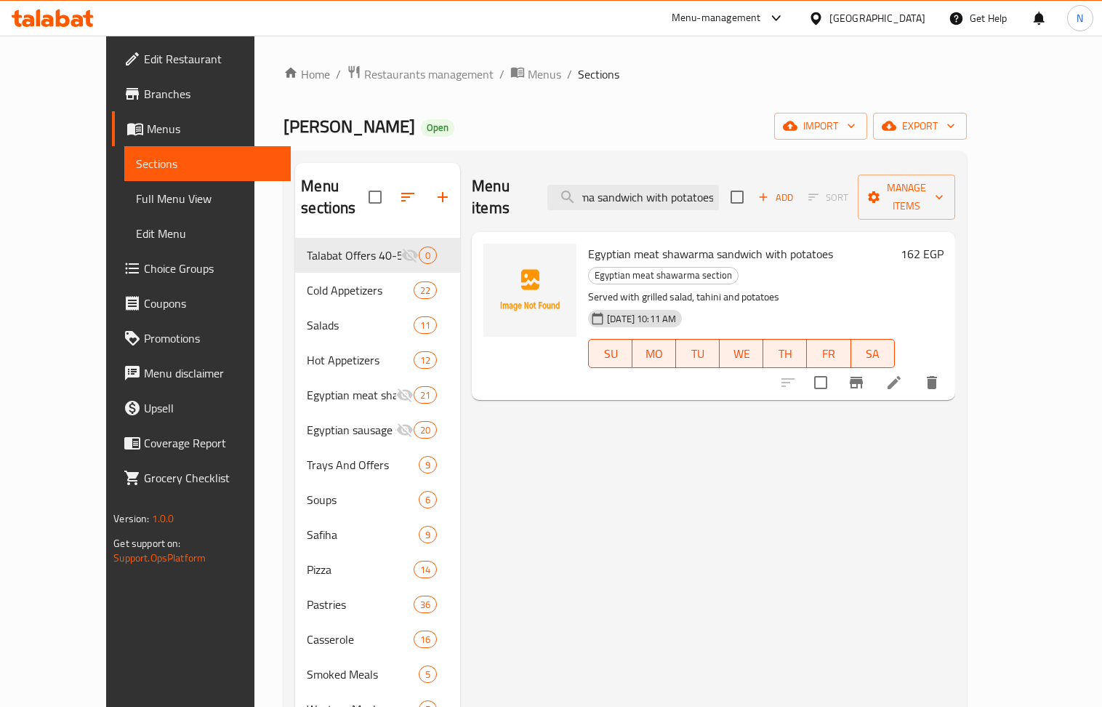
type input "Egyptian meat shawarma sandwich with potatoes"
click at [914, 369] on li at bounding box center [894, 382] width 41 height 26
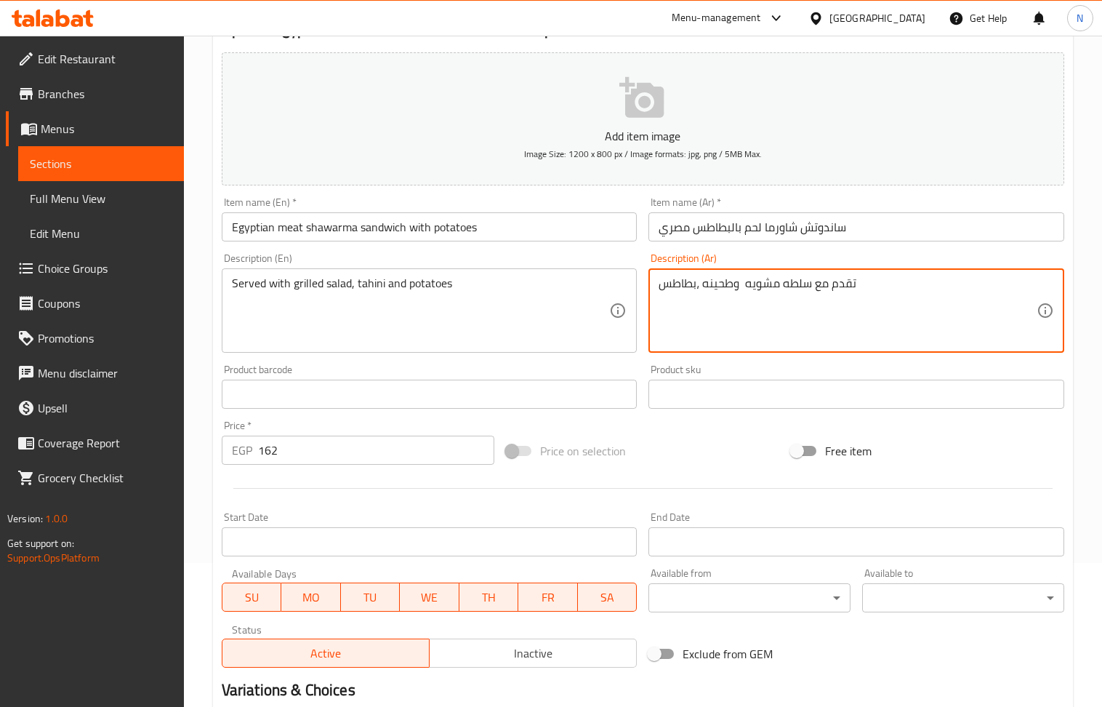
scroll to position [320, 0]
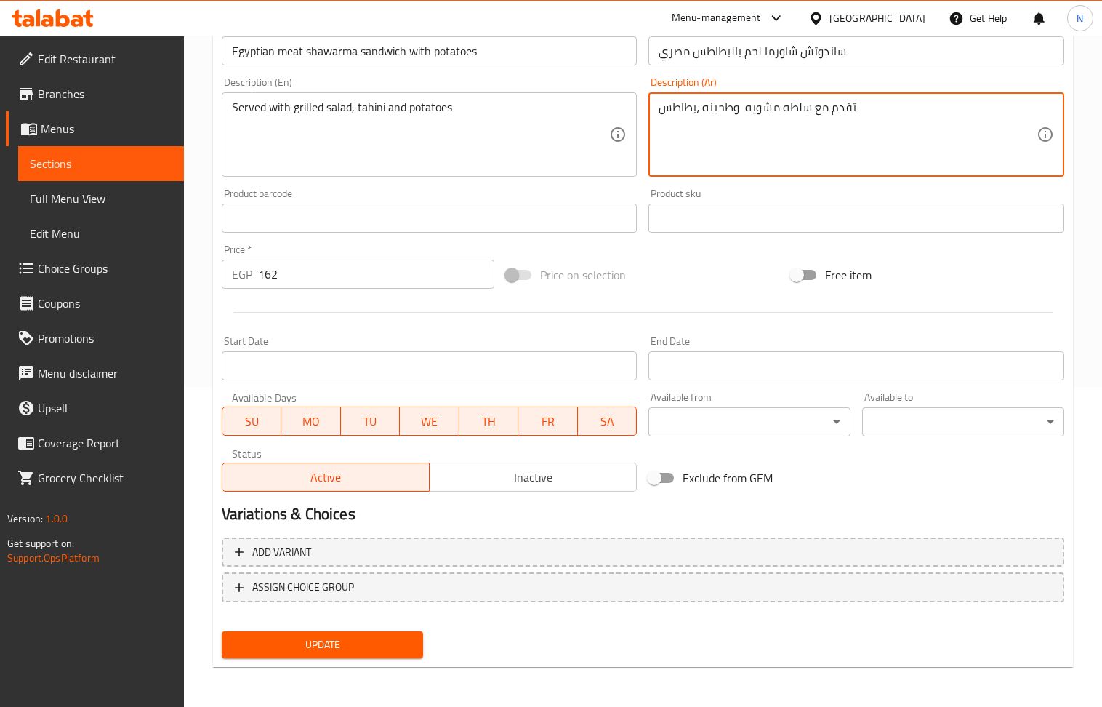
type textarea "تقدم مع سلطه مشويه وطحينه ،بطاطس"
click at [366, 634] on button "Update" at bounding box center [323, 644] width 202 height 27
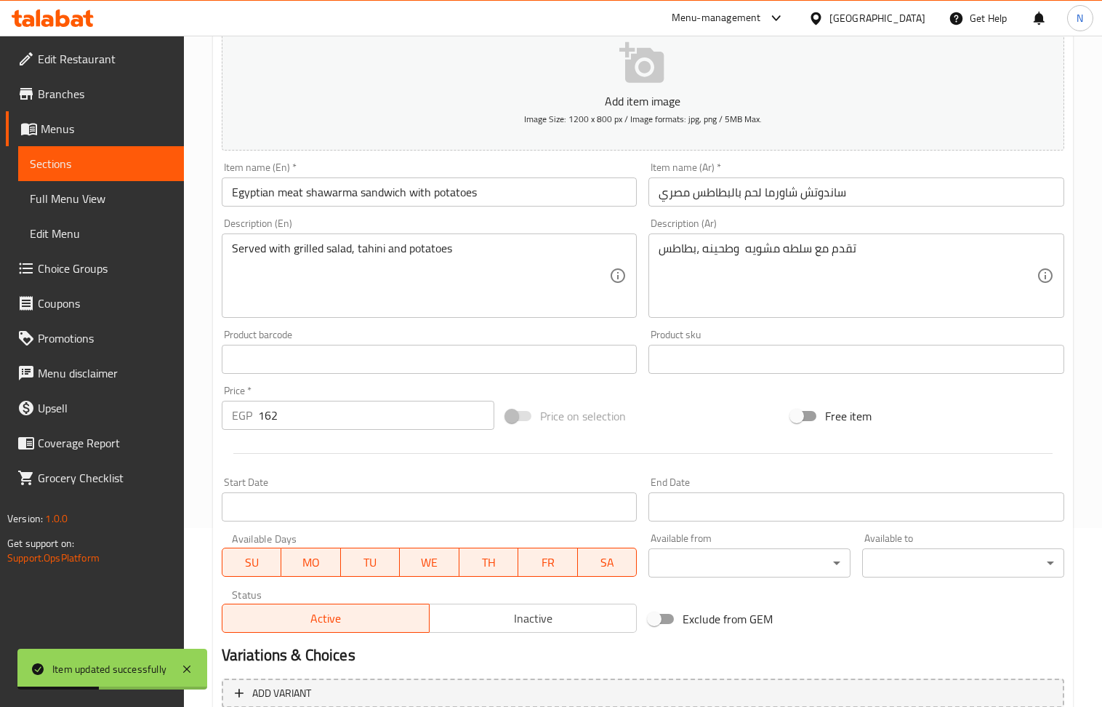
scroll to position [0, 0]
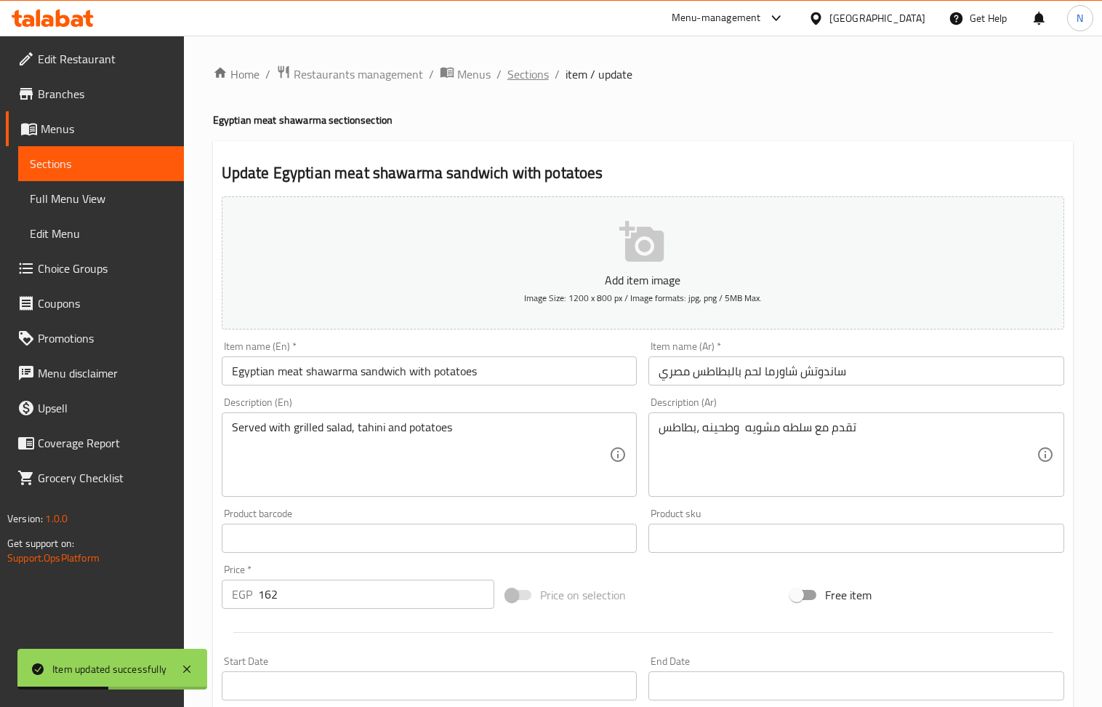
click at [544, 77] on span "Sections" at bounding box center [527, 73] width 41 height 17
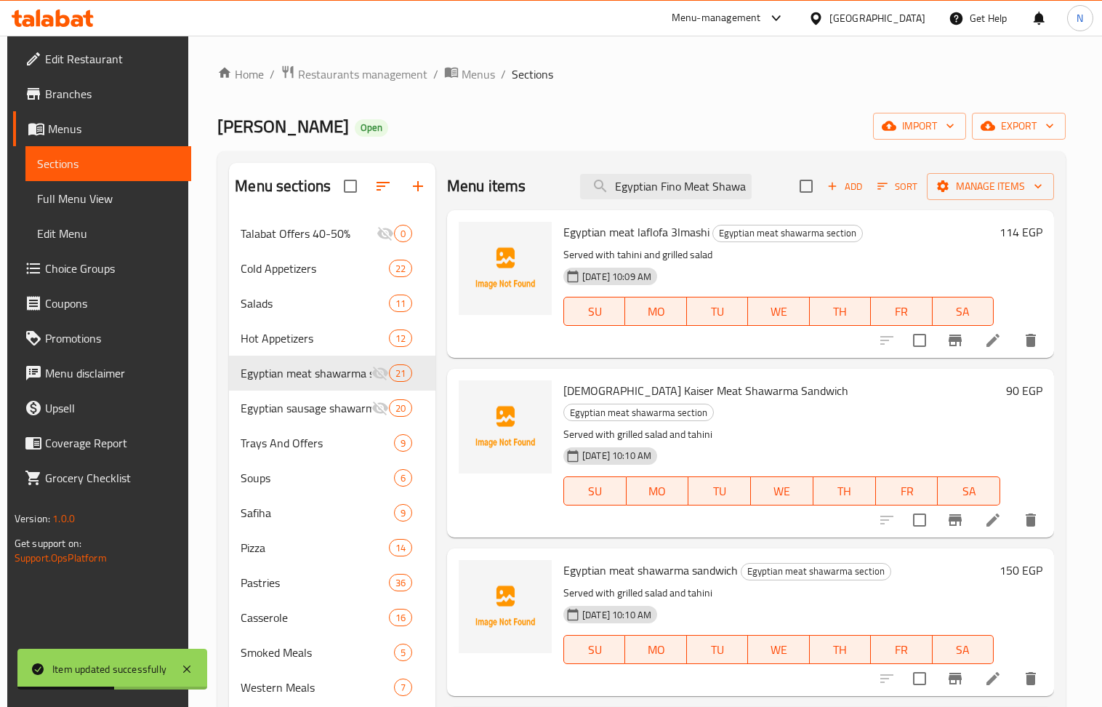
scroll to position [0, 140]
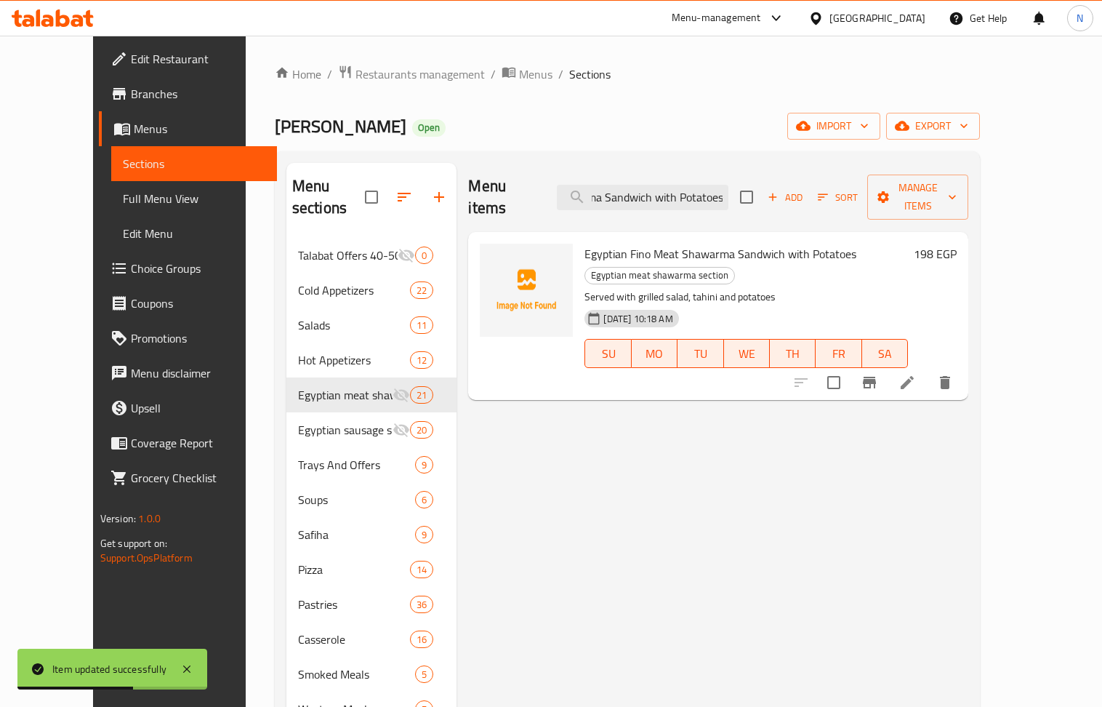
type input "Egyptian Fino Meat Shawarma Sandwich with Potatoes"
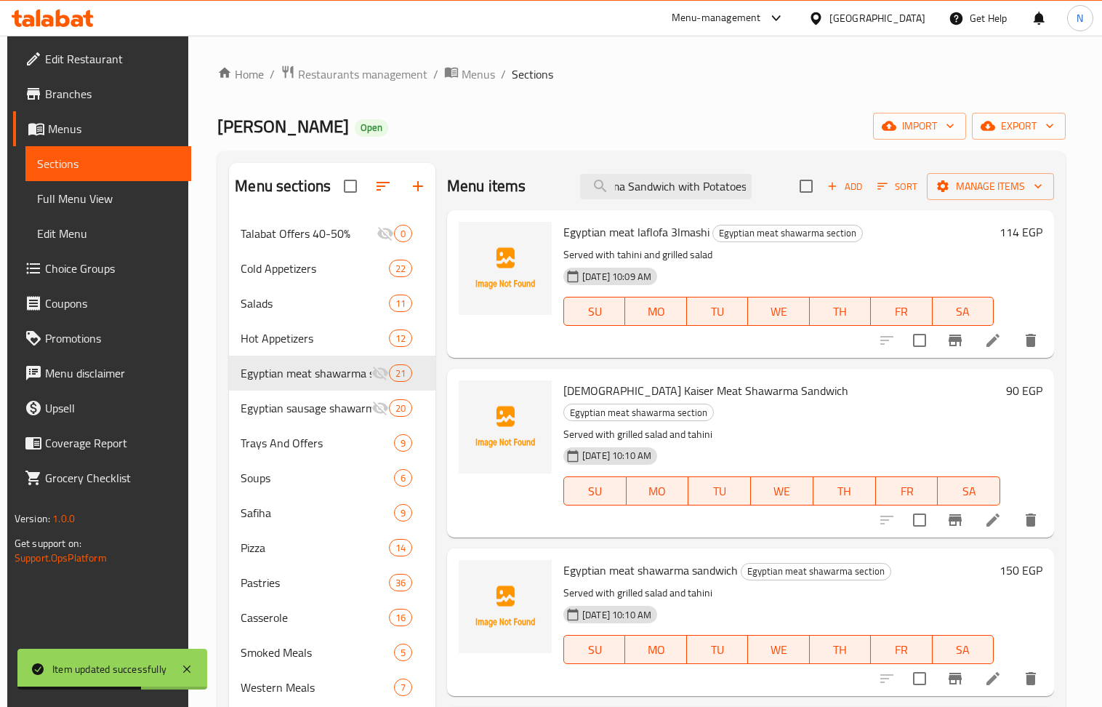
scroll to position [0, 0]
click at [688, 183] on input "Egyptian Fino Meat Shawarma Sandwich with Potatoes" at bounding box center [666, 186] width 172 height 25
paste input "search"
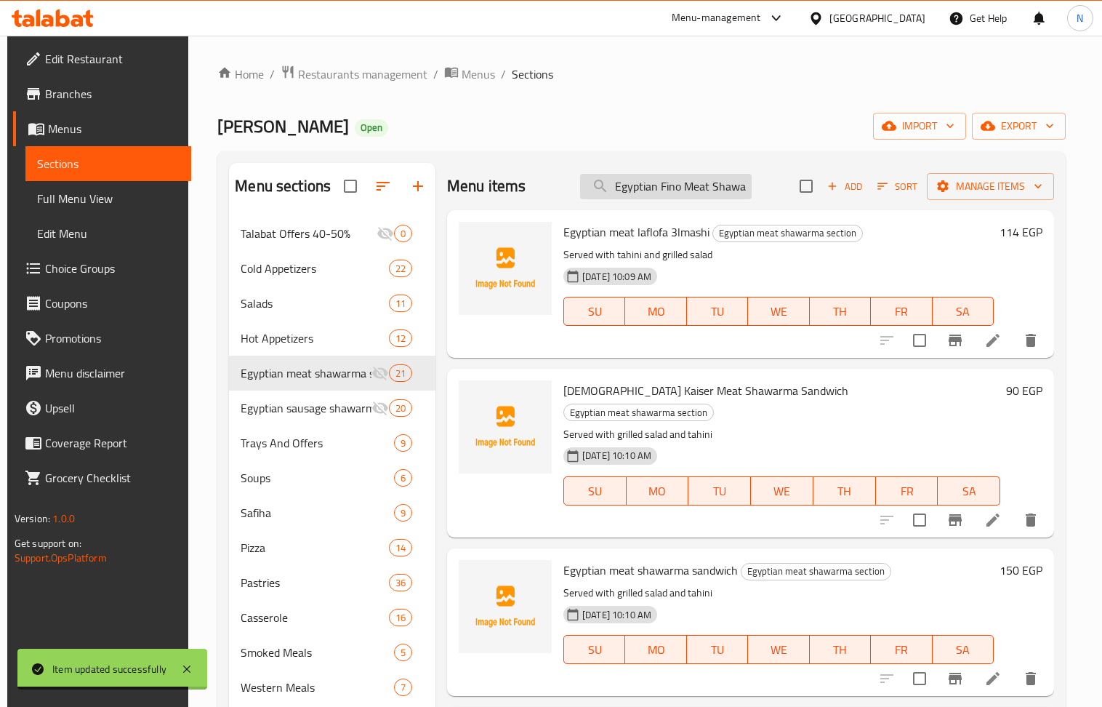
scroll to position [0, 140]
click at [688, 183] on input "Egyptian Fino Meat Shawarma Sandwich with Potatoes" at bounding box center [666, 186] width 172 height 25
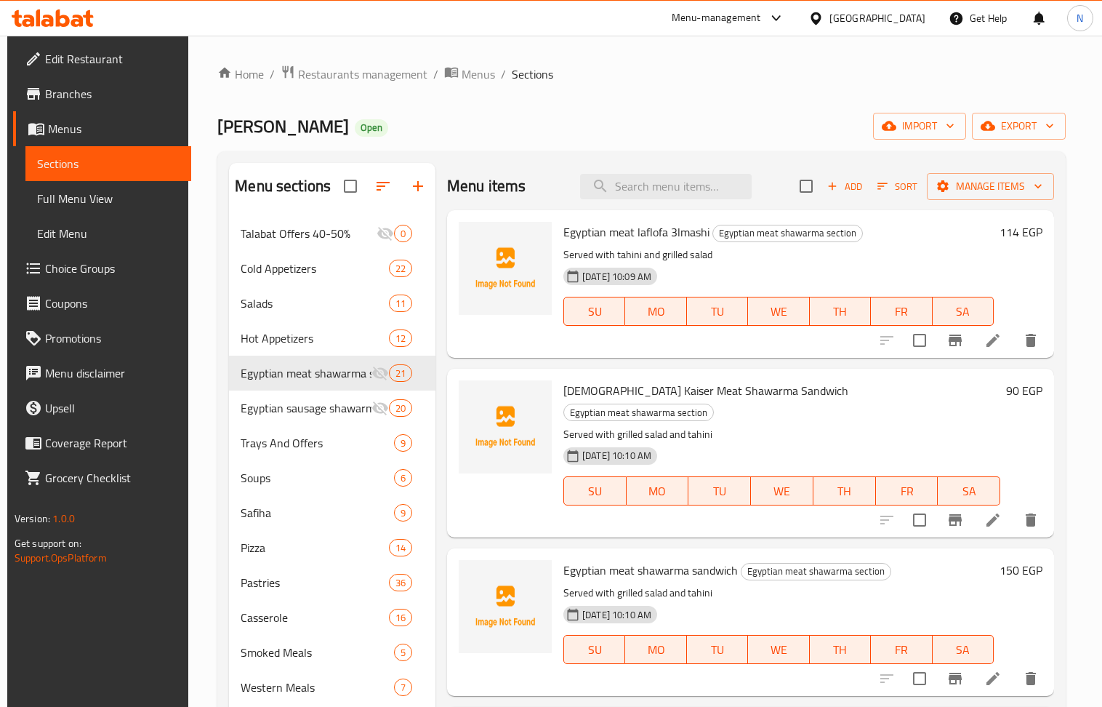
paste input "Egyptian Fino Meat Shawarma Sandwich with Potatoes"
type input "Egyptian Fino Meat Shawarma Sandwich with Potatoes"
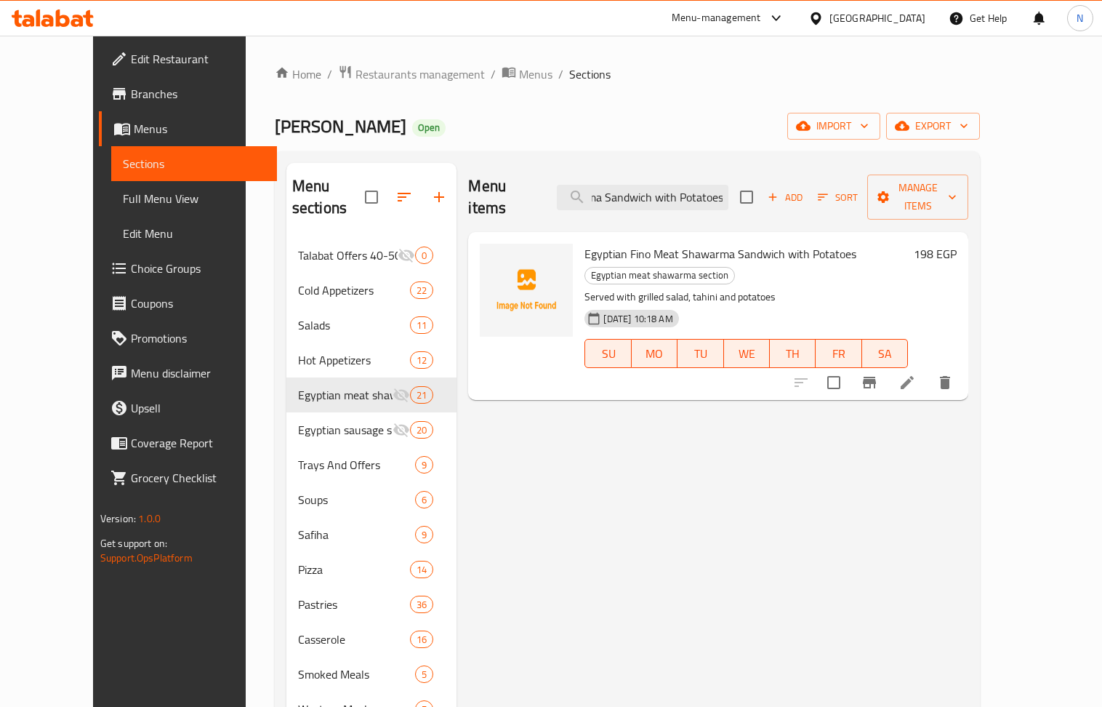
click at [914, 376] on icon at bounding box center [907, 382] width 13 height 13
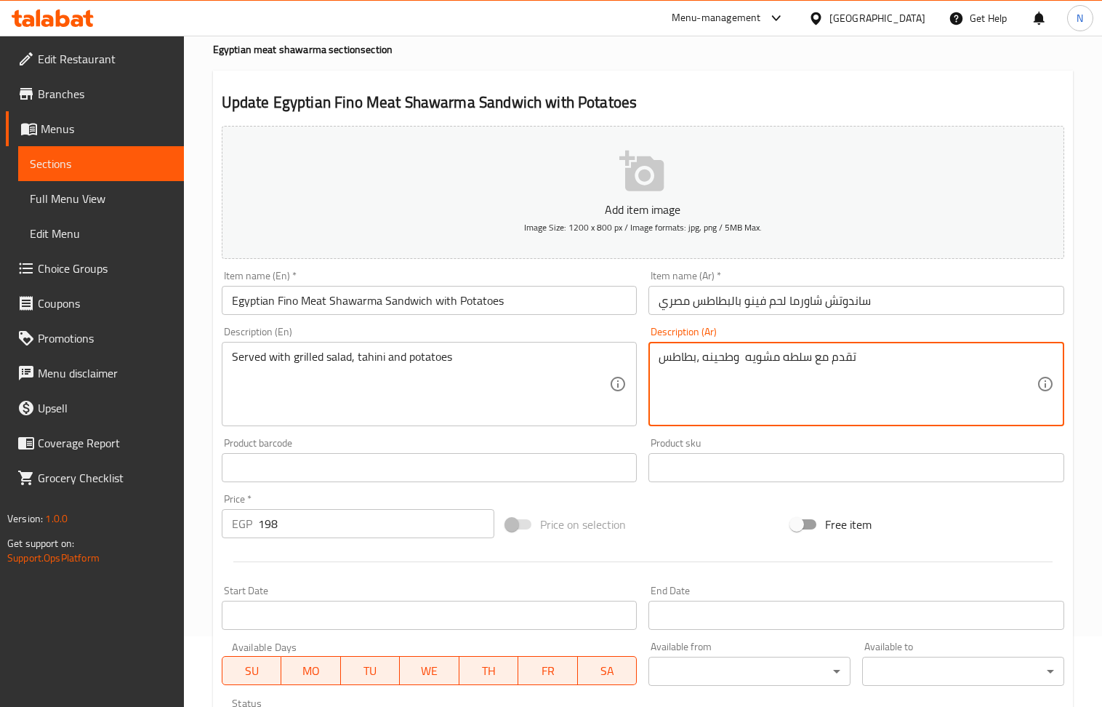
scroll to position [320, 0]
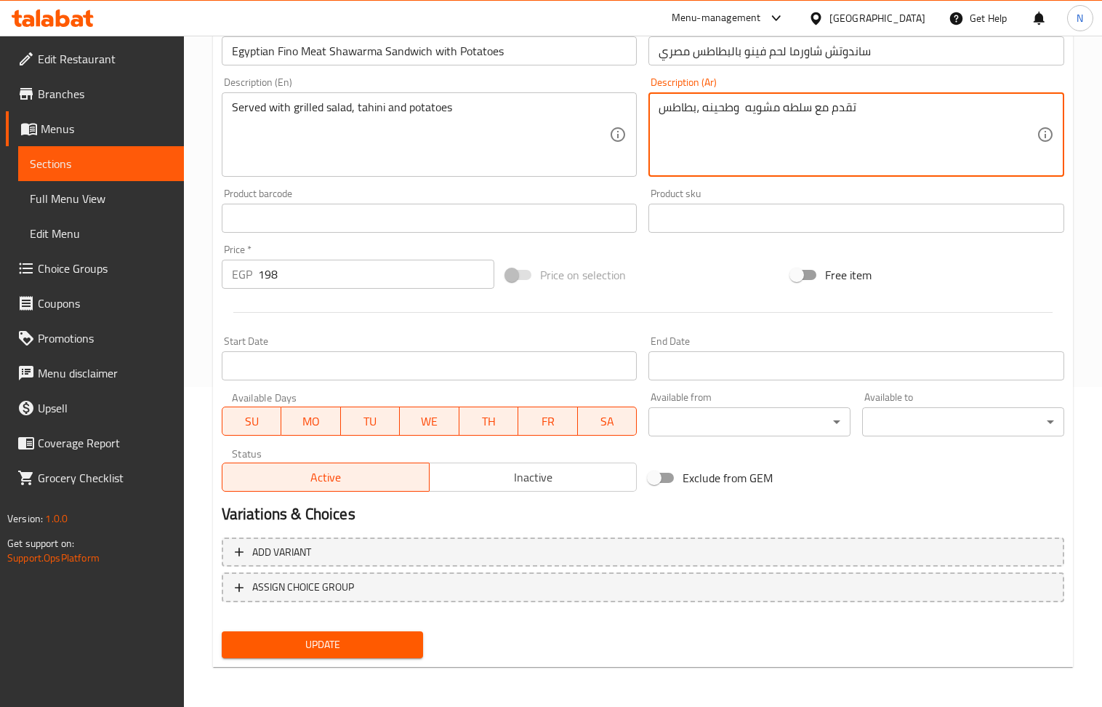
type textarea "تقدم مع سلطه مشويه وطحينه ،بطاطس"
drag, startPoint x: 375, startPoint y: 640, endPoint x: 257, endPoint y: 239, distance: 418.1
click at [368, 634] on button "Update" at bounding box center [323, 644] width 202 height 27
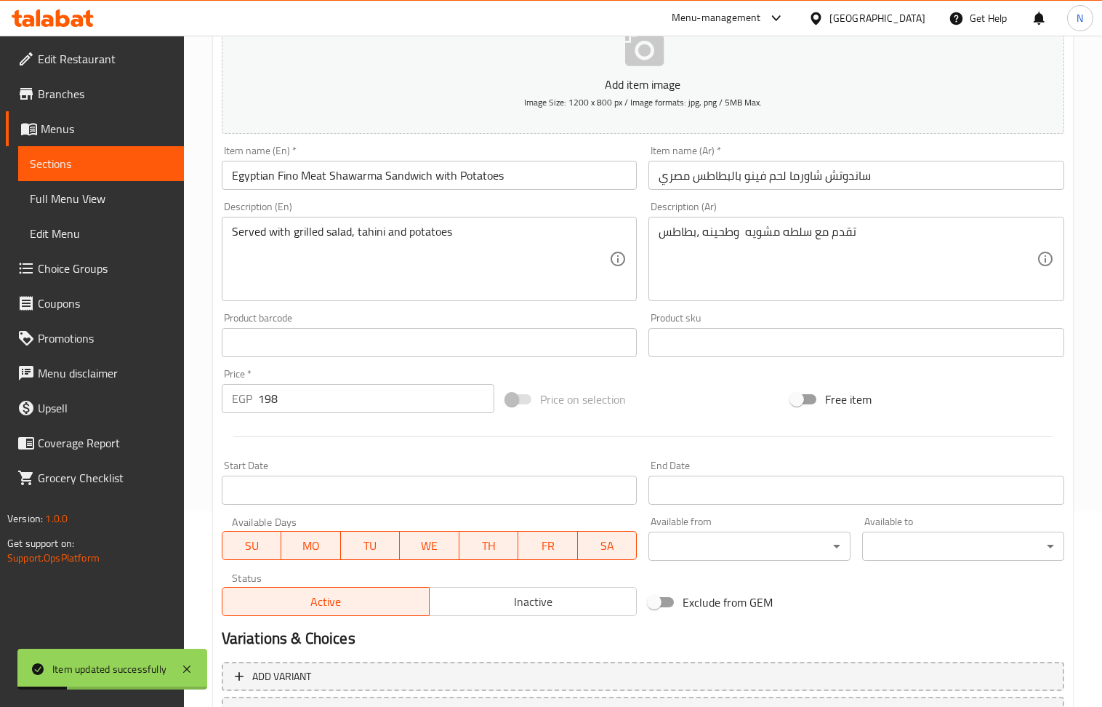
scroll to position [0, 0]
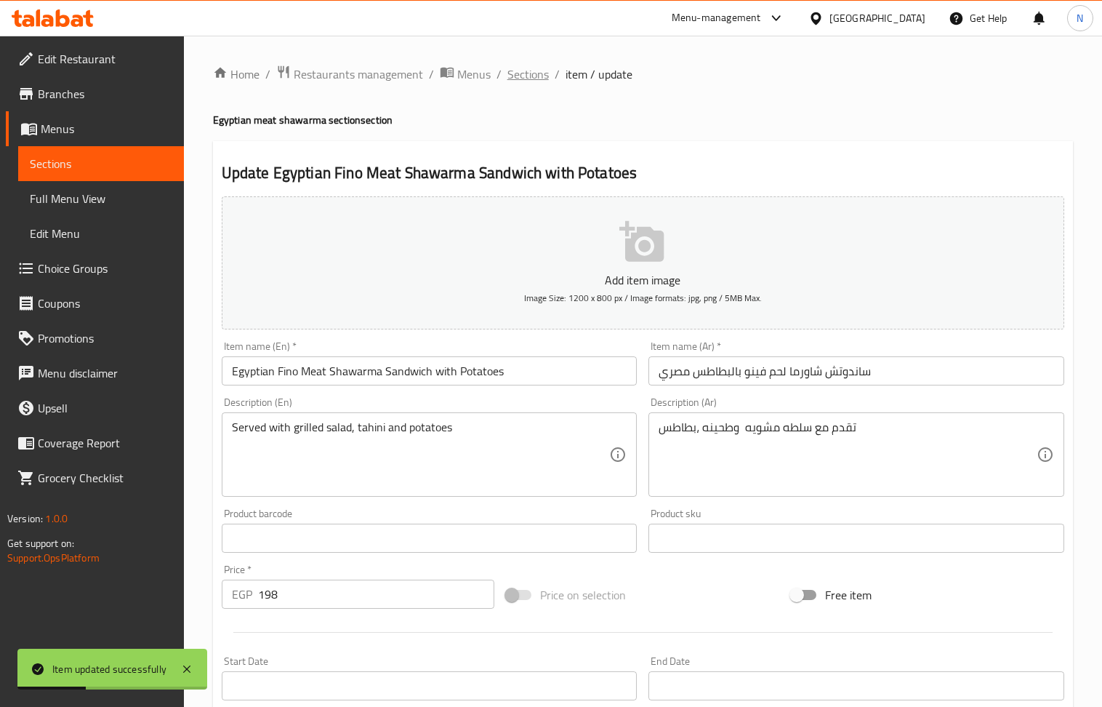
click at [524, 70] on span "Sections" at bounding box center [527, 73] width 41 height 17
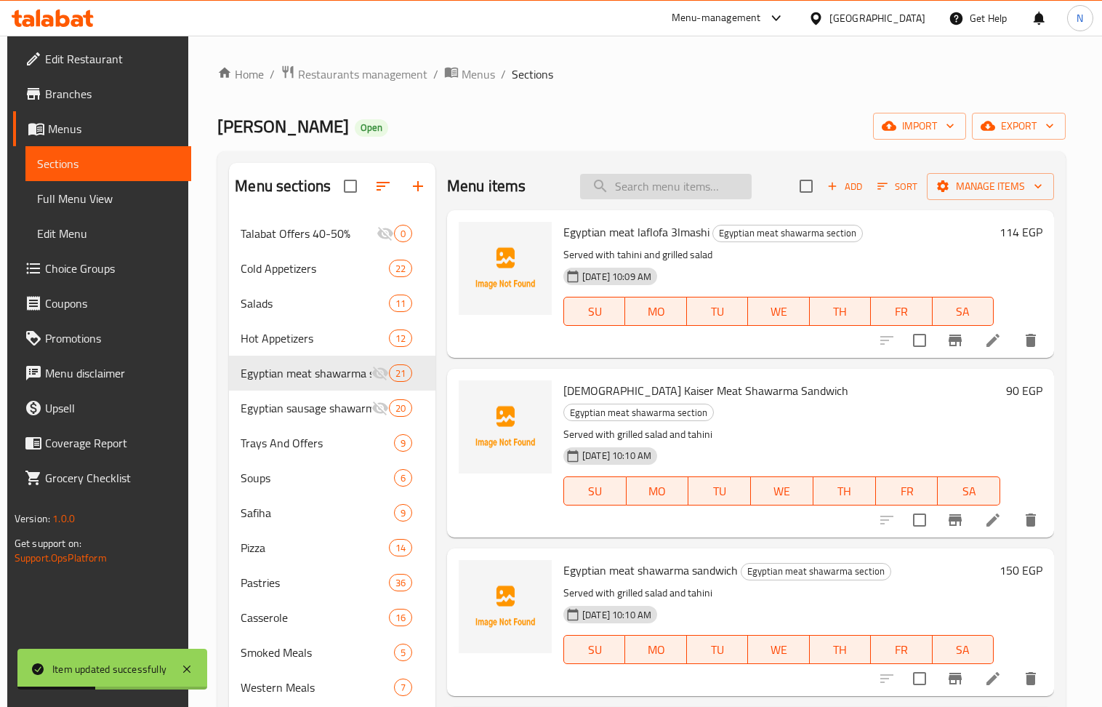
click at [663, 193] on input "search" at bounding box center [666, 186] width 172 height 25
paste input "Fino meat shawarma sandwich with mushrooms and Egyptian mozzarella"
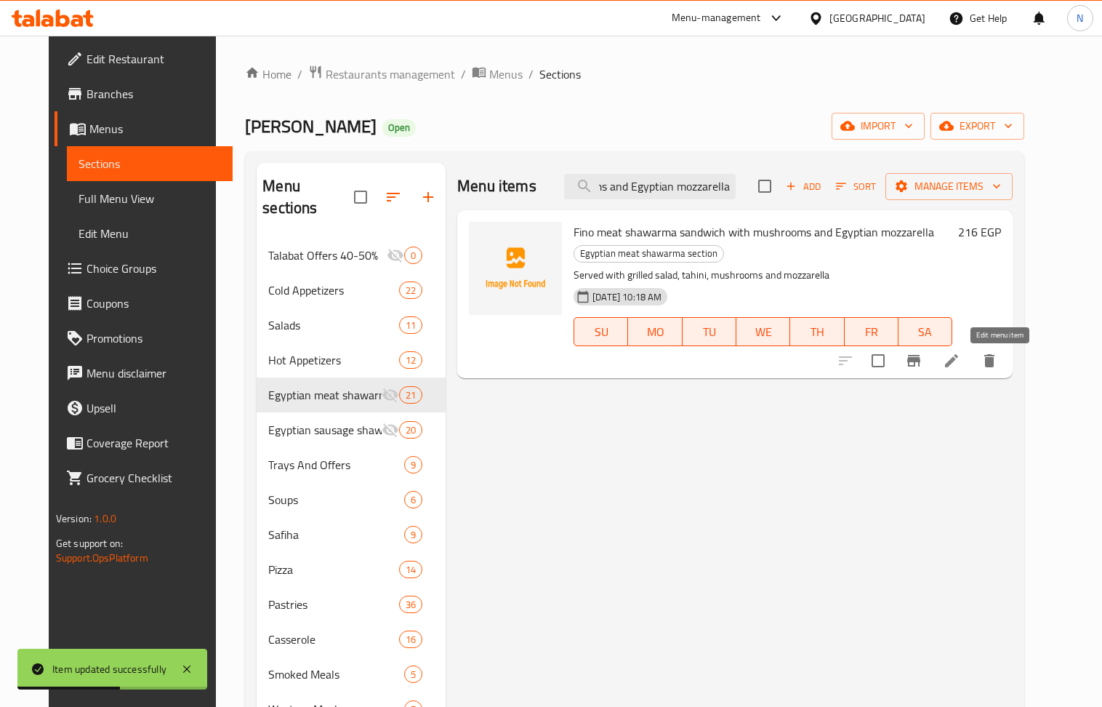
type input "Fino meat shawarma sandwich with mushrooms and Egyptian mozzarella"
click at [960, 361] on icon at bounding box center [951, 360] width 17 height 17
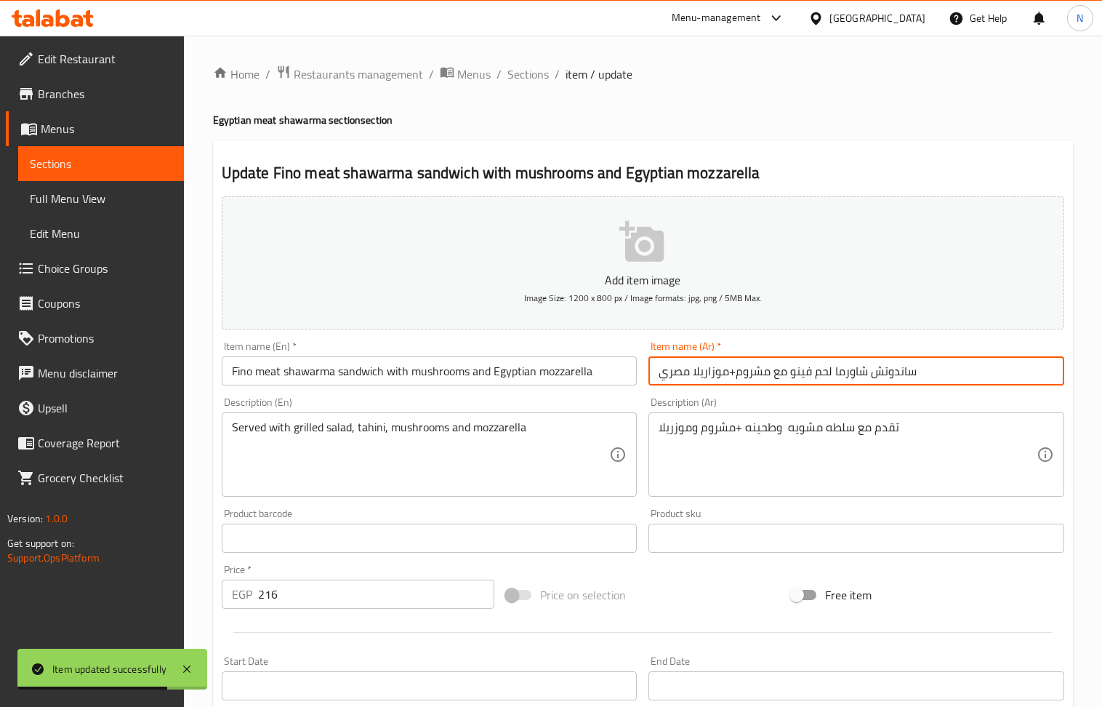
click at [733, 375] on input "ساندوتش شاورما لحم فينو مع مشروم+موزاريلا مصري" at bounding box center [856, 370] width 416 height 29
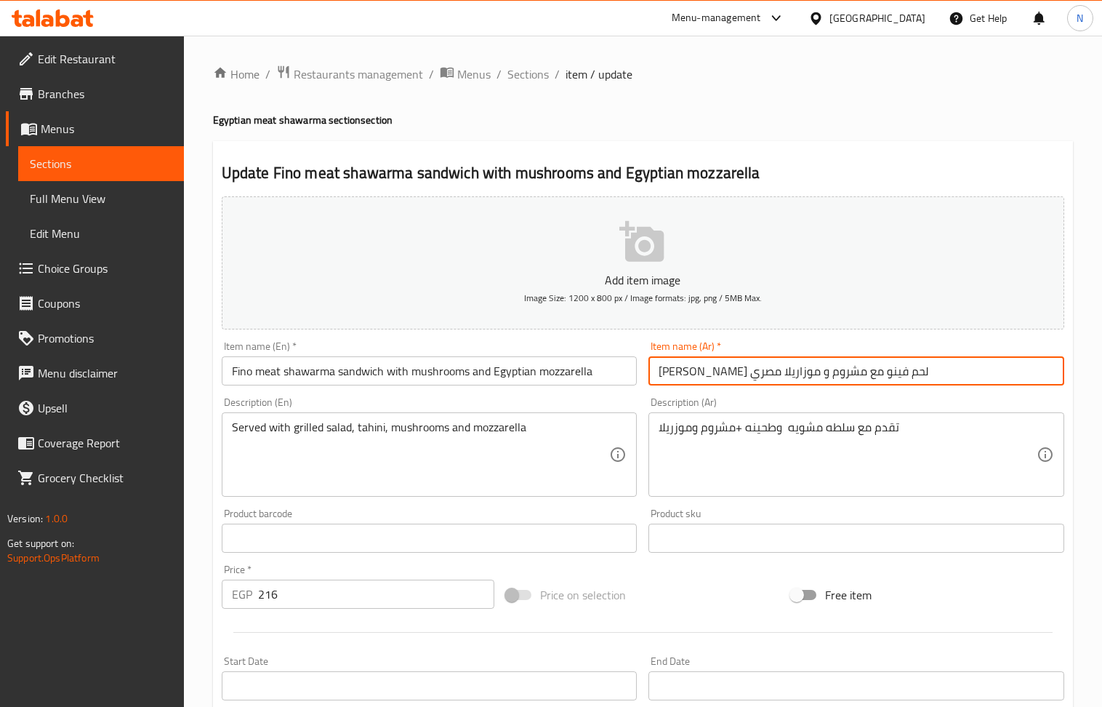
type input "ساندوتش شاورما لحم فينو مع مشروم و موزاريلا مصري"
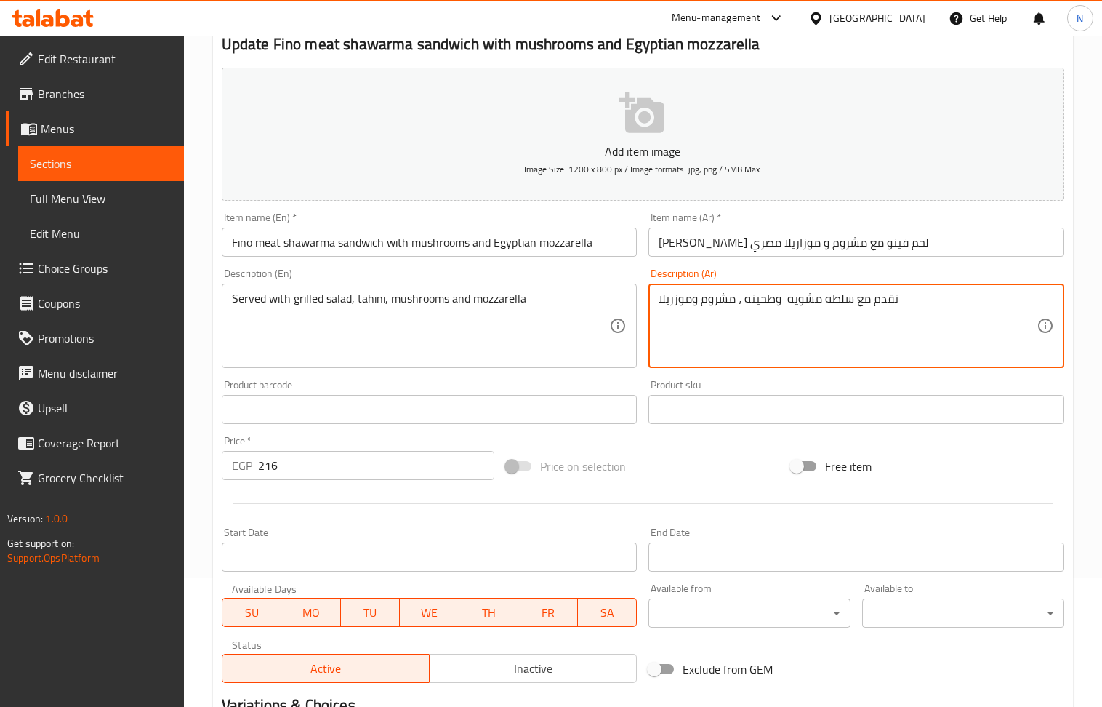
scroll to position [320, 0]
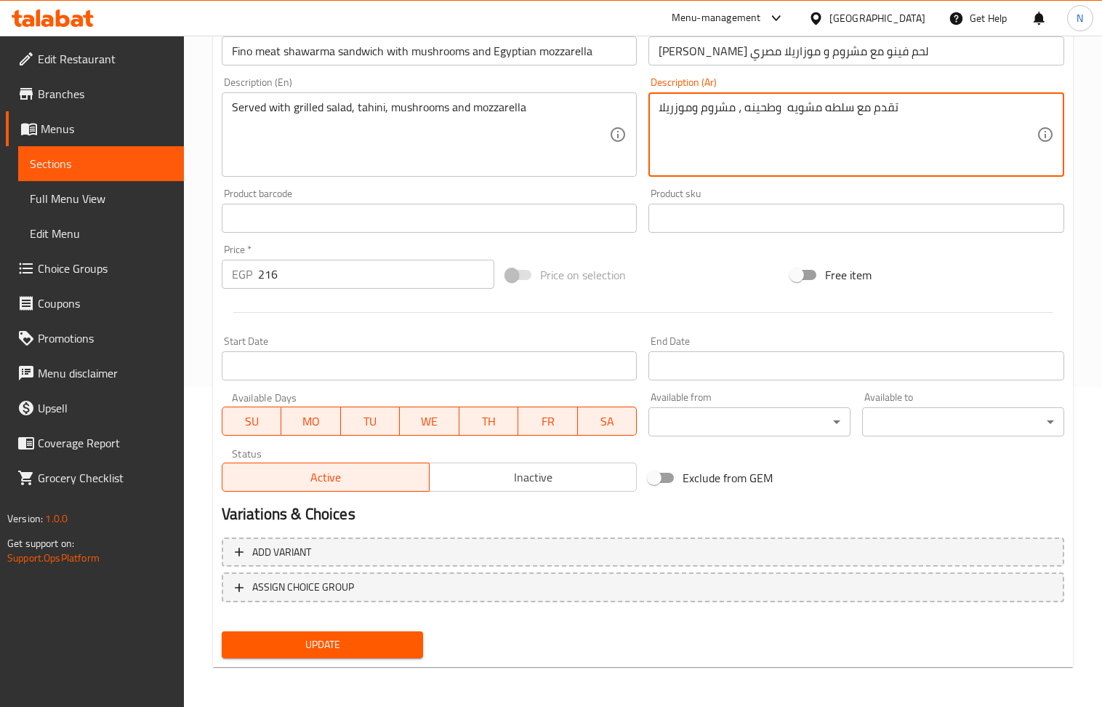
type textarea "تقدم مع سلطه مشويه وطحينه ، مشروم وموزريلا"
click at [395, 653] on button "Update" at bounding box center [323, 644] width 202 height 27
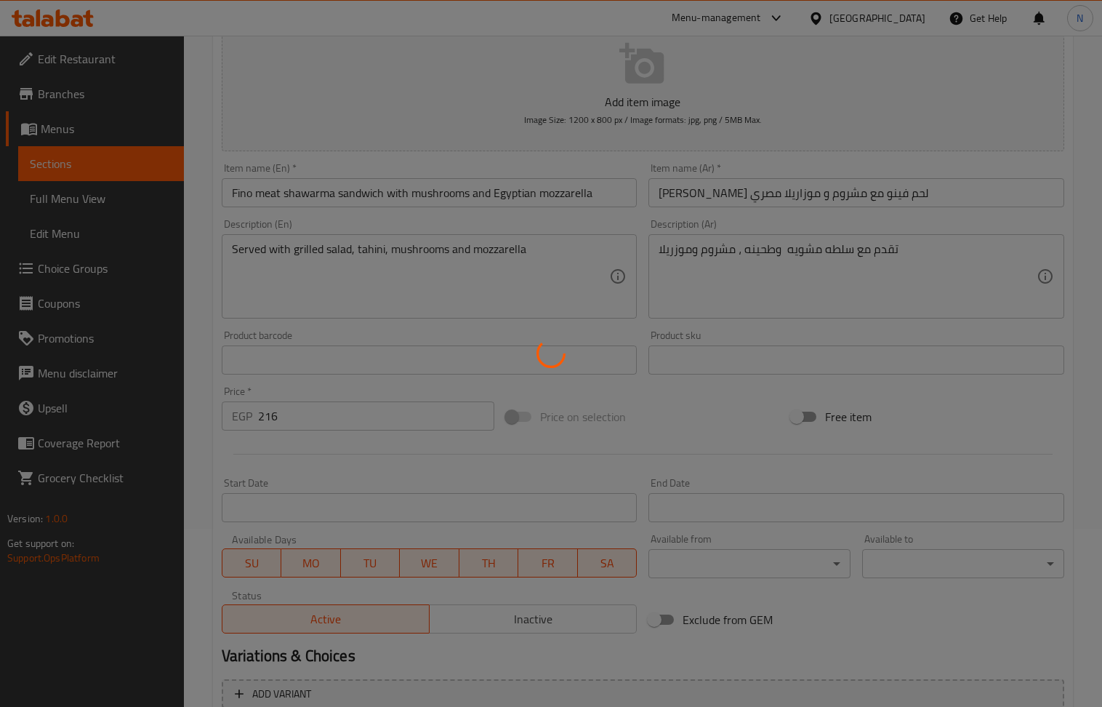
scroll to position [0, 0]
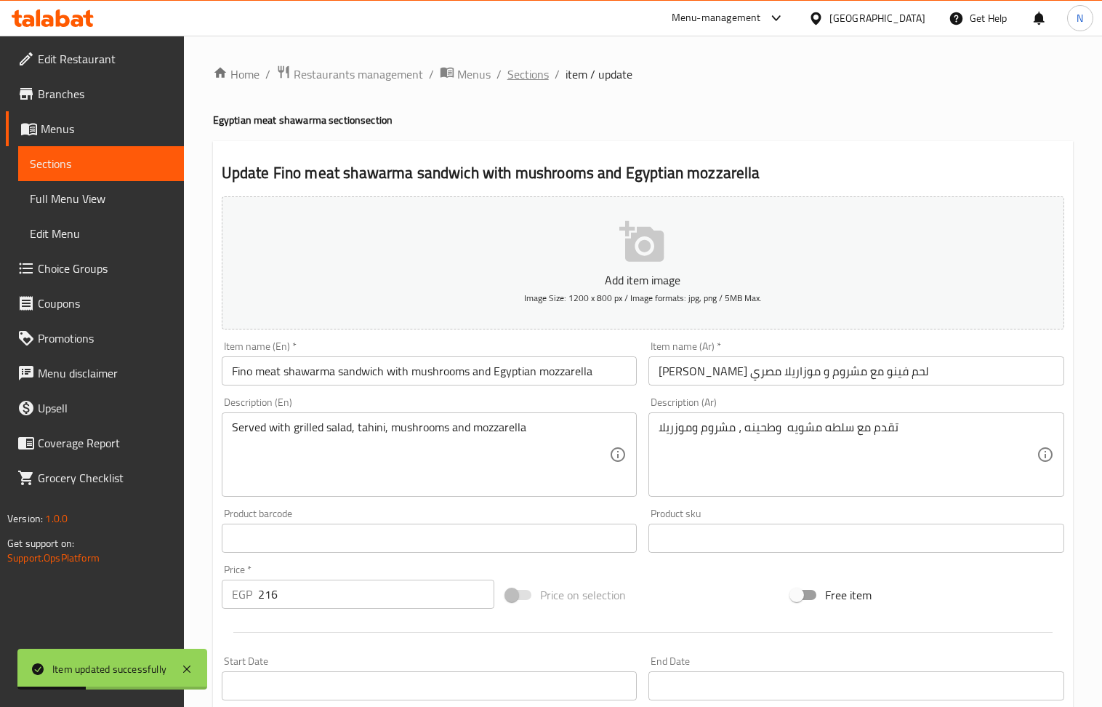
click at [526, 83] on span "Sections" at bounding box center [527, 73] width 41 height 17
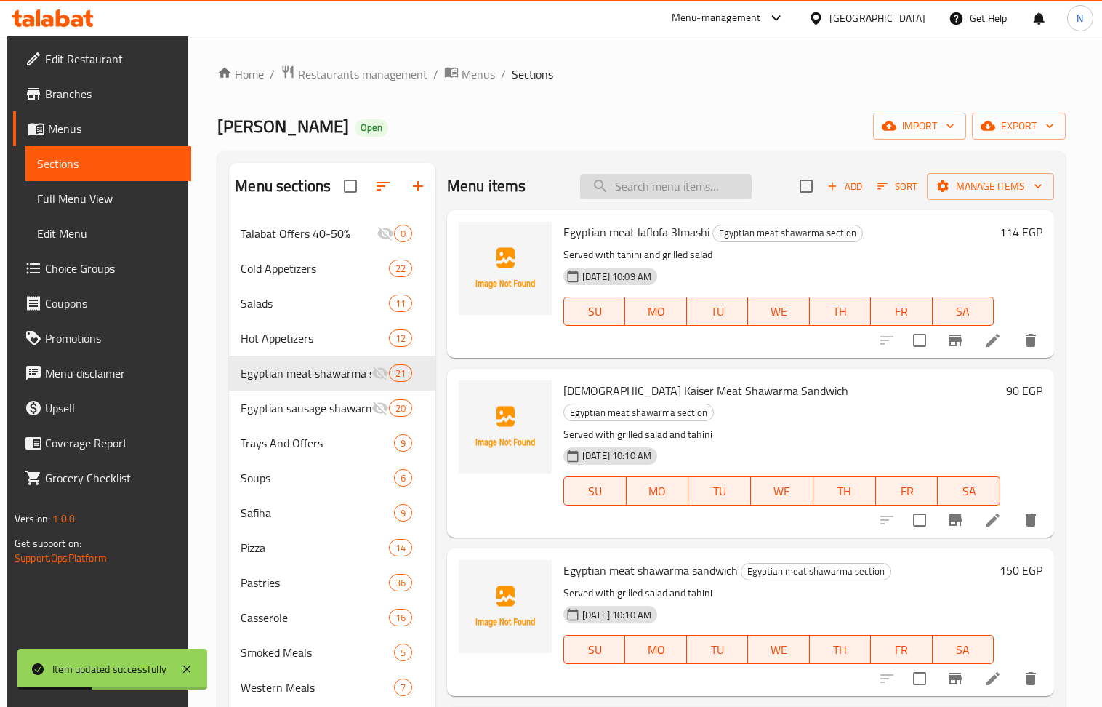
click at [677, 190] on input "search" at bounding box center [666, 186] width 172 height 25
paste input "Maria's meal meat with mozzarella and Egyptian mushrooms"
type input "Maria's meal meat with mozzarella and Egyptian mushrooms"
click at [716, 190] on input "Maria's meal meat with mozzarella and Egyptian mushrooms" at bounding box center [666, 186] width 172 height 25
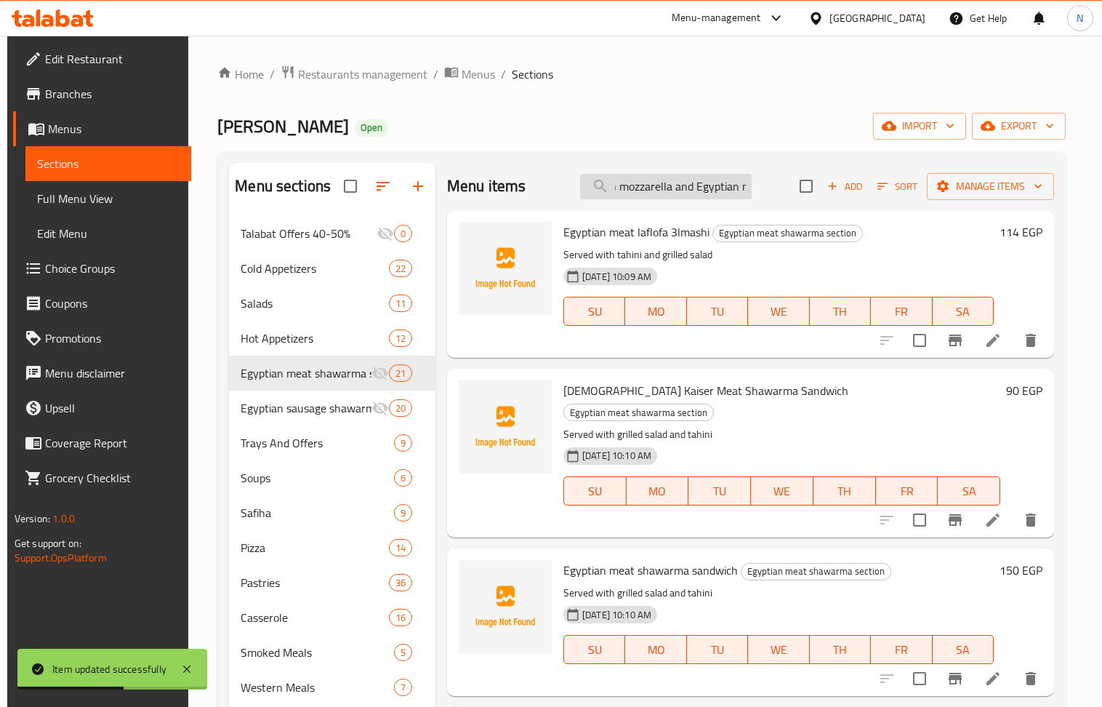
click at [716, 190] on input "Maria's meal meat with mozzarella and Egyptian mushrooms" at bounding box center [666, 186] width 172 height 25
paste input "Maria's meal meat with mozzarella and Egyptian mushrooms"
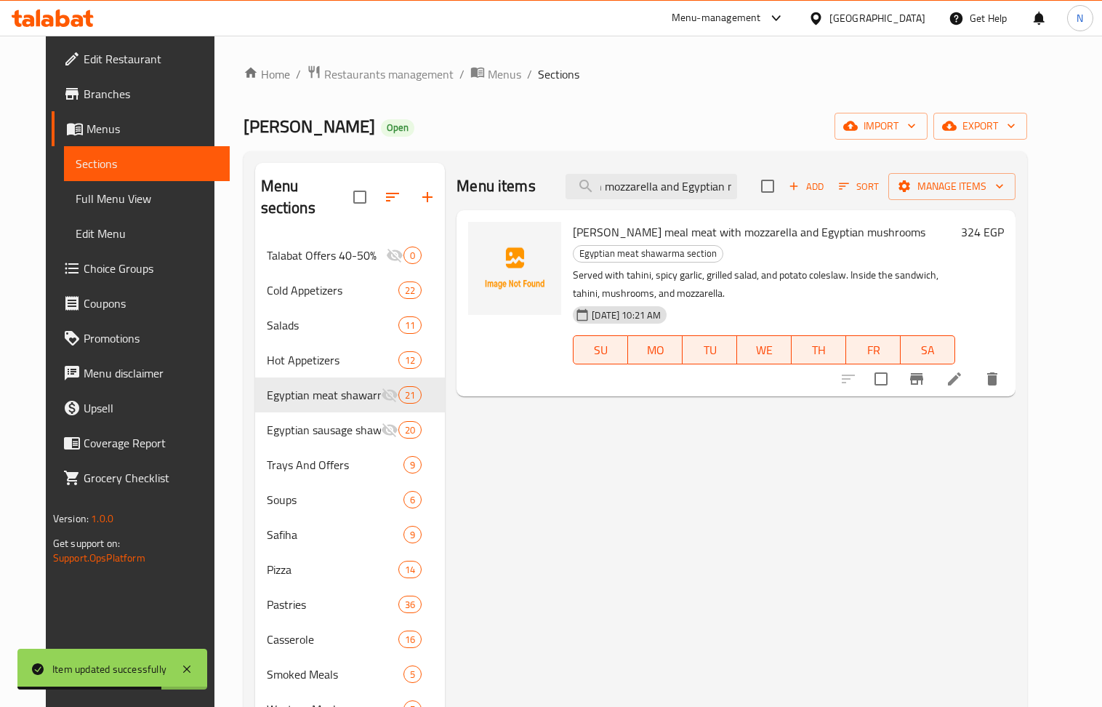
type input "Maria's meal meat with mozzarella and Egyptian mushrooms"
click at [963, 379] on icon at bounding box center [954, 378] width 17 height 17
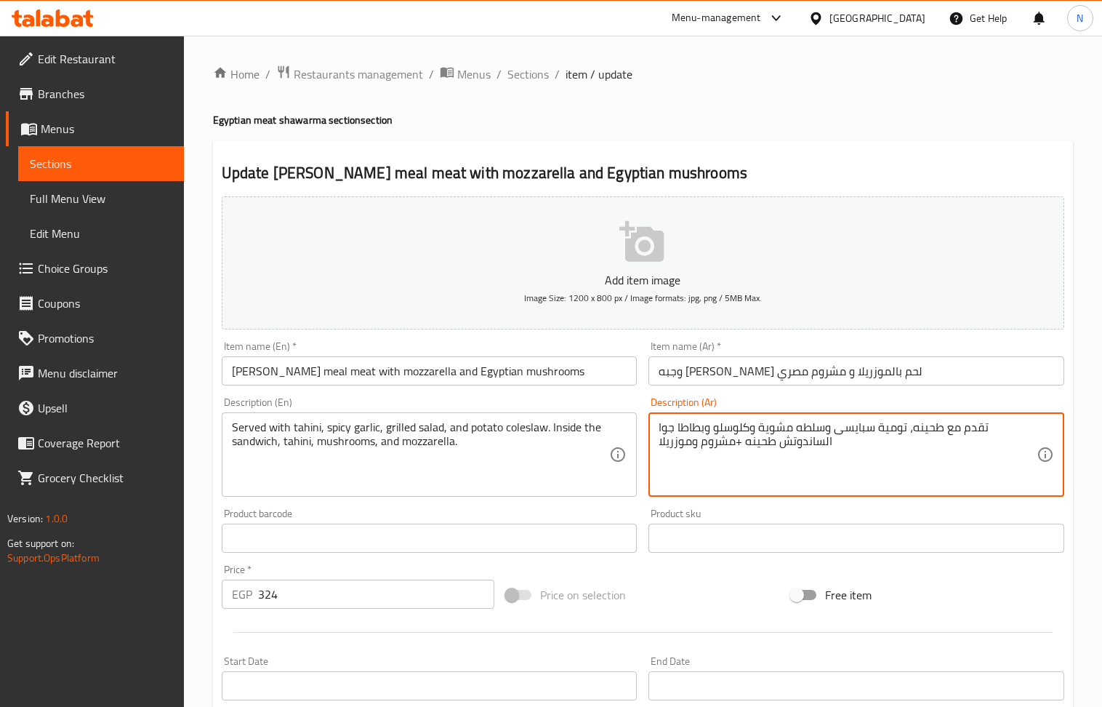
click at [738, 445] on textarea "تقدم مع طحينه، تومية سبايسى وسلطه مشوية وكلوسلو وبطاطا جوا الساندوتش طحينه +مشر…" at bounding box center [848, 454] width 378 height 69
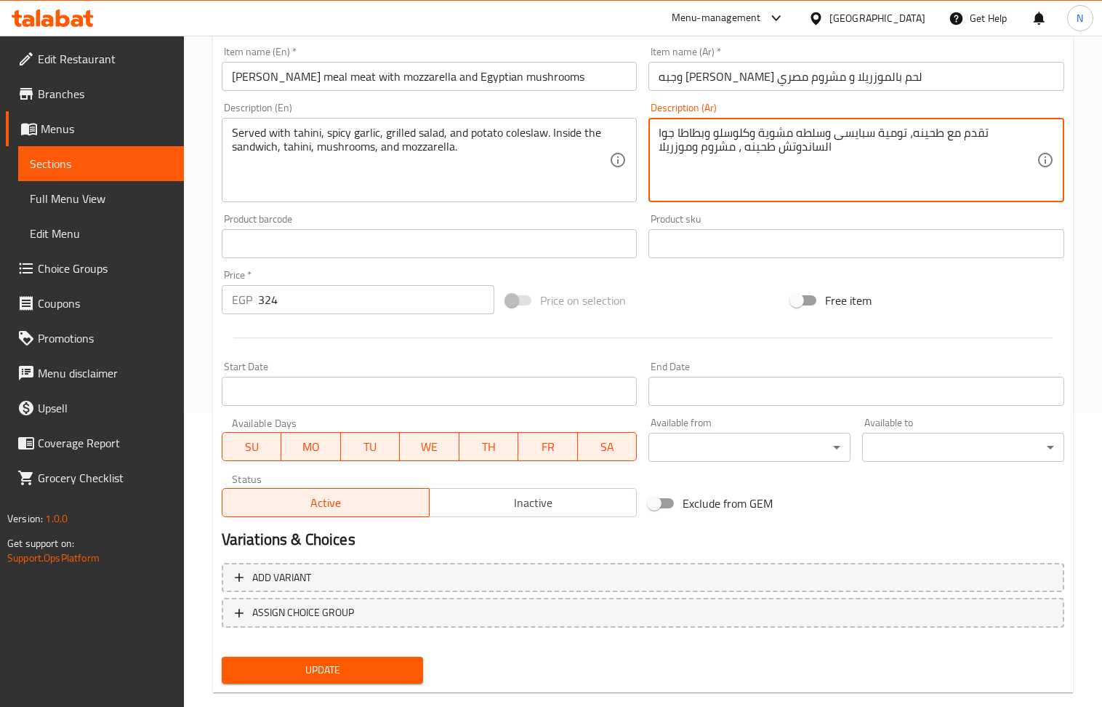
scroll to position [320, 0]
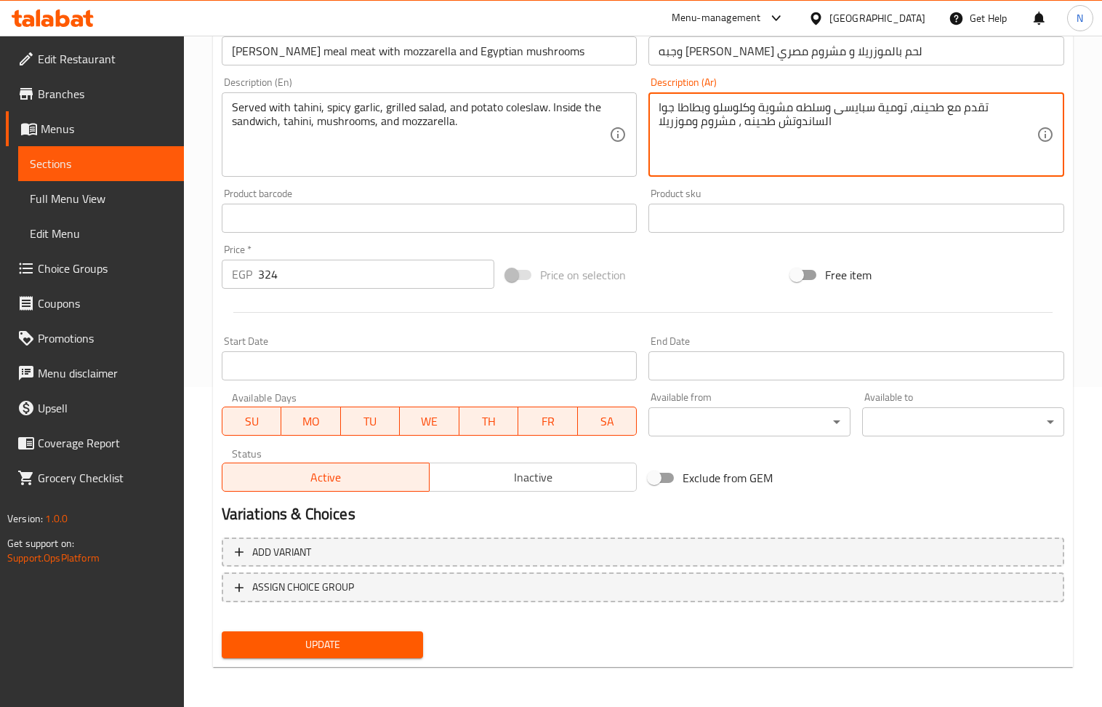
type textarea "تقدم مع طحينه، تومية سبايسى وسلطه مشوية وكلوسلو وبطاطا جوا الساندوتش طحينه ، مش…"
click at [343, 637] on span "Update" at bounding box center [322, 644] width 179 height 18
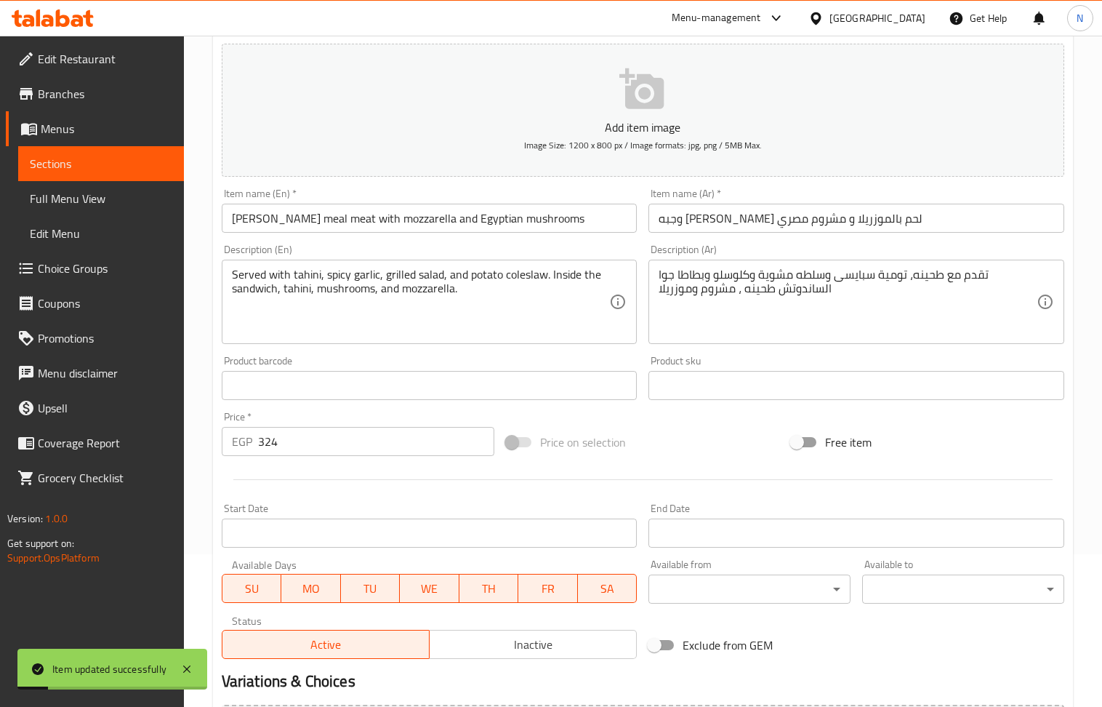
scroll to position [0, 0]
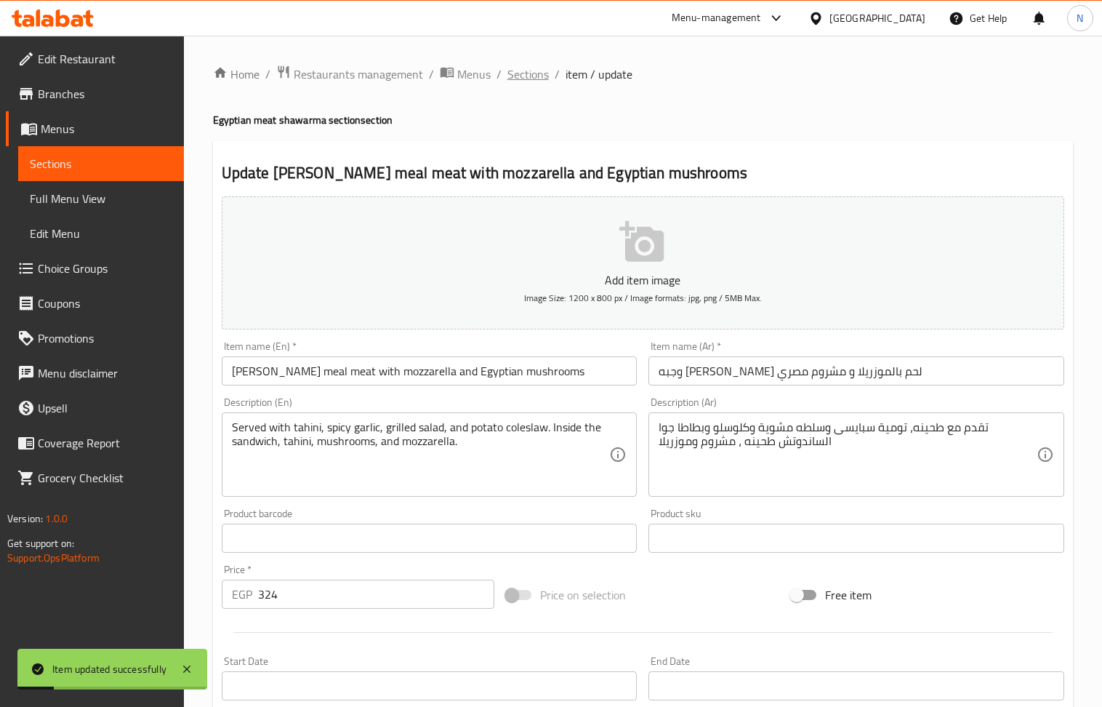
click at [533, 77] on span "Sections" at bounding box center [527, 73] width 41 height 17
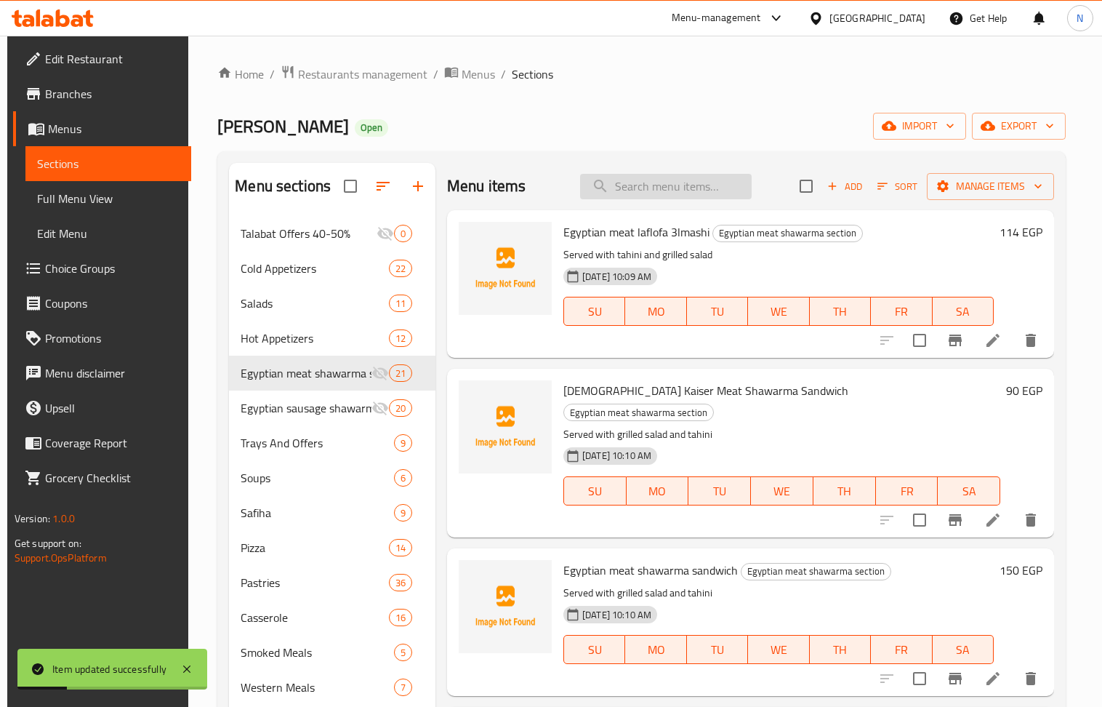
click at [689, 193] on input "search" at bounding box center [666, 186] width 172 height 25
paste input "Egyptian meat shawarma cake for 8 people (3 layers)"
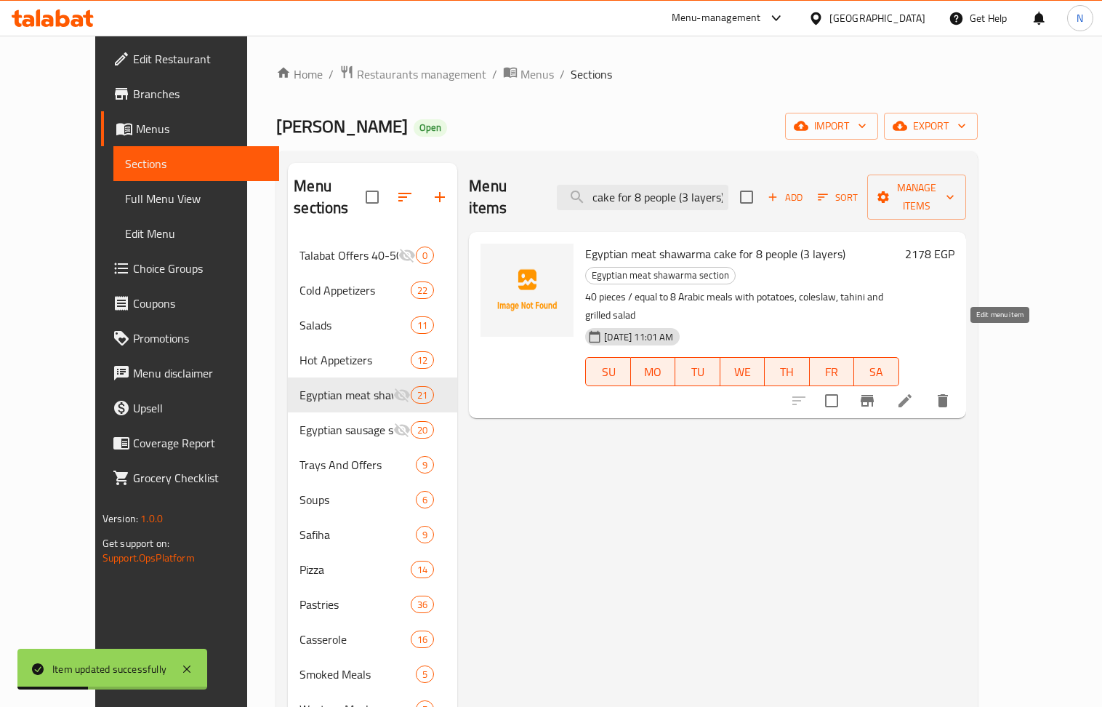
type input "Egyptian meat shawarma cake for 8 people (3 layers)"
click at [911, 394] on icon at bounding box center [904, 400] width 13 height 13
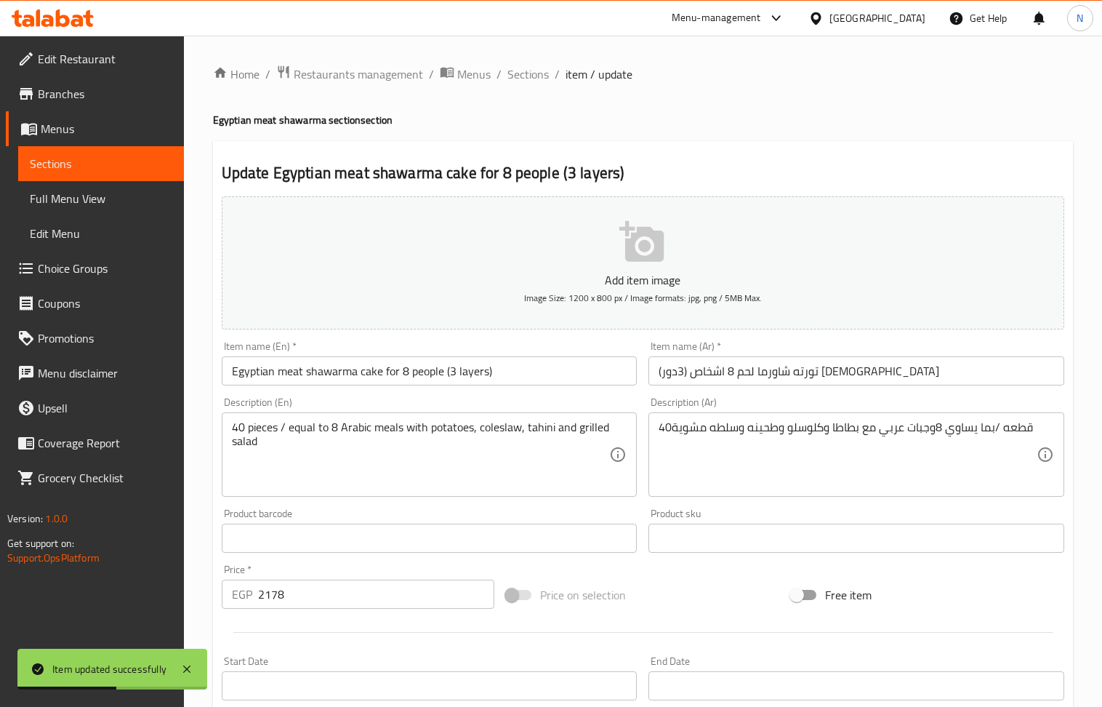
click at [372, 373] on input "Egyptian meat shawarma cake for 8 people (3 layers)" at bounding box center [430, 370] width 416 height 29
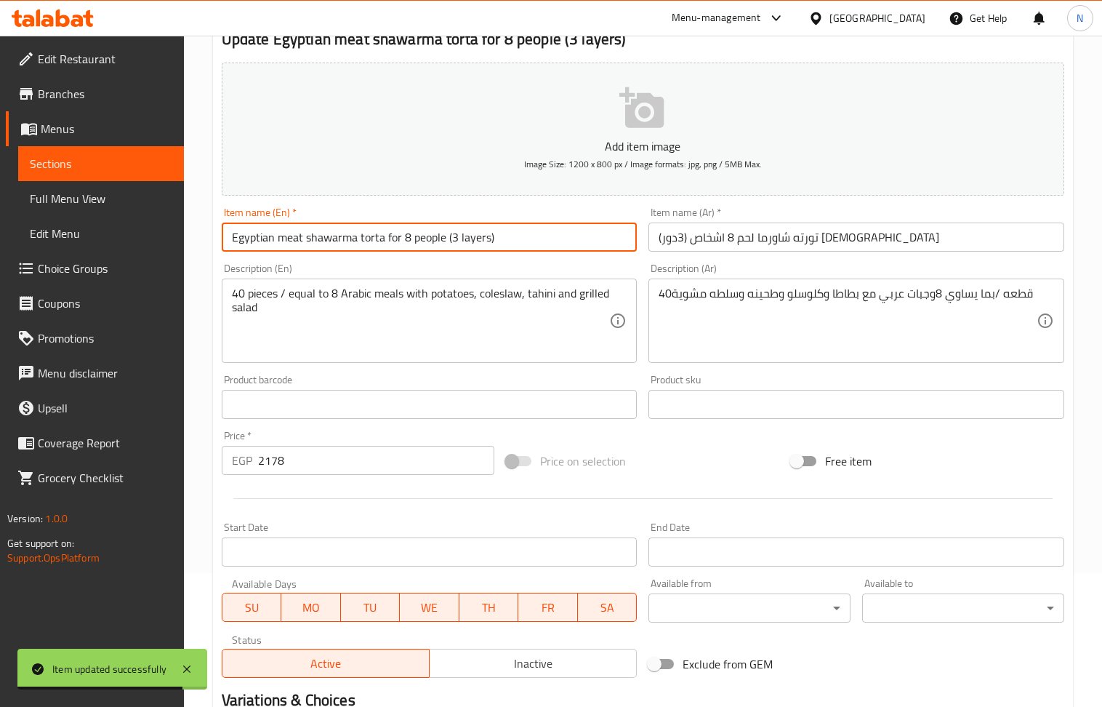
scroll to position [320, 0]
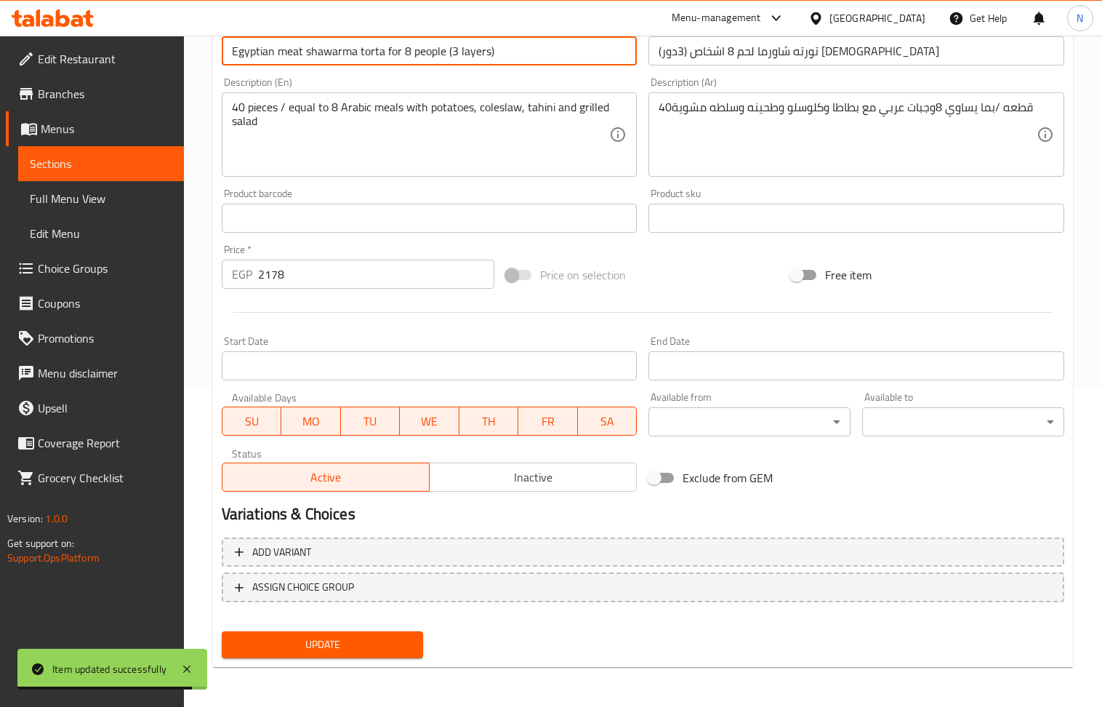
type input "Egyptian meat shawarma torta for 8 people (3 layers)"
click at [358, 651] on span "Update" at bounding box center [322, 644] width 179 height 18
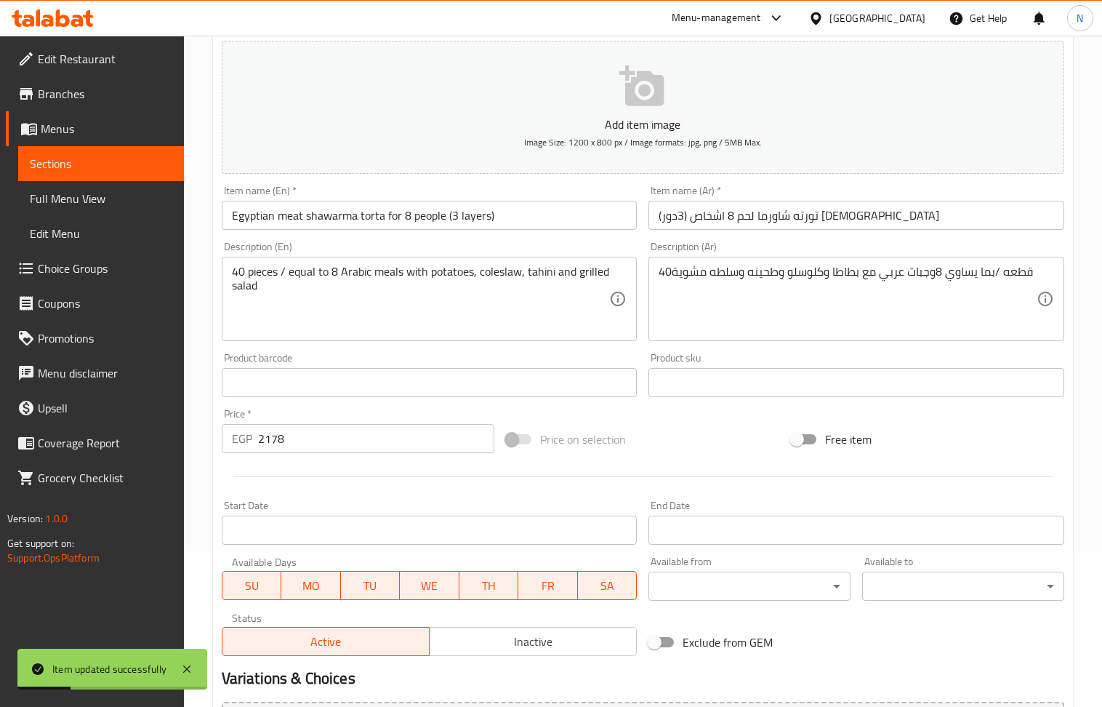
scroll to position [0, 0]
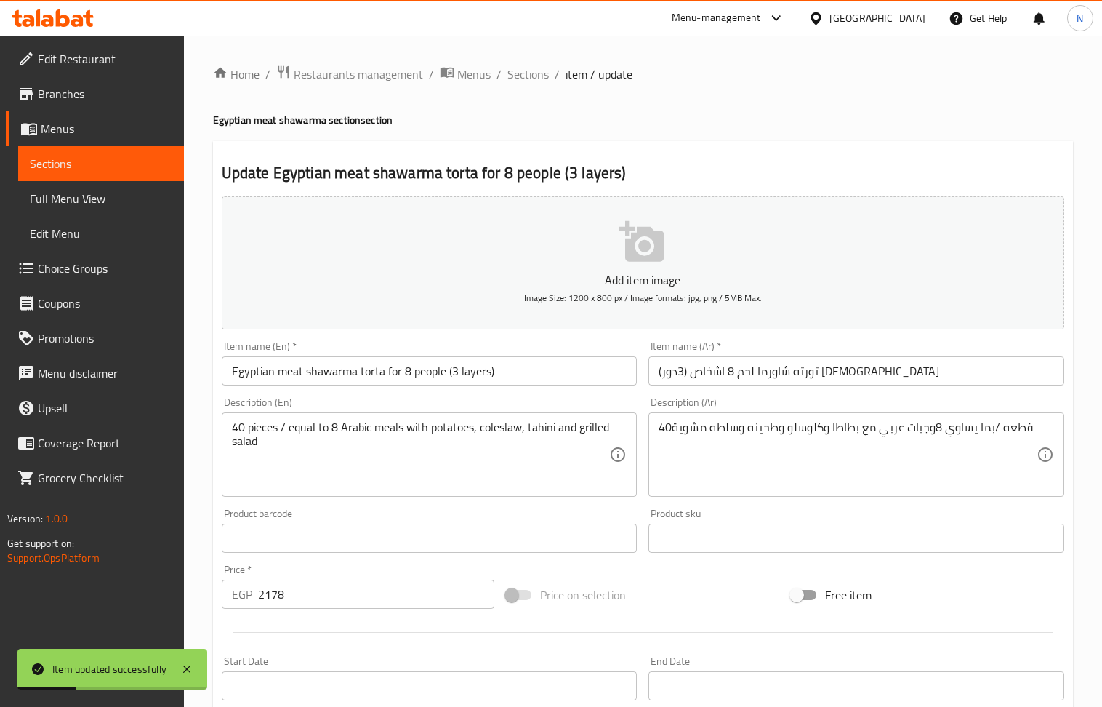
drag, startPoint x: 538, startPoint y: 68, endPoint x: 555, endPoint y: 105, distance: 41.0
click at [538, 68] on span "Sections" at bounding box center [527, 73] width 41 height 17
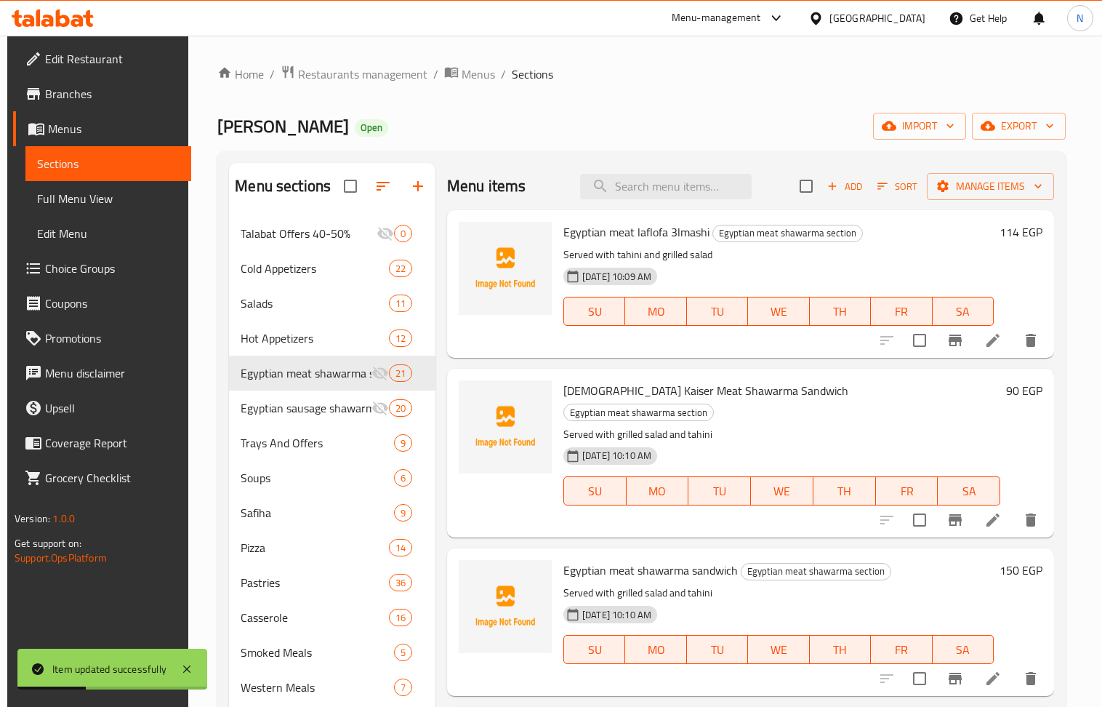
click at [632, 183] on input "search" at bounding box center [666, 186] width 172 height 25
paste input "Meat shawarma fatteh with mushrooms and Egyptian mozzarella"
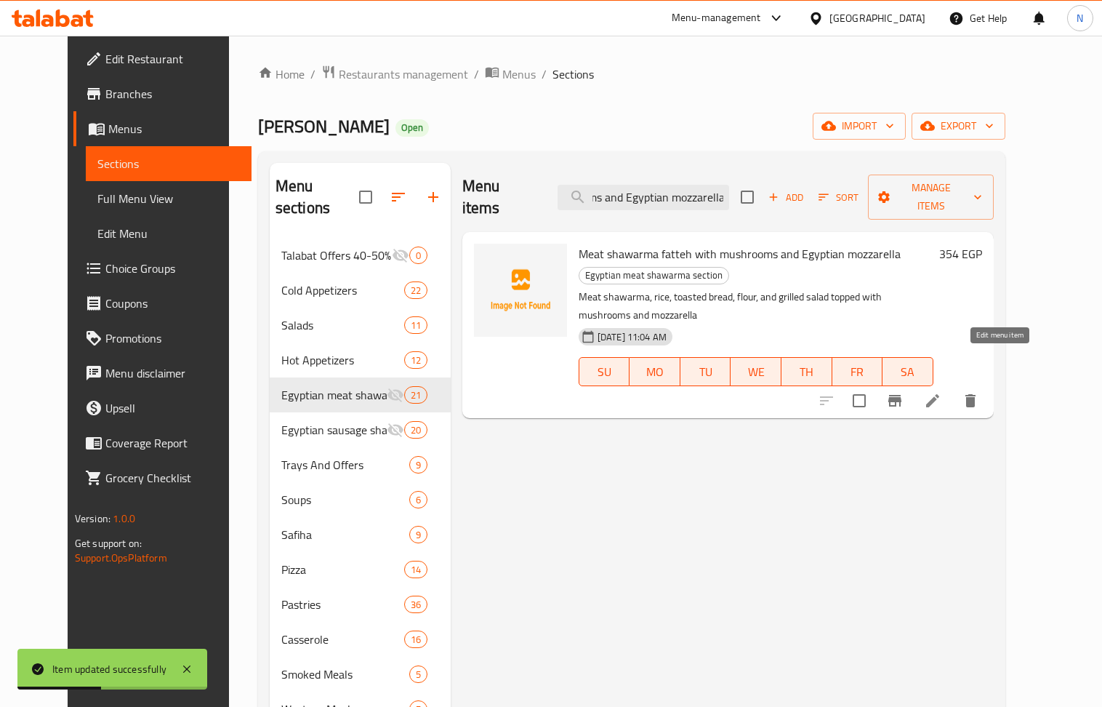
type input "Meat shawarma fatteh with mushrooms and Egyptian mozzarella"
click at [941, 392] on icon at bounding box center [932, 400] width 17 height 17
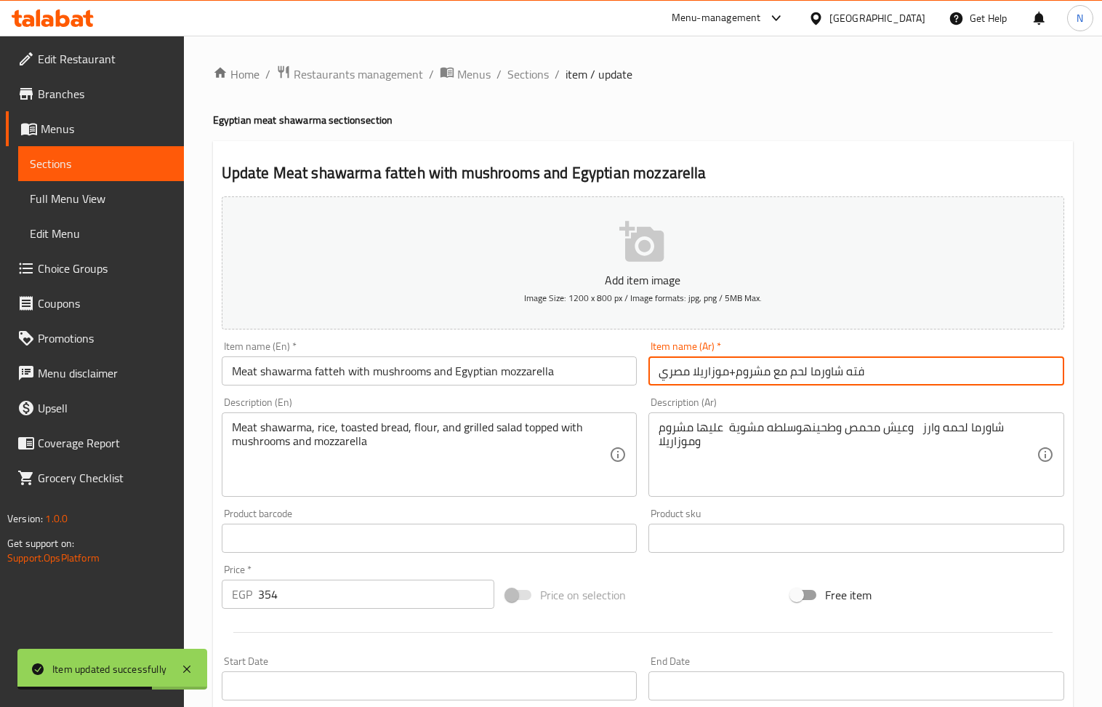
click at [733, 370] on input "فته شاورما لحم مع مشروم+موزاريلا مصري" at bounding box center [856, 370] width 416 height 29
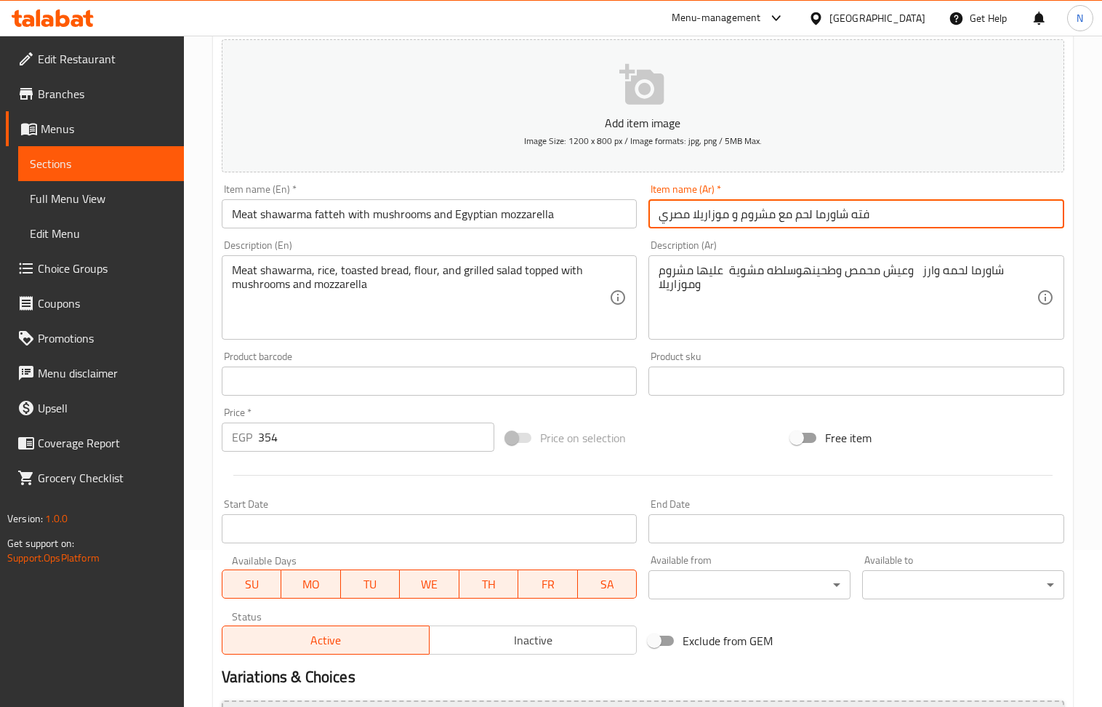
scroll to position [320, 0]
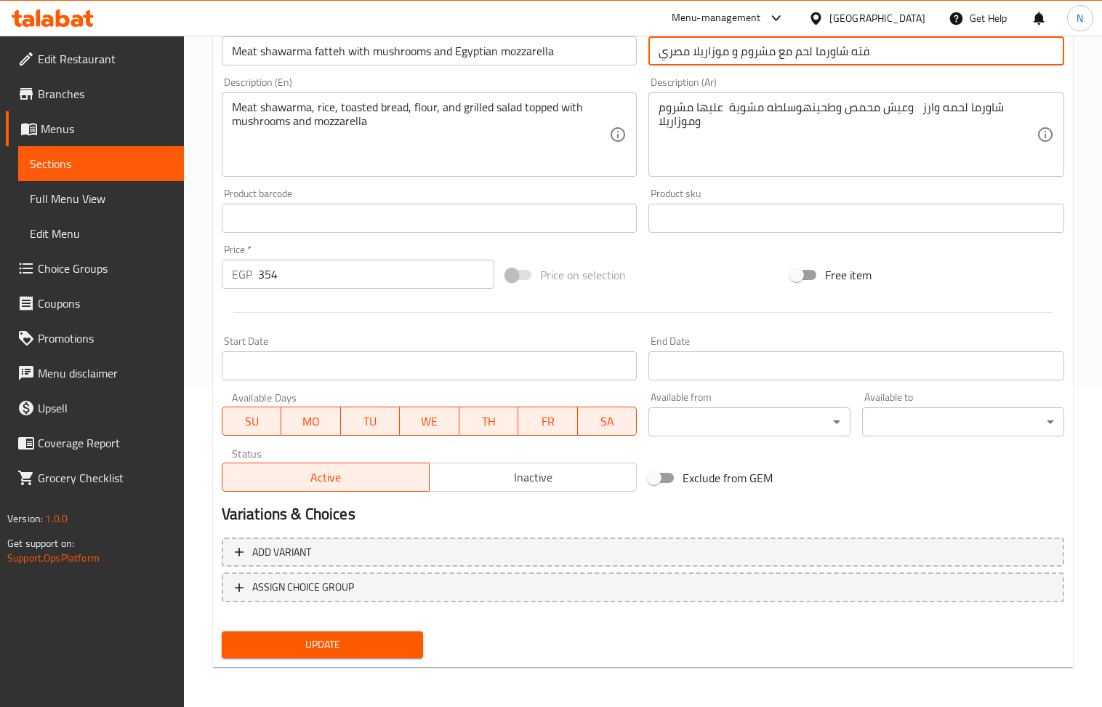
type input "فته شاورما لحم مع مشروم و موزاريلا مصري"
click at [384, 638] on span "Update" at bounding box center [322, 644] width 179 height 18
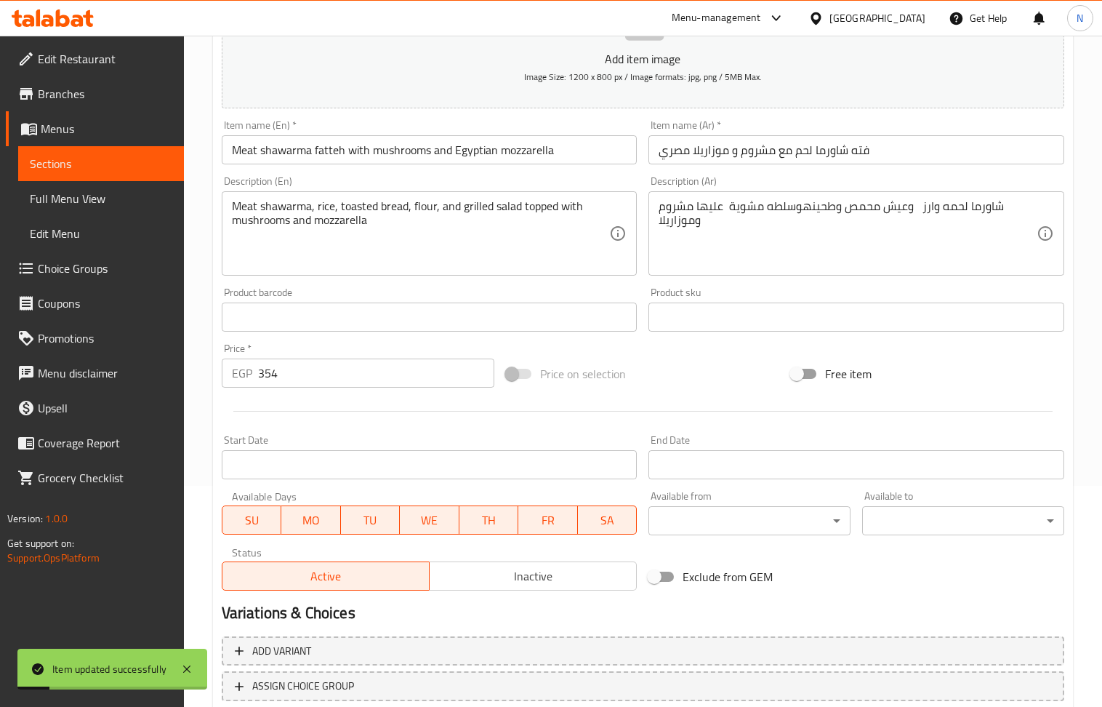
scroll to position [0, 0]
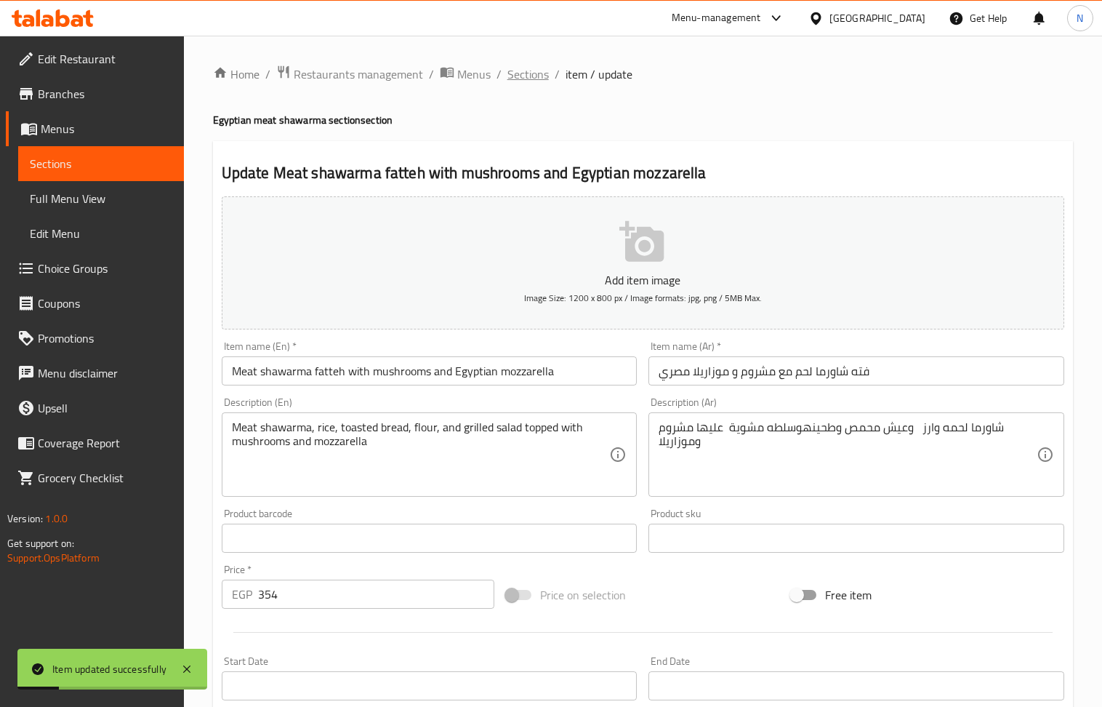
click at [524, 74] on span "Sections" at bounding box center [527, 73] width 41 height 17
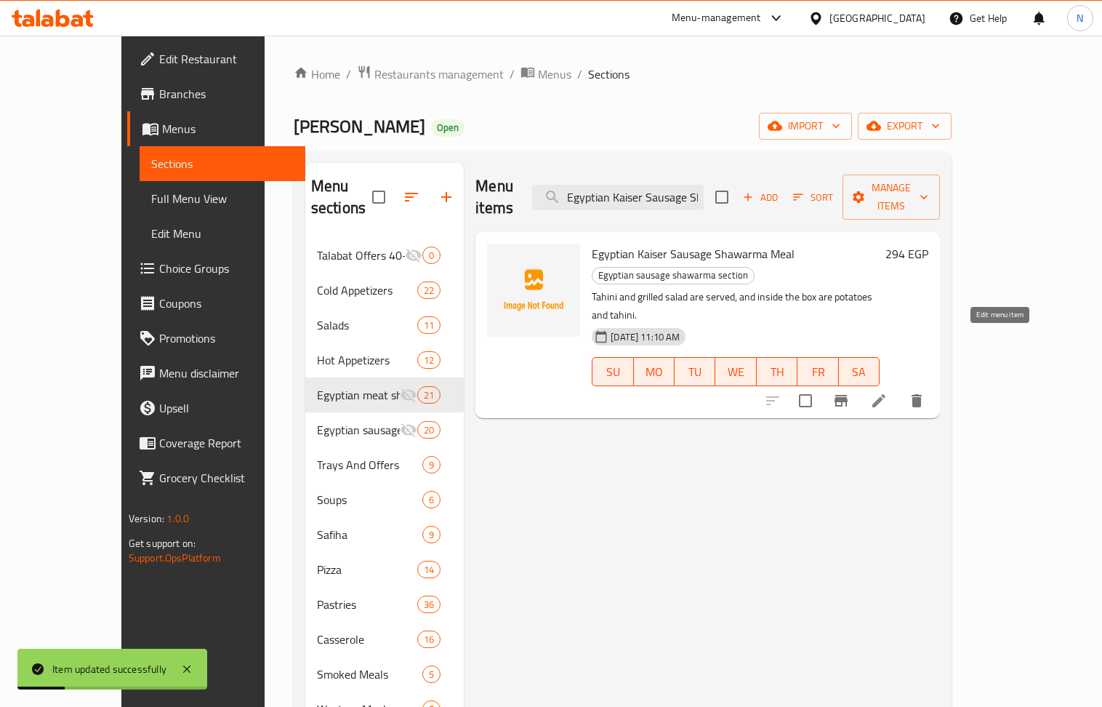
scroll to position [0, 71]
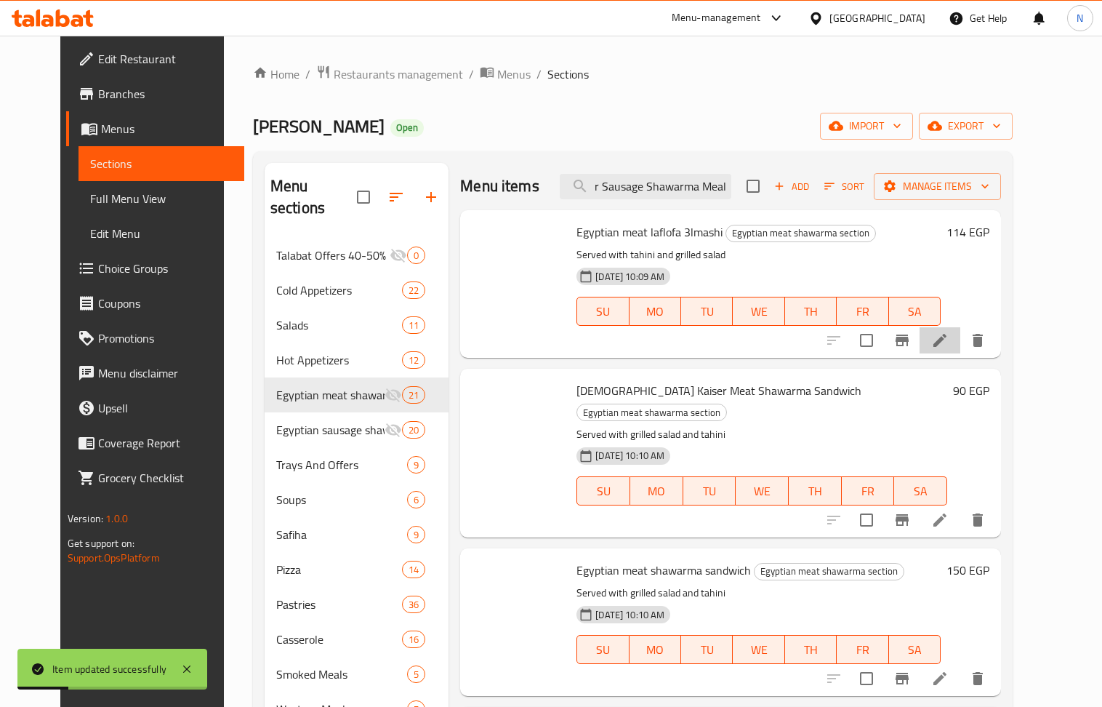
click at [960, 346] on li at bounding box center [939, 340] width 41 height 26
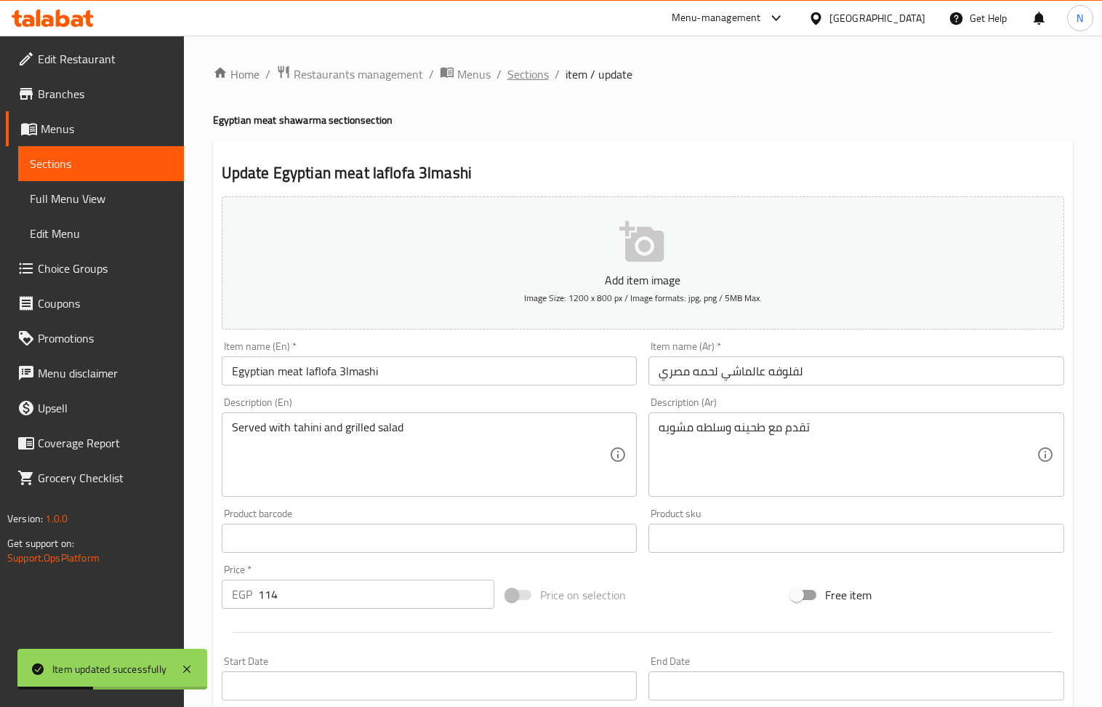
click at [526, 71] on span "Sections" at bounding box center [527, 73] width 41 height 17
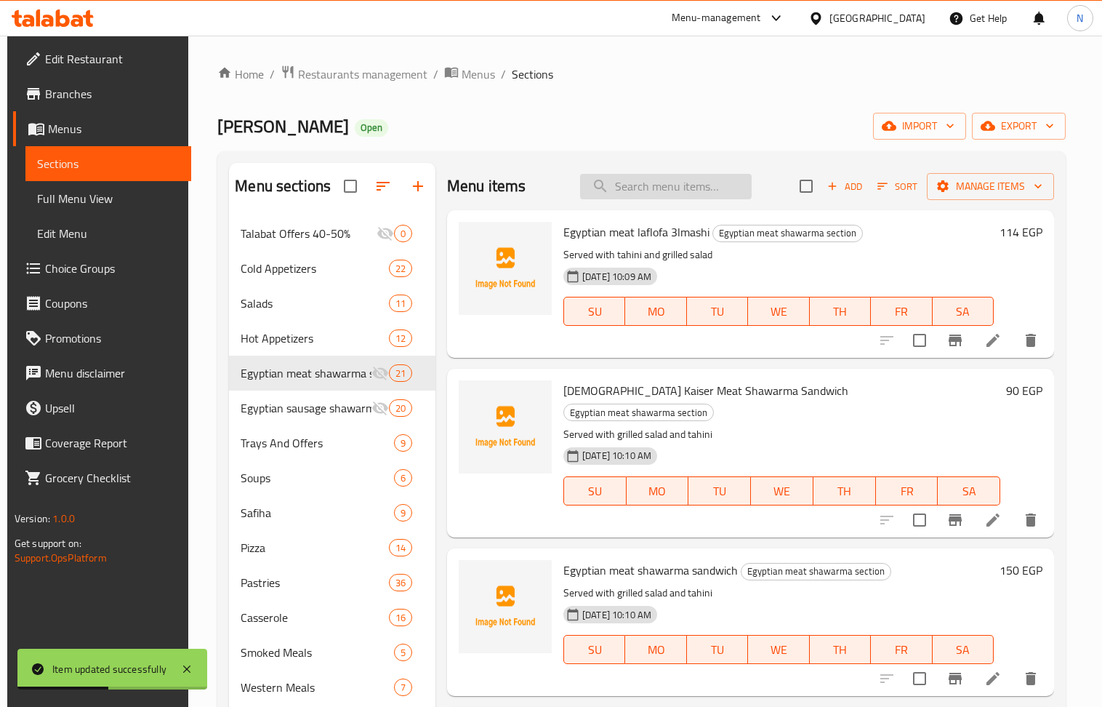
click at [690, 193] on input "search" at bounding box center [666, 186] width 172 height 25
paste input "Egyptian Kaiser Sausage Shawarma Meal"
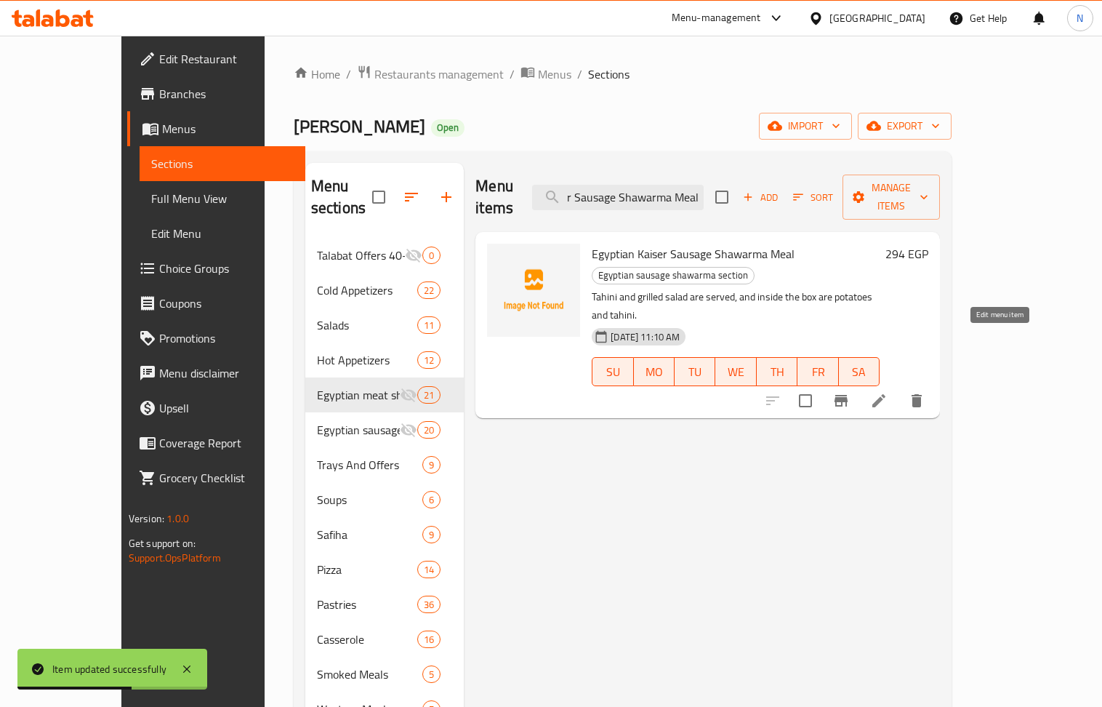
type input "Egyptian Kaiser Sausage Shawarma Meal"
click at [885, 394] on icon at bounding box center [878, 400] width 13 height 13
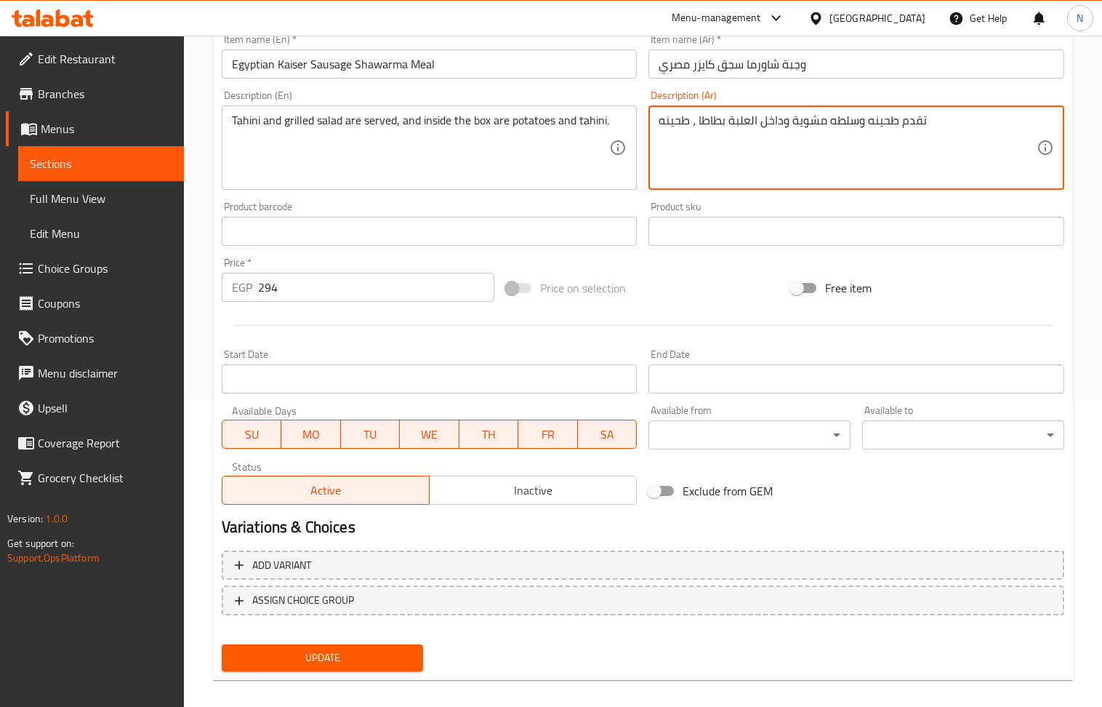
scroll to position [320, 0]
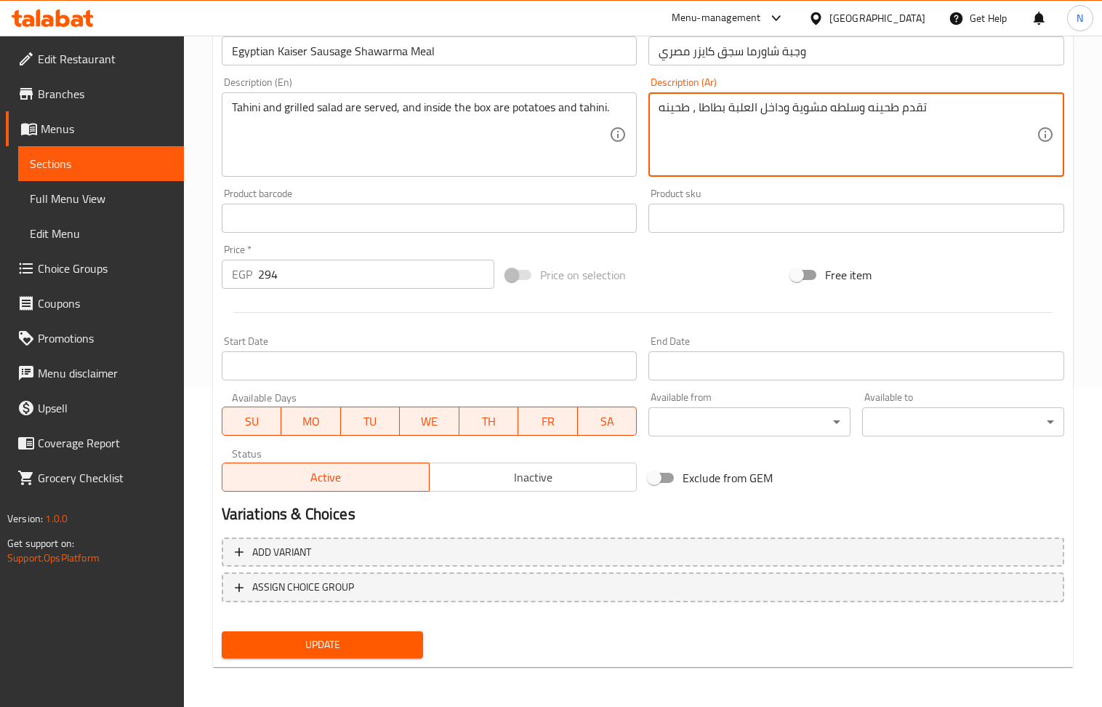
type textarea "تقدم طحينه وسلطه مشوية وداخل العلبة بطاطا ، طحينه"
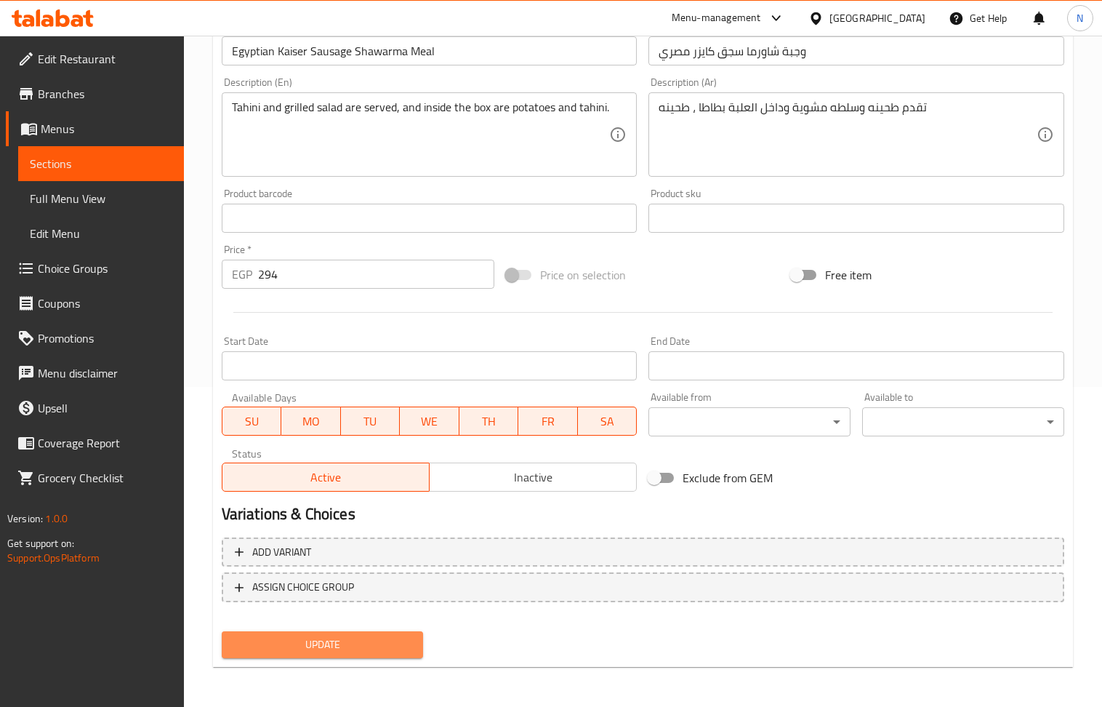
drag, startPoint x: 353, startPoint y: 640, endPoint x: 282, endPoint y: 323, distance: 324.1
click at [353, 638] on span "Update" at bounding box center [322, 644] width 179 height 18
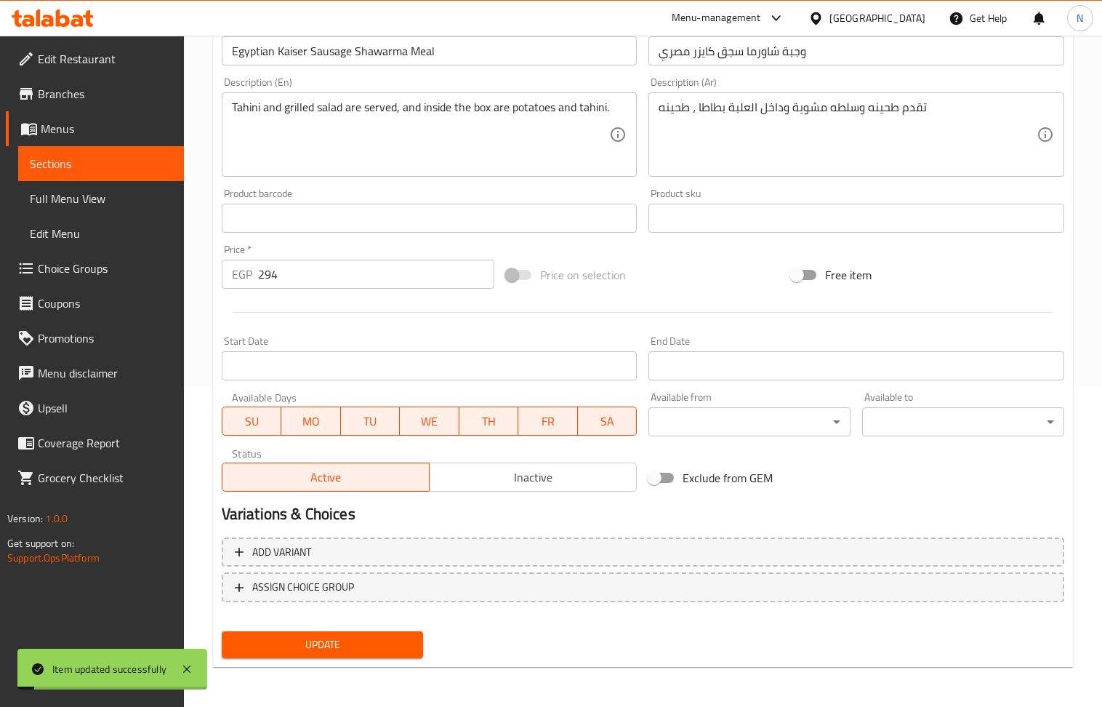
scroll to position [0, 0]
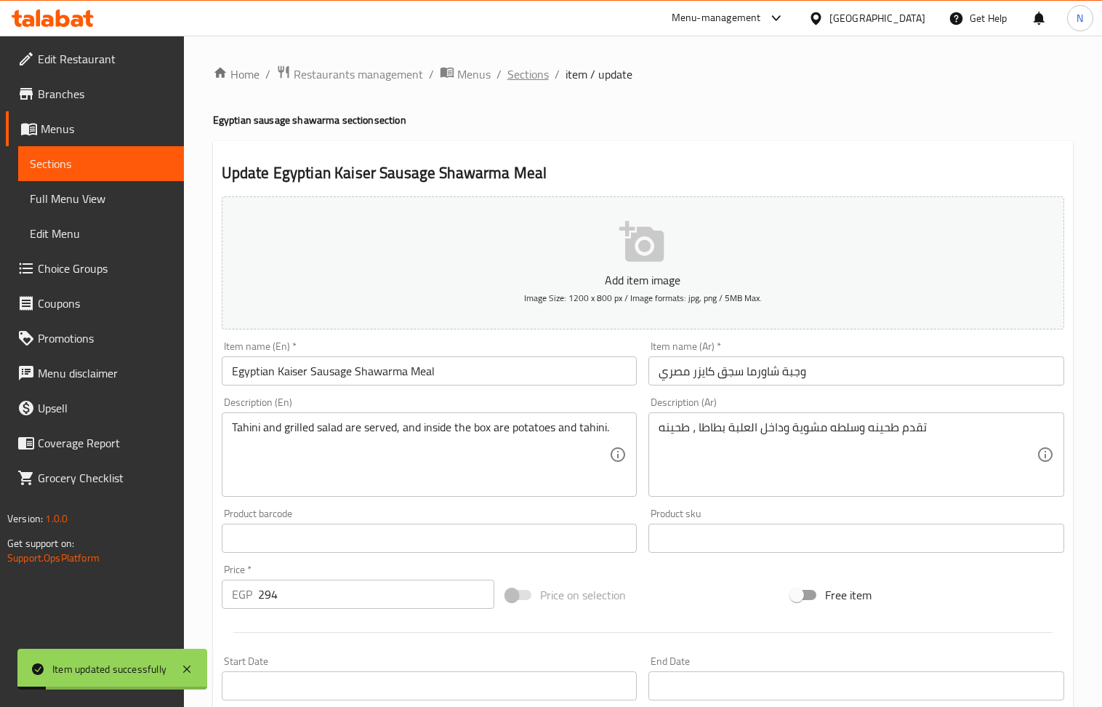
click at [539, 65] on span "Sections" at bounding box center [527, 73] width 41 height 17
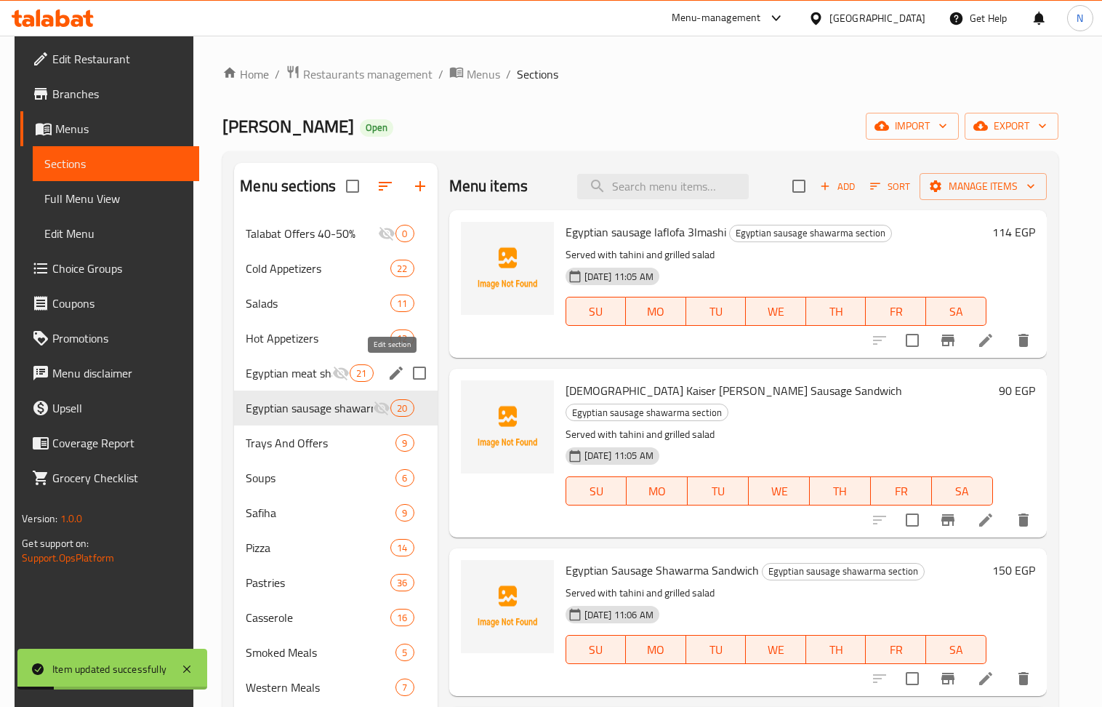
click at [396, 376] on icon "edit" at bounding box center [395, 372] width 17 height 17
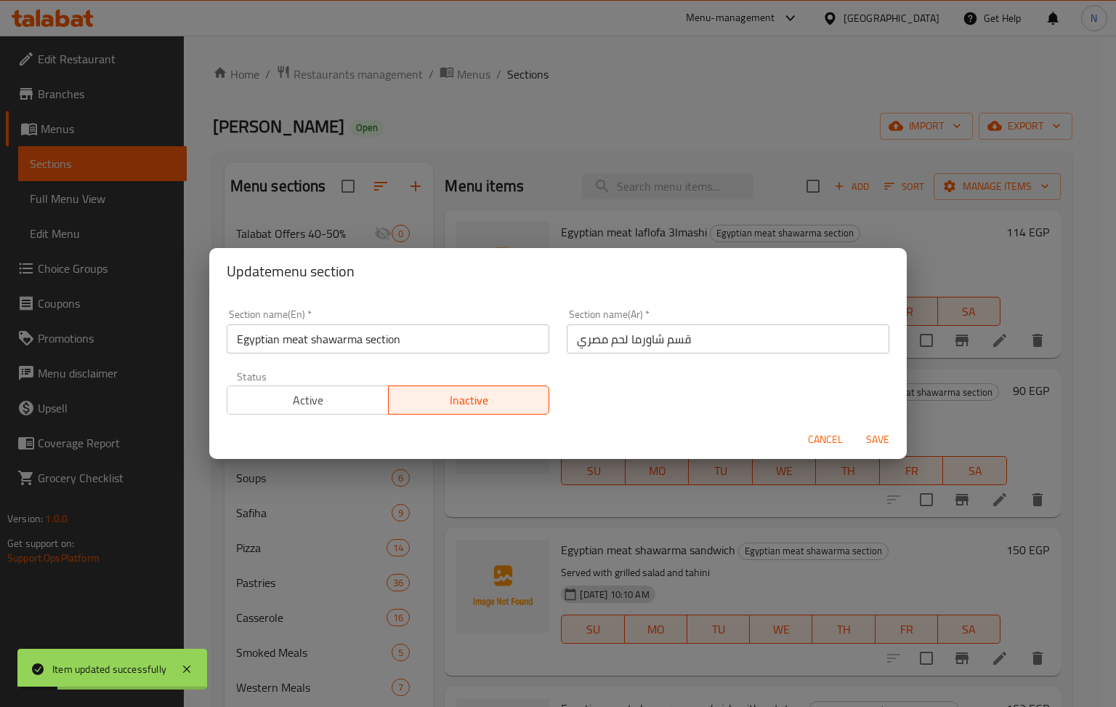
click at [265, 393] on span "Active" at bounding box center [308, 400] width 150 height 21
click at [326, 397] on span "Active" at bounding box center [308, 400] width 150 height 21
click at [303, 410] on span "Active" at bounding box center [308, 400] width 150 height 21
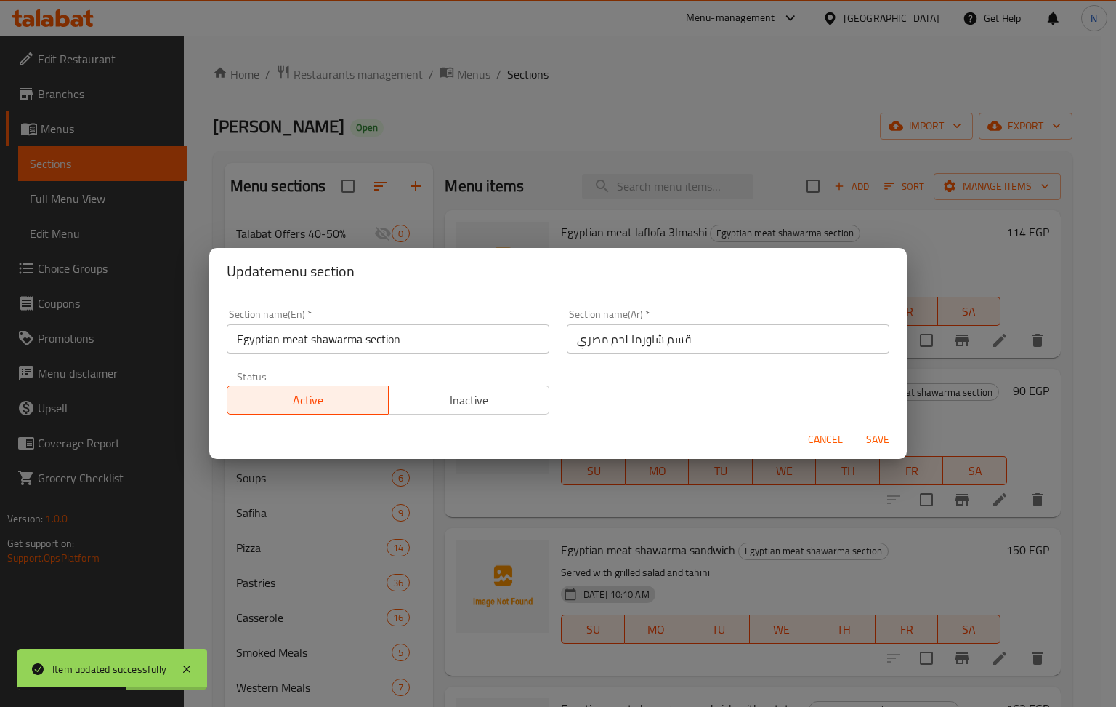
click at [885, 434] on span "Save" at bounding box center [878, 439] width 35 height 18
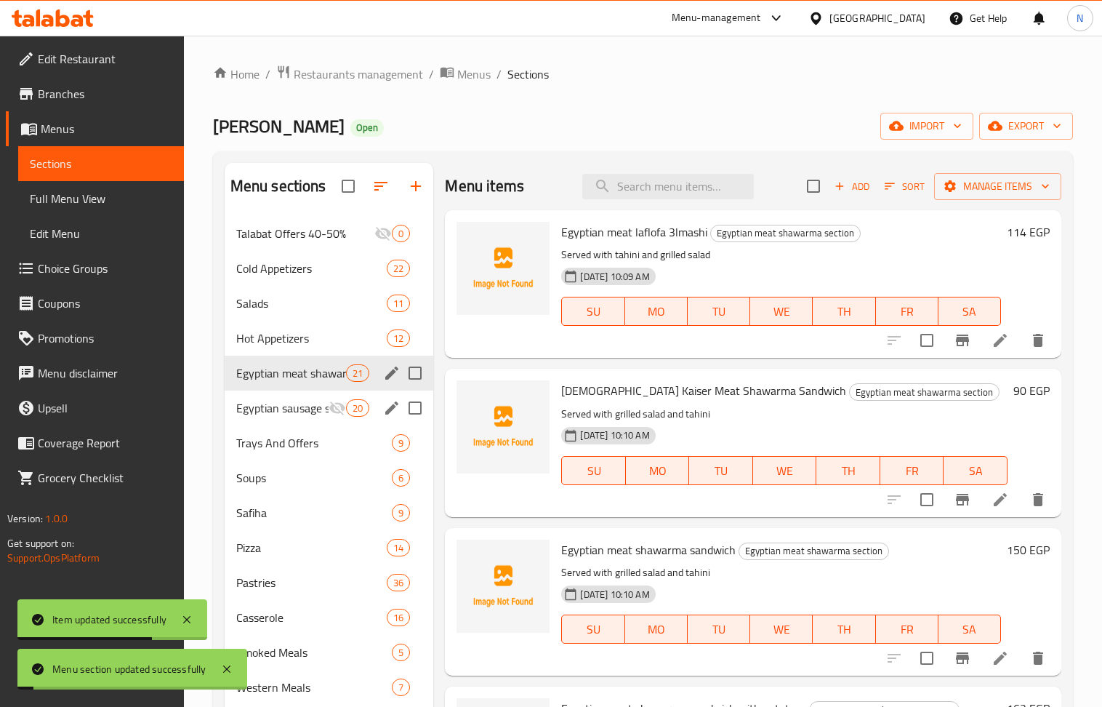
click at [391, 403] on icon "edit" at bounding box center [391, 407] width 17 height 17
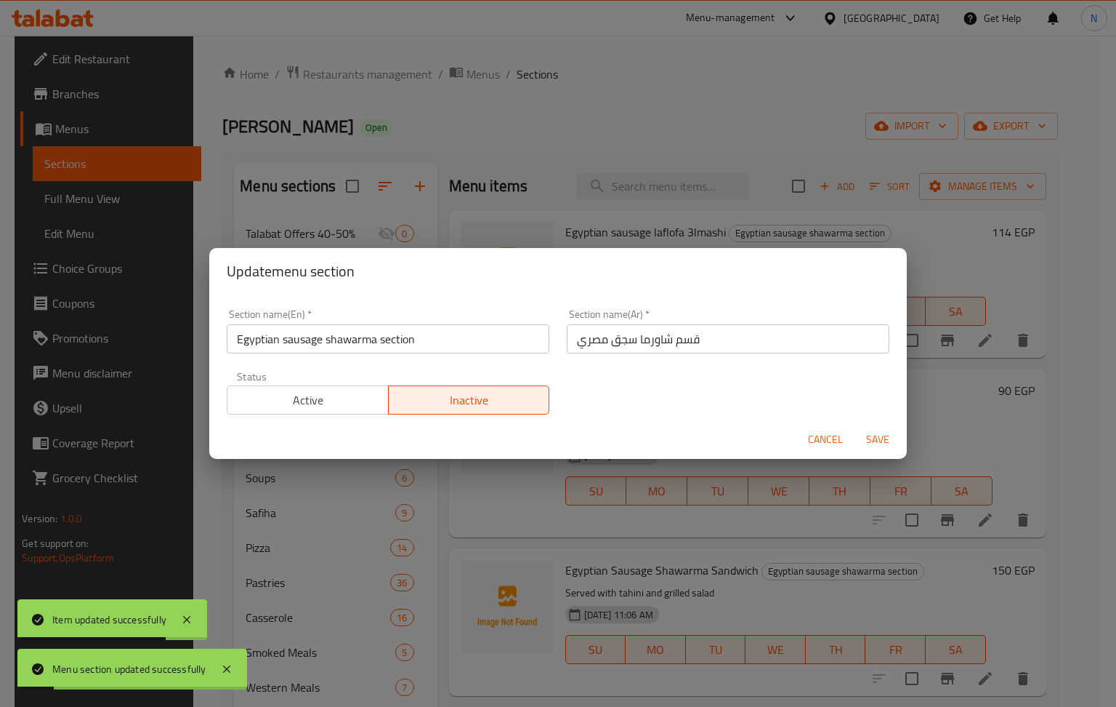
click at [339, 402] on span "Active" at bounding box center [308, 400] width 150 height 21
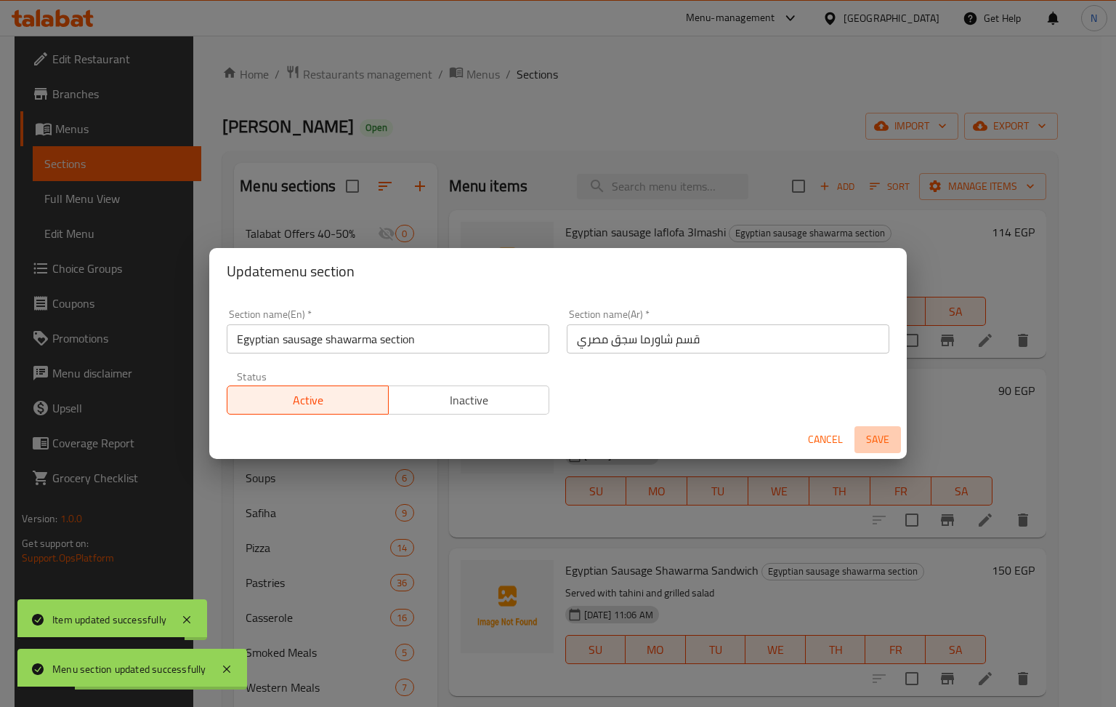
click at [870, 430] on span "Save" at bounding box center [878, 439] width 35 height 18
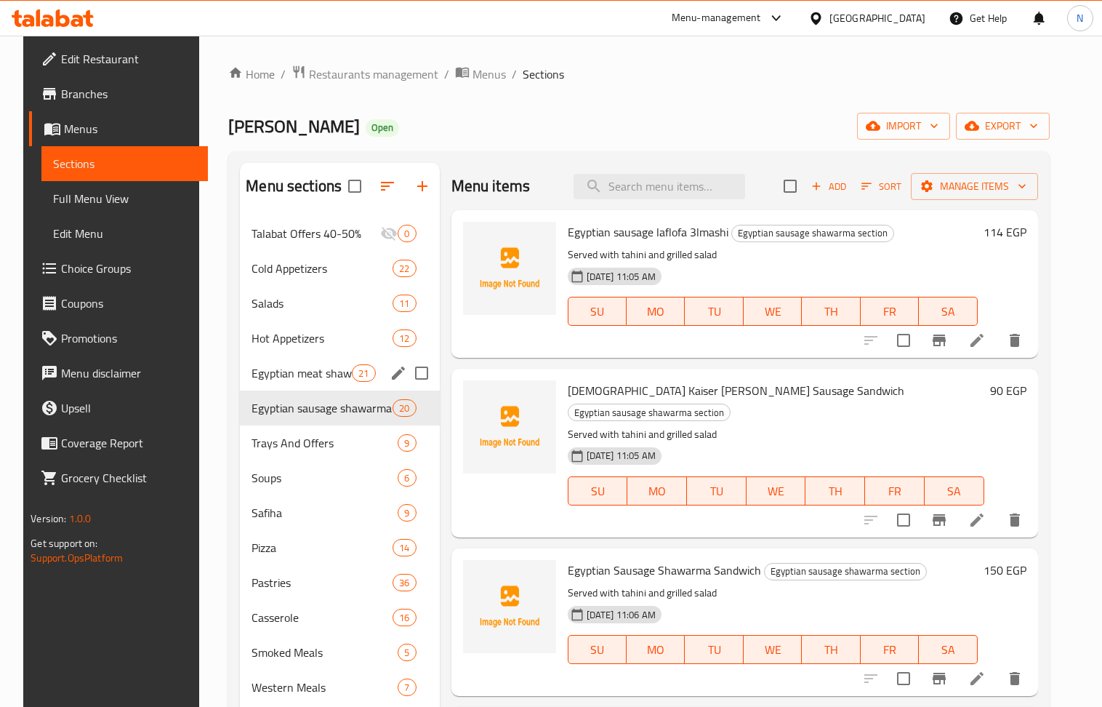
click at [696, 76] on ol "Home / Restaurants management / Menus / Sections" at bounding box center [638, 74] width 821 height 19
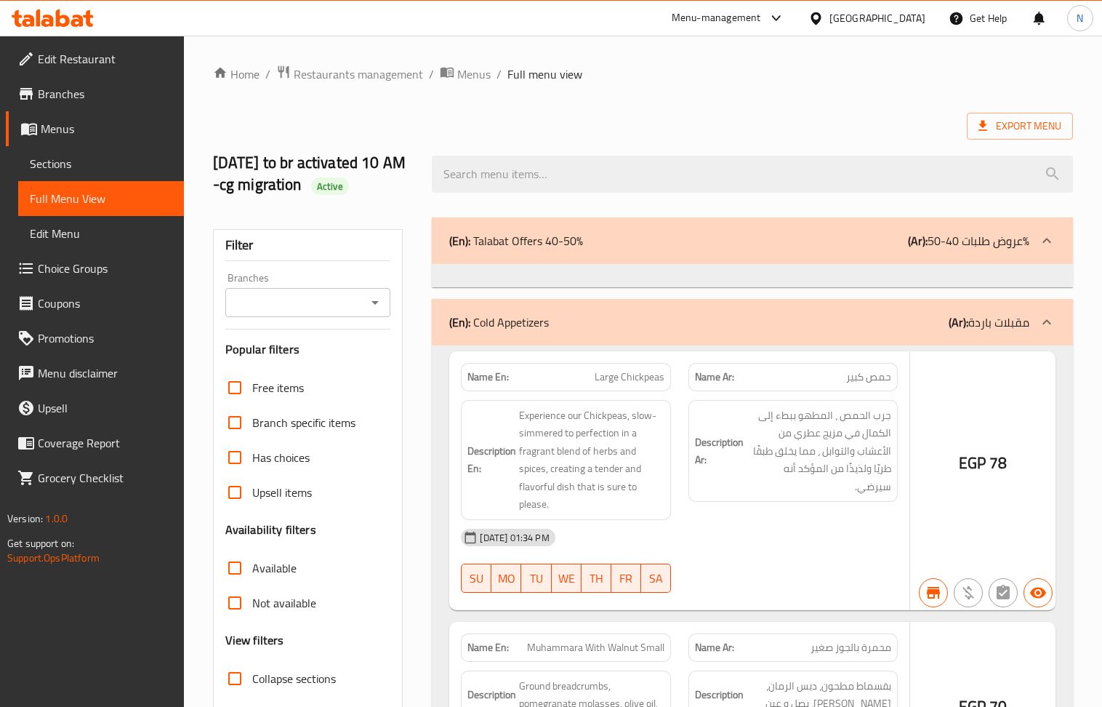
click at [234, 385] on div at bounding box center [551, 353] width 1102 height 707
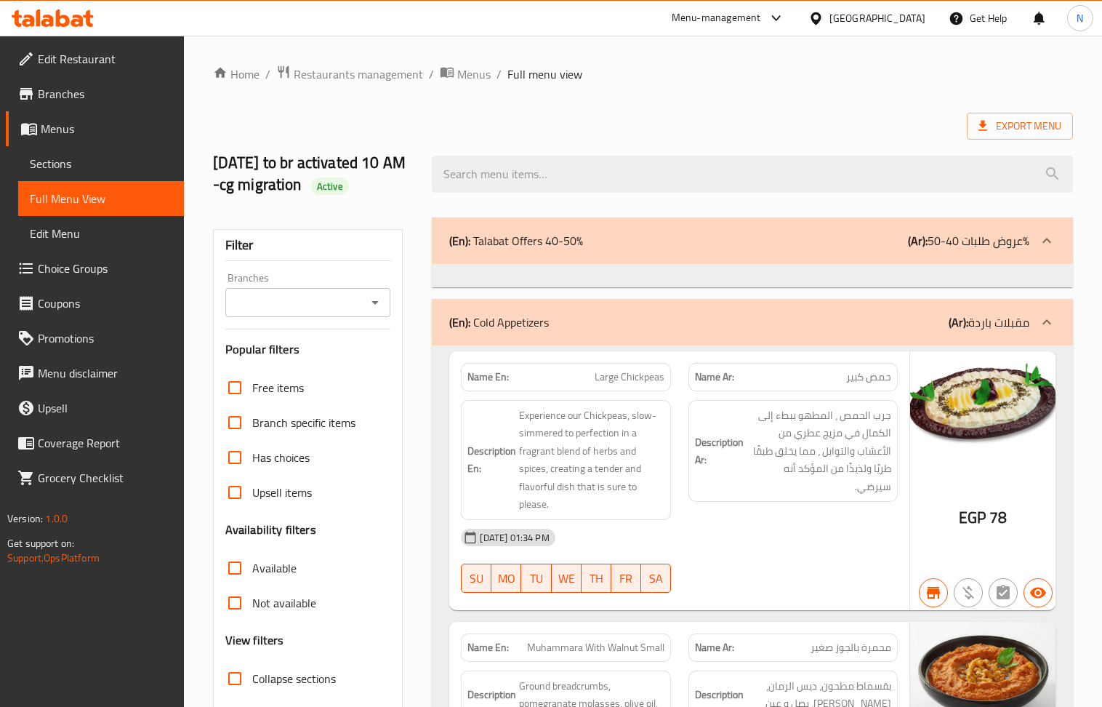
scroll to position [291, 0]
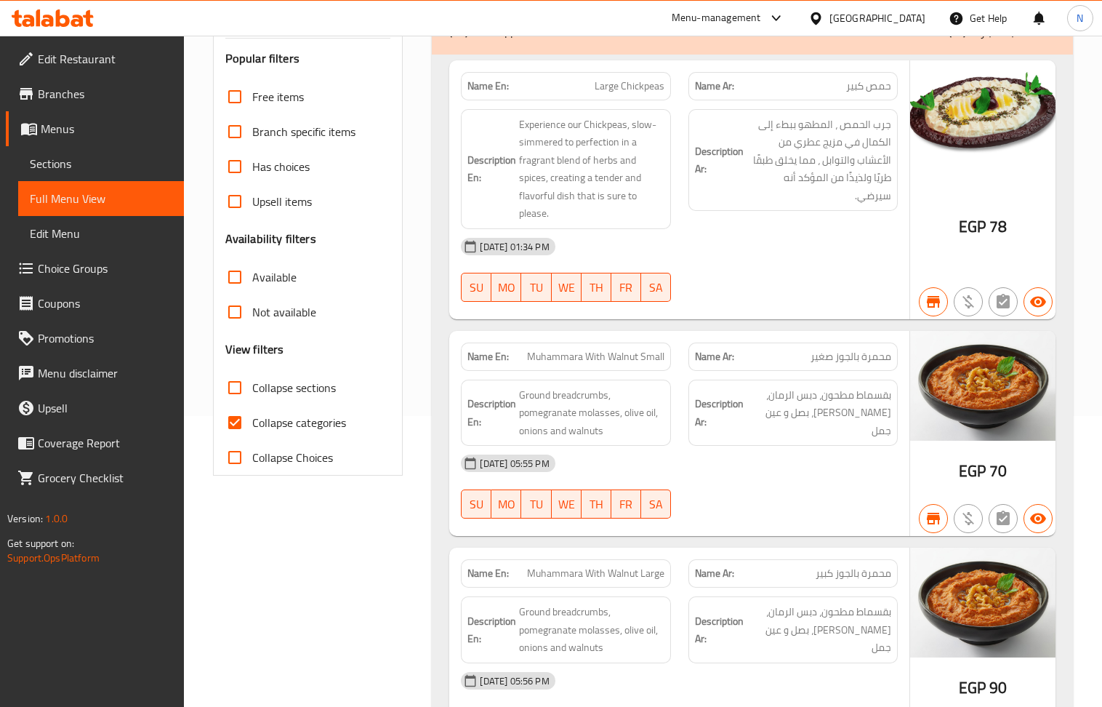
click at [234, 382] on input "Collapse sections" at bounding box center [234, 387] width 35 height 35
checkbox input "true"
click at [234, 429] on input "Collapse categories" at bounding box center [234, 422] width 35 height 35
checkbox input "false"
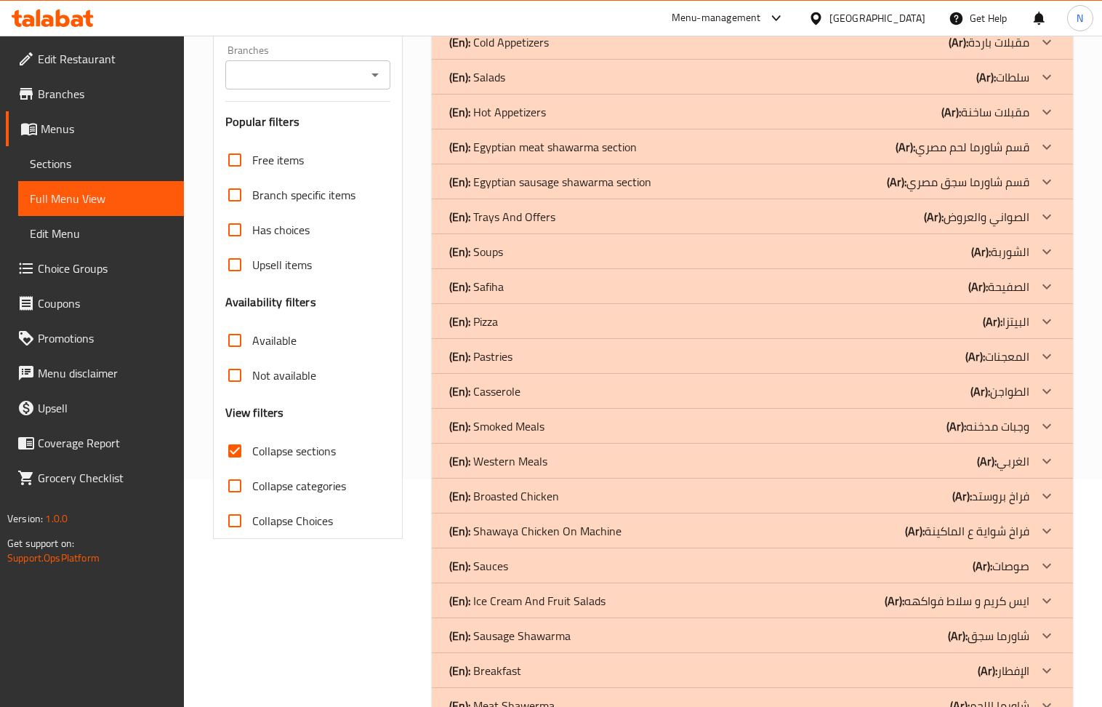
scroll to position [193, 0]
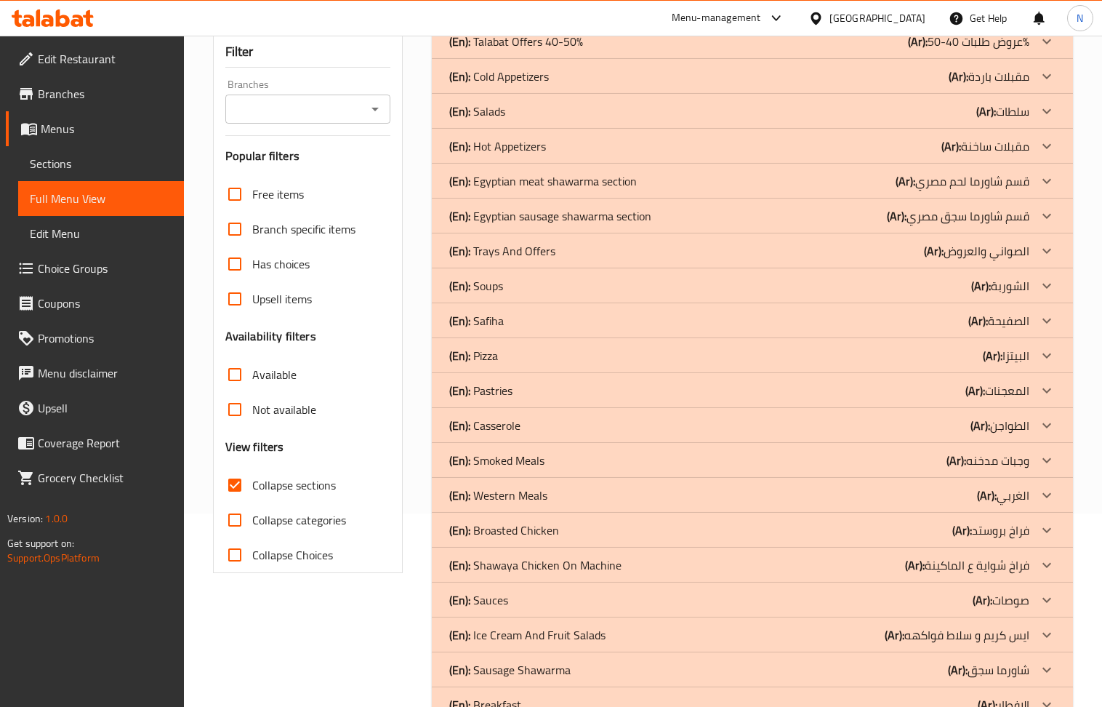
click at [679, 178] on div "(En): Egyptian meat shawarma section (Ar): قسم شاورما لحم مصري" at bounding box center [738, 180] width 579 height 17
click at [667, 218] on div "(En): Egyptian sausage shawarma section (Ar): قسم شاورما سجق مصري" at bounding box center [738, 215] width 579 height 17
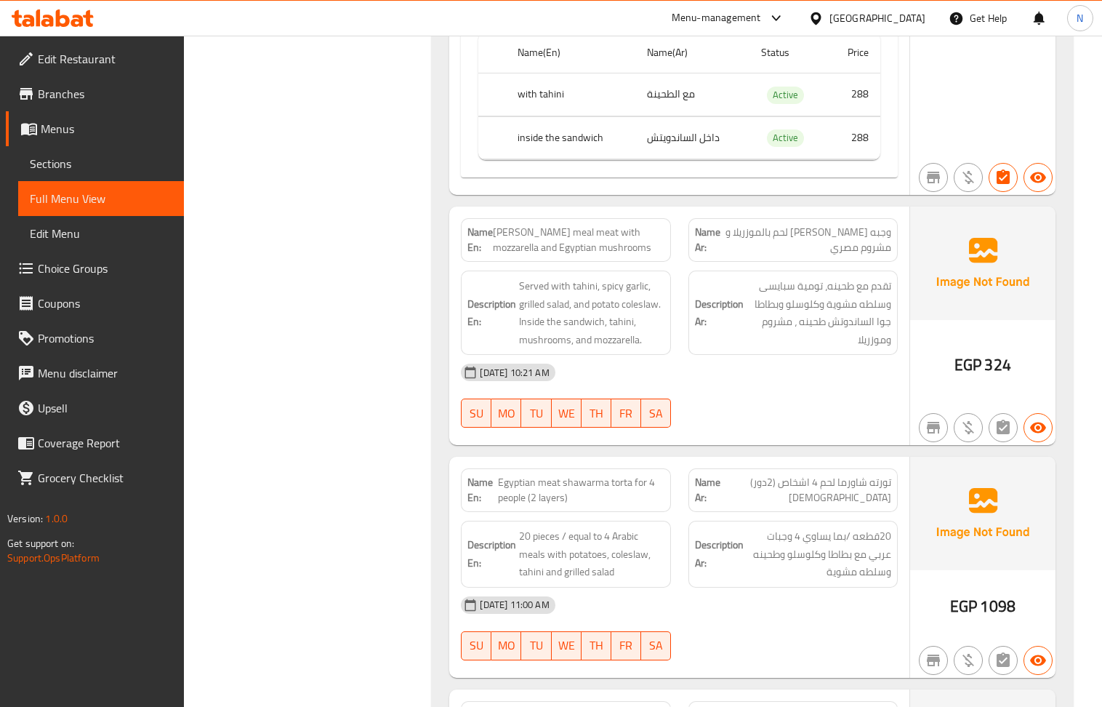
scroll to position [2521, 0]
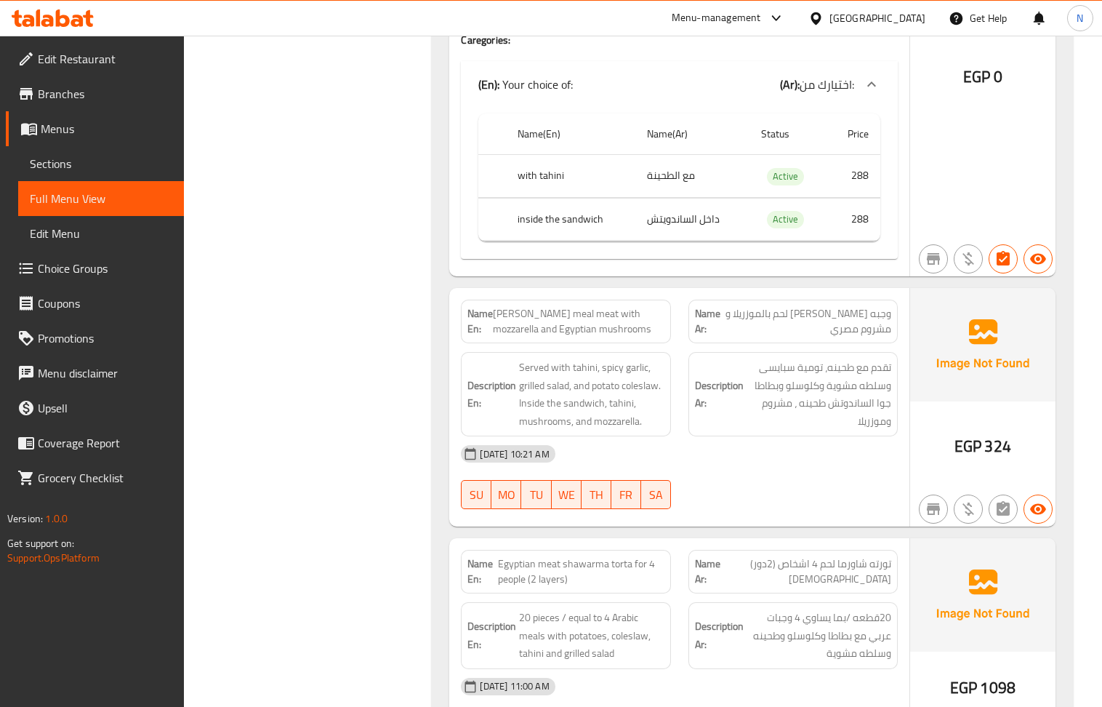
click at [907, 22] on div "Egypt" at bounding box center [877, 18] width 96 height 16
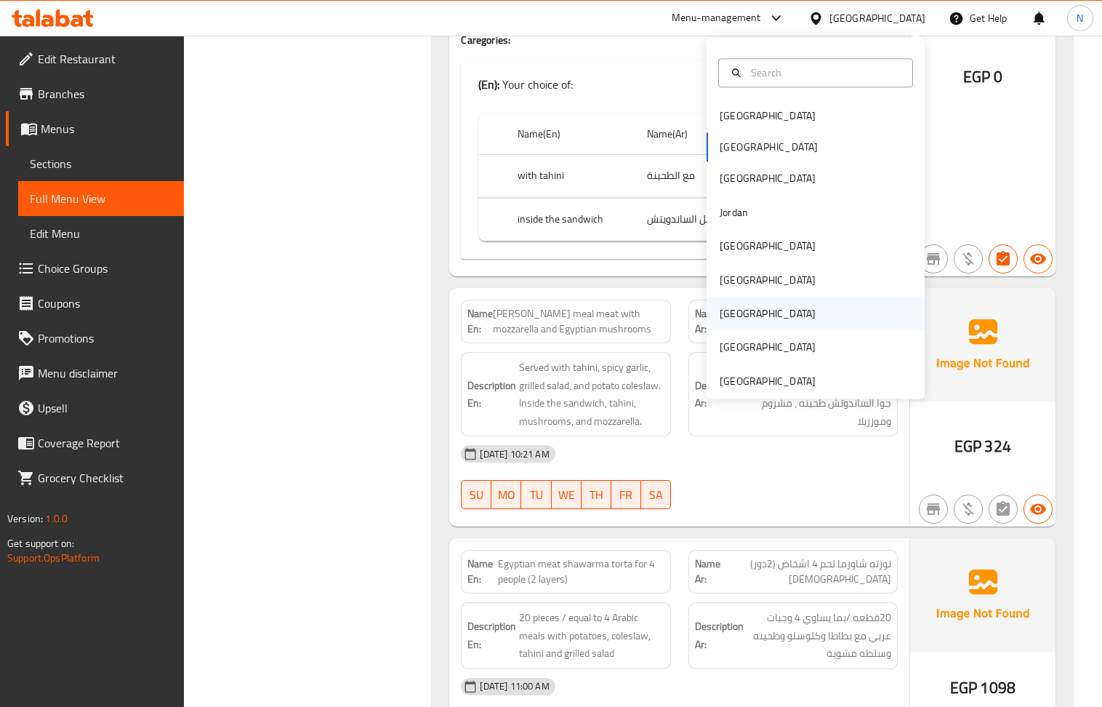
click at [725, 305] on div "[GEOGRAPHIC_DATA]" at bounding box center [768, 313] width 96 height 16
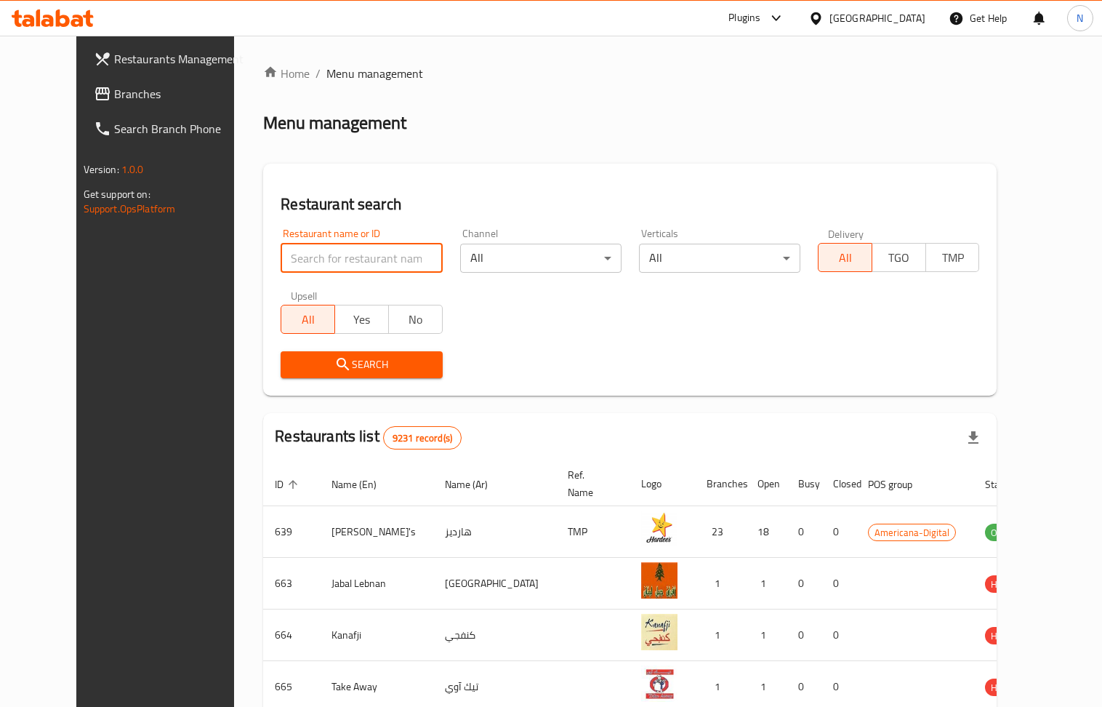
click at [309, 262] on input "search" at bounding box center [361, 257] width 161 height 29
paste input "18516"
type input "18516"
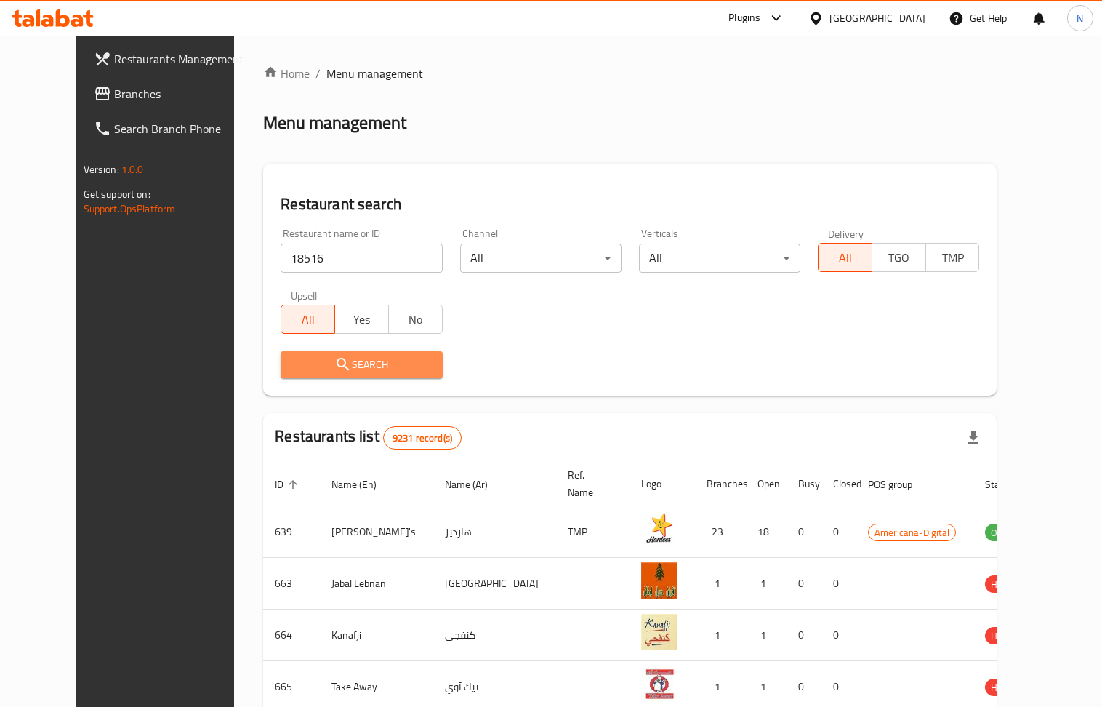
click at [349, 358] on span "Search" at bounding box center [361, 364] width 138 height 18
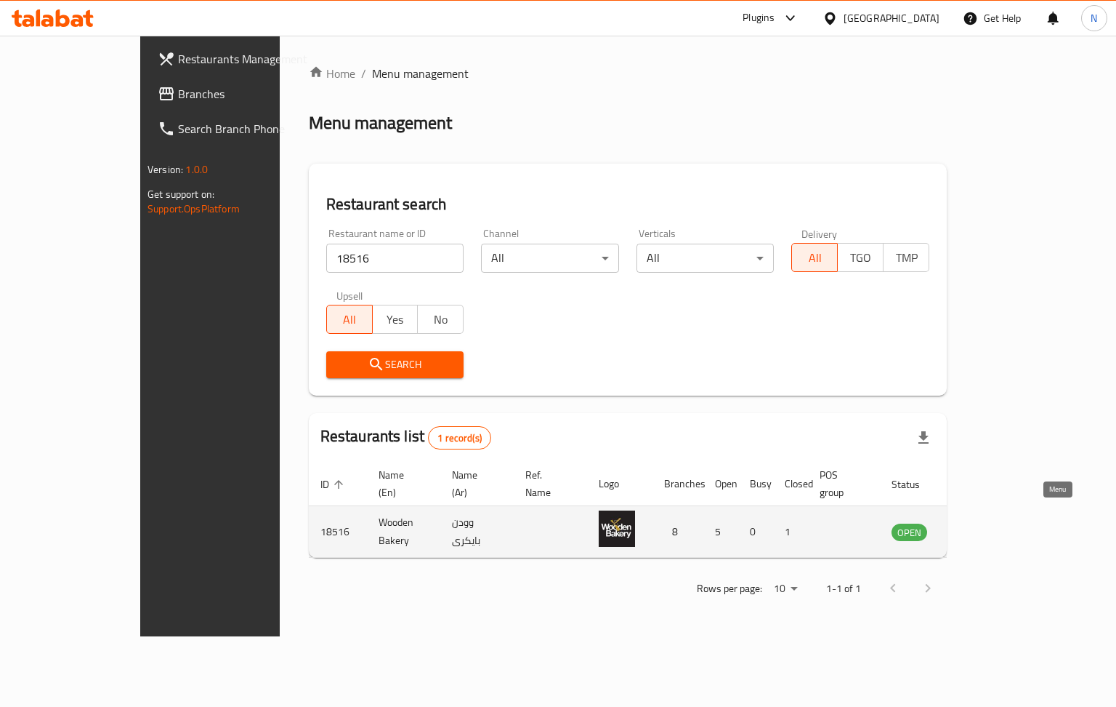
click at [986, 523] on icon "enhanced table" at bounding box center [976, 531] width 17 height 17
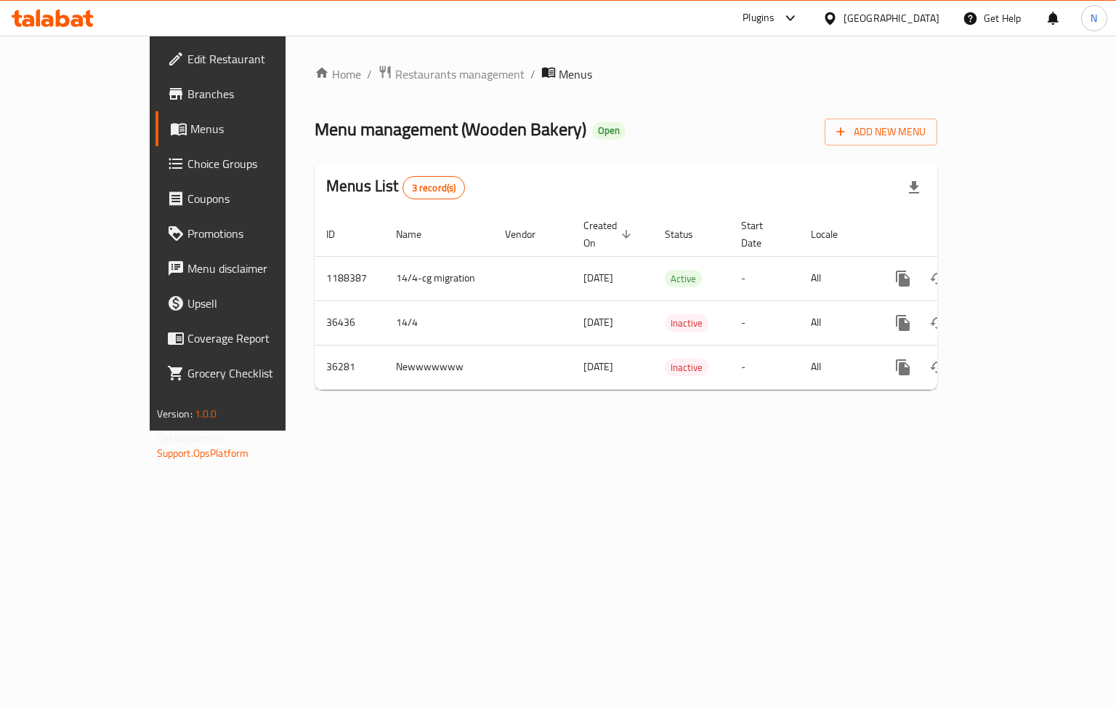
click at [188, 92] on span "Branches" at bounding box center [256, 93] width 137 height 17
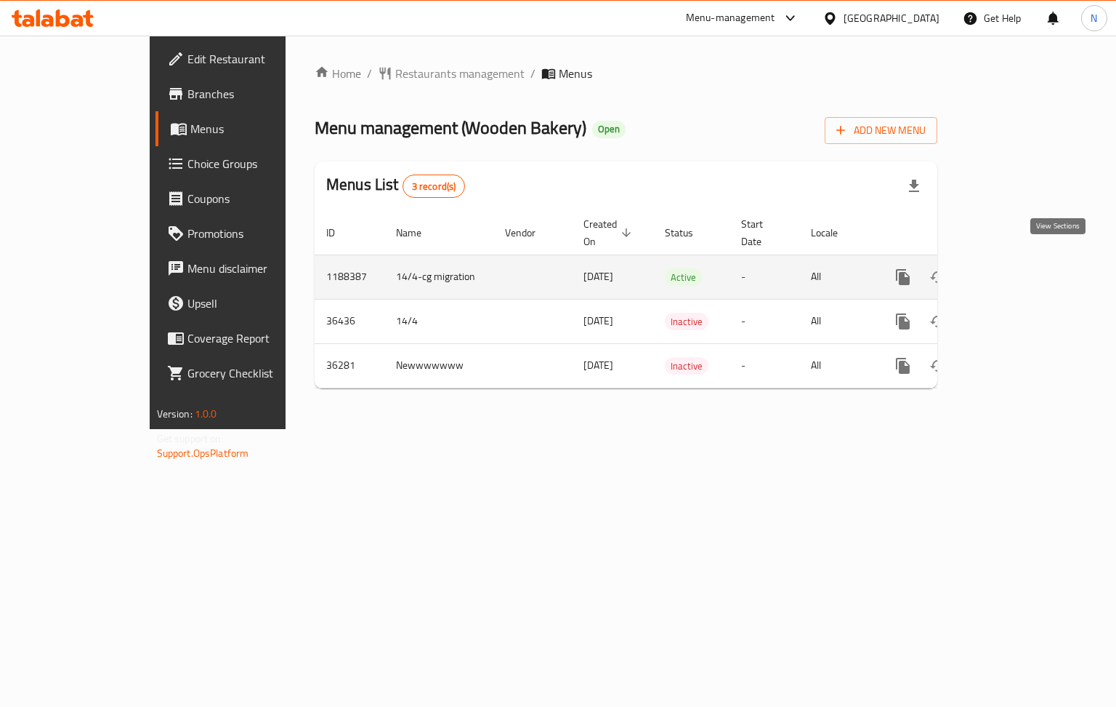
click at [1017, 268] on icon "enhanced table" at bounding box center [1007, 276] width 17 height 17
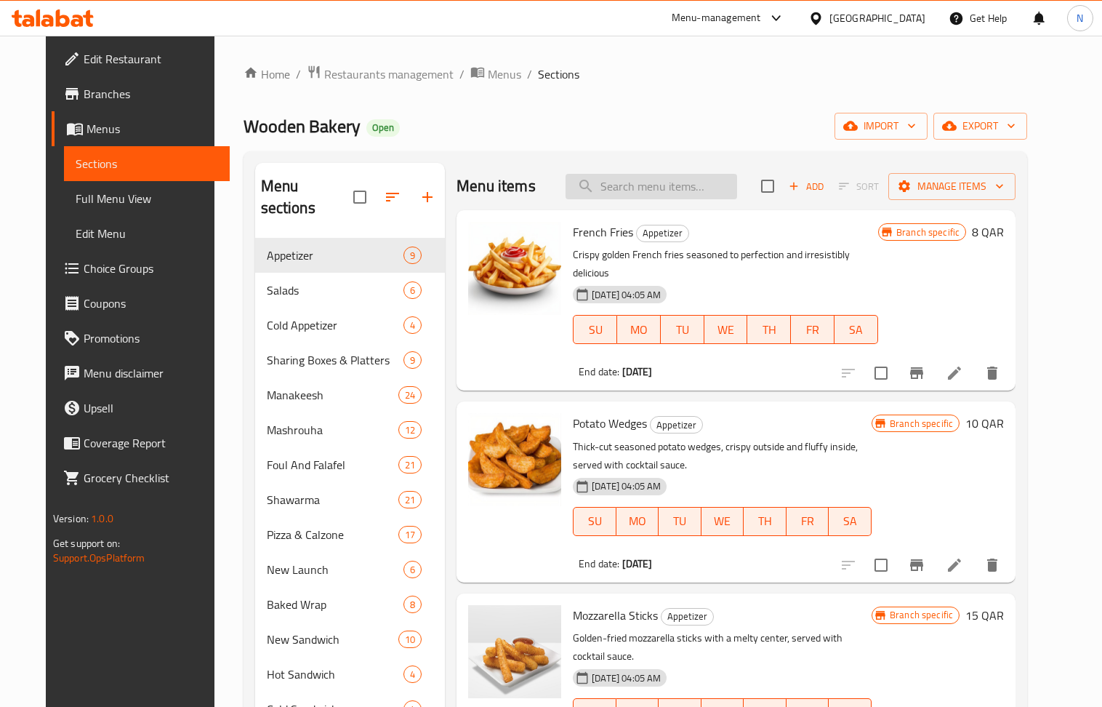
click at [676, 192] on input "search" at bounding box center [651, 186] width 172 height 25
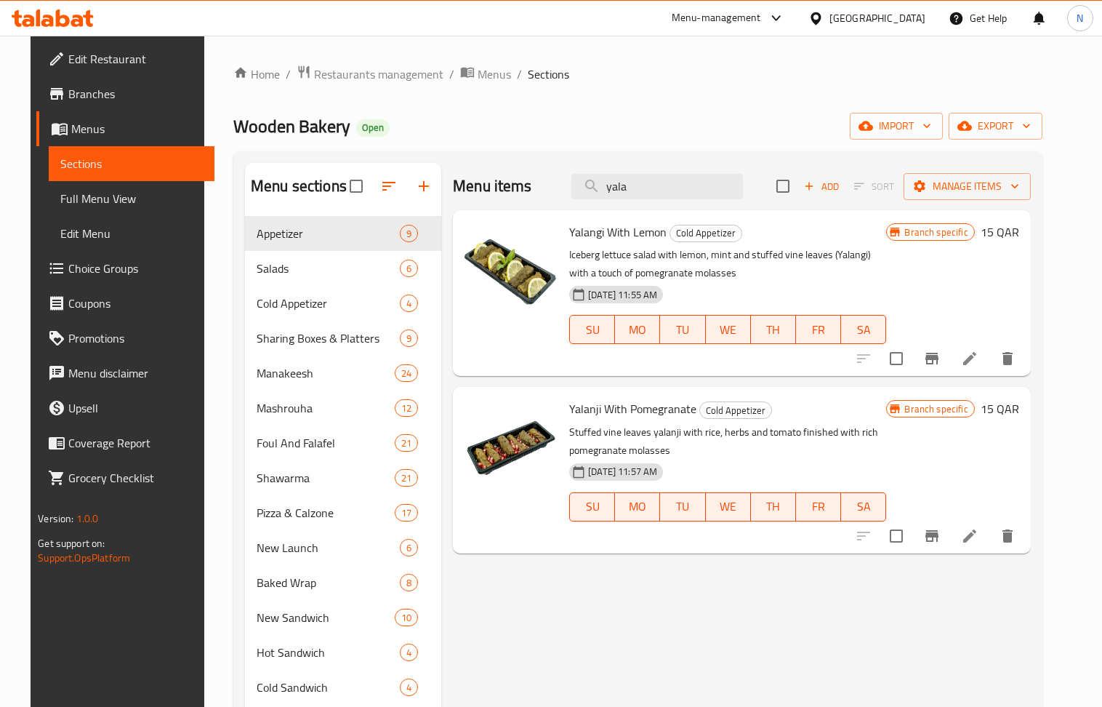
type input "yala"
click at [941, 542] on icon "Branch-specific-item" at bounding box center [931, 535] width 17 height 17
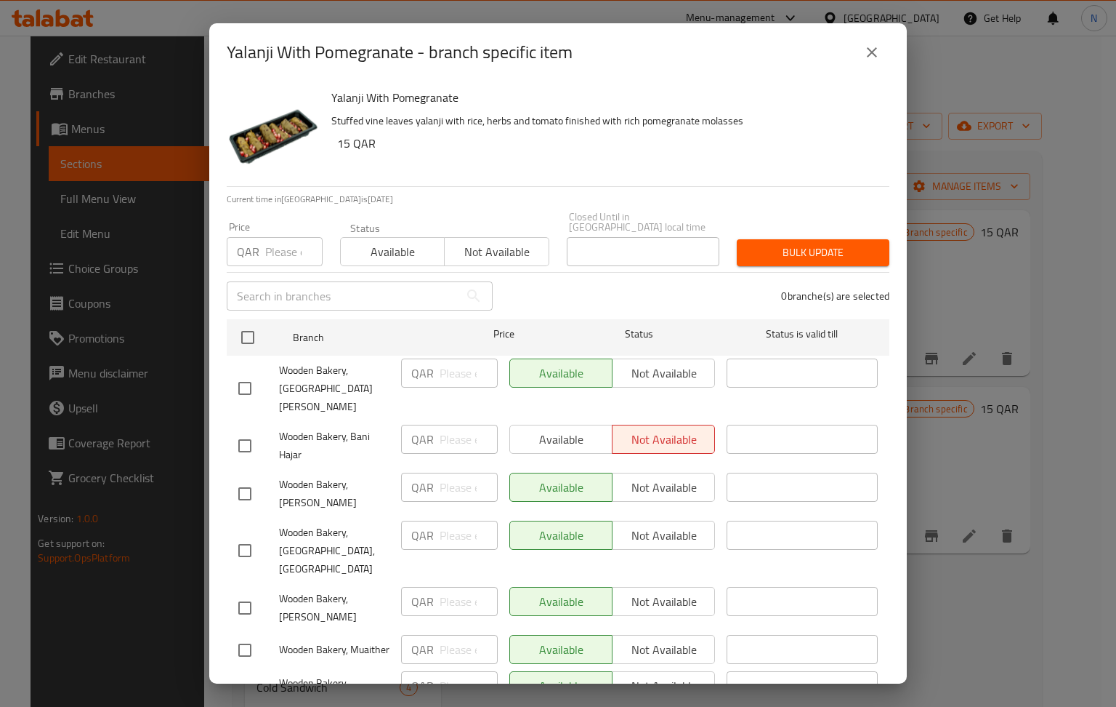
scroll to position [91, 0]
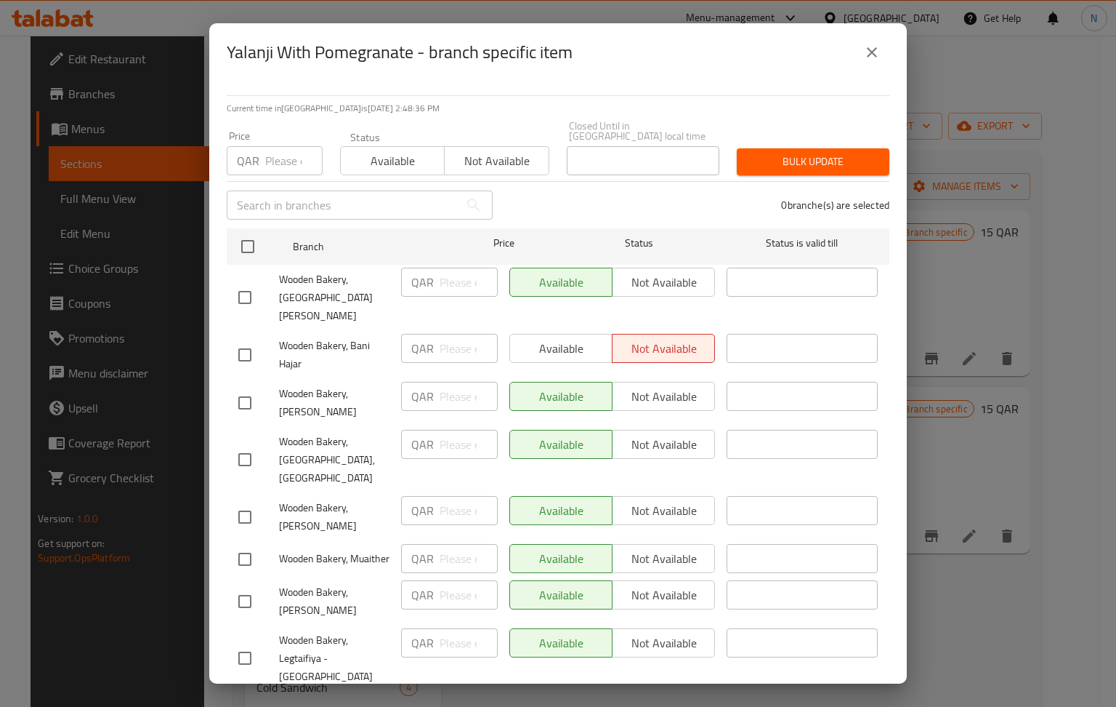
click at [872, 54] on icon "close" at bounding box center [872, 52] width 17 height 17
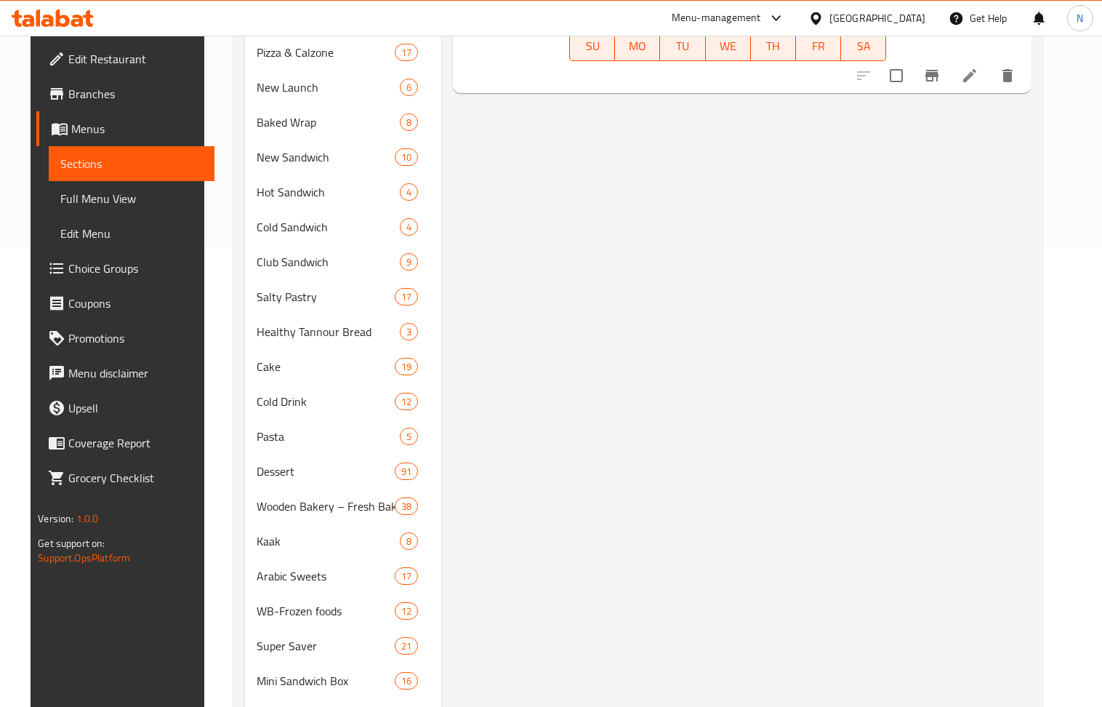
scroll to position [169, 0]
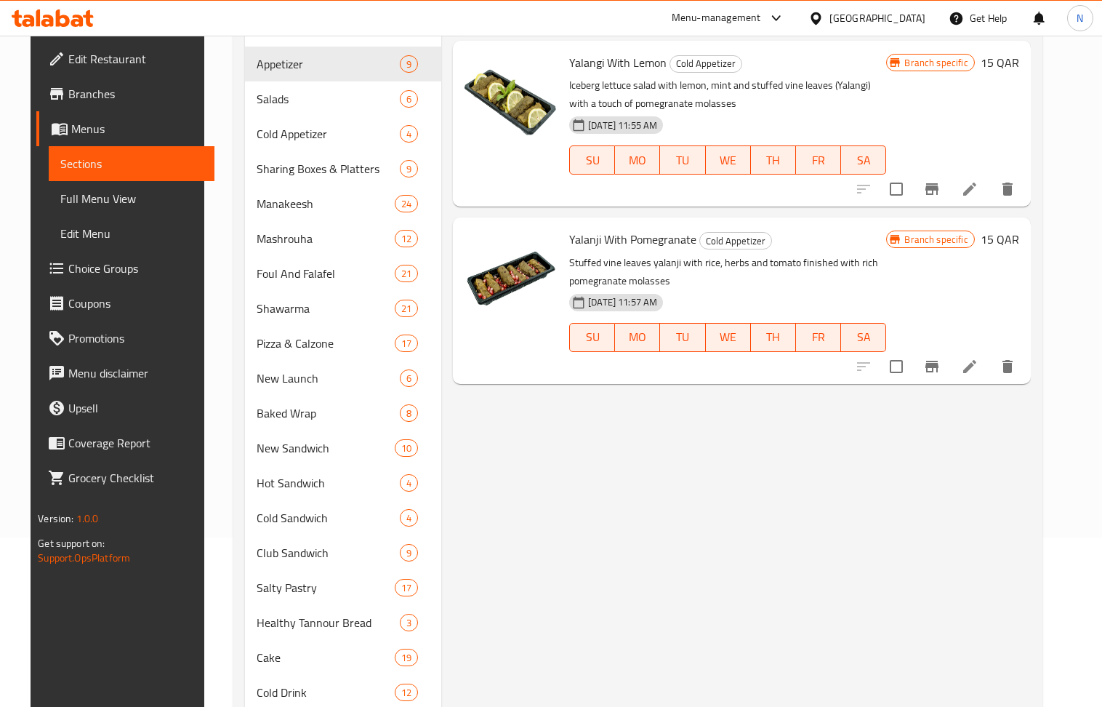
click at [949, 362] on button "Branch-specific-item" at bounding box center [931, 366] width 35 height 35
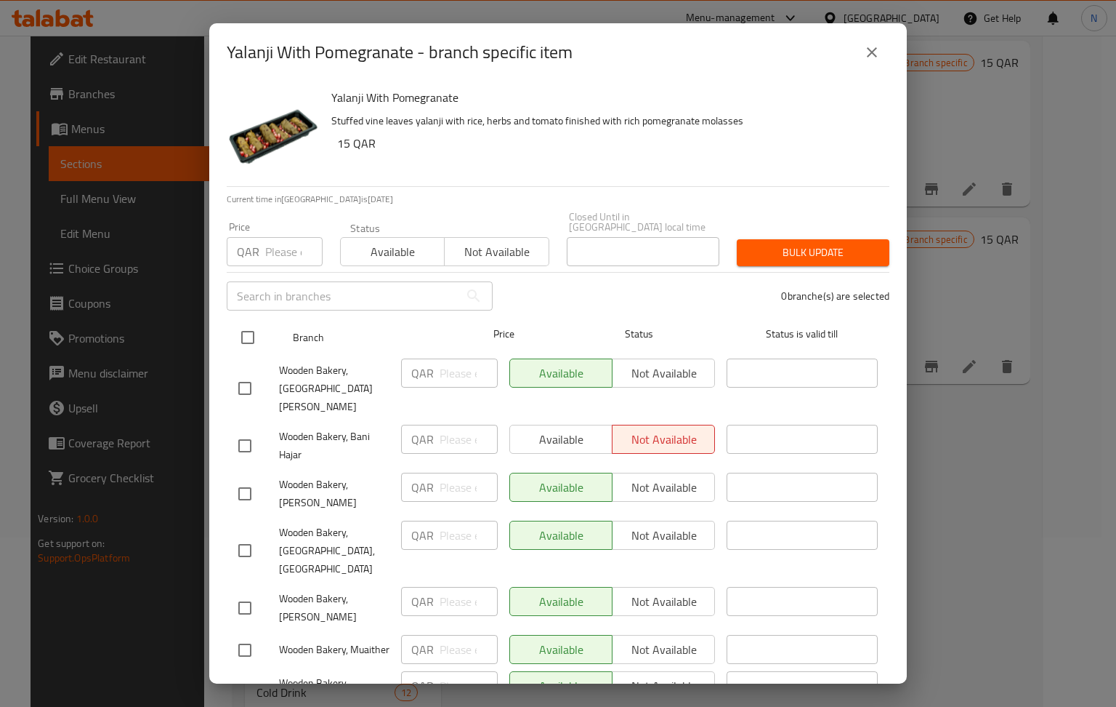
click at [243, 327] on input "checkbox" at bounding box center [248, 337] width 31 height 31
checkbox input "true"
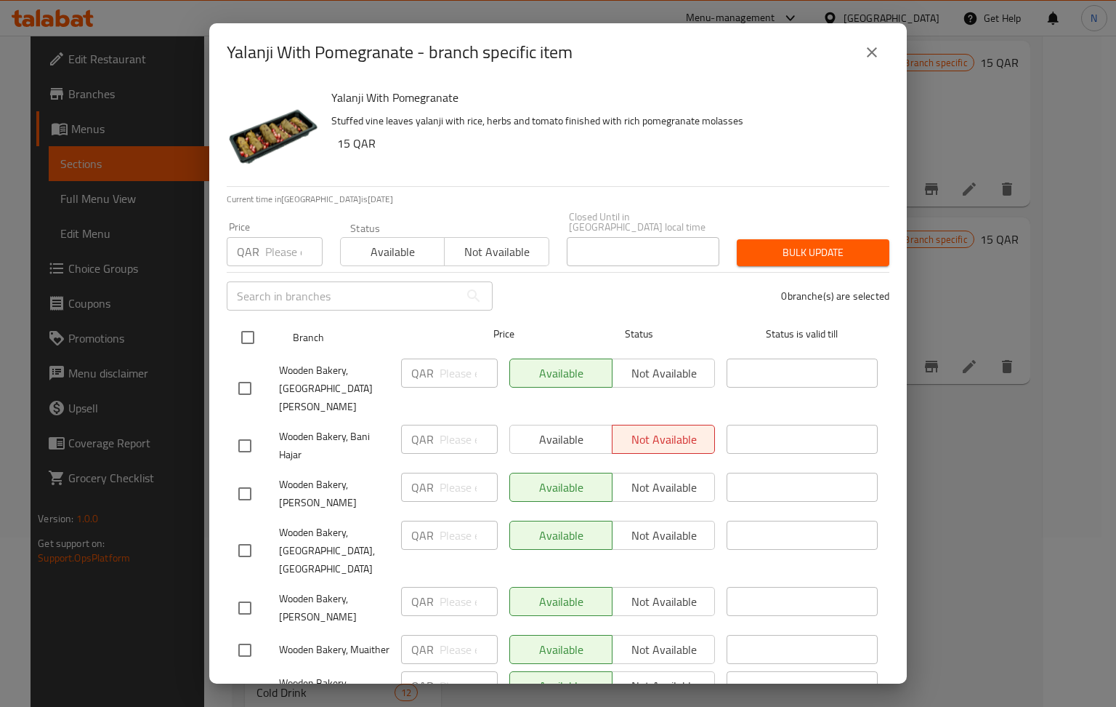
checkbox input "true"
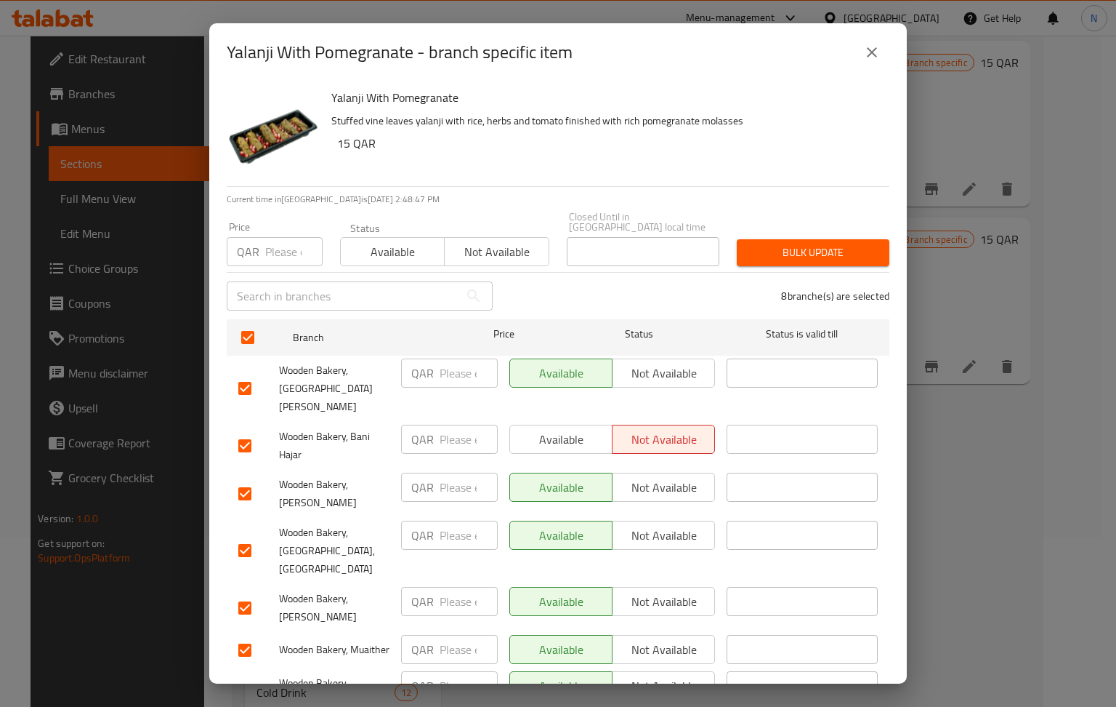
click at [382, 241] on span "Available" at bounding box center [393, 251] width 92 height 21
click at [804, 244] on span "Bulk update" at bounding box center [813, 252] width 129 height 18
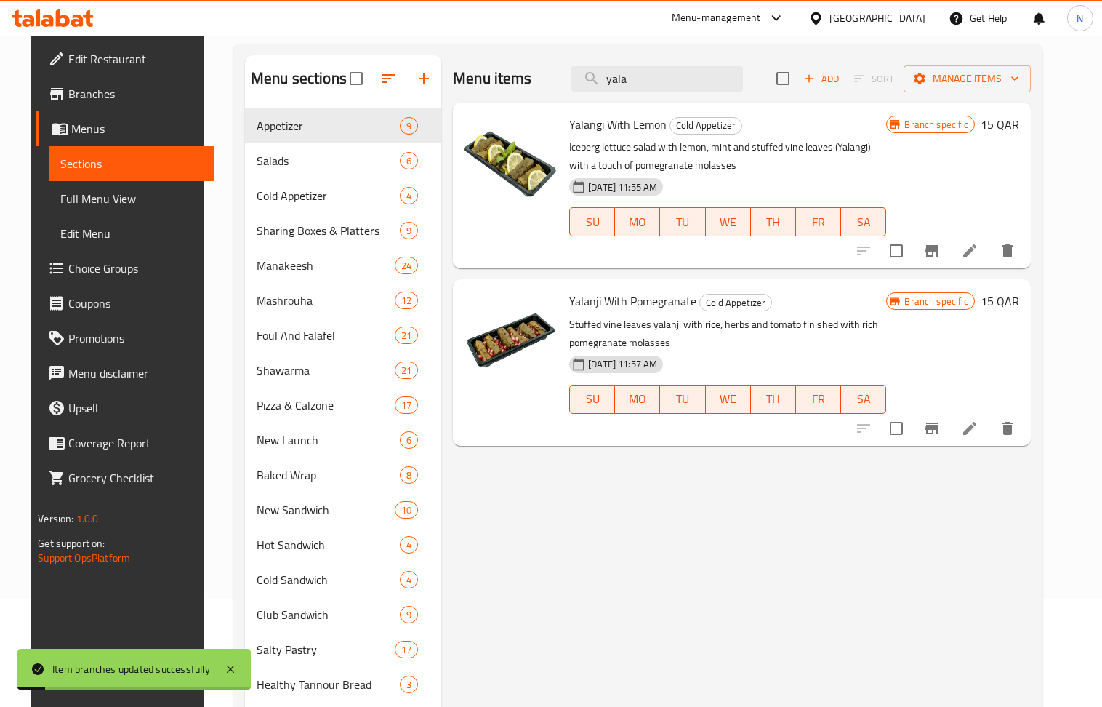
scroll to position [73, 0]
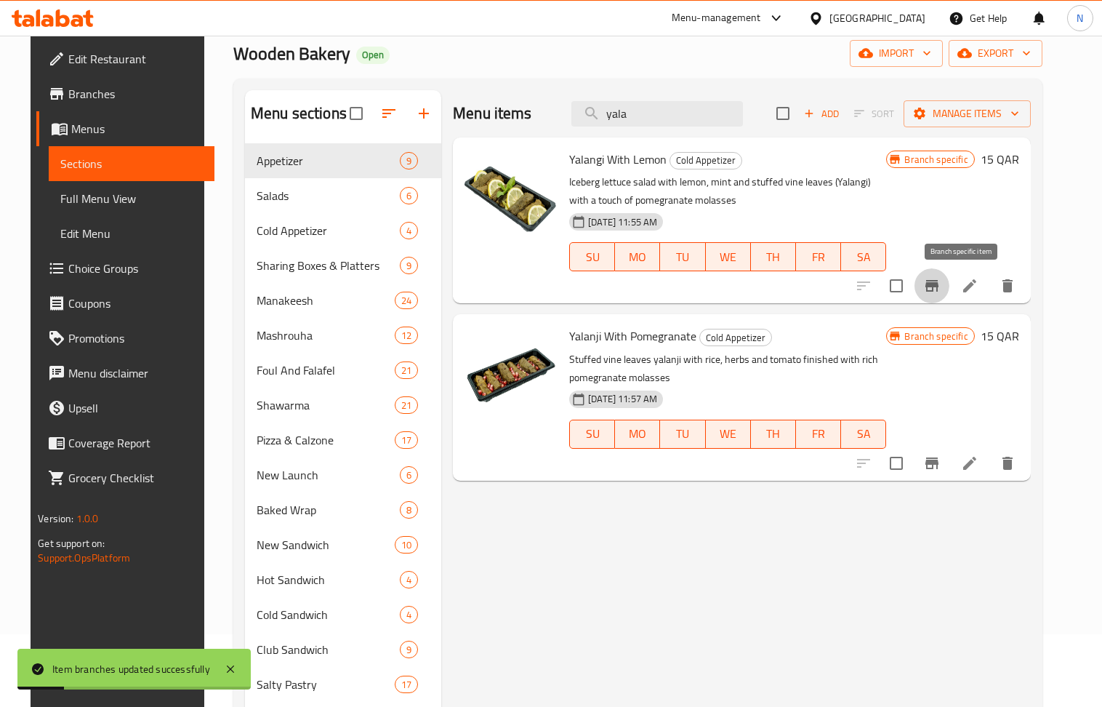
click at [938, 289] on icon "Branch-specific-item" at bounding box center [931, 286] width 13 height 12
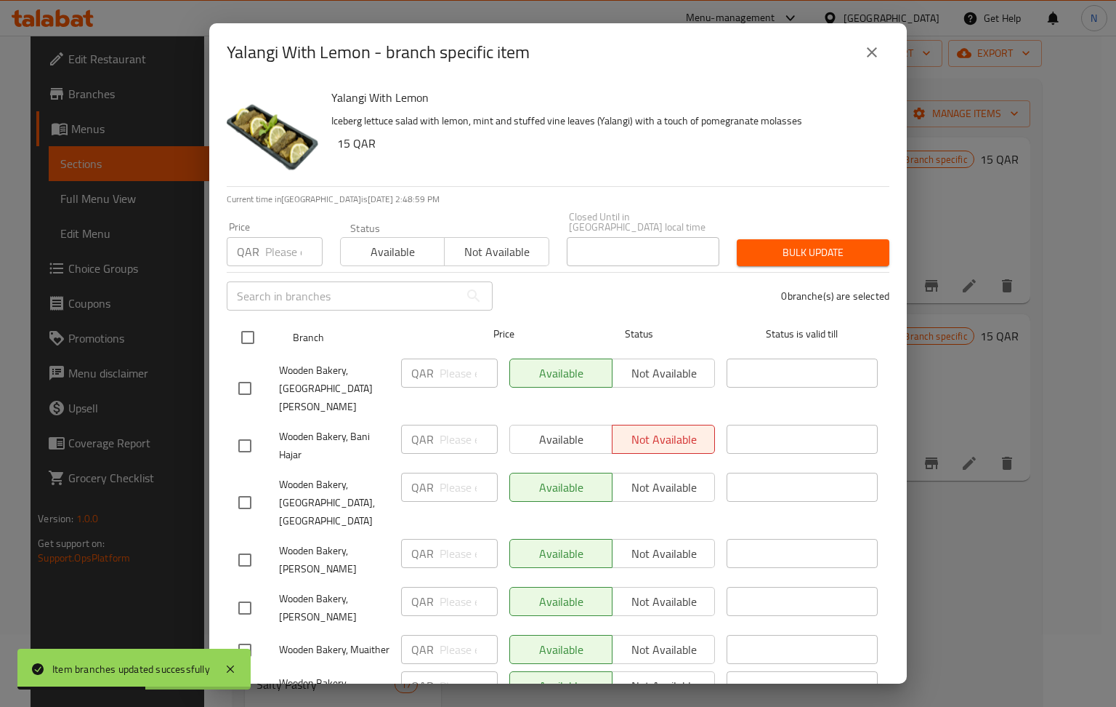
click at [246, 322] on input "checkbox" at bounding box center [248, 337] width 31 height 31
checkbox input "true"
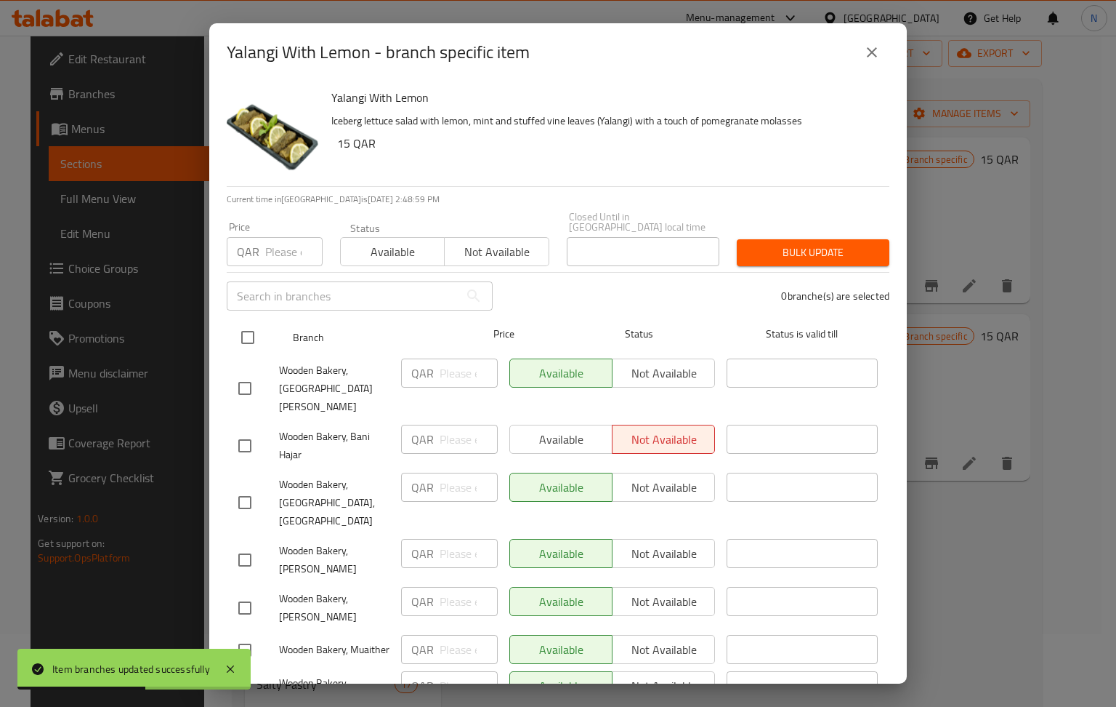
checkbox input "true"
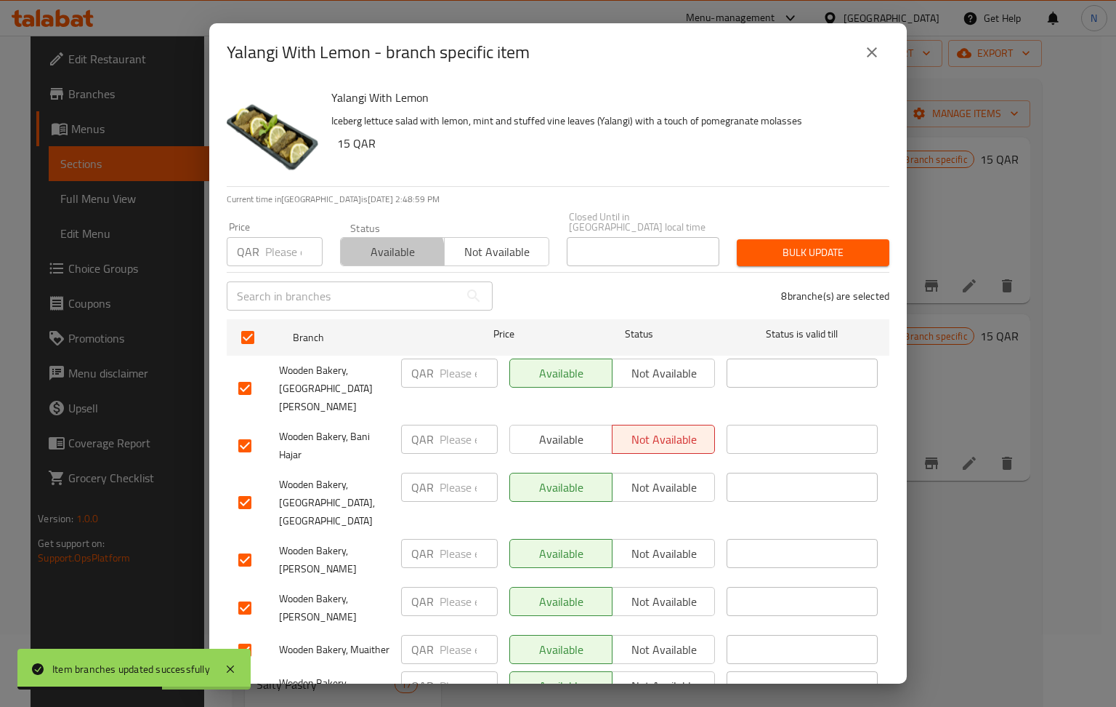
drag, startPoint x: 374, startPoint y: 247, endPoint x: 757, endPoint y: 251, distance: 383.1
click at [373, 246] on span "Available" at bounding box center [393, 251] width 92 height 21
click at [824, 245] on span "Bulk update" at bounding box center [813, 252] width 129 height 18
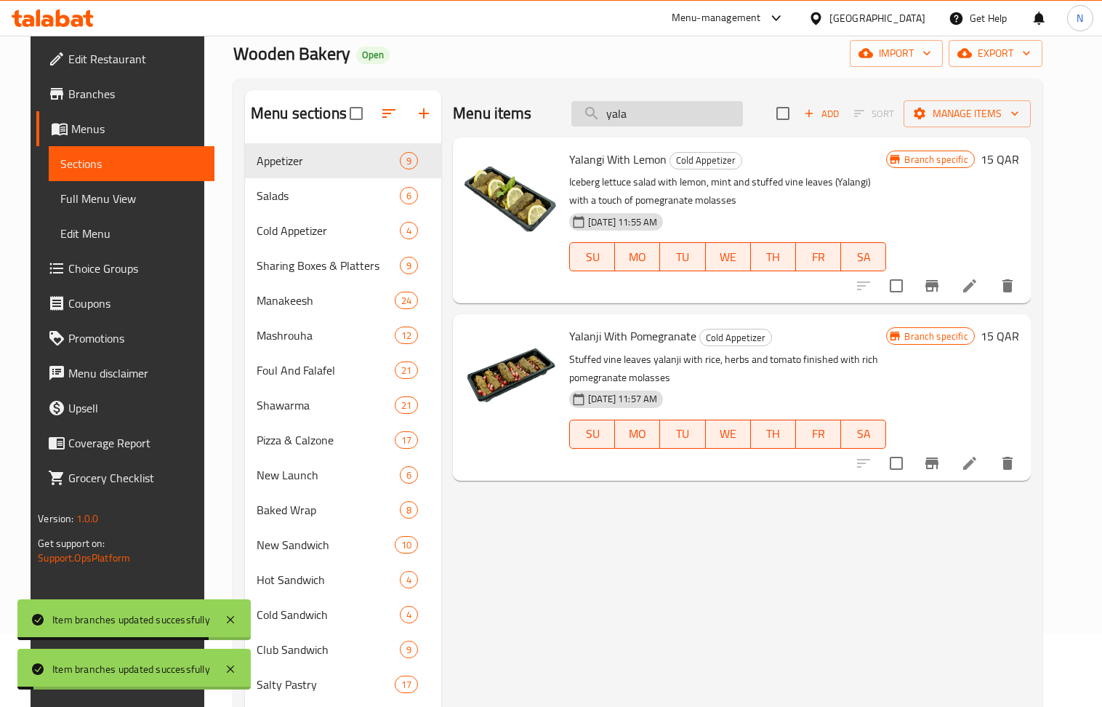
click at [678, 117] on input "yala" at bounding box center [657, 113] width 172 height 25
click at [682, 113] on input "yala" at bounding box center [657, 113] width 172 height 25
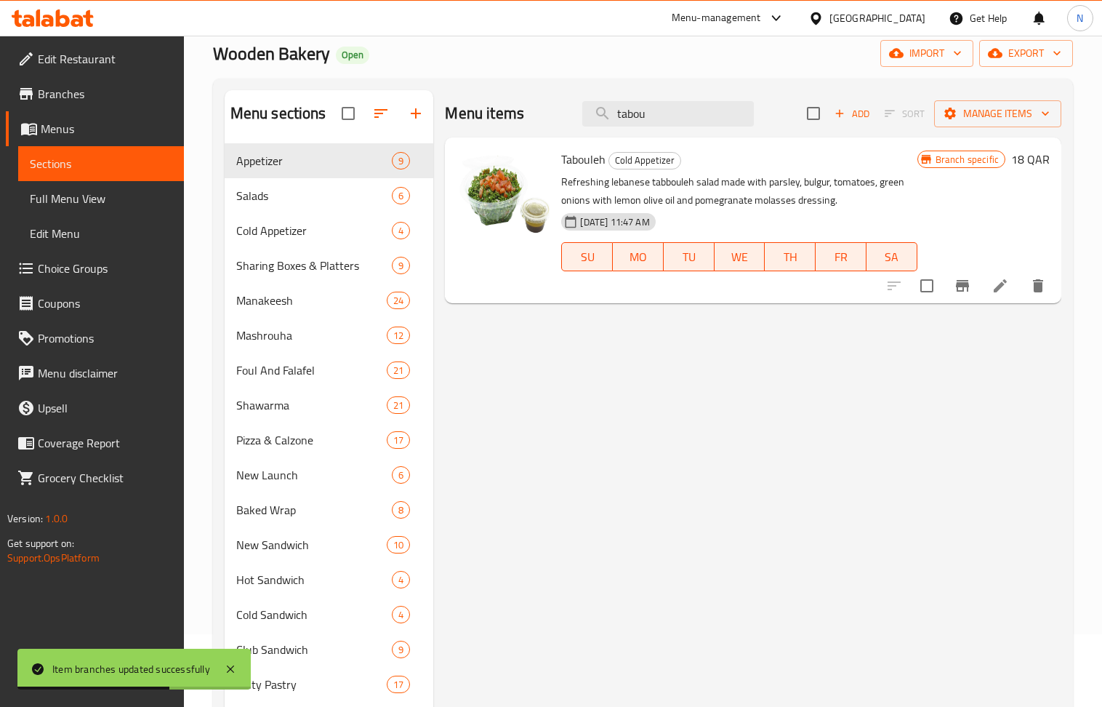
type input "tabou"
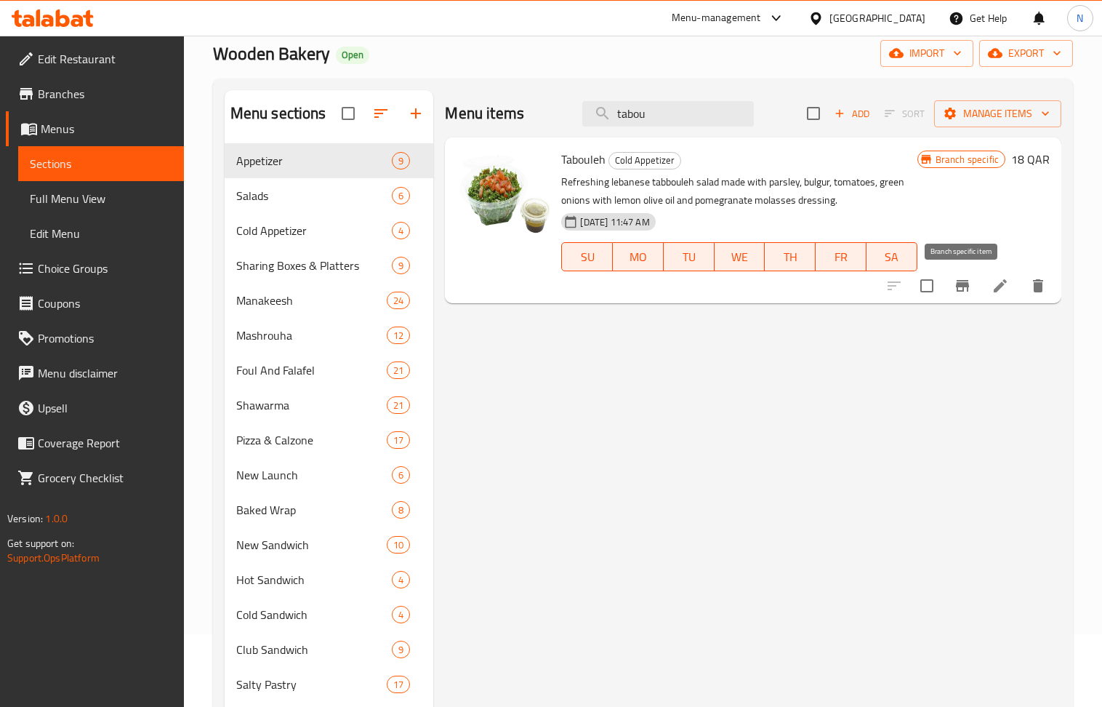
click at [962, 286] on icon "Branch-specific-item" at bounding box center [962, 286] width 13 height 12
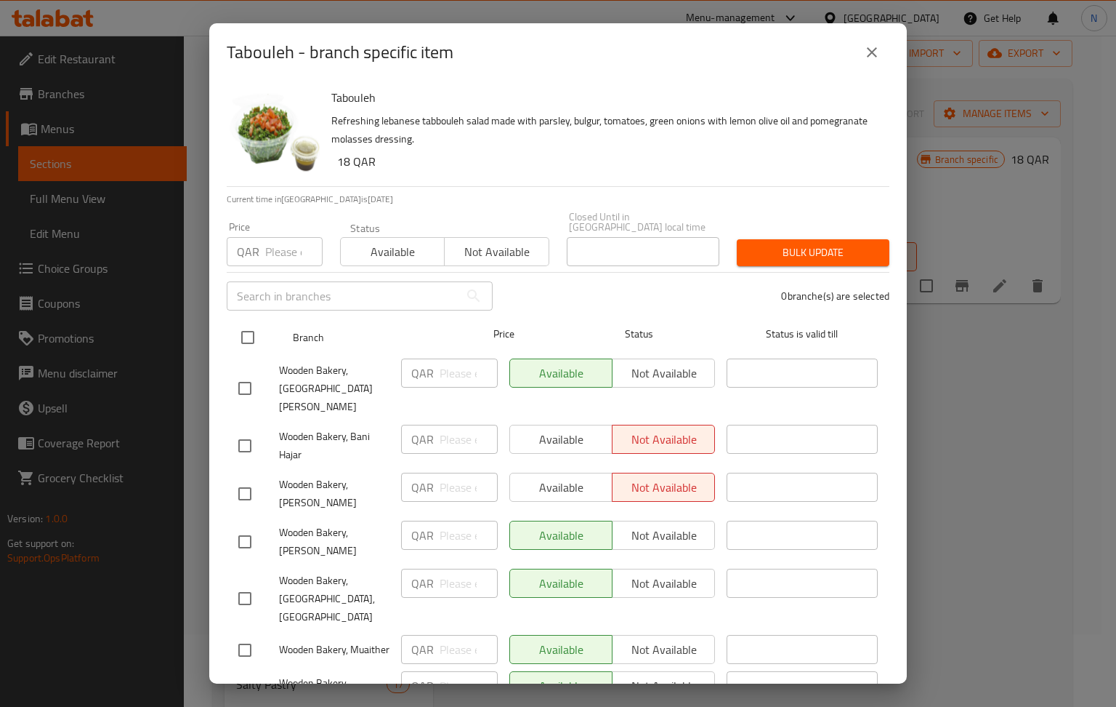
click at [243, 322] on input "checkbox" at bounding box center [248, 337] width 31 height 31
checkbox input "true"
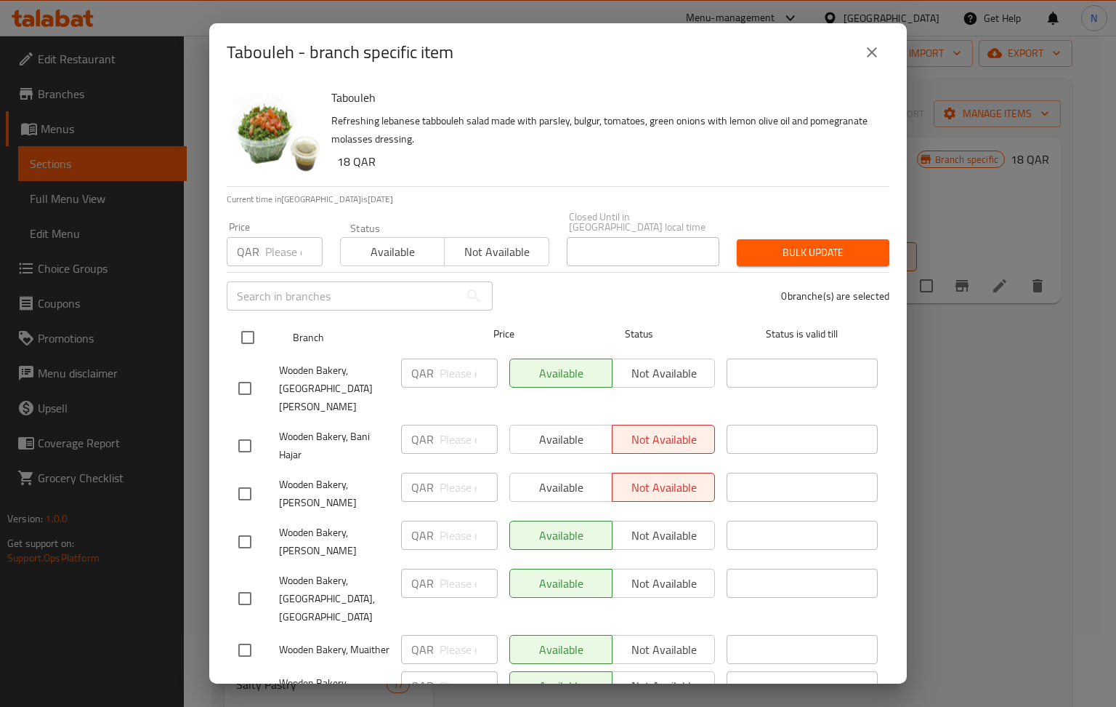
checkbox input "true"
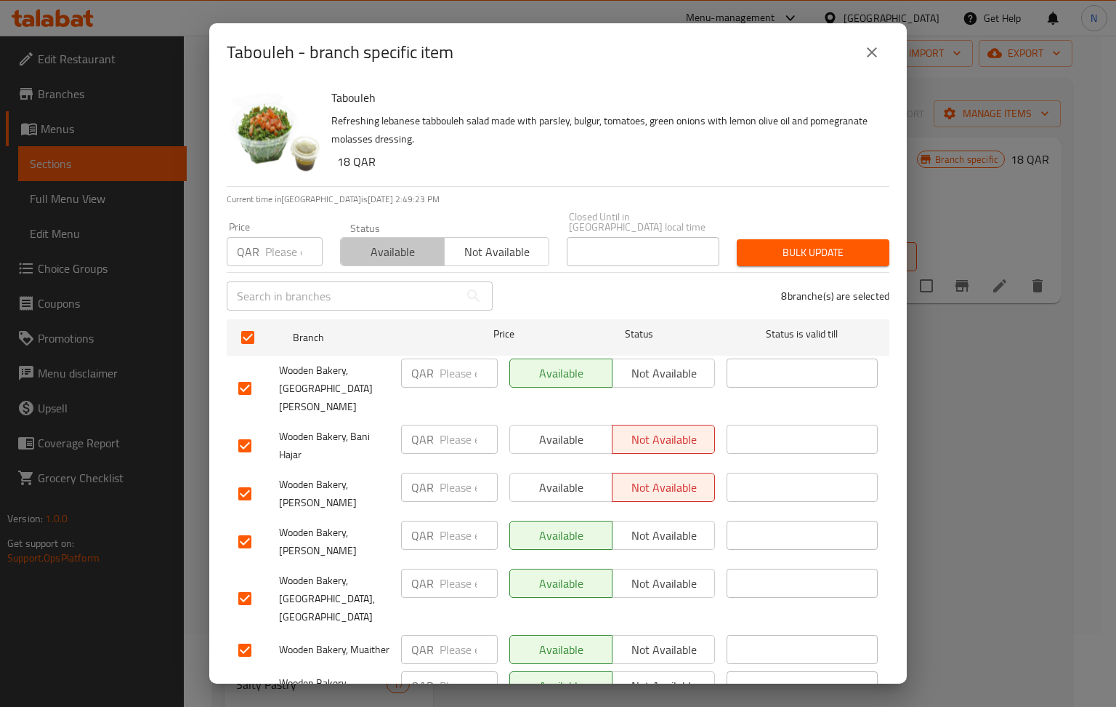
click at [398, 241] on span "Available" at bounding box center [393, 251] width 92 height 21
click at [805, 253] on button "Bulk update" at bounding box center [813, 252] width 153 height 27
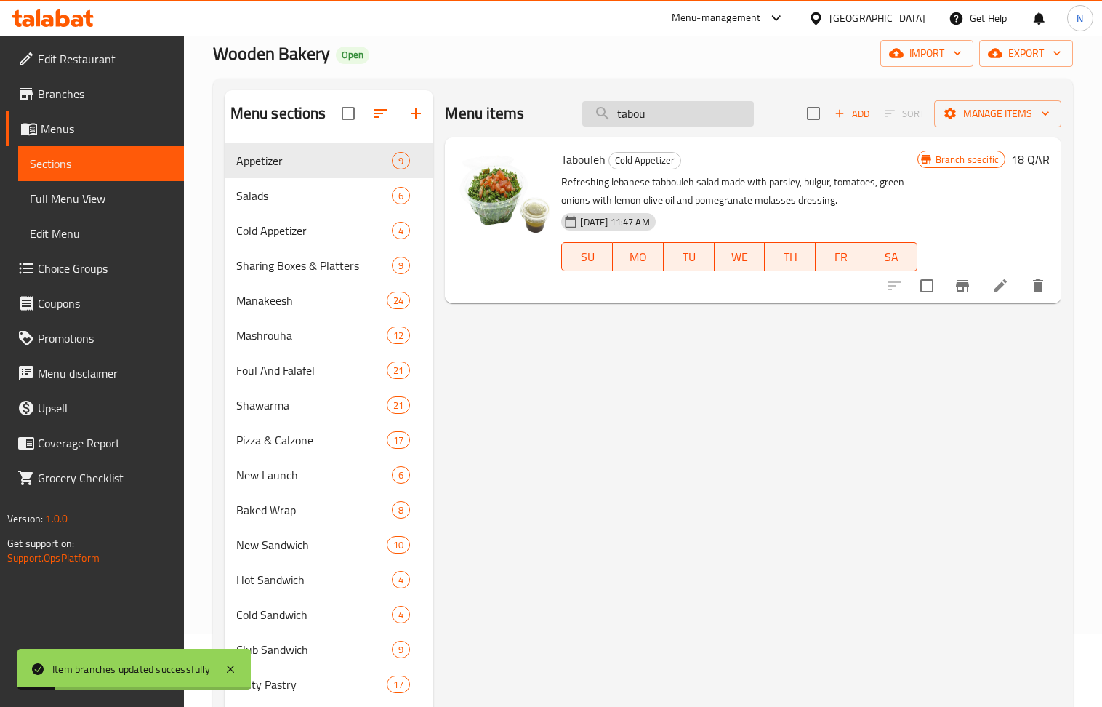
click at [687, 114] on input "tabou" at bounding box center [668, 113] width 172 height 25
click at [686, 113] on input "tabou" at bounding box center [668, 113] width 172 height 25
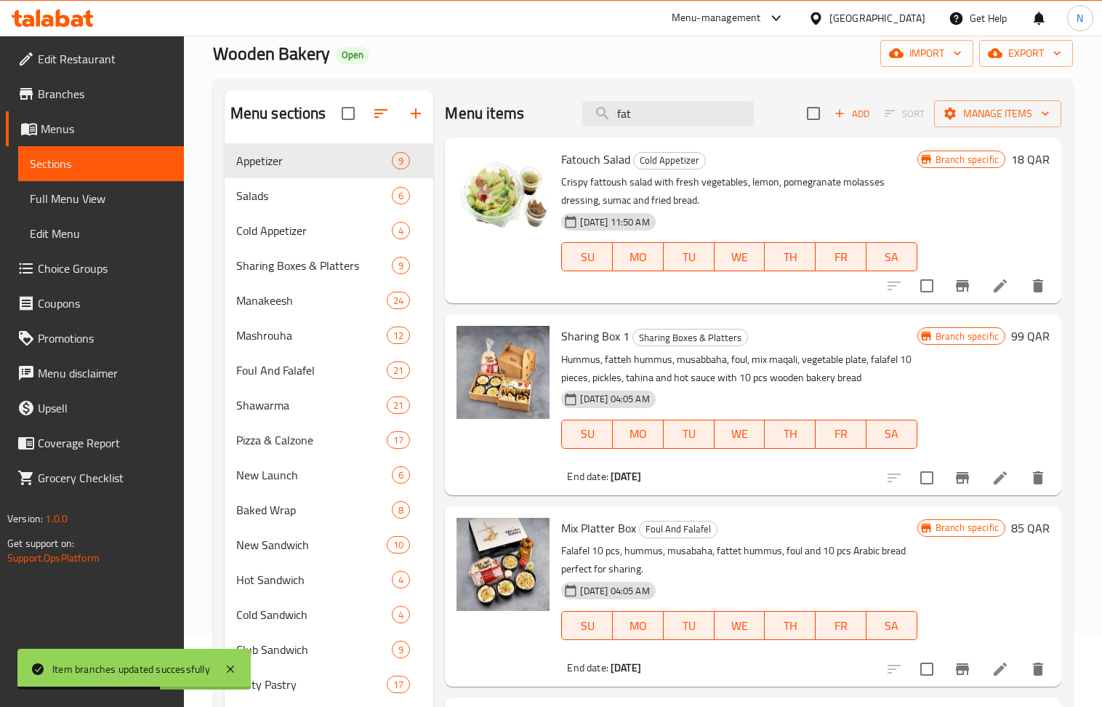
type input "fat"
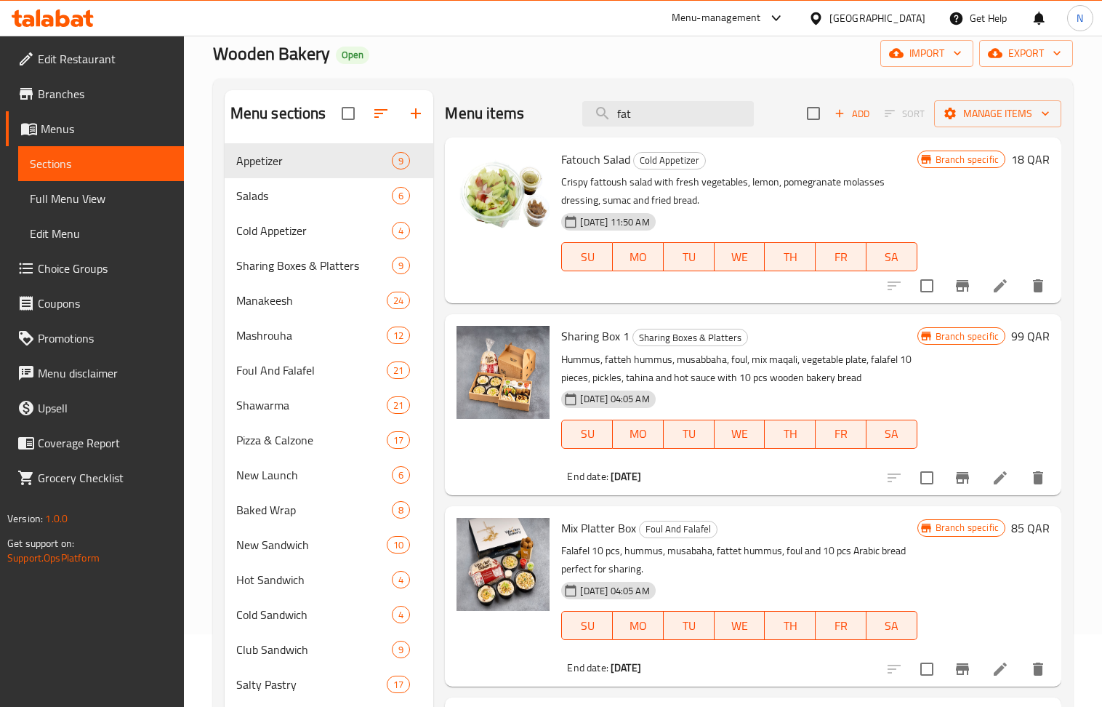
click at [963, 289] on icon "Branch-specific-item" at bounding box center [962, 286] width 13 height 12
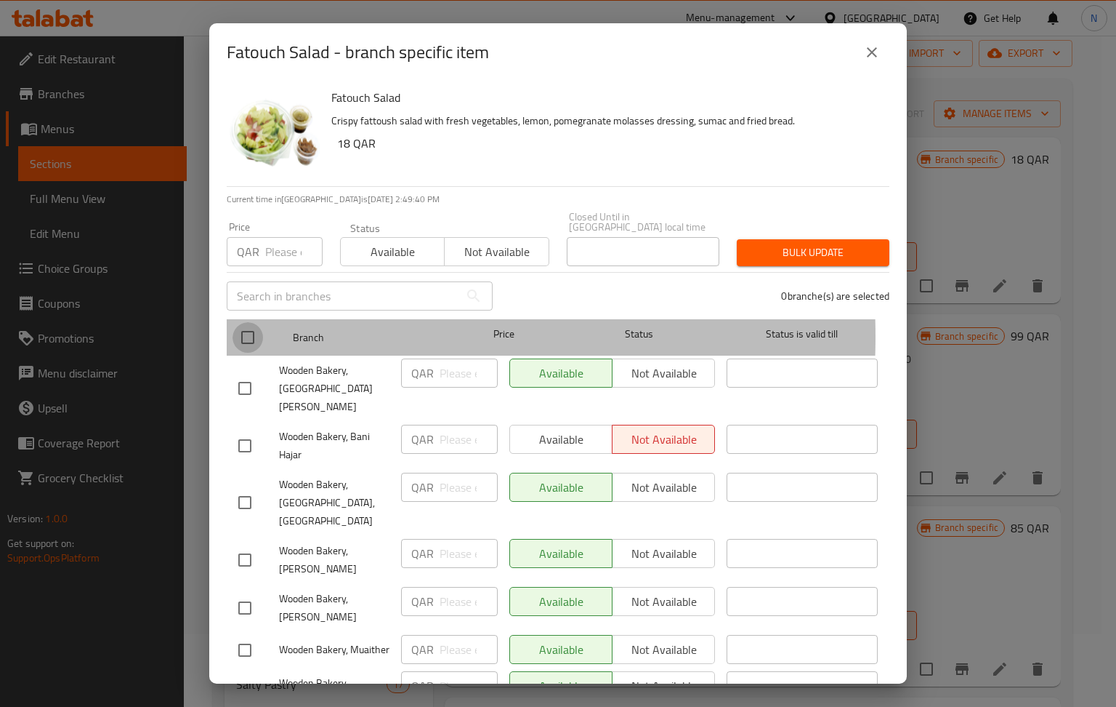
click at [256, 326] on input "checkbox" at bounding box center [248, 337] width 31 height 31
checkbox input "true"
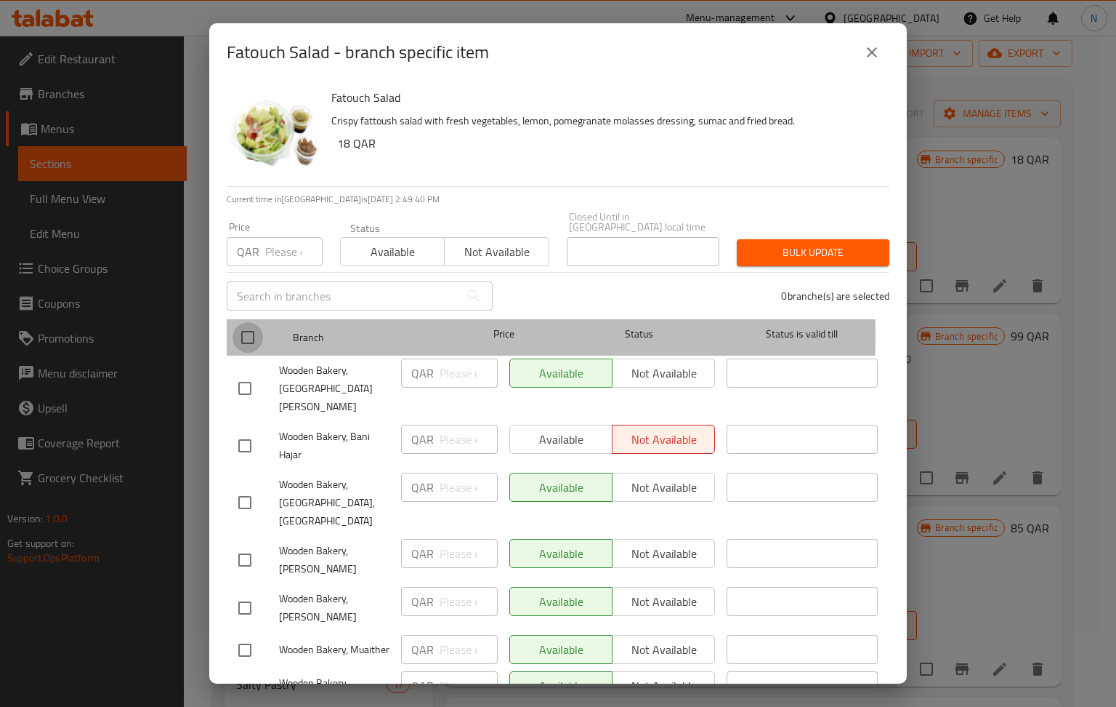
checkbox input "true"
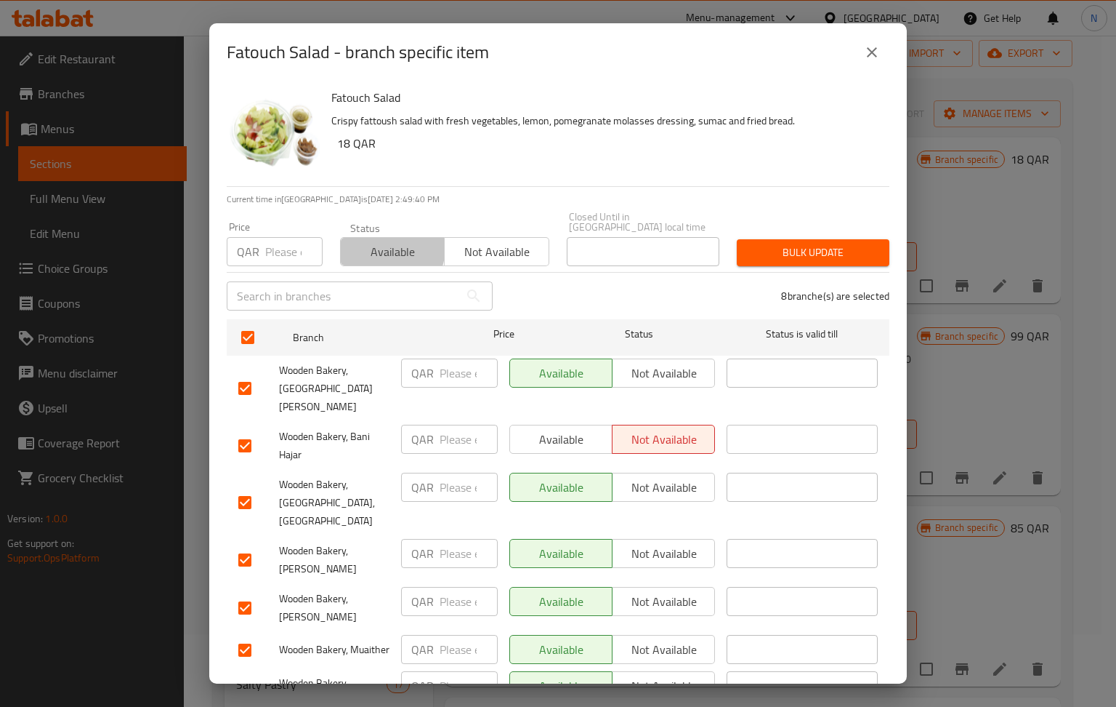
click at [376, 241] on span "Available" at bounding box center [393, 251] width 92 height 21
click at [784, 247] on span "Bulk update" at bounding box center [813, 252] width 129 height 18
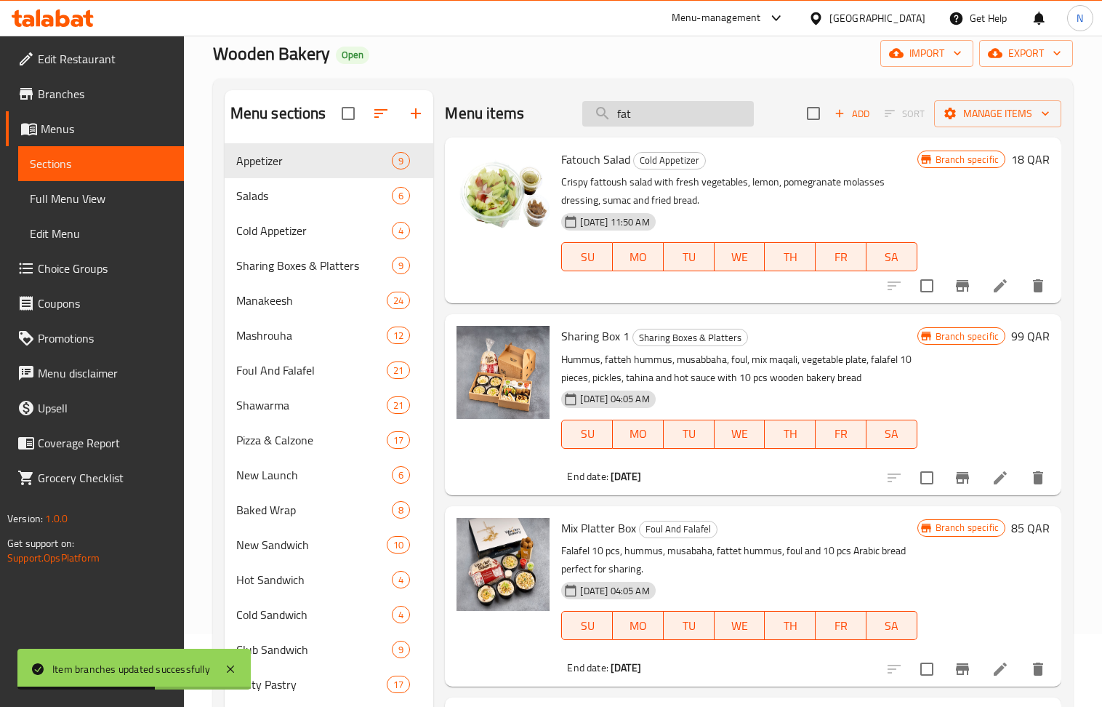
click at [675, 114] on input "fat" at bounding box center [668, 113] width 172 height 25
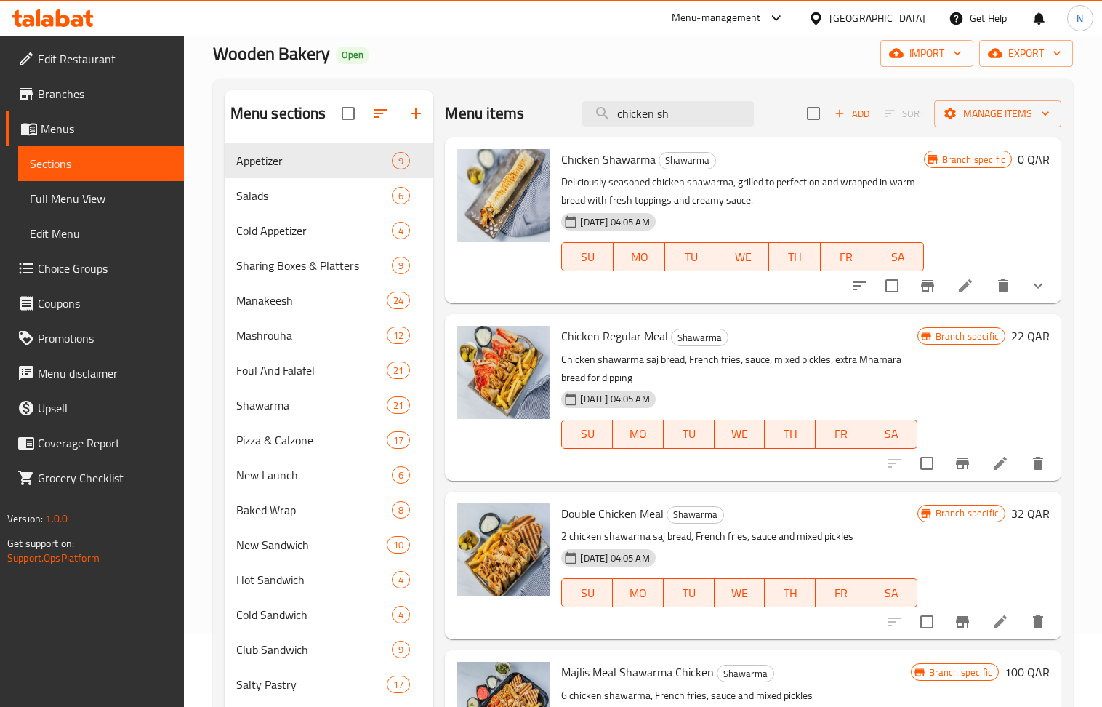
type input "chicken sh"
click at [919, 292] on icon "Branch-specific-item" at bounding box center [927, 285] width 17 height 17
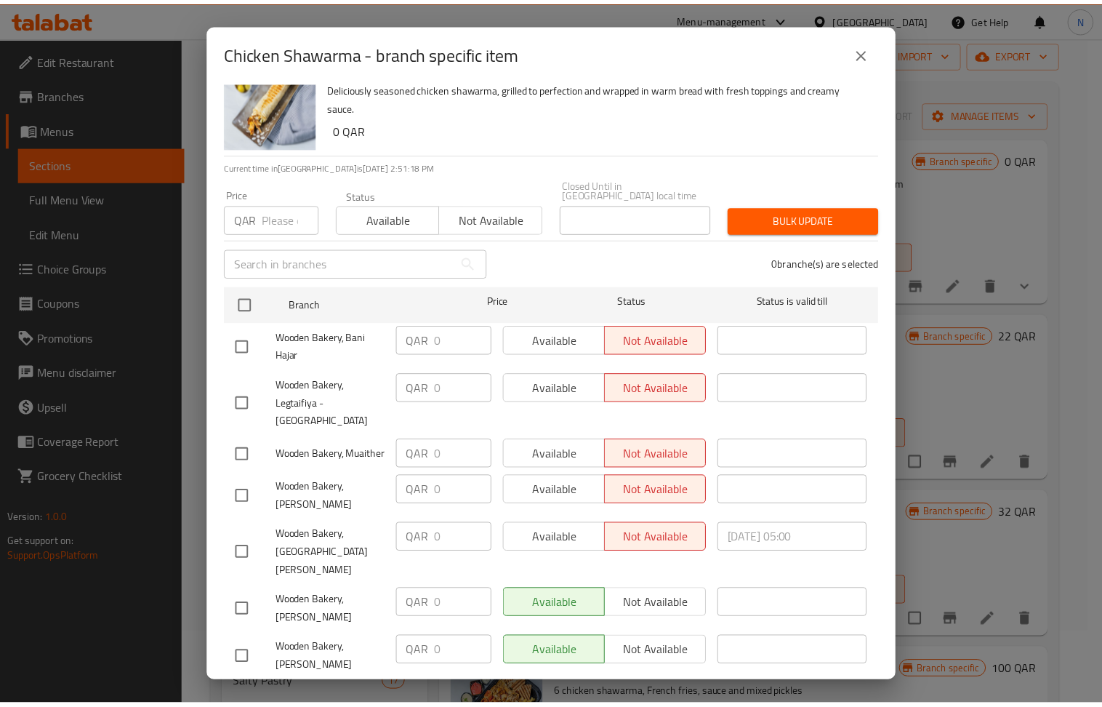
scroll to position [0, 0]
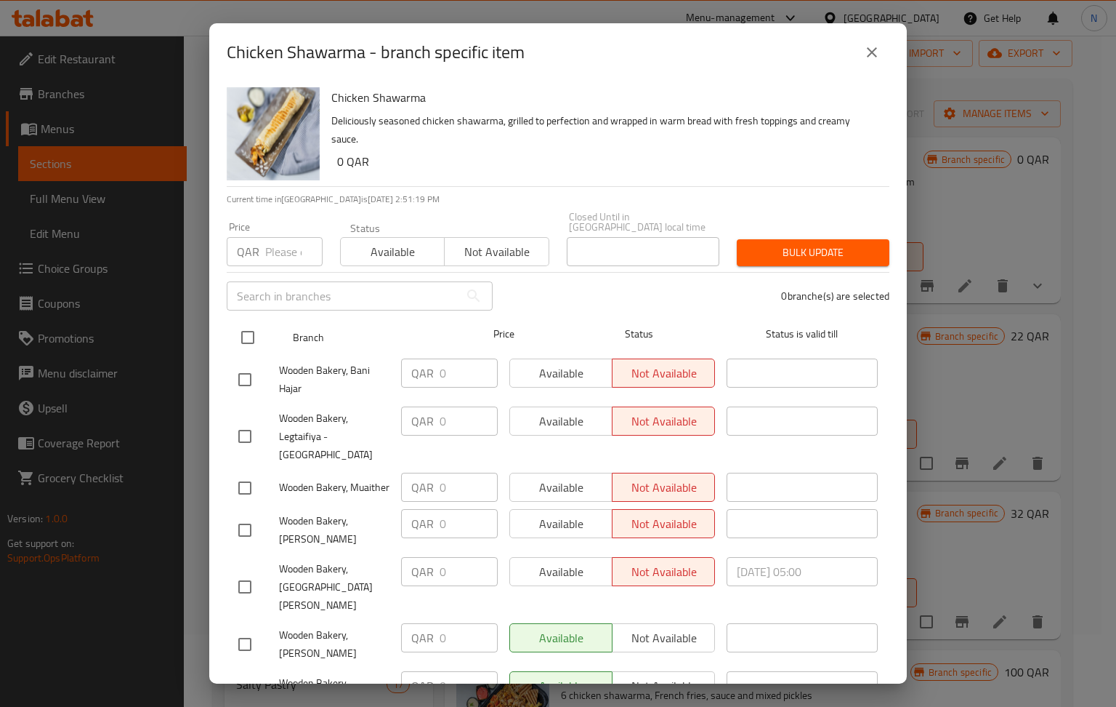
click at [251, 324] on input "checkbox" at bounding box center [248, 337] width 31 height 31
checkbox input "true"
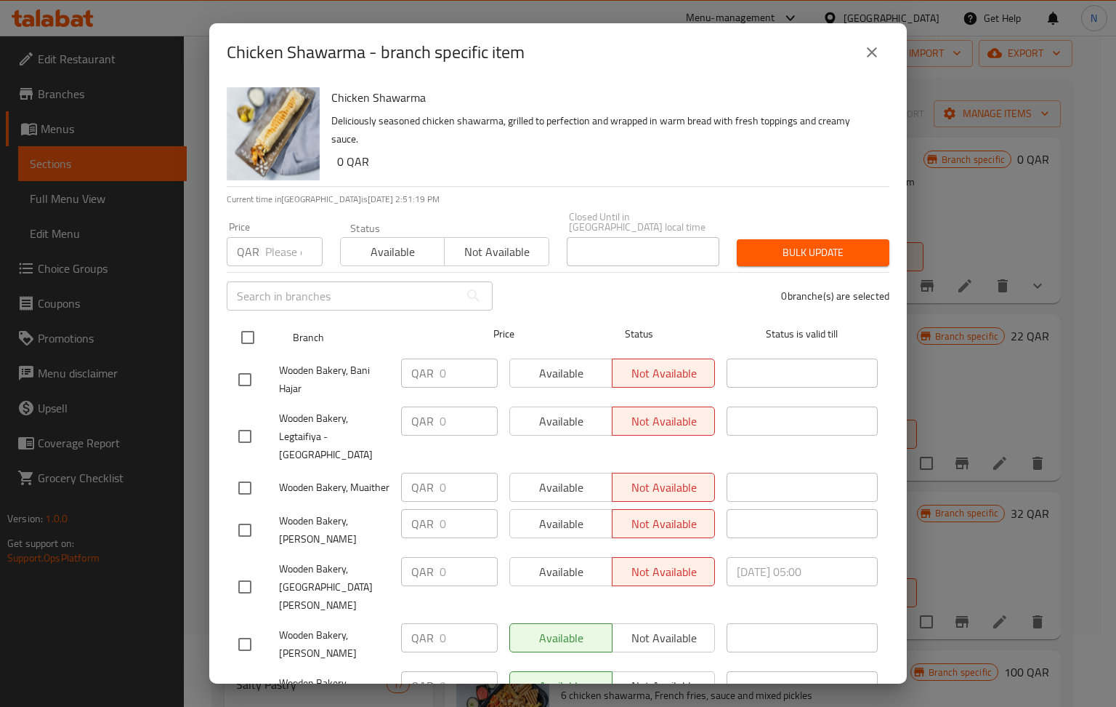
checkbox input "true"
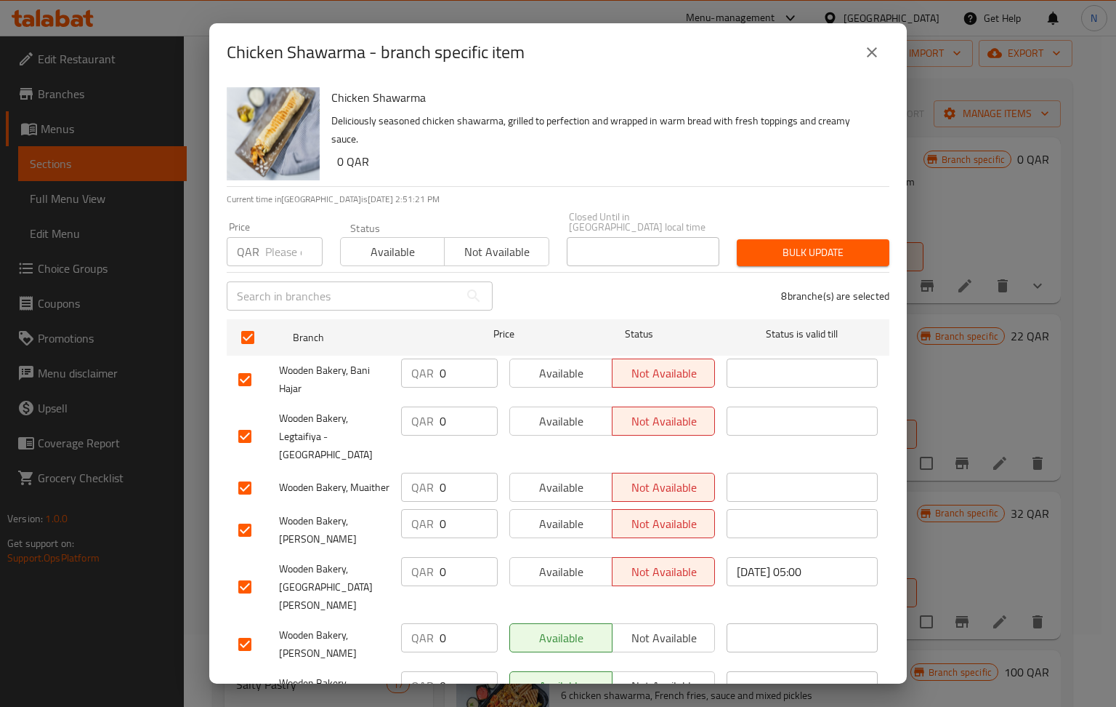
click at [385, 243] on span "Available" at bounding box center [393, 251] width 92 height 21
click at [836, 243] on span "Bulk update" at bounding box center [813, 252] width 129 height 18
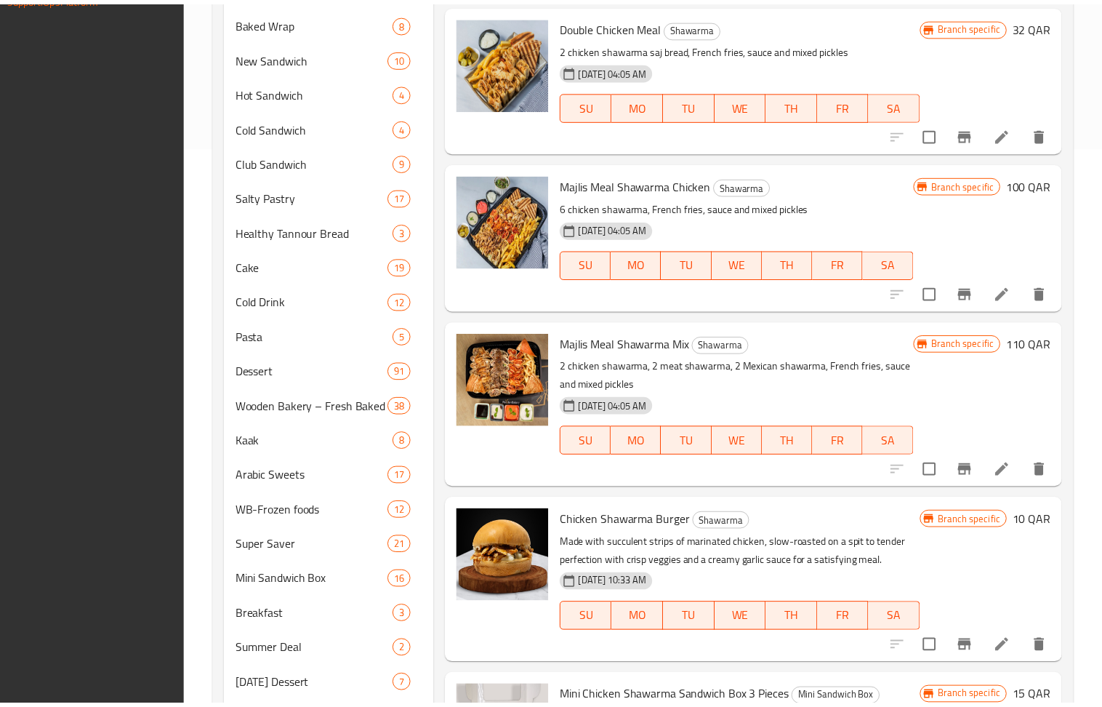
scroll to position [848, 0]
